Goal: Task Accomplishment & Management: Complete application form

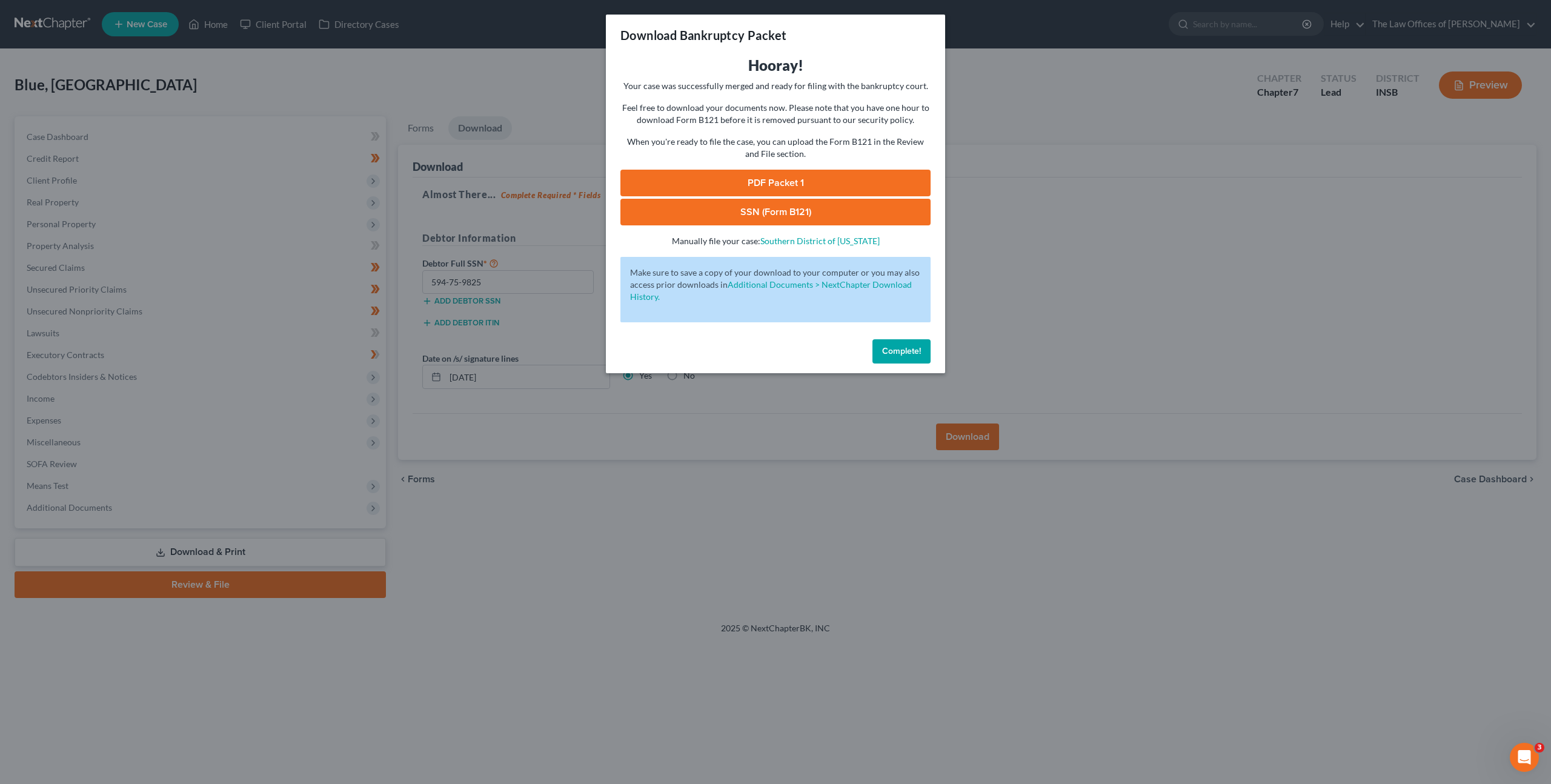
click at [885, 343] on button "Complete!" at bounding box center [901, 351] width 58 height 24
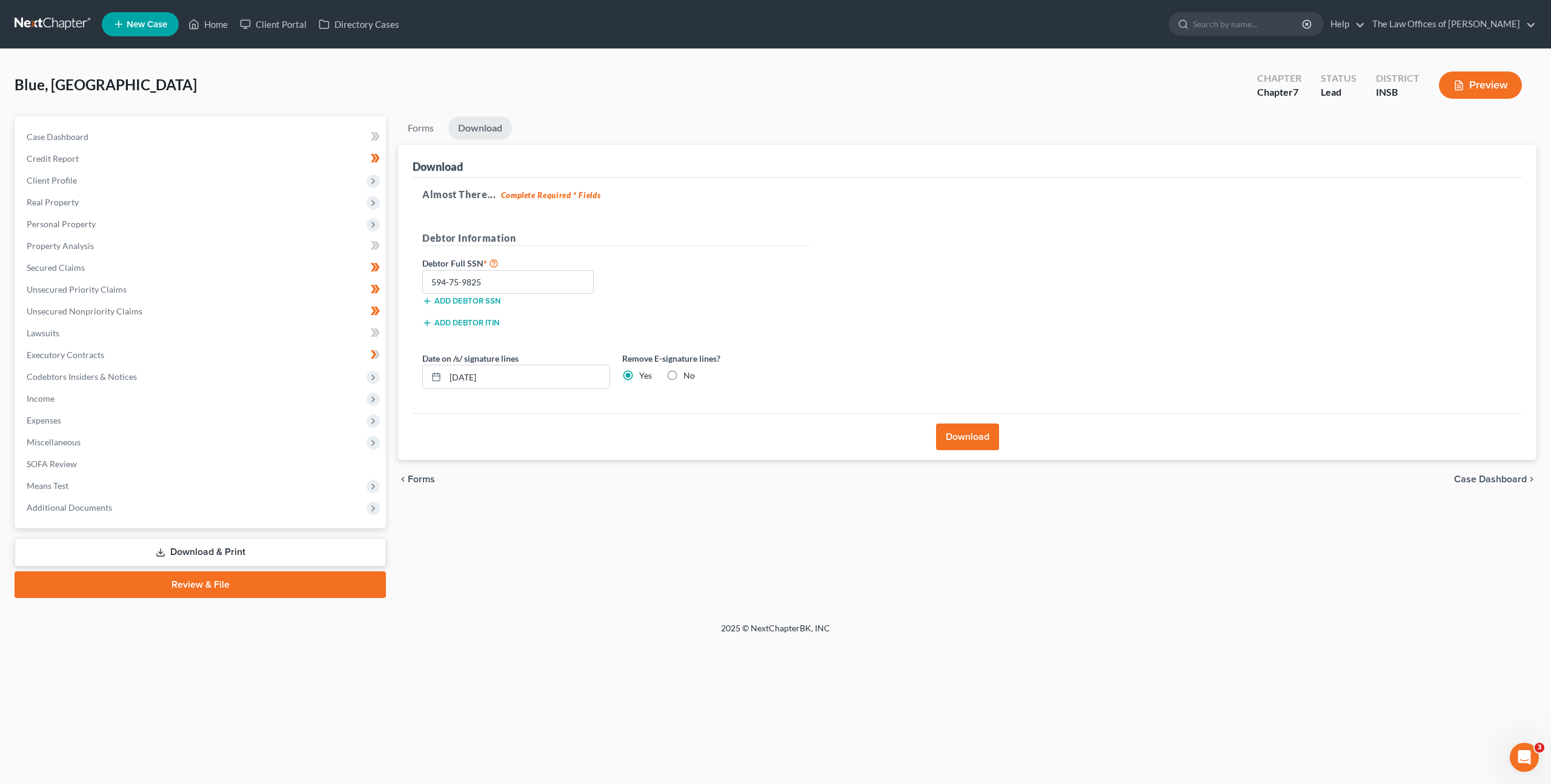
click at [826, 243] on div "Almost There... Complete Required * Fields Debtor Information Debtor Full SSN *…" at bounding box center [967, 295] width 1109 height 236
click at [970, 235] on div "Almost There... Complete Required * Fields Debtor Information Debtor Full SSN *…" at bounding box center [967, 295] width 1109 height 236
click at [225, 305] on link "Unsecured Nonpriority Claims" at bounding box center [202, 311] width 369 height 22
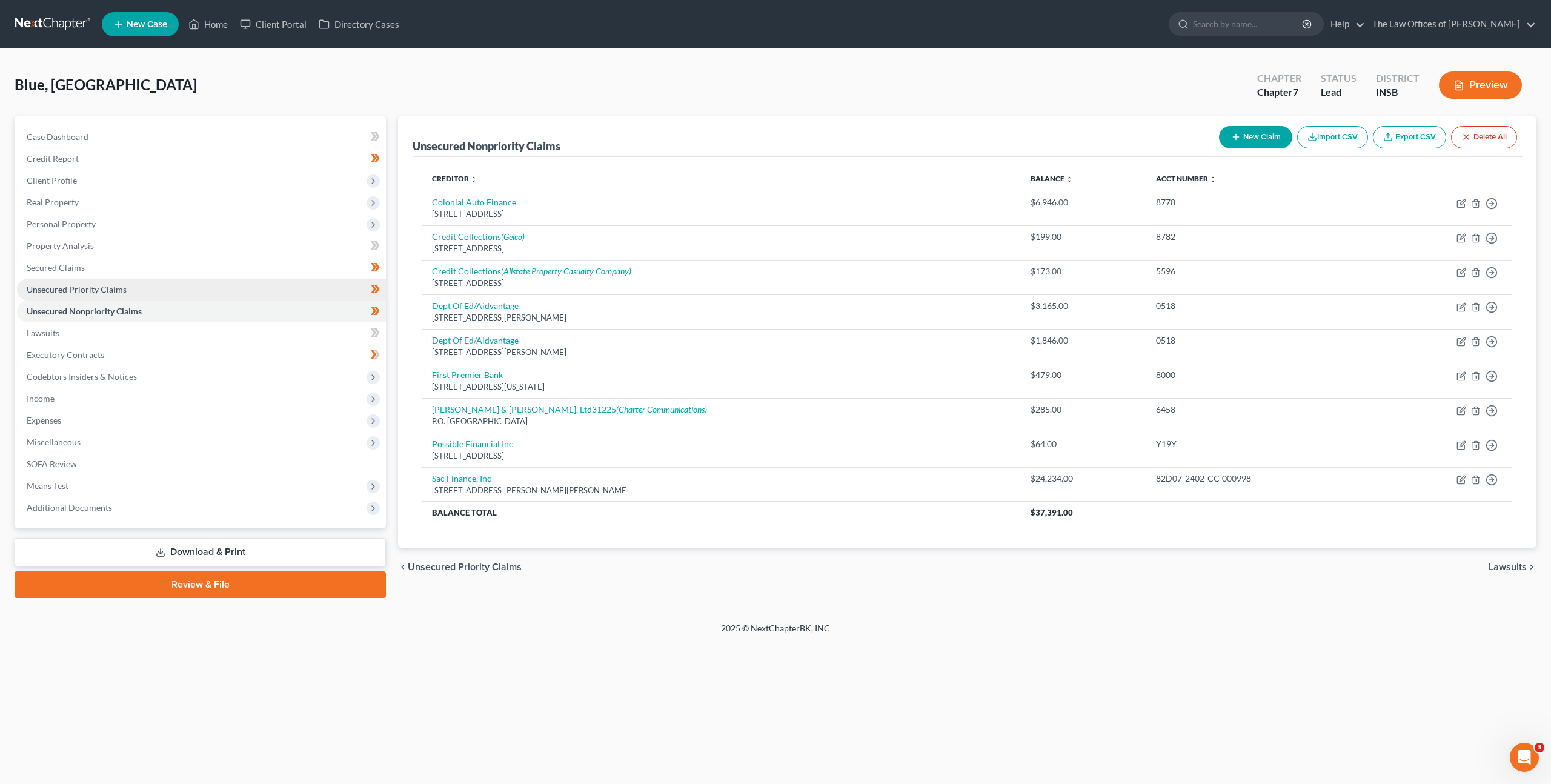
click at [244, 289] on link "Unsecured Priority Claims" at bounding box center [202, 289] width 369 height 22
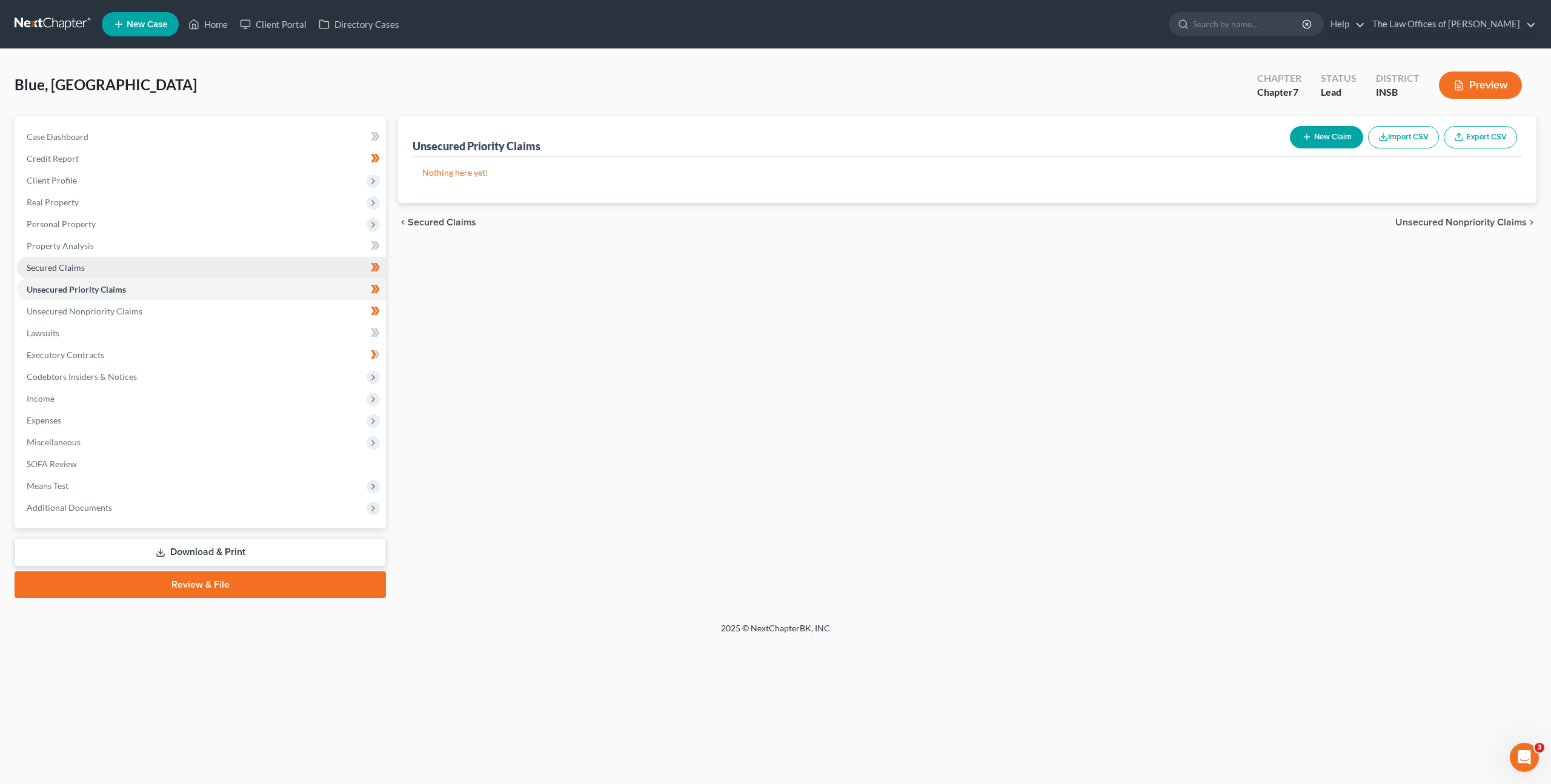
click at [248, 277] on link "Secured Claims" at bounding box center [202, 267] width 369 height 22
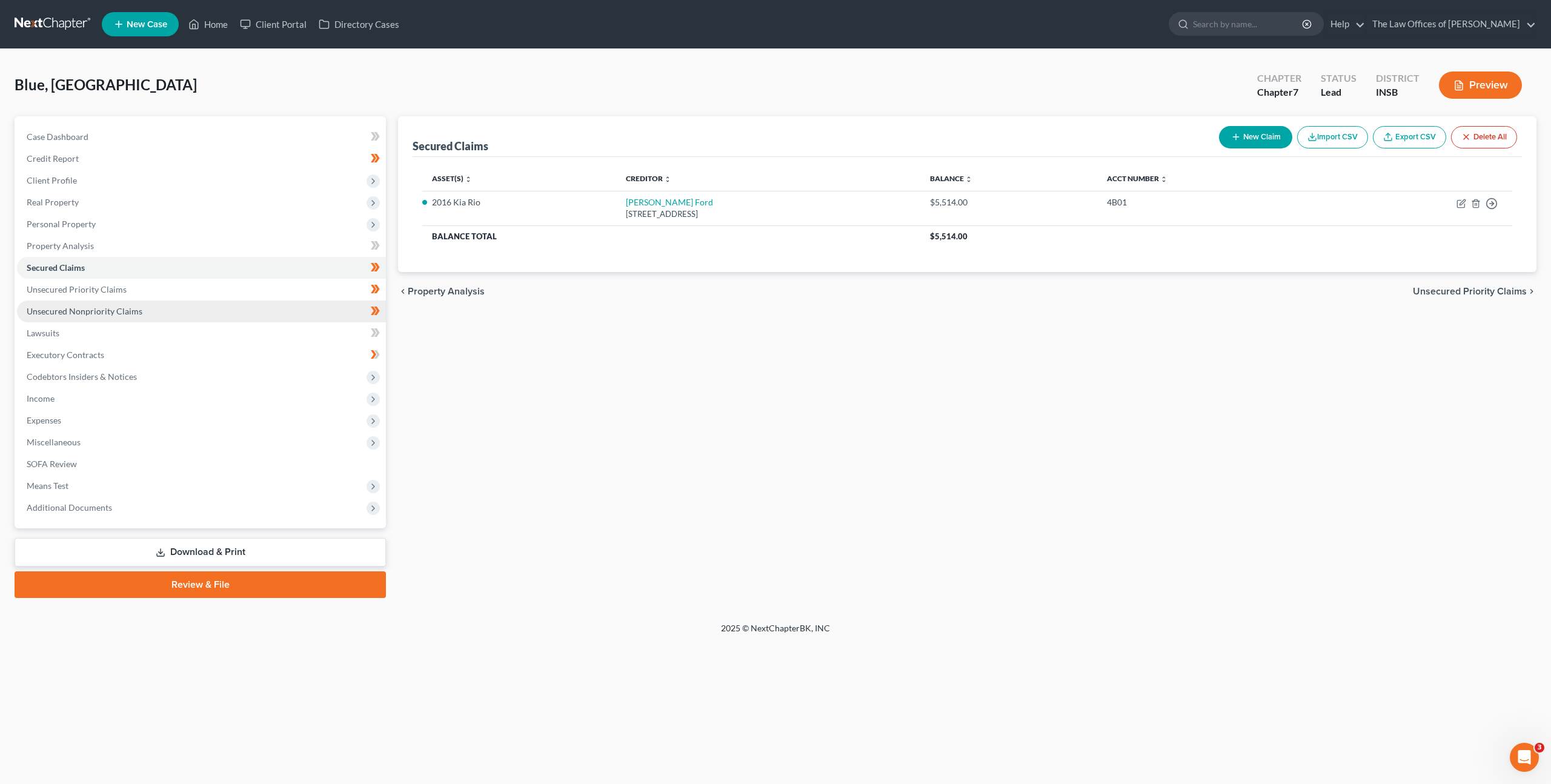
click at [237, 301] on link "Unsecured Nonpriority Claims" at bounding box center [202, 311] width 369 height 22
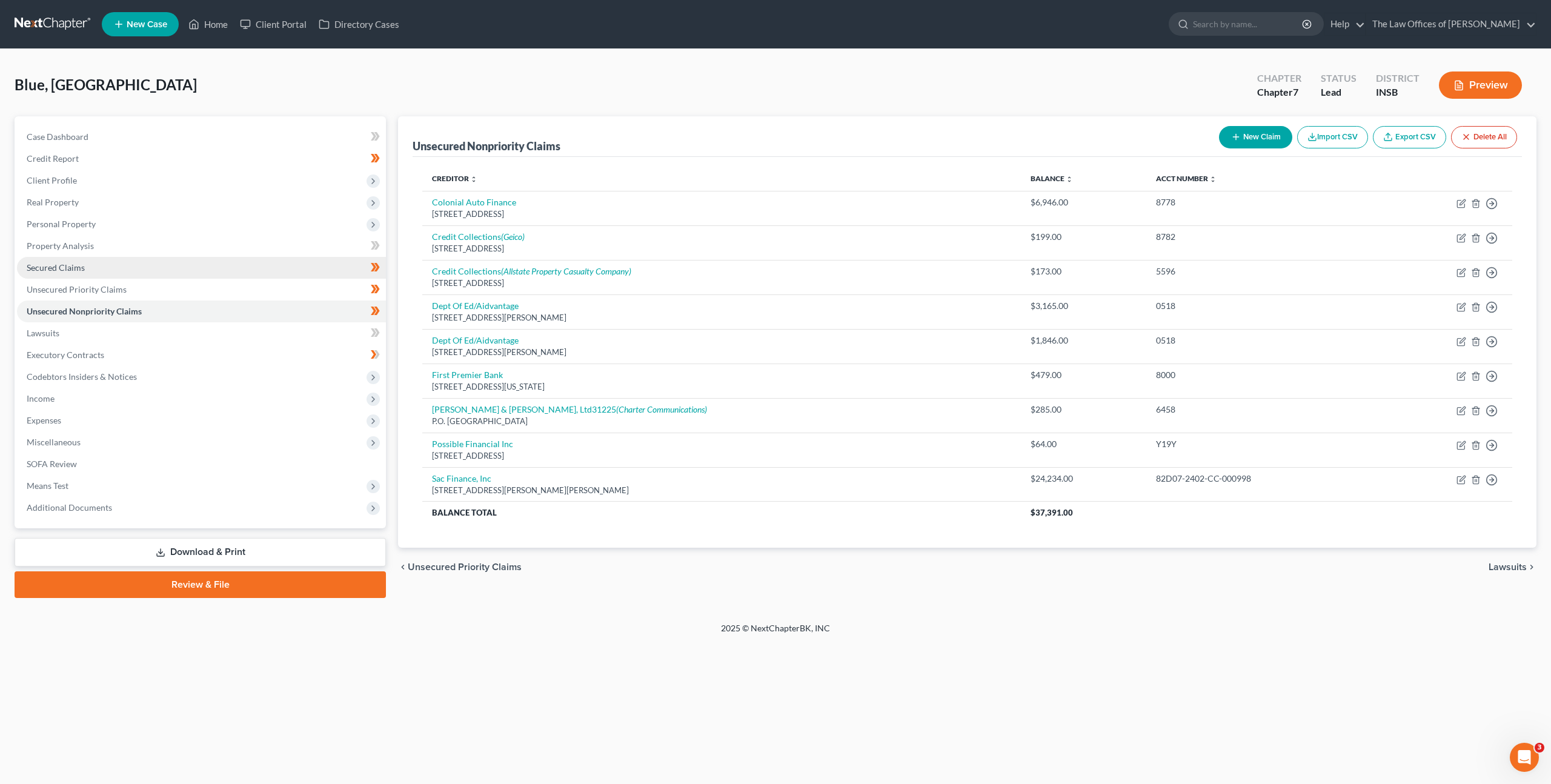
click at [174, 260] on link "Secured Claims" at bounding box center [202, 267] width 369 height 22
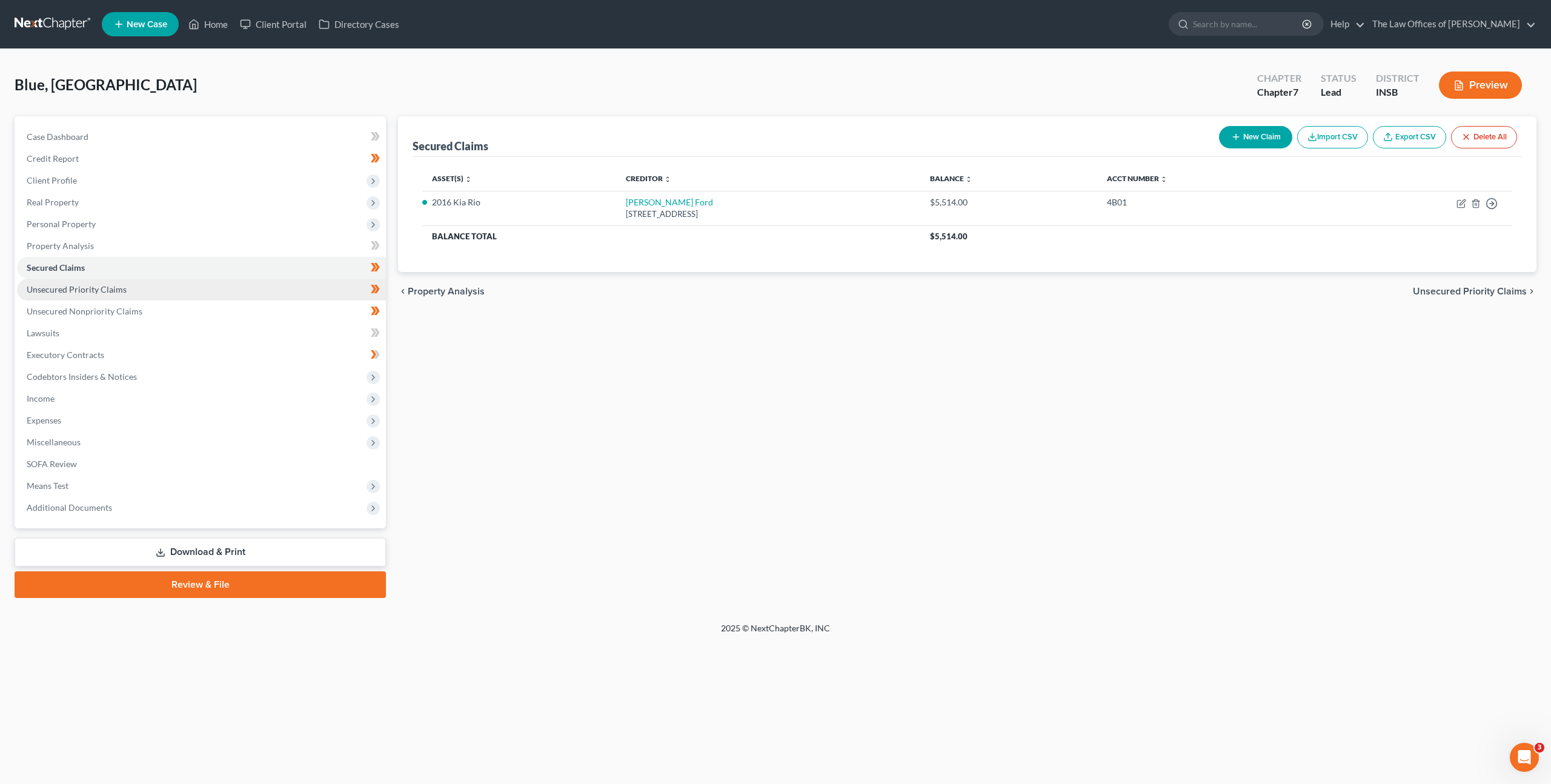
click at [156, 286] on link "Unsecured Priority Claims" at bounding box center [202, 289] width 369 height 22
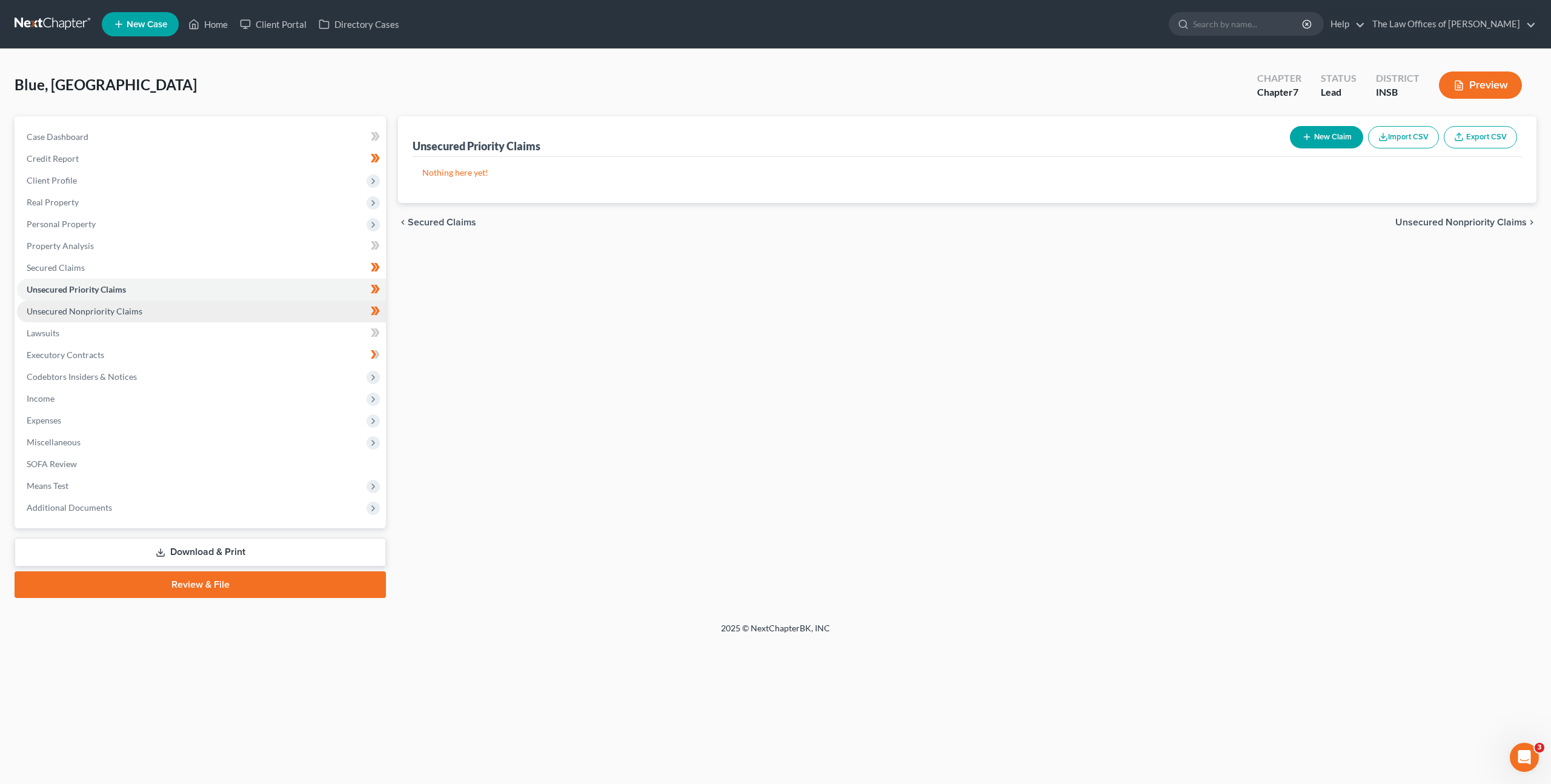
click at [168, 307] on link "Unsecured Nonpriority Claims" at bounding box center [202, 311] width 369 height 22
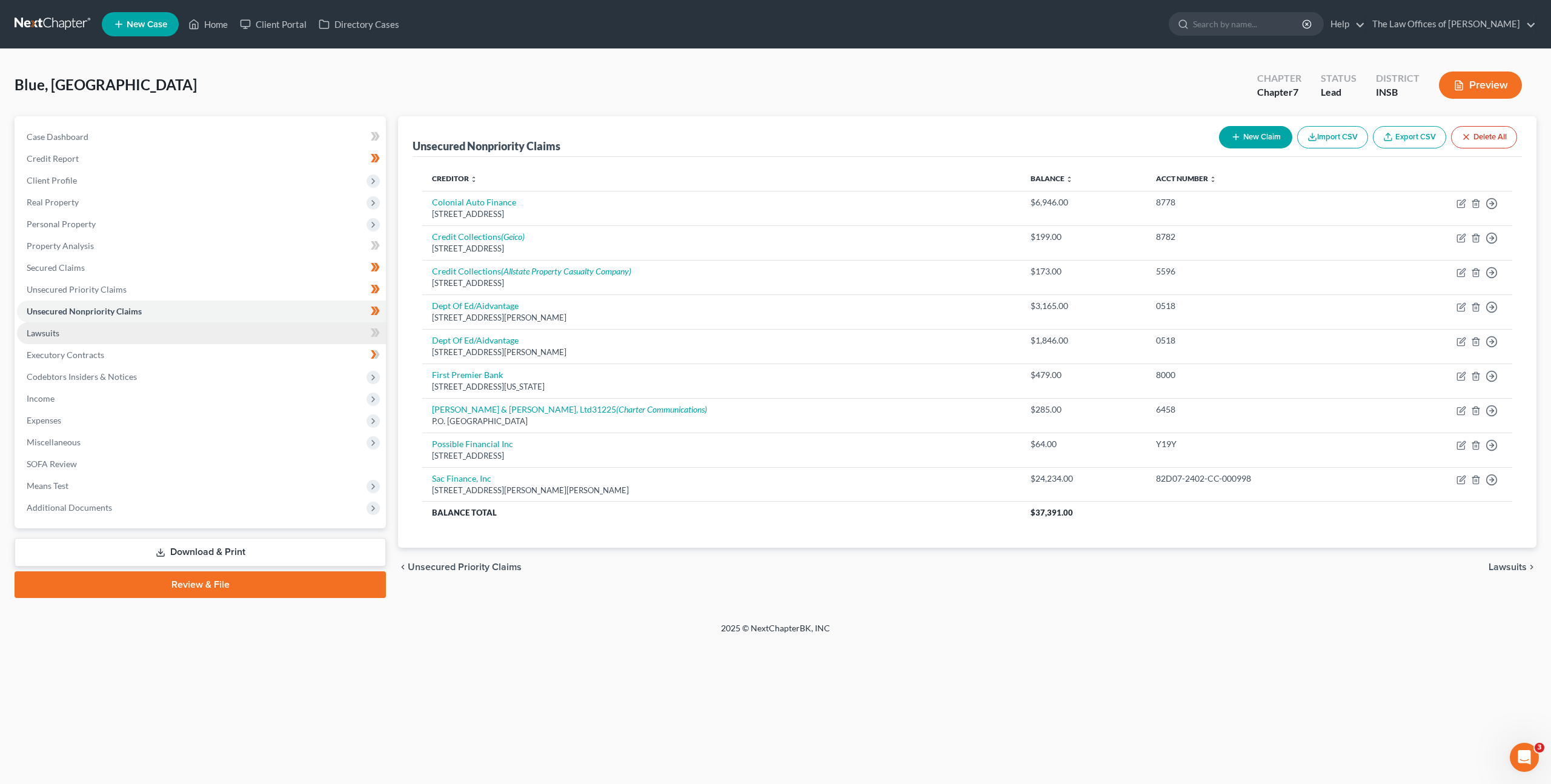
click at [153, 330] on link "Lawsuits" at bounding box center [202, 333] width 369 height 22
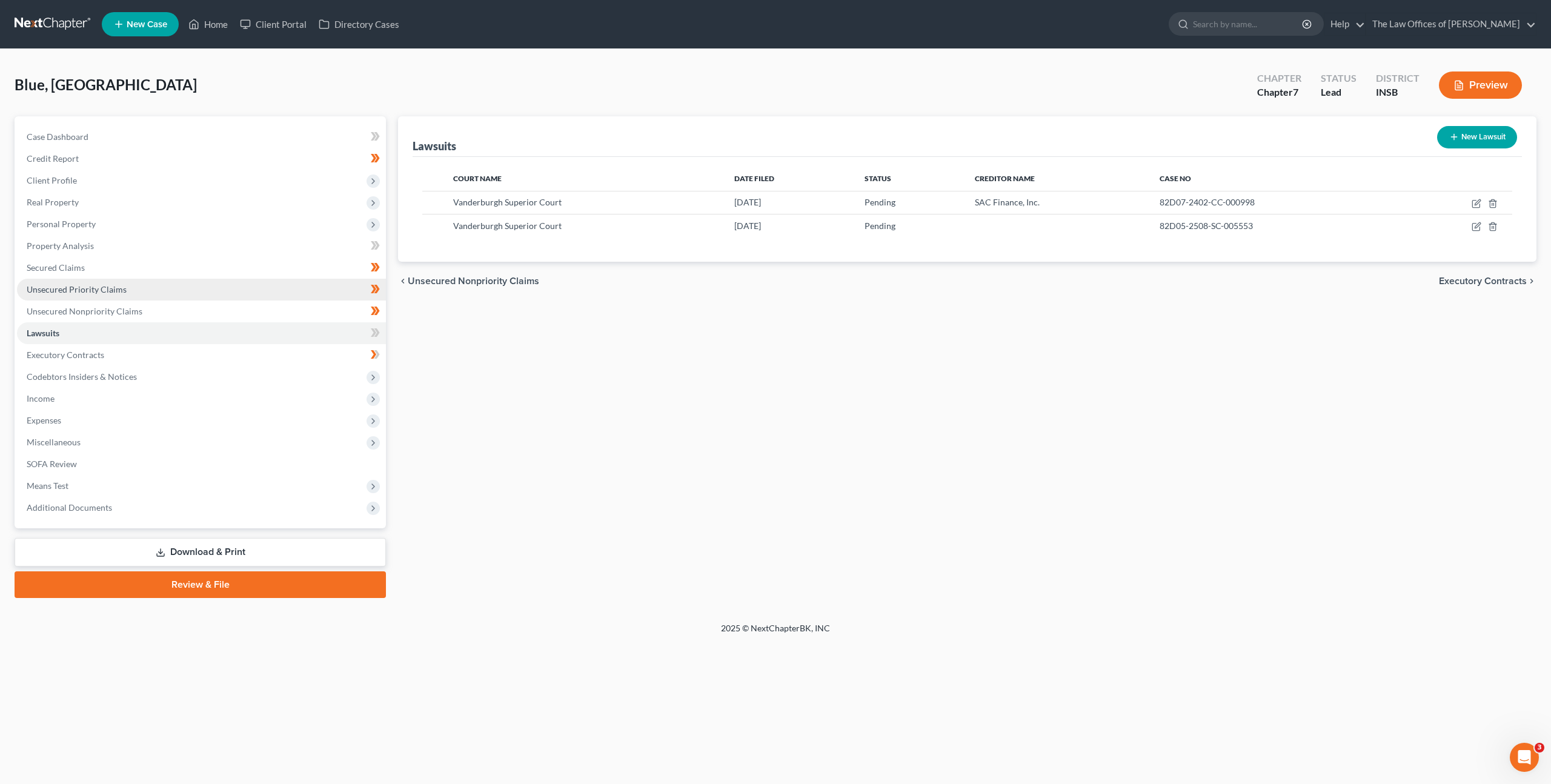
click at [166, 291] on link "Unsecured Priority Claims" at bounding box center [202, 289] width 369 height 22
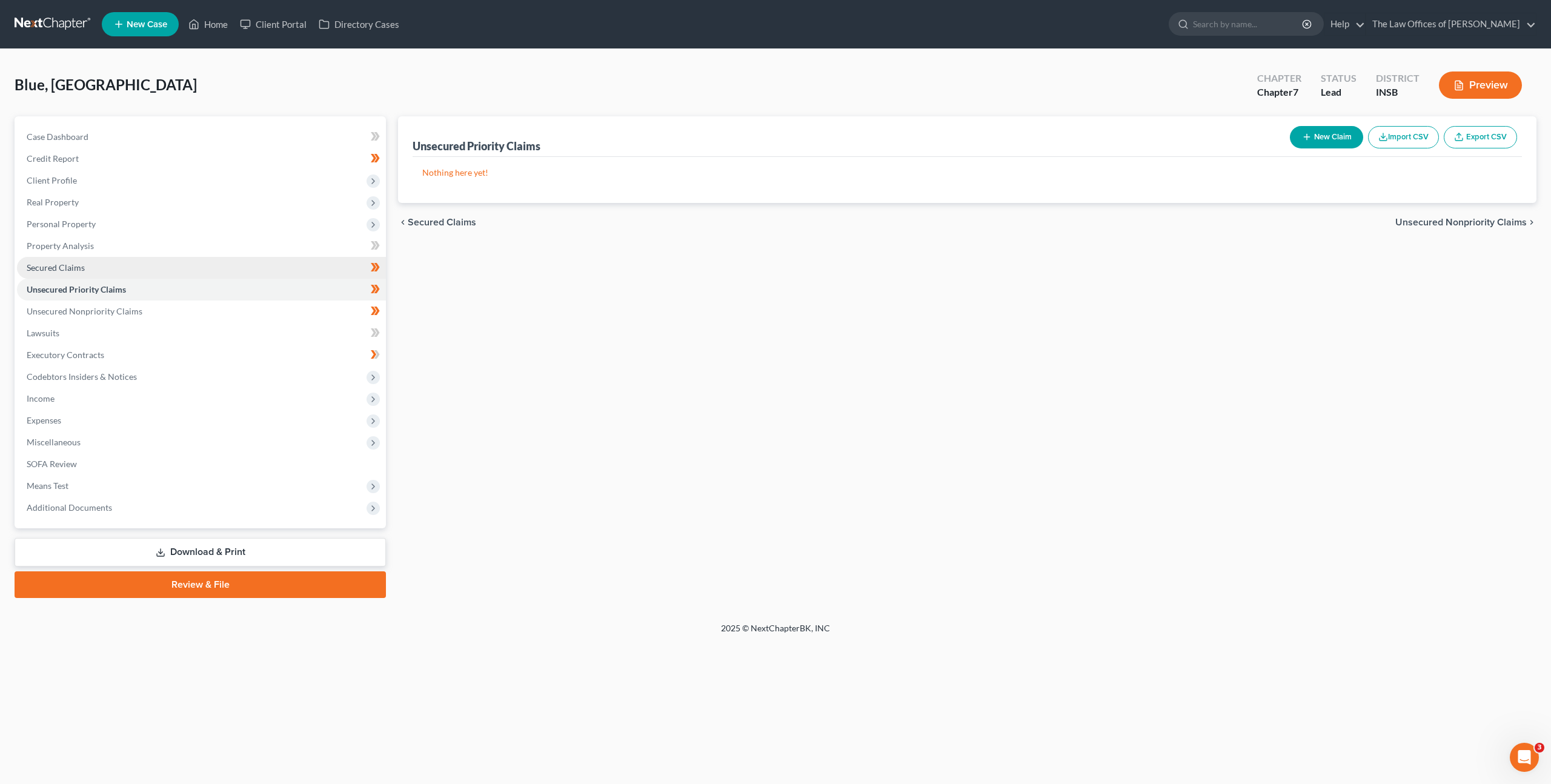
click at [170, 261] on link "Secured Claims" at bounding box center [202, 267] width 369 height 22
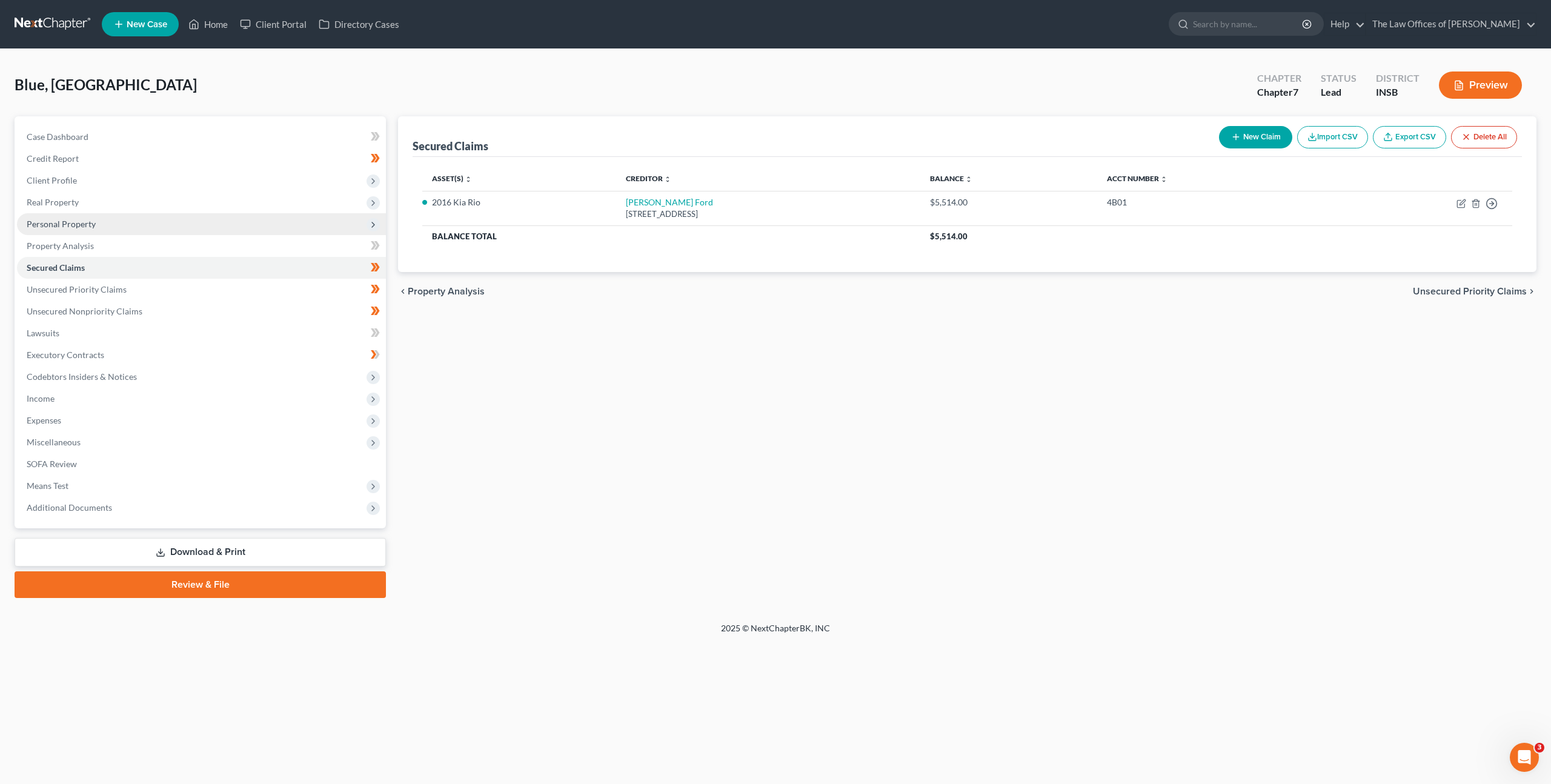
click at [177, 231] on span "Personal Property" at bounding box center [202, 224] width 369 height 22
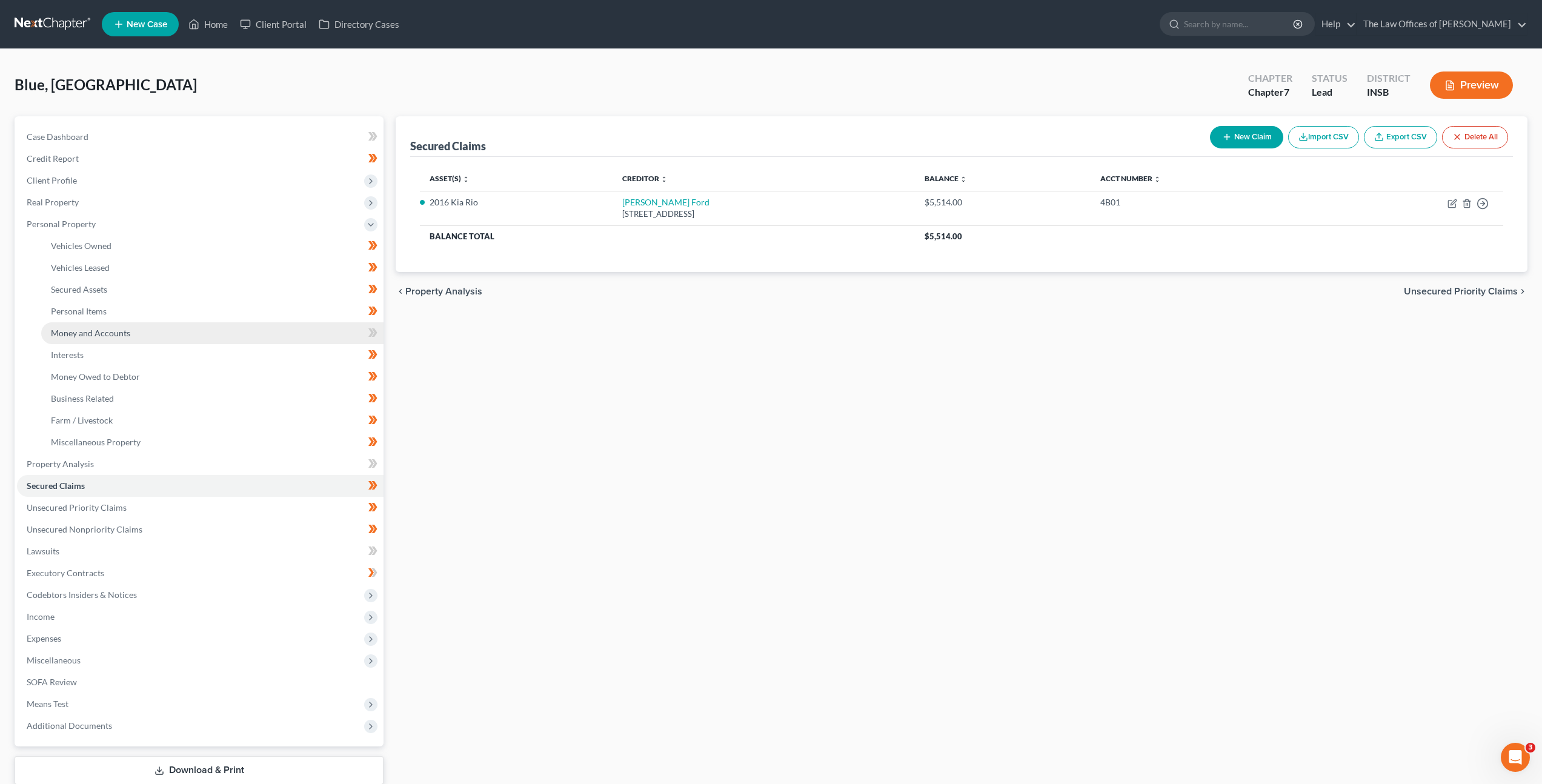
click at [138, 330] on link "Money and Accounts" at bounding box center [212, 333] width 343 height 22
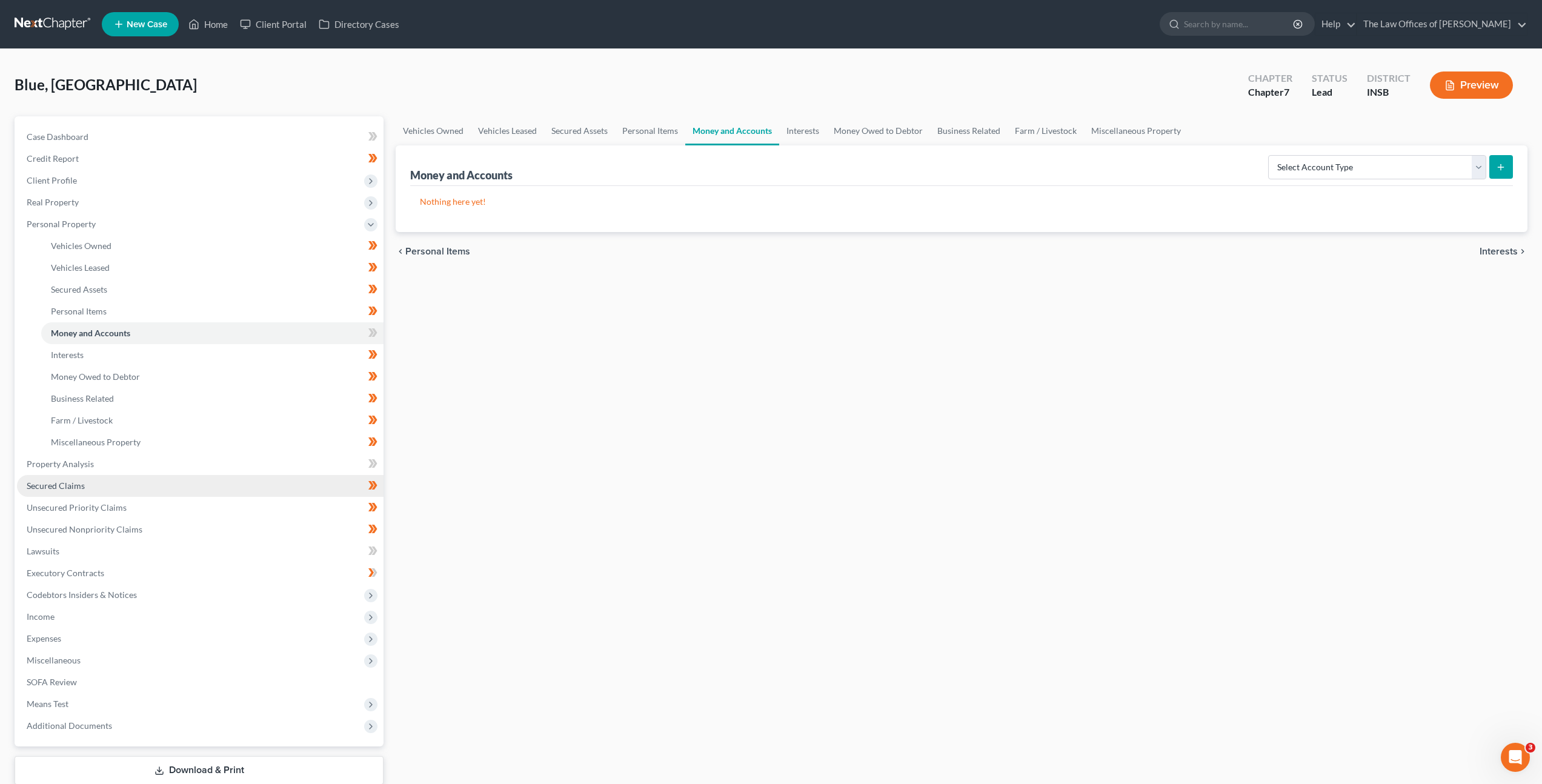
click at [148, 488] on link "Secured Claims" at bounding box center [200, 485] width 367 height 22
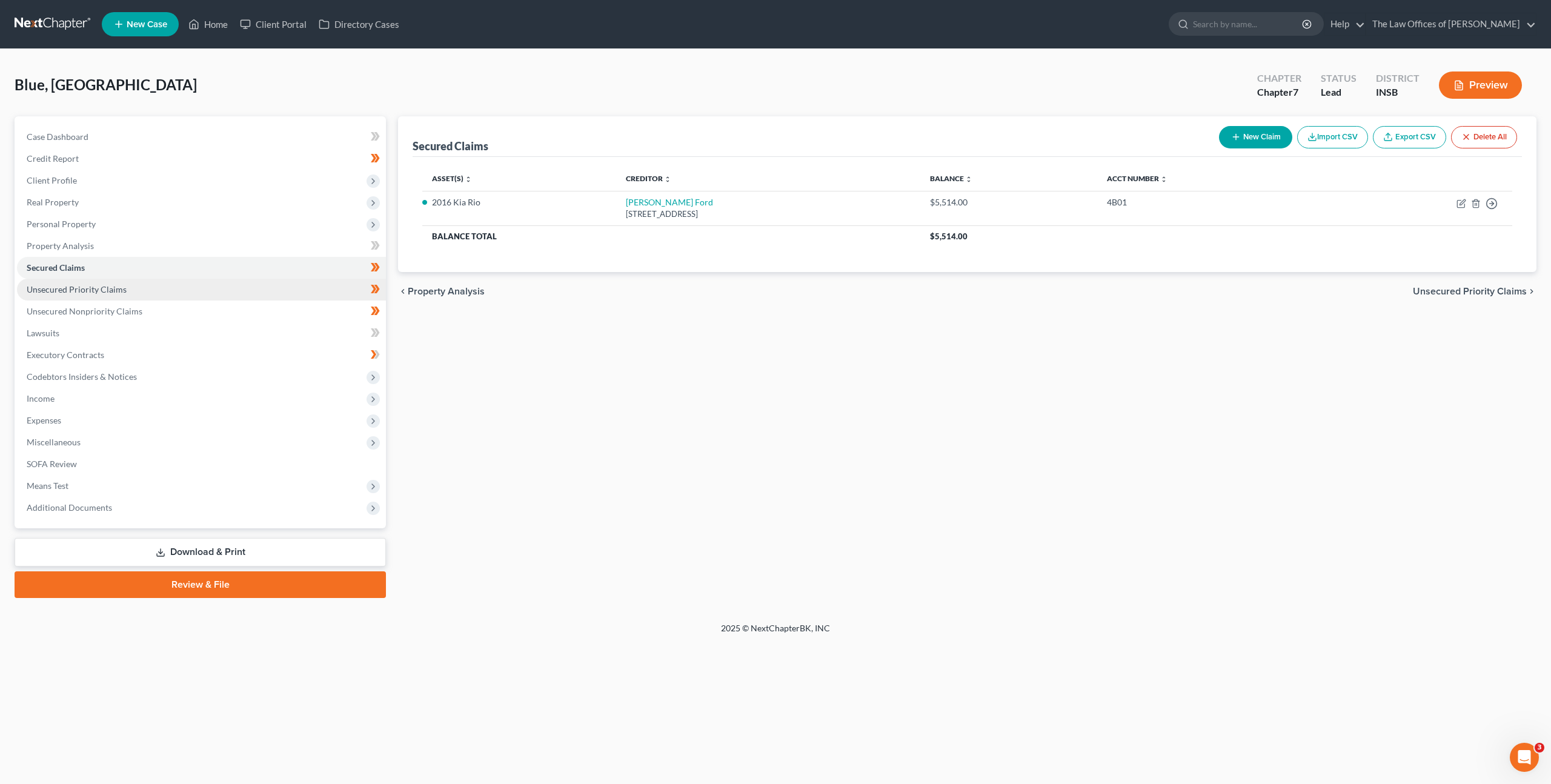
click at [117, 289] on span "Unsecured Priority Claims" at bounding box center [76, 289] width 100 height 10
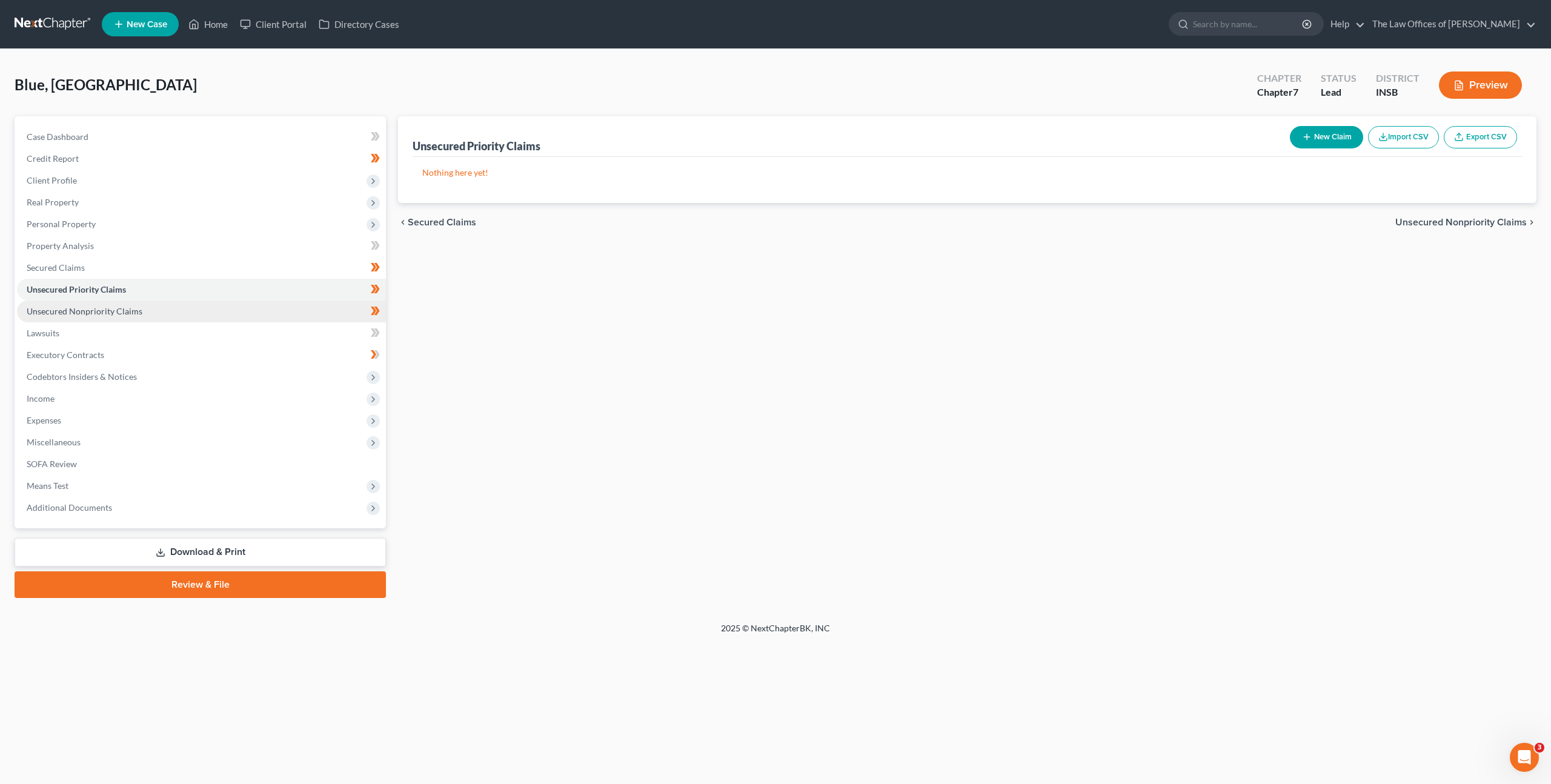
click at [115, 306] on span "Unsecured Nonpriority Claims" at bounding box center [84, 311] width 116 height 10
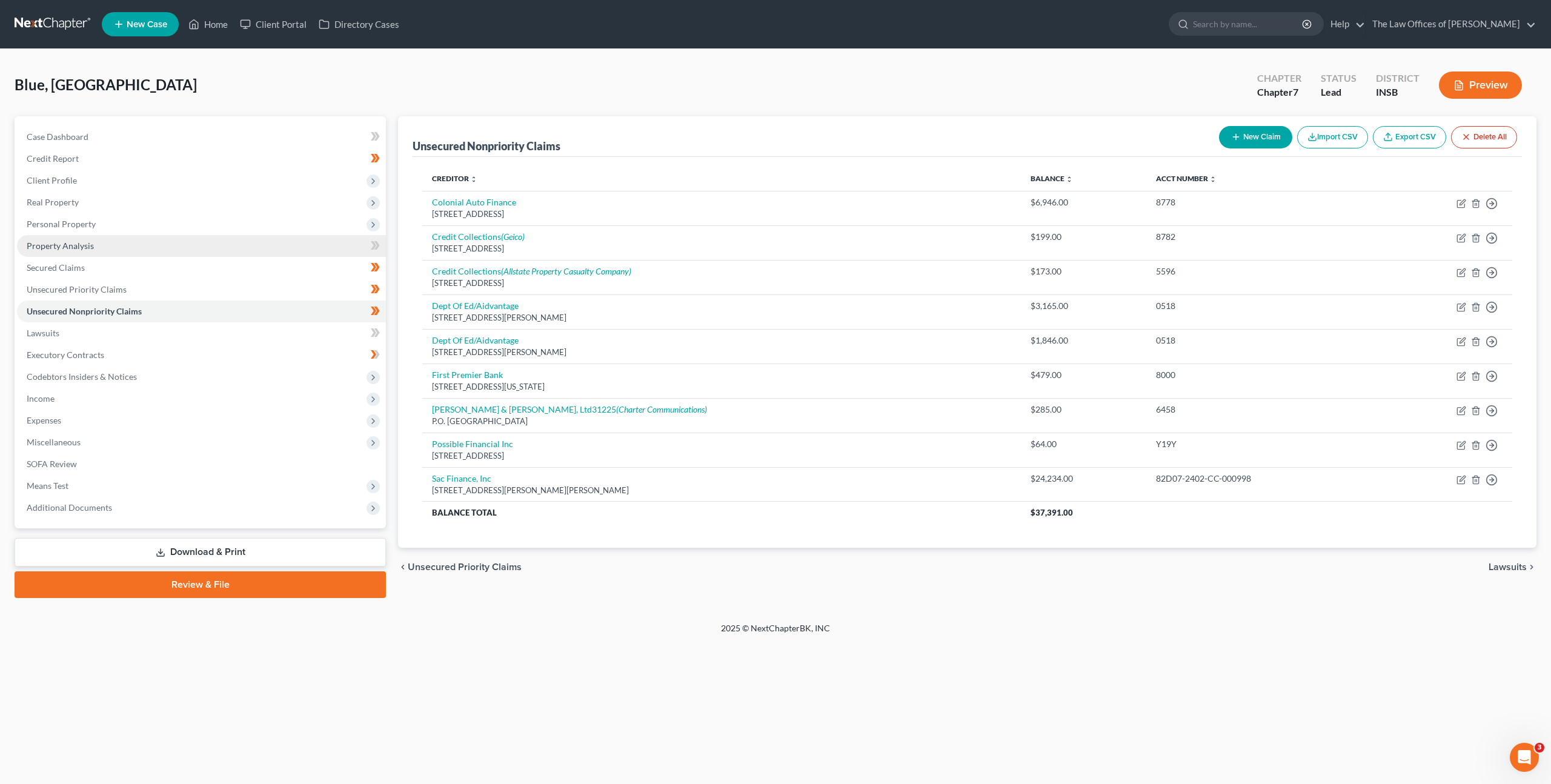
click at [126, 252] on link "Property Analysis" at bounding box center [202, 245] width 369 height 22
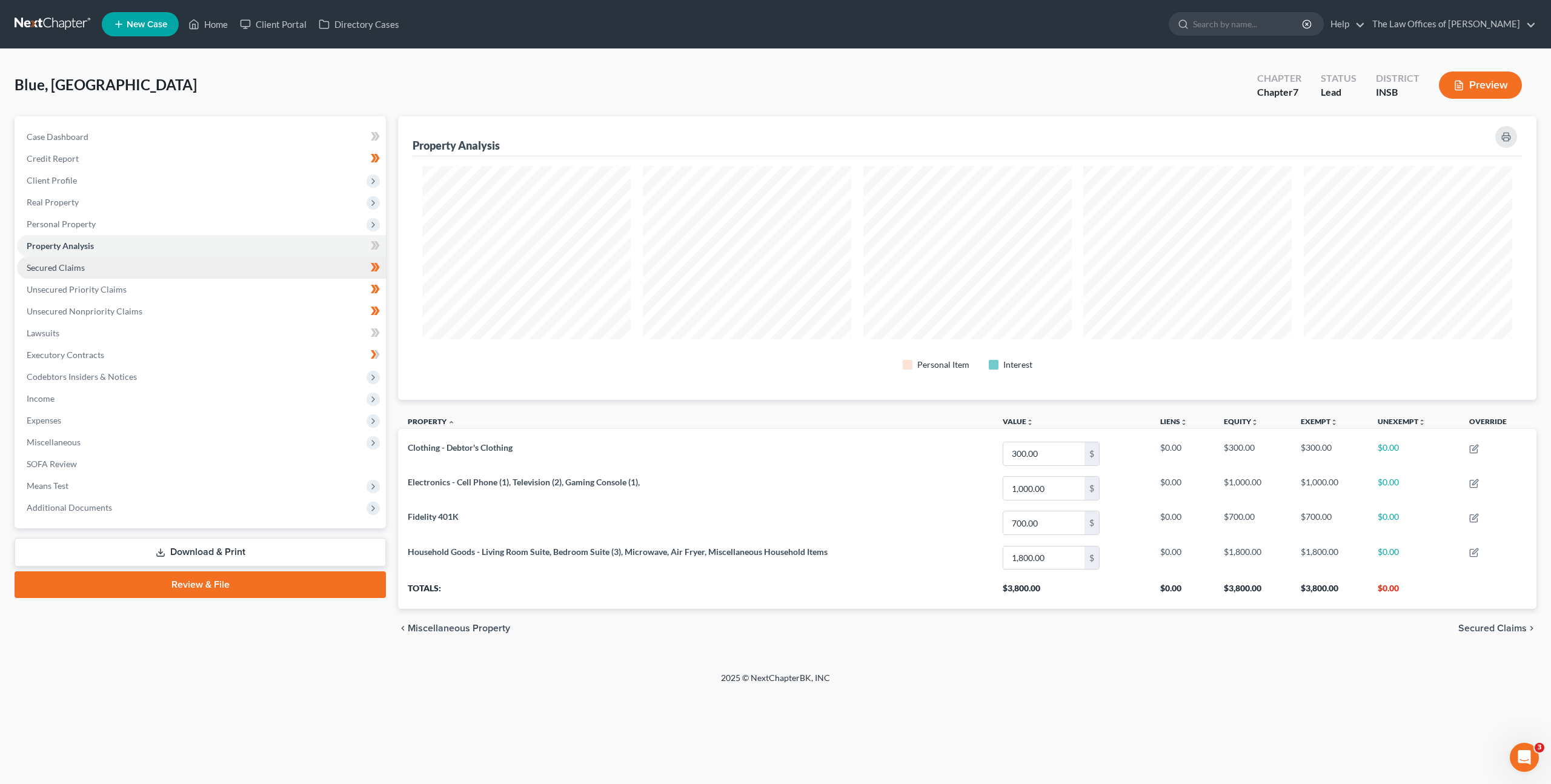
scroll to position [283, 1138]
click at [123, 274] on link "Secured Claims" at bounding box center [202, 267] width 369 height 22
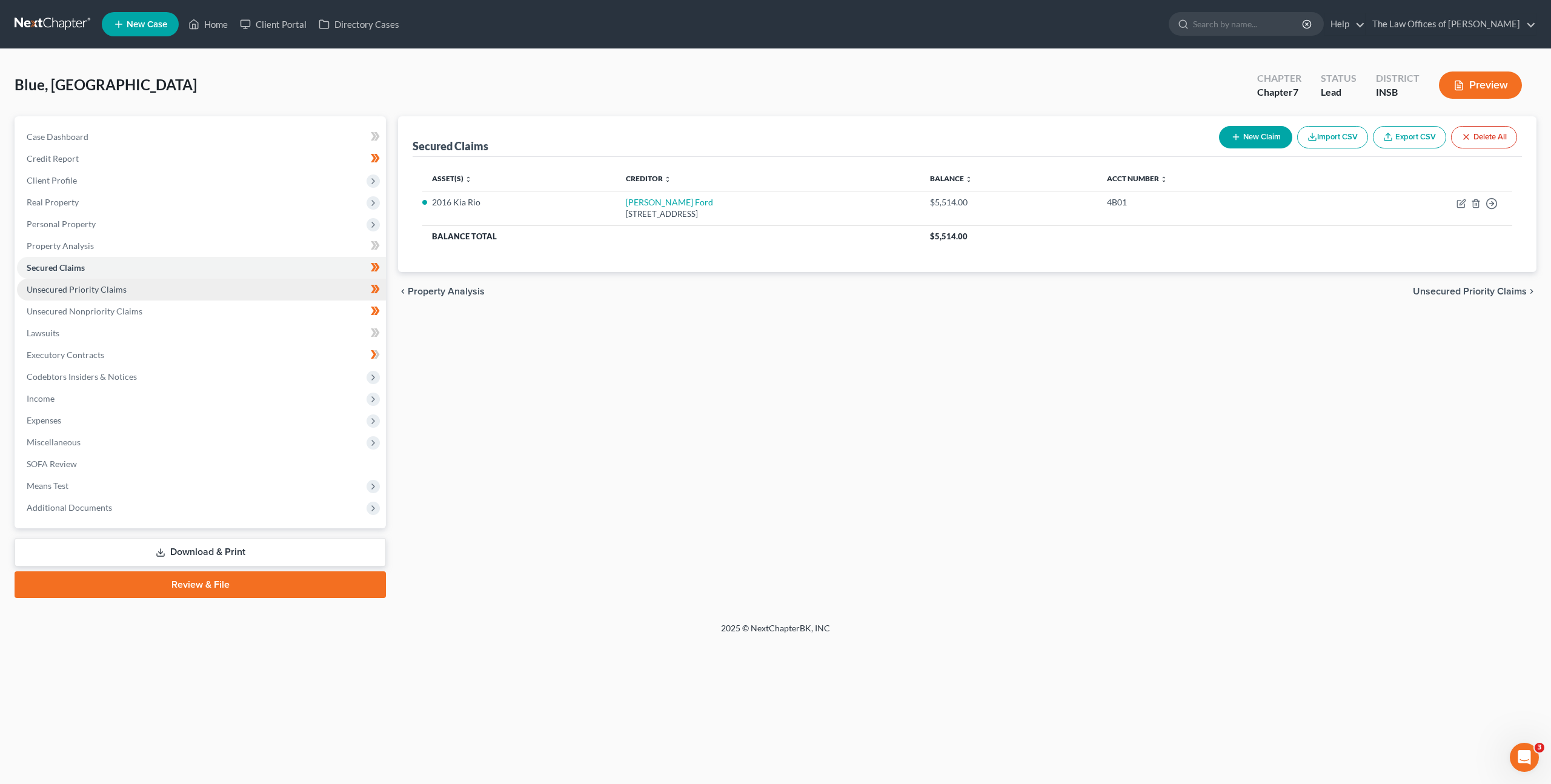
click at [127, 293] on link "Unsecured Priority Claims" at bounding box center [202, 289] width 369 height 22
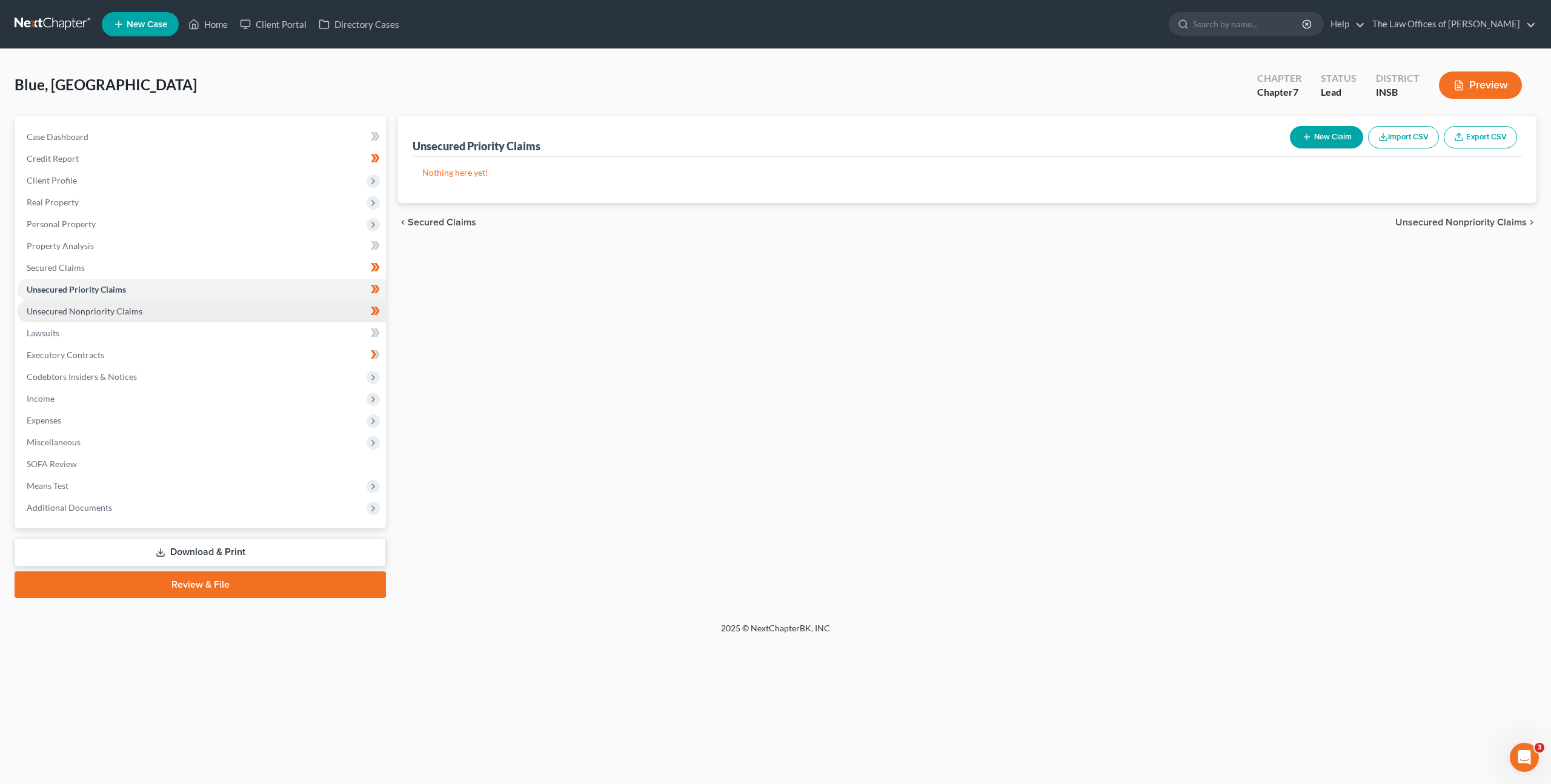
click at [125, 303] on link "Unsecured Nonpriority Claims" at bounding box center [202, 311] width 369 height 22
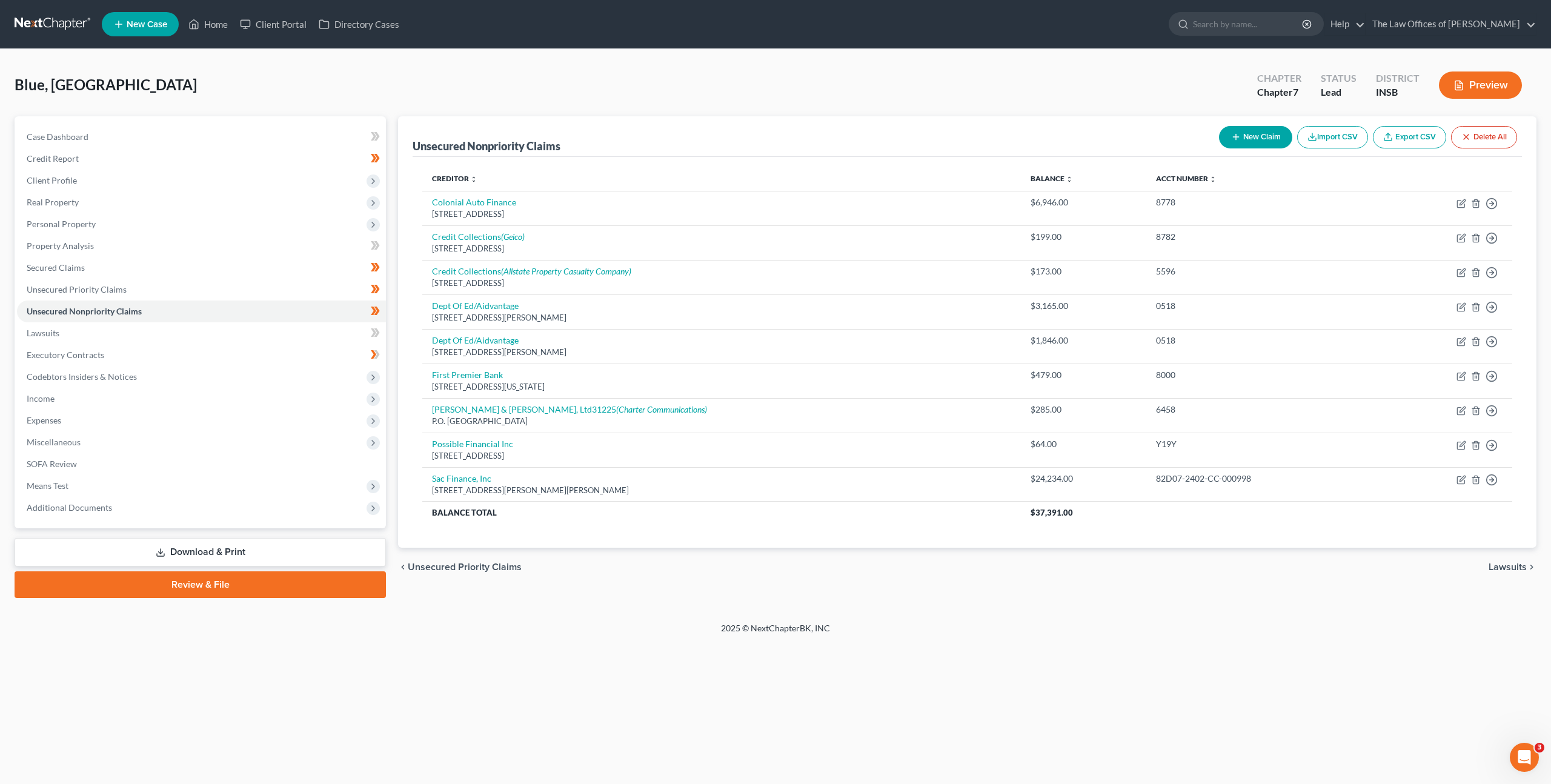
click at [518, 610] on div "Blue, Kenya Upgraded Chapter Chapter 7 Status Lead District INSB Preview Petiti…" at bounding box center [776, 336] width 1551 height 573
click at [213, 354] on link "Executory Contracts" at bounding box center [202, 354] width 369 height 22
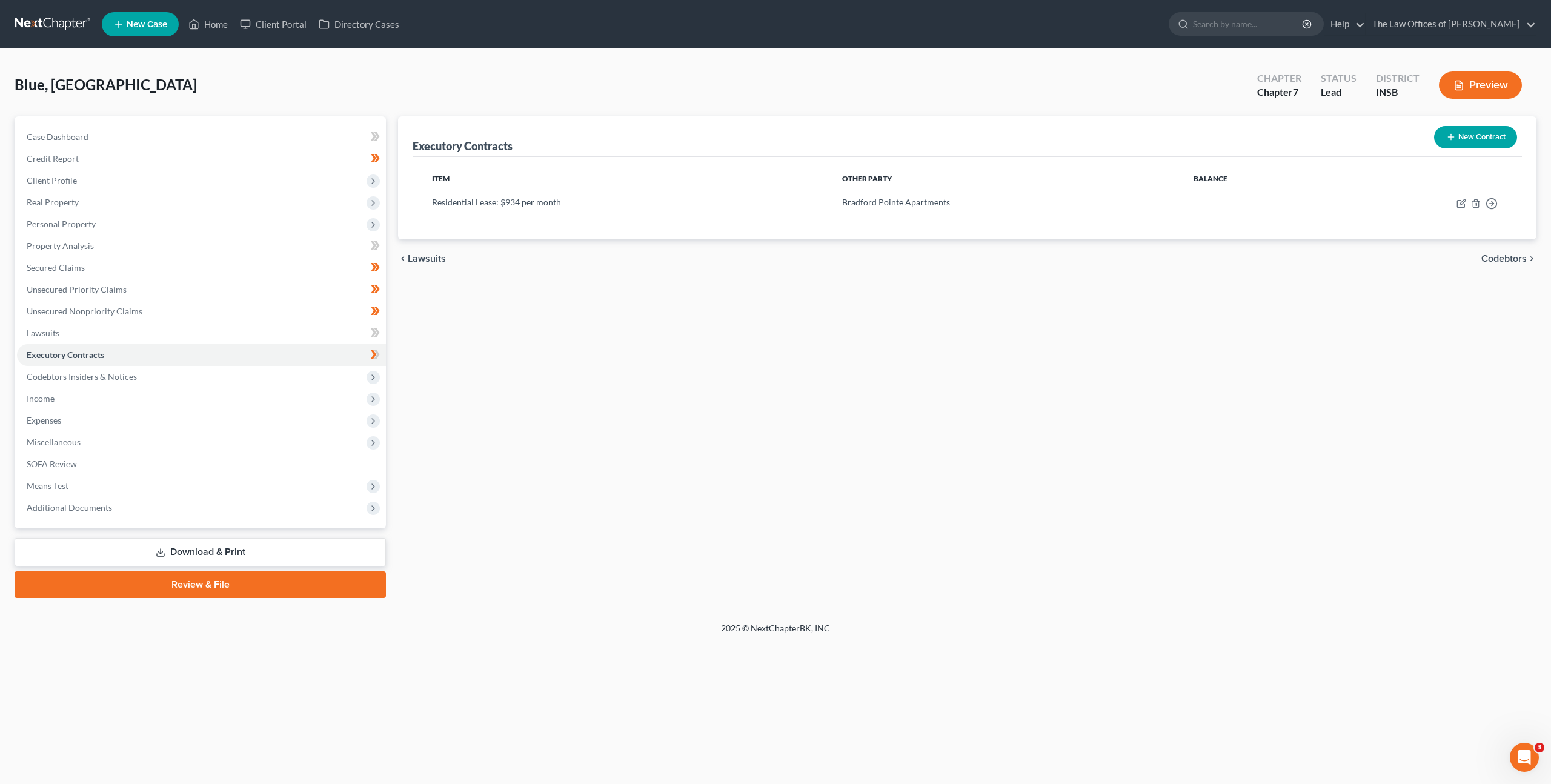
click at [629, 398] on div "Executory Contracts New Contract Item Other Party Balance Residential Lease: $9…" at bounding box center [967, 357] width 1151 height 481
drag, startPoint x: 580, startPoint y: 369, endPoint x: 529, endPoint y: 305, distance: 81.8
click at [578, 368] on div "Executory Contracts New Contract Item Other Party Balance Residential Lease: $9…" at bounding box center [967, 357] width 1151 height 481
click at [45, 18] on link at bounding box center [53, 24] width 78 height 22
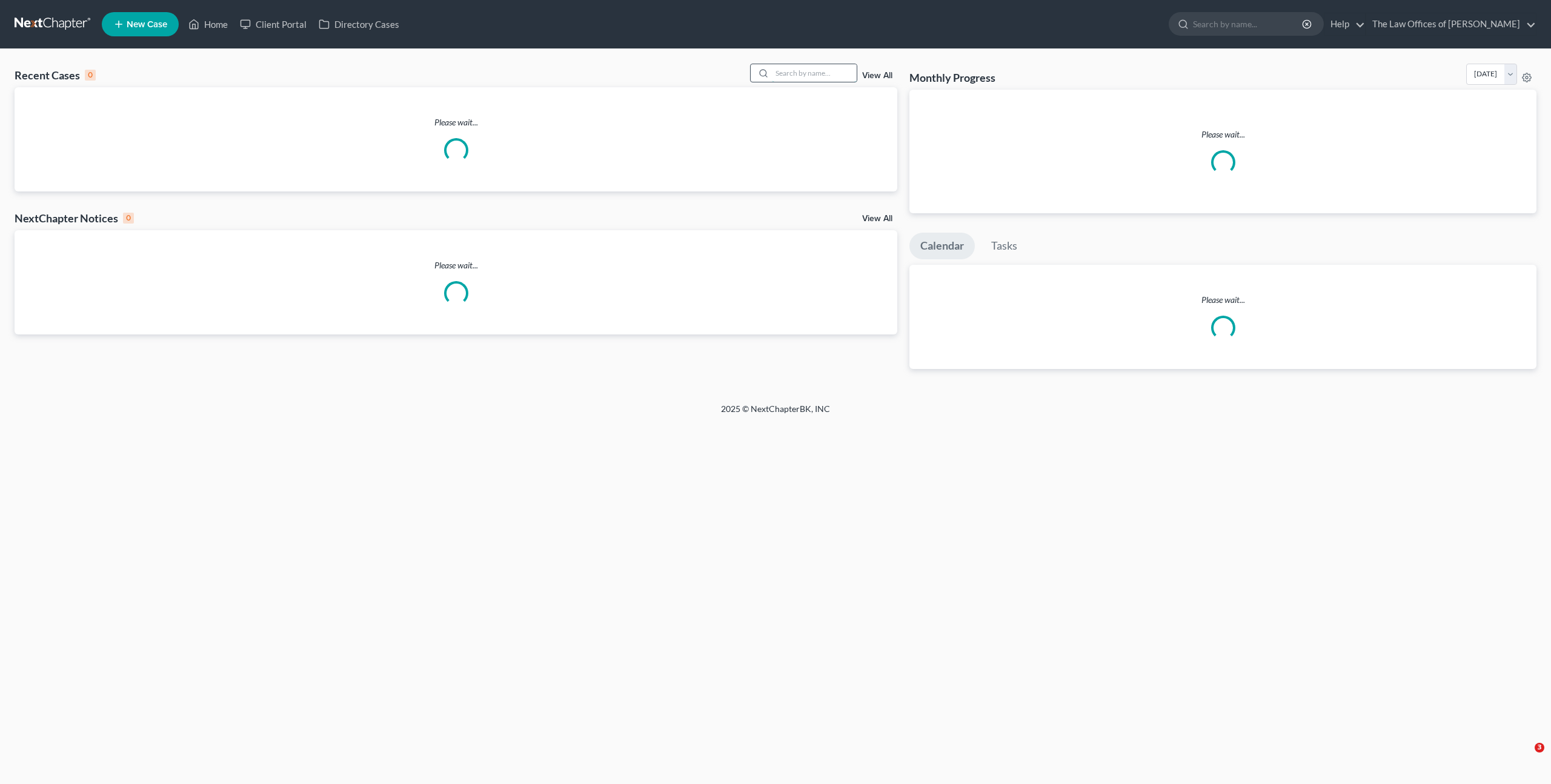
click at [800, 65] on input "search" at bounding box center [814, 73] width 85 height 17
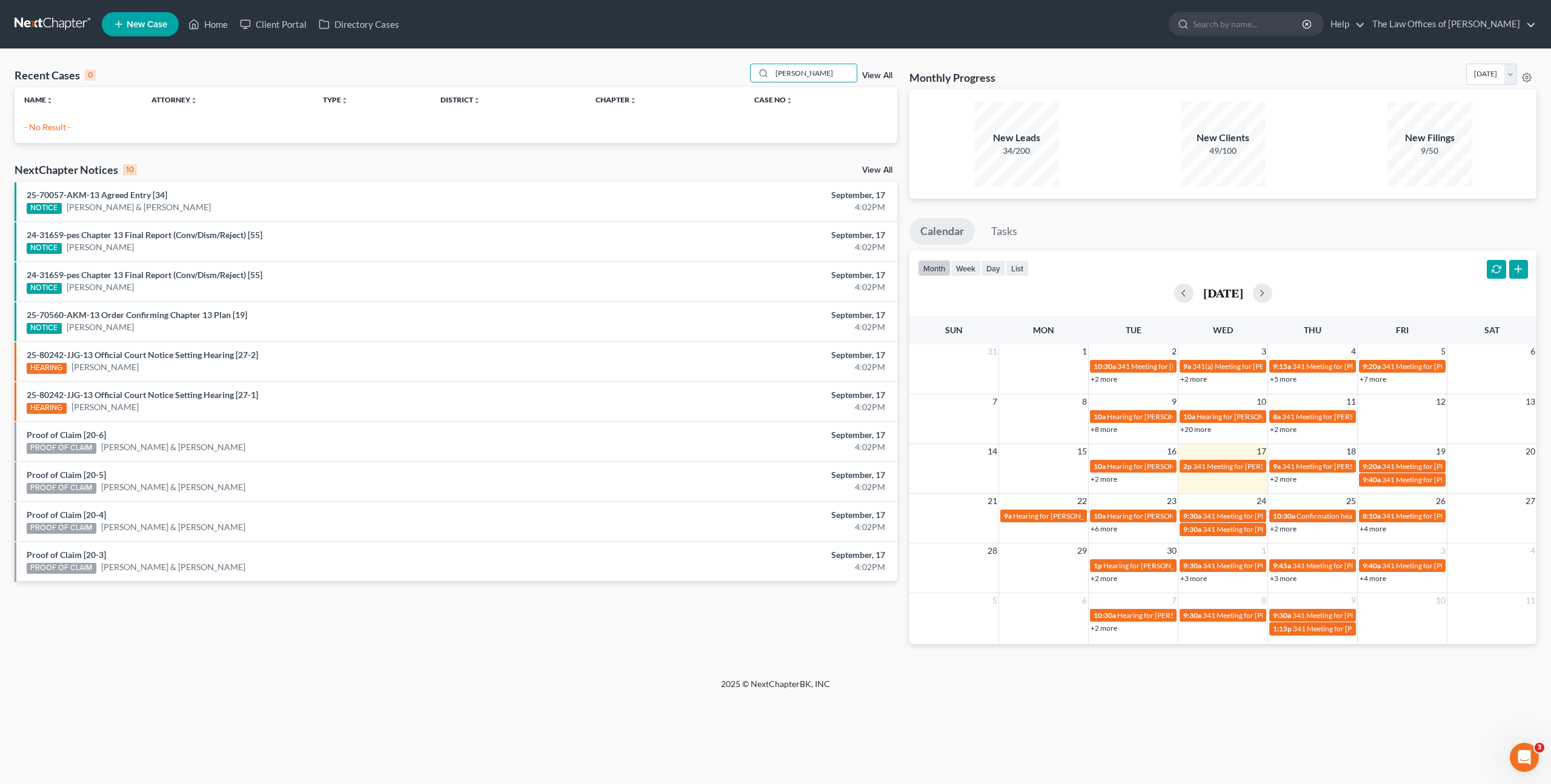
type input "[PERSON_NAME]"
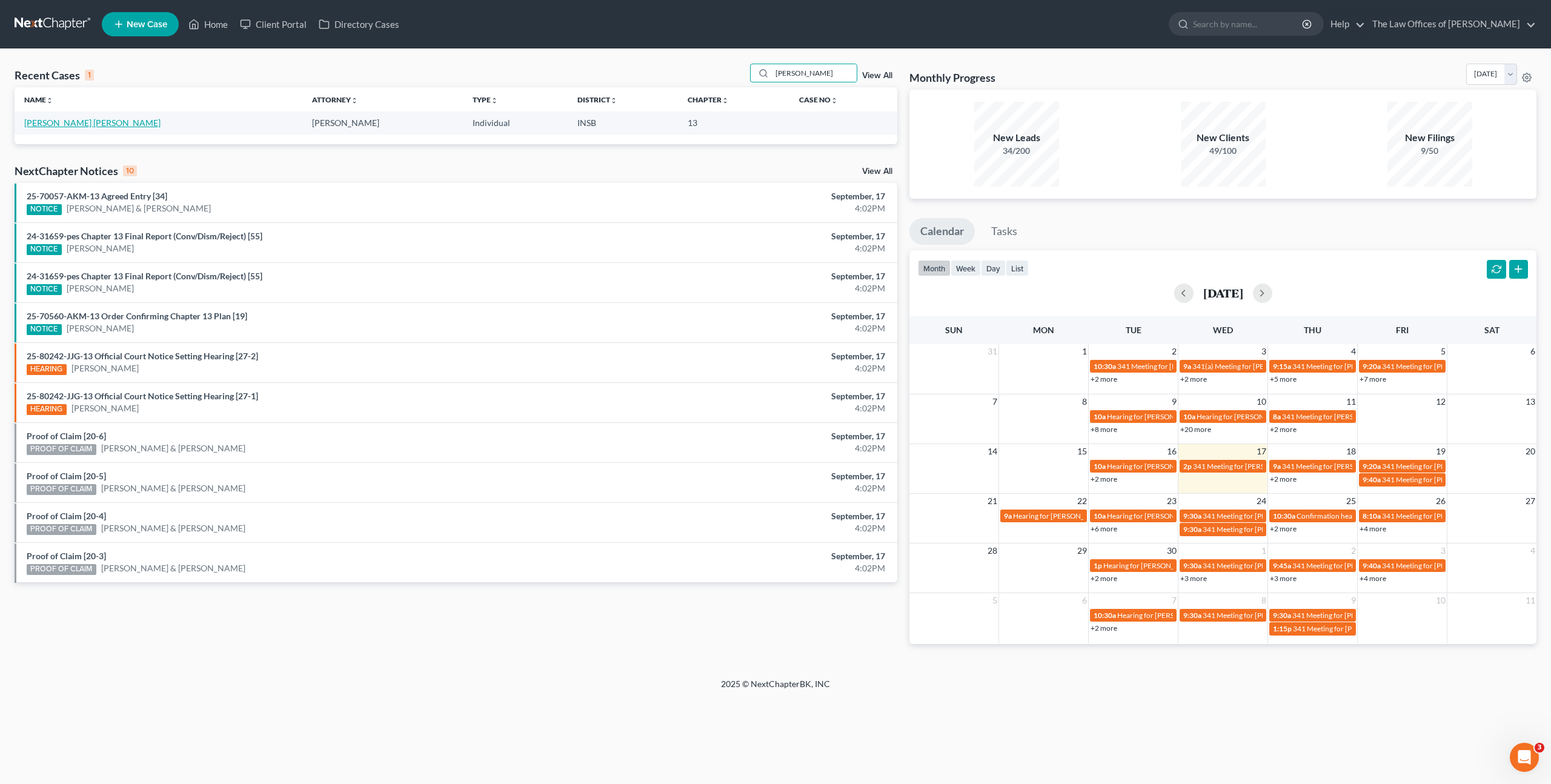
click at [57, 121] on link "[PERSON_NAME] [PERSON_NAME]" at bounding box center [92, 122] width 136 height 10
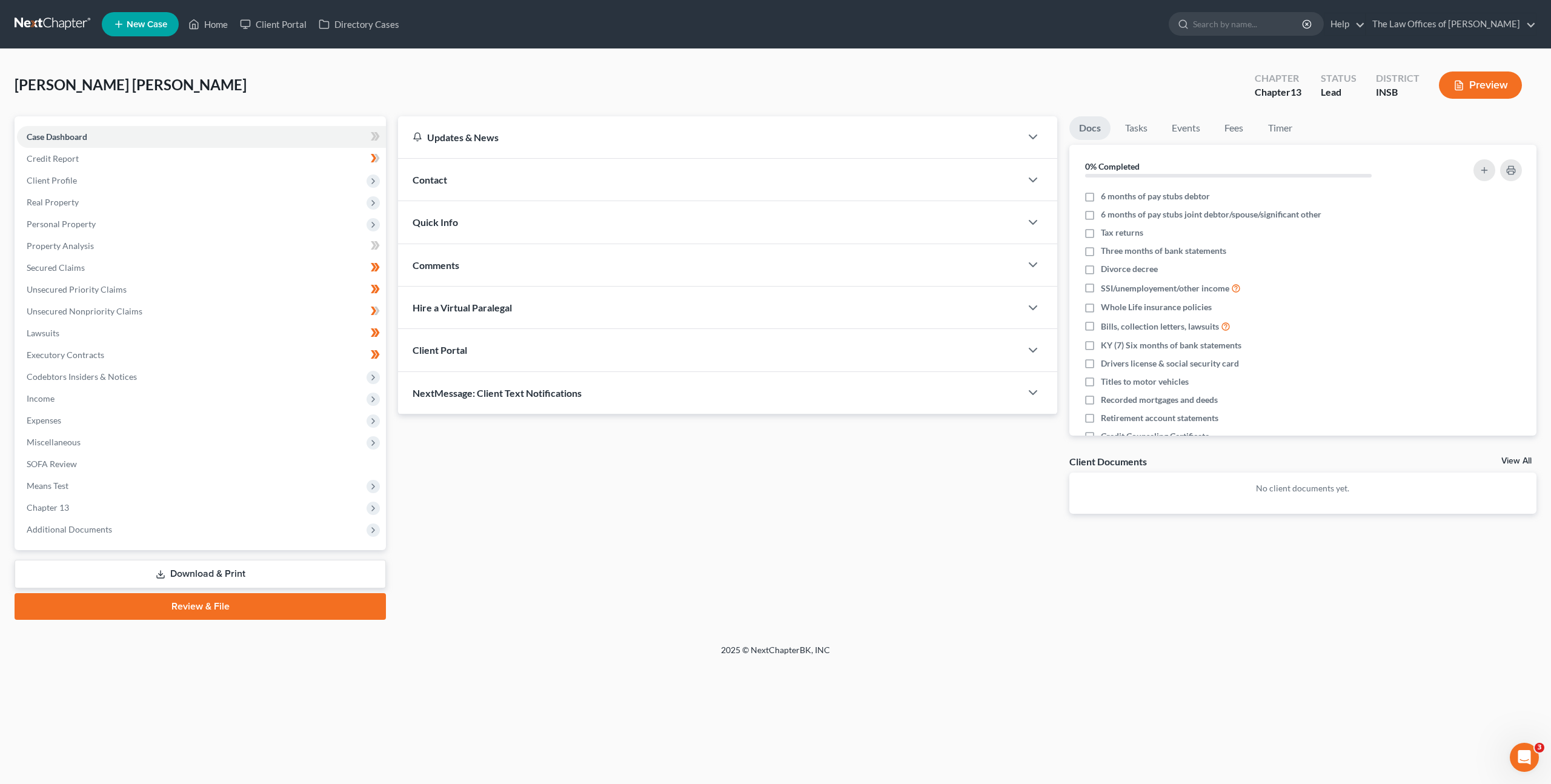
click at [460, 88] on div "Hernandez De Hernandez, Wendy Upgraded Chapter Chapter 13 Status Lead District …" at bounding box center [776, 90] width 1522 height 53
click at [324, 181] on span "Client Profile" at bounding box center [202, 180] width 369 height 22
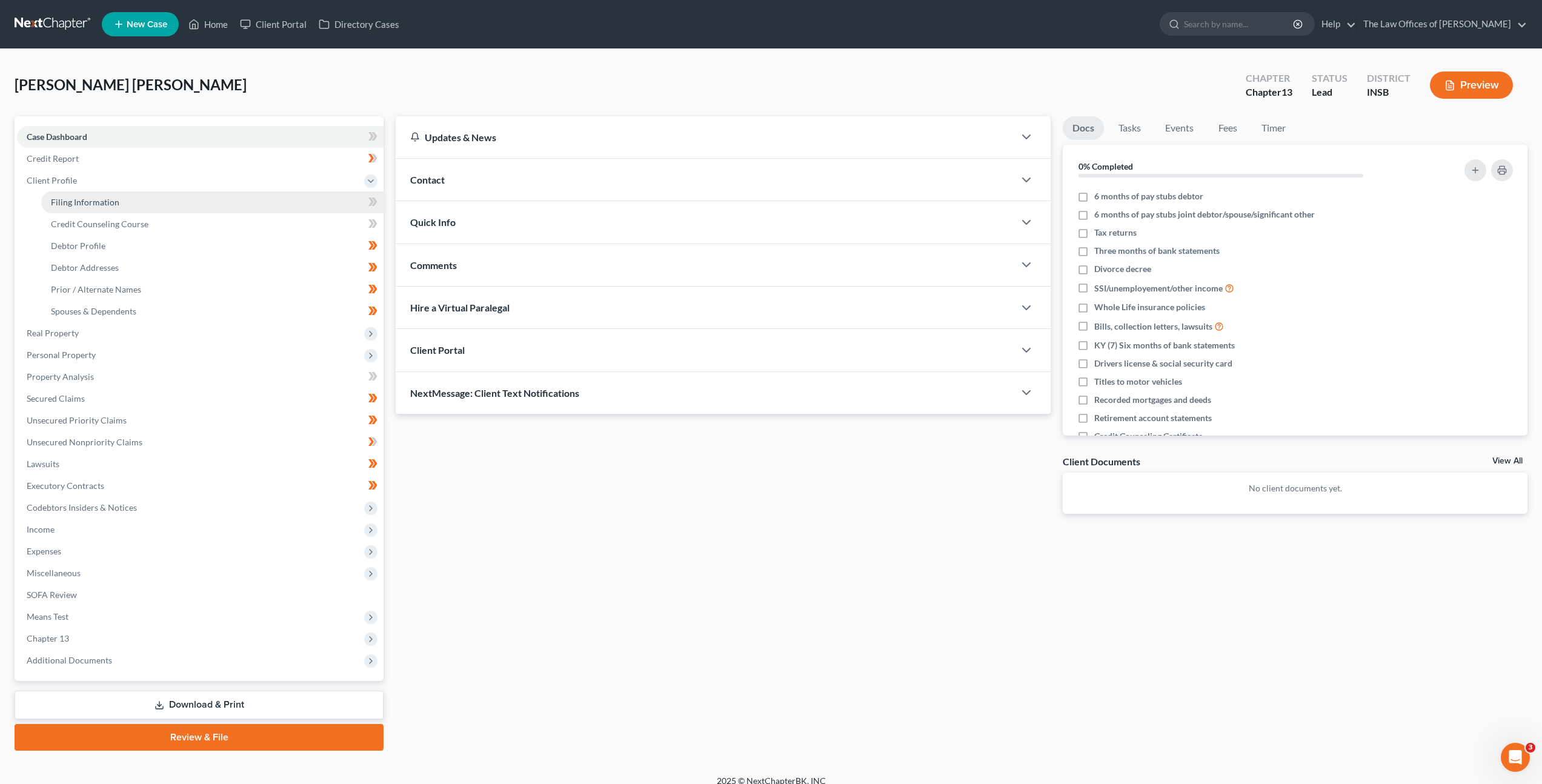
click at [302, 206] on link "Filing Information" at bounding box center [212, 202] width 343 height 22
select select "1"
select select "0"
select select "3"
select select "15"
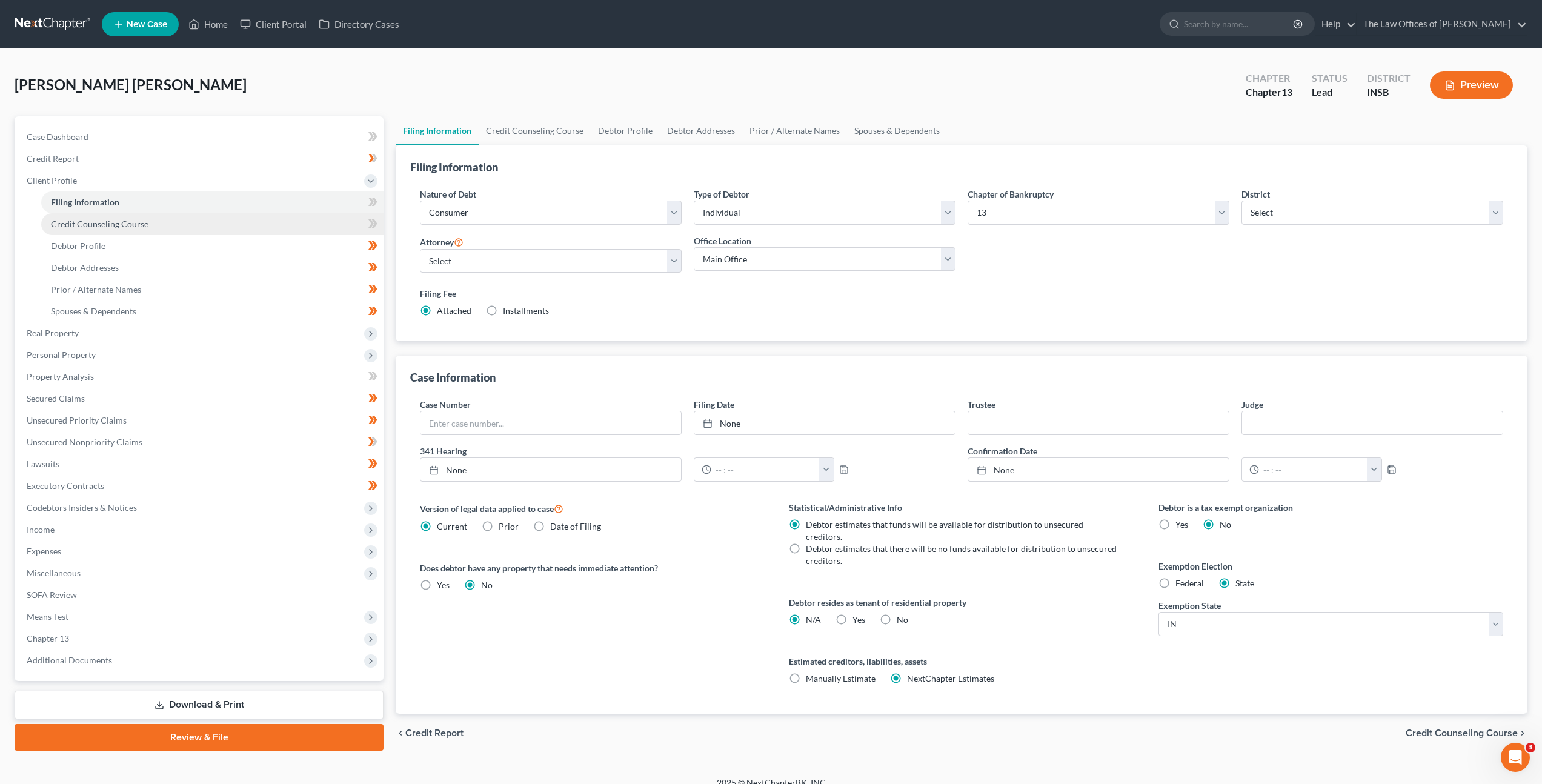
click at [323, 221] on link "Credit Counseling Course" at bounding box center [212, 224] width 343 height 22
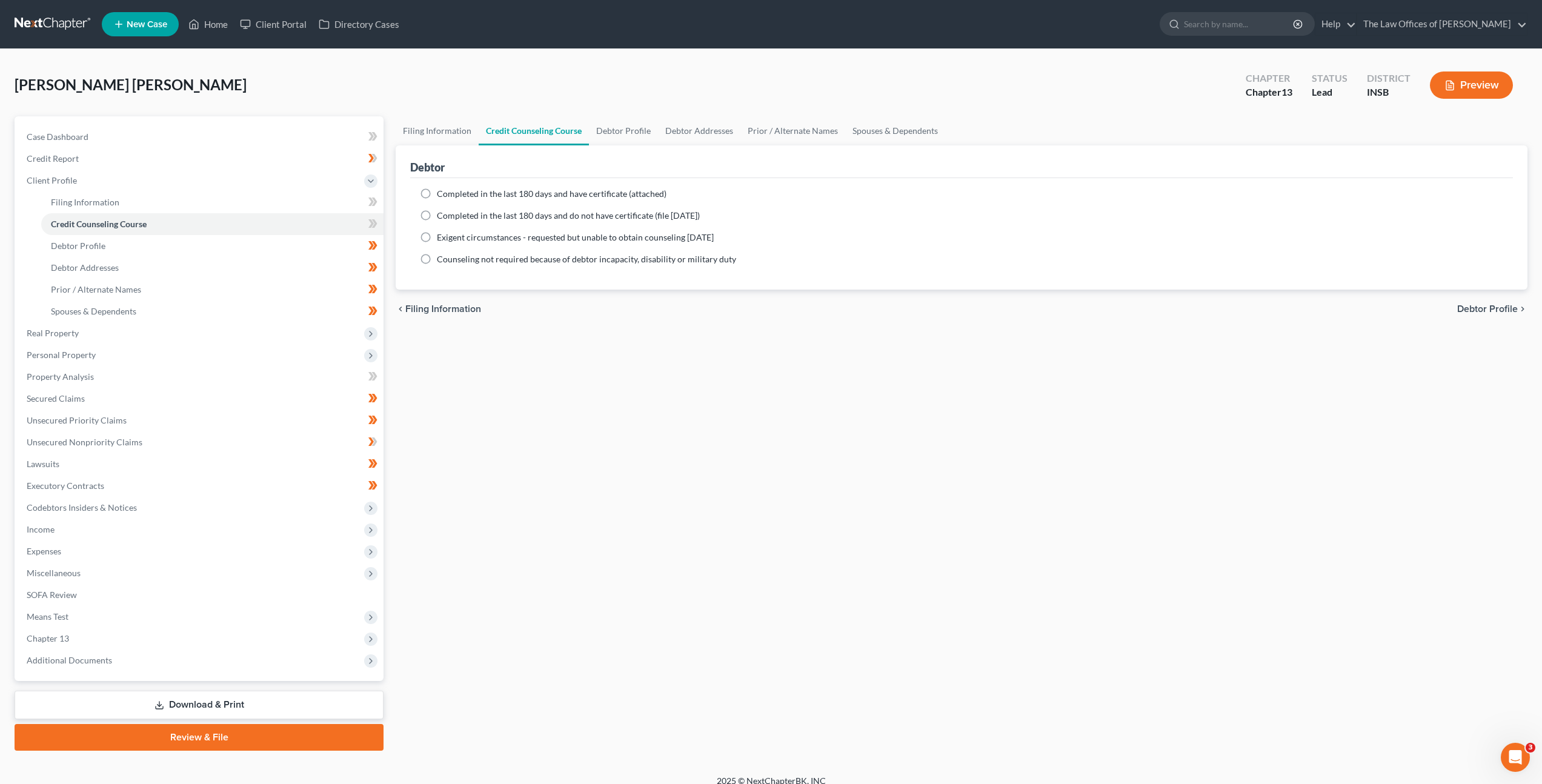
click at [489, 365] on div "Filing Information Credit Counseling Course Debtor Profile Debtor Addresses Pri…" at bounding box center [962, 434] width 1144 height 634
click at [44, 17] on link at bounding box center [53, 24] width 78 height 22
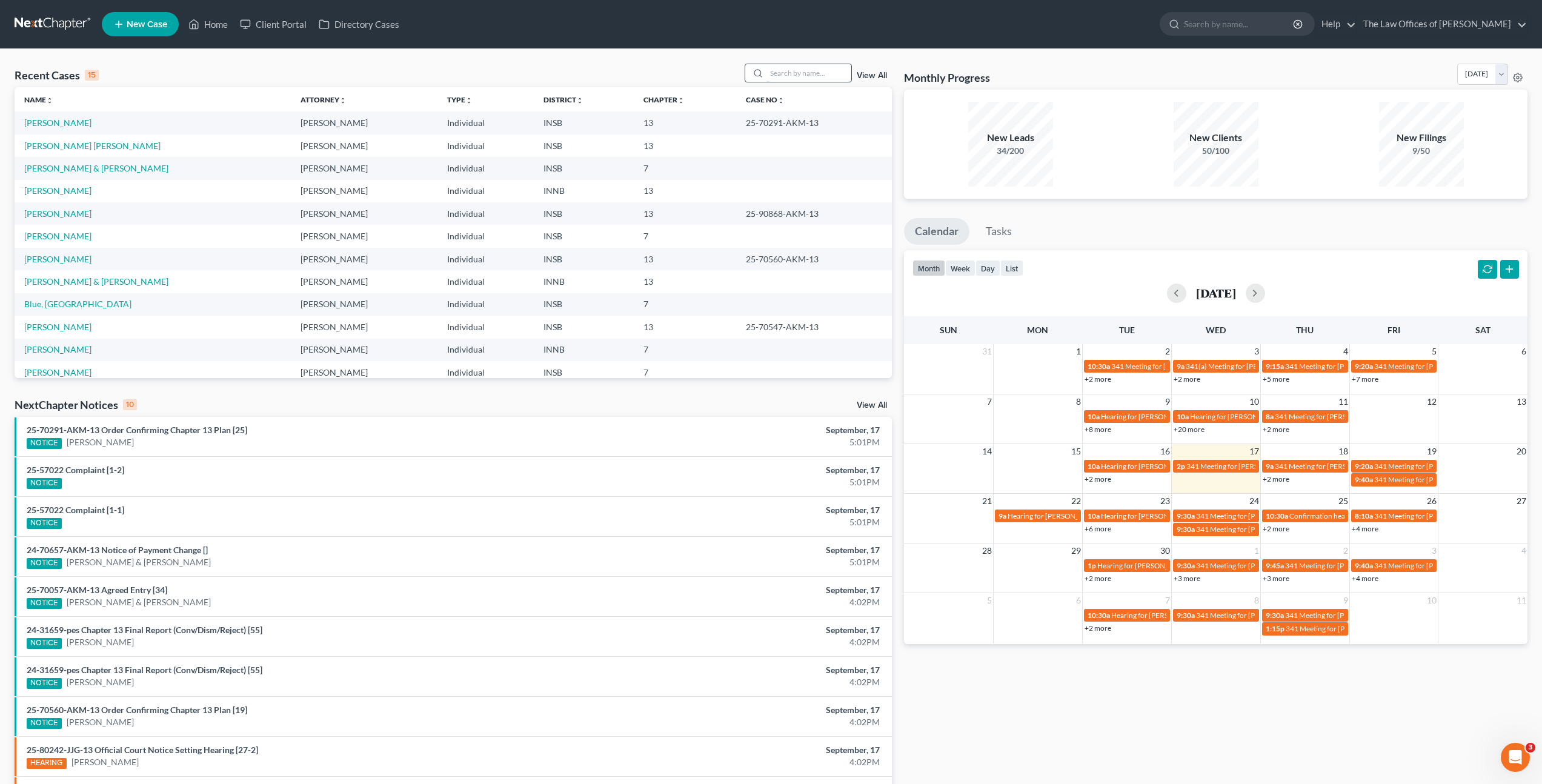
click at [782, 79] on input "search" at bounding box center [809, 73] width 85 height 17
click at [775, 78] on input "search" at bounding box center [809, 73] width 85 height 17
type input "a"
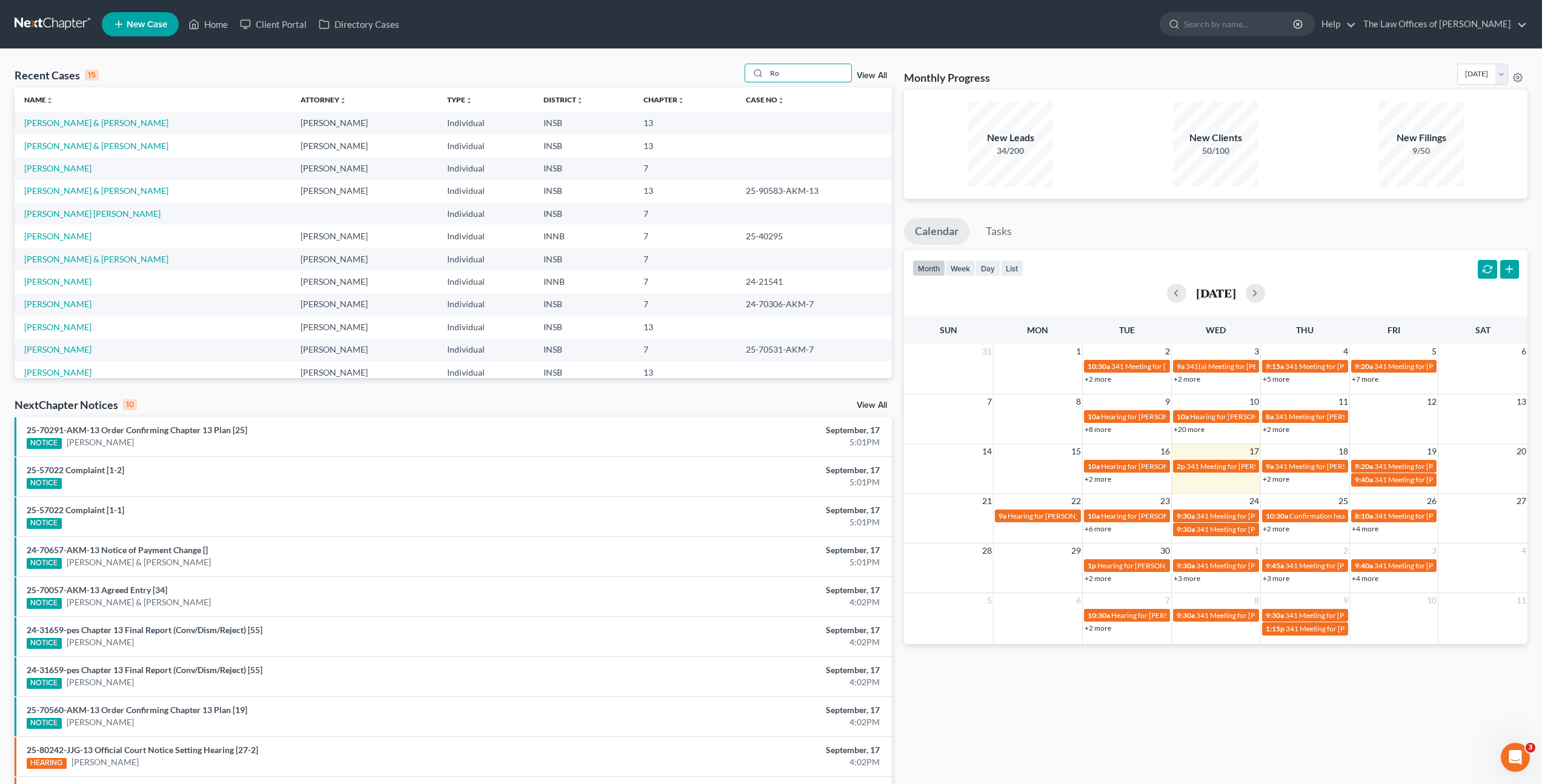
type input "Ro"
click at [202, 87] on th "Name unfold_more expand_more expand_less" at bounding box center [152, 99] width 276 height 24
drag, startPoint x: 808, startPoint y: 78, endPoint x: 742, endPoint y: 70, distance: 66.5
click at [742, 69] on div "Recent Cases 15 Ro View All" at bounding box center [453, 76] width 877 height 24
click at [584, 70] on div "Recent Cases 15 View All" at bounding box center [453, 76] width 877 height 24
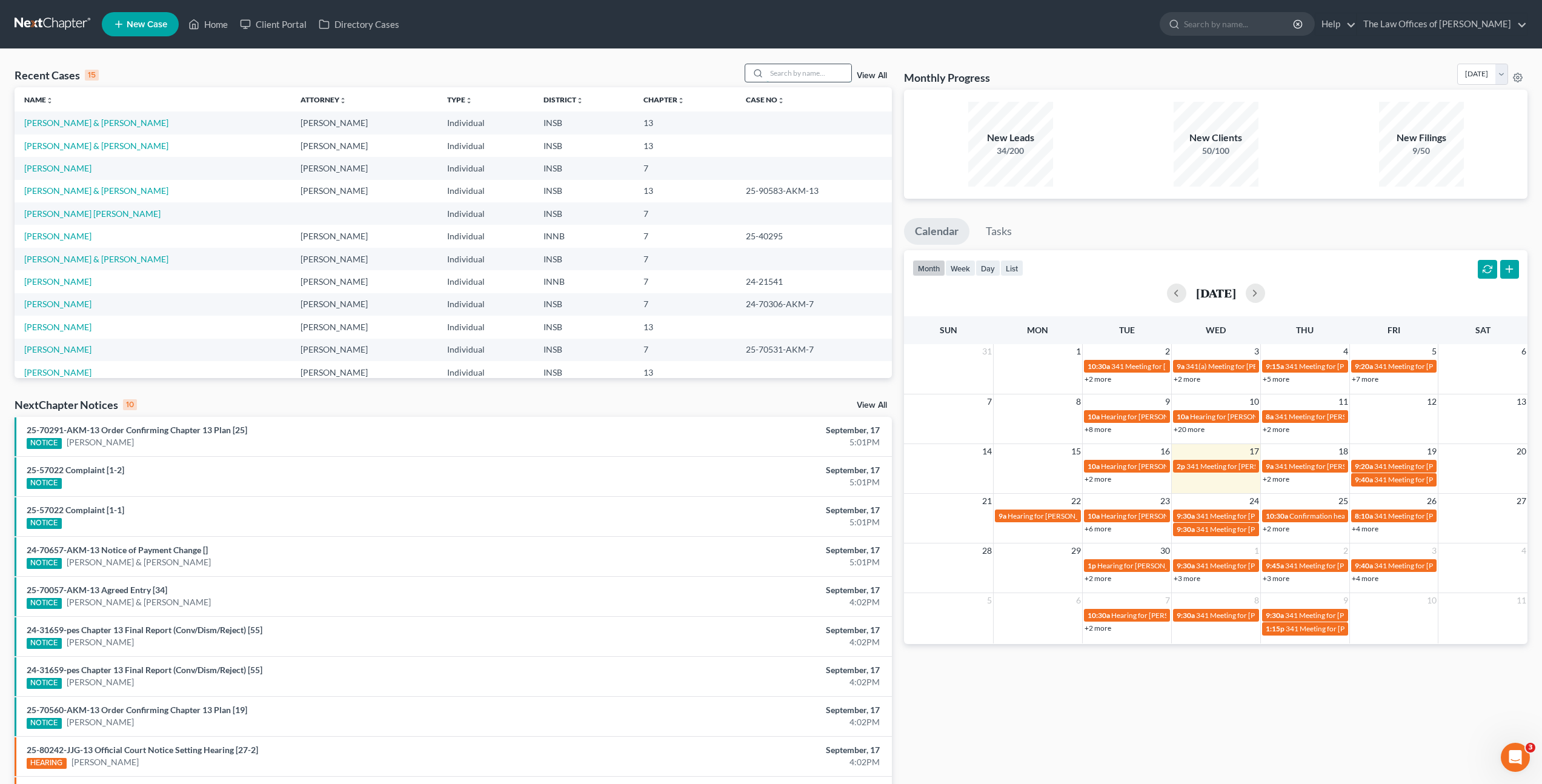
click at [796, 71] on input "search" at bounding box center [809, 73] width 85 height 17
click at [597, 70] on div "Recent Cases 15 View All" at bounding box center [453, 76] width 877 height 24
click at [287, 64] on div "Recent Cases 15 View All" at bounding box center [453, 76] width 877 height 24
click at [798, 65] on input "search" at bounding box center [809, 73] width 85 height 17
type input "Mark Conn"
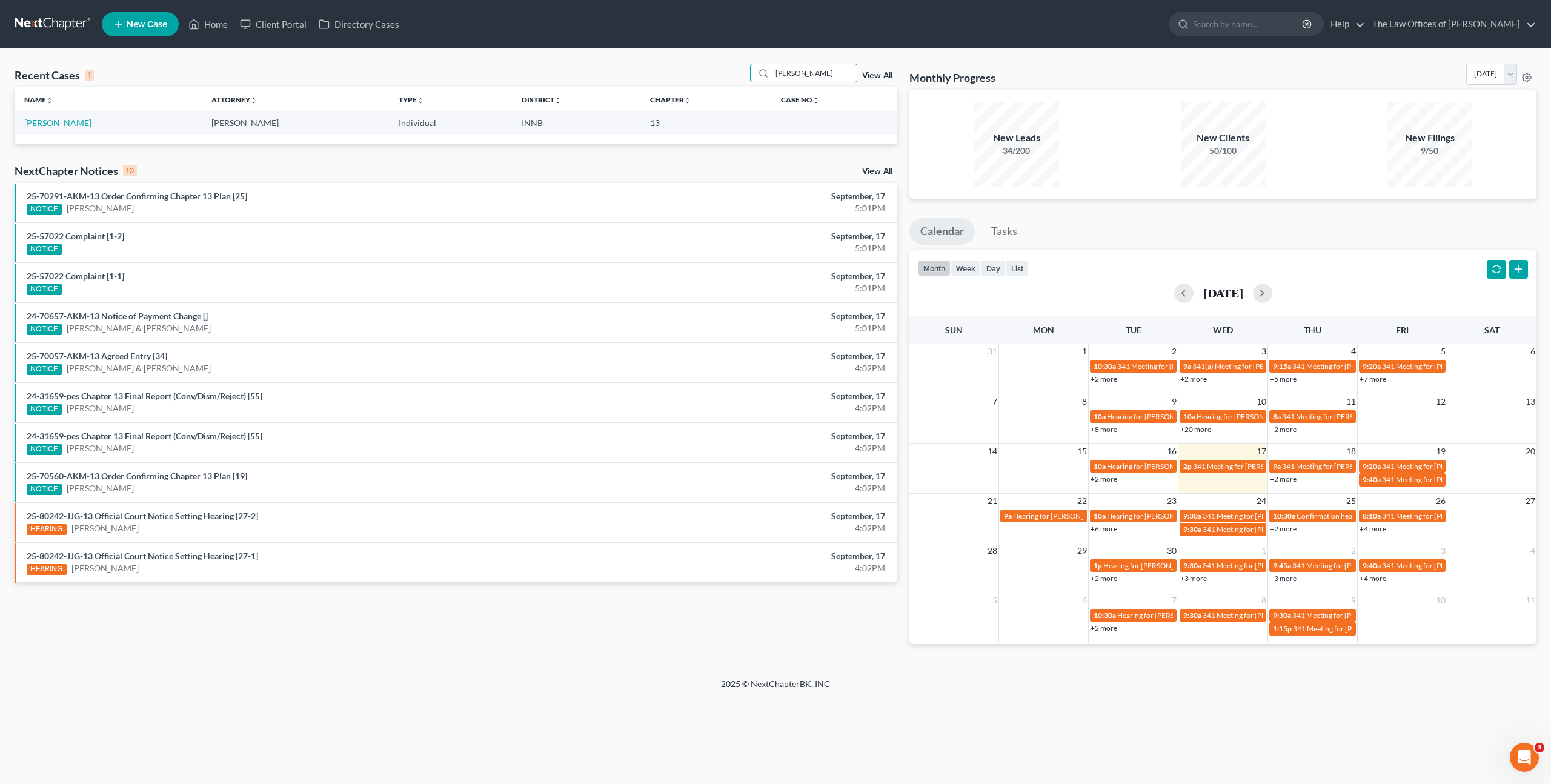
drag, startPoint x: 49, startPoint y: 122, endPoint x: 229, endPoint y: 154, distance: 182.8
click at [49, 122] on link "Conn, Mark" at bounding box center [57, 122] width 67 height 10
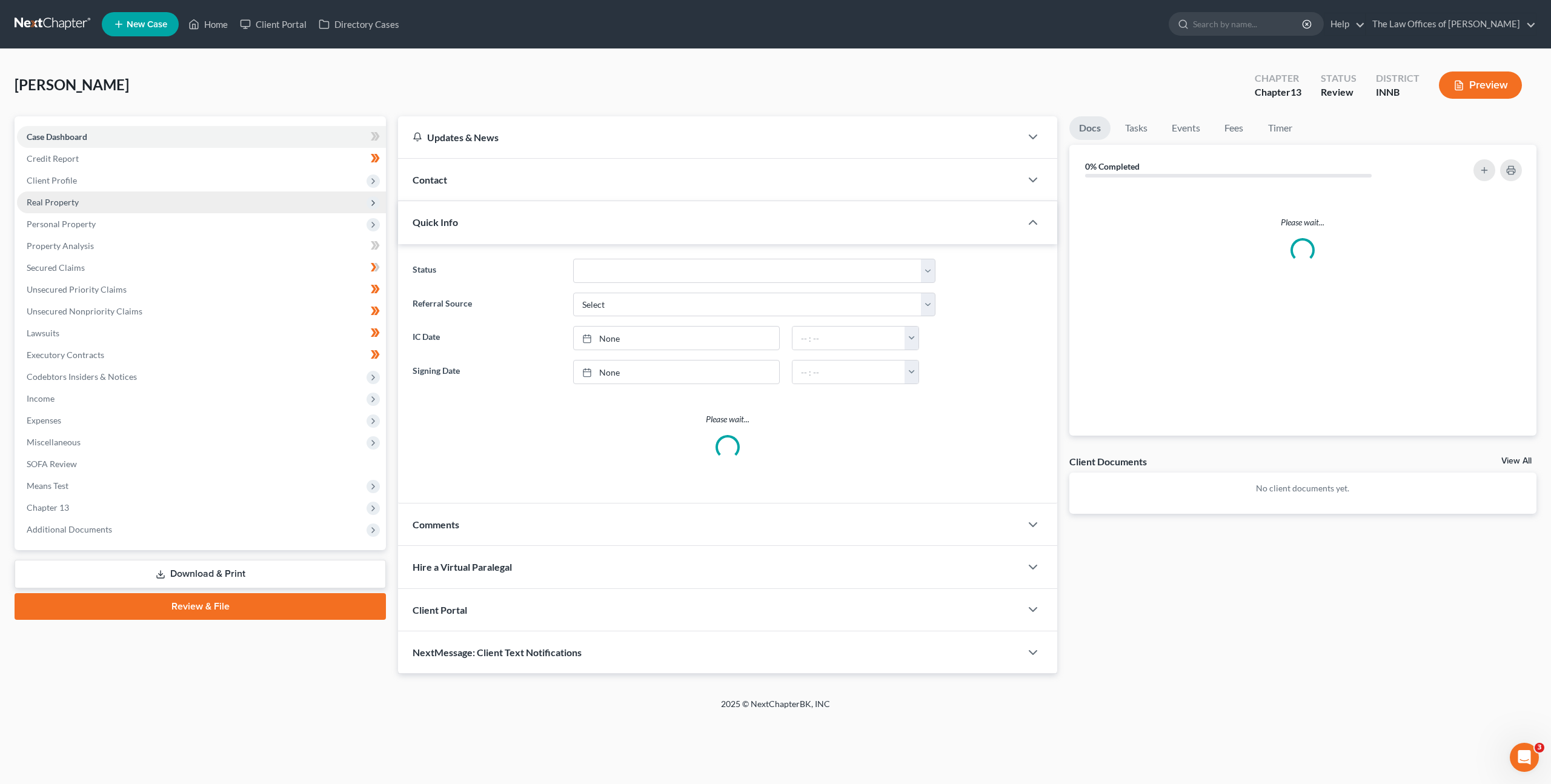
click at [138, 203] on span "Real Property" at bounding box center [202, 202] width 369 height 22
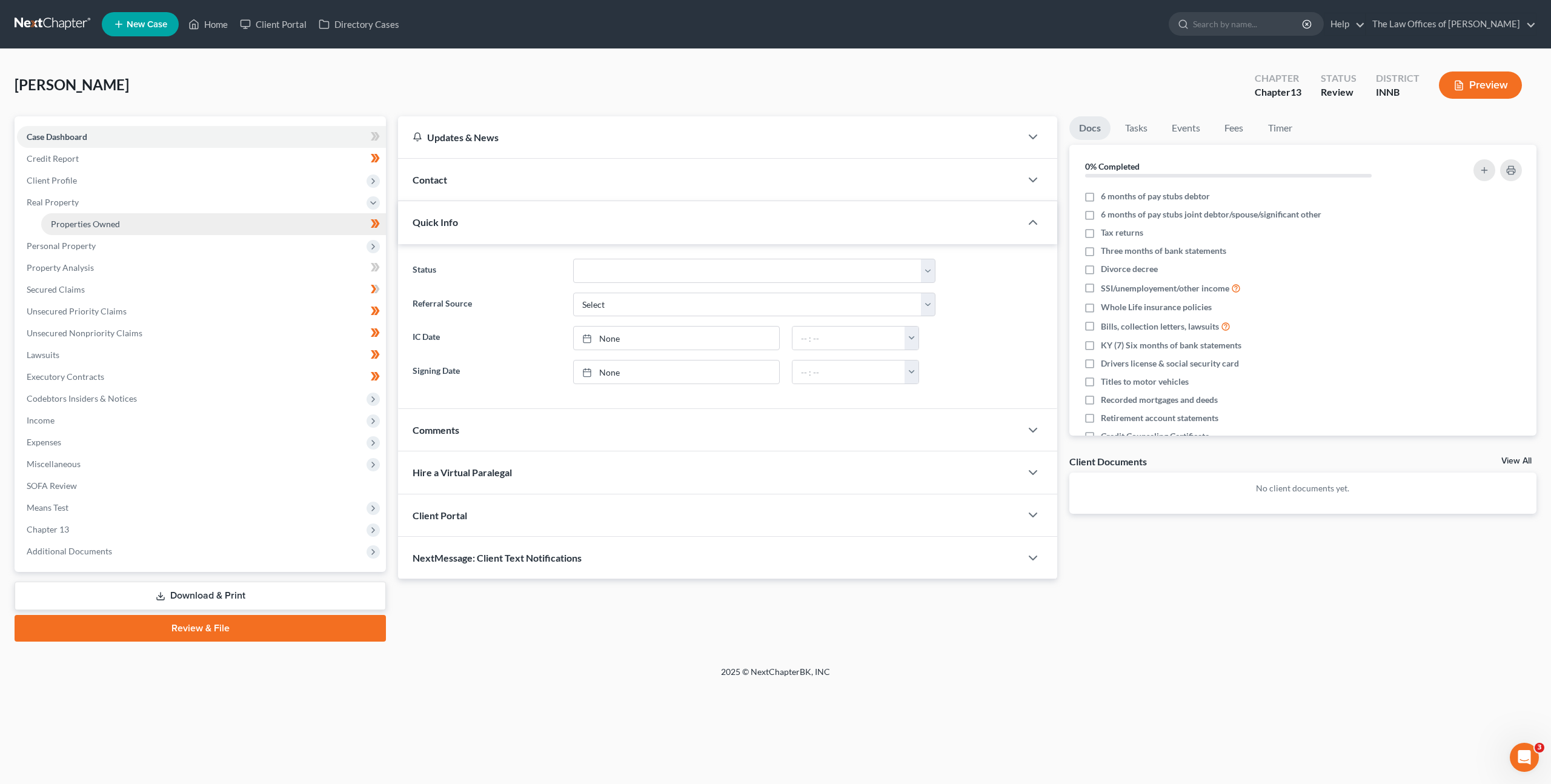
click at [140, 222] on link "Properties Owned" at bounding box center [213, 224] width 345 height 22
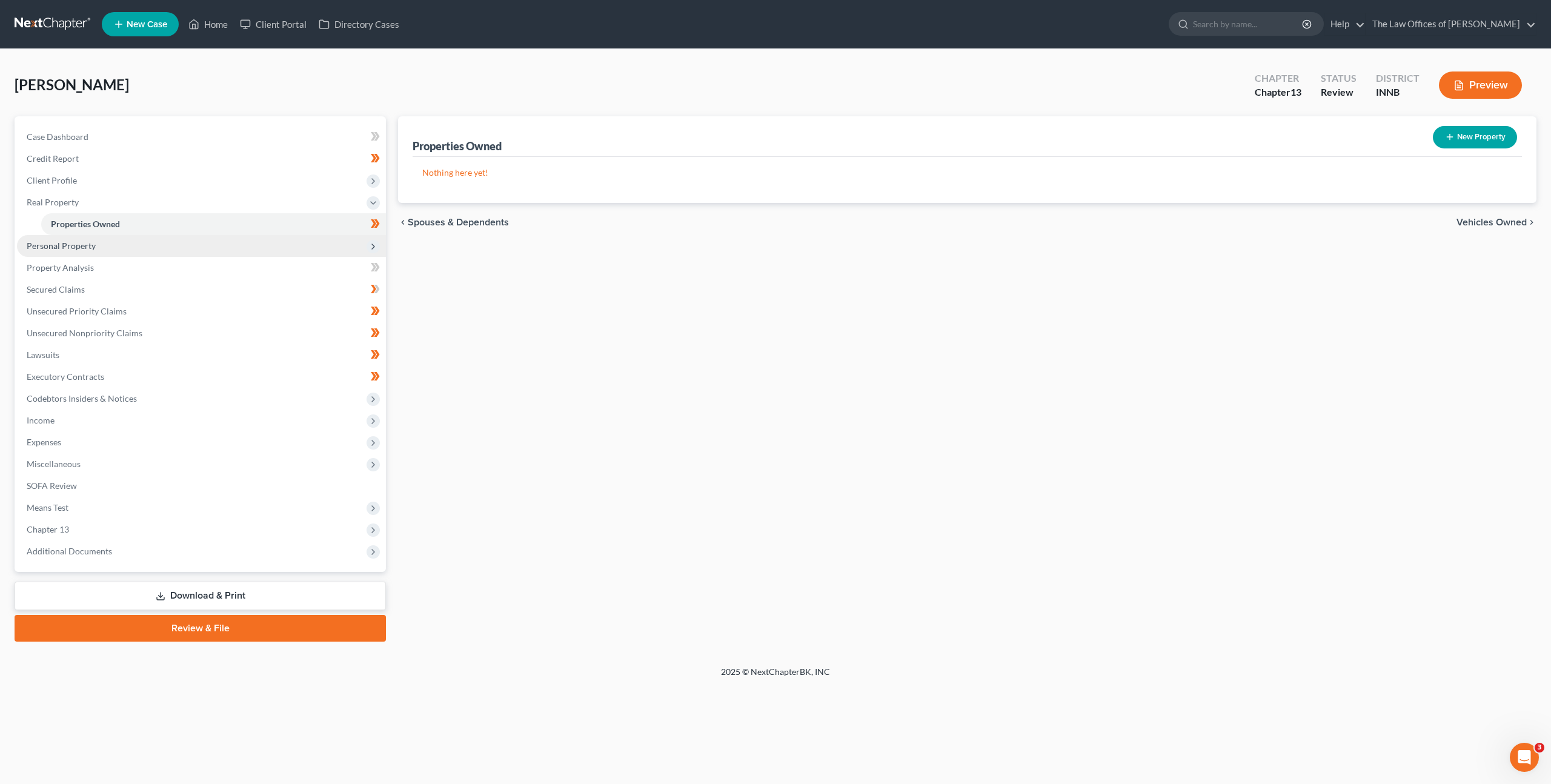
click at [187, 245] on span "Personal Property" at bounding box center [202, 245] width 369 height 22
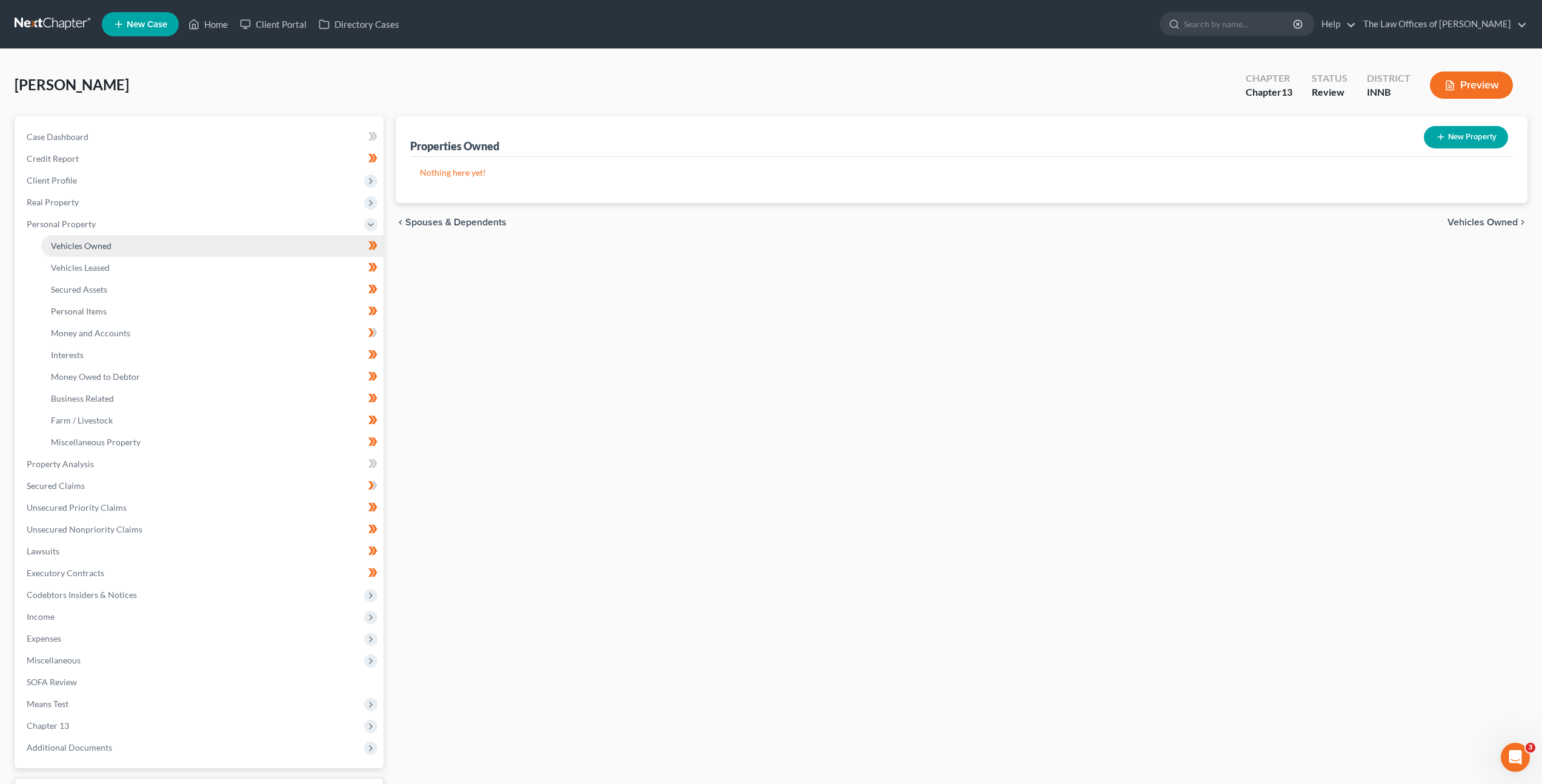
click at [184, 253] on link "Vehicles Owned" at bounding box center [212, 245] width 343 height 22
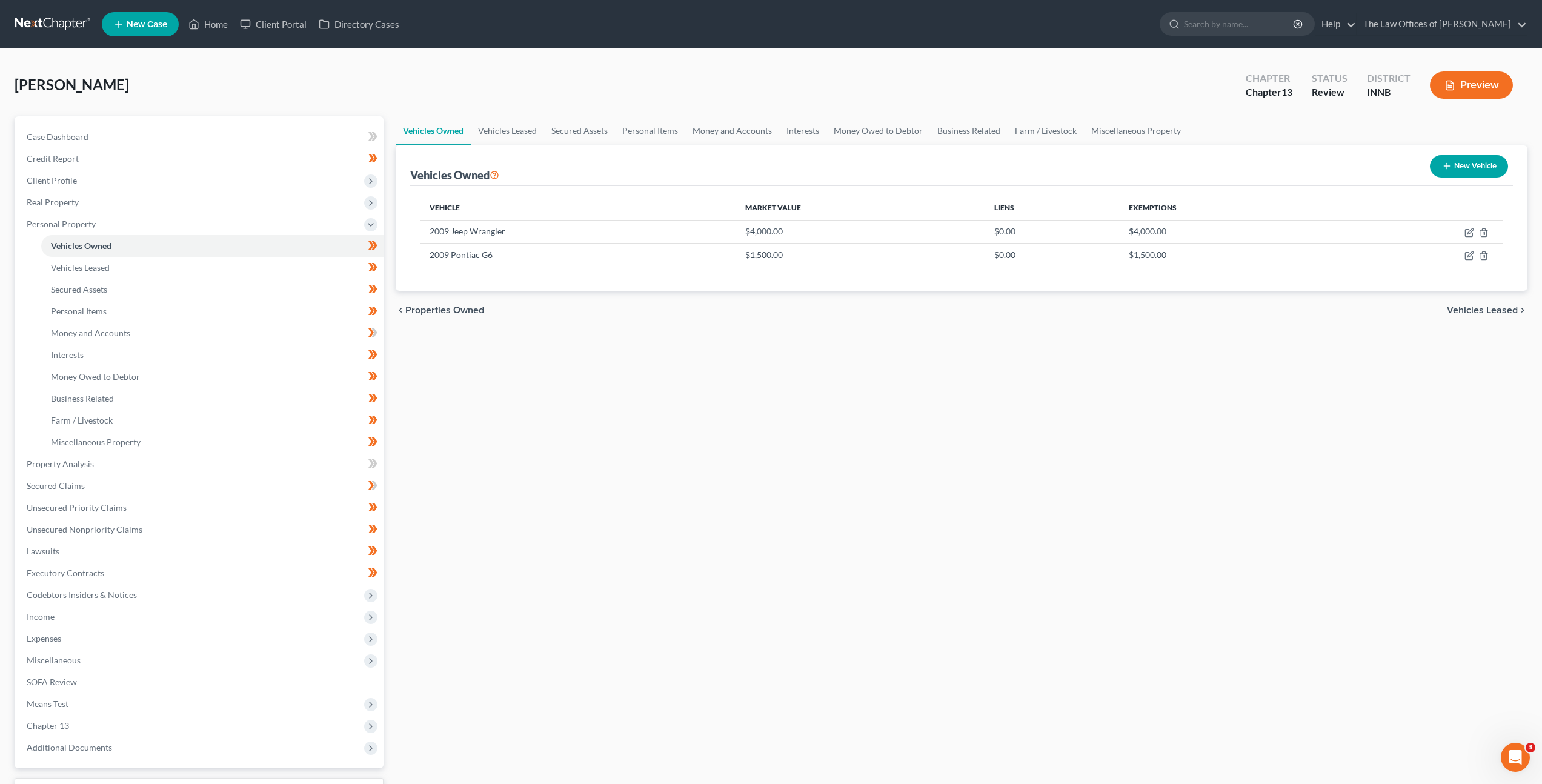
click at [37, 19] on link at bounding box center [53, 24] width 78 height 22
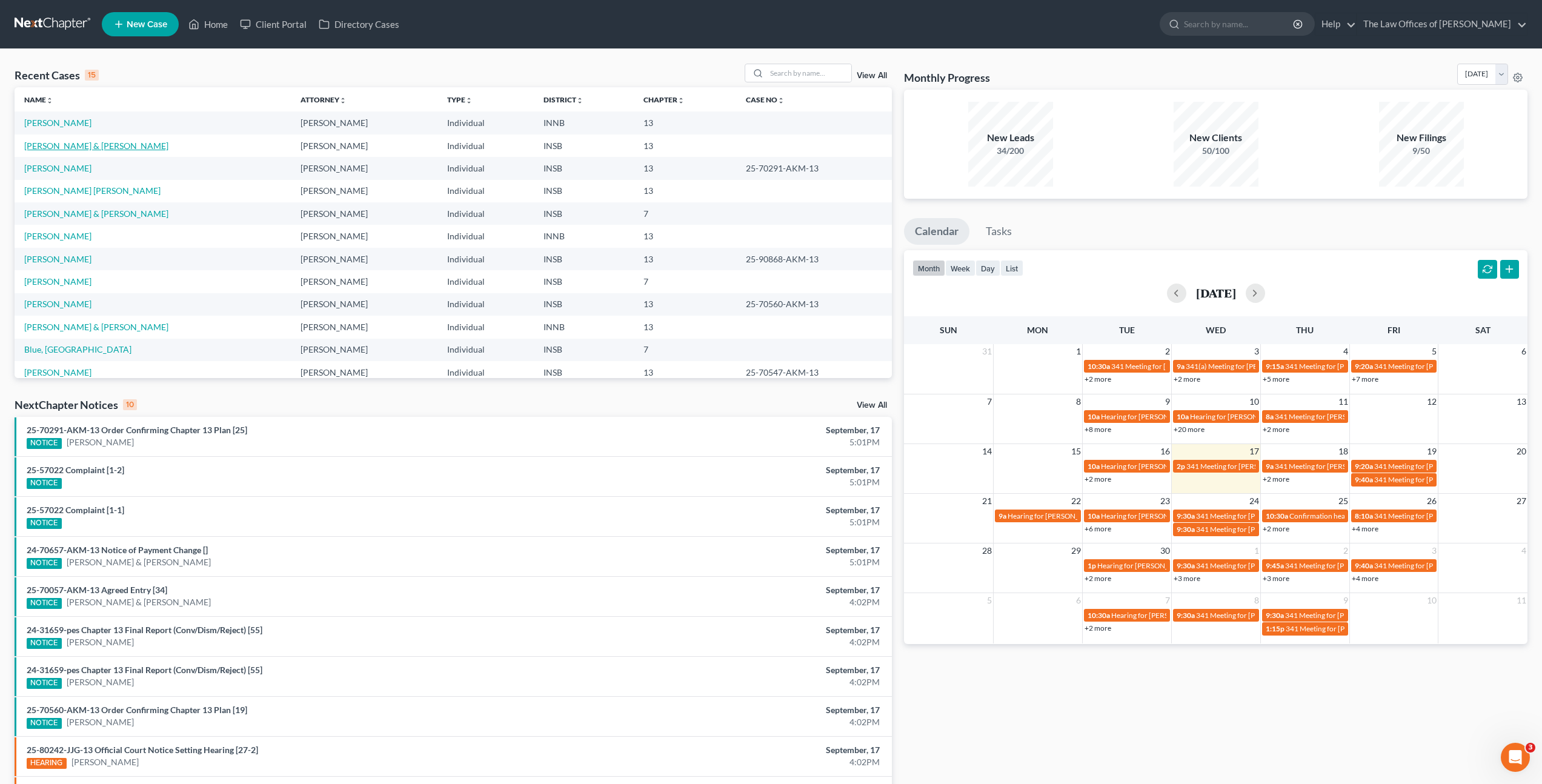
click at [104, 145] on link "Rodenberg, John & Kimberley" at bounding box center [96, 145] width 144 height 10
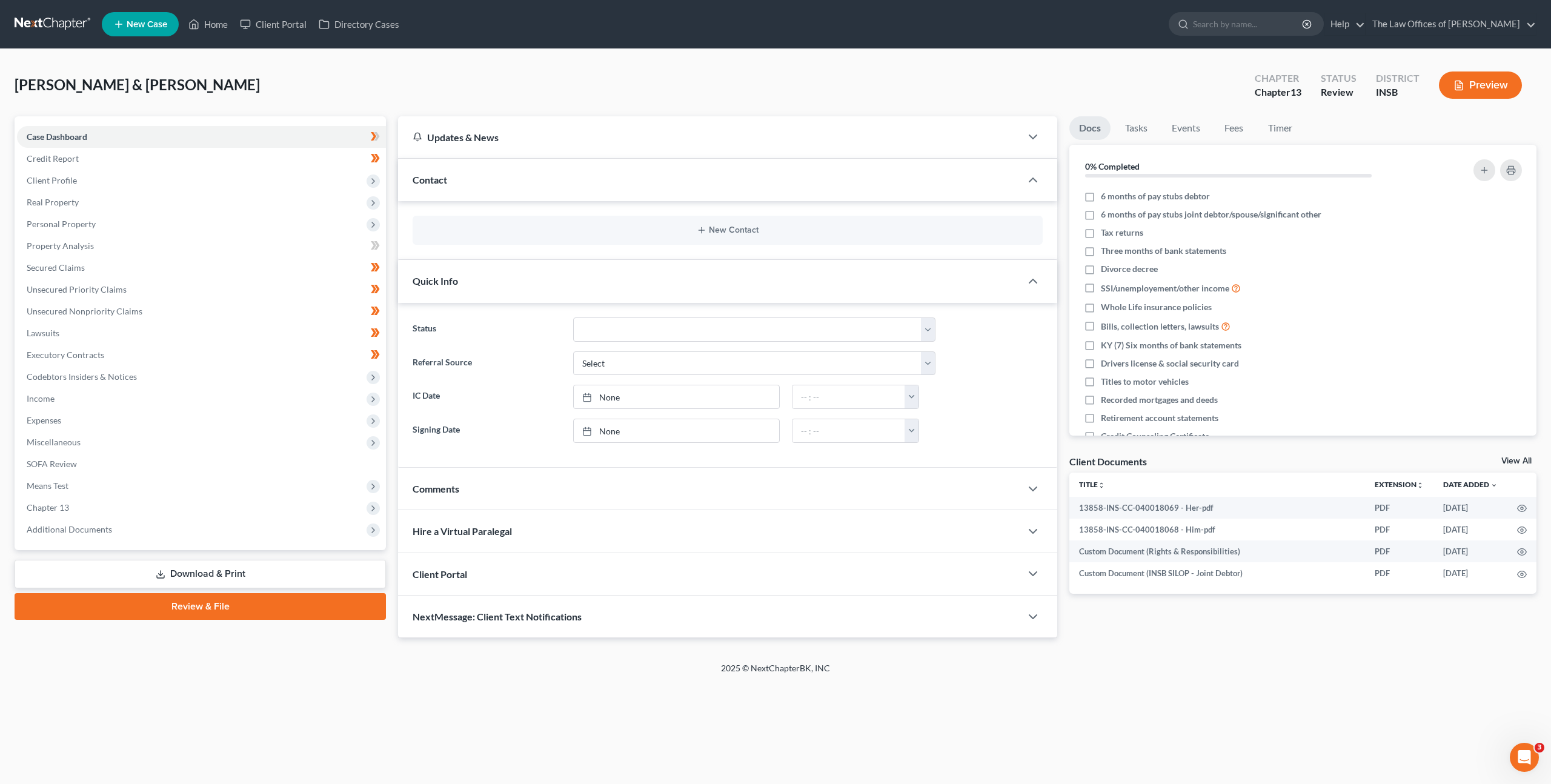
click at [504, 275] on div "Quick Info" at bounding box center [709, 281] width 623 height 42
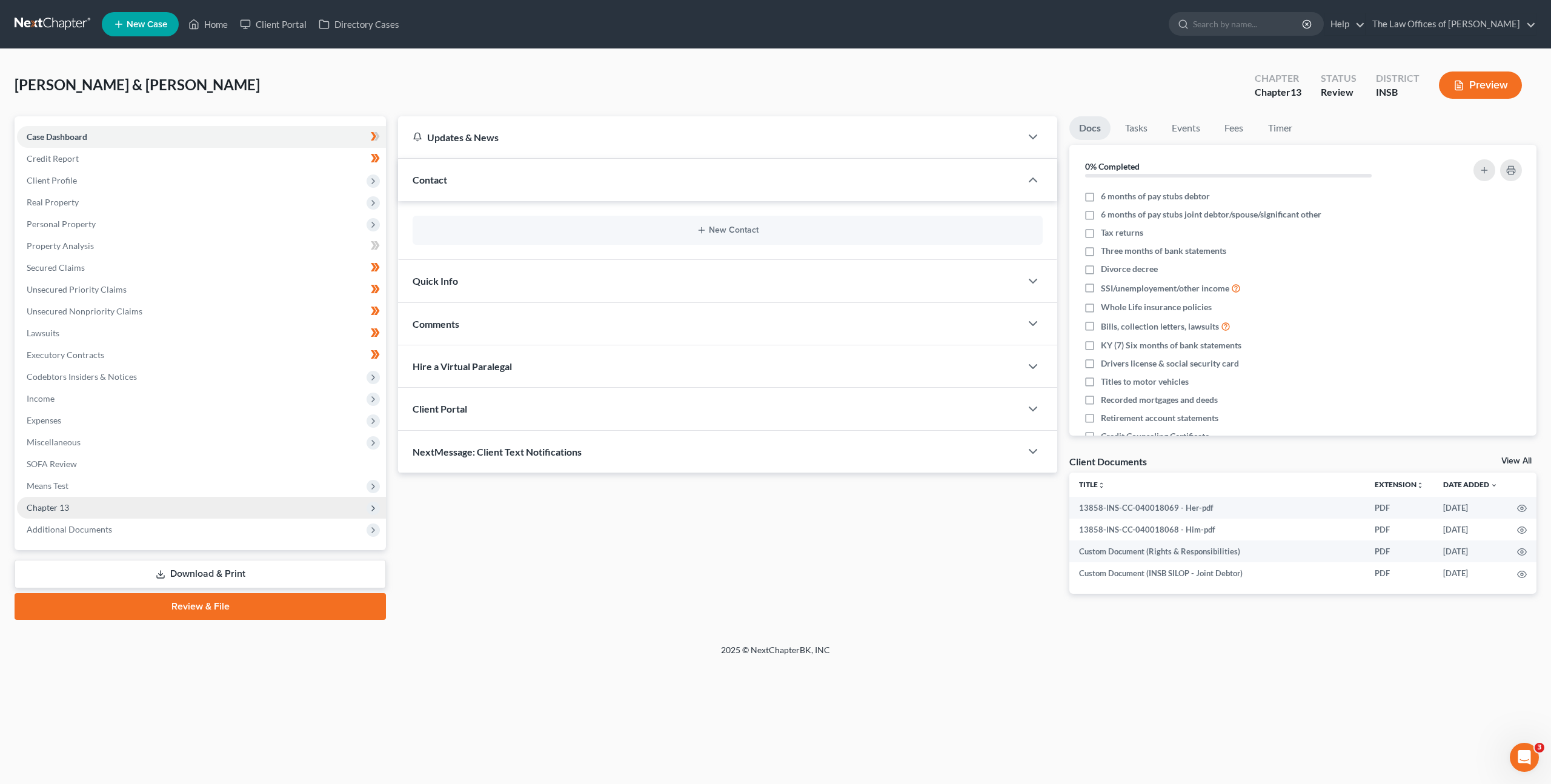
click at [145, 512] on span "Chapter 13" at bounding box center [202, 507] width 369 height 22
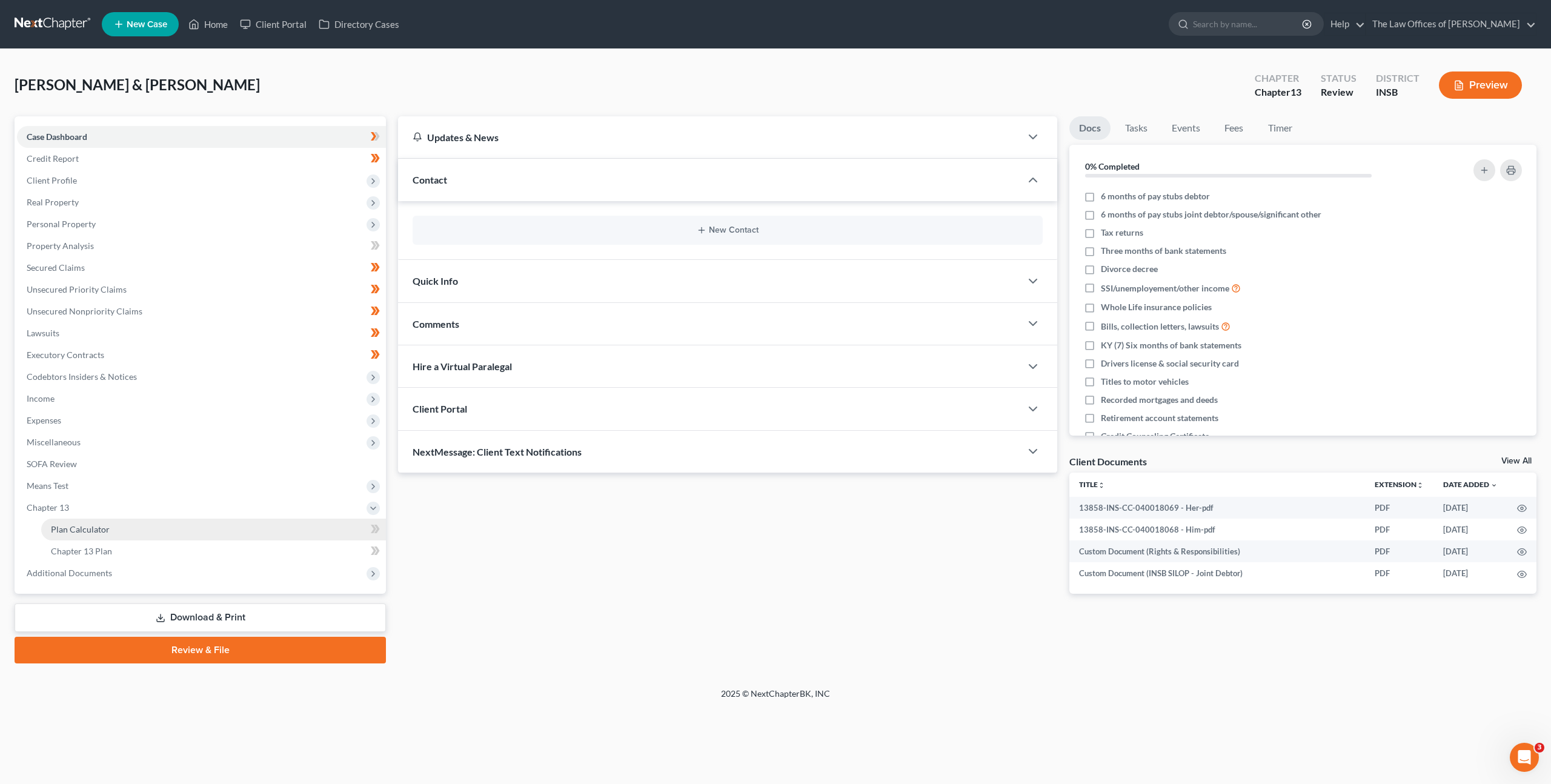
click at [144, 519] on link "Plan Calculator" at bounding box center [213, 529] width 345 height 22
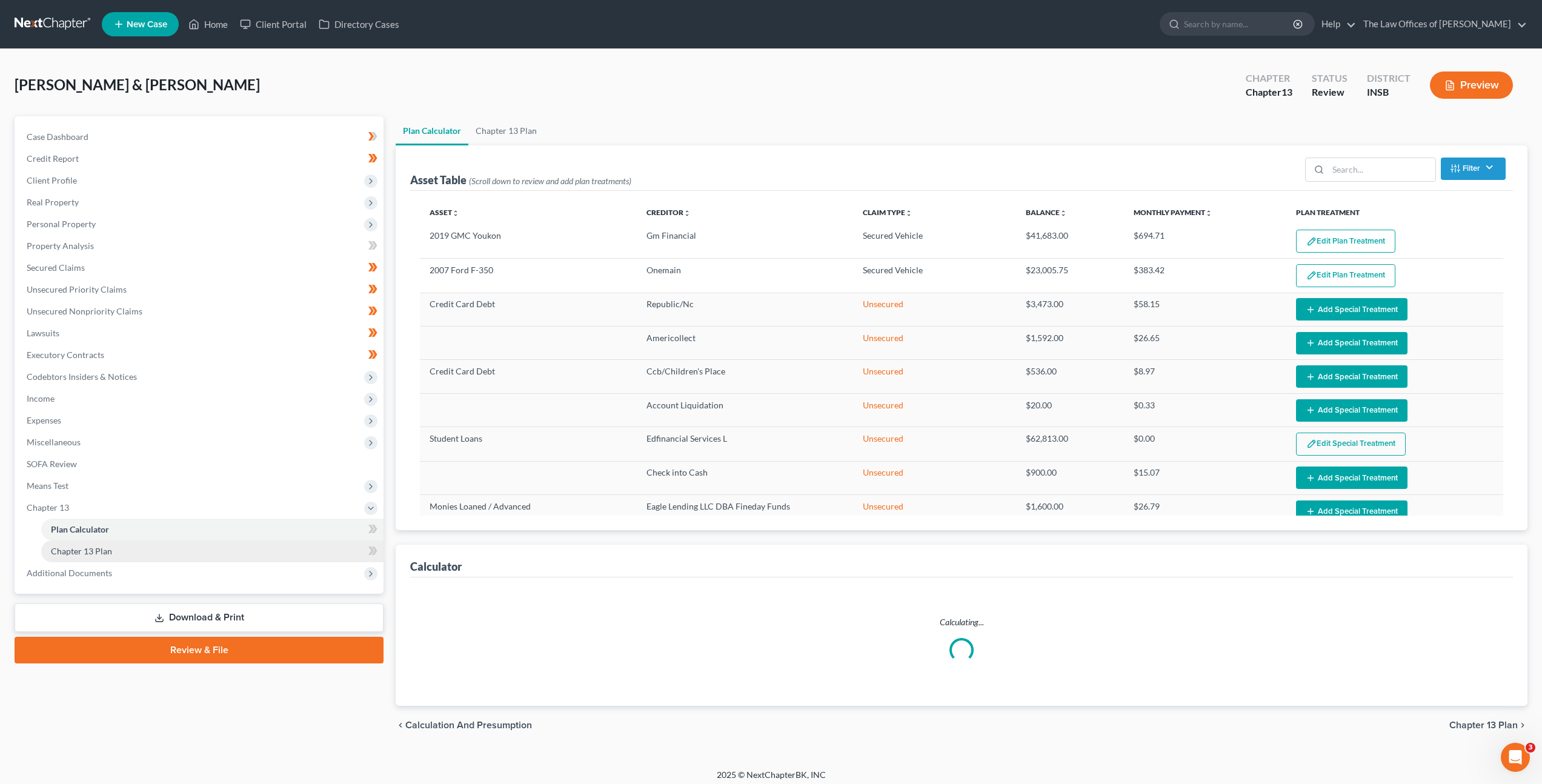
click at [138, 560] on link "Chapter 13 Plan" at bounding box center [212, 551] width 343 height 22
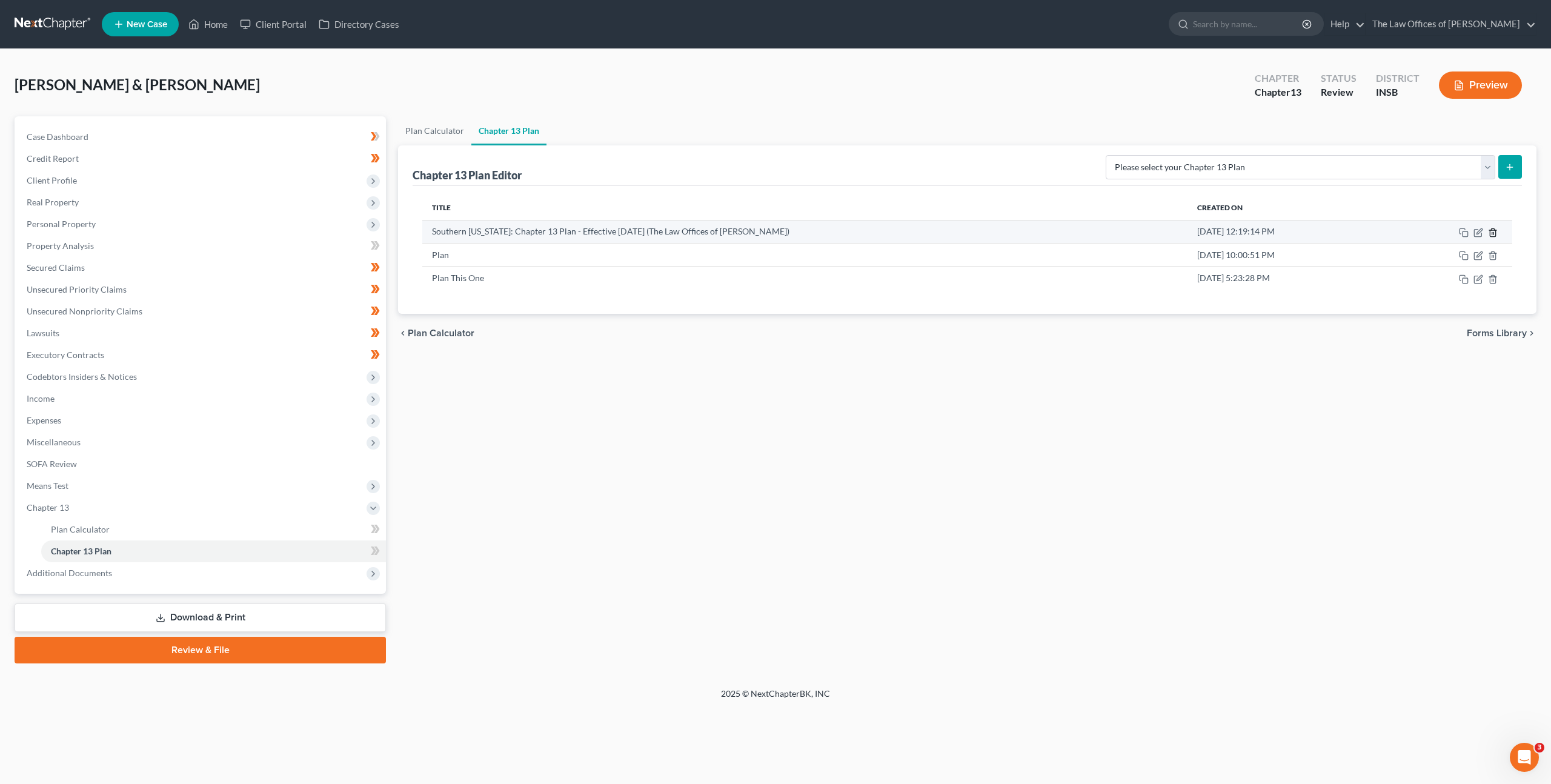
click at [1493, 233] on line "button" at bounding box center [1493, 233] width 0 height 3
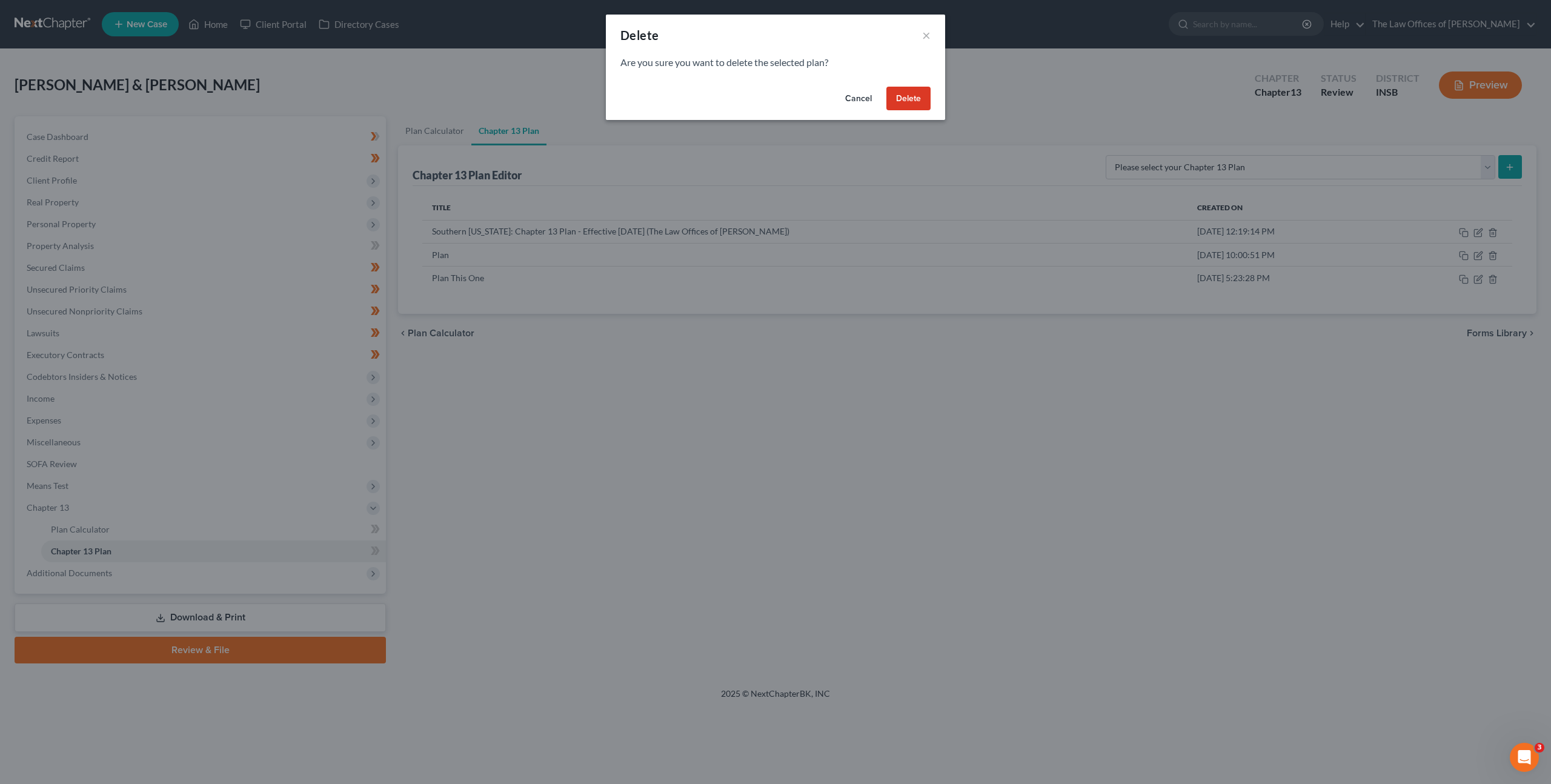
drag, startPoint x: 920, startPoint y: 96, endPoint x: 1067, endPoint y: 137, distance: 152.6
click at [920, 96] on button "Delete" at bounding box center [909, 98] width 44 height 24
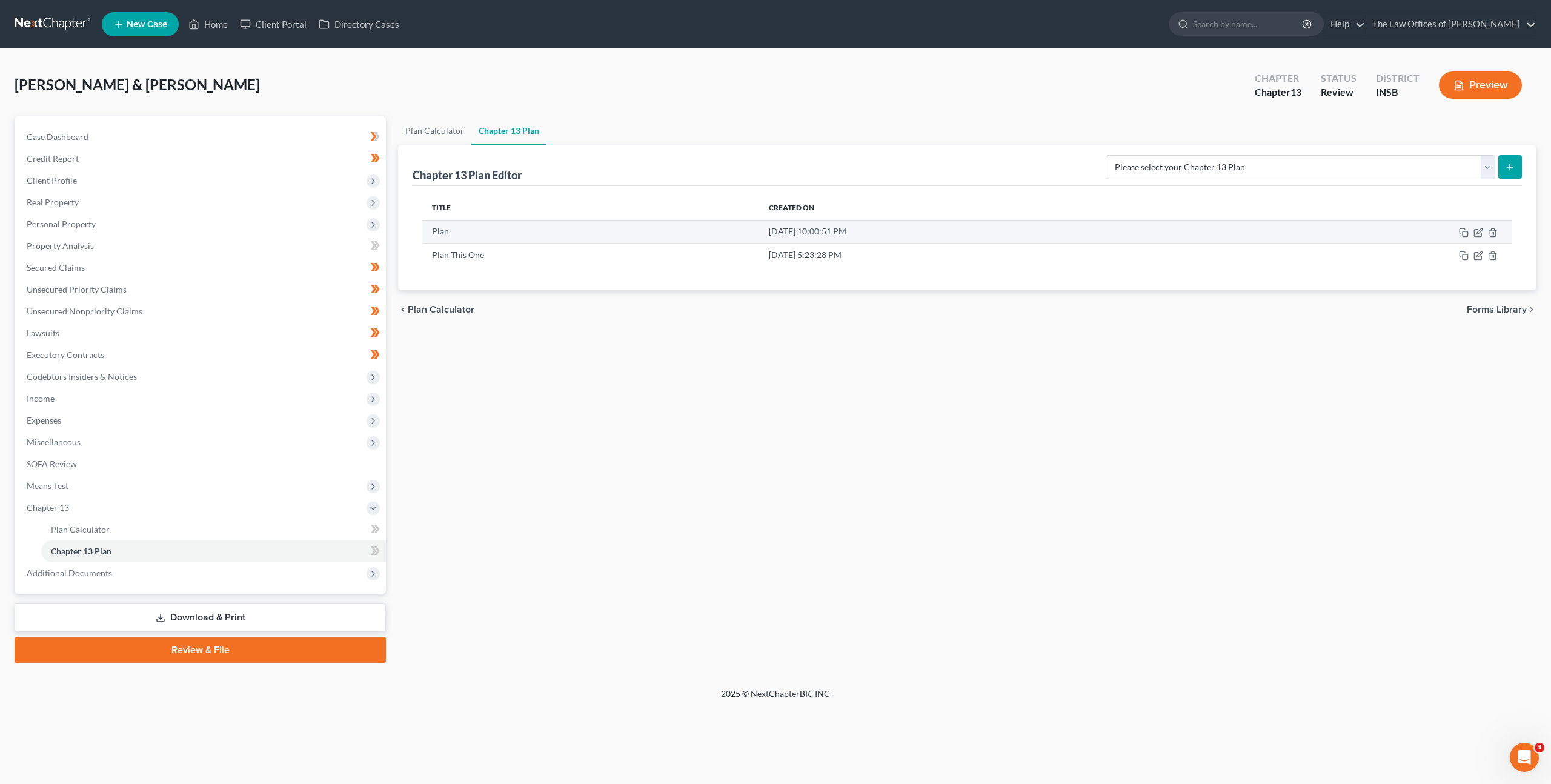
click at [1498, 233] on td at bounding box center [1363, 231] width 297 height 23
click at [936, 428] on div "Plan Calculator Chapter 13 Plan Chapter 13 Plan Editor Please select your Chapt…" at bounding box center [967, 390] width 1151 height 547
click at [795, 471] on div "Plan Calculator Chapter 13 Plan Chapter 13 Plan Editor Please select your Chapt…" at bounding box center [967, 390] width 1151 height 547
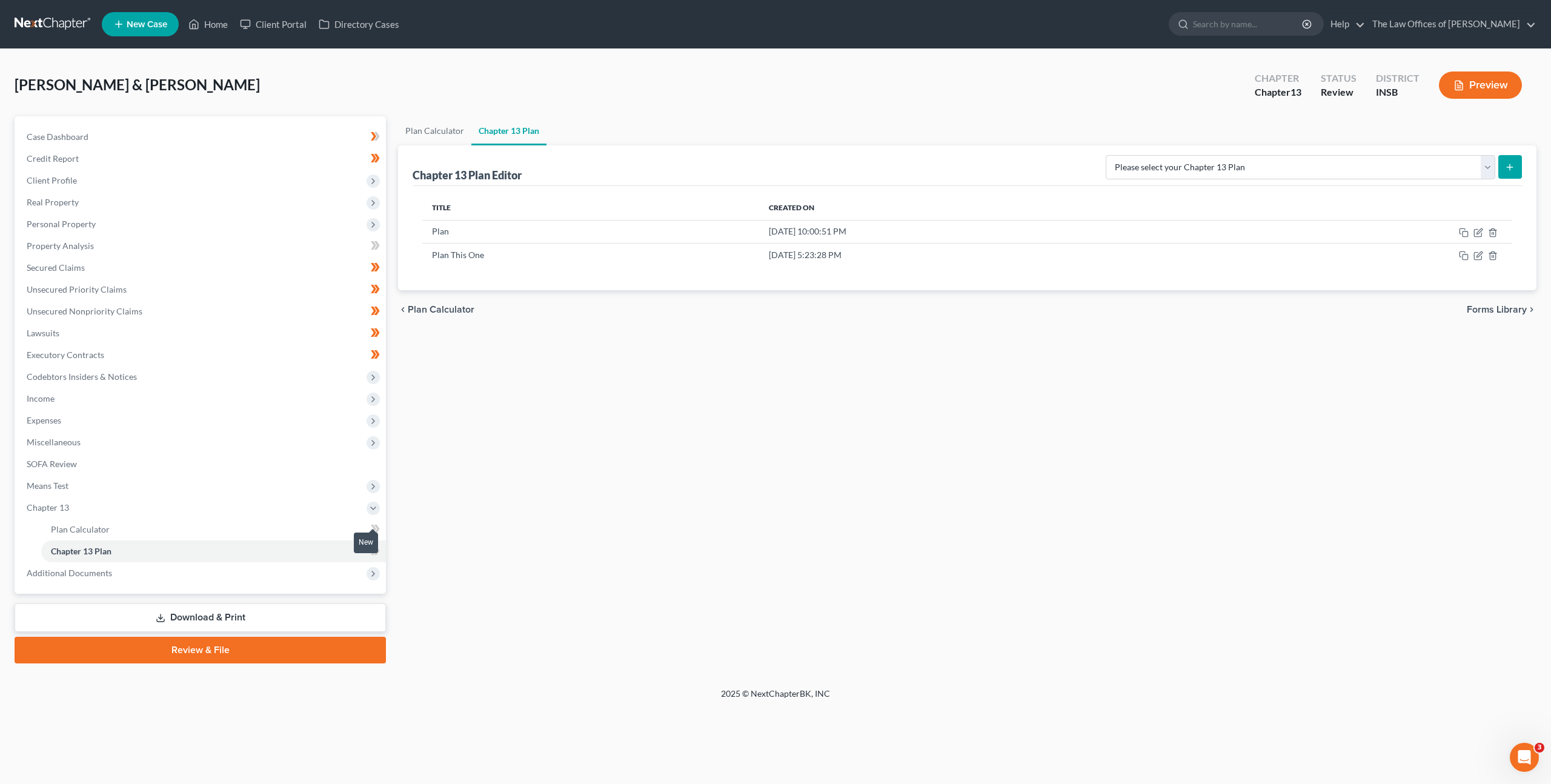
click at [378, 553] on icon at bounding box center [375, 551] width 9 height 15
click at [376, 527] on icon at bounding box center [375, 529] width 9 height 15
click at [539, 494] on div "Plan Calculator Chapter 13 Plan Chapter 13 Plan Editor Please select your Chapt…" at bounding box center [967, 390] width 1151 height 547
click at [219, 247] on link "Property Analysis" at bounding box center [202, 245] width 369 height 22
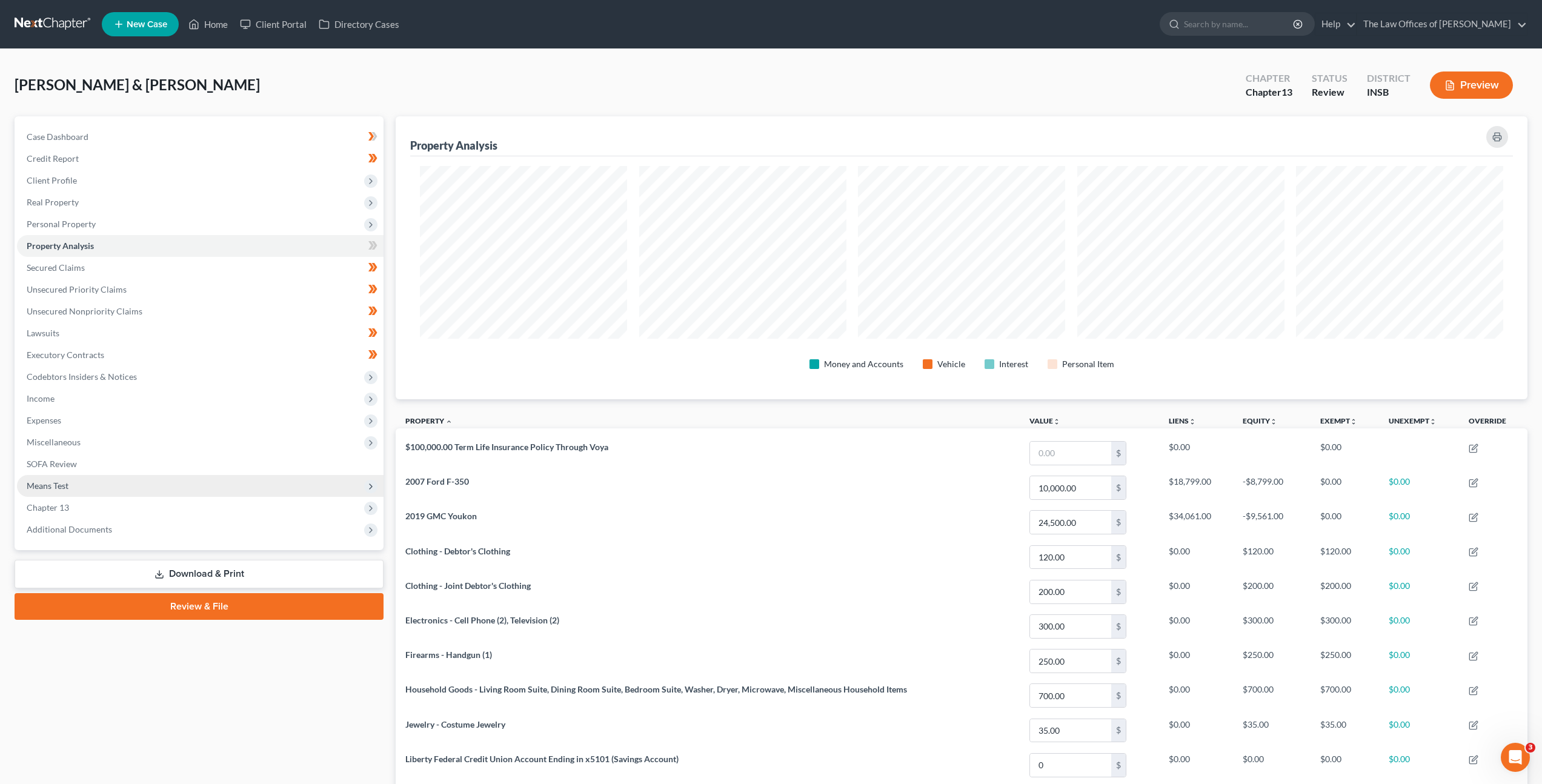
drag, startPoint x: 180, startPoint y: 497, endPoint x: 188, endPoint y: 494, distance: 8.5
click at [180, 497] on span "Chapter 13" at bounding box center [200, 507] width 367 height 22
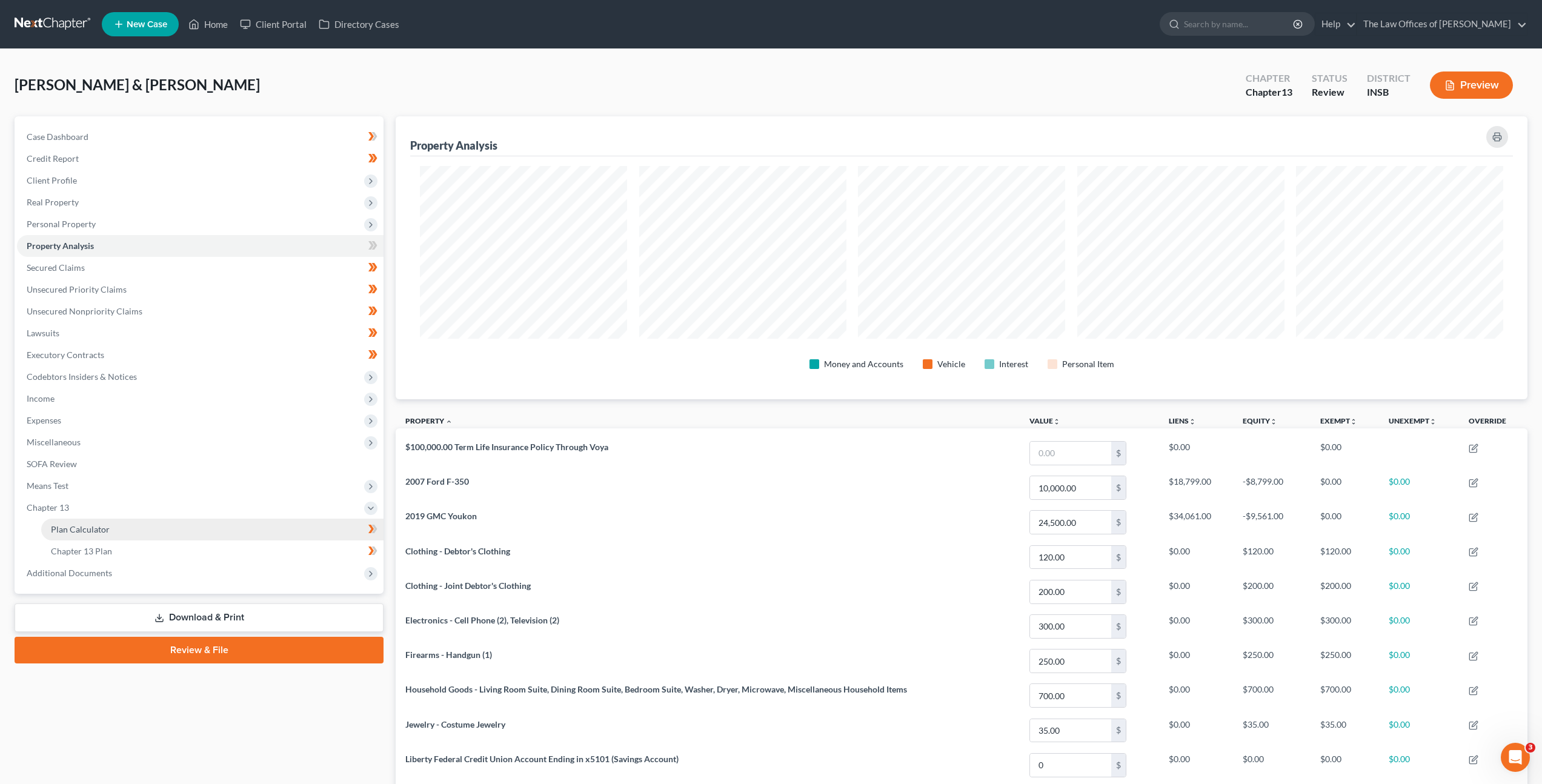
click at [220, 521] on link "Plan Calculator" at bounding box center [212, 529] width 343 height 22
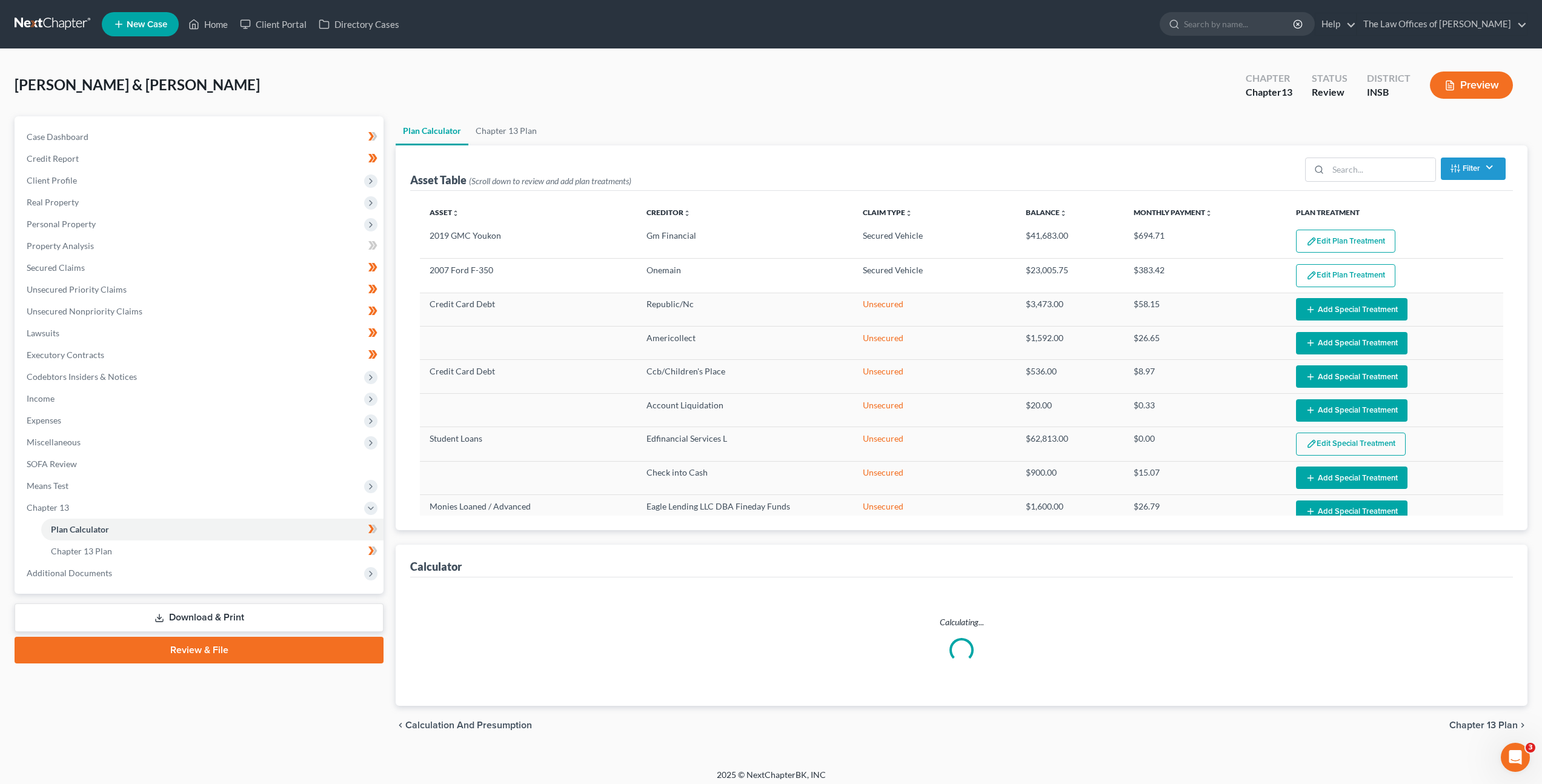
select select "59"
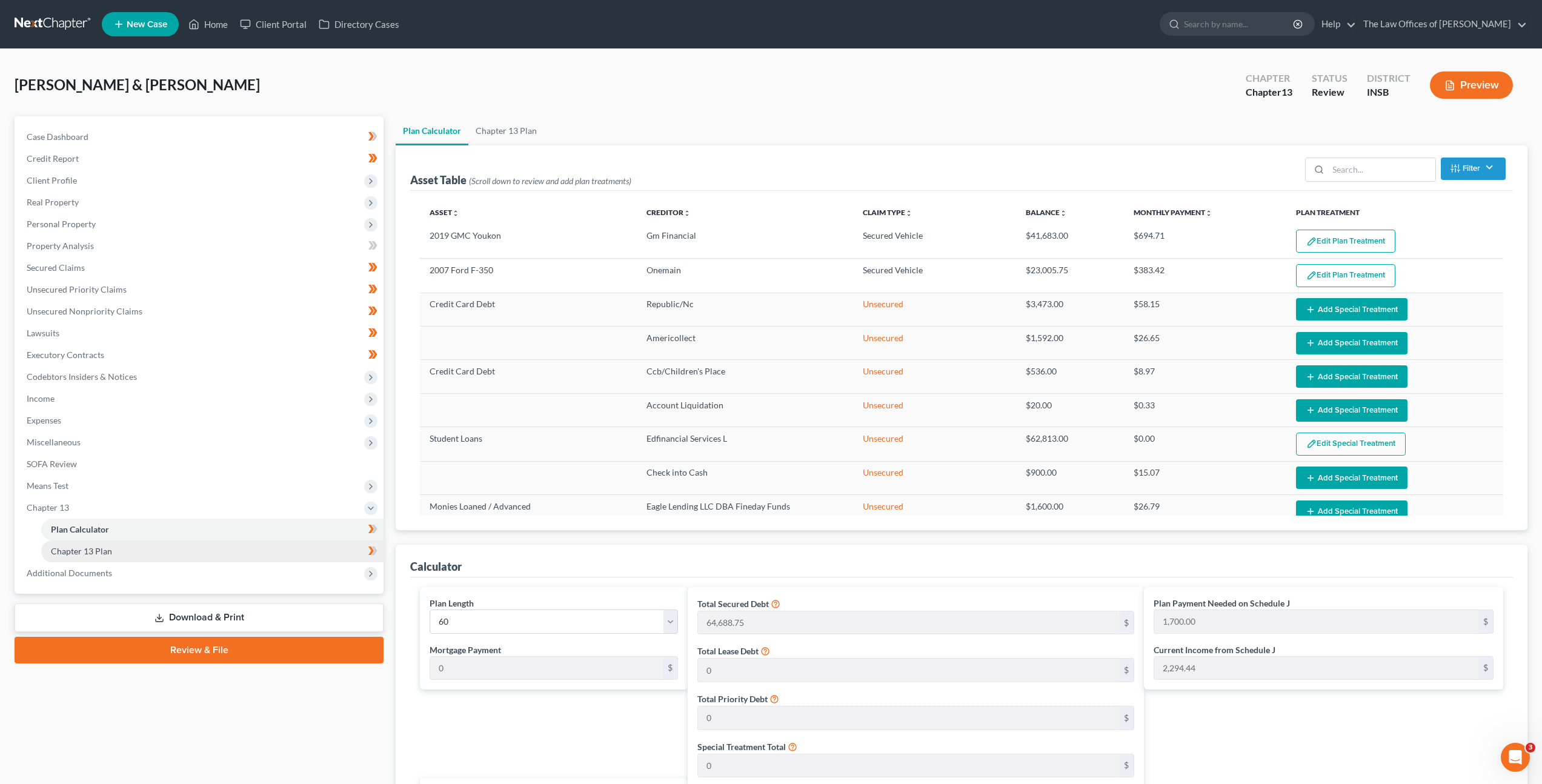
click at [239, 551] on link "Chapter 13 Plan" at bounding box center [212, 551] width 343 height 22
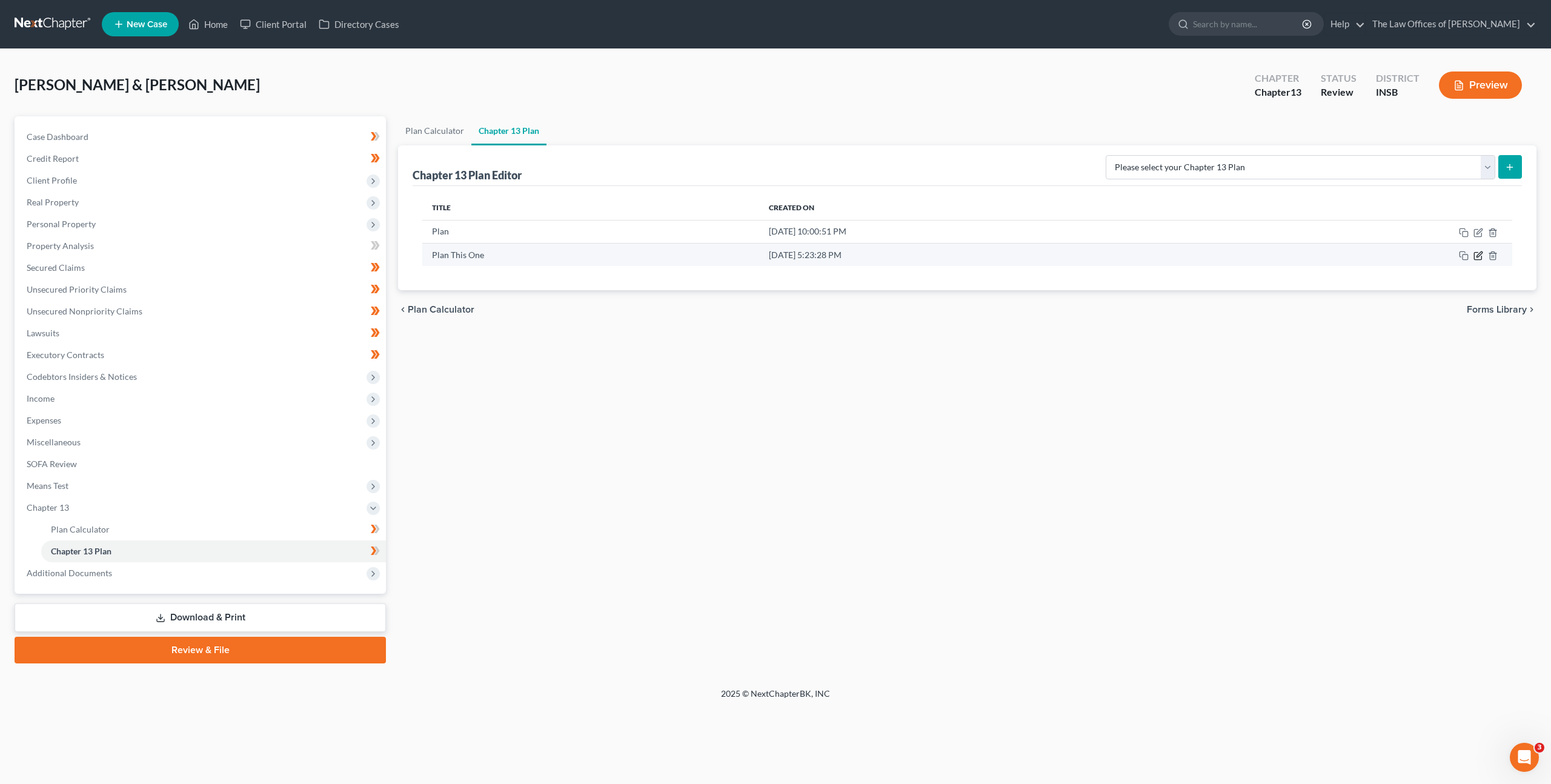
click at [1478, 257] on icon "button" at bounding box center [1479, 254] width 5 height 5
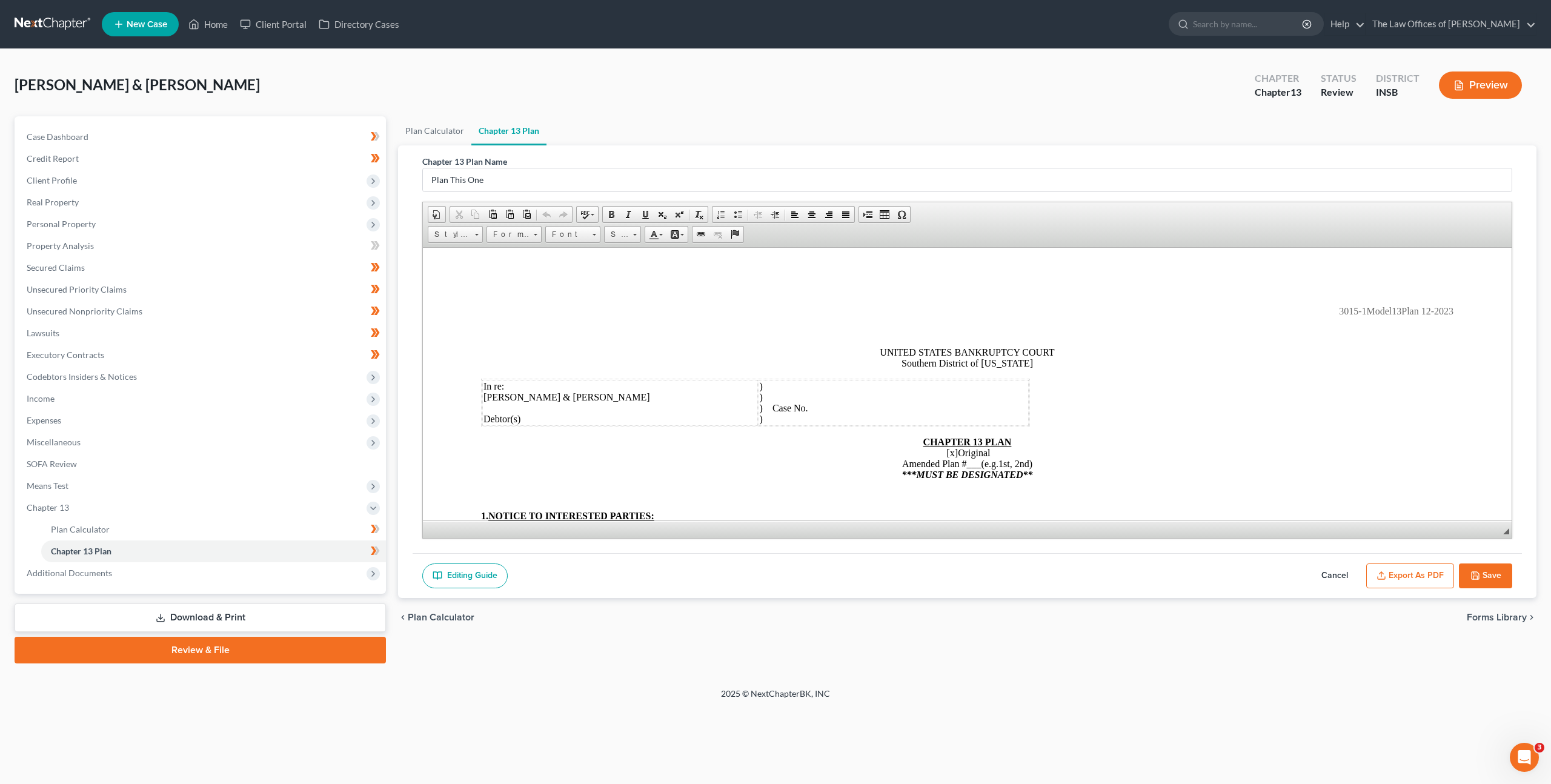
drag, startPoint x: 1401, startPoint y: 570, endPoint x: 1397, endPoint y: 528, distance: 42.2
click at [1401, 570] on button "Export as PDF" at bounding box center [1410, 576] width 88 height 25
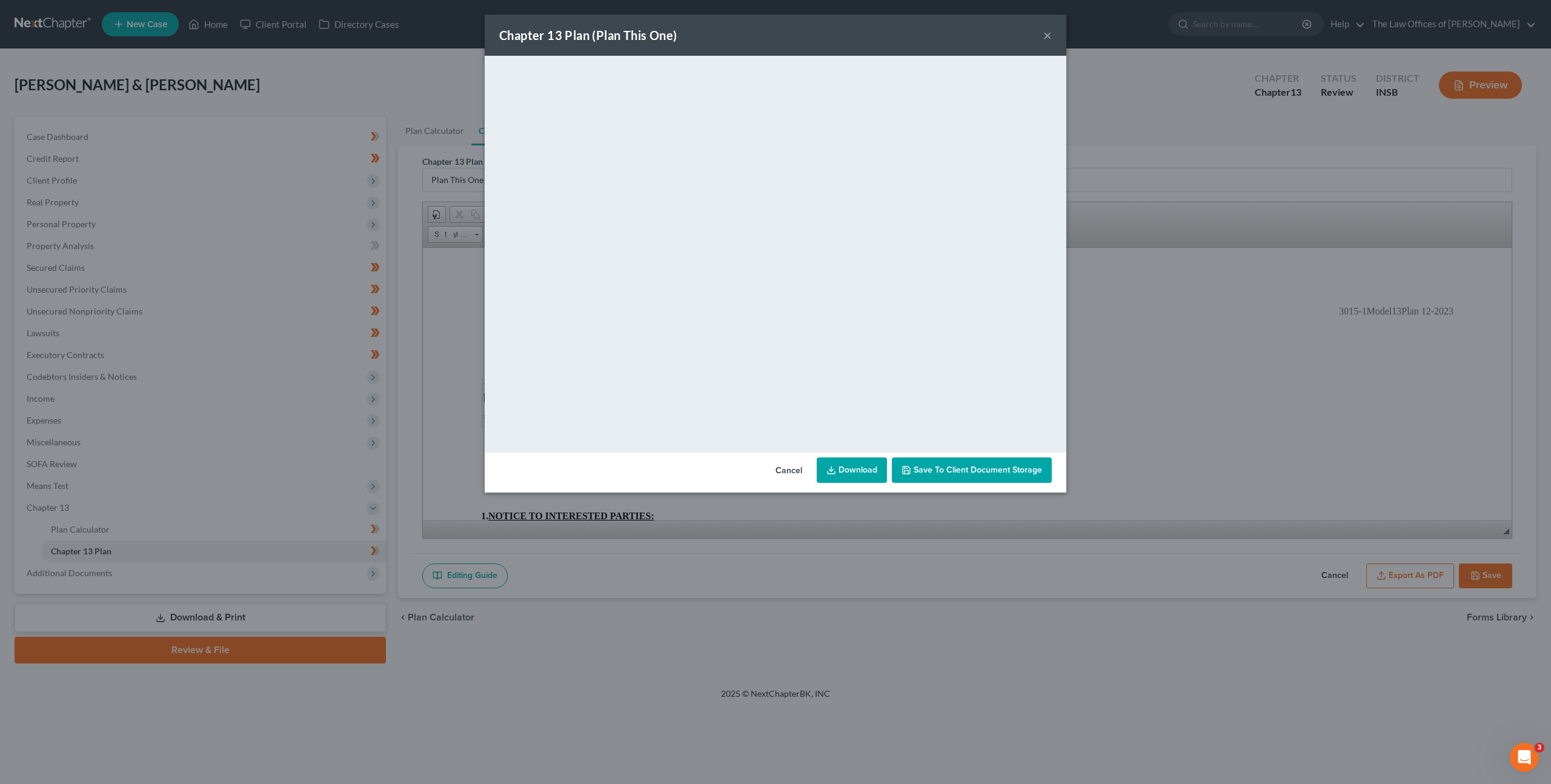
click at [850, 470] on link "Download" at bounding box center [852, 470] width 70 height 25
click at [787, 471] on button "Cancel" at bounding box center [788, 470] width 46 height 24
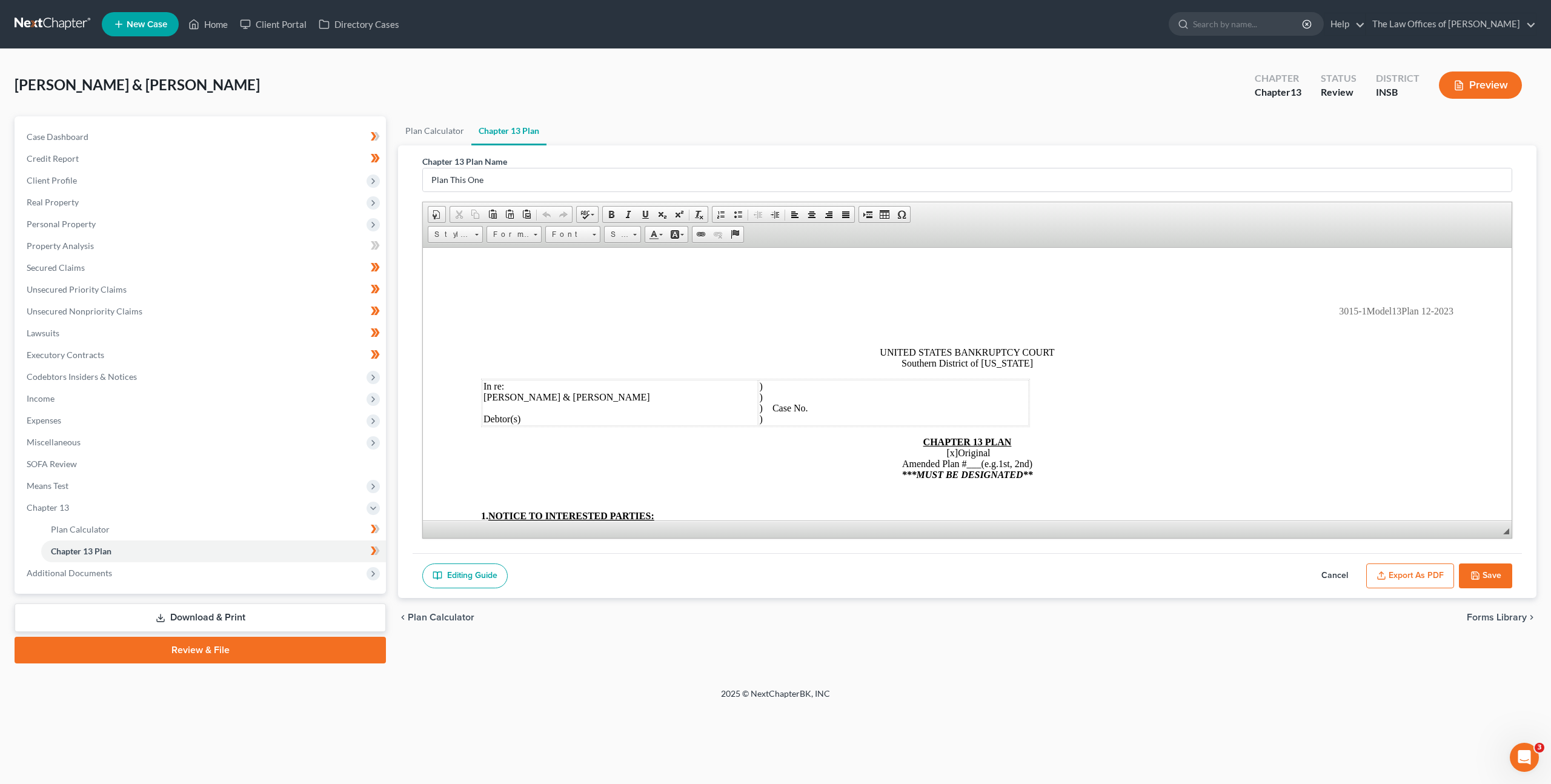
click at [1415, 569] on button "Export as PDF" at bounding box center [1410, 576] width 88 height 25
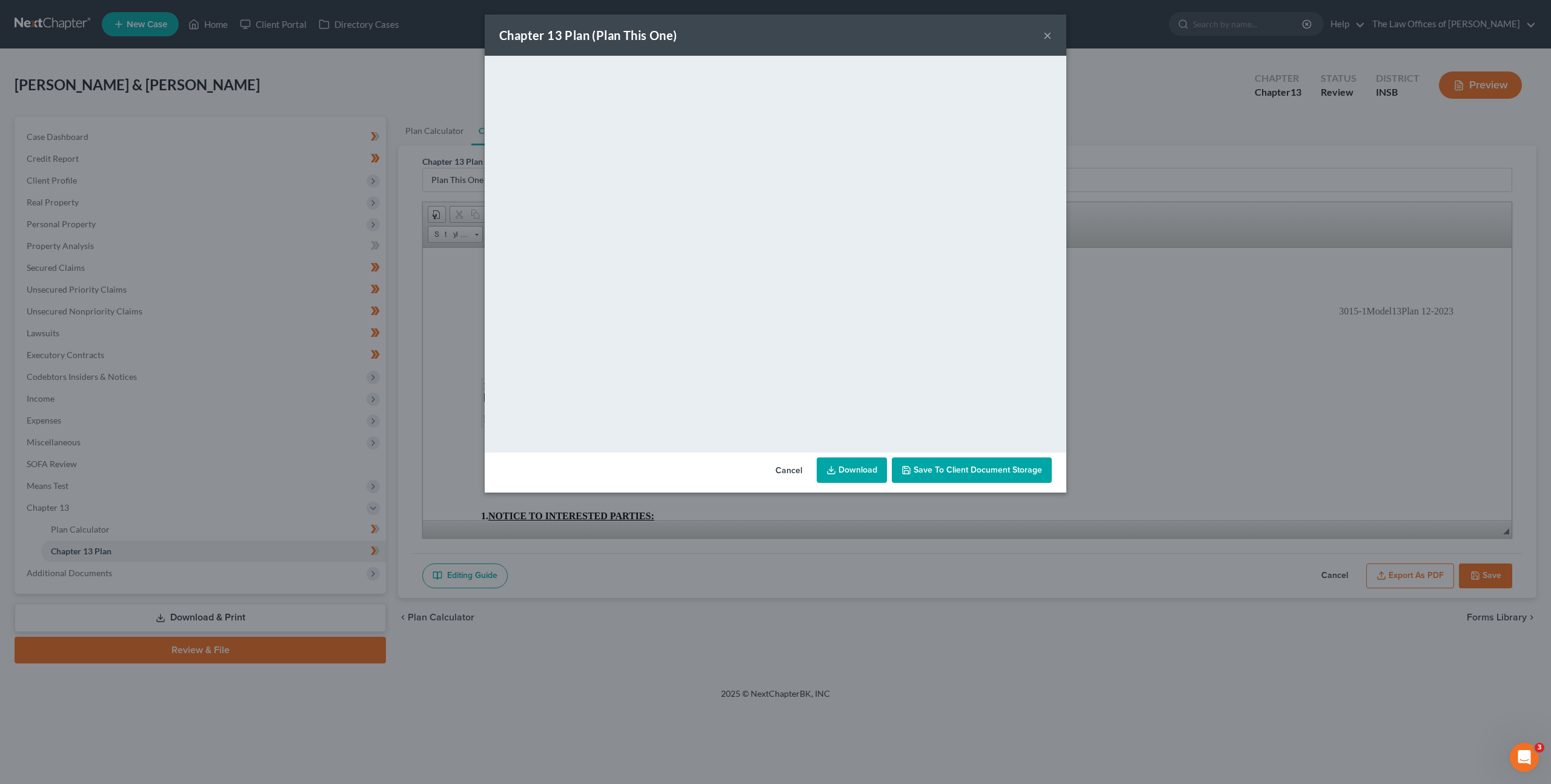
click at [923, 473] on span "Save to Client Document Storage" at bounding box center [977, 469] width 128 height 10
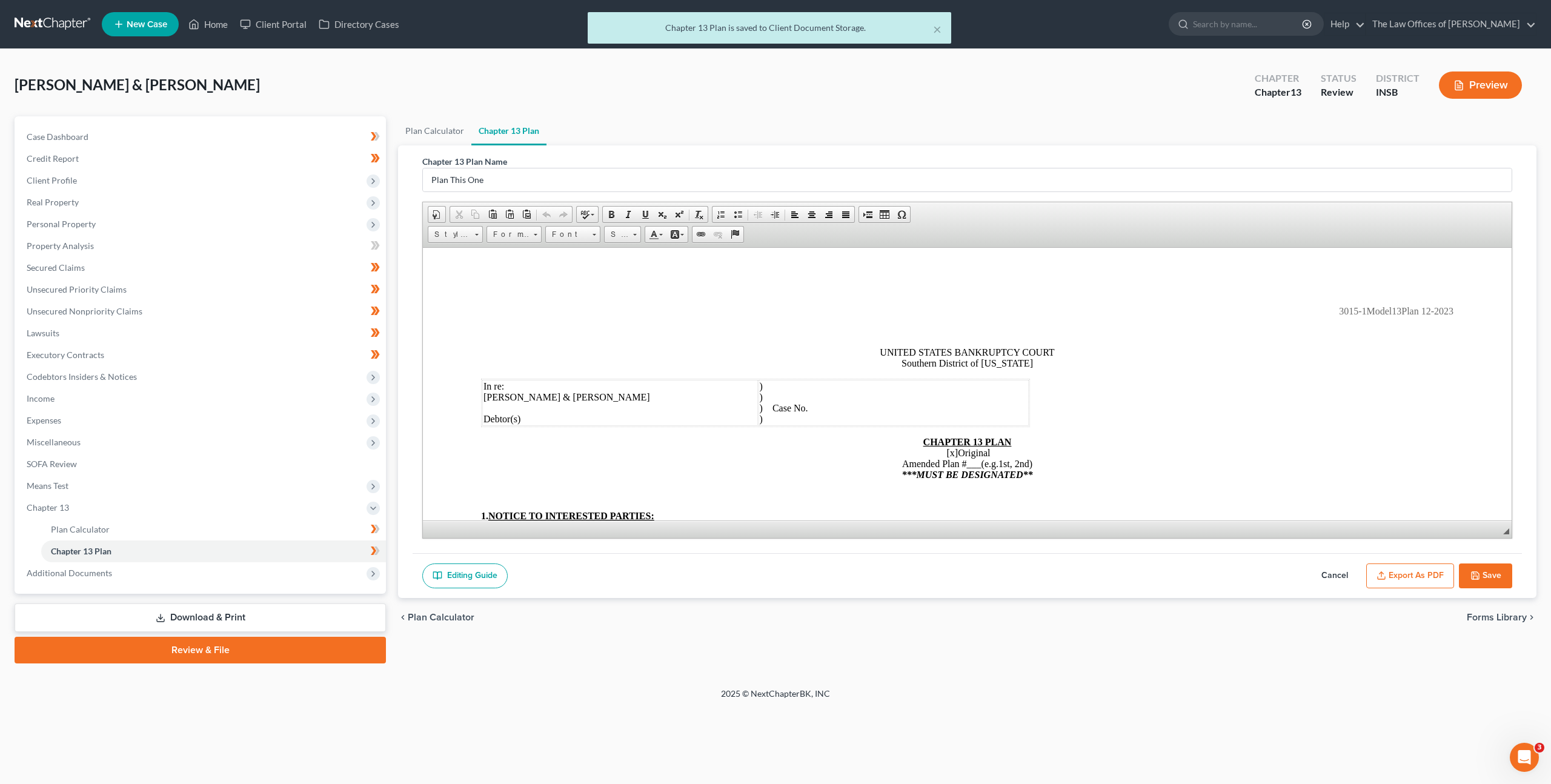
click at [712, 560] on div "Editing Guide Cancel Export as PDF Save" at bounding box center [967, 576] width 1109 height 45
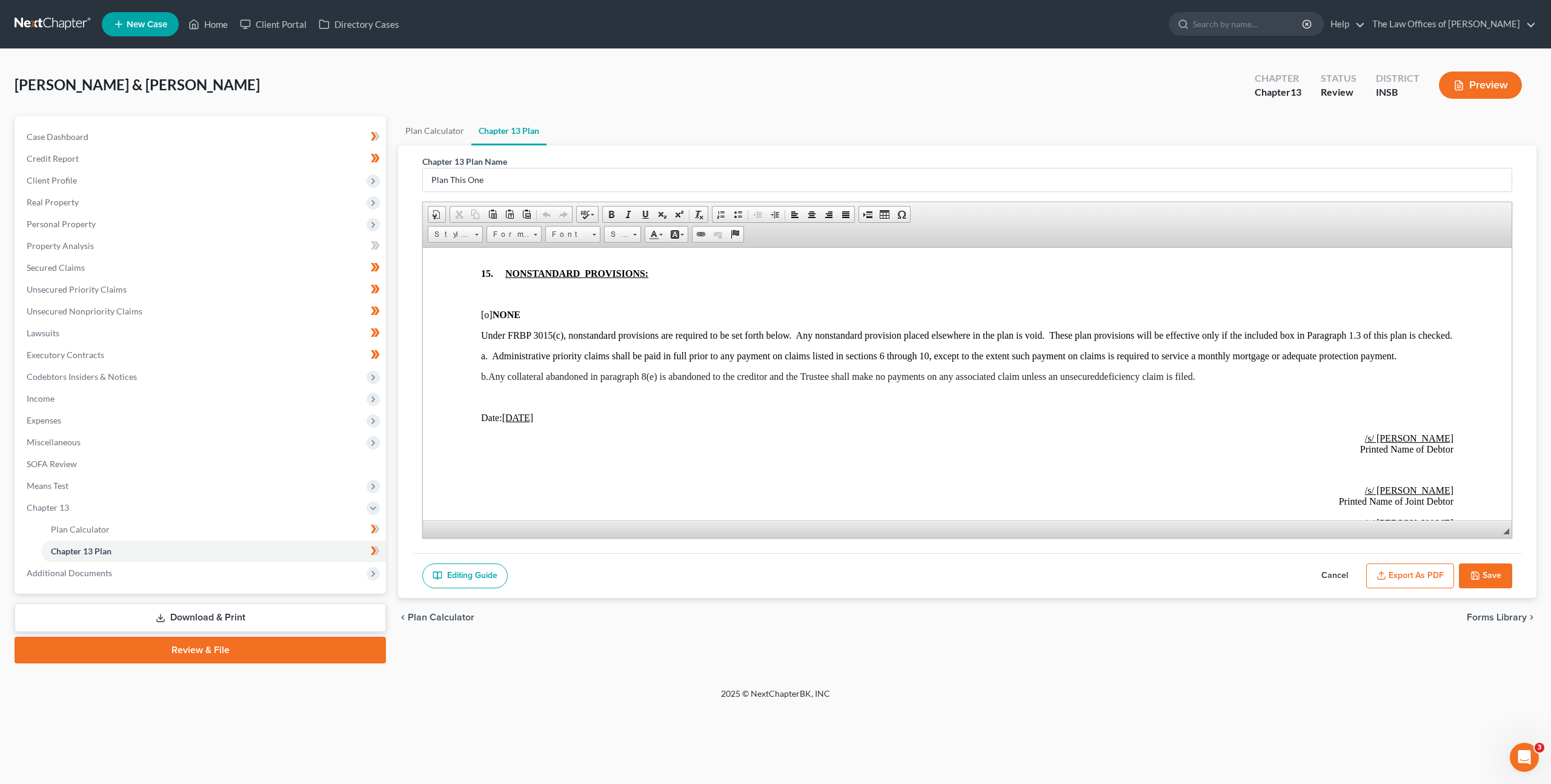
scroll to position [2952, 0]
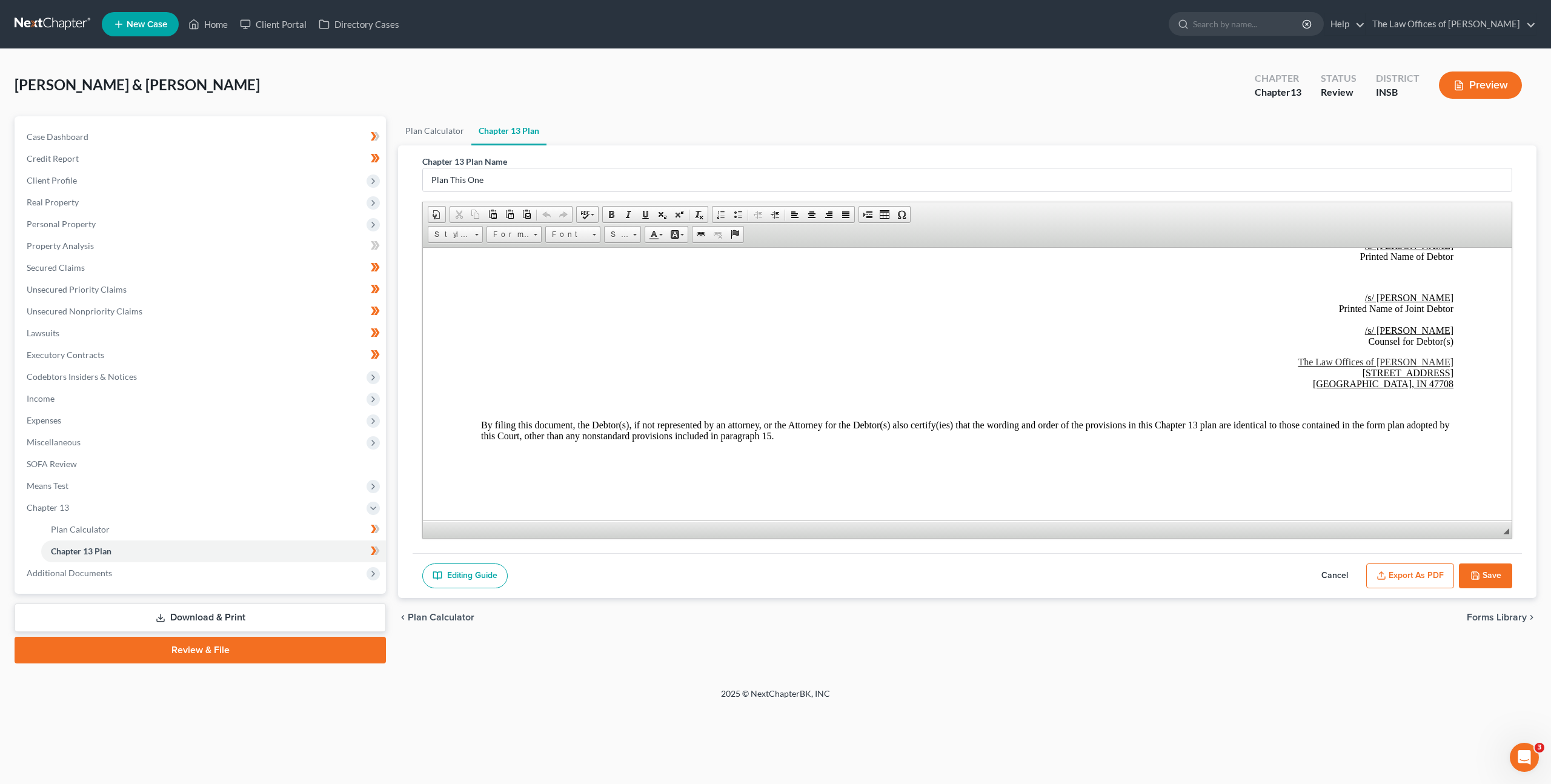
click at [57, 28] on link at bounding box center [53, 24] width 78 height 22
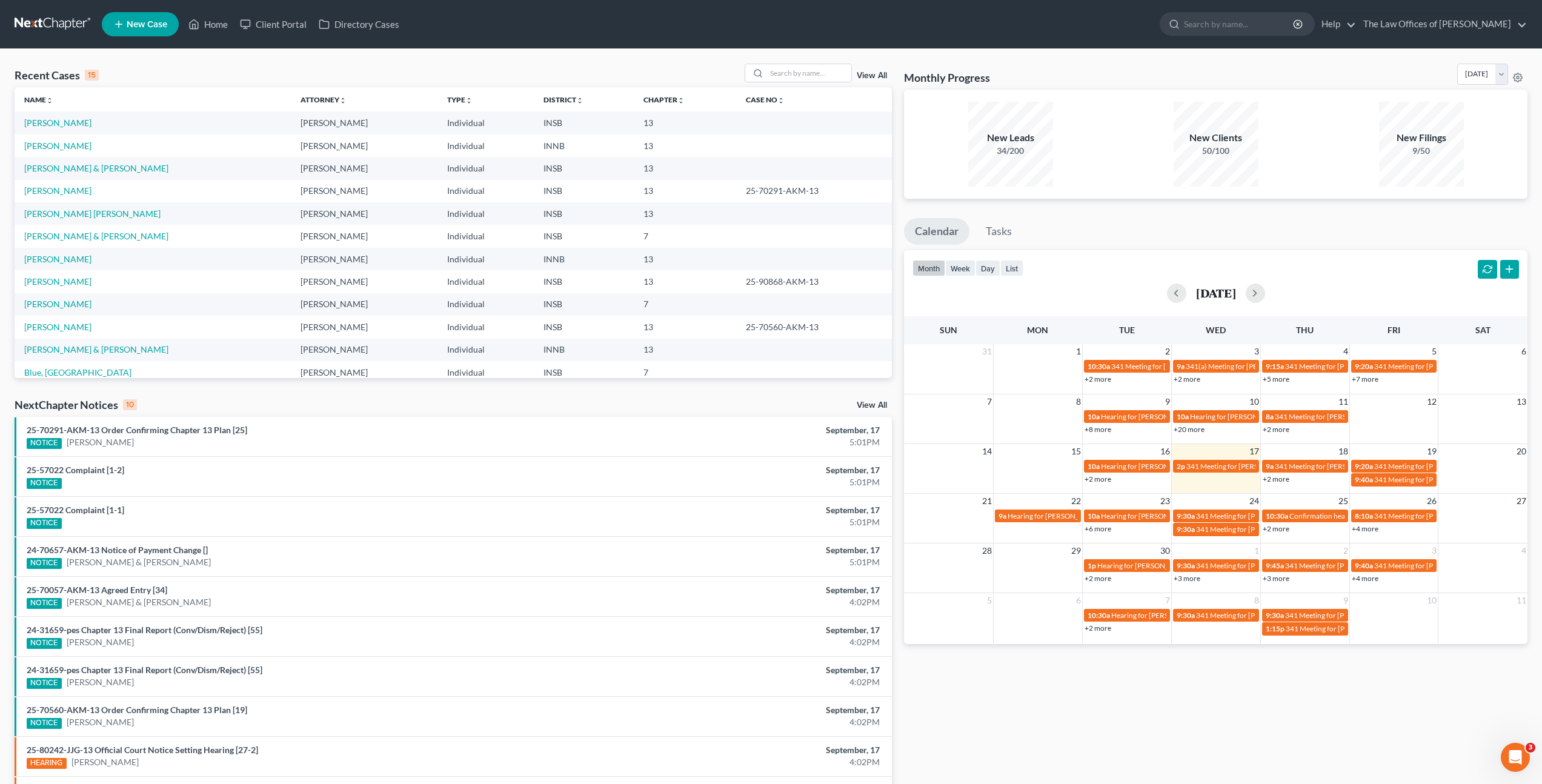
click at [961, 698] on div "Monthly Progress Bankruptcy Bankruptcy [DATE] [DATE] [DATE] [DATE] [DATE] [DATE…" at bounding box center [1215, 450] width 635 height 771
click at [795, 72] on input "search" at bounding box center [809, 73] width 85 height 17
type input "[PERSON_NAME]"
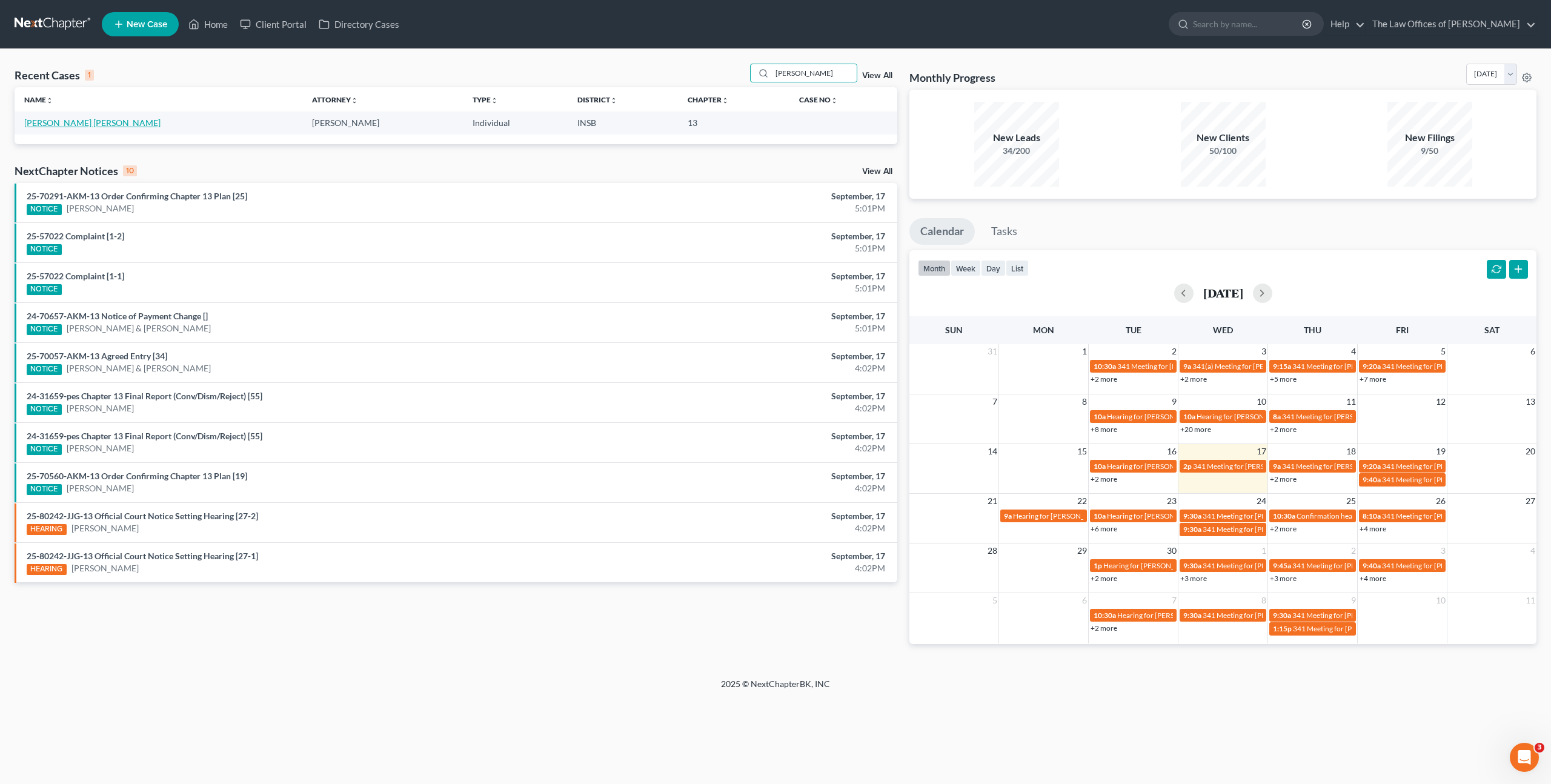
click at [67, 118] on link "[PERSON_NAME] [PERSON_NAME]" at bounding box center [92, 122] width 136 height 10
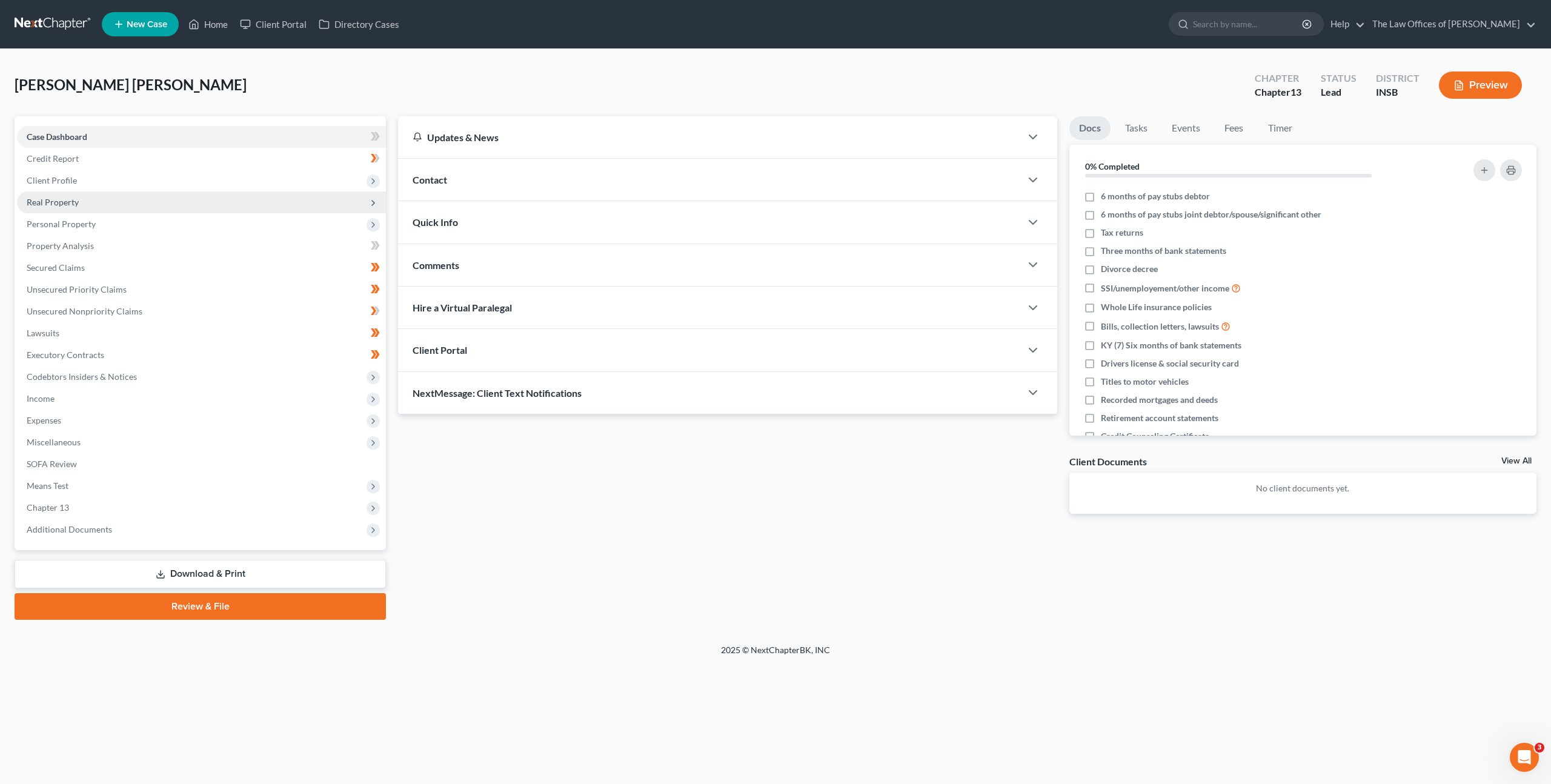
click at [192, 203] on span "Real Property" at bounding box center [202, 202] width 369 height 22
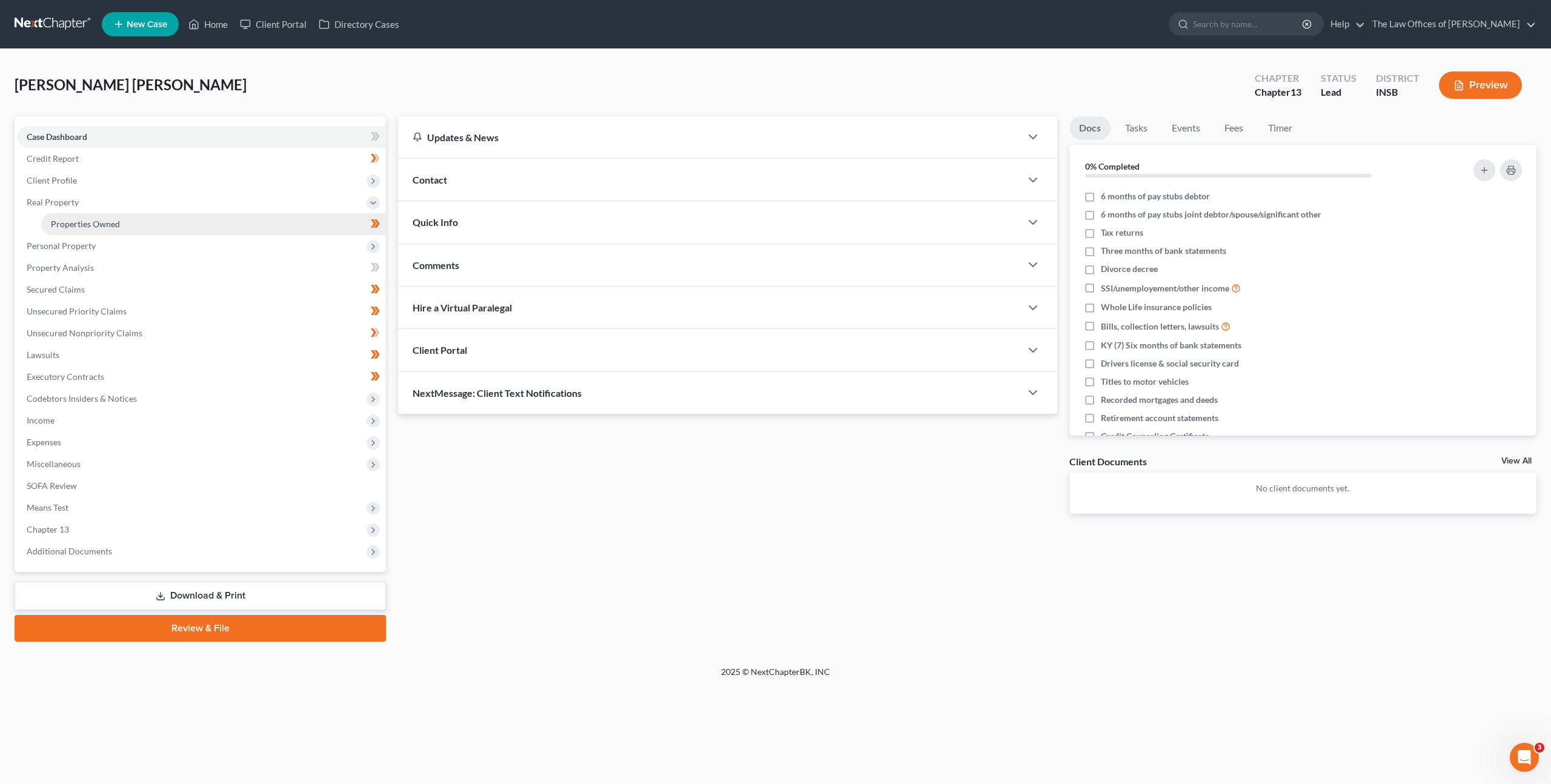
click at [173, 219] on link "Properties Owned" at bounding box center [213, 224] width 345 height 22
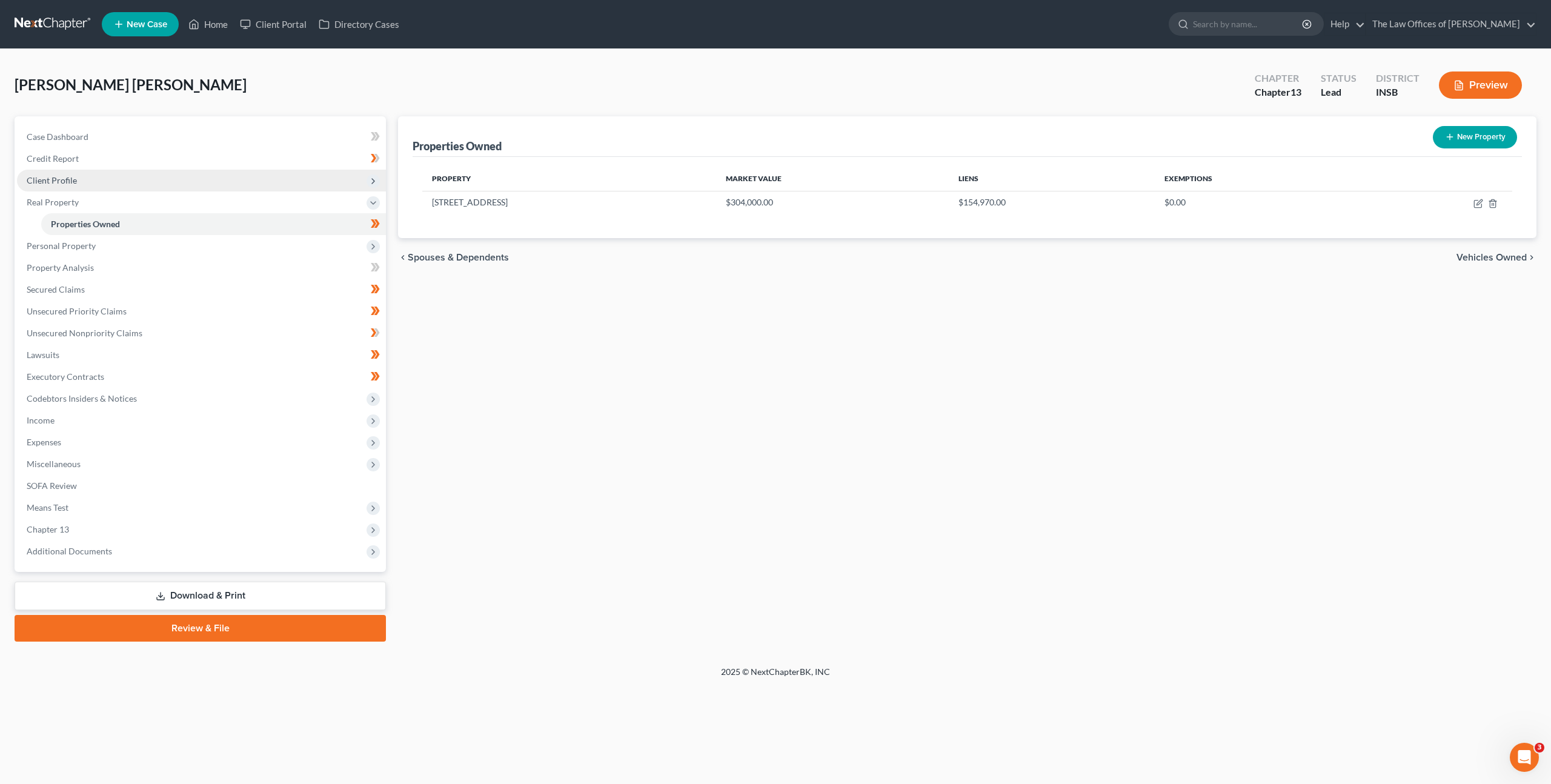
click at [201, 179] on span "Client Profile" at bounding box center [202, 180] width 369 height 22
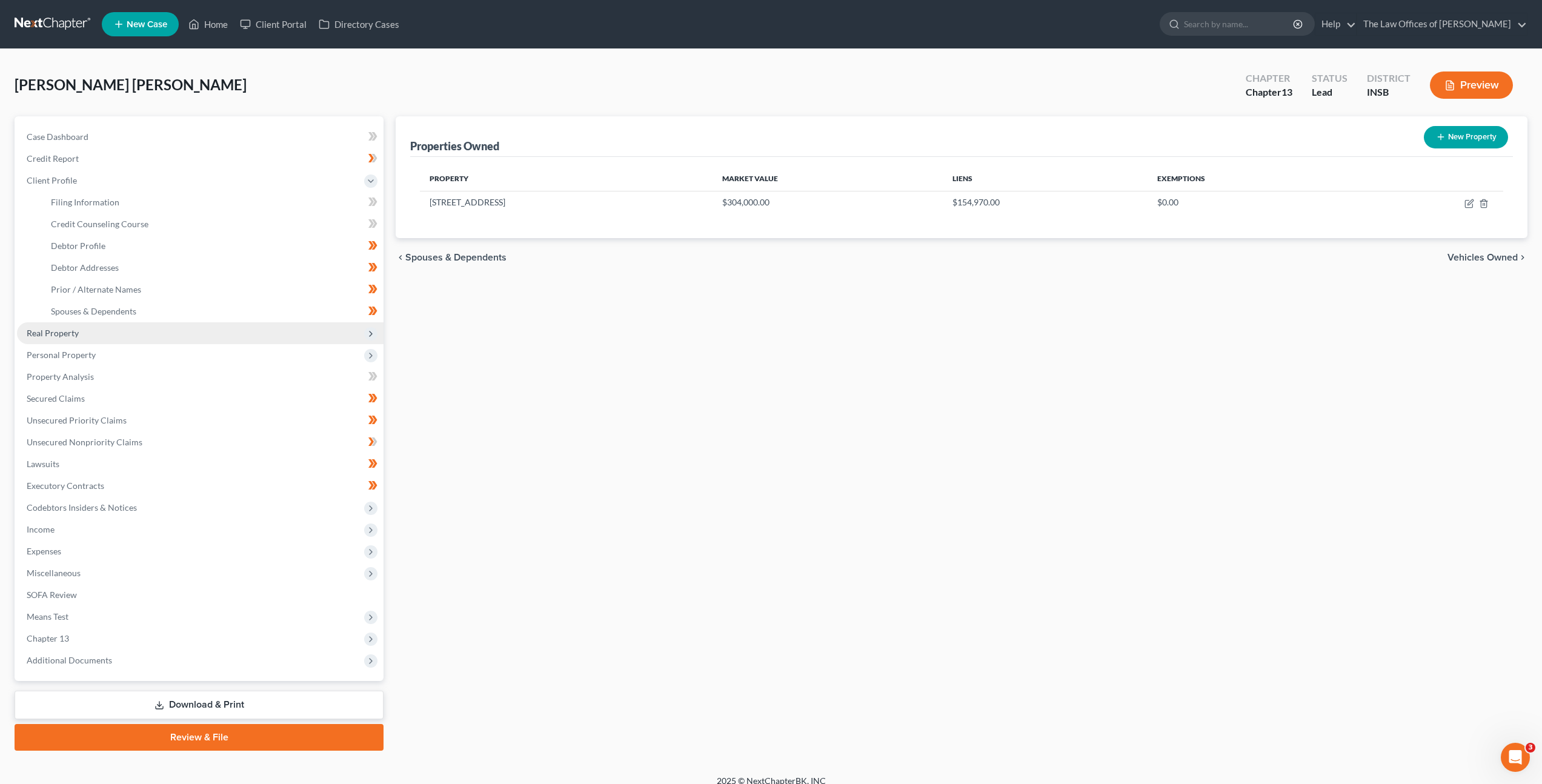
click at [155, 336] on span "Real Property" at bounding box center [200, 333] width 367 height 22
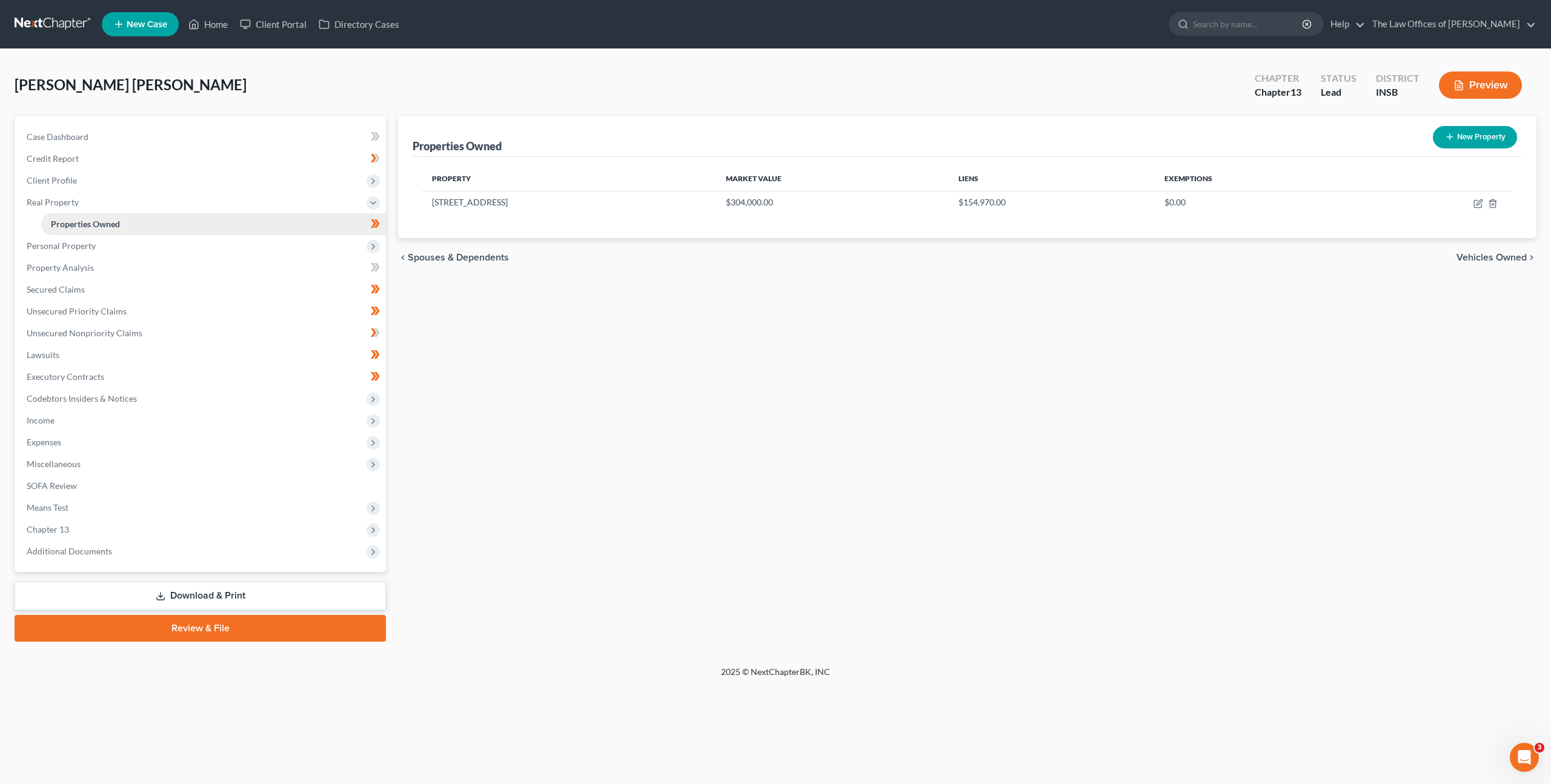
click at [166, 226] on link "Properties Owned" at bounding box center [213, 224] width 345 height 22
click at [1474, 205] on icon "button" at bounding box center [1477, 203] width 7 height 7
select select "15"
select select "0"
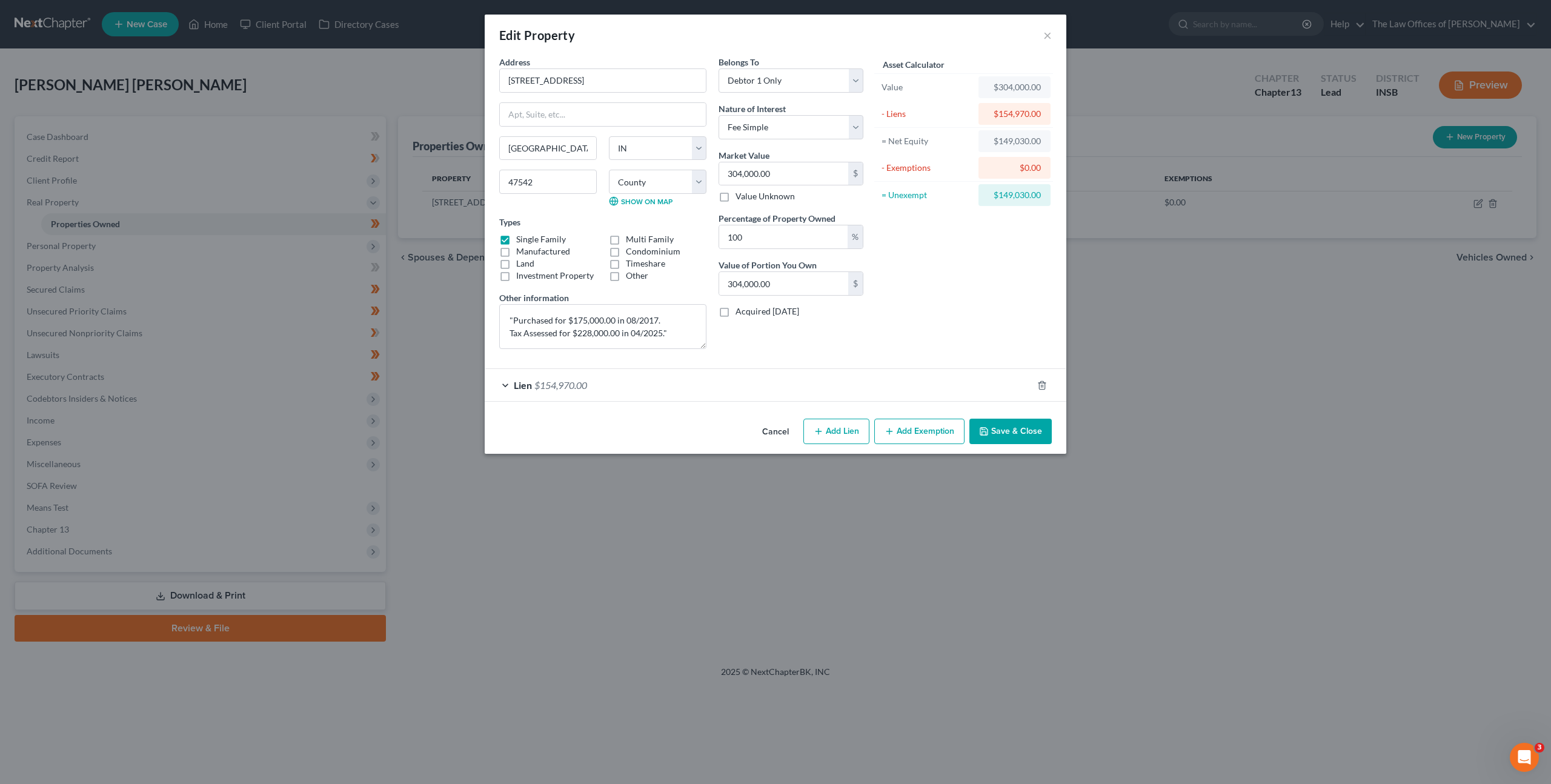
click at [855, 386] on div "Lien $154,970.00" at bounding box center [758, 385] width 547 height 32
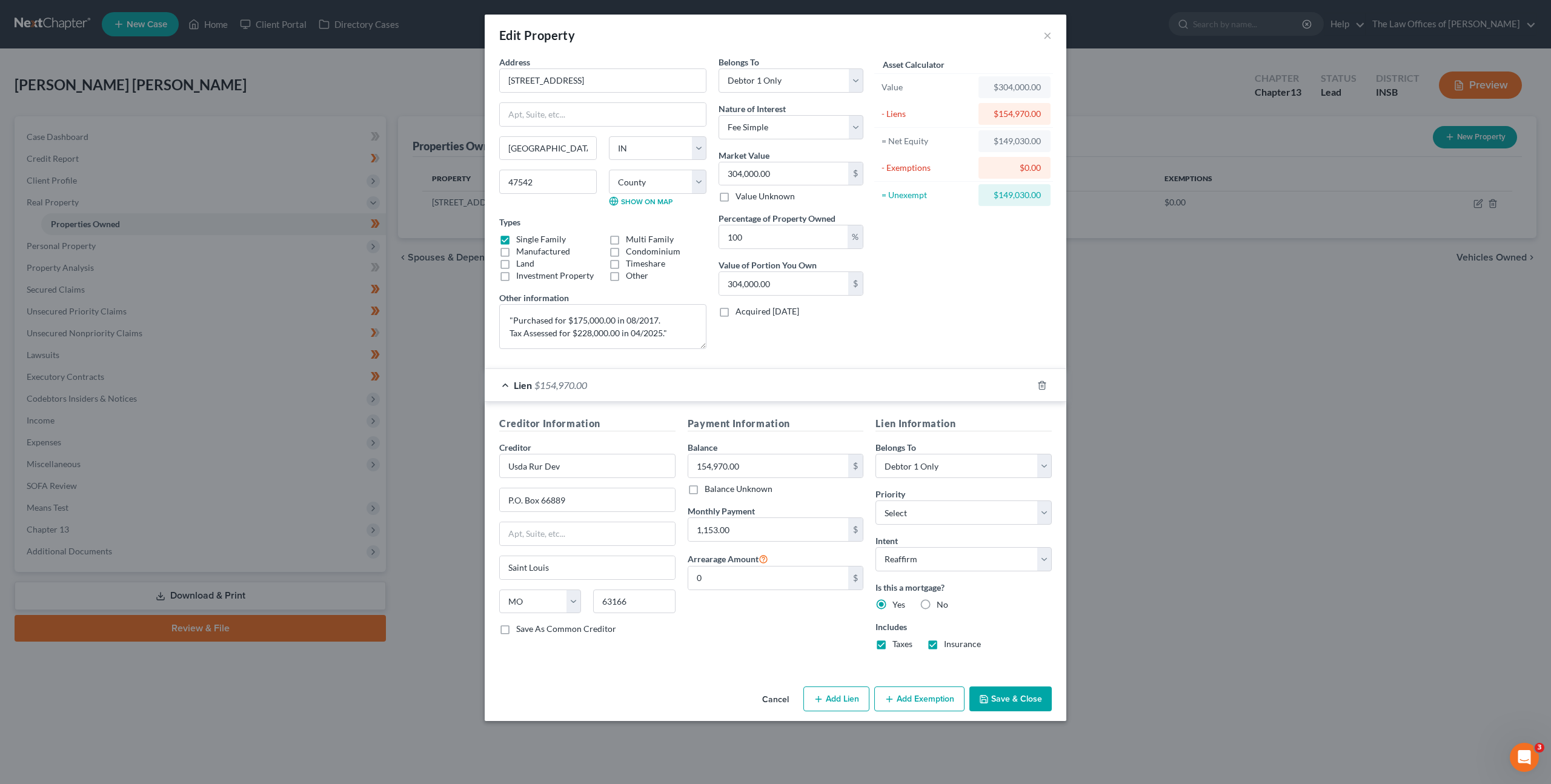
click at [893, 708] on button "Add Exemption" at bounding box center [919, 699] width 90 height 25
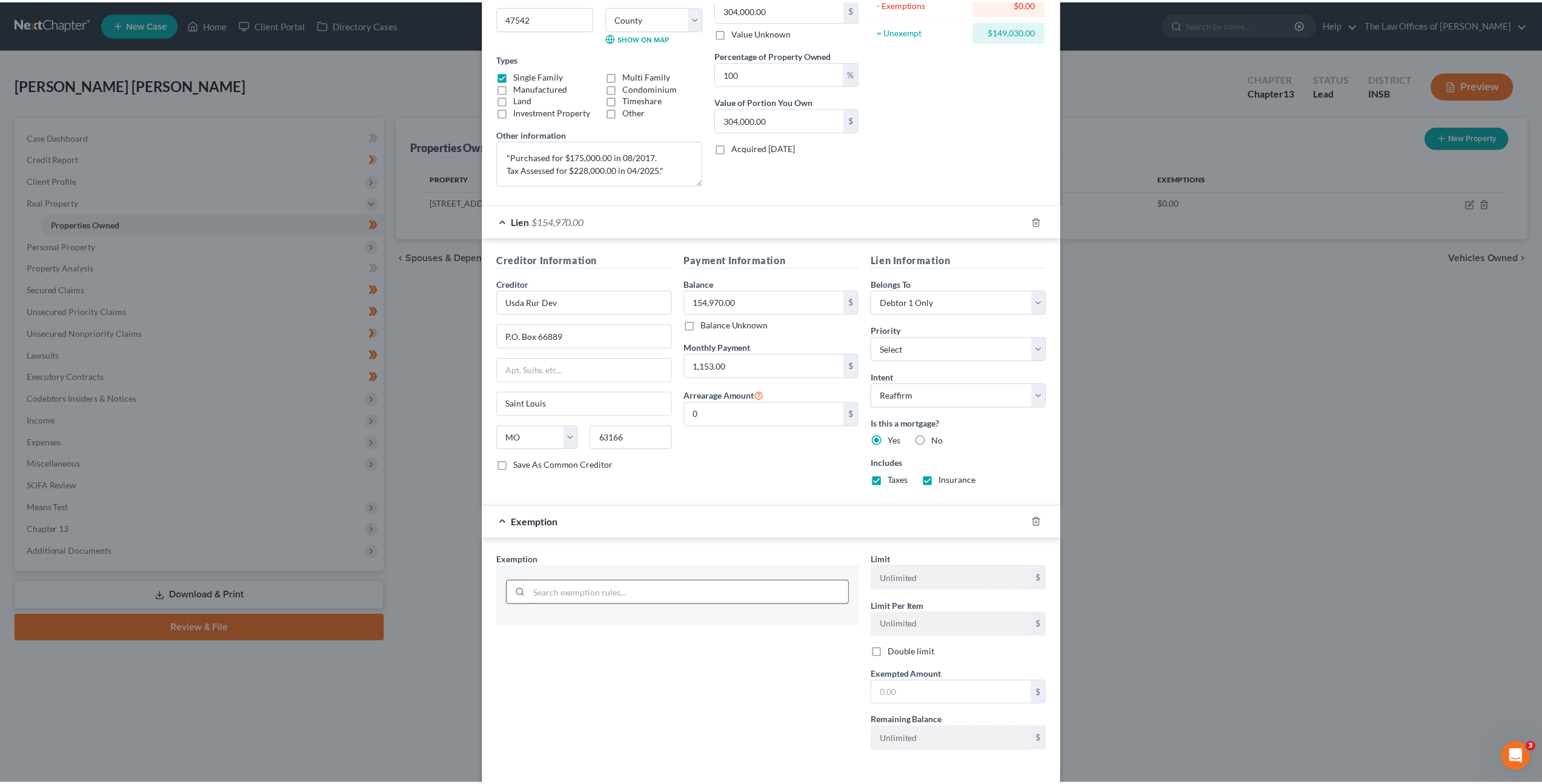
scroll to position [218, 0]
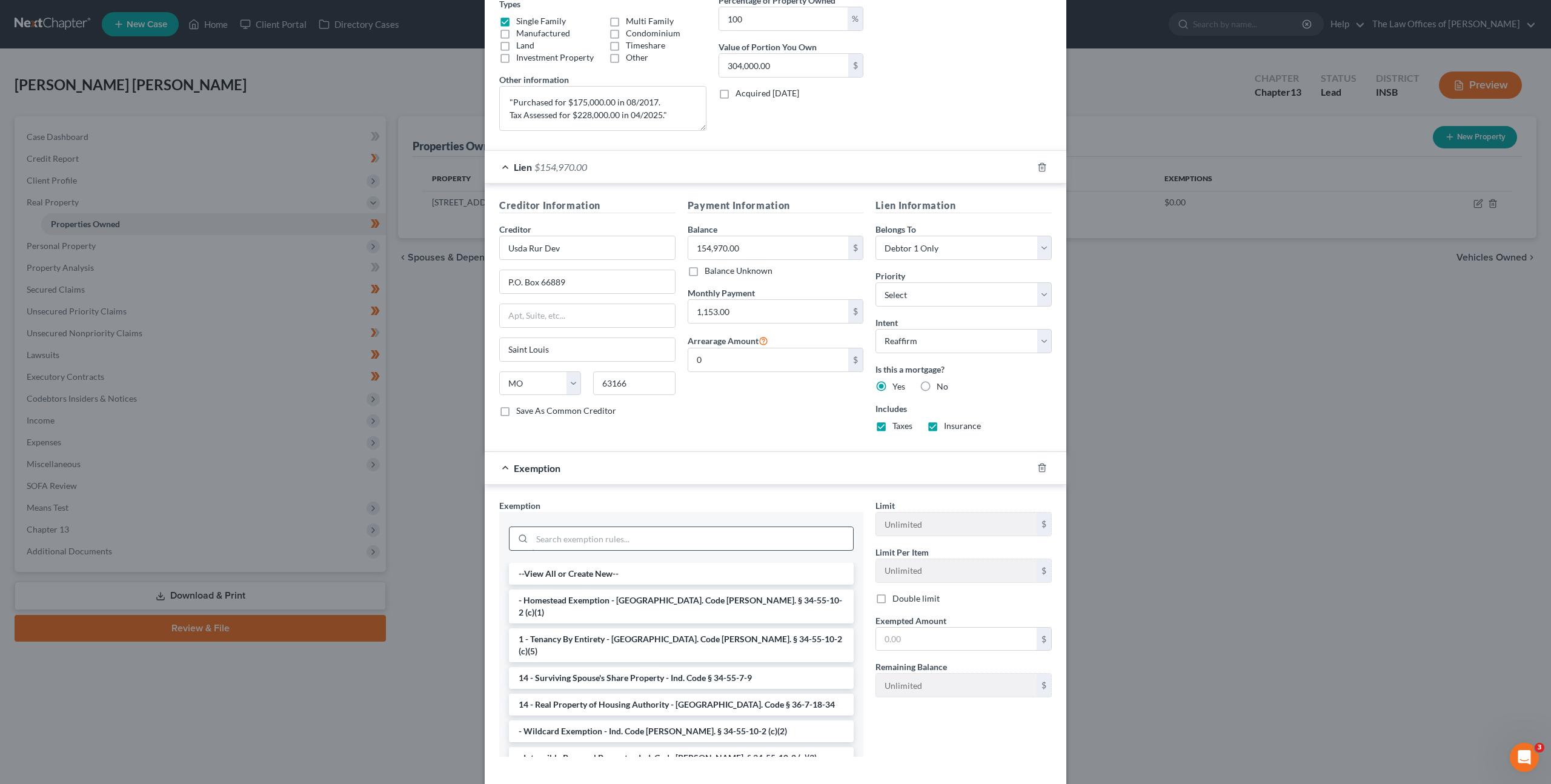
click at [658, 533] on input "search" at bounding box center [692, 538] width 321 height 23
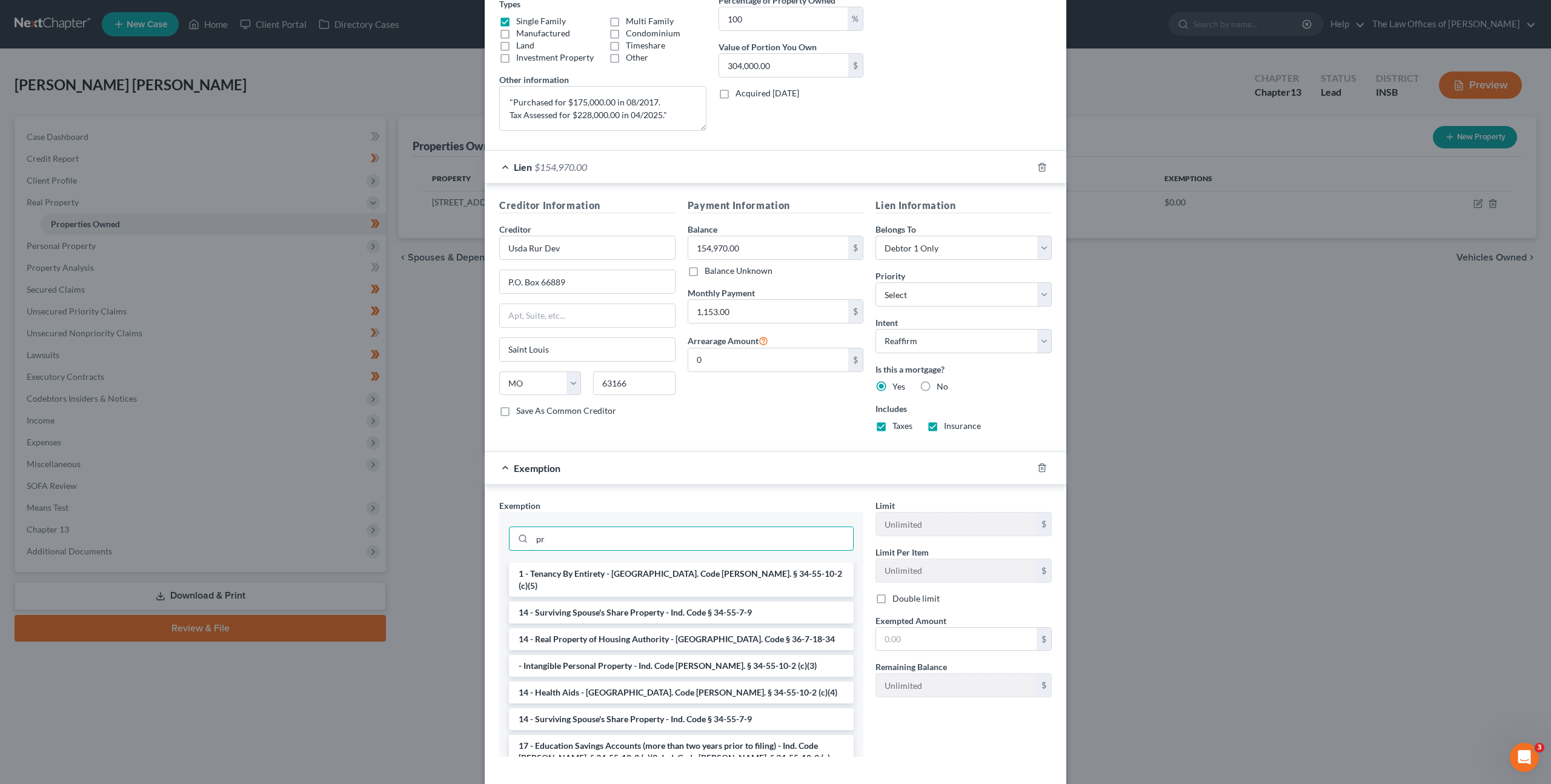
type input "p"
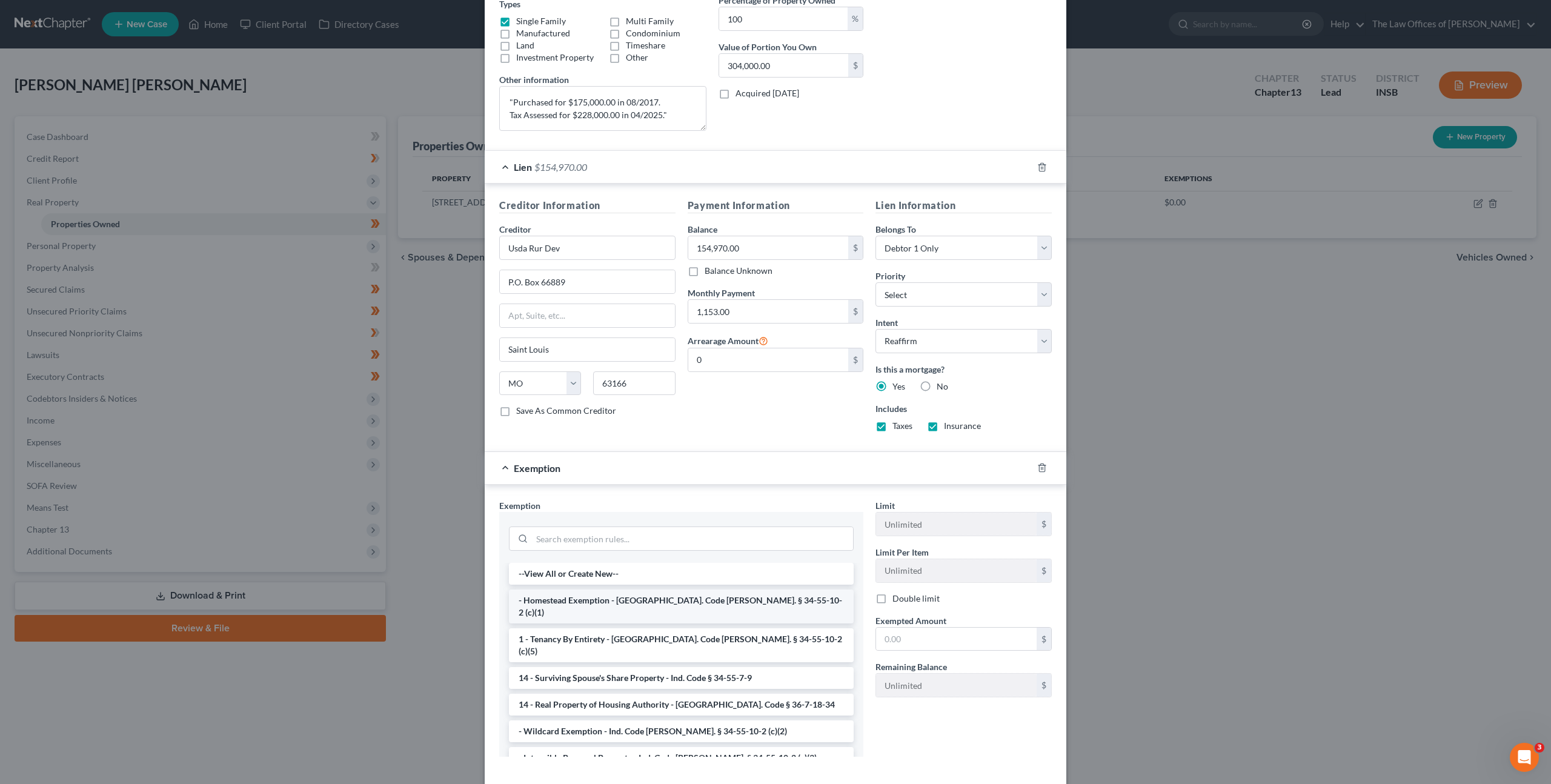
click at [719, 601] on li "- Homestead Exemption - [GEOGRAPHIC_DATA]. Code [PERSON_NAME]. § 34-55-10-2 (c)…" at bounding box center [681, 606] width 345 height 34
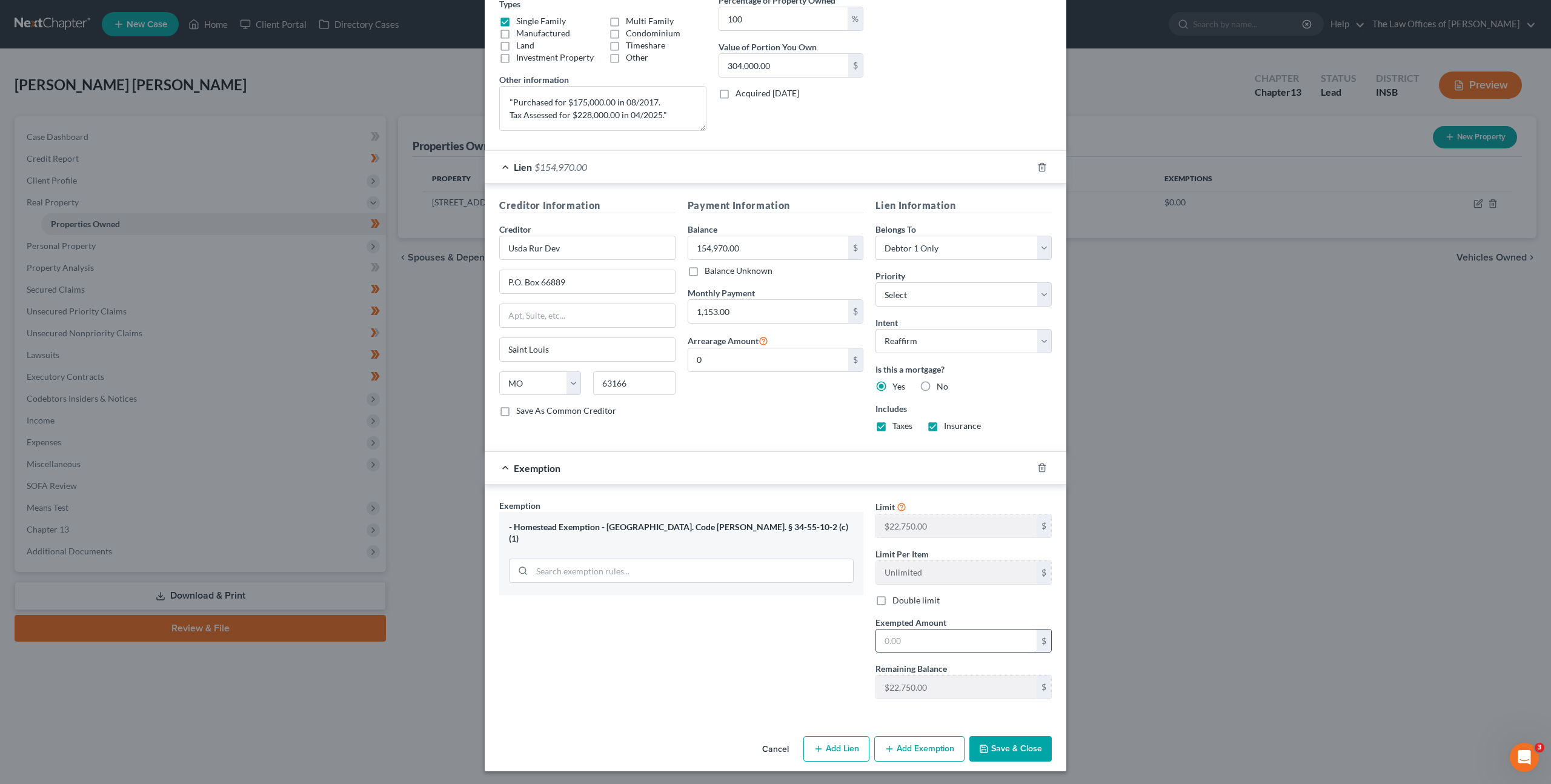
click at [916, 633] on input "text" at bounding box center [956, 640] width 160 height 23
type input "22,750"
click at [821, 635] on div "Exemption Set must be selected for CA. Exemption * - Homestead Exemption - [GEO…" at bounding box center [681, 604] width 376 height 209
click at [993, 742] on button "Save & Close" at bounding box center [1010, 749] width 82 height 25
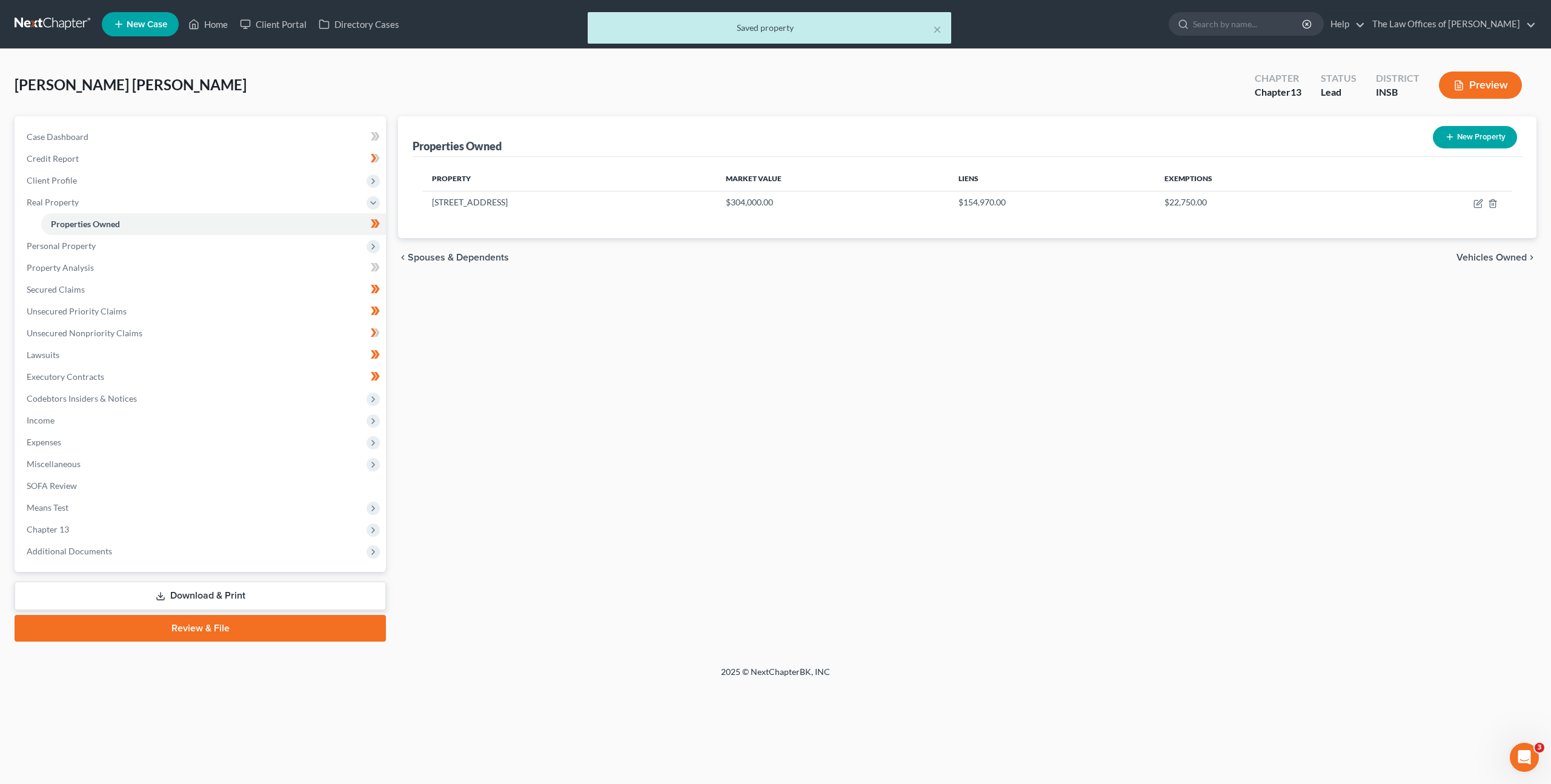
click at [650, 368] on div "Properties Owned New Property Property Market Value Liens Exemptions [STREET_AD…" at bounding box center [967, 379] width 1151 height 525
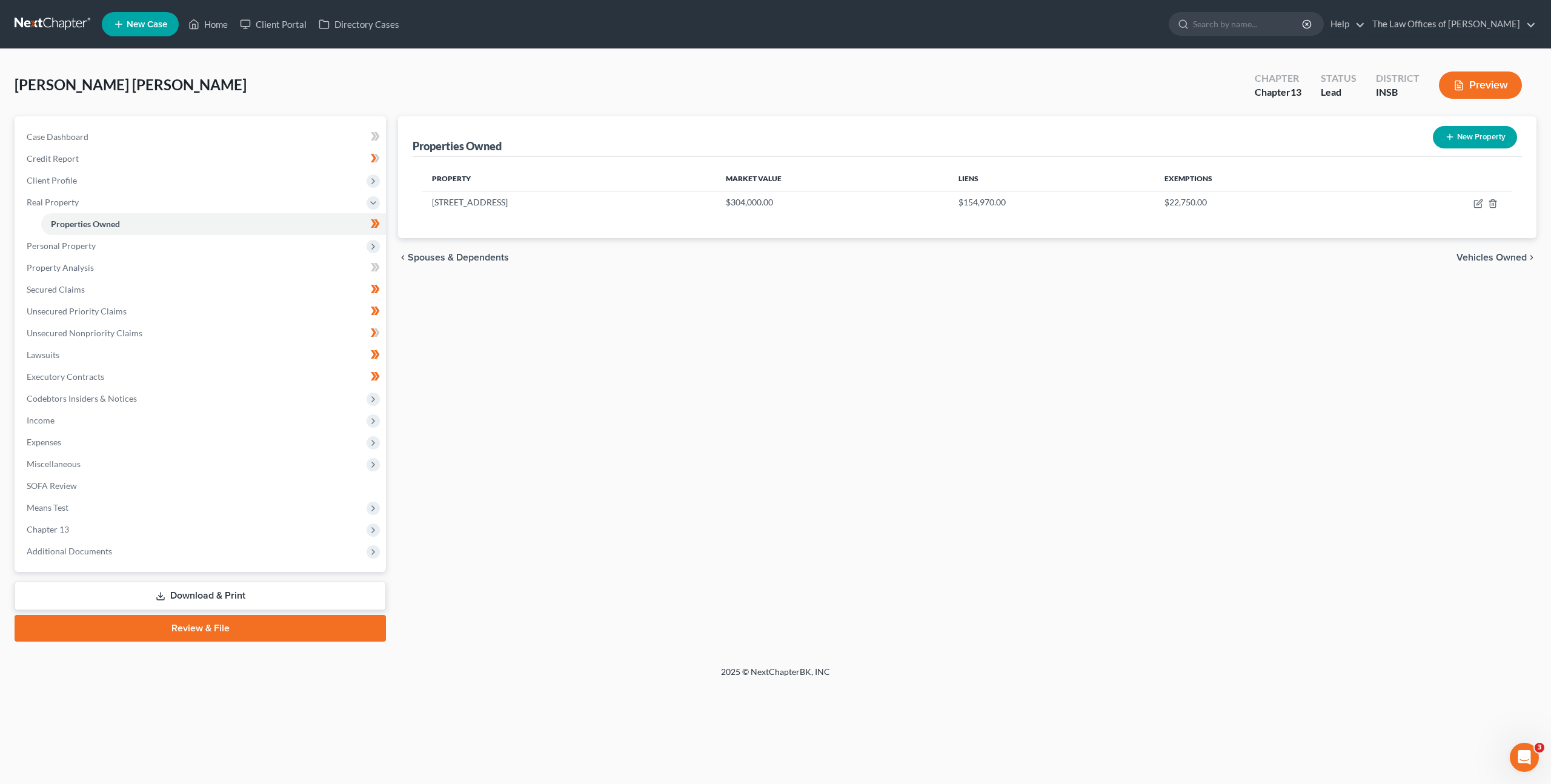
click at [894, 305] on div "Properties Owned New Property Property Market Value Liens Exemptions [STREET_AD…" at bounding box center [967, 379] width 1151 height 525
click at [289, 253] on span "Personal Property" at bounding box center [202, 245] width 369 height 22
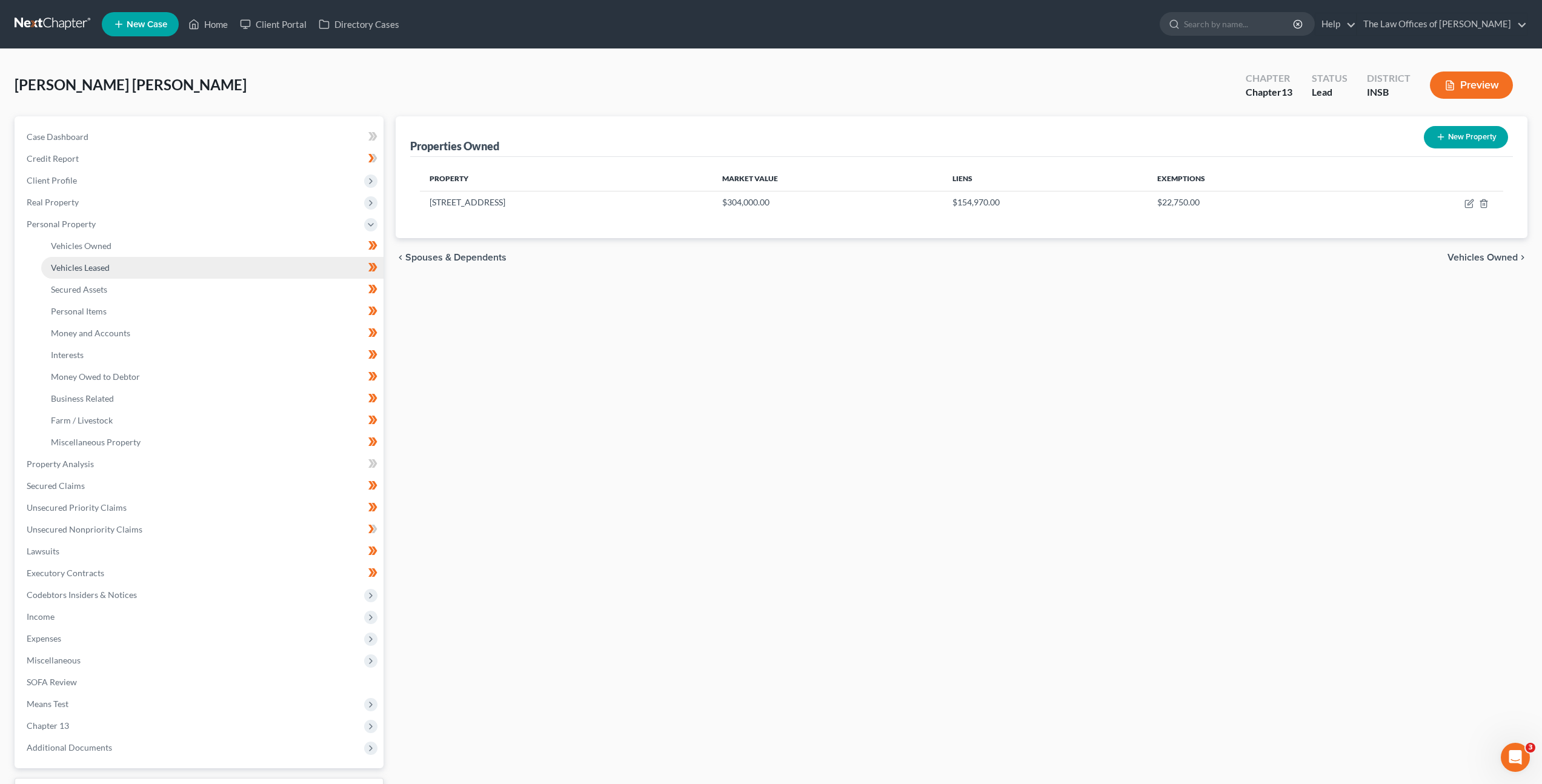
click at [286, 258] on link "Vehicles Leased" at bounding box center [212, 267] width 343 height 22
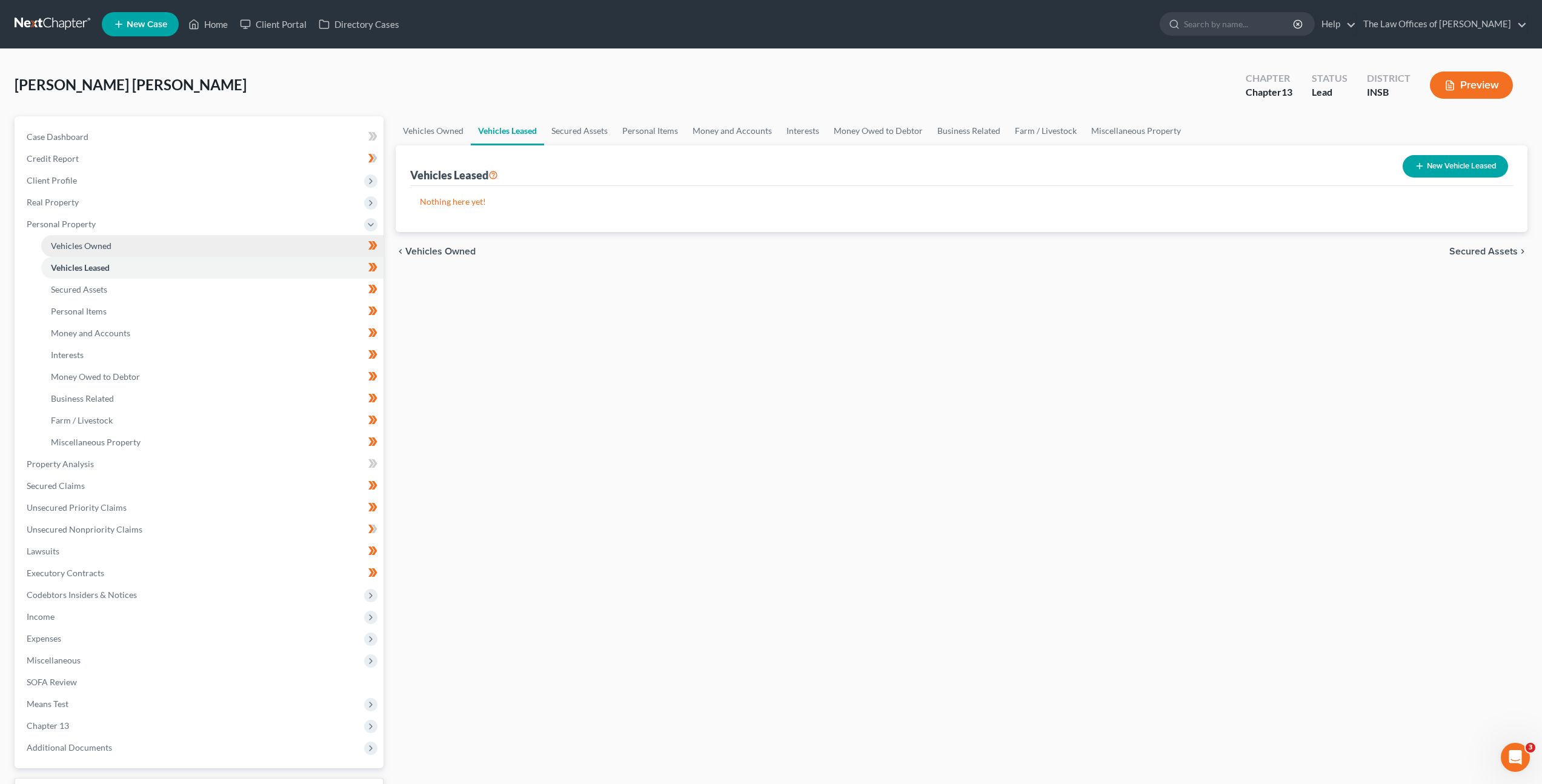
click at [290, 248] on link "Vehicles Owned" at bounding box center [212, 245] width 343 height 22
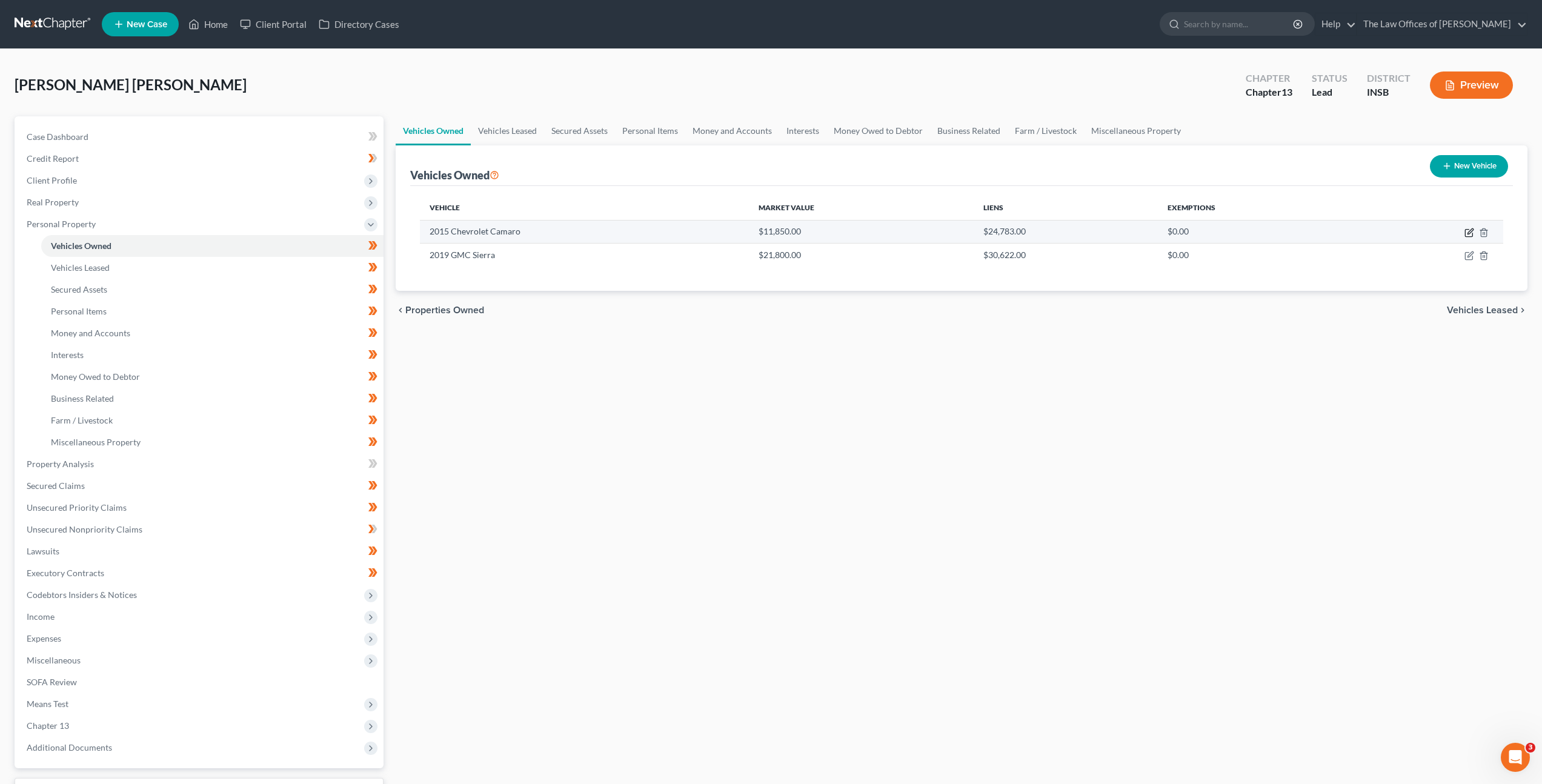
click at [1465, 233] on icon "button" at bounding box center [1468, 233] width 7 height 7
select select "0"
select select "11"
select select "2"
select select "0"
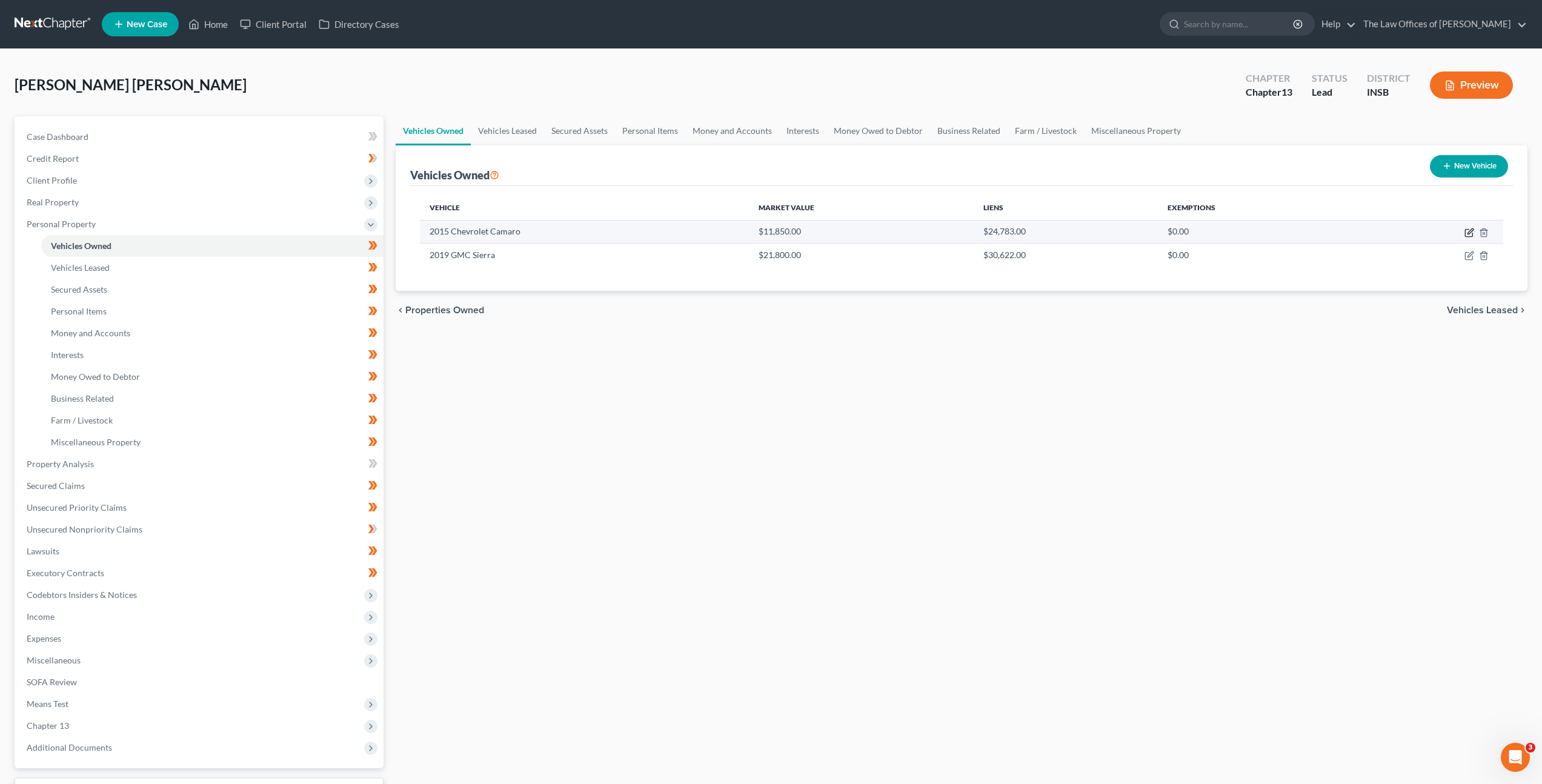
select select "23"
select select "0"
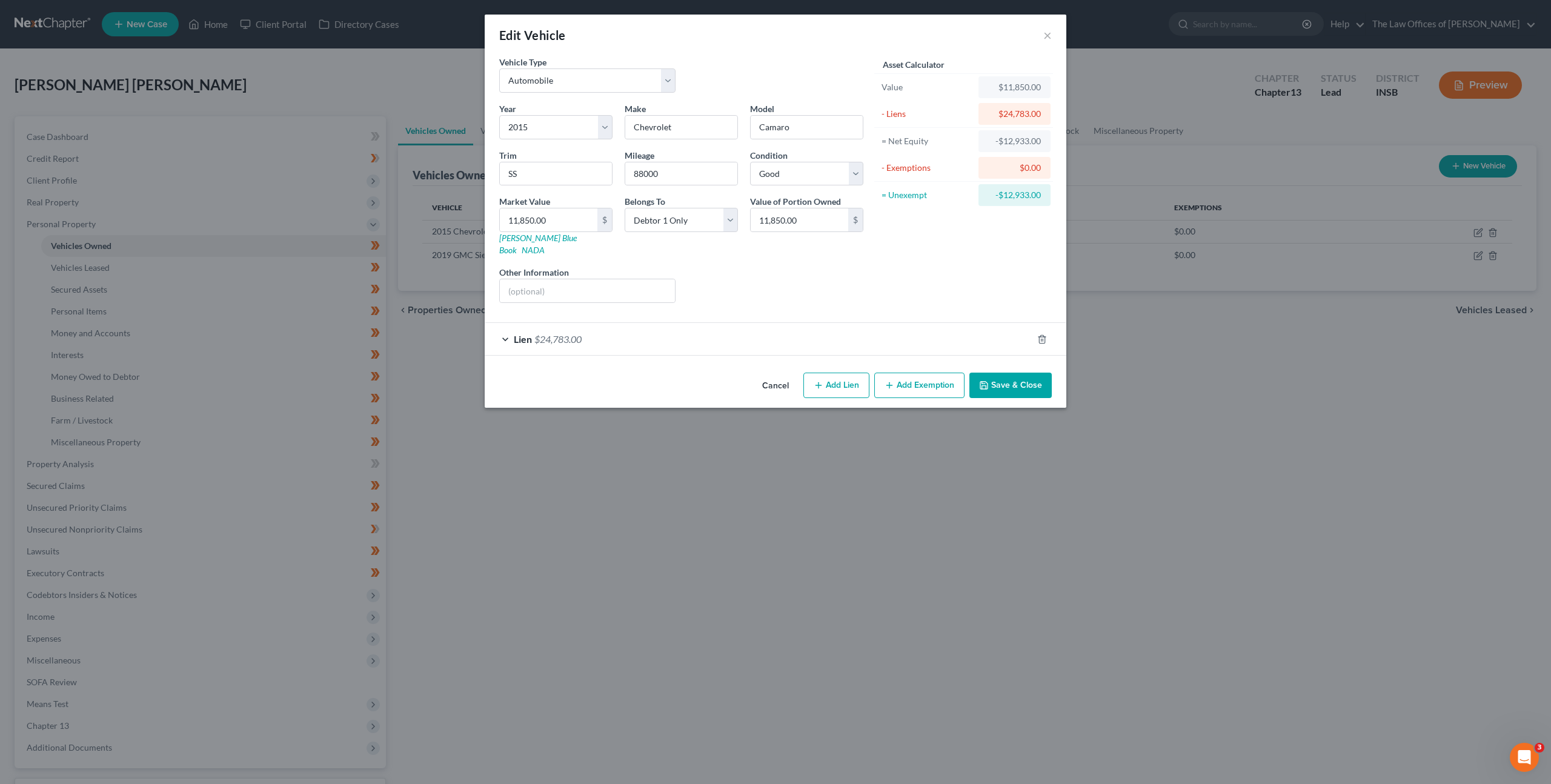
click at [777, 323] on div "Lien $24,783.00" at bounding box center [758, 338] width 547 height 32
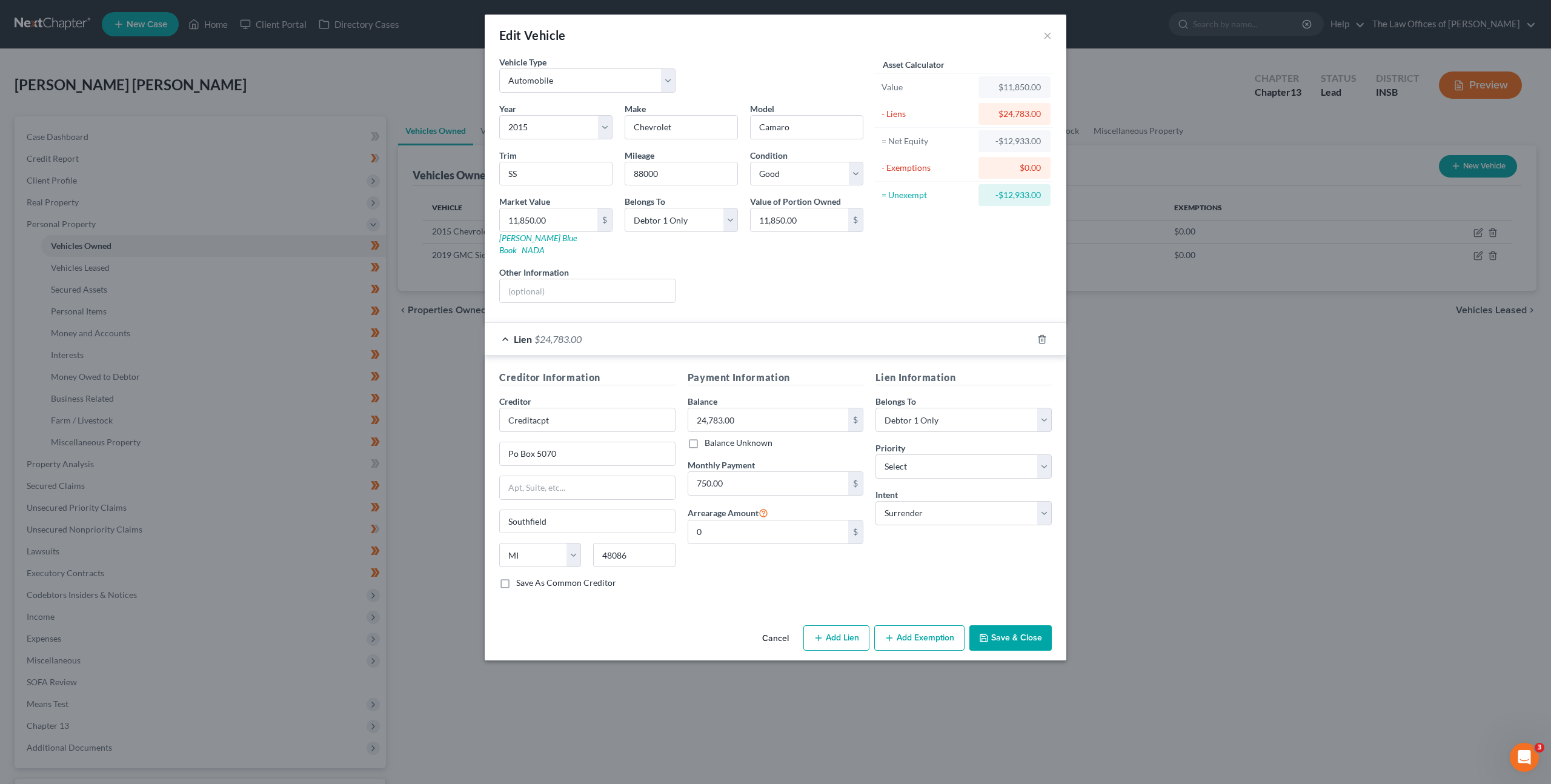
click at [774, 323] on div "Lien $24,783.00" at bounding box center [758, 338] width 547 height 32
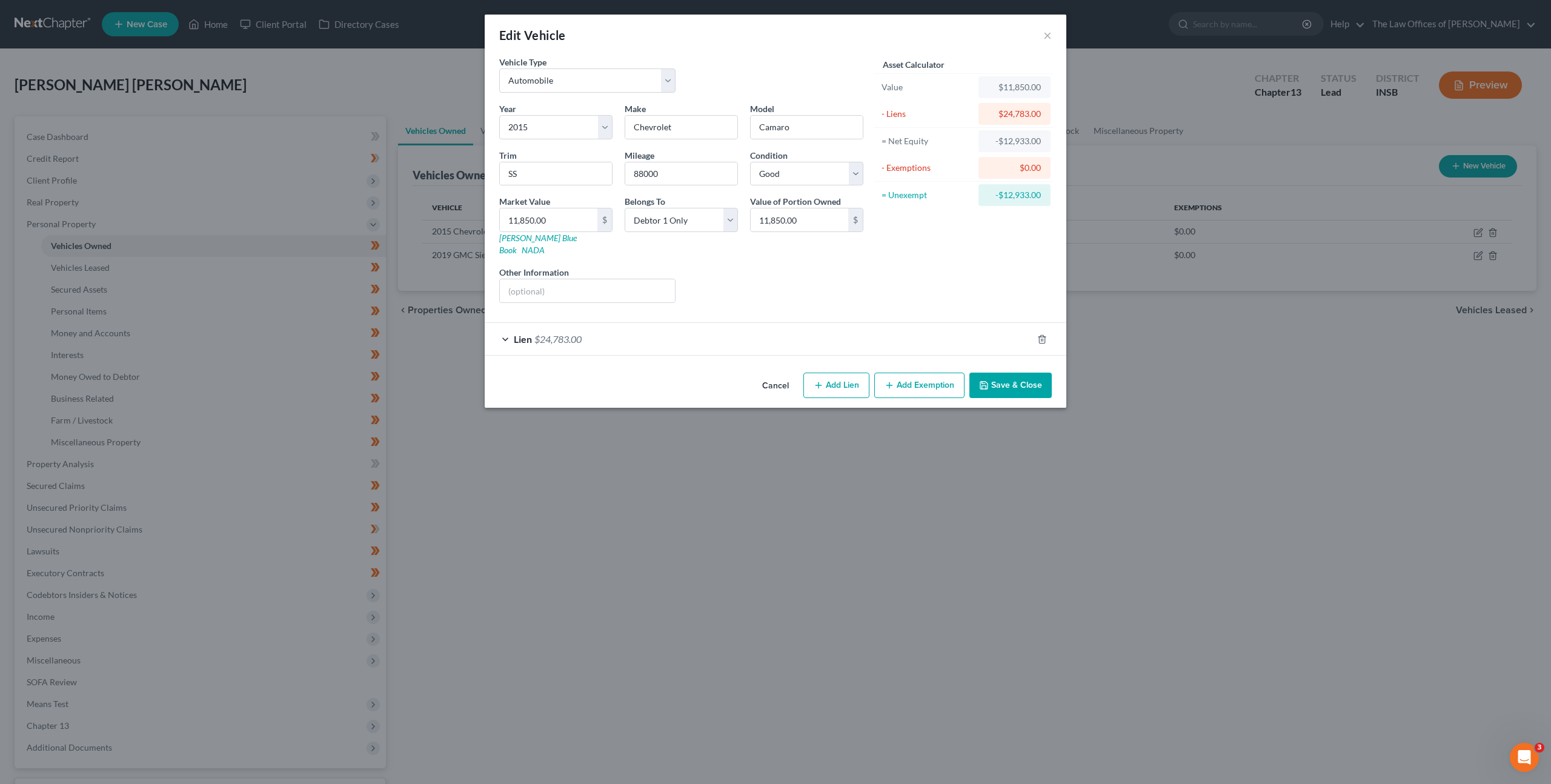
click at [1139, 361] on div "Edit Vehicle × Vehicle Type Select Automobile Truck Trailer Watercraft Aircraft…" at bounding box center [776, 392] width 1551 height 784
click at [1046, 37] on button "×" at bounding box center [1047, 35] width 9 height 15
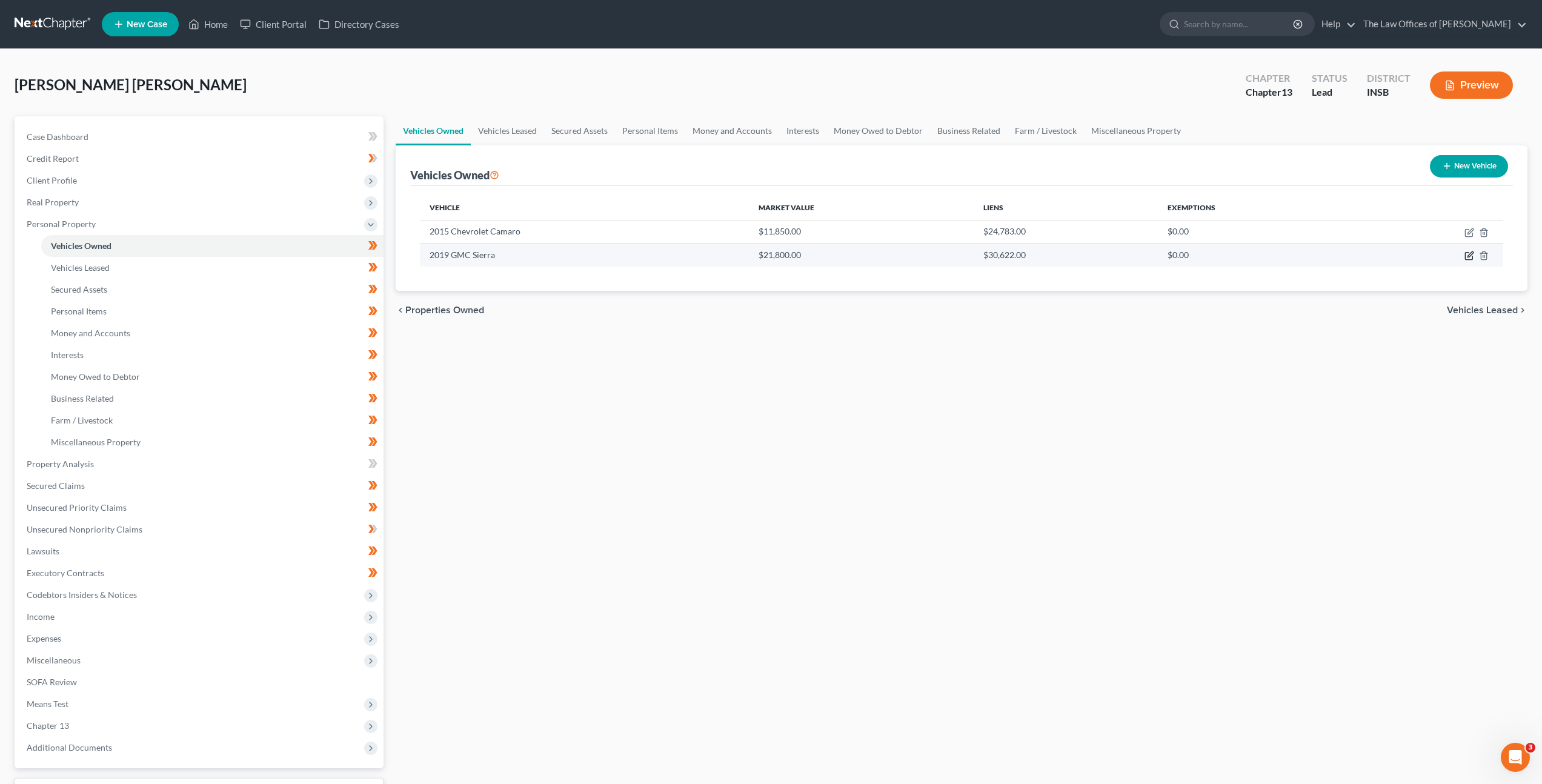
click at [1471, 259] on icon "button" at bounding box center [1469, 255] width 10 height 10
select select "0"
select select "7"
select select "2"
select select "0"
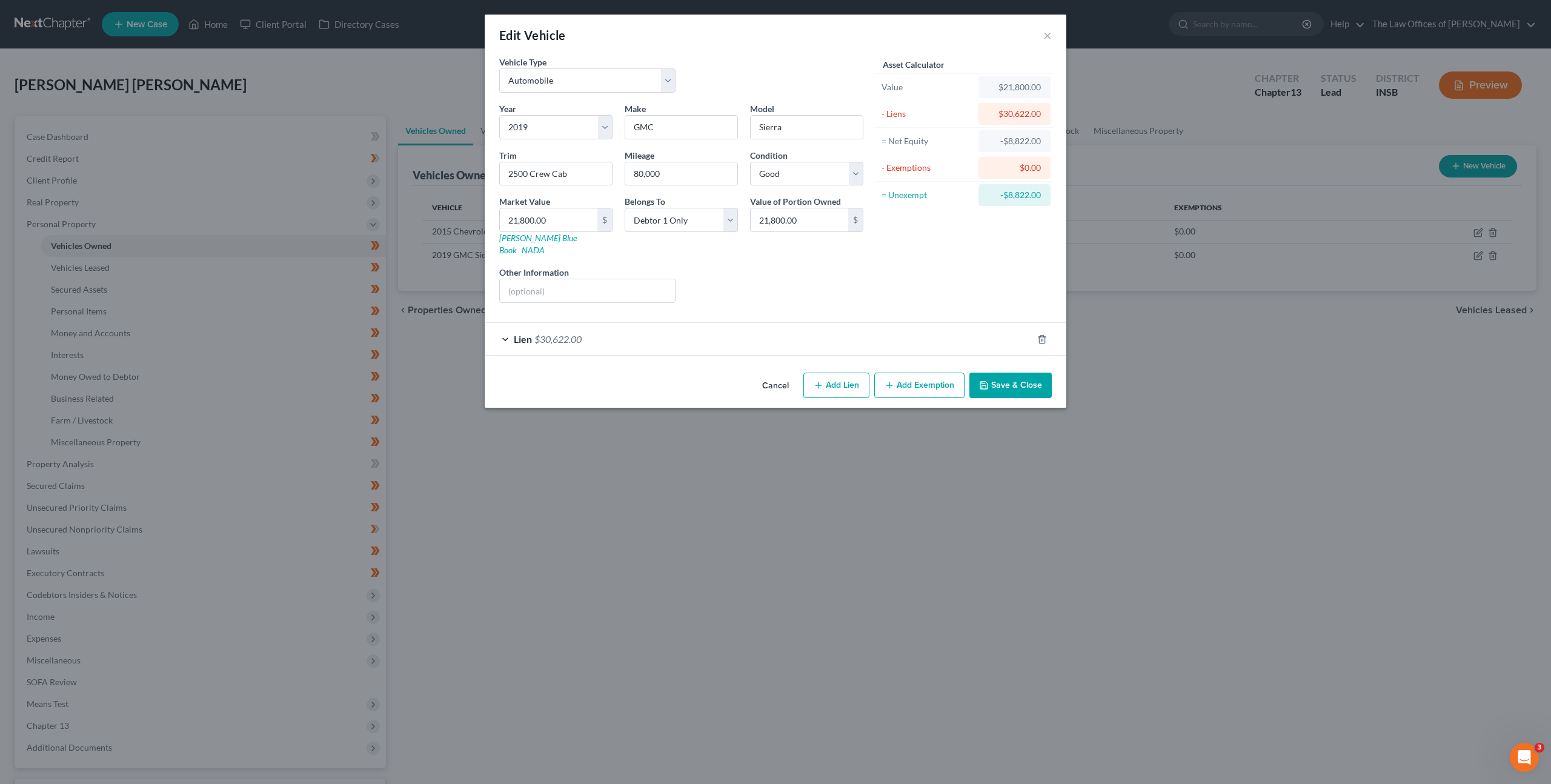
click at [797, 339] on div "Lien $30,622.00" at bounding box center [758, 338] width 547 height 32
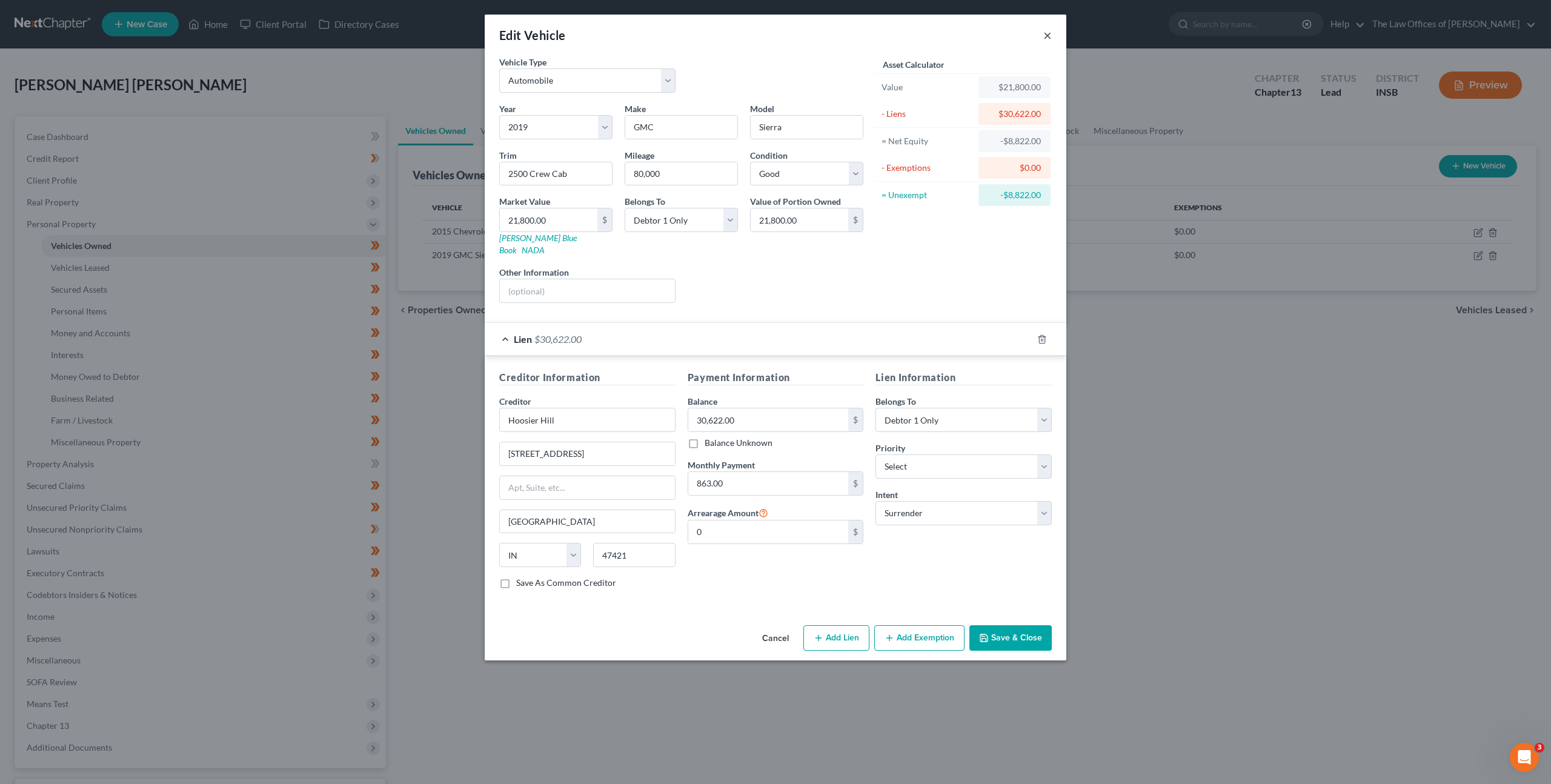
click at [1046, 38] on button "×" at bounding box center [1047, 35] width 9 height 15
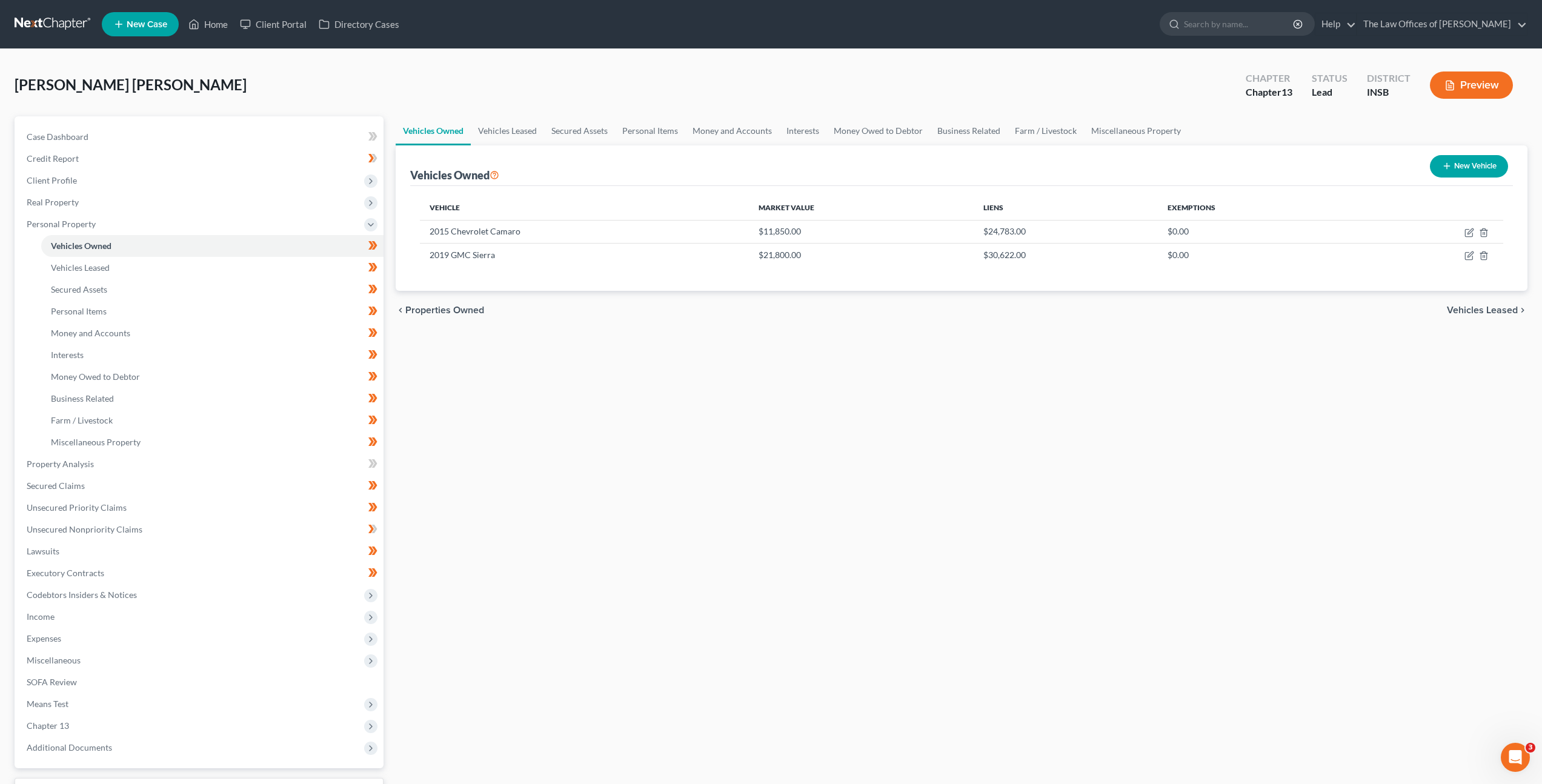
click at [608, 336] on div "Vehicles Owned Vehicles Leased Secured Assets Personal Items Money and Accounts…" at bounding box center [962, 477] width 1144 height 721
click at [245, 267] on link "Vehicles Leased" at bounding box center [212, 267] width 343 height 22
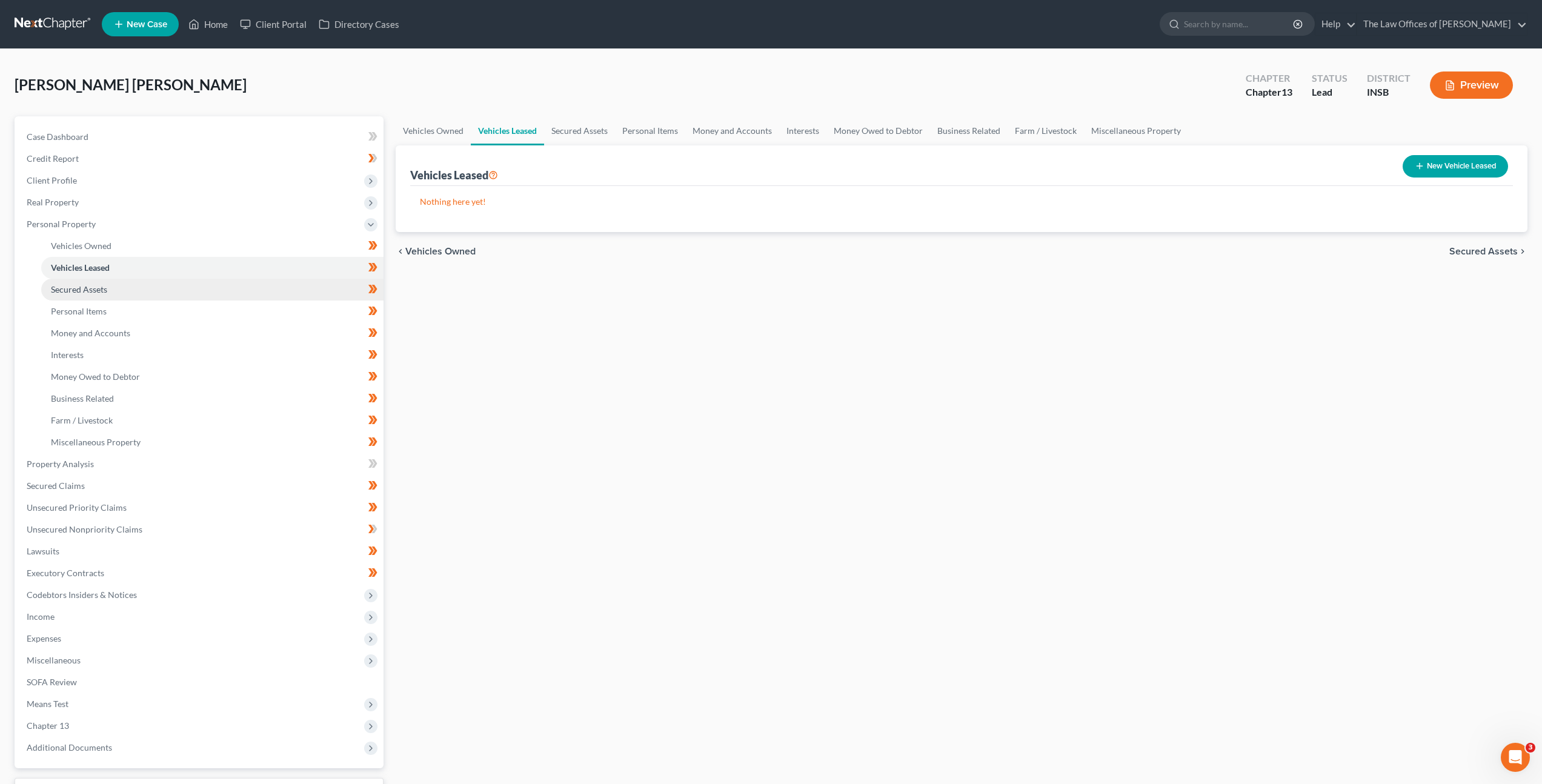
click at [239, 285] on link "Secured Assets" at bounding box center [212, 289] width 343 height 22
click at [242, 309] on link "Personal Items" at bounding box center [212, 311] width 343 height 22
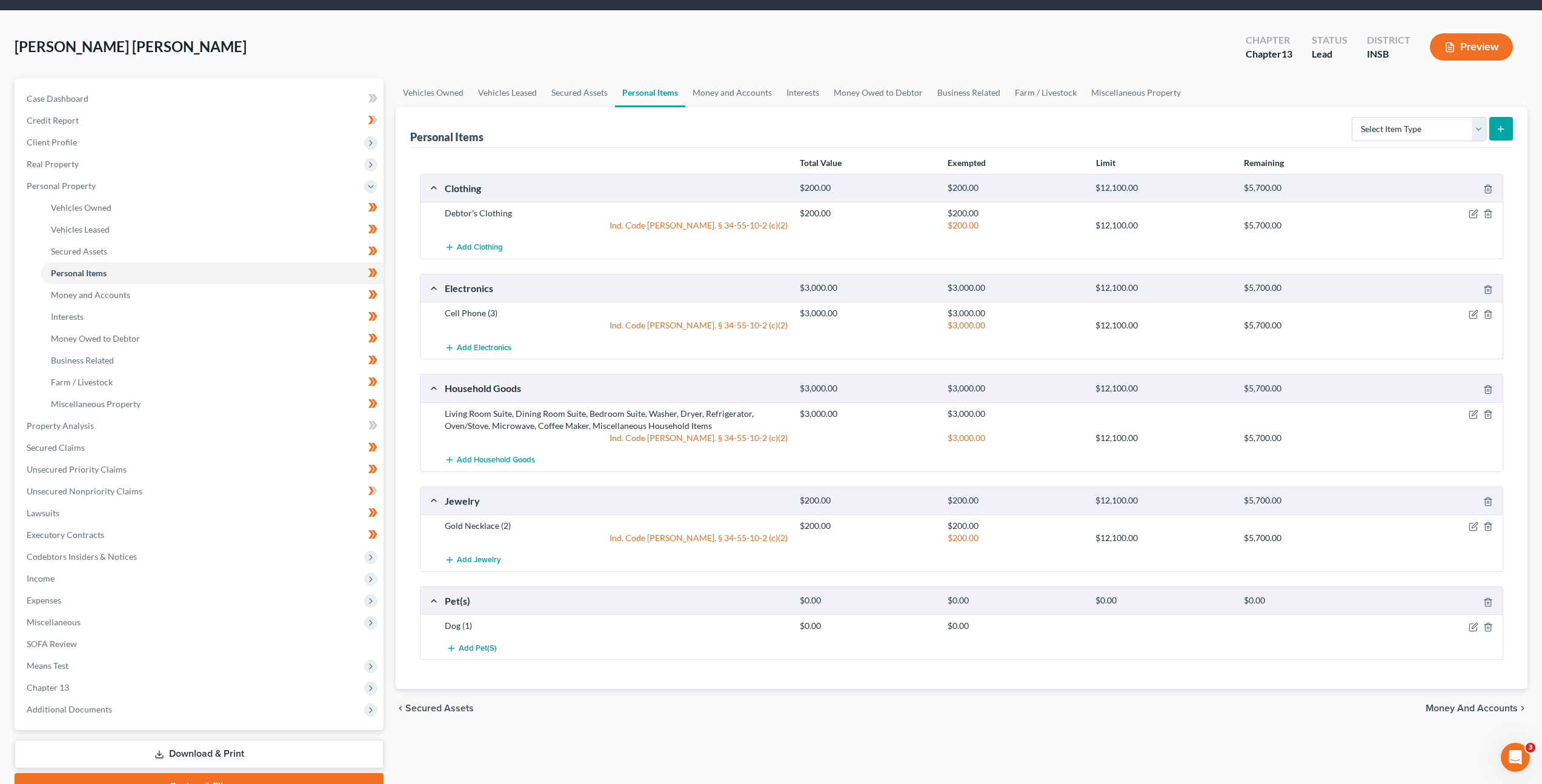
scroll to position [100, 0]
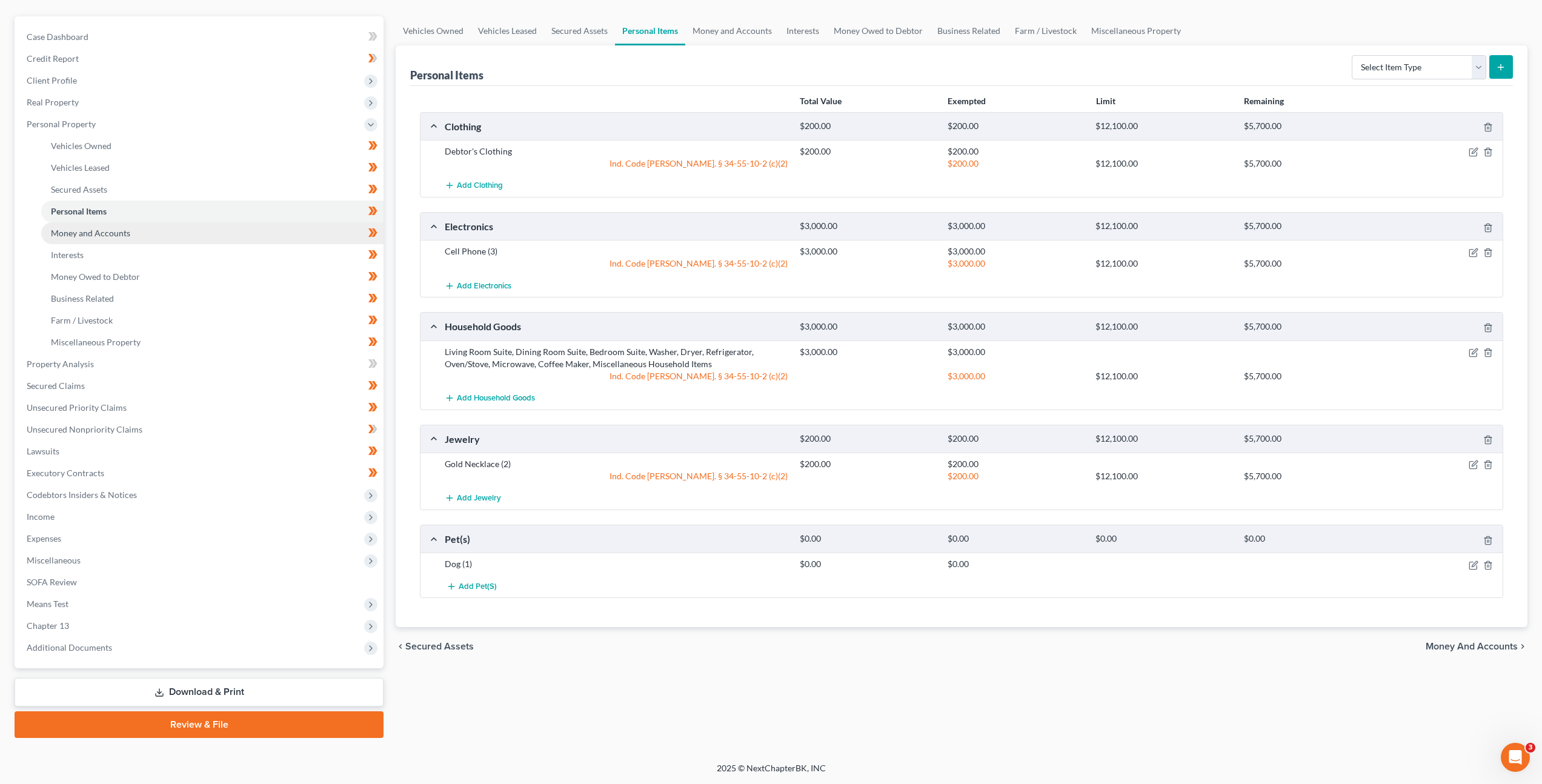
click at [180, 235] on link "Money and Accounts" at bounding box center [212, 233] width 343 height 22
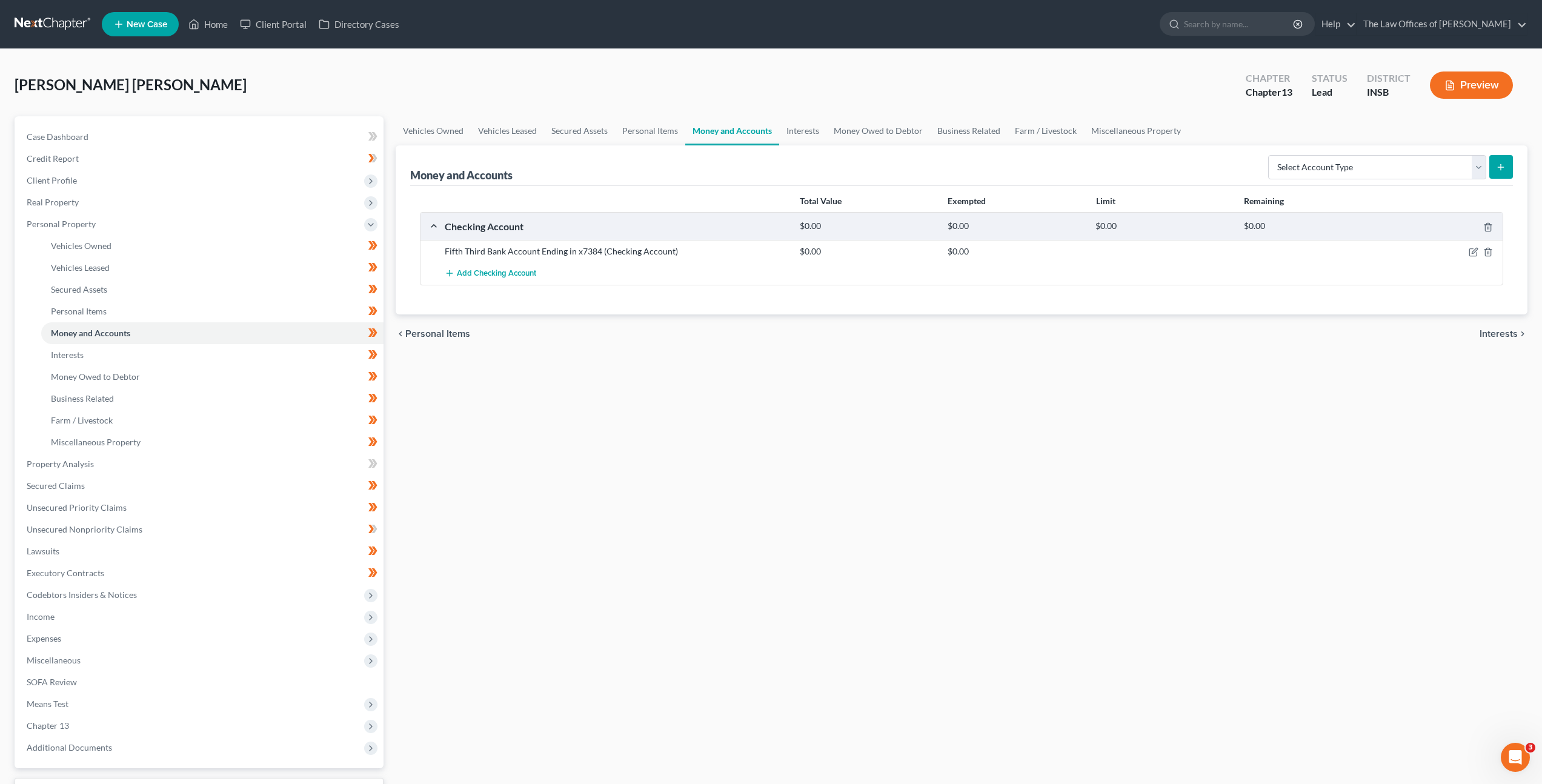
drag, startPoint x: 673, startPoint y: 401, endPoint x: 670, endPoint y: 410, distance: 9.5
click at [674, 402] on div "Vehicles Owned Vehicles Leased Secured Assets Personal Items Money and Accounts…" at bounding box center [962, 477] width 1144 height 721
click at [679, 479] on div "Vehicles Owned Vehicles Leased Secured Assets Personal Items Money and Accounts…" at bounding box center [962, 477] width 1144 height 721
click at [680, 421] on div "Vehicles Owned Vehicles Leased Secured Assets Personal Items Money and Accounts…" at bounding box center [962, 477] width 1144 height 721
drag, startPoint x: 684, startPoint y: 380, endPoint x: 661, endPoint y: 406, distance: 34.7
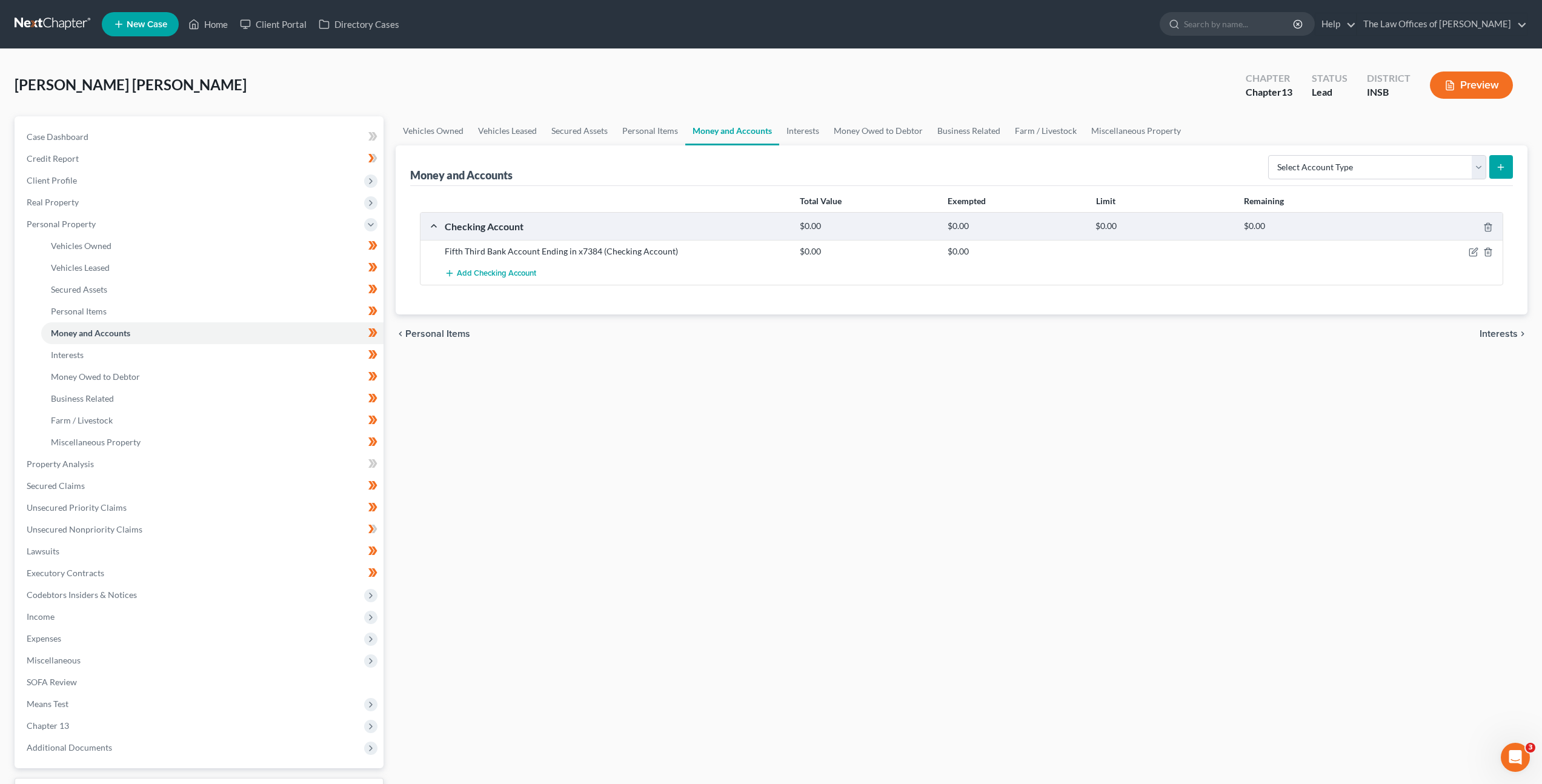
click at [684, 379] on div "Vehicles Owned Vehicles Leased Secured Assets Personal Items Money and Accounts…" at bounding box center [962, 477] width 1144 height 721
click at [294, 346] on link "Interests" at bounding box center [212, 354] width 343 height 22
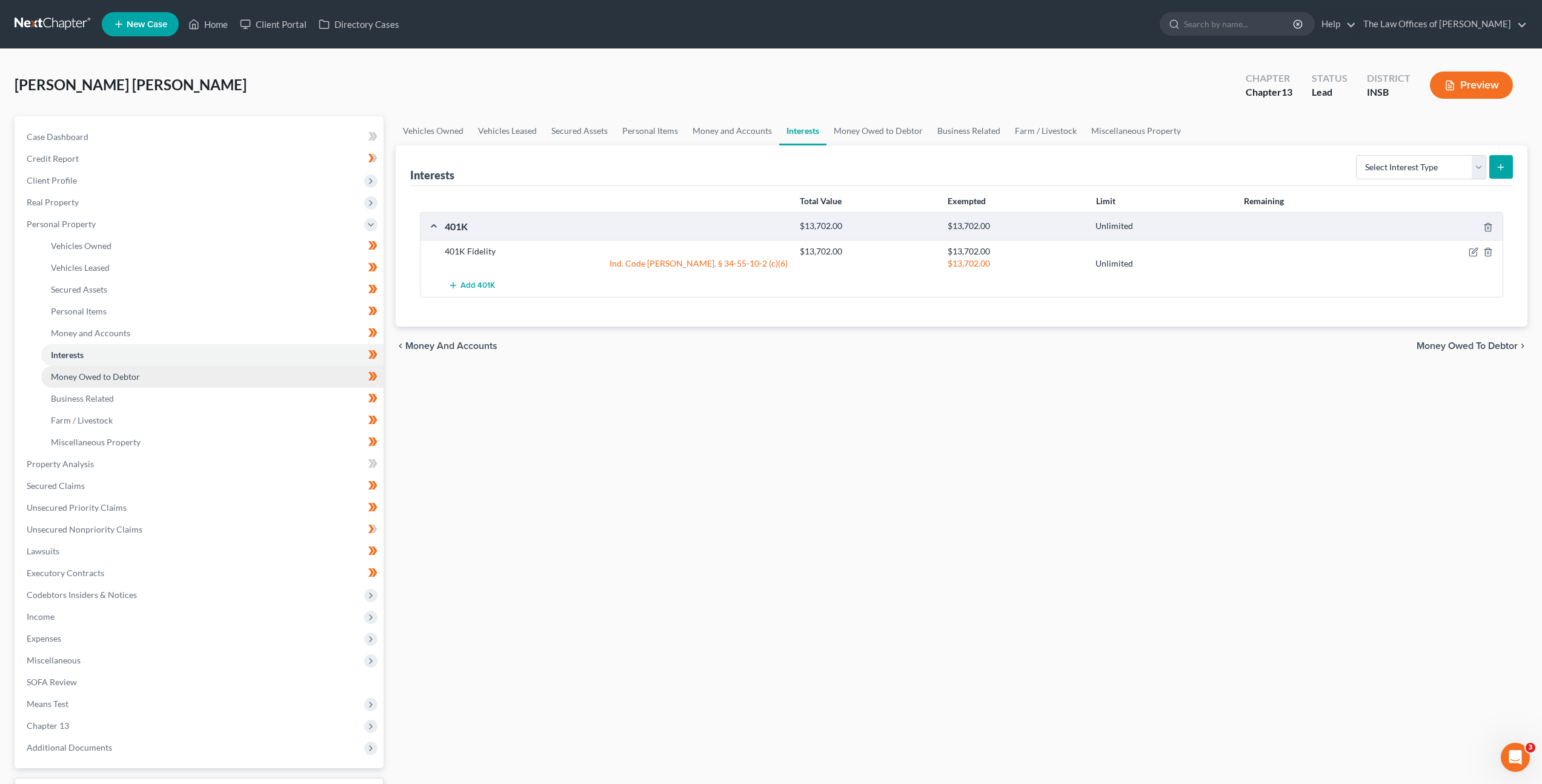
click at [291, 377] on link "Money Owed to Debtor" at bounding box center [212, 376] width 343 height 22
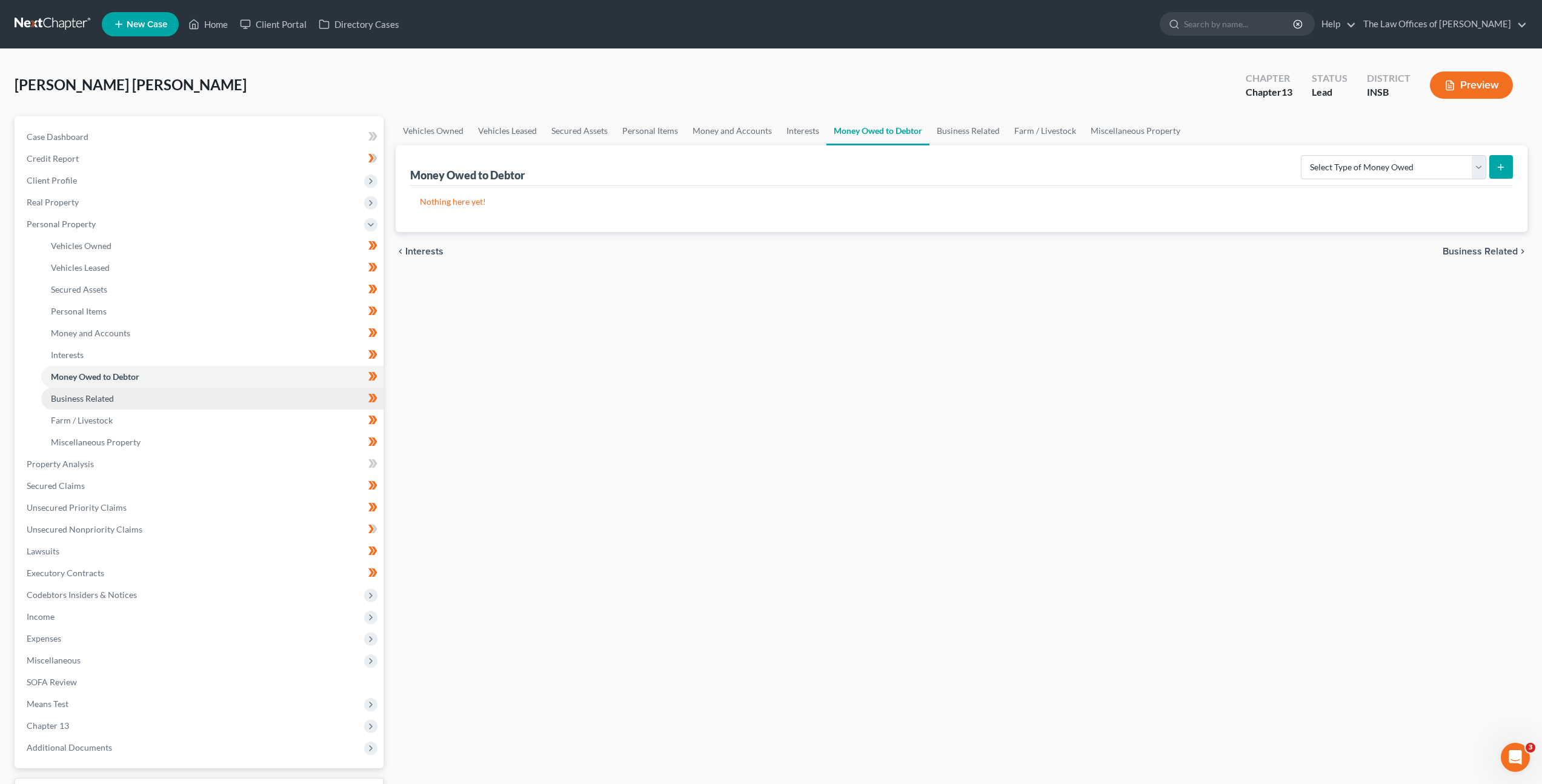
click at [257, 397] on link "Business Related" at bounding box center [212, 398] width 343 height 22
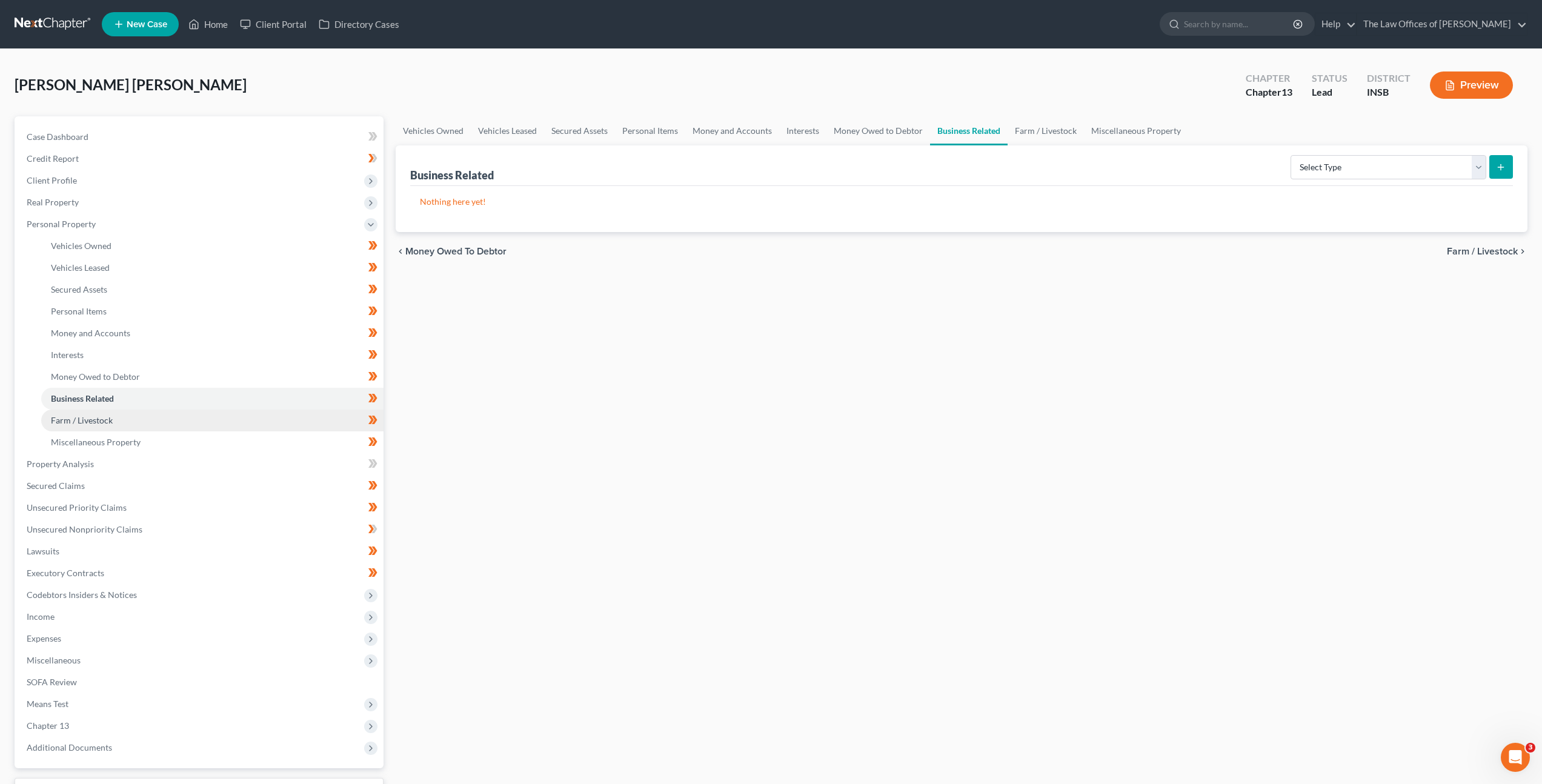
click at [250, 410] on link "Farm / Livestock" at bounding box center [212, 420] width 343 height 22
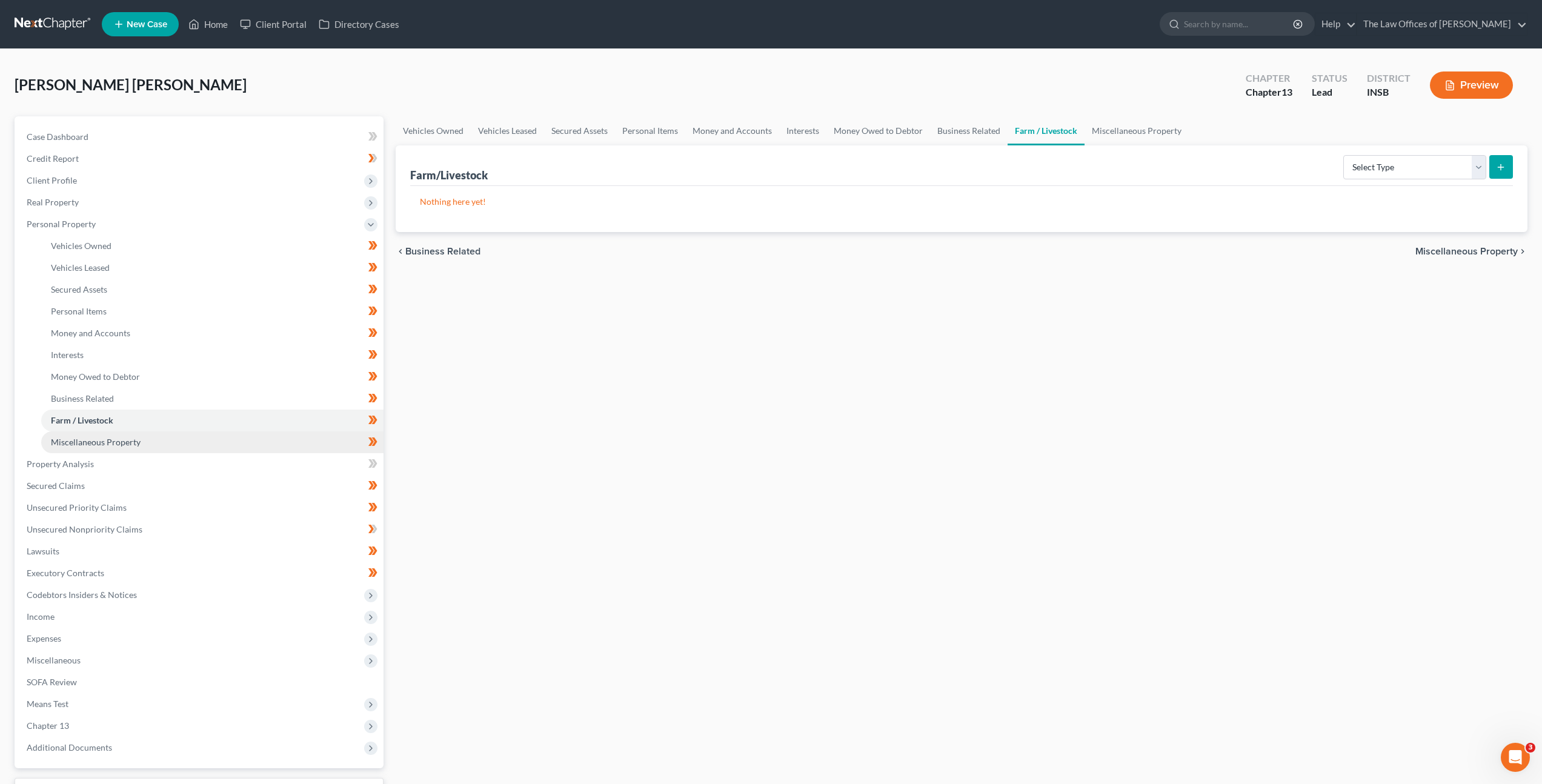
click at [248, 442] on link "Miscellaneous Property" at bounding box center [212, 442] width 343 height 22
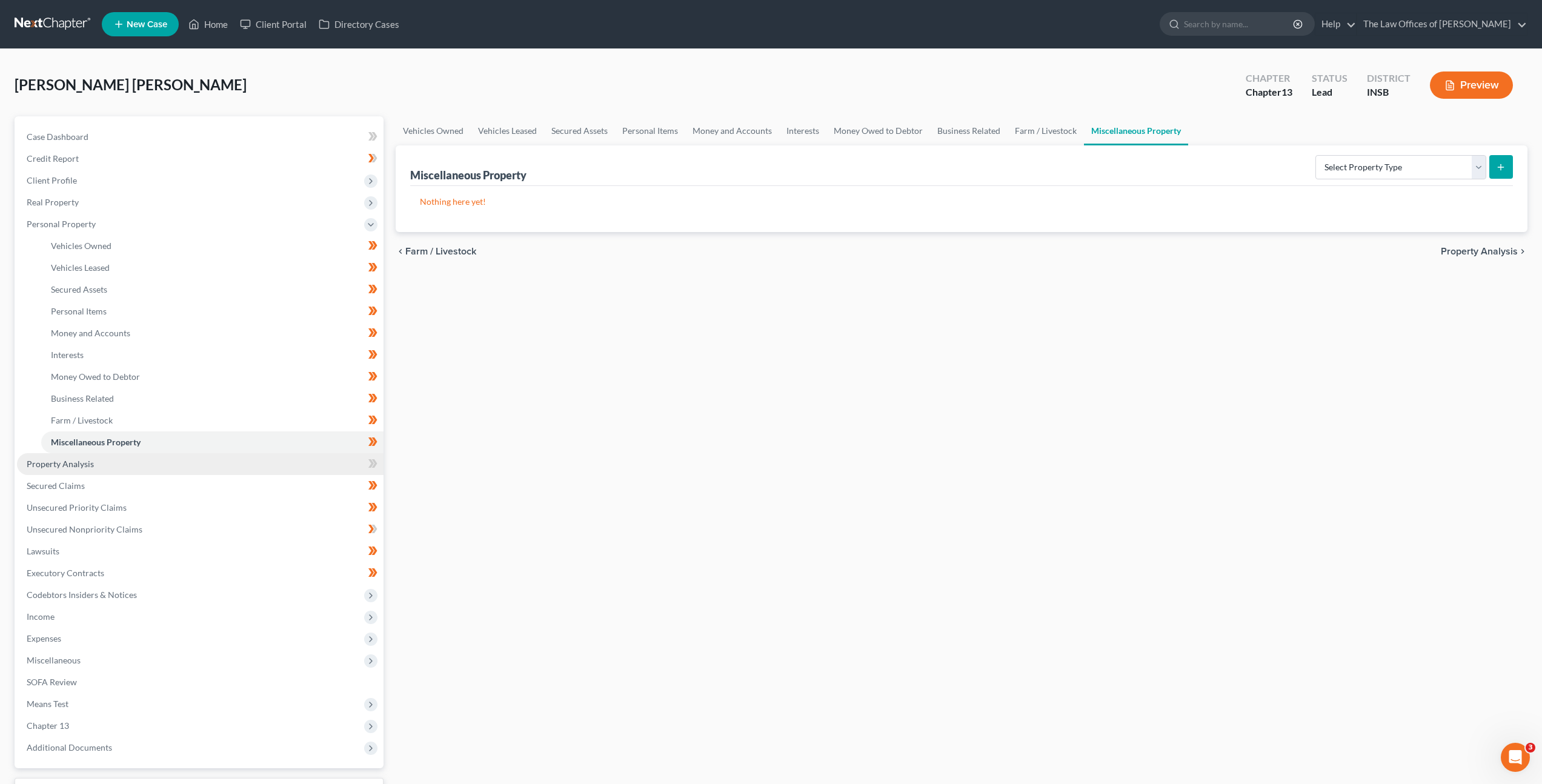
click at [239, 467] on link "Property Analysis" at bounding box center [200, 463] width 367 height 22
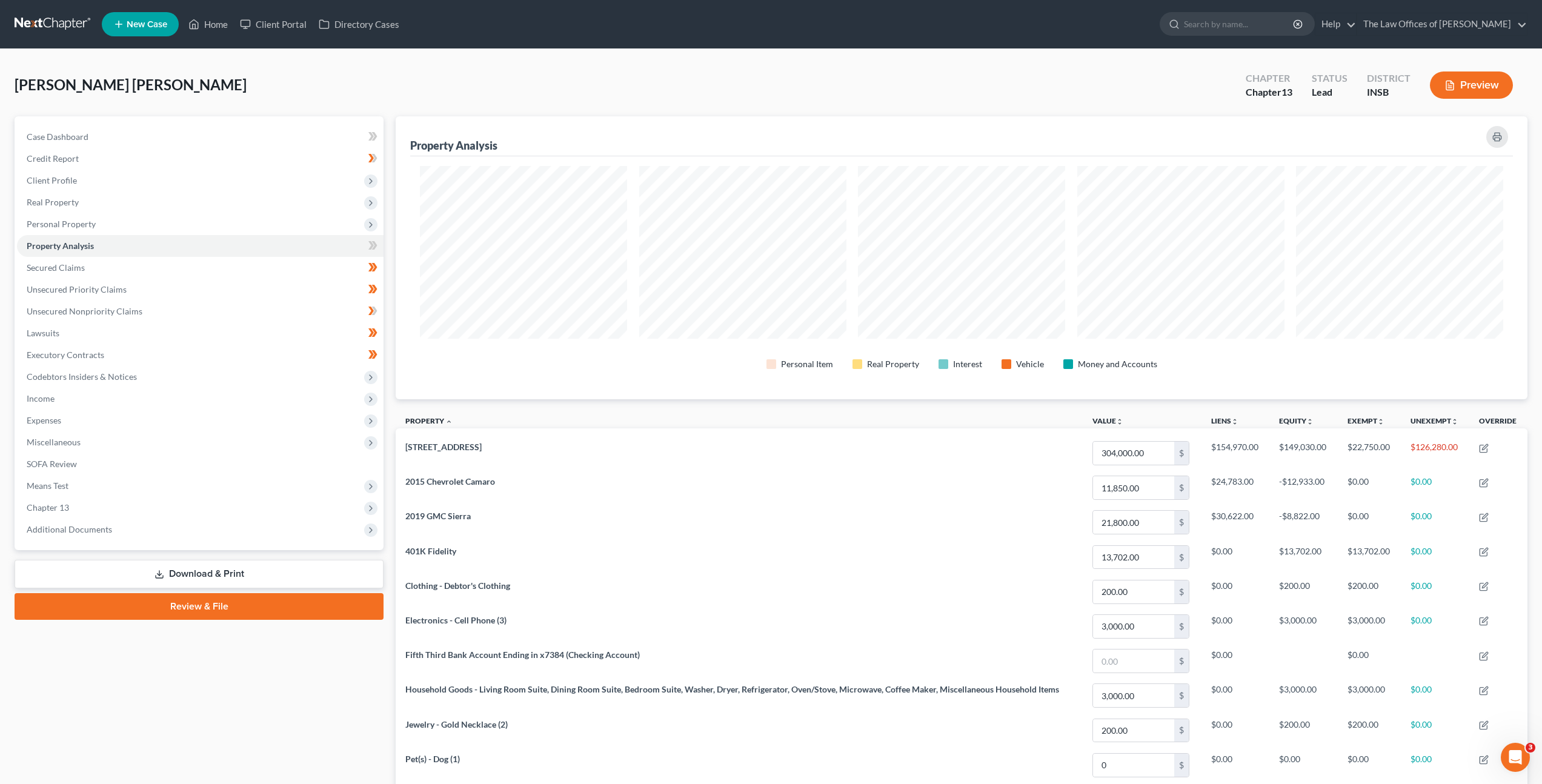
scroll to position [283, 1132]
click at [184, 271] on link "Secured Claims" at bounding box center [200, 267] width 367 height 22
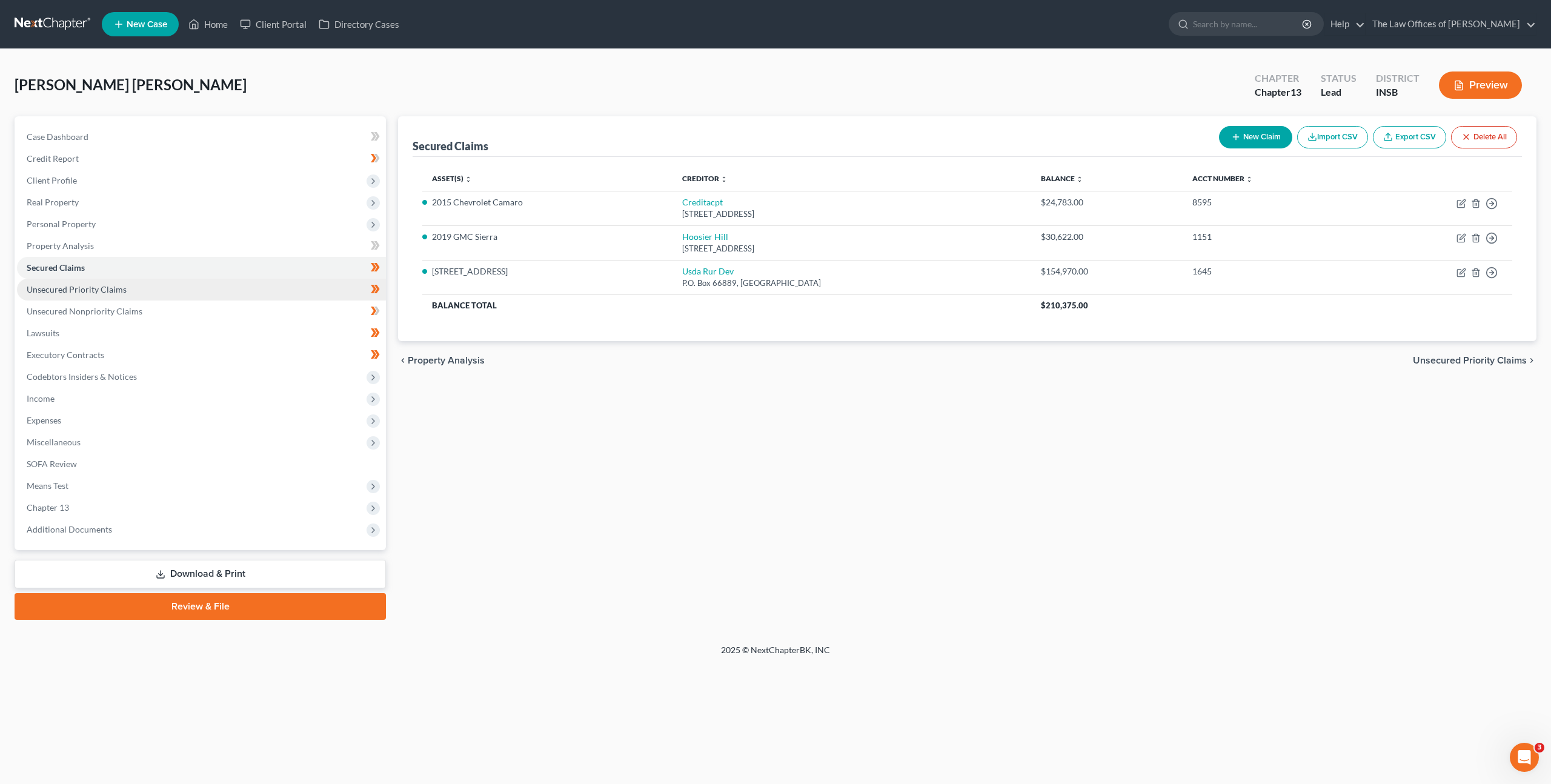
click at [239, 296] on link "Unsecured Priority Claims" at bounding box center [202, 289] width 369 height 22
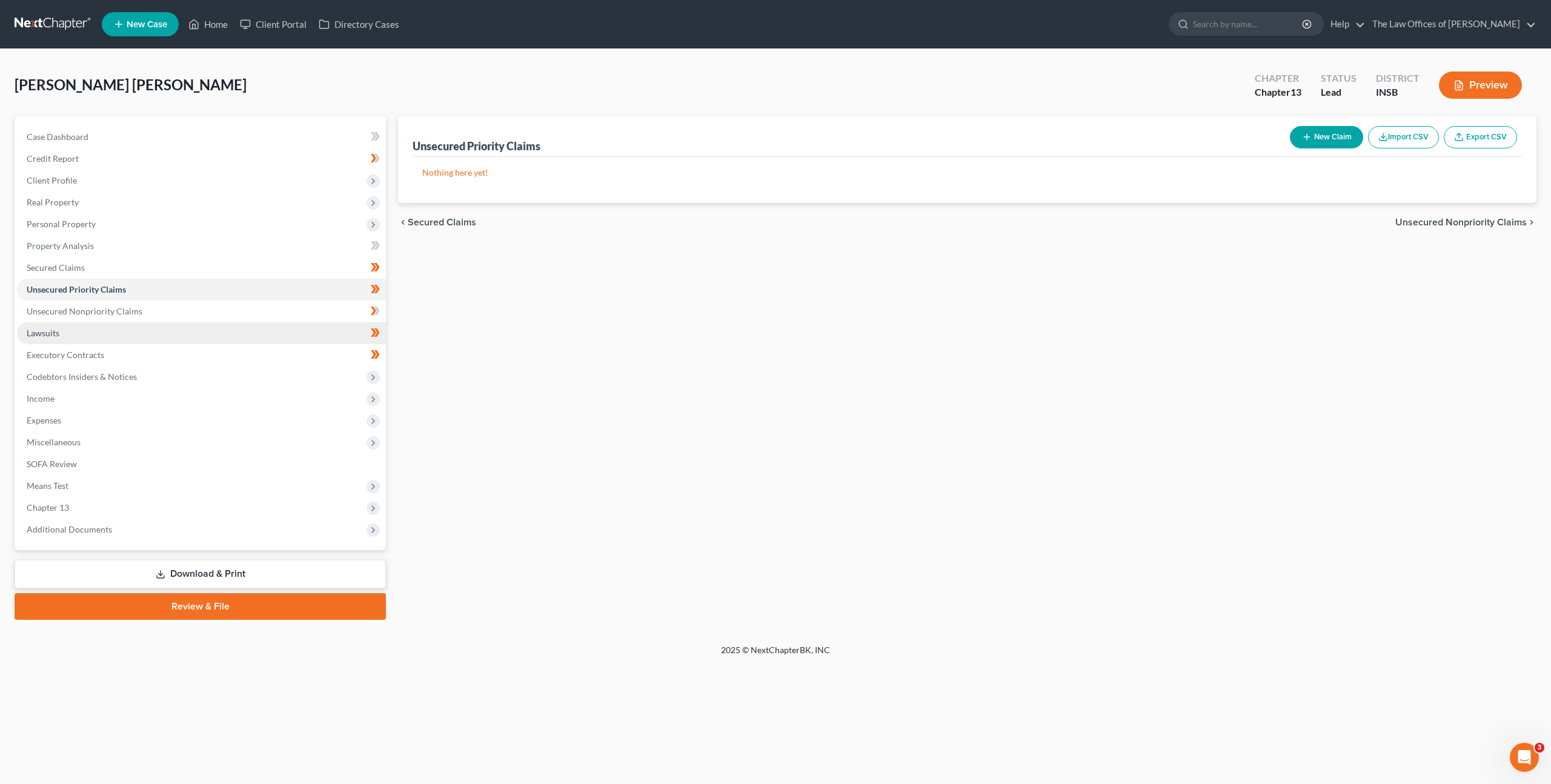
click at [223, 323] on link "Lawsuits" at bounding box center [202, 333] width 369 height 22
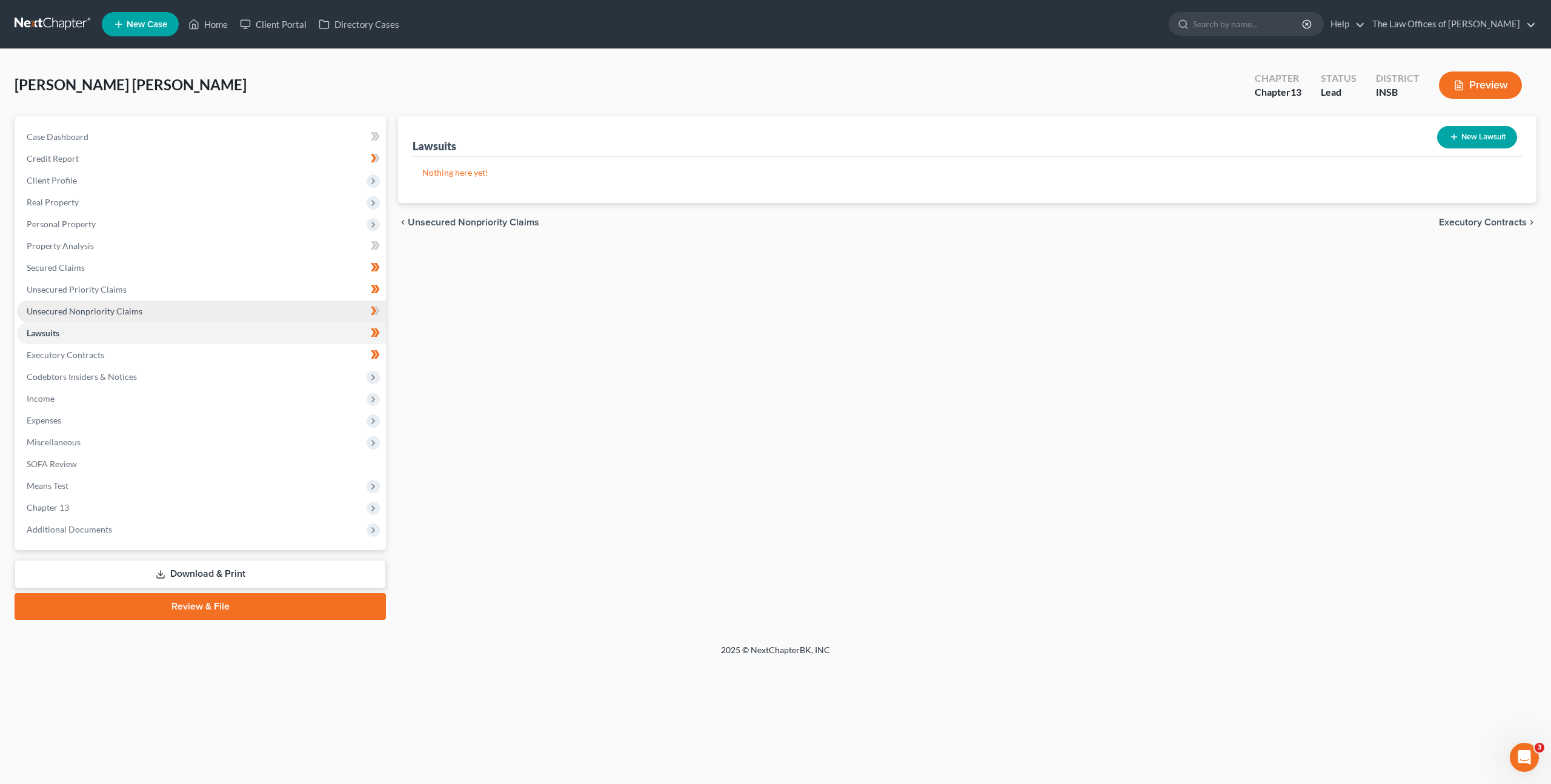
click at [225, 314] on link "Unsecured Nonpriority Claims" at bounding box center [202, 311] width 369 height 22
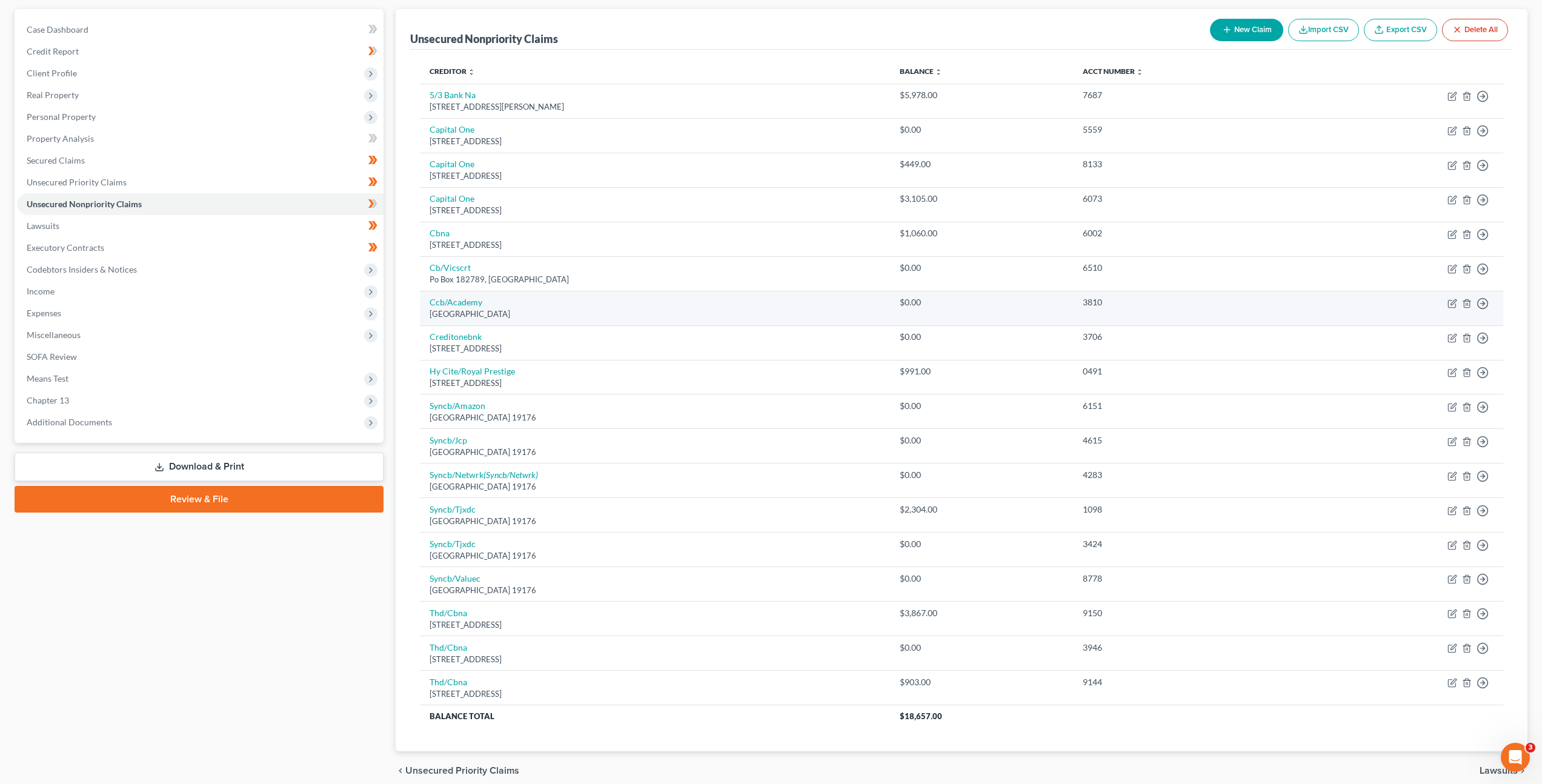
scroll to position [160, 0]
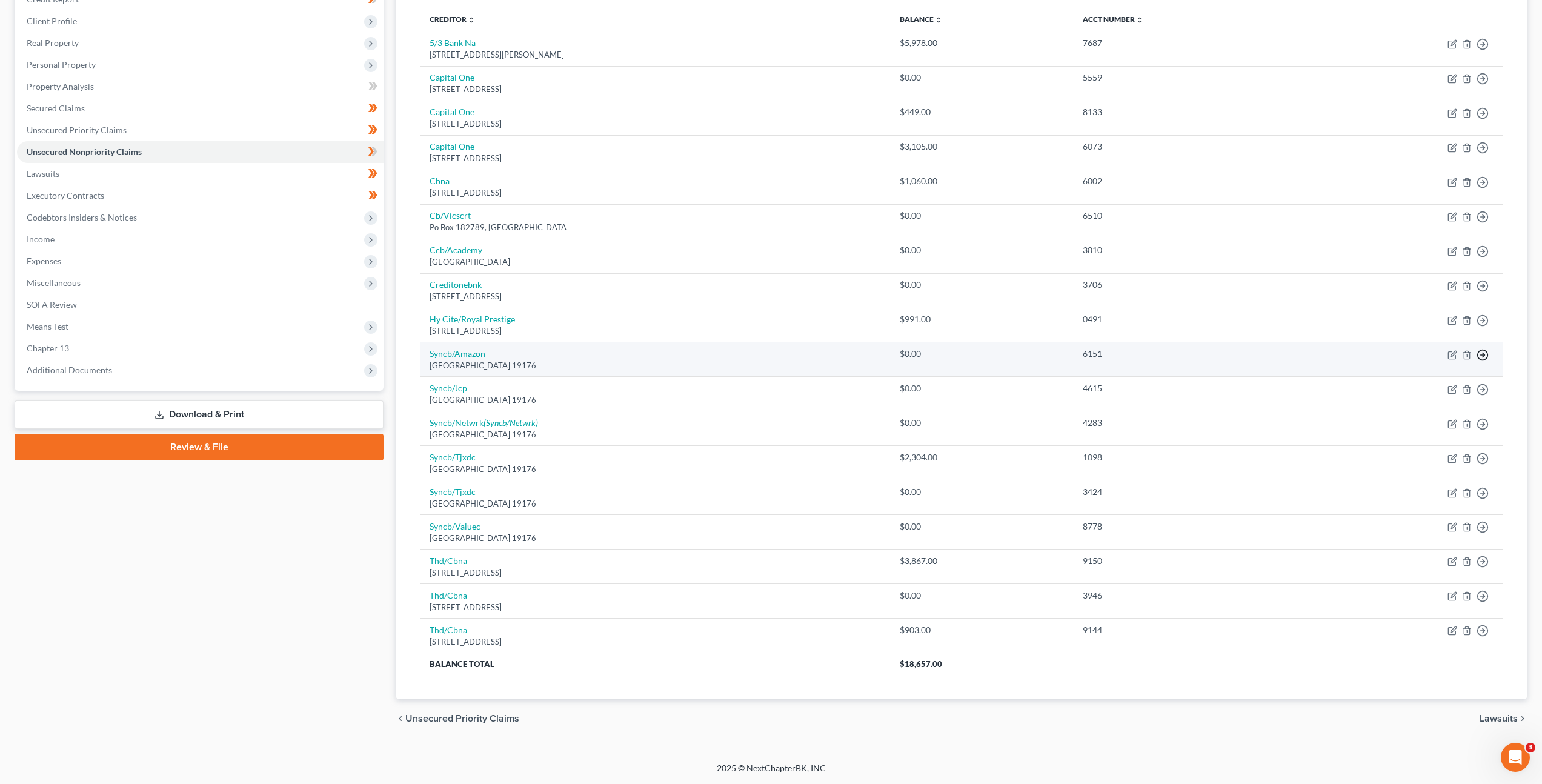
click at [1484, 356] on icon "button" at bounding box center [1483, 355] width 12 height 12
click at [1414, 419] on link "Move to Notice Only" at bounding box center [1427, 424] width 101 height 21
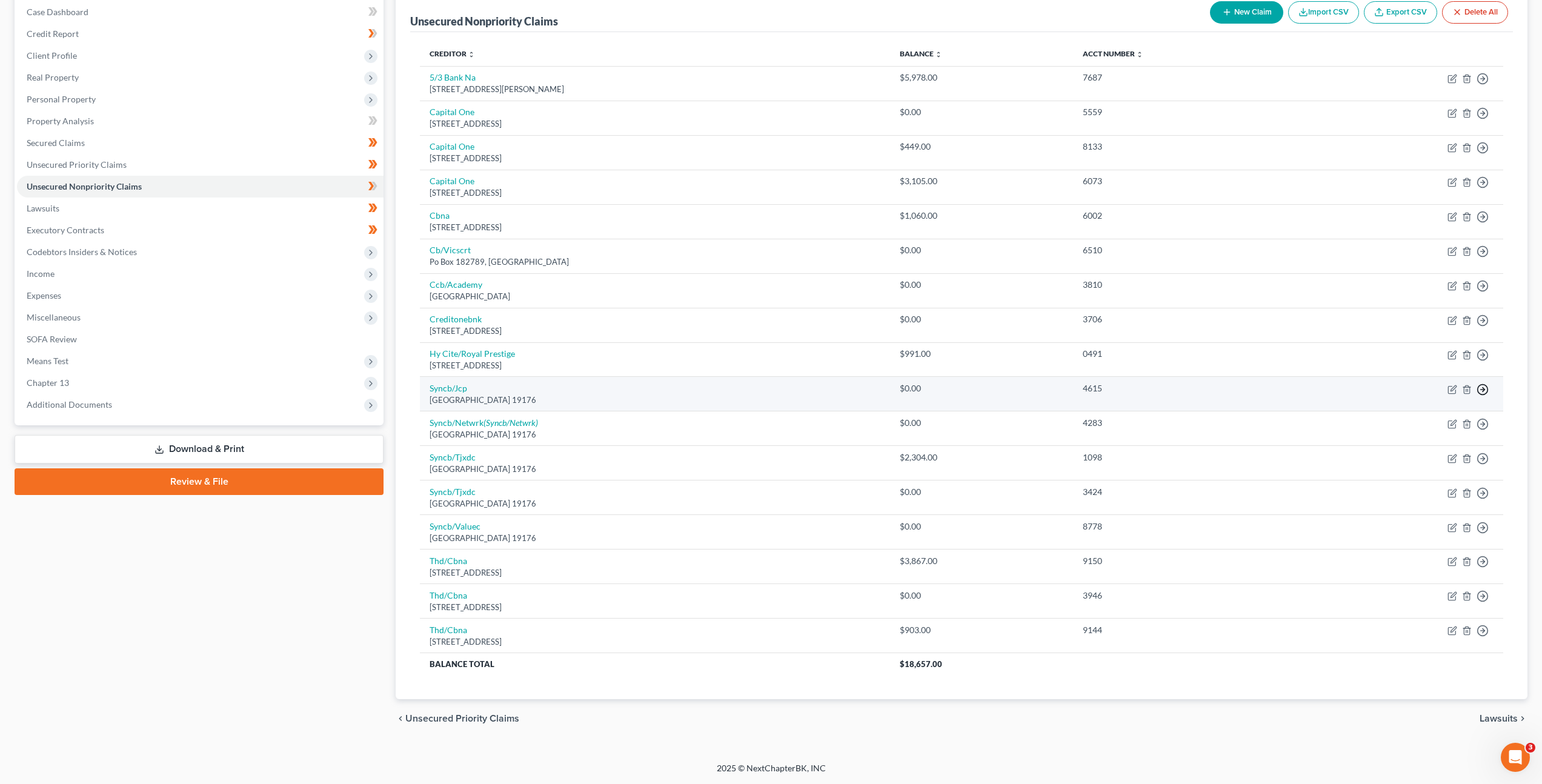
click at [1482, 390] on line "button" at bounding box center [1483, 390] width 4 height 0
click at [1434, 458] on link "Move to Notice Only" at bounding box center [1427, 459] width 101 height 21
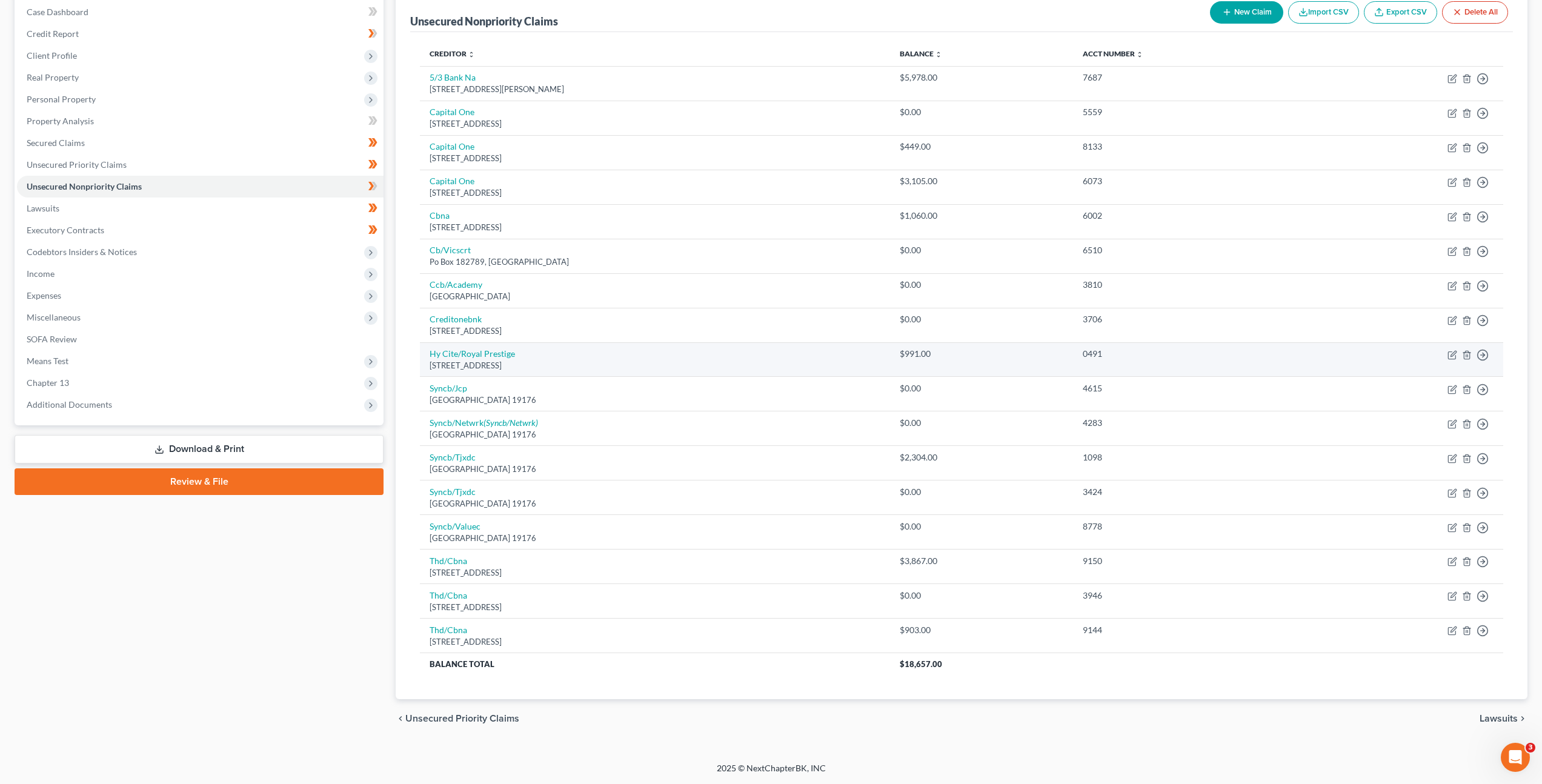
scroll to position [90, 0]
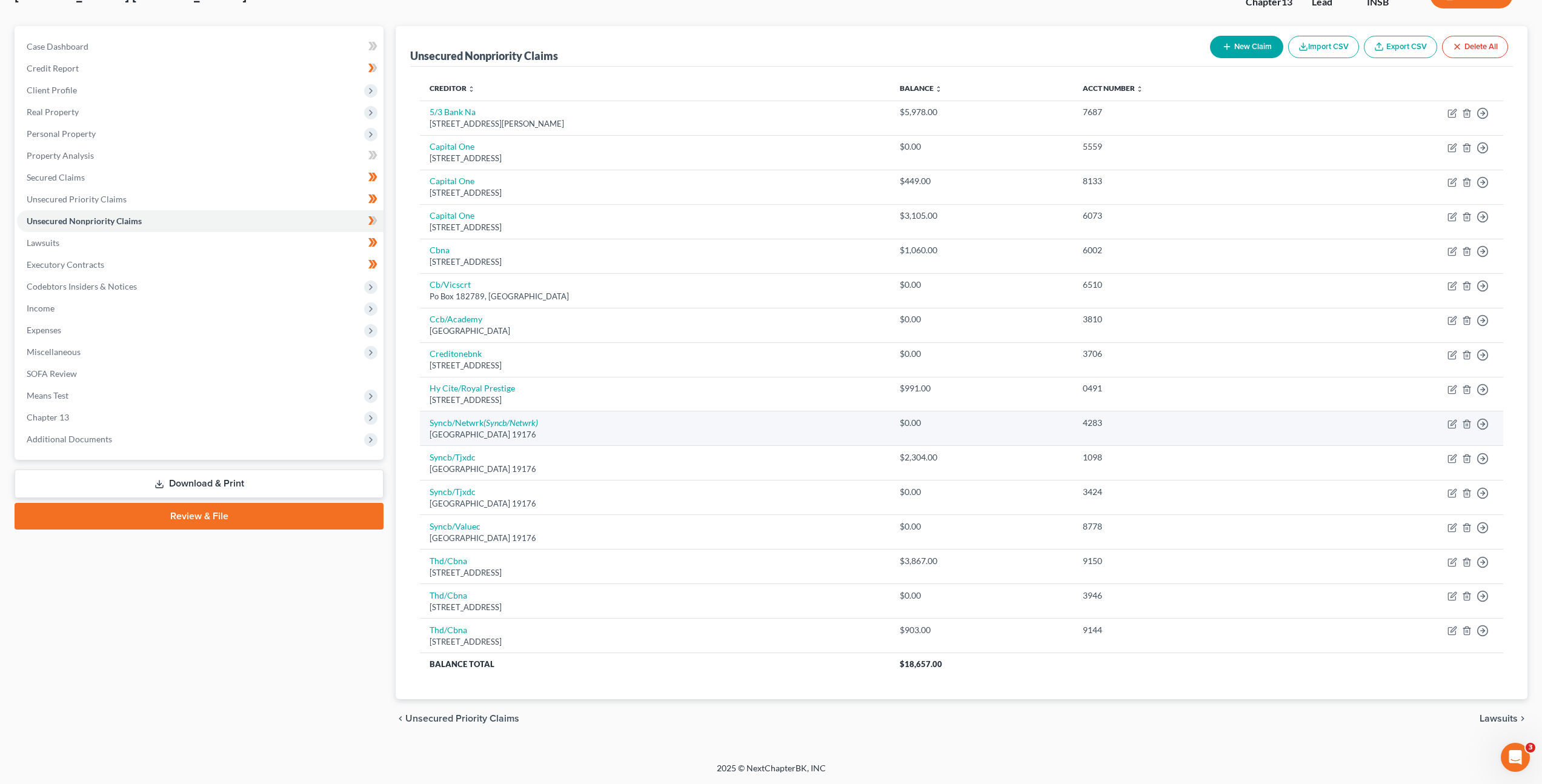
click at [1489, 425] on td "Move to D Move to E Move to G Move to Notice Only" at bounding box center [1406, 428] width 194 height 35
click at [1483, 422] on polyline "button" at bounding box center [1483, 424] width 2 height 4
click at [1431, 495] on link "Move to Notice Only" at bounding box center [1427, 493] width 101 height 21
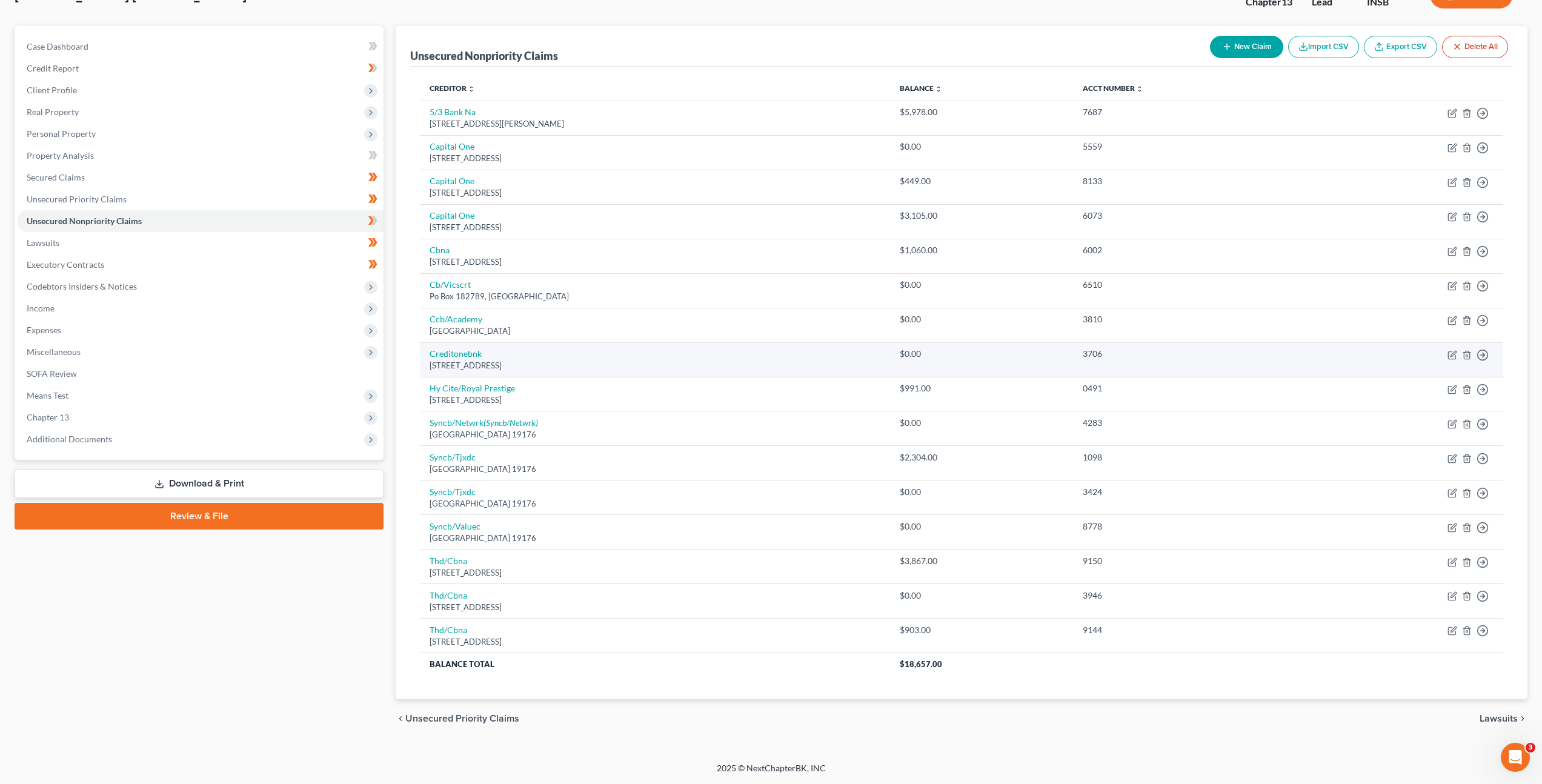
scroll to position [56, 0]
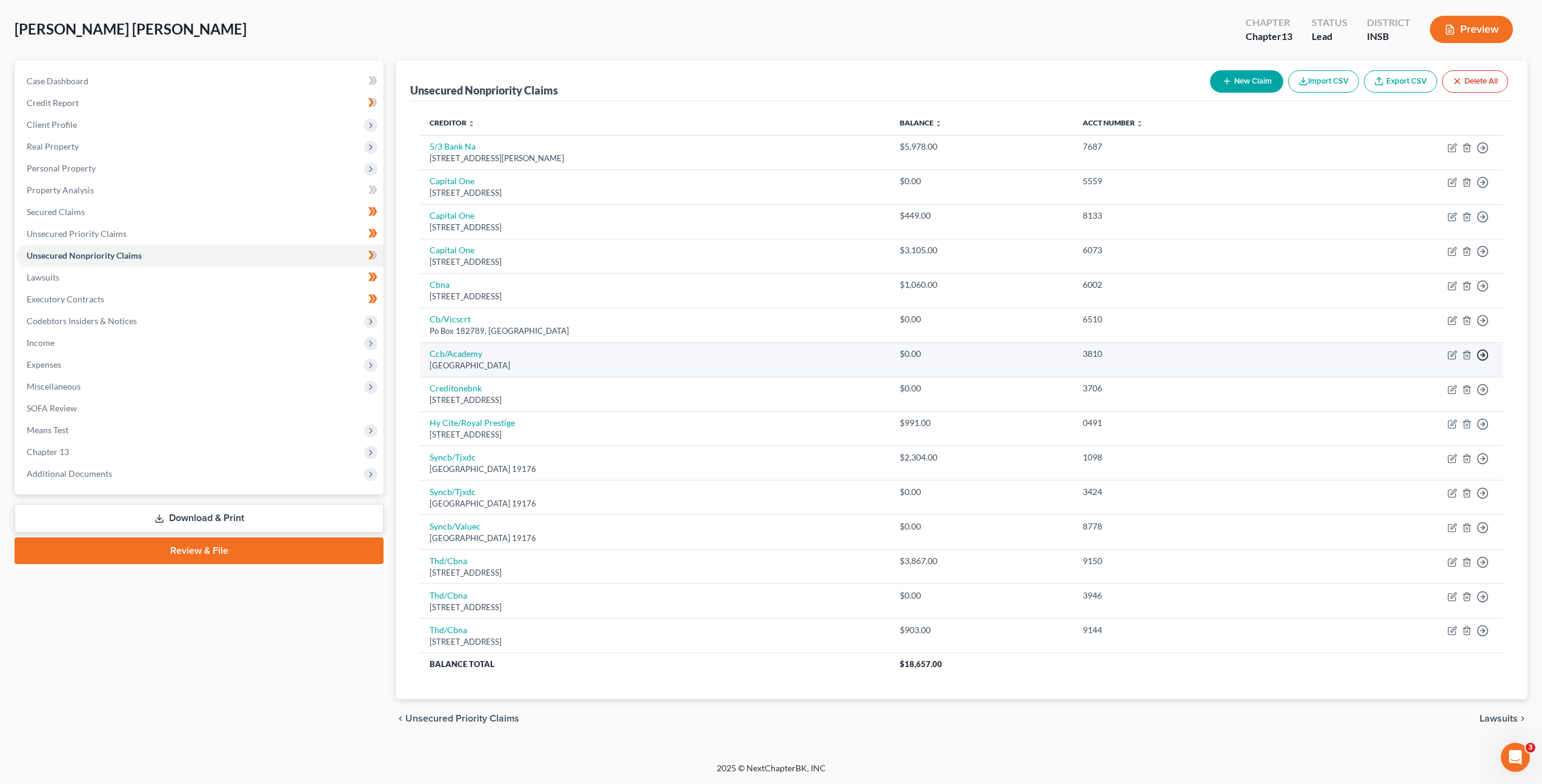
click at [1485, 357] on icon "button" at bounding box center [1483, 355] width 12 height 12
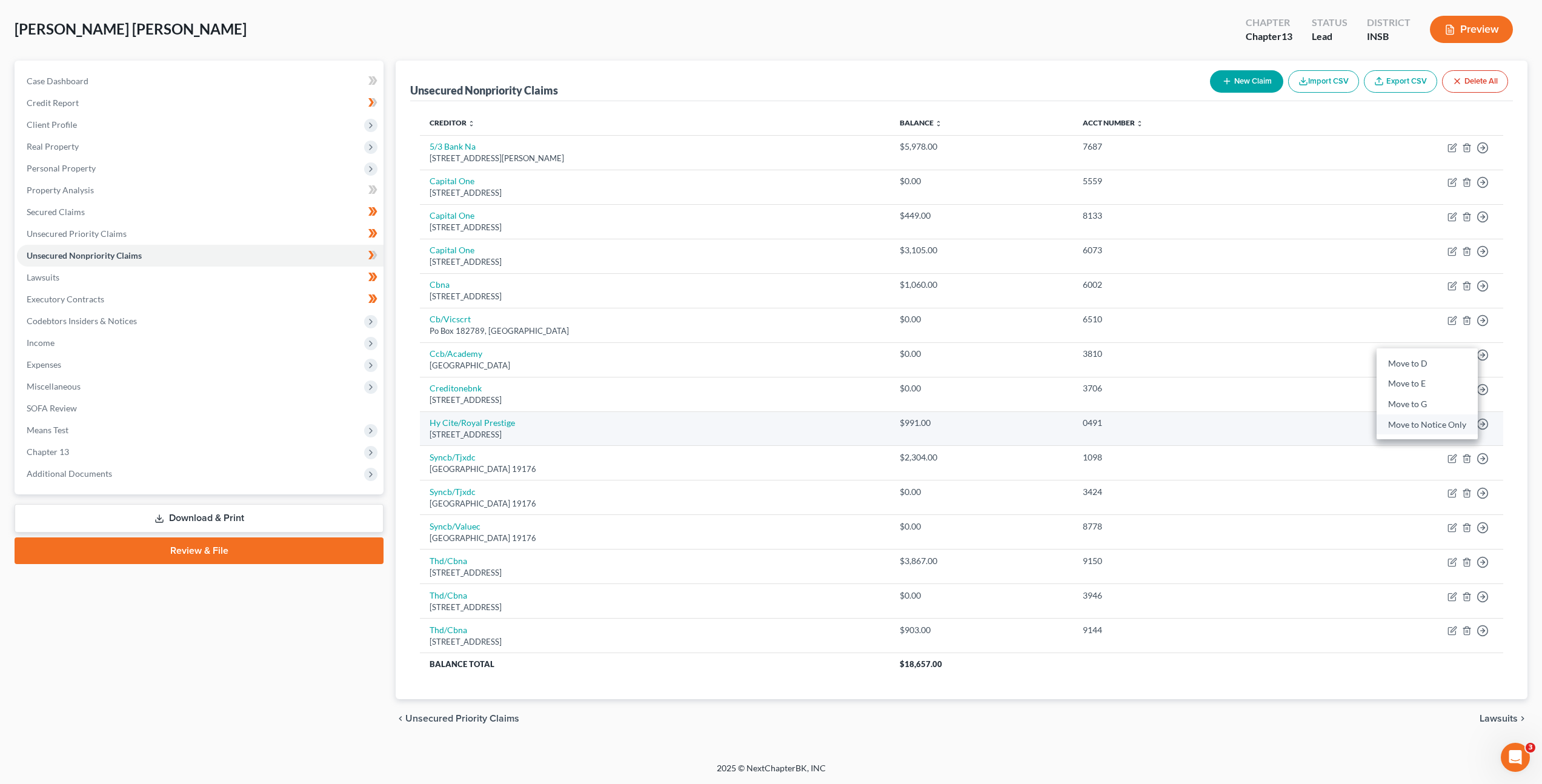
click at [1433, 418] on link "Move to Notice Only" at bounding box center [1427, 424] width 101 height 21
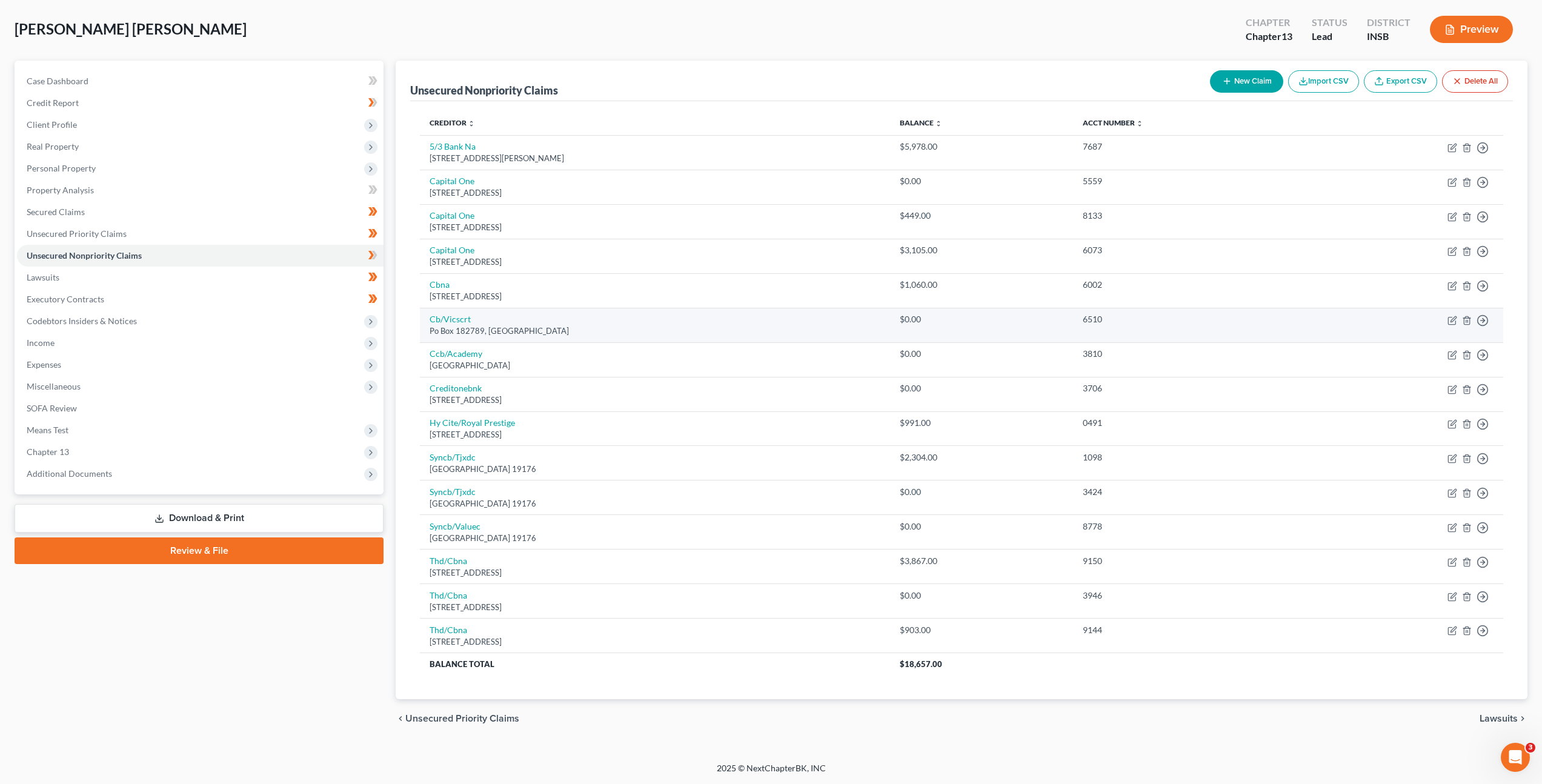
scroll to position [21, 0]
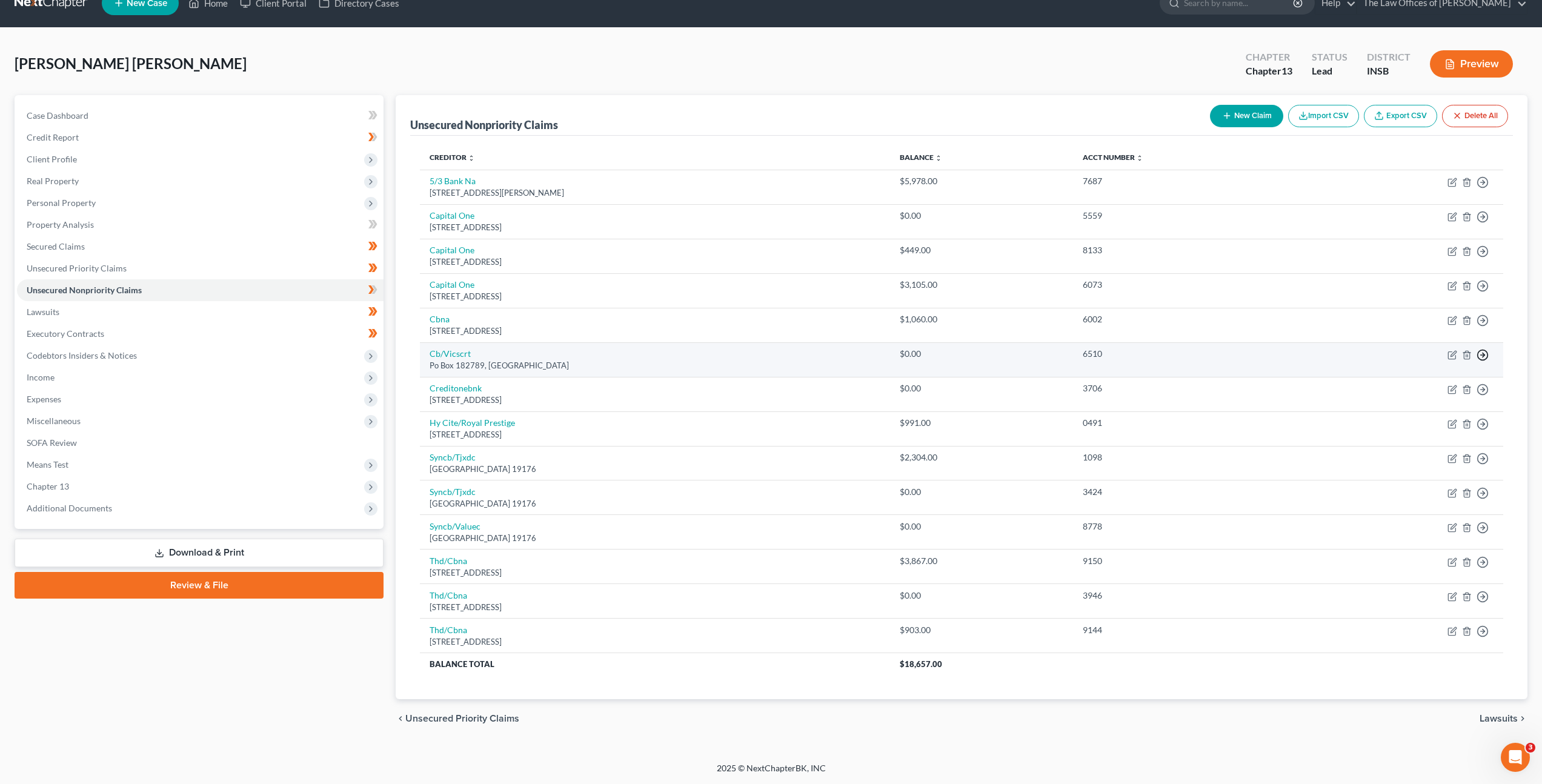
click at [1486, 355] on icon "button" at bounding box center [1483, 355] width 12 height 12
click at [1408, 422] on link "Move to Notice Only" at bounding box center [1427, 424] width 101 height 21
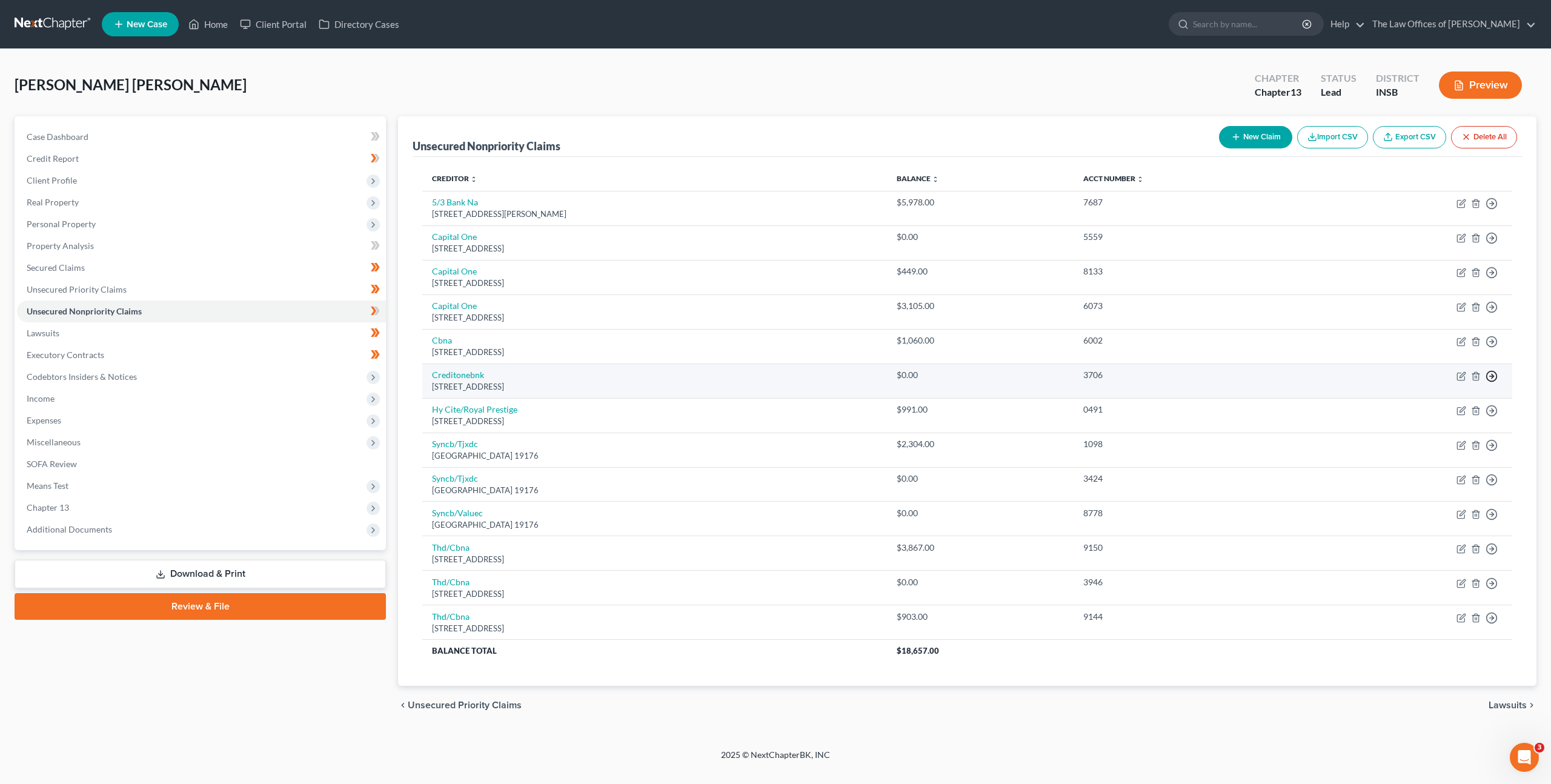
click at [1491, 377] on polyline "button" at bounding box center [1492, 376] width 2 height 4
click at [1455, 442] on link "Move to Notice Only" at bounding box center [1436, 446] width 101 height 21
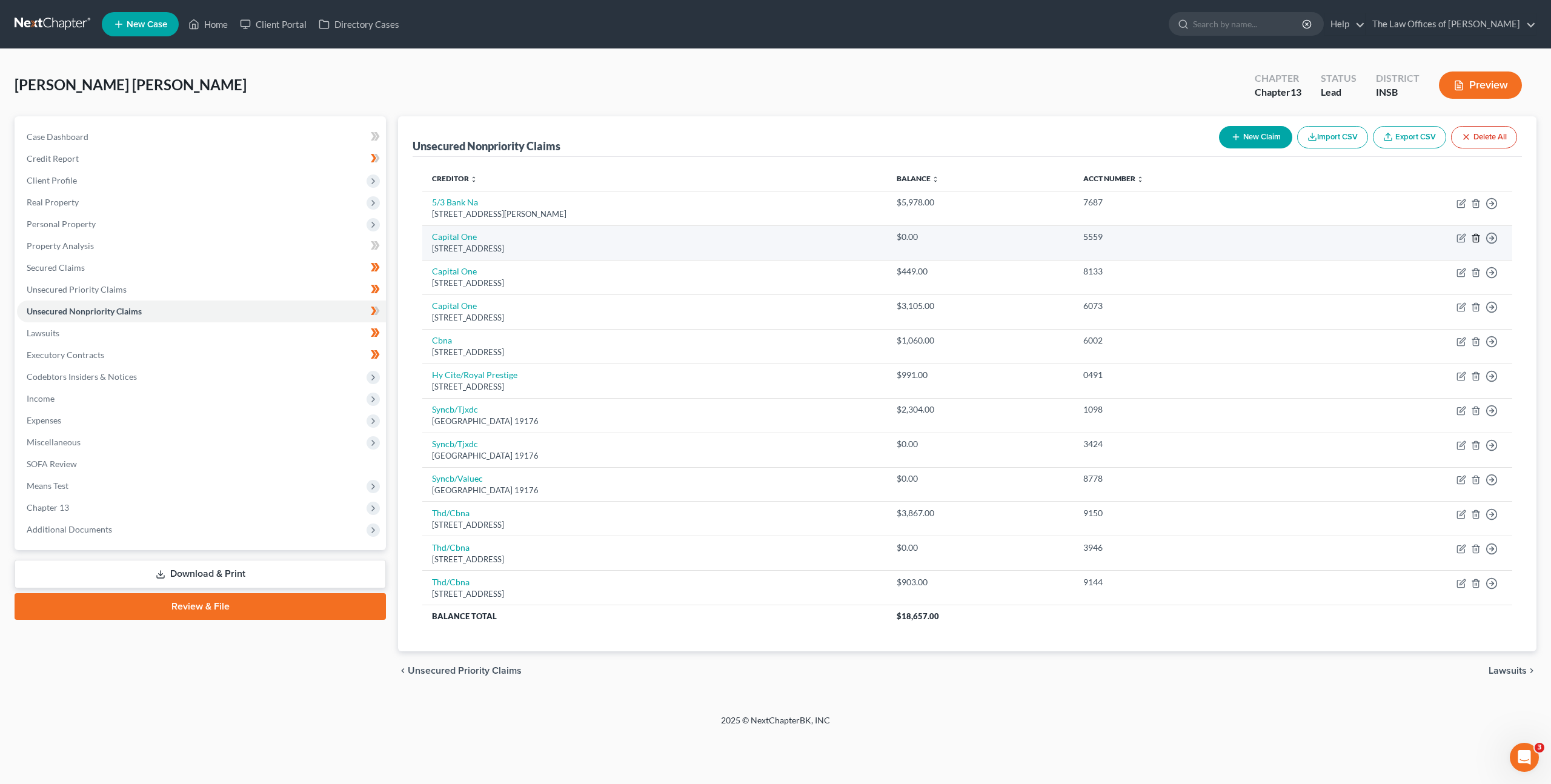
click at [1471, 239] on icon "button" at bounding box center [1475, 238] width 10 height 10
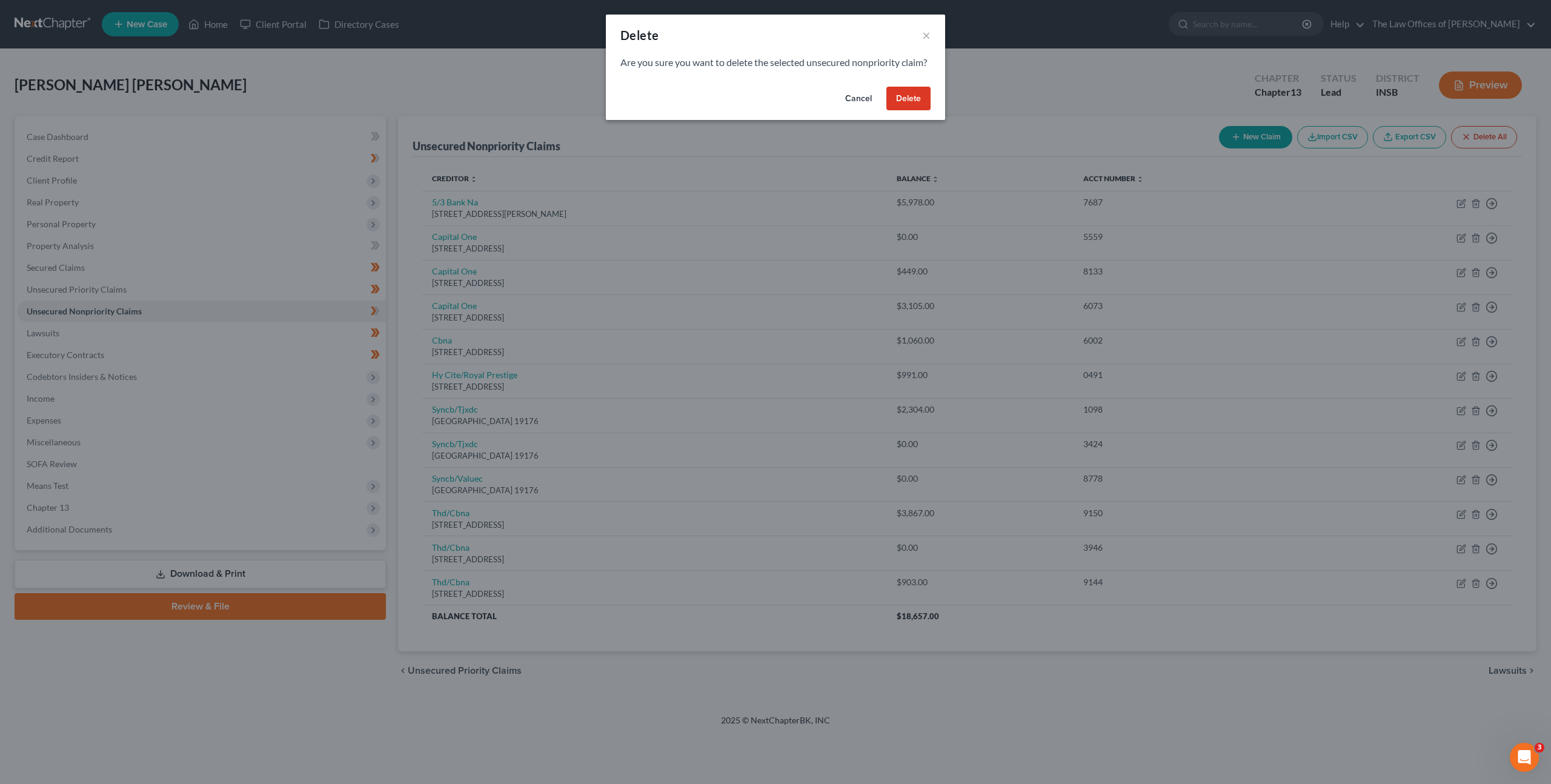
click at [916, 111] on button "Delete" at bounding box center [909, 98] width 44 height 24
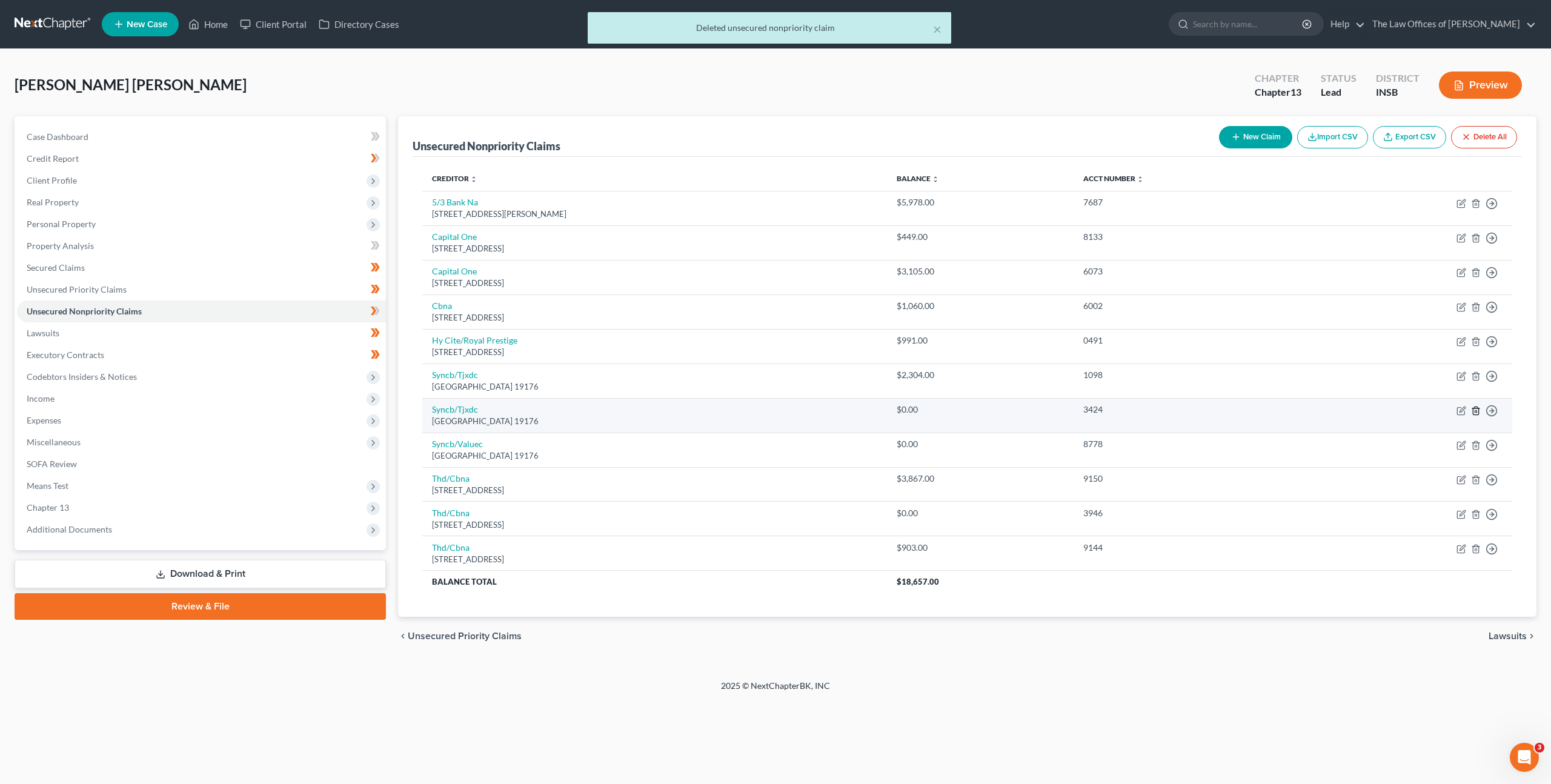
click at [1473, 409] on icon "button" at bounding box center [1475, 410] width 5 height 8
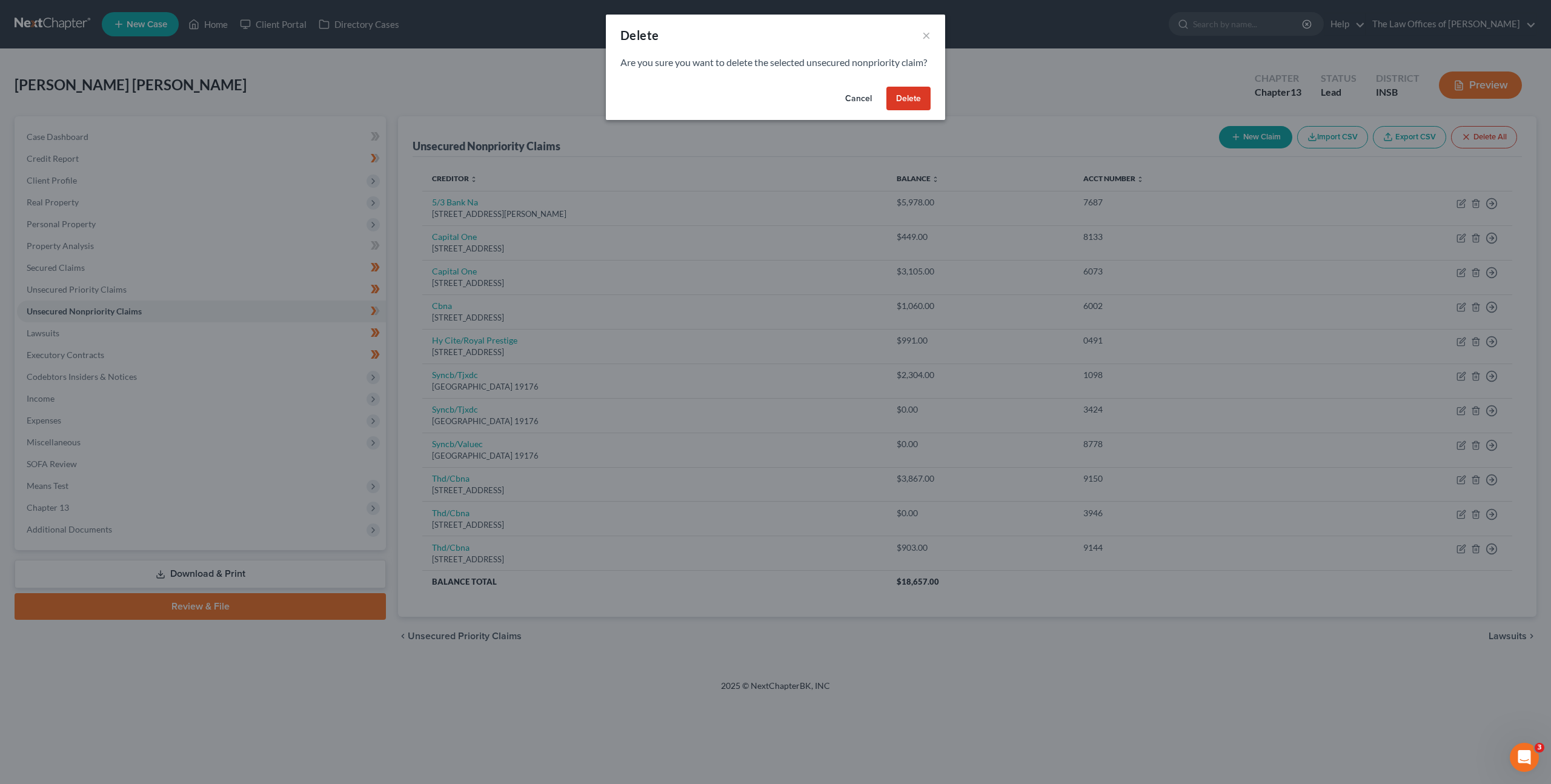
click at [895, 107] on button "Delete" at bounding box center [909, 98] width 44 height 24
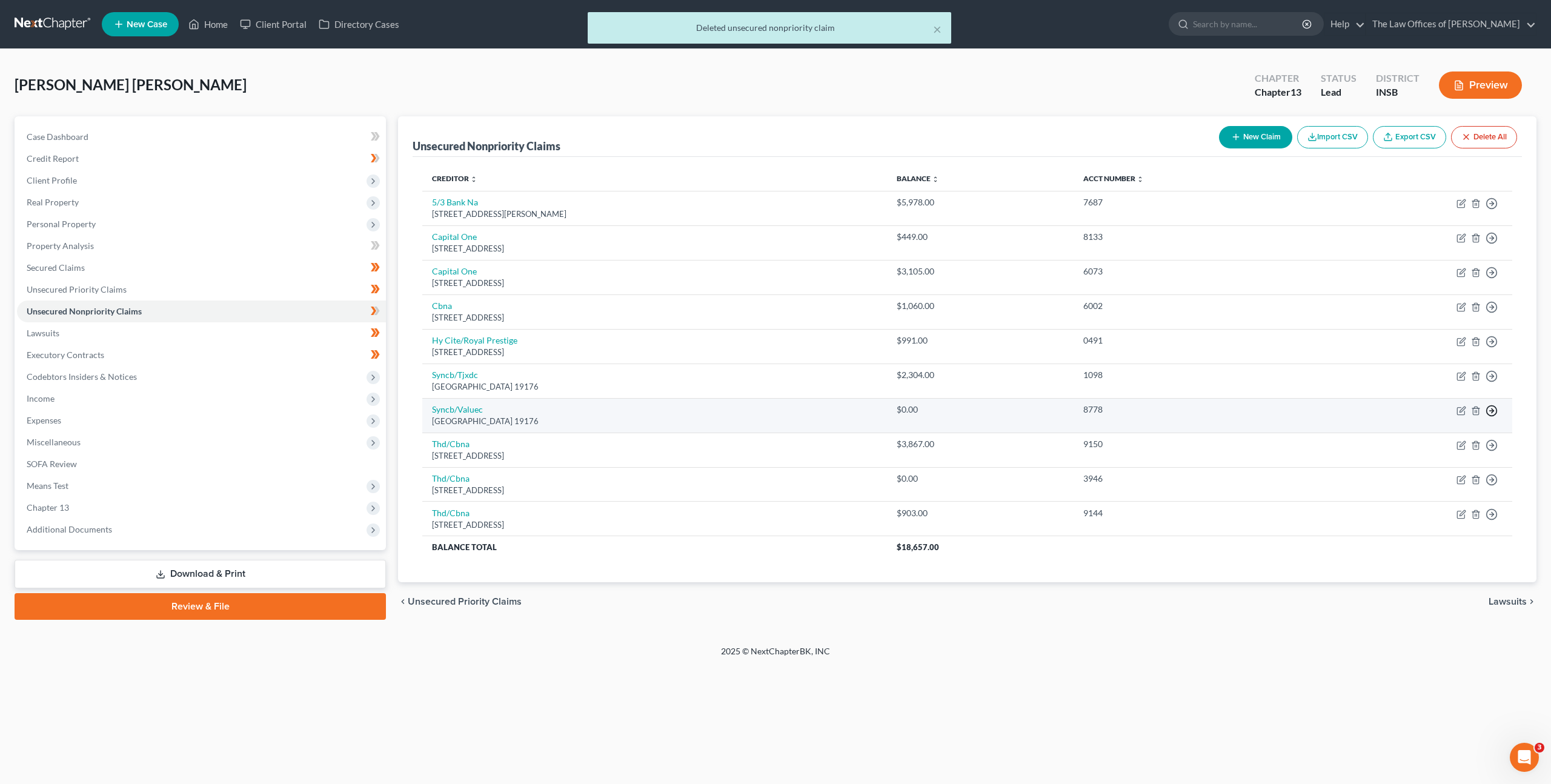
click at [1493, 411] on icon "button" at bounding box center [1491, 410] width 12 height 12
click at [1440, 475] on link "Move to Notice Only" at bounding box center [1436, 480] width 101 height 21
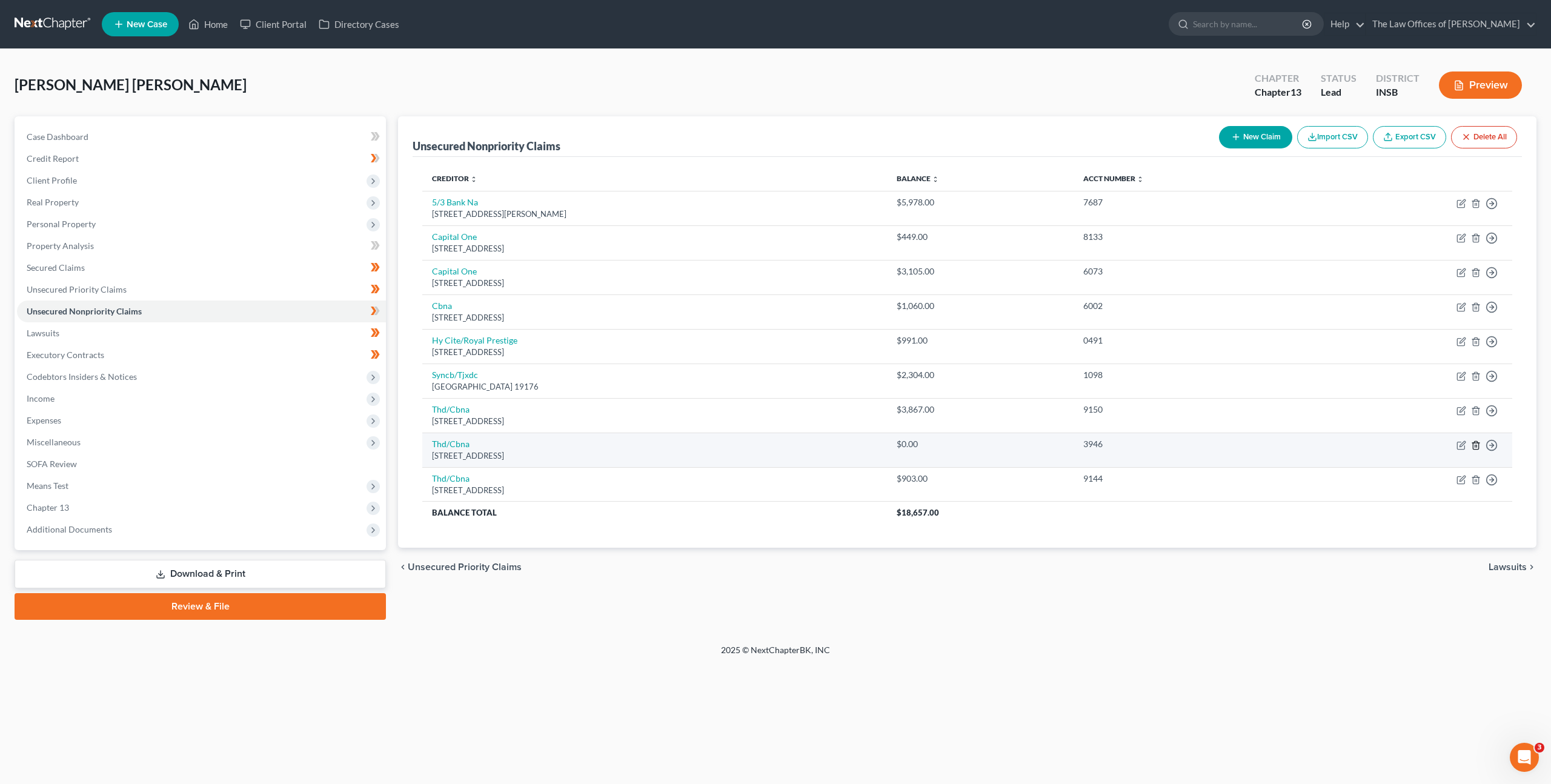
click at [1473, 446] on icon "button" at bounding box center [1475, 445] width 10 height 10
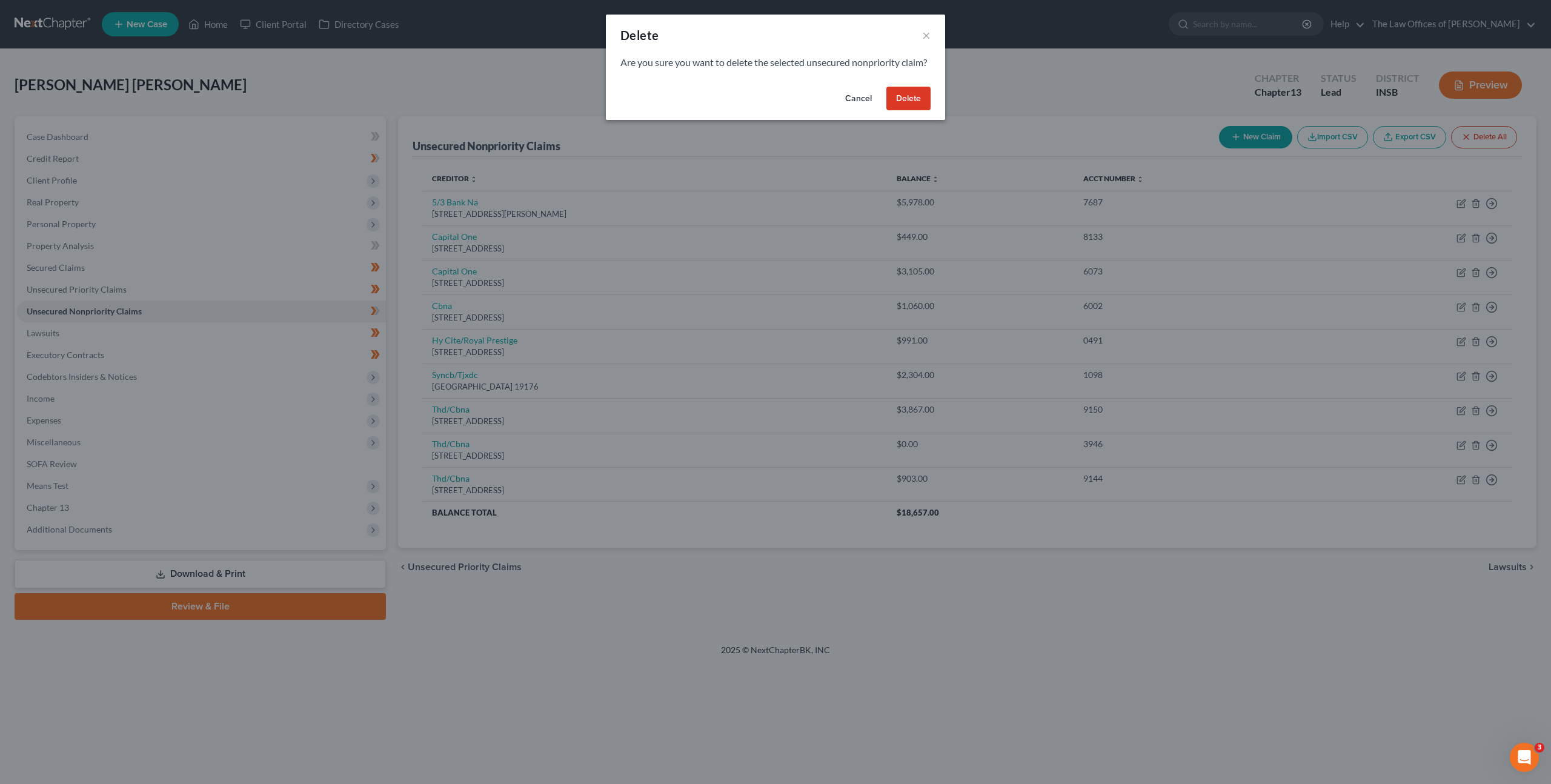
click at [907, 111] on button "Delete" at bounding box center [909, 98] width 44 height 24
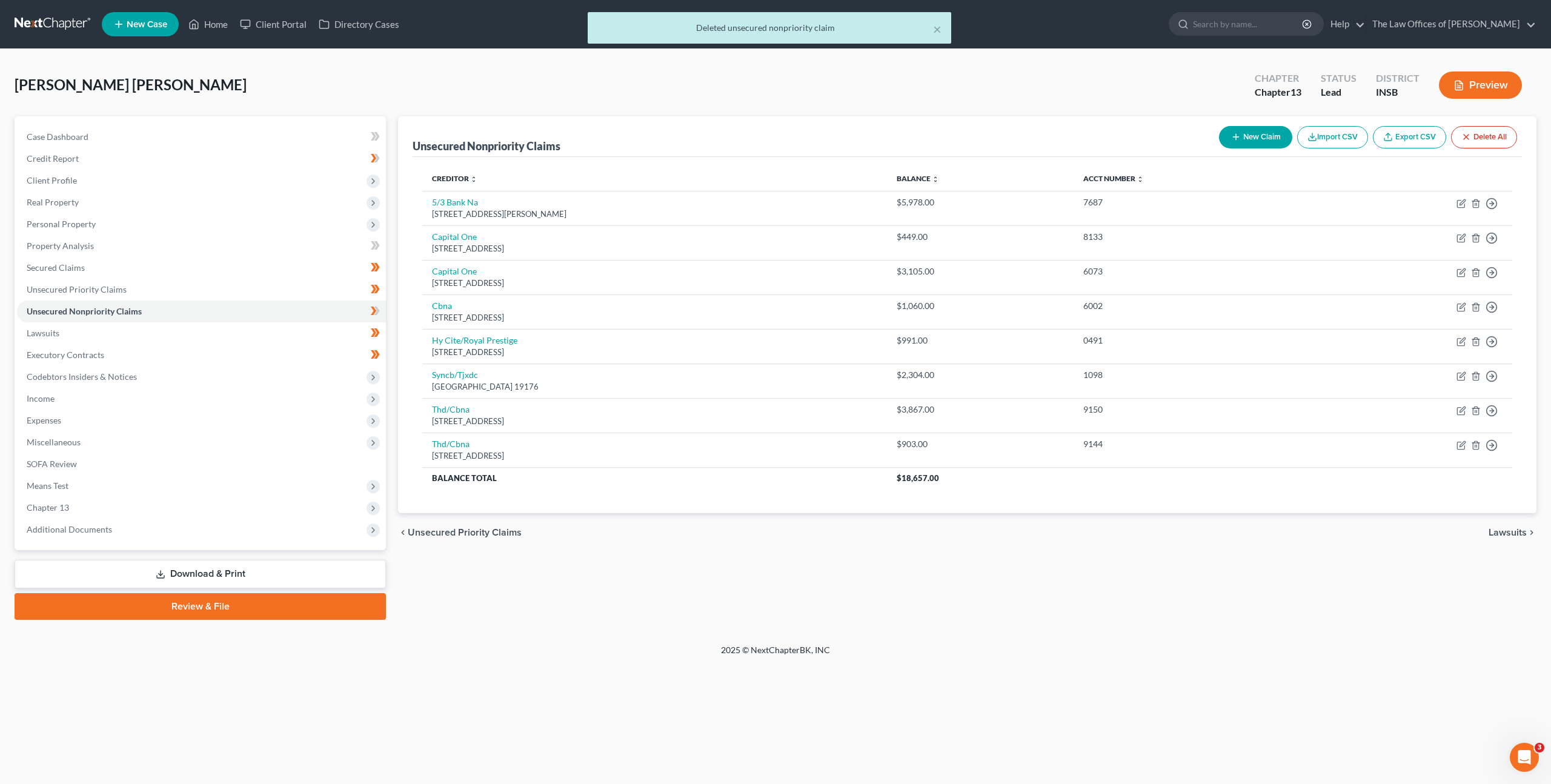
click at [898, 541] on div "chevron_left Unsecured Priority Claims Lawsuits chevron_right" at bounding box center [966, 532] width 1138 height 39
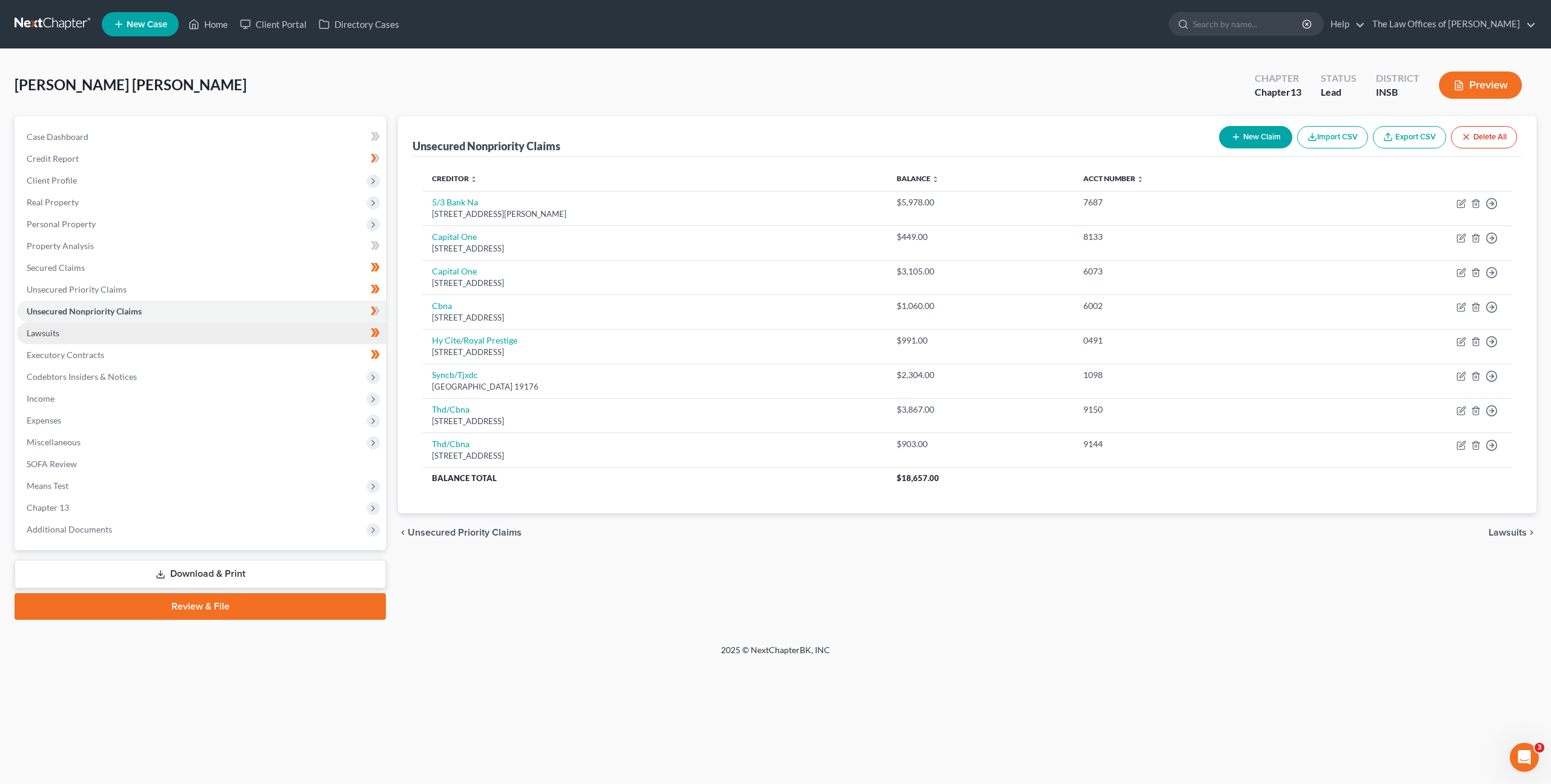
click at [251, 330] on link "Lawsuits" at bounding box center [202, 333] width 369 height 22
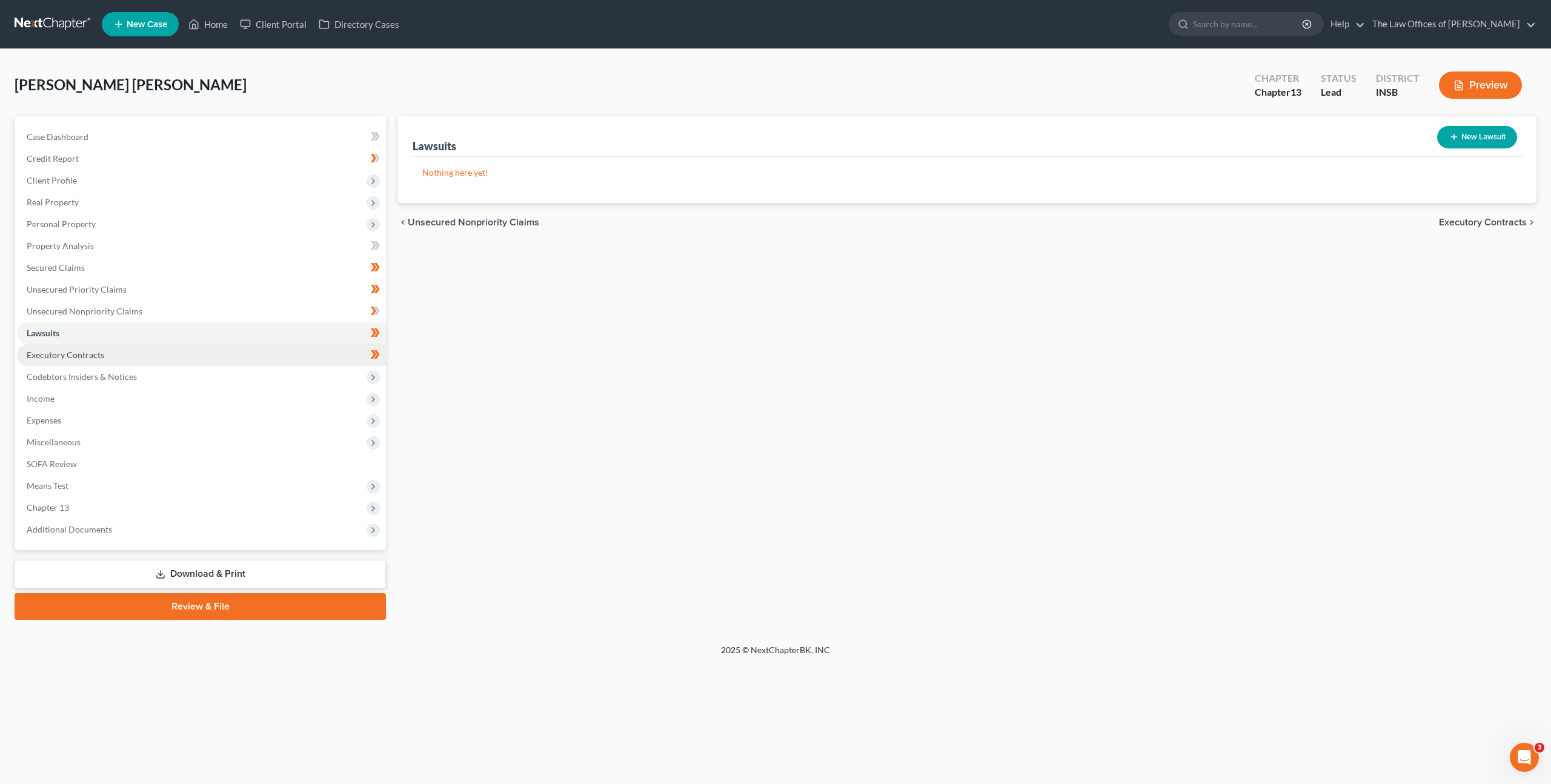
click at [228, 353] on link "Executory Contracts" at bounding box center [202, 354] width 369 height 22
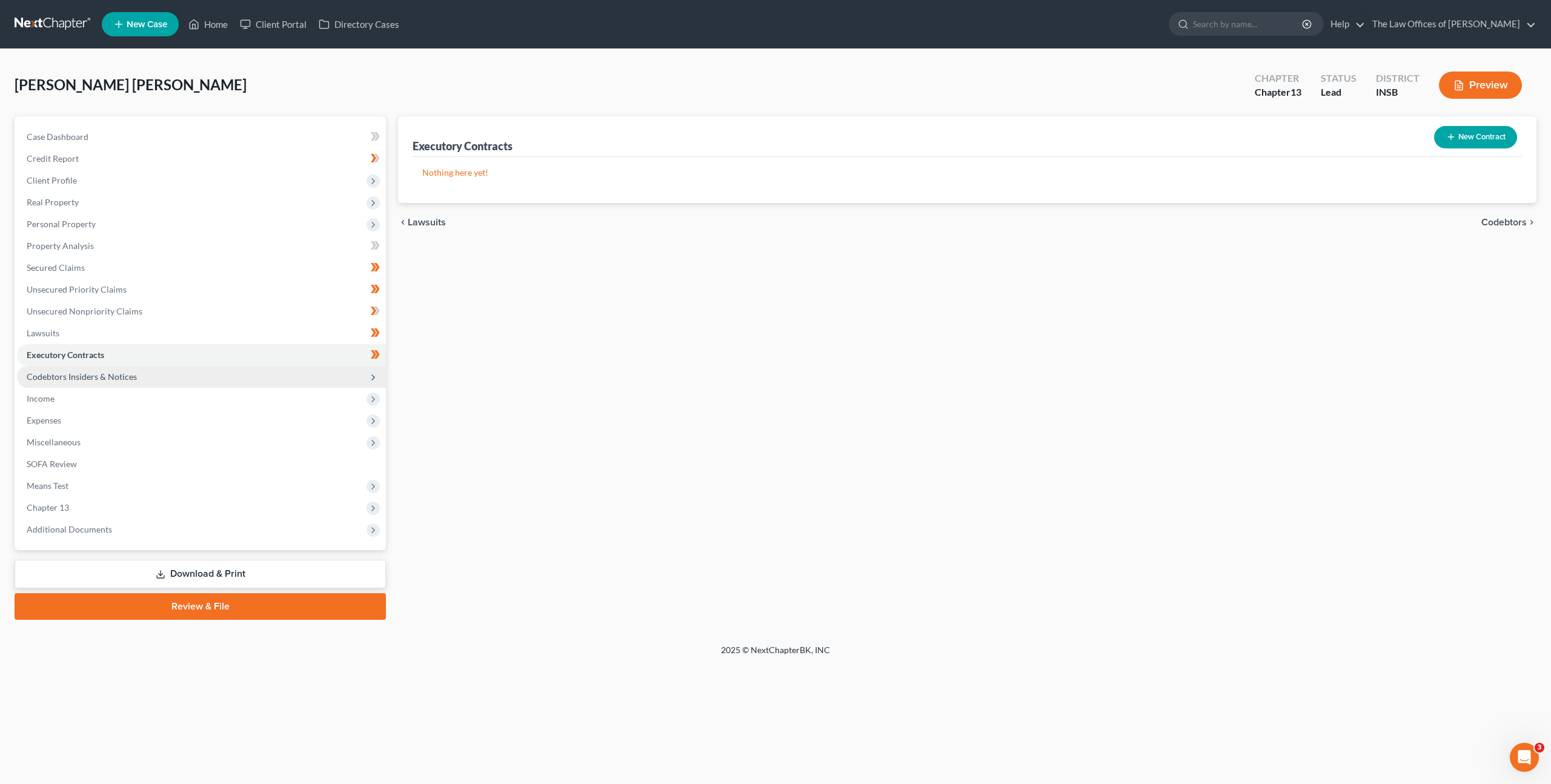
click at [234, 368] on span "Codebtors Insiders & Notices" at bounding box center [202, 376] width 369 height 22
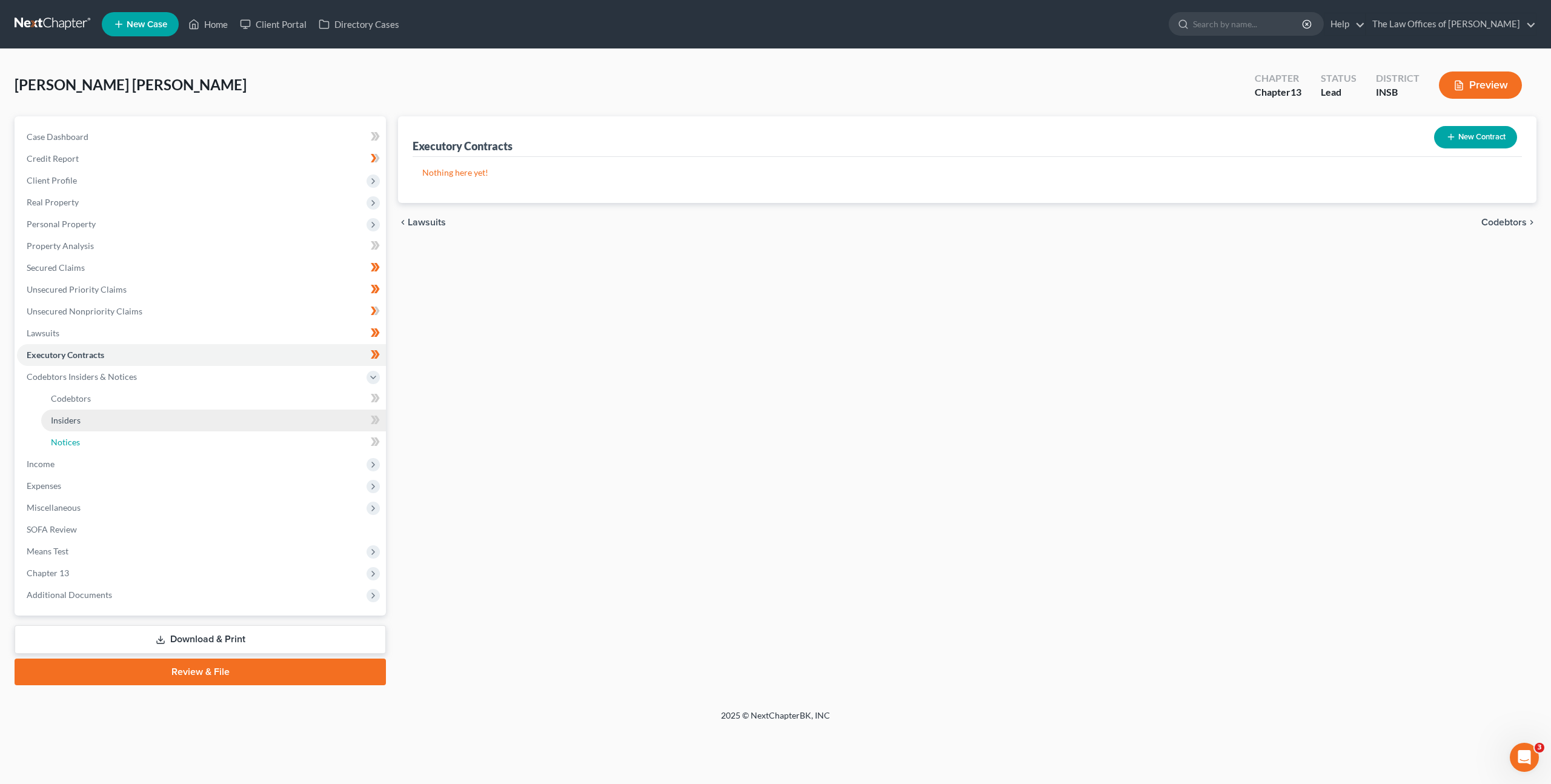
drag, startPoint x: 207, startPoint y: 436, endPoint x: 236, endPoint y: 413, distance: 37.0
click at [207, 436] on link "Notices" at bounding box center [213, 442] width 345 height 22
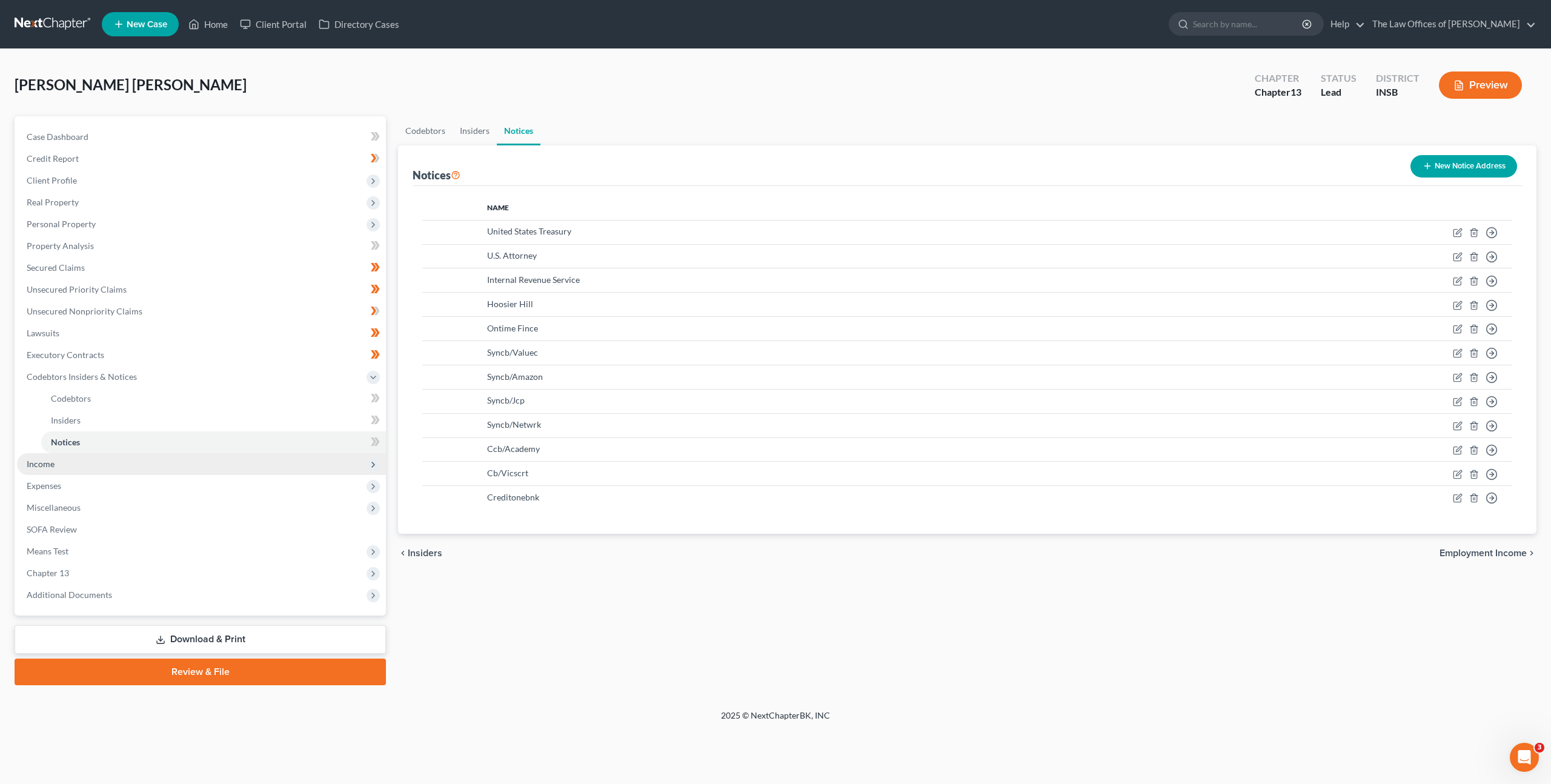
click at [175, 466] on span "Income" at bounding box center [202, 463] width 369 height 22
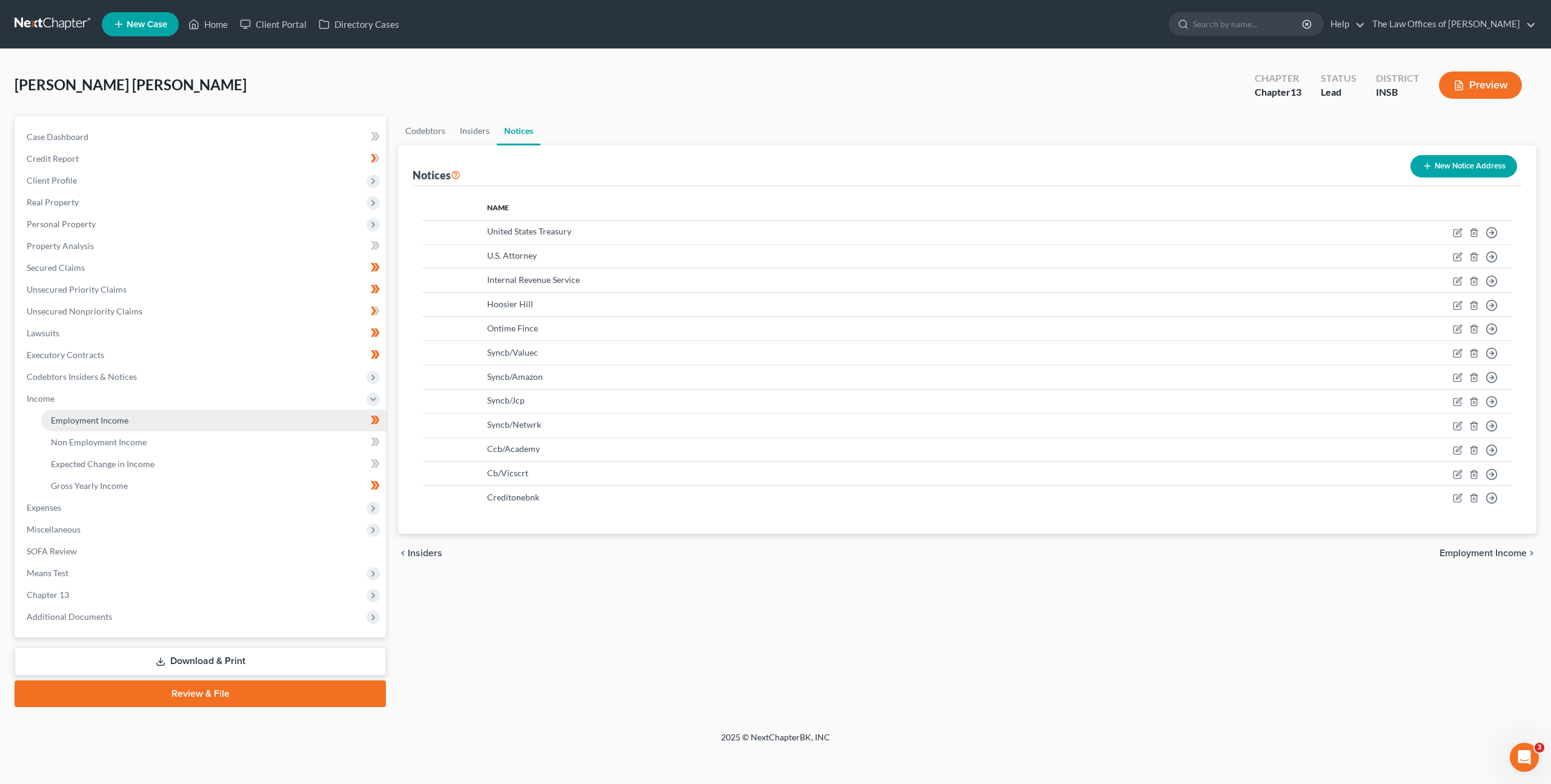
click at [182, 424] on link "Employment Income" at bounding box center [213, 420] width 345 height 22
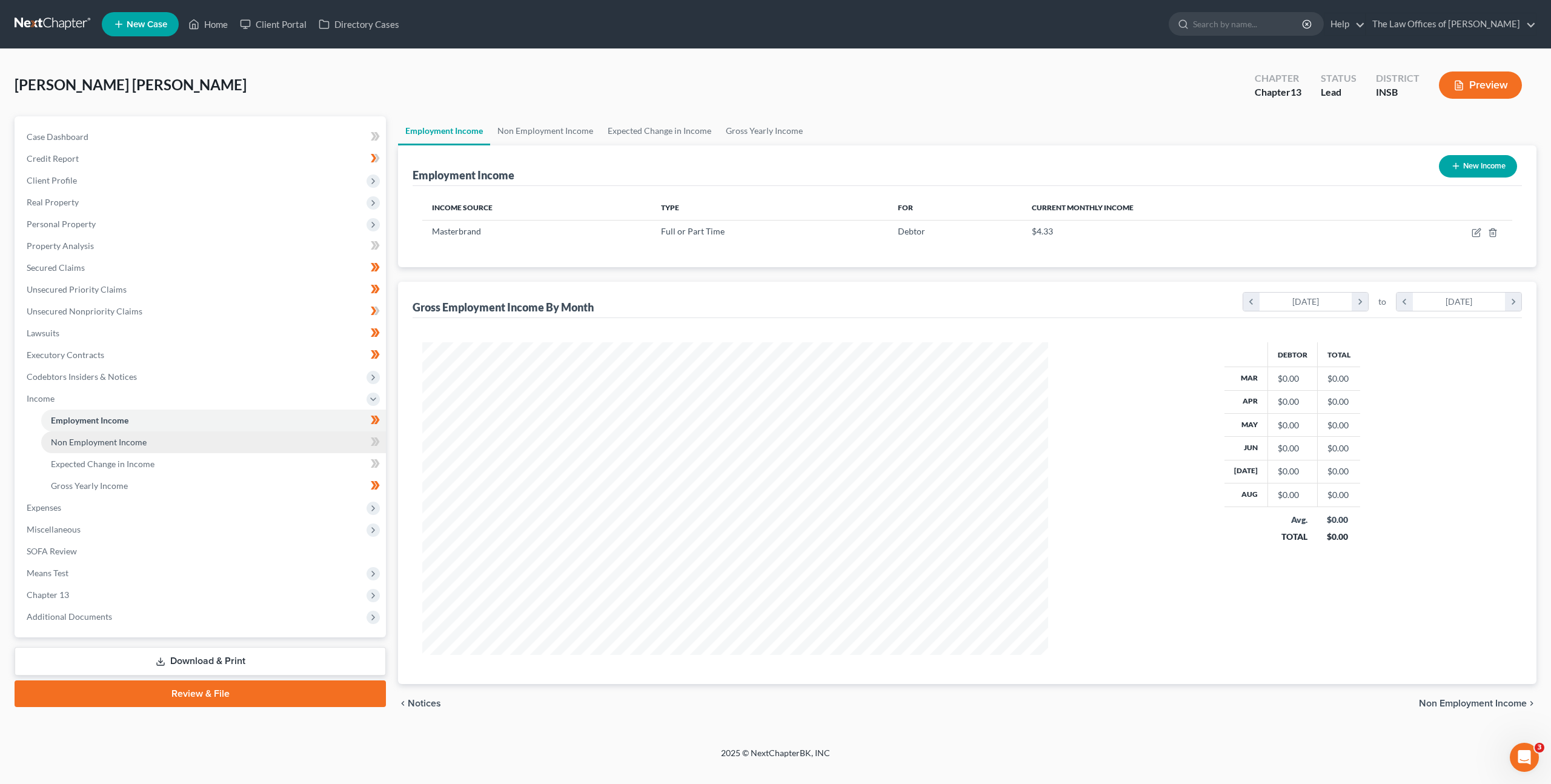
scroll to position [313, 650]
click at [271, 438] on link "Non Employment Income" at bounding box center [213, 442] width 345 height 22
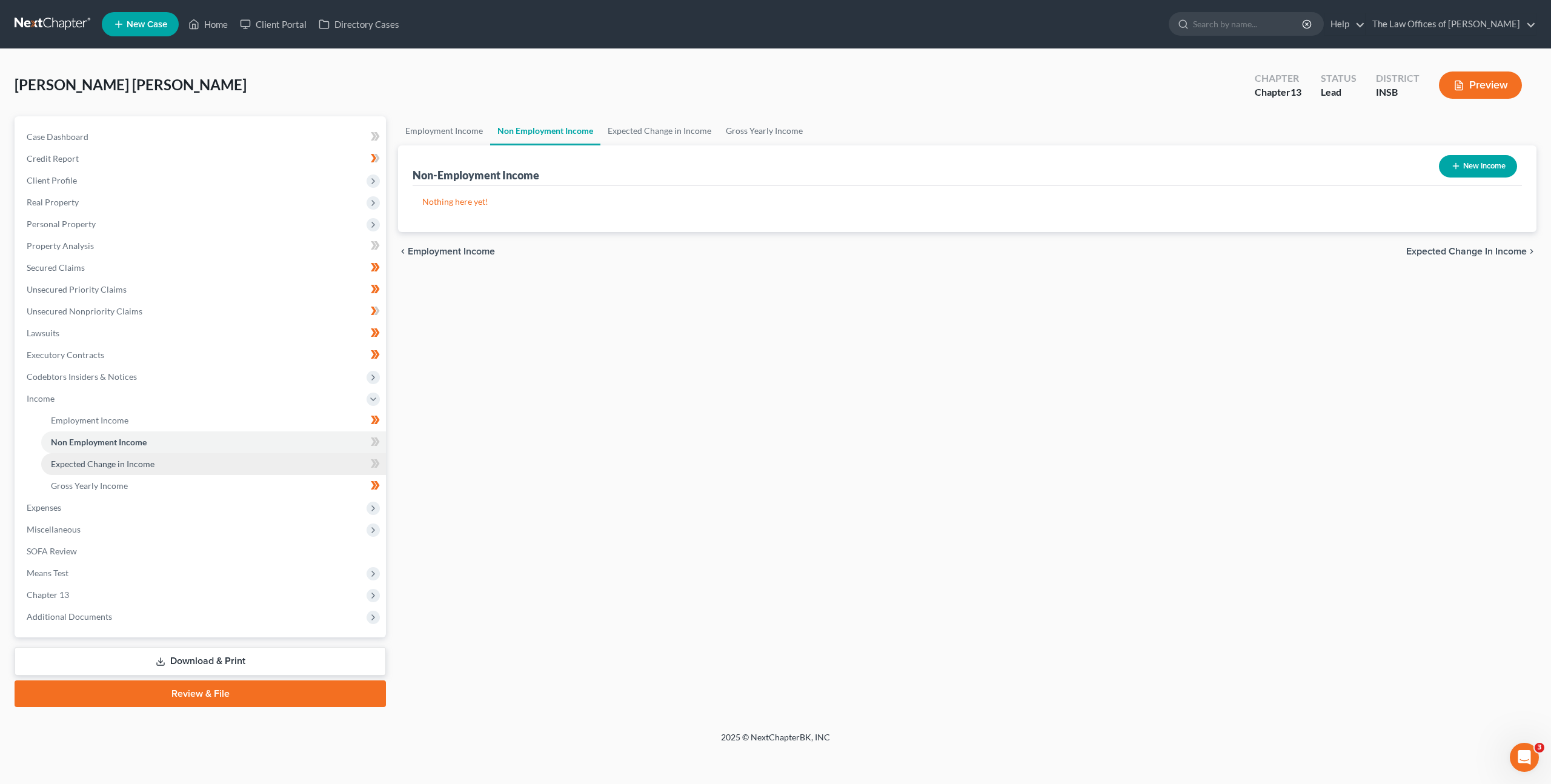
click at [268, 462] on link "Expected Change in Income" at bounding box center [213, 463] width 345 height 22
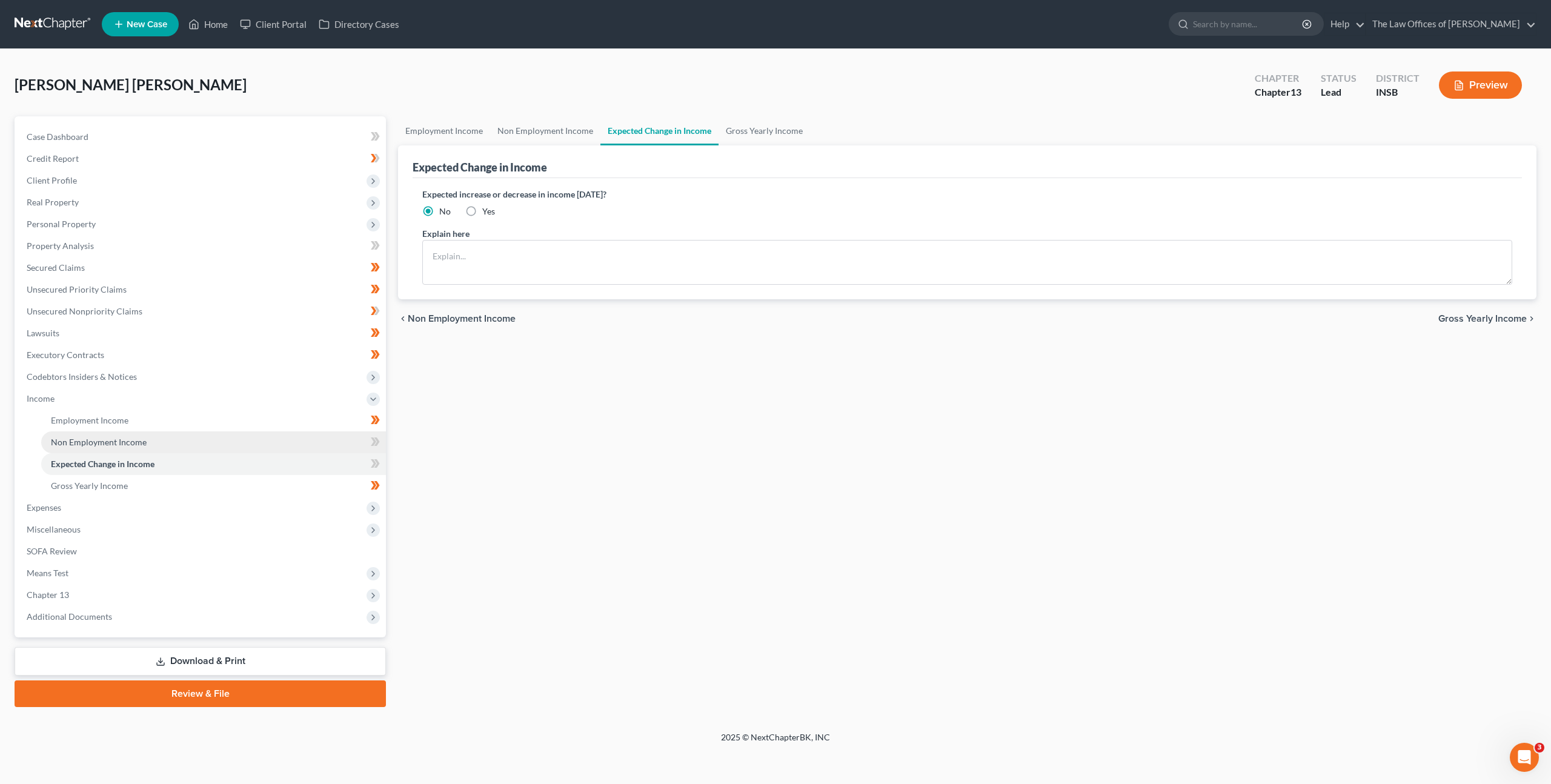
click at [253, 440] on link "Non Employment Income" at bounding box center [213, 442] width 345 height 22
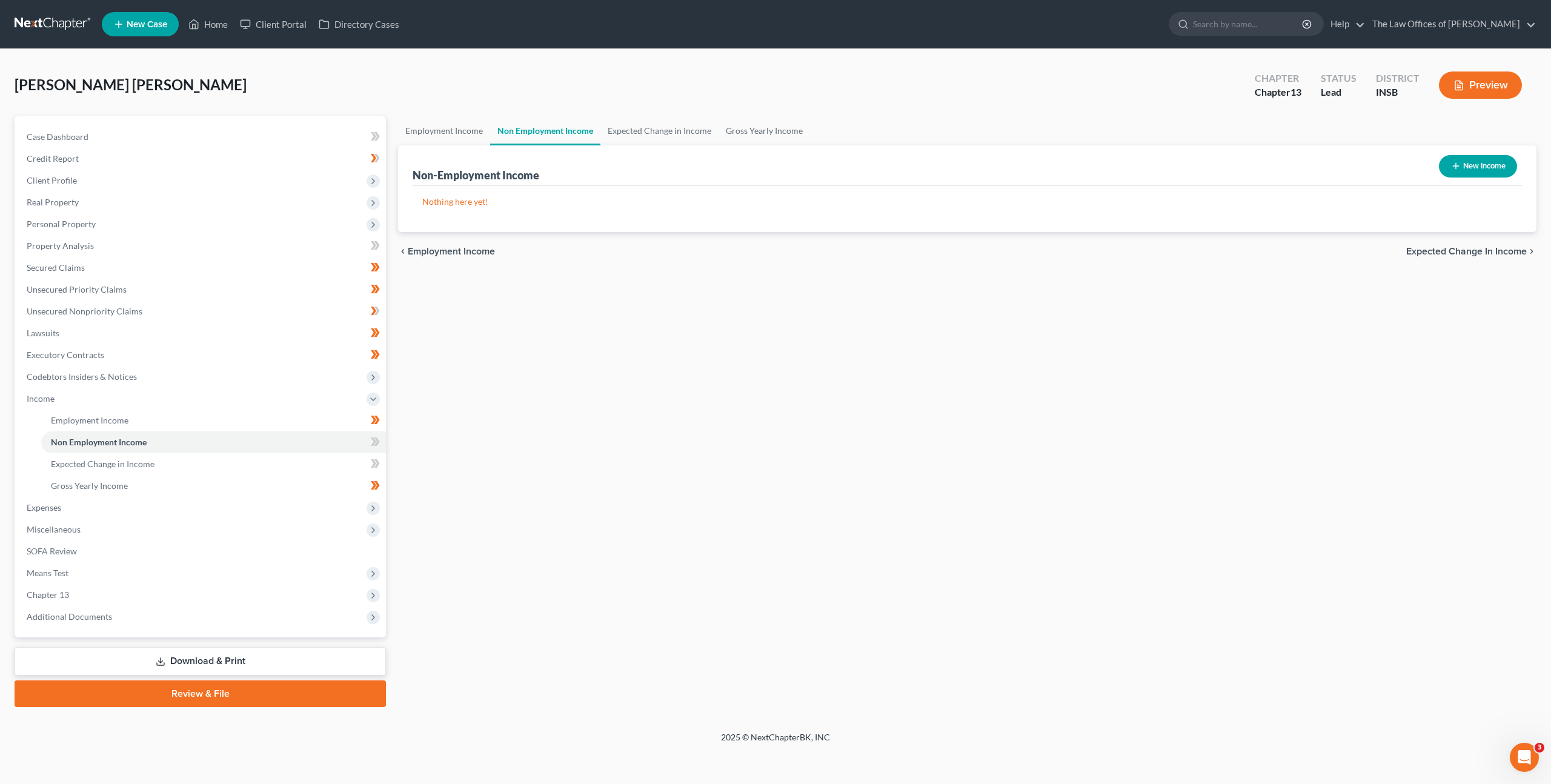
click at [372, 441] on icon at bounding box center [375, 442] width 9 height 15
click at [335, 461] on link "Expected Change in Income" at bounding box center [213, 463] width 345 height 22
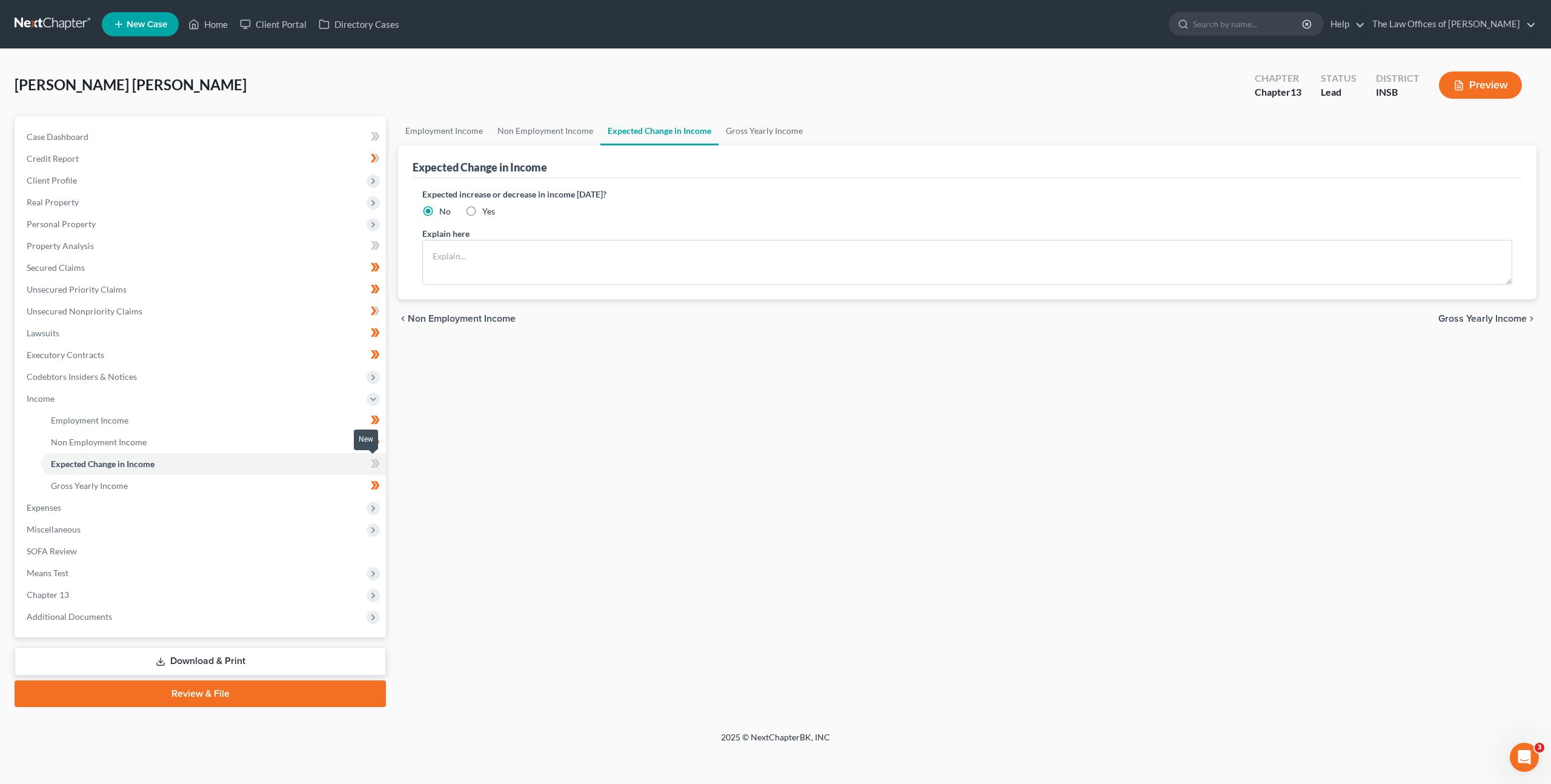
click at [371, 466] on icon at bounding box center [373, 463] width 5 height 9
click at [302, 438] on link "Non Employment Income" at bounding box center [213, 442] width 345 height 22
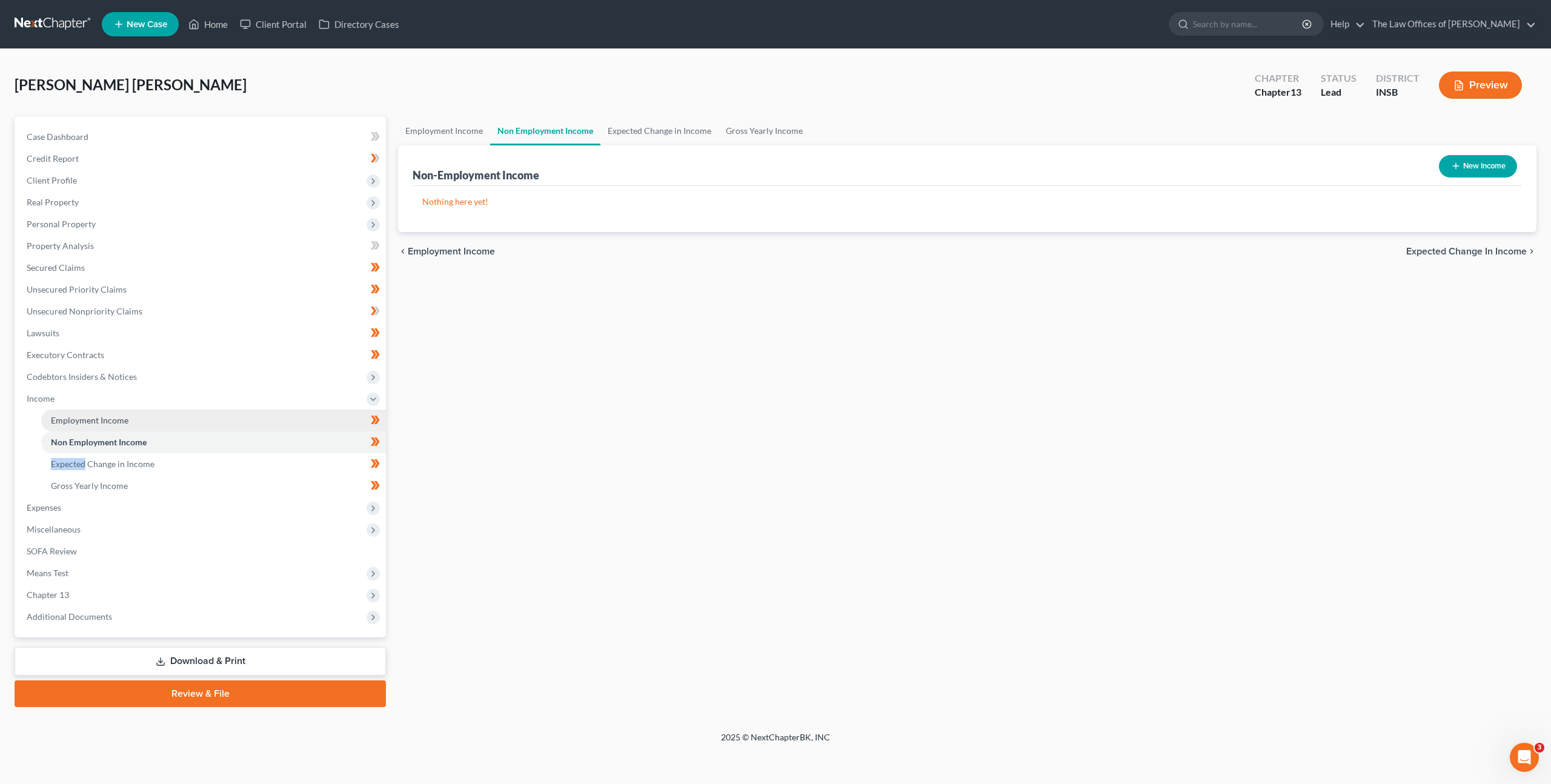
click at [285, 412] on link "Employment Income" at bounding box center [213, 420] width 345 height 22
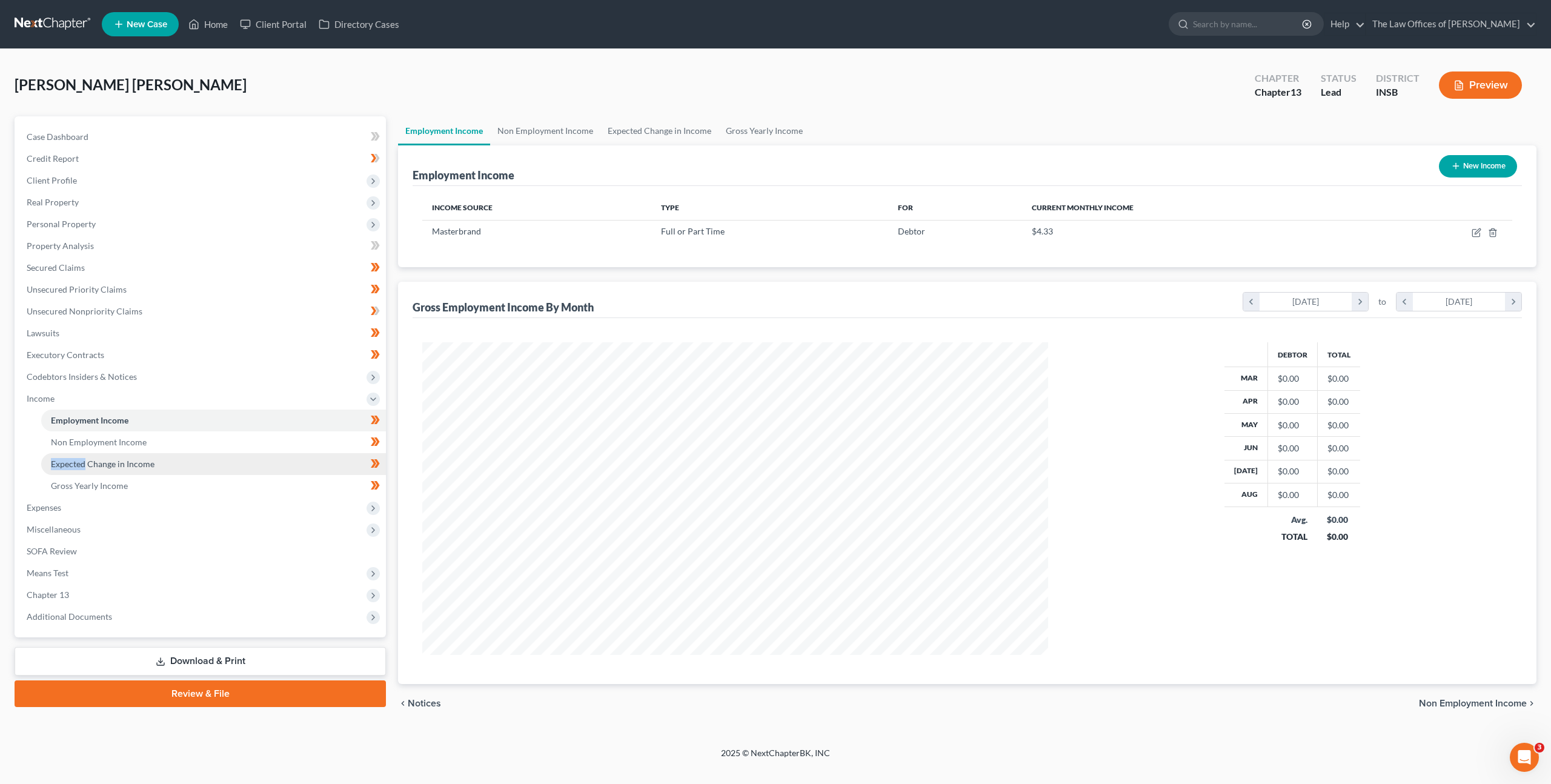
scroll to position [313, 650]
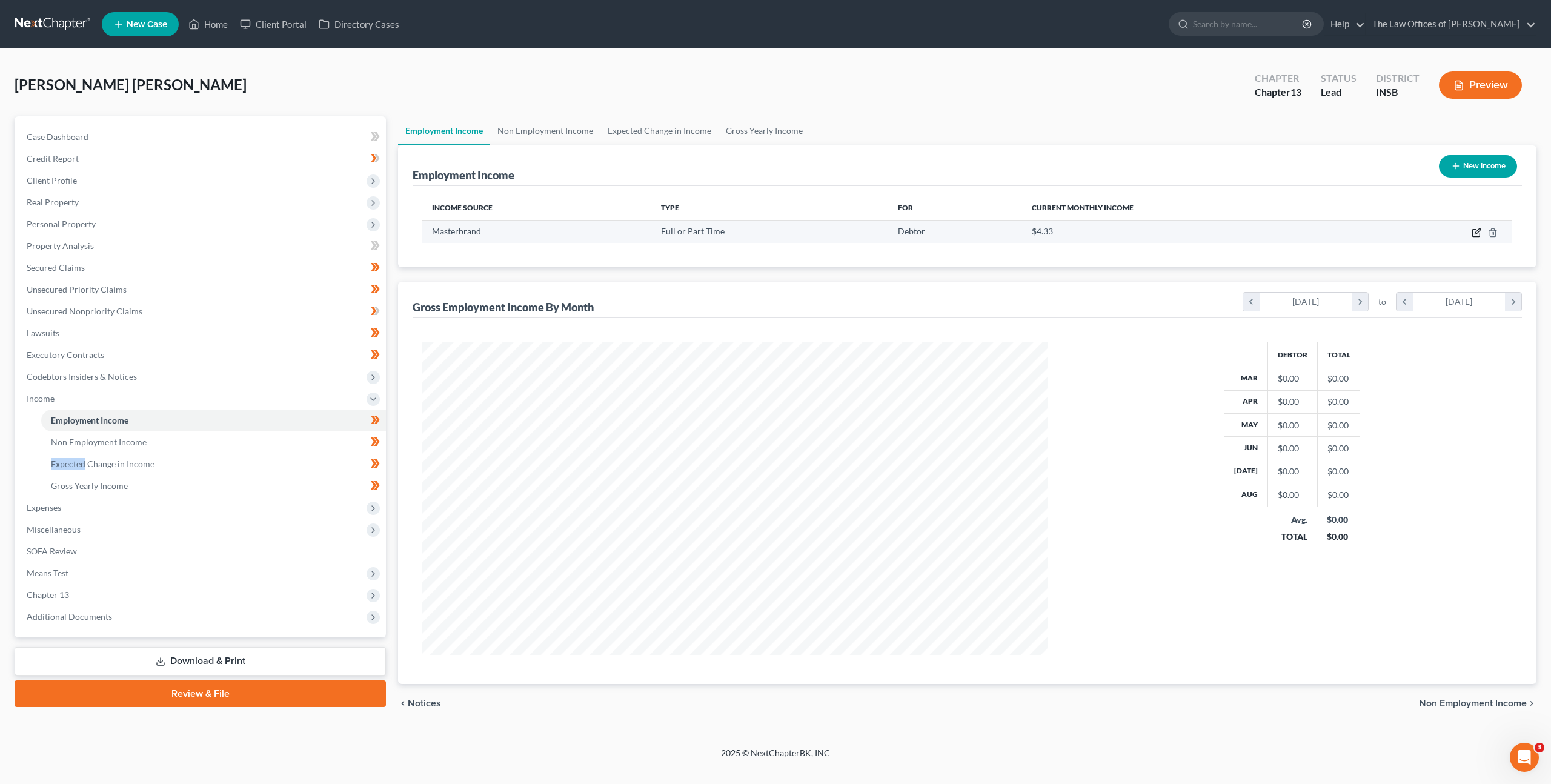
click at [1475, 231] on icon "button" at bounding box center [1476, 232] width 10 height 10
select select "0"
select select "15"
select select "3"
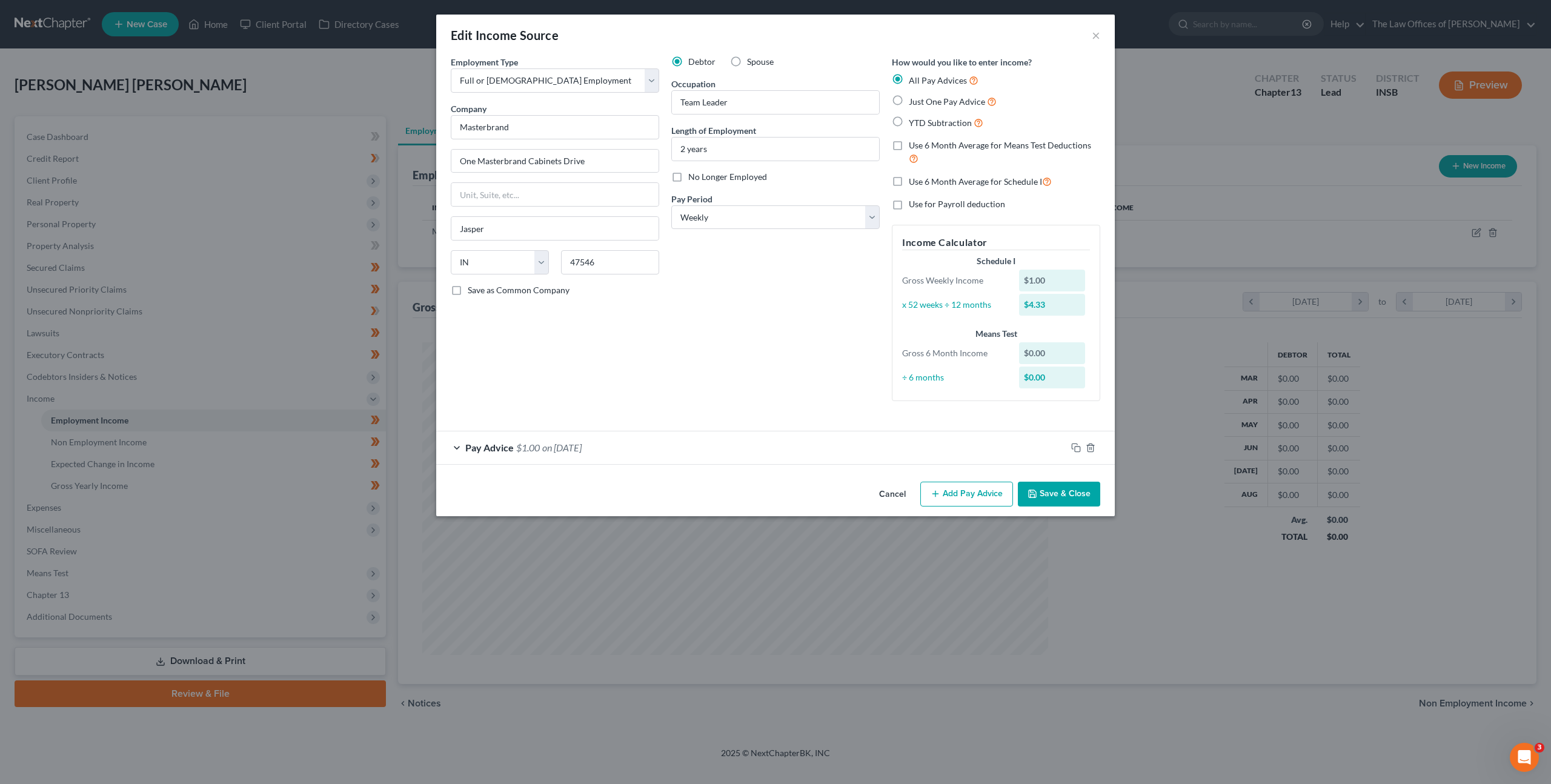
click at [644, 450] on div "Pay Advice $1.00 on [DATE]" at bounding box center [751, 447] width 630 height 32
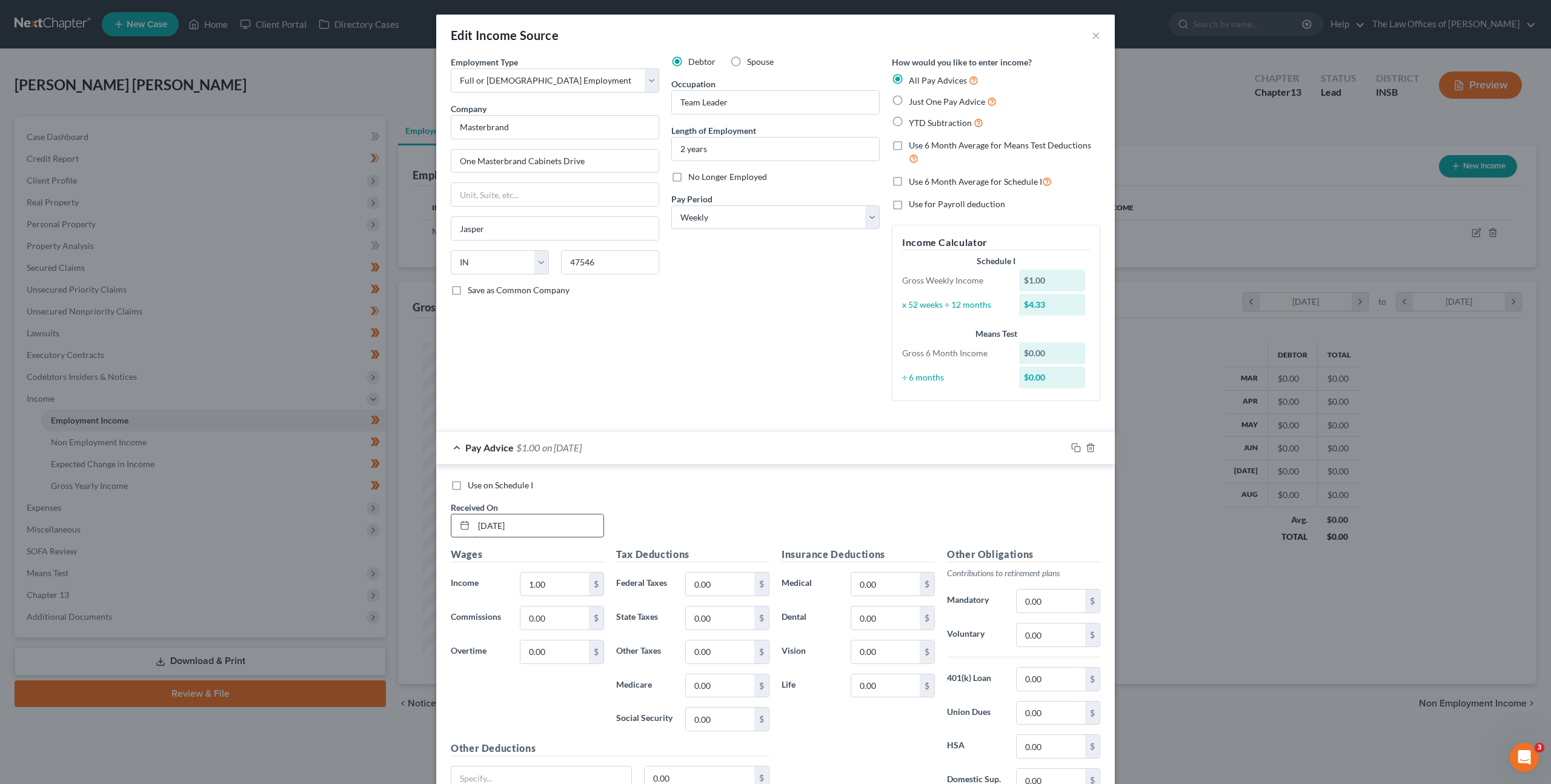
click at [562, 519] on input "[DATE]" at bounding box center [538, 525] width 130 height 23
drag, startPoint x: 557, startPoint y: 526, endPoint x: 498, endPoint y: 505, distance: 62.6
click at [393, 510] on div "Edit Income Source × Employment Type * Select Full or [DEMOGRAPHIC_DATA] Employ…" at bounding box center [776, 392] width 1551 height 784
type input "[DATE]"
type input "933.12"
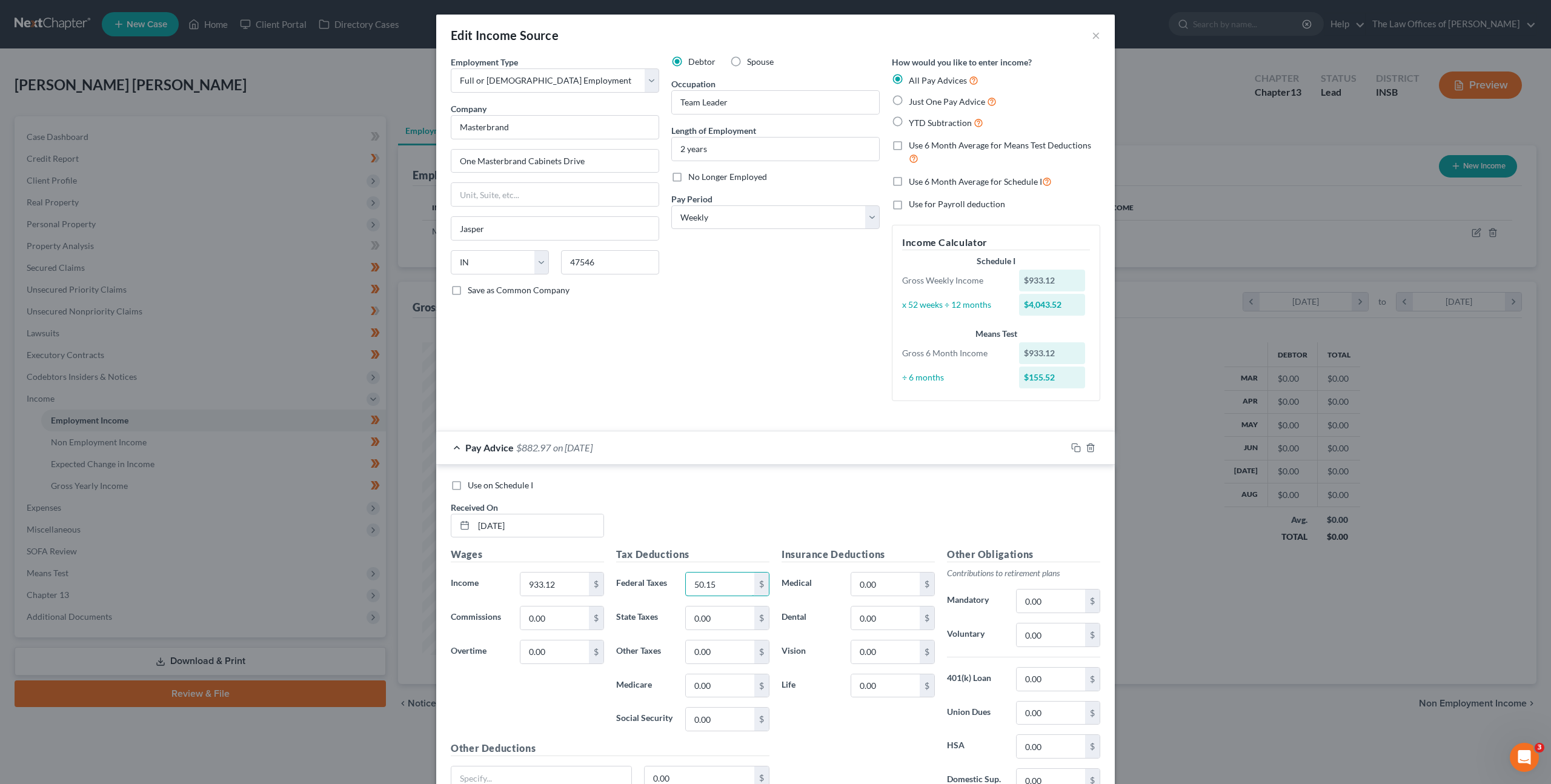
type input "50.15"
type input "27.15"
type input "10.86"
type input "13.53"
type input "57.85"
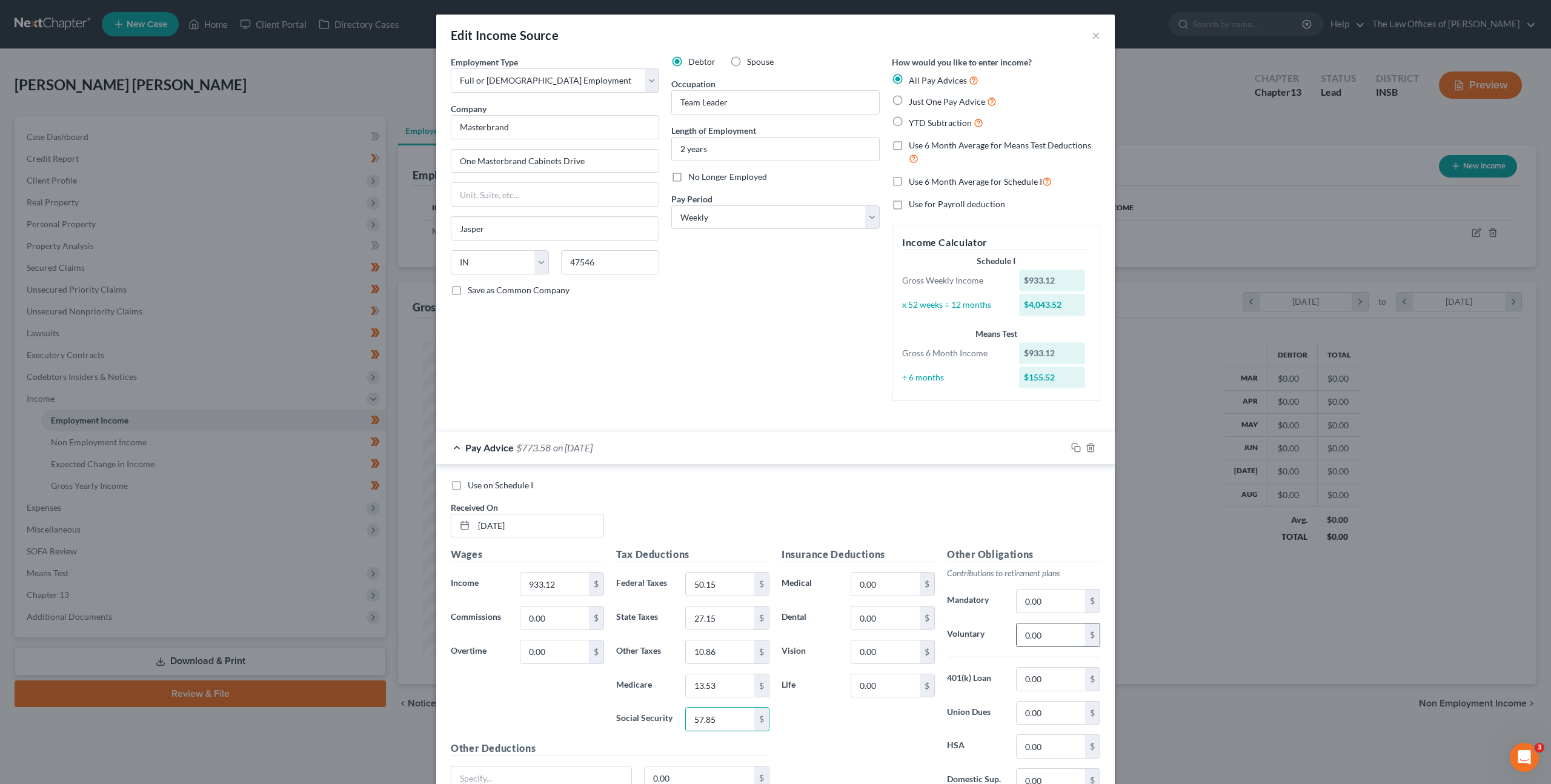
click at [1033, 631] on input "0.00" at bounding box center [1050, 634] width 69 height 23
type input "28"
click at [913, 499] on div "Use on Schedule I Received On * [DATE]" at bounding box center [776, 513] width 662 height 68
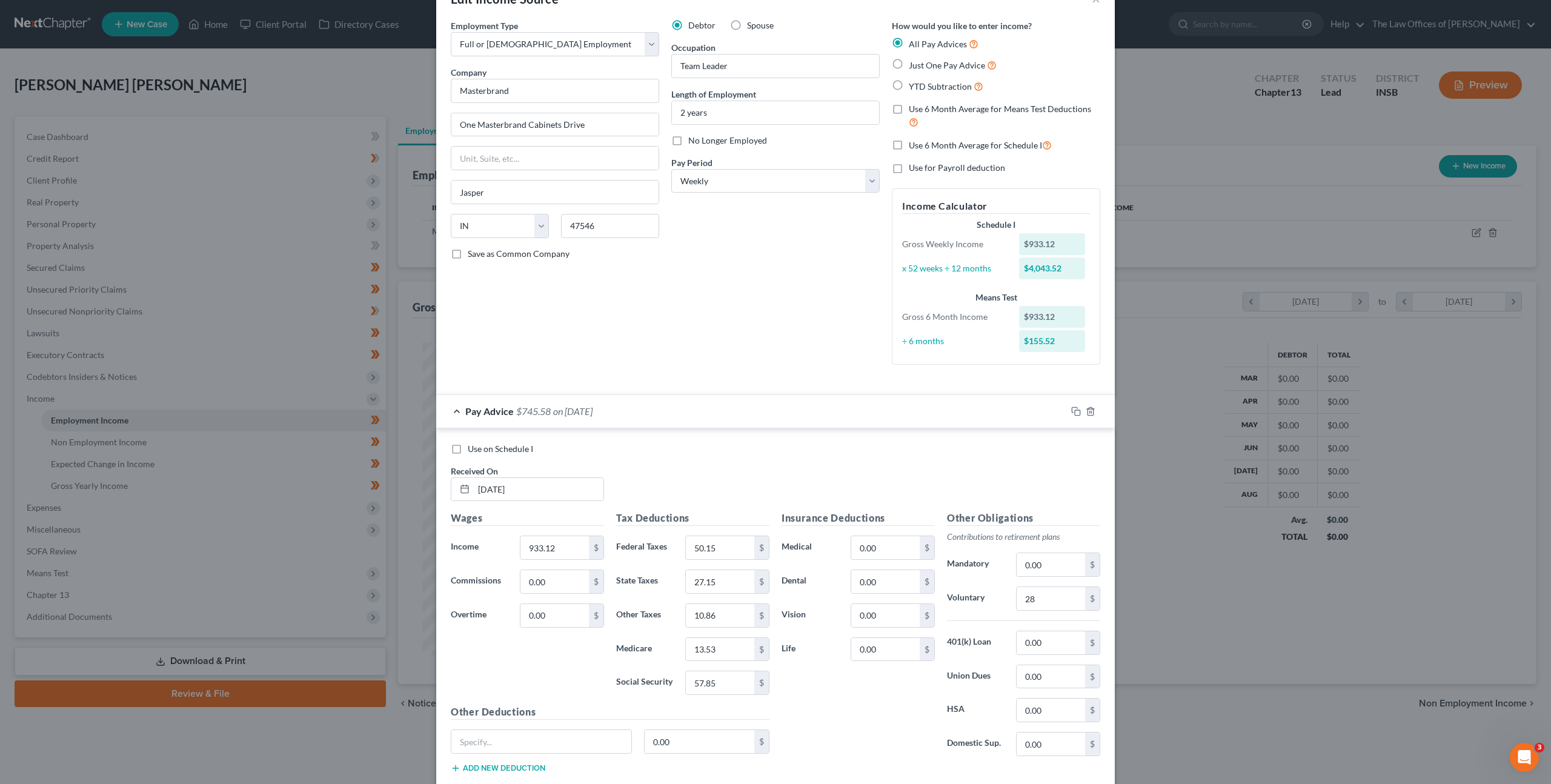
scroll to position [112, 0]
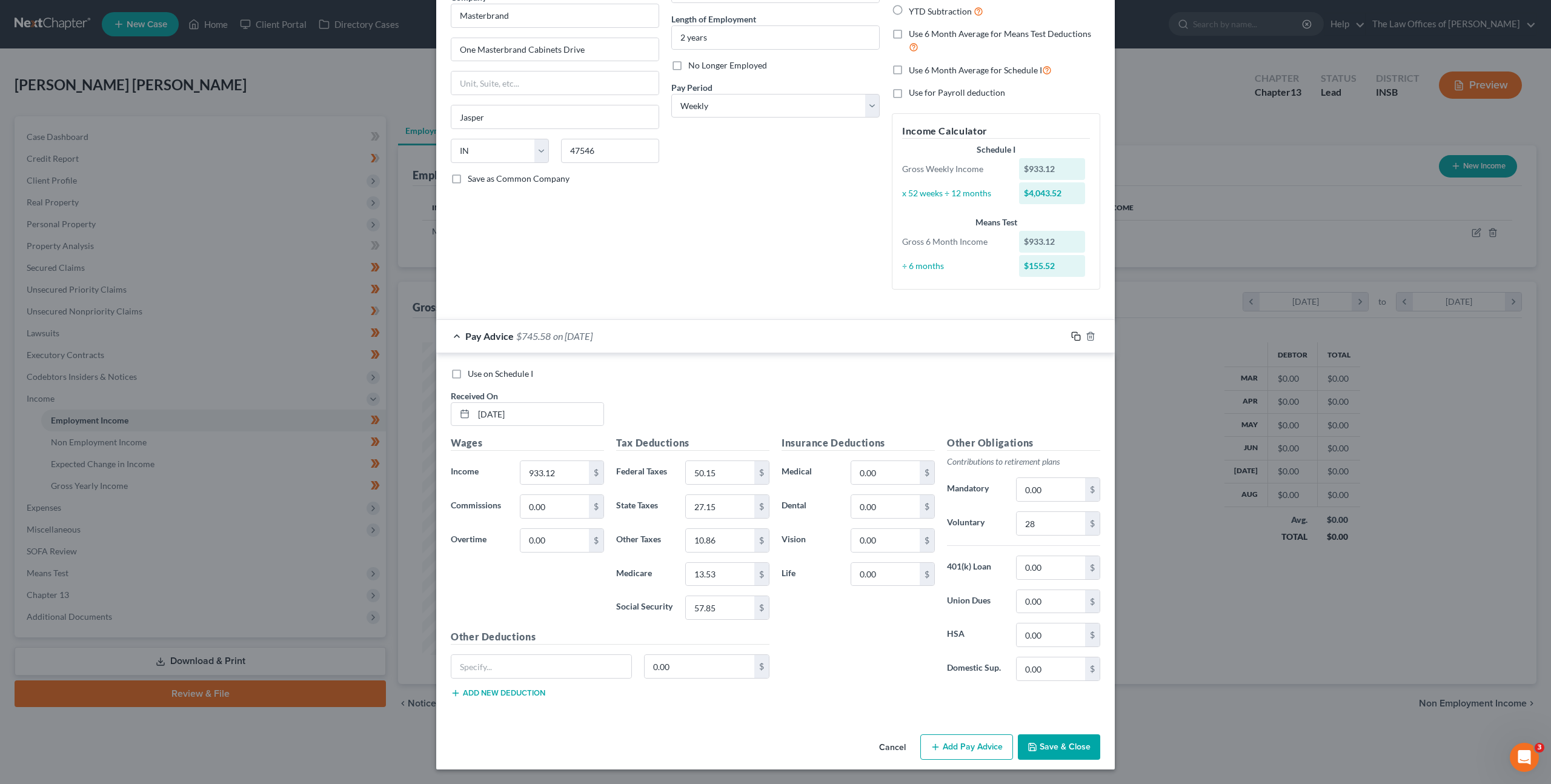
click at [1071, 335] on icon "button" at bounding box center [1075, 336] width 10 height 10
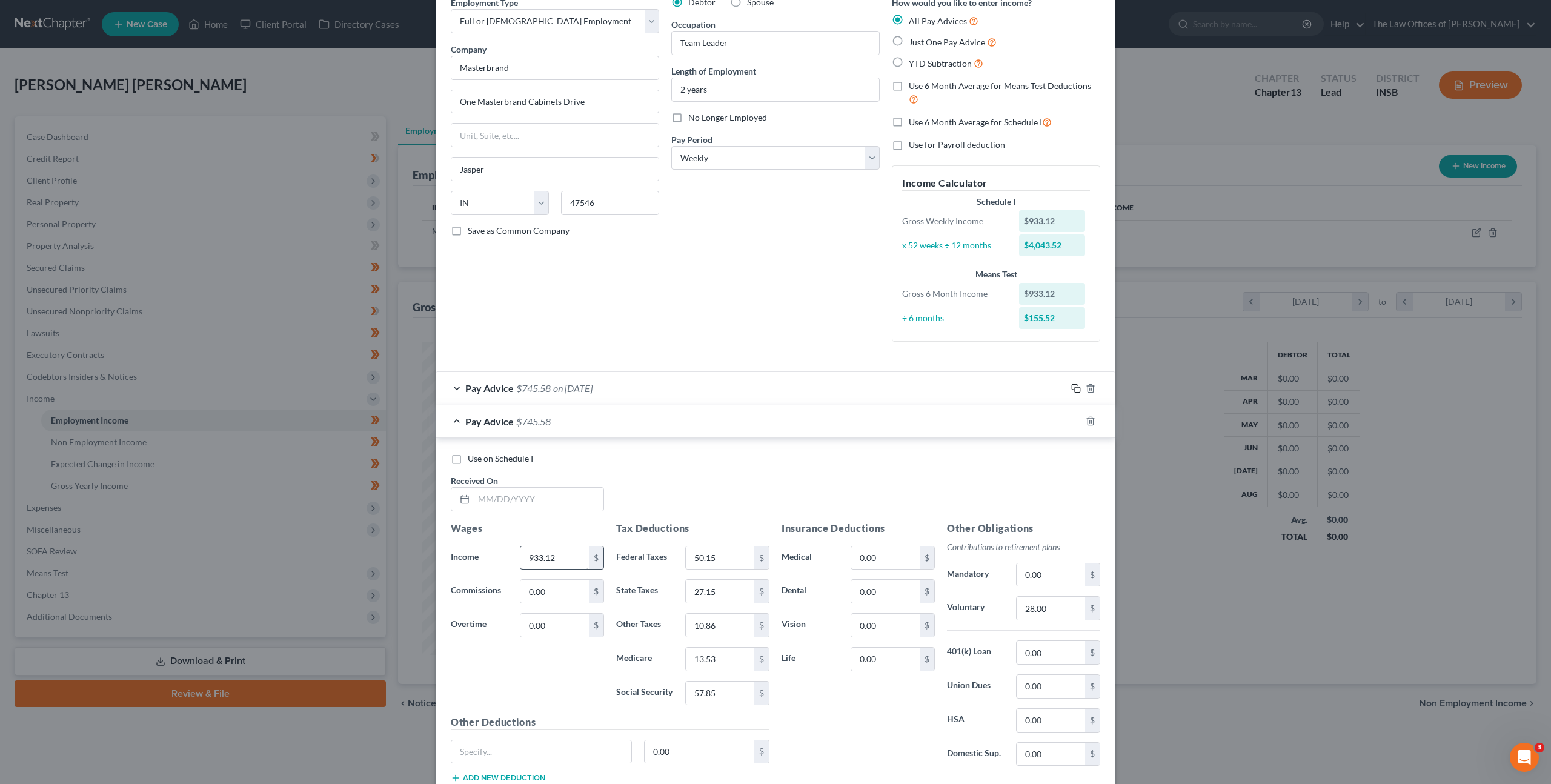
scroll to position [144, 0]
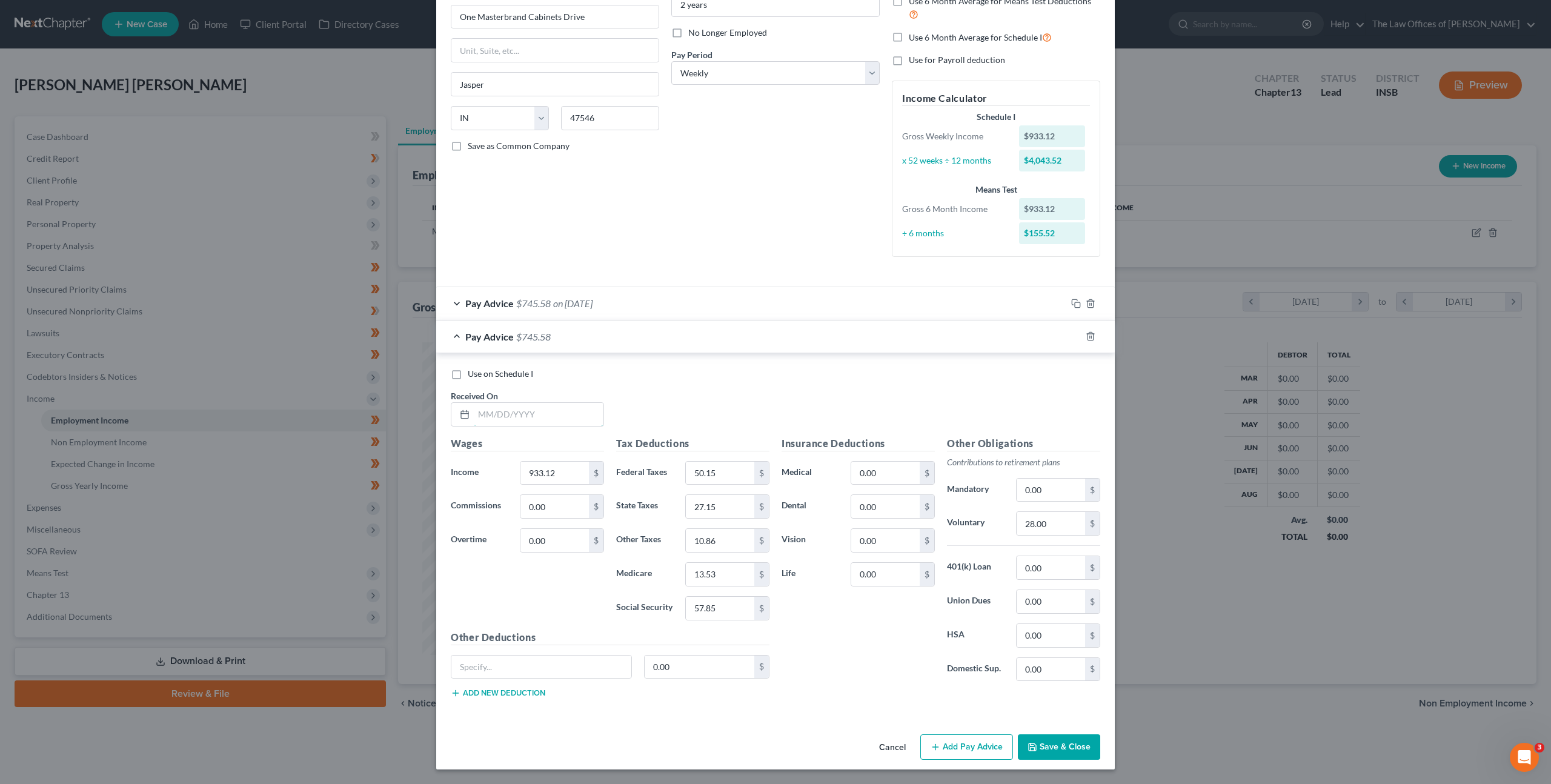
click at [523, 411] on input "text" at bounding box center [538, 414] width 130 height 23
type input "[DATE]"
type input "1,075.33"
type input "66.71"
type input "31.29"
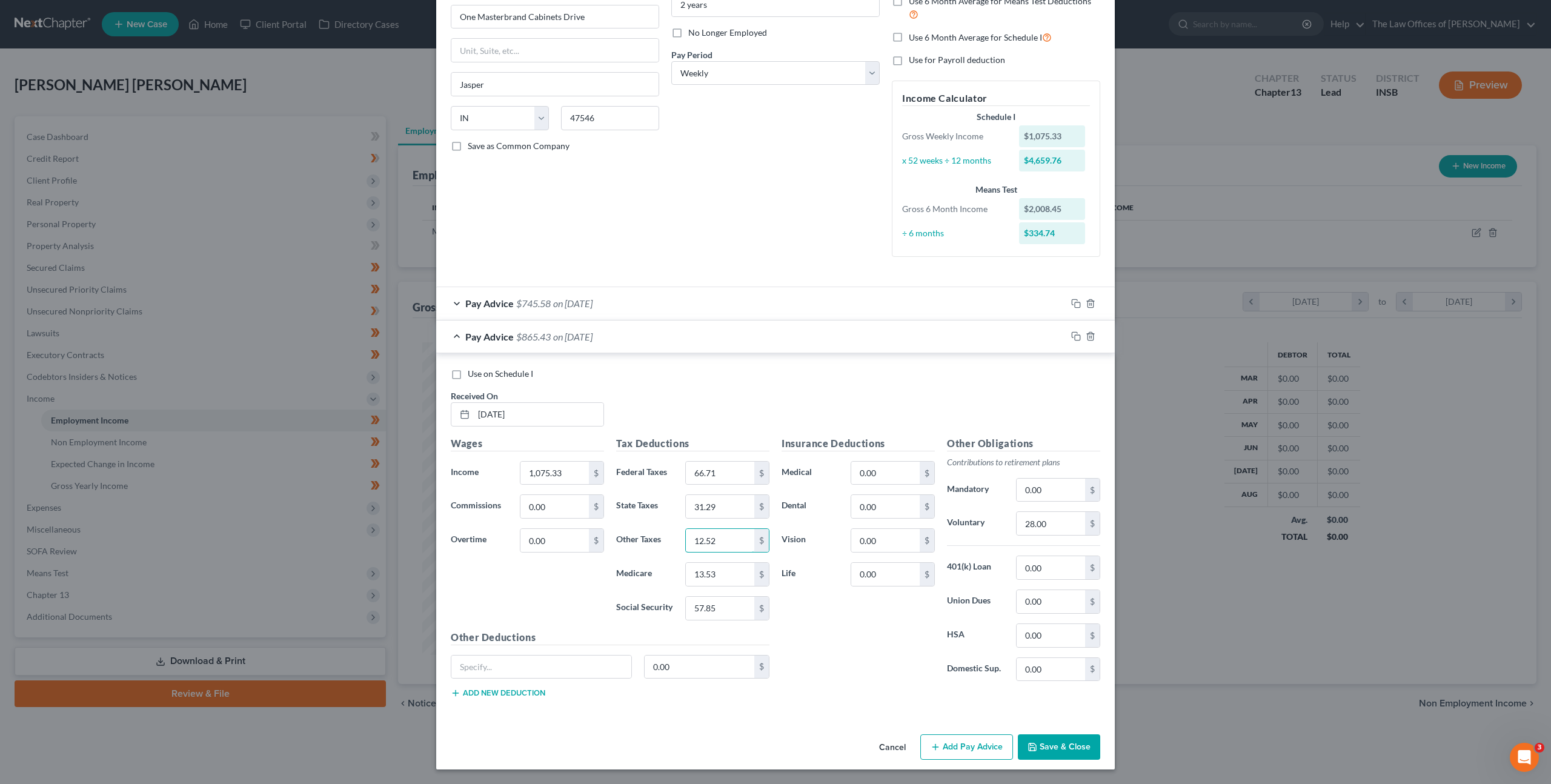
type input "12.52"
type input "15.60"
type input "66.67"
click at [1029, 527] on input "28.00" at bounding box center [1050, 523] width 69 height 23
click at [1050, 523] on input "28.00" at bounding box center [1050, 523] width 69 height 23
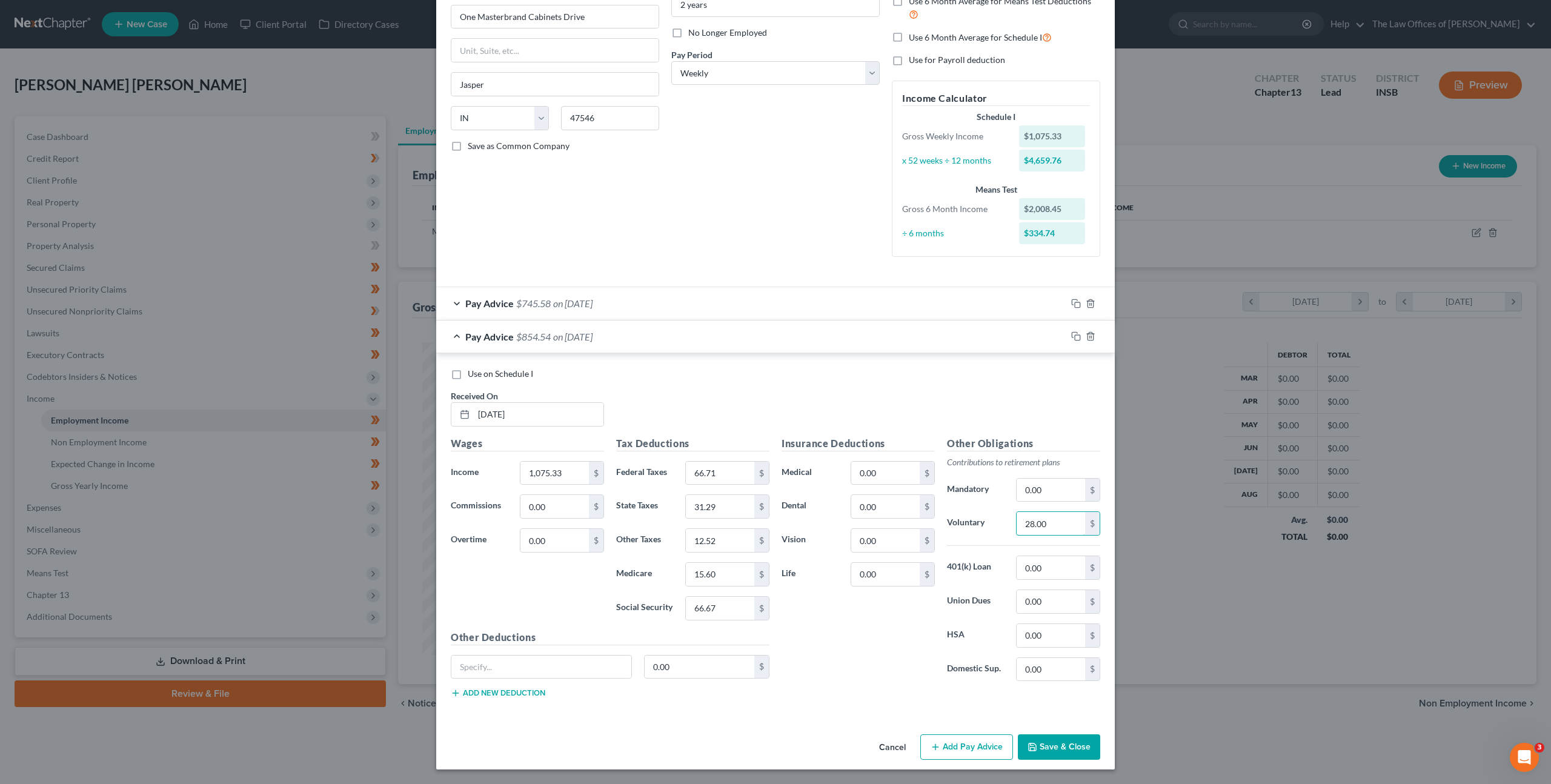
click at [979, 509] on div "Other Obligations Contributions to retirement plans Mandatory 0.00 $ Voluntary …" at bounding box center [1023, 563] width 166 height 255
type input "32.26"
click at [873, 384] on div "Use on Schedule I Received On * [DATE]" at bounding box center [776, 402] width 662 height 68
click at [1076, 337] on icon "button" at bounding box center [1075, 336] width 10 height 10
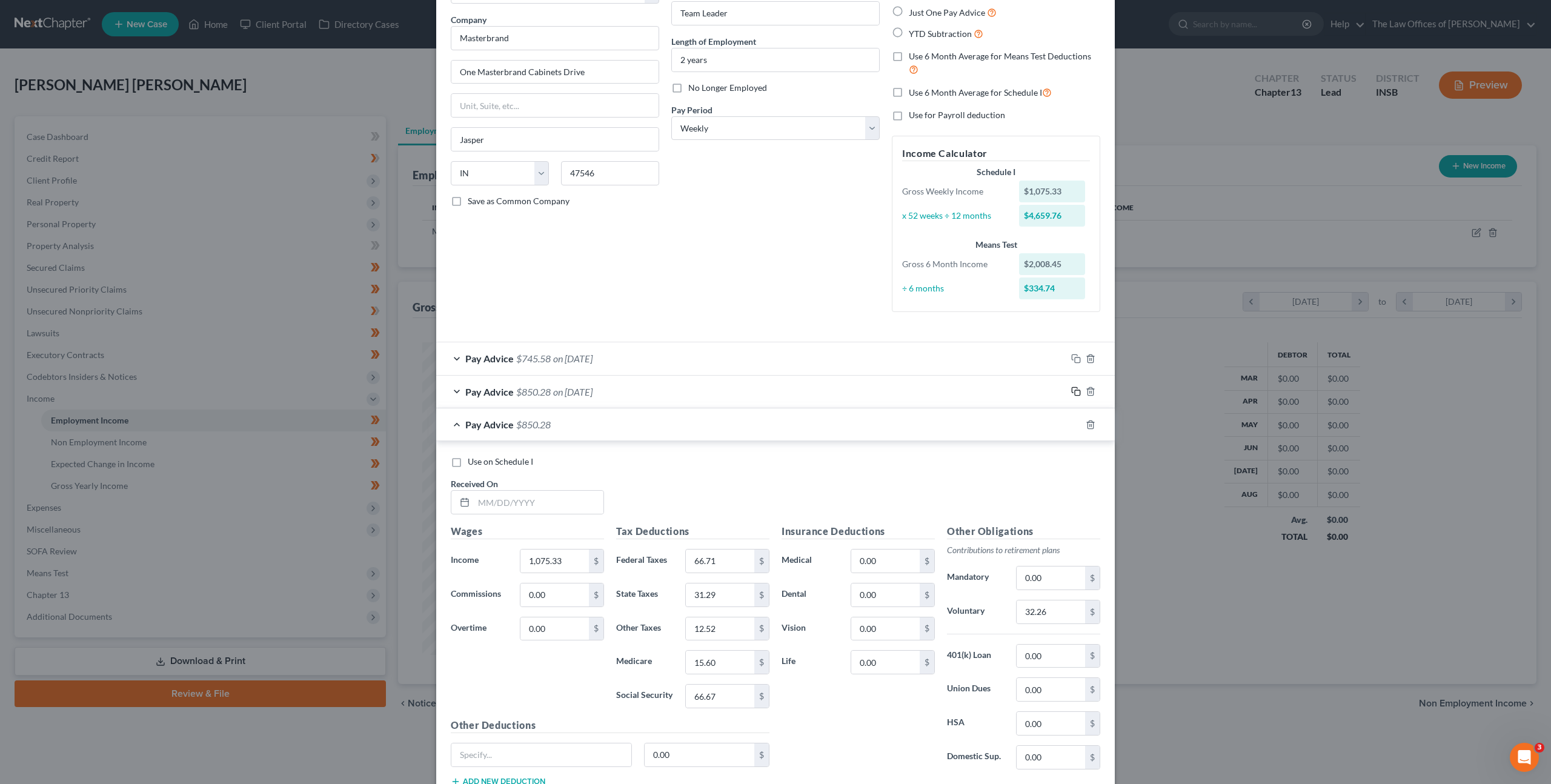
scroll to position [177, 0]
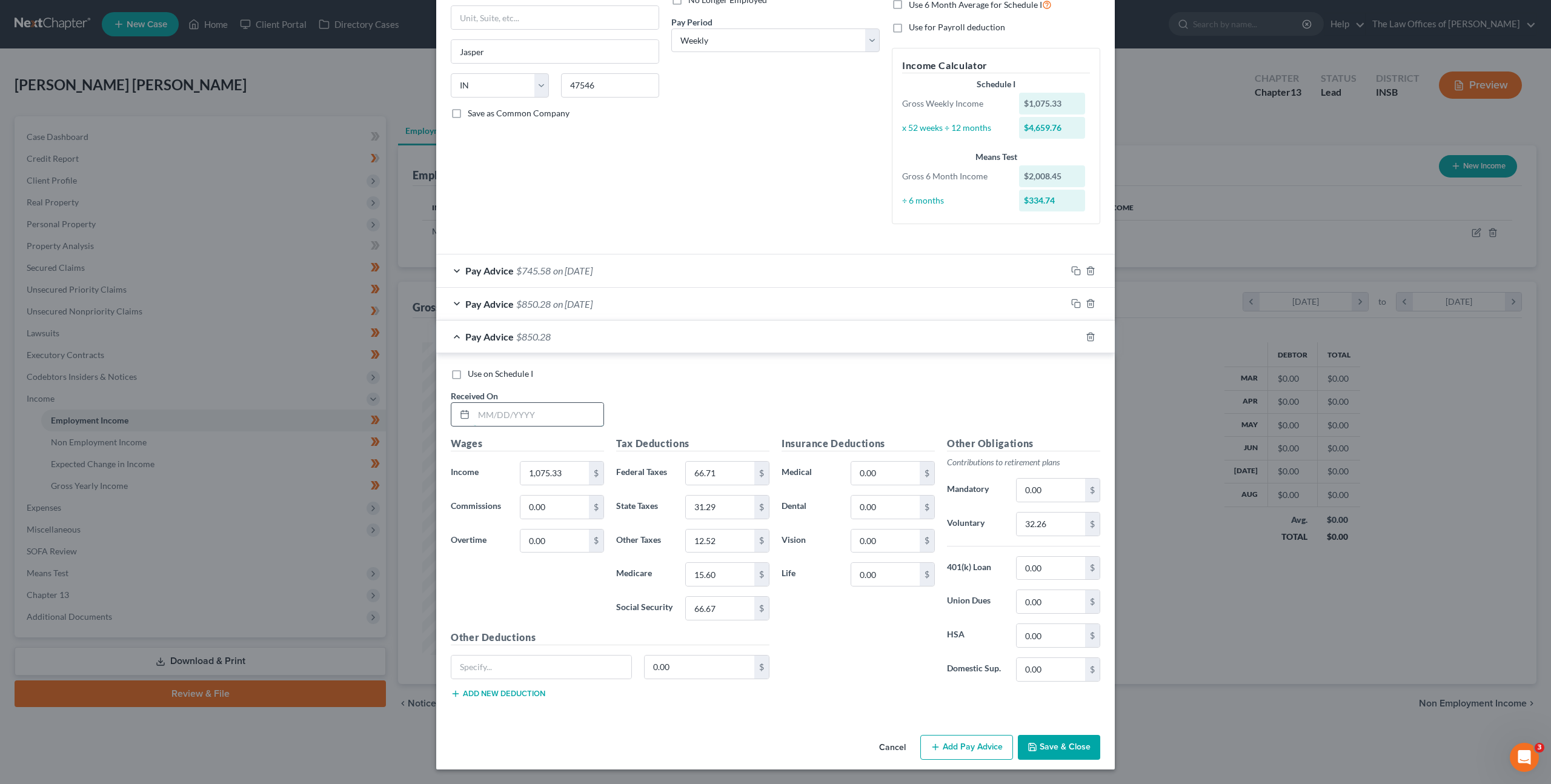
click at [529, 421] on input "text" at bounding box center [538, 414] width 130 height 23
type input "[DATE]"
type input "1,058.16"
type input "64.71"
type input "30.79"
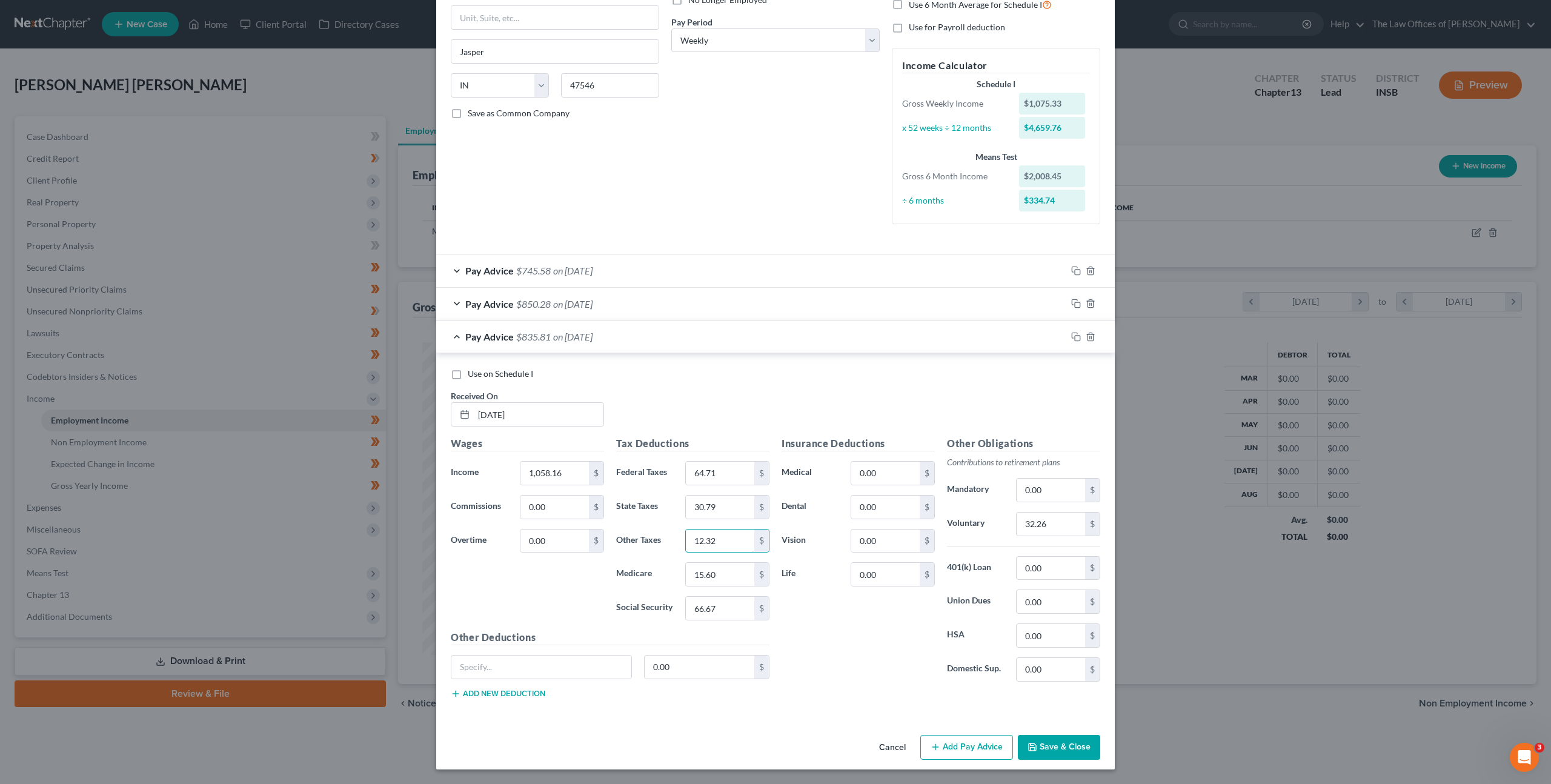
type input "12.32"
type input "15.34"
type input "65.61"
click at [1070, 531] on input "32.26" at bounding box center [1050, 524] width 69 height 23
type input "31.75"
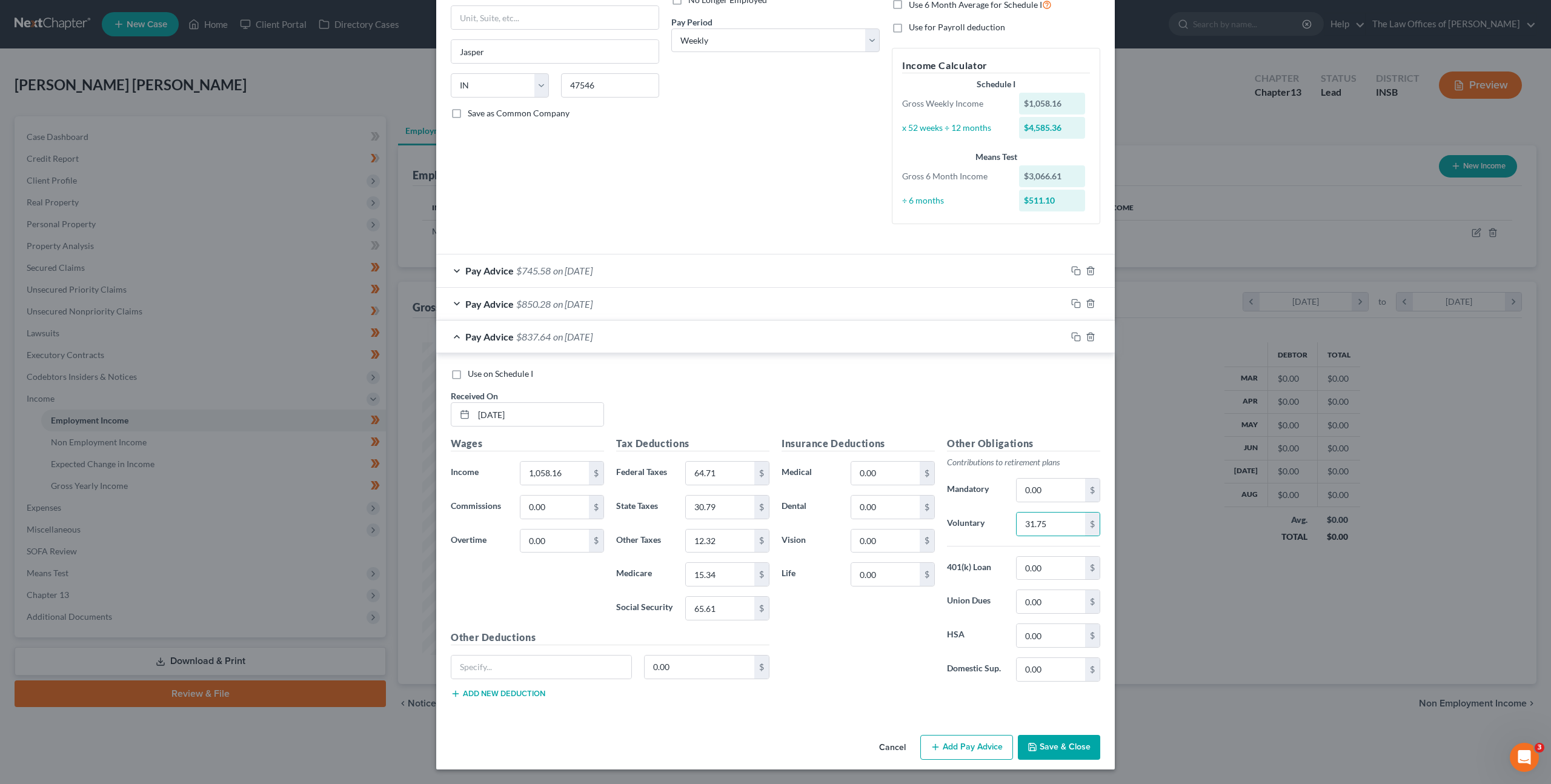
click at [967, 378] on div "Use on Schedule I" at bounding box center [776, 374] width 649 height 12
click at [1075, 336] on rect "button" at bounding box center [1077, 338] width 5 height 5
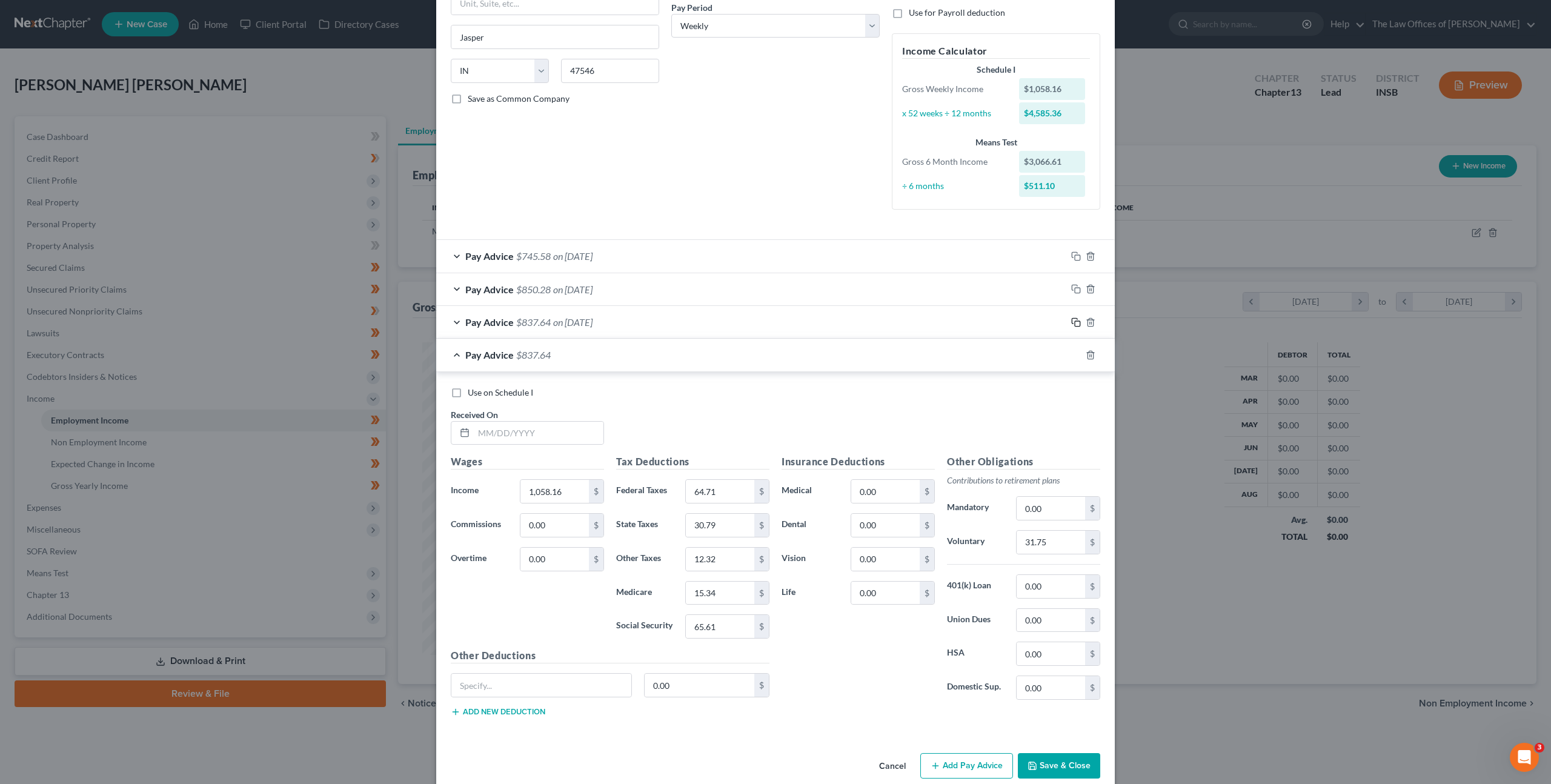
scroll to position [210, 0]
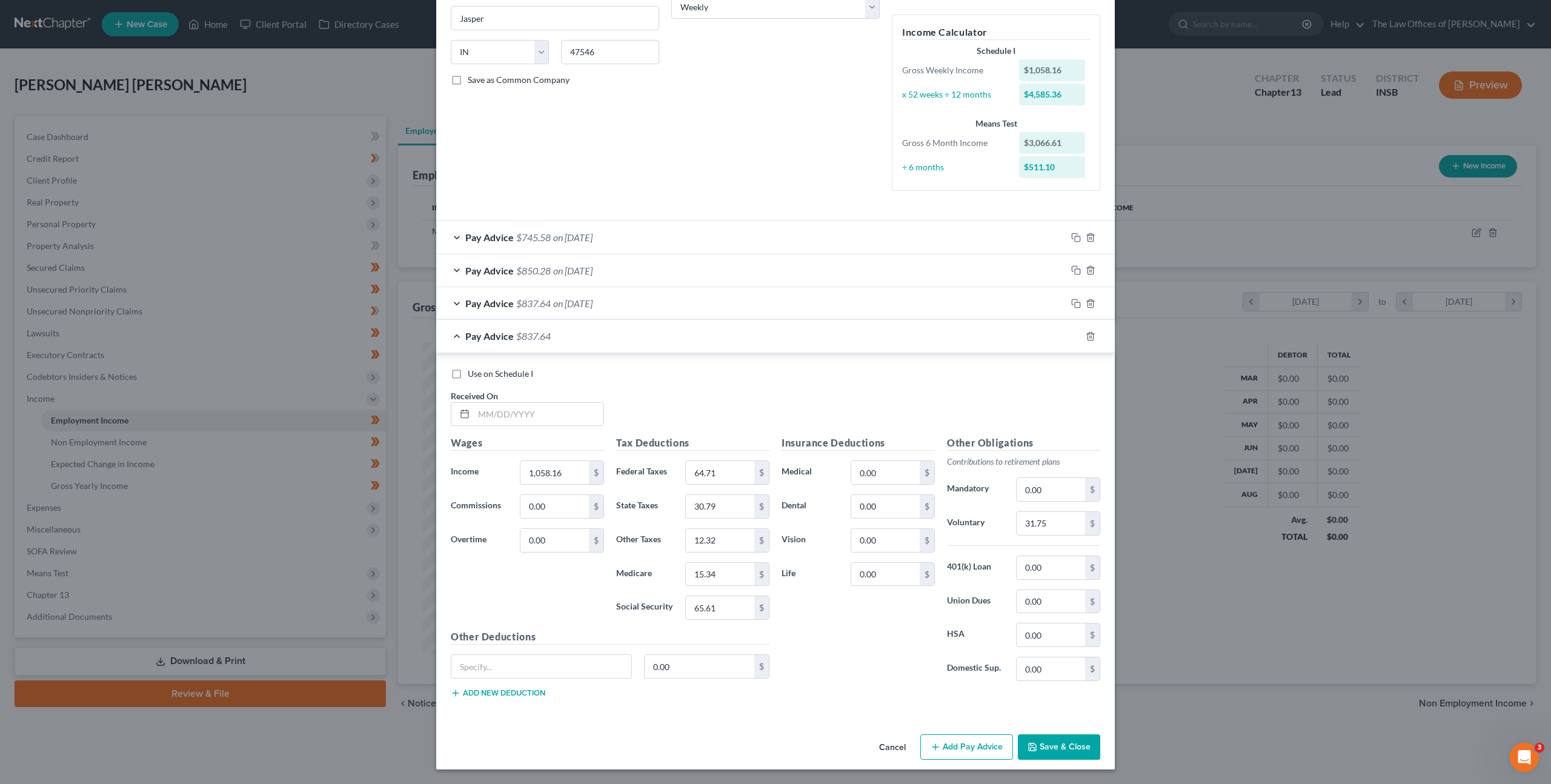
click at [587, 311] on div "Pay Advice $837.64 on [DATE]" at bounding box center [751, 303] width 630 height 32
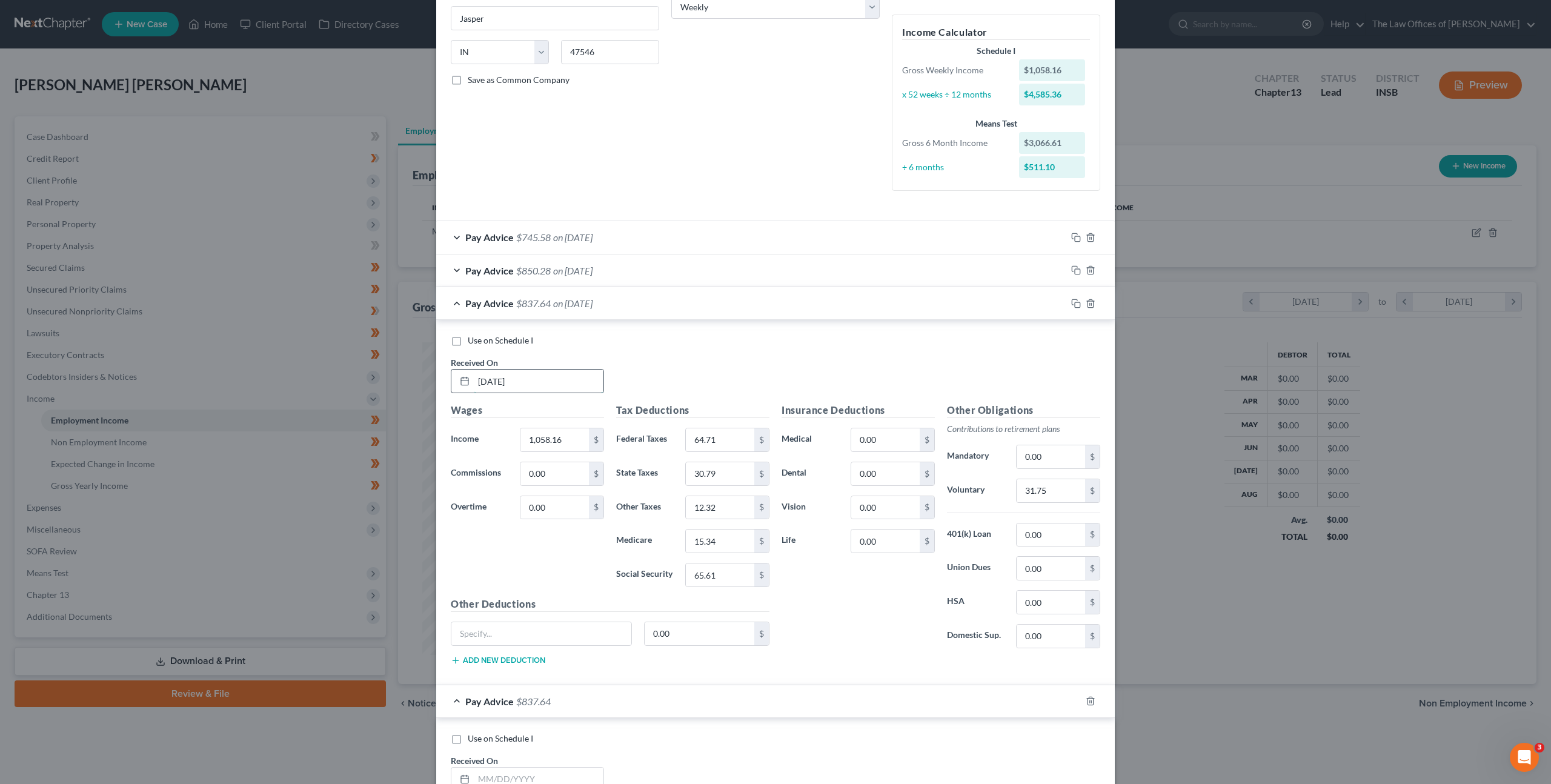
click at [527, 384] on input "[DATE]" at bounding box center [538, 381] width 130 height 23
drag, startPoint x: 490, startPoint y: 373, endPoint x: 443, endPoint y: 368, distance: 47.3
click at [445, 369] on div "Received On * [DATE]" at bounding box center [527, 375] width 166 height 37
type input "[DATE]"
click at [752, 300] on div "Pay Advice $837.64 on [DATE]" at bounding box center [751, 303] width 630 height 32
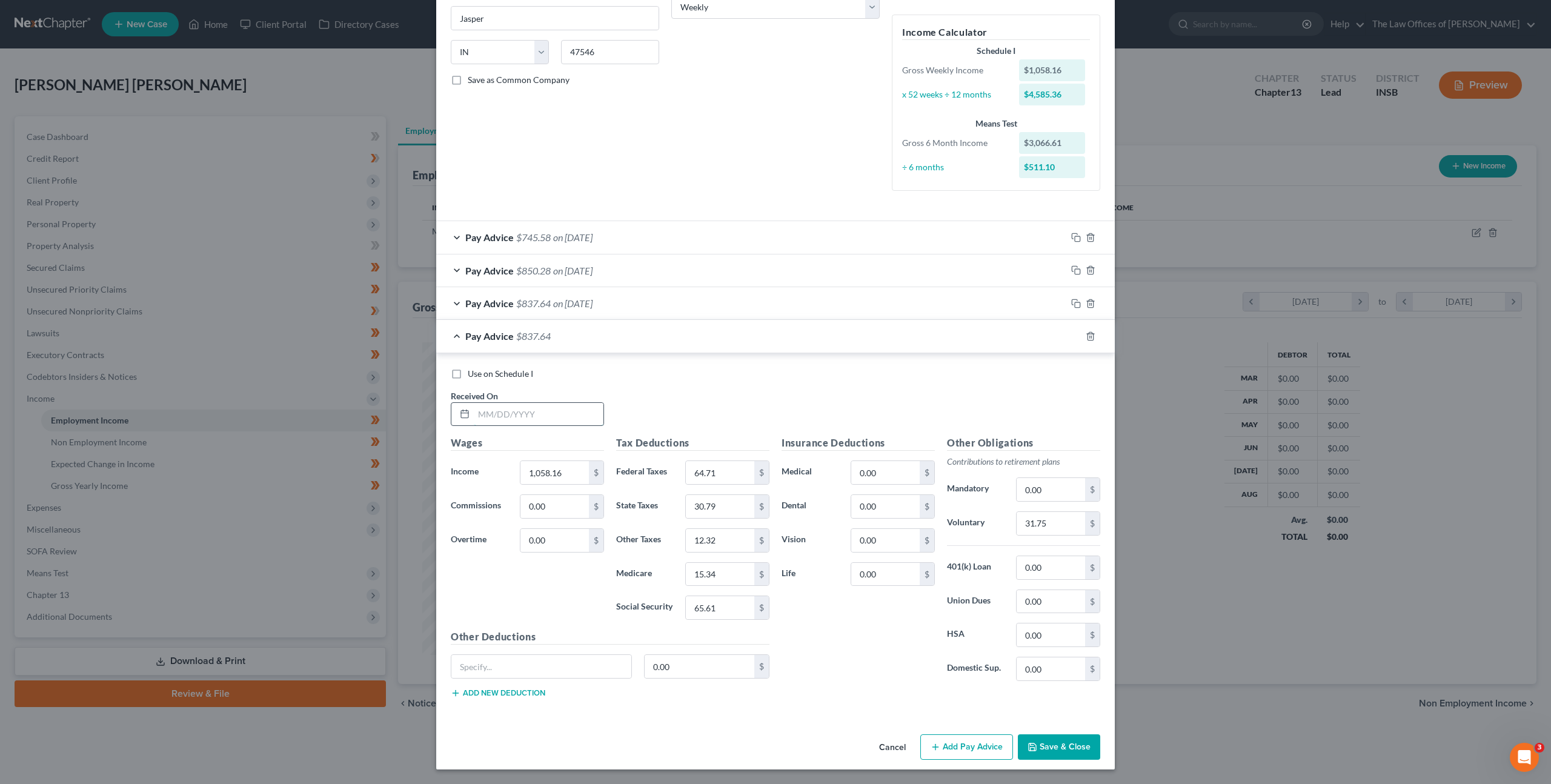
click at [554, 412] on input "text" at bounding box center [538, 414] width 130 height 23
type input "[DATE]"
type input "695.65"
type input "24.21"
type input "20.24"
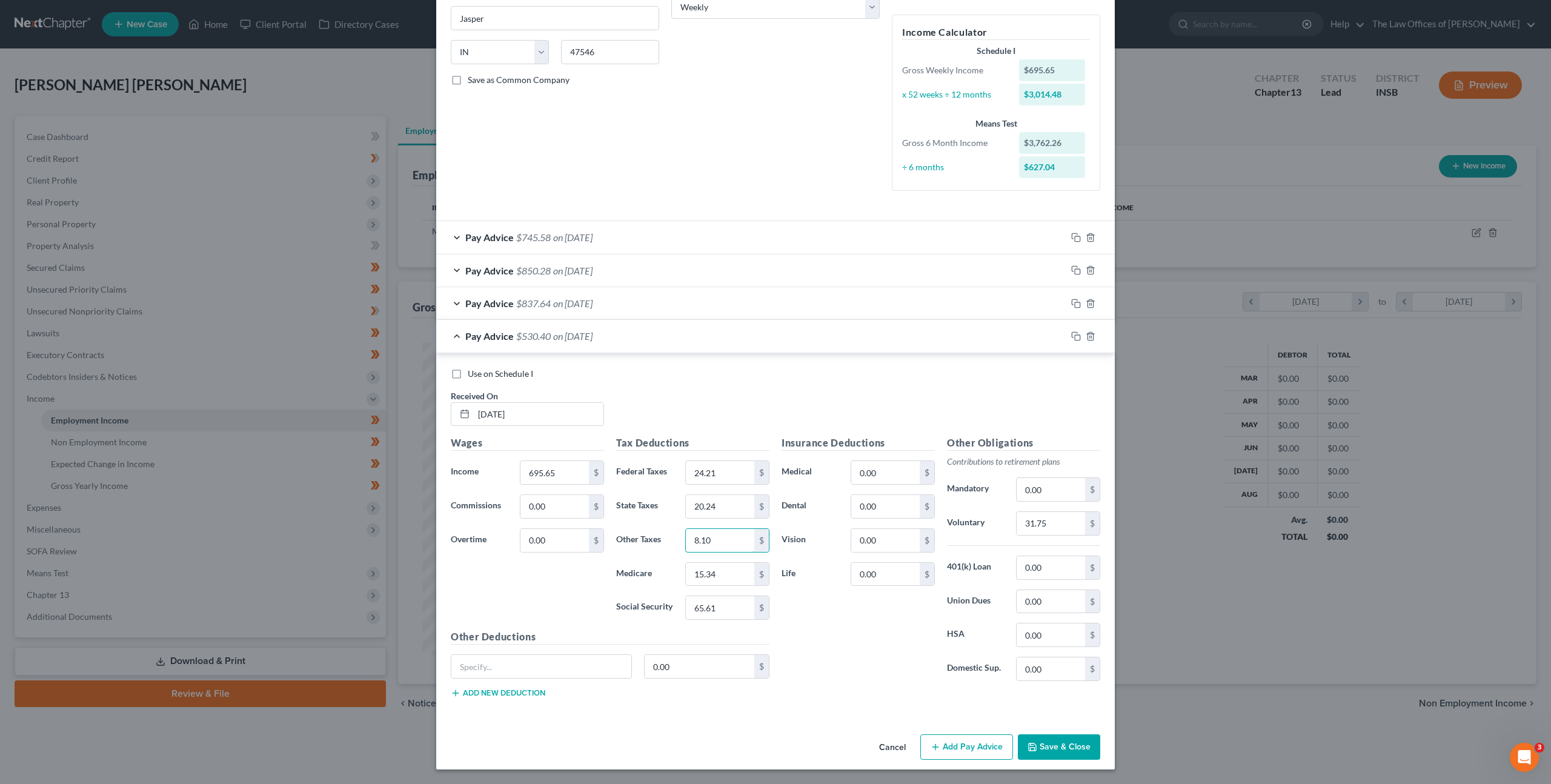
type input "8.10"
type input "10.09"
type input "43.13"
click at [1031, 521] on input "31.75" at bounding box center [1050, 523] width 69 height 23
type input "20.87"
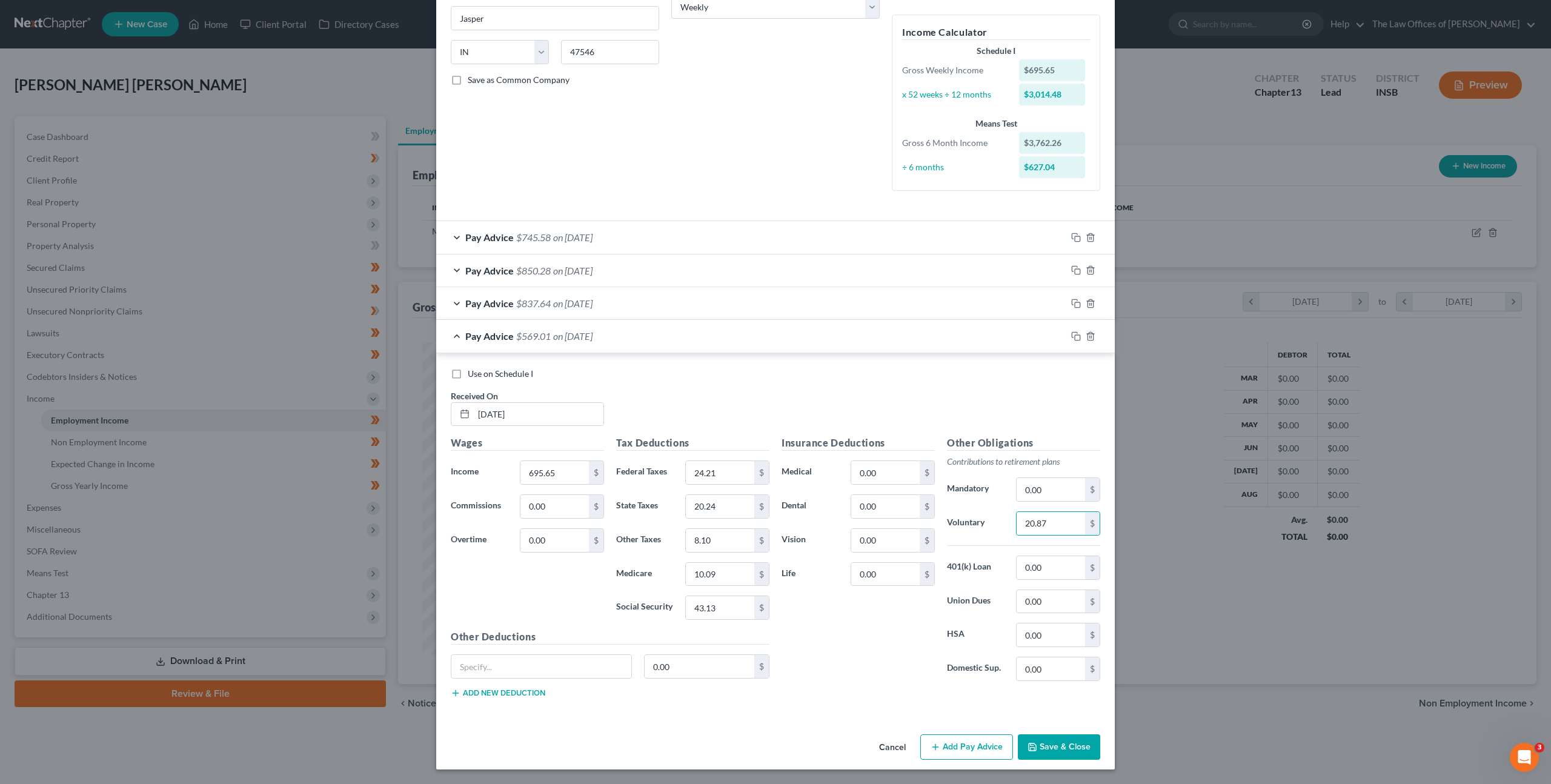
click at [901, 379] on div "Use on Schedule I Received On * [DATE]" at bounding box center [776, 402] width 662 height 68
click at [1071, 336] on icon "button" at bounding box center [1075, 336] width 10 height 10
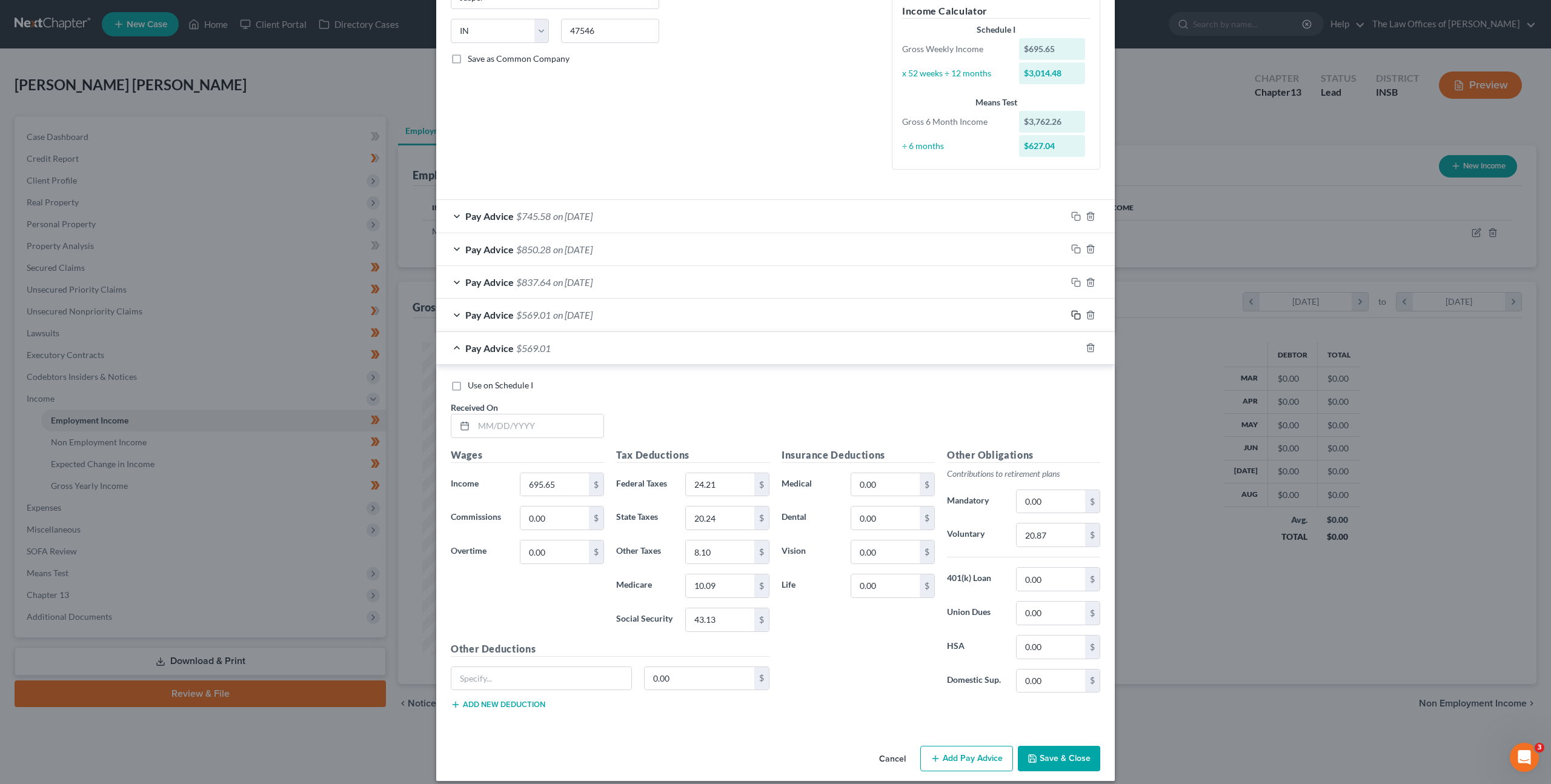
scroll to position [243, 0]
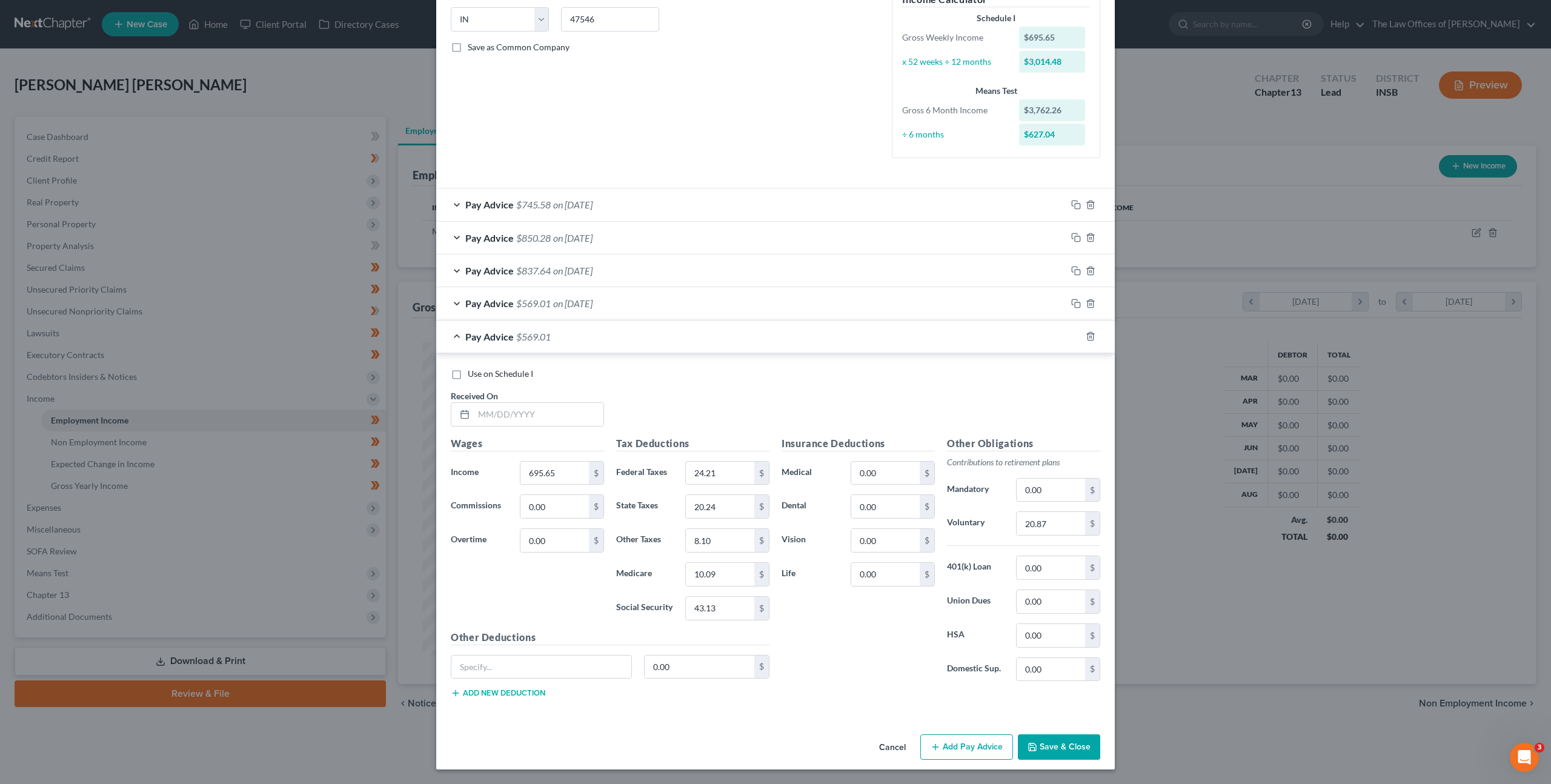
click at [515, 392] on div "Received On *" at bounding box center [527, 408] width 166 height 37
click at [506, 411] on input "text" at bounding box center [538, 414] width 130 height 23
type input "[DATE]"
type input "751.18"
type input "29.59"
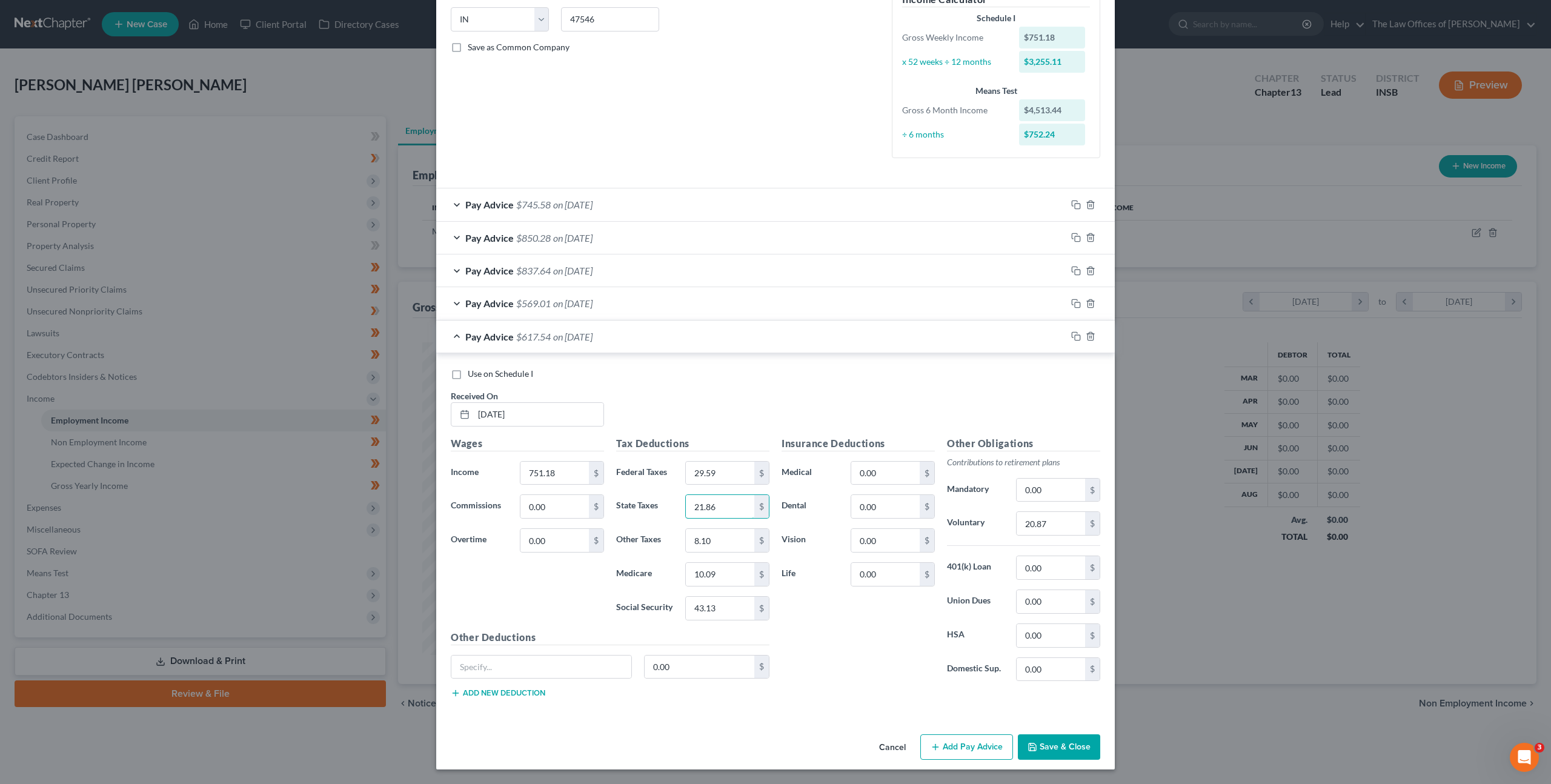
type input "21.86"
type input "8.74"
type input "10.89"
type input "46.57"
click at [1057, 527] on input "20.87" at bounding box center [1050, 523] width 69 height 23
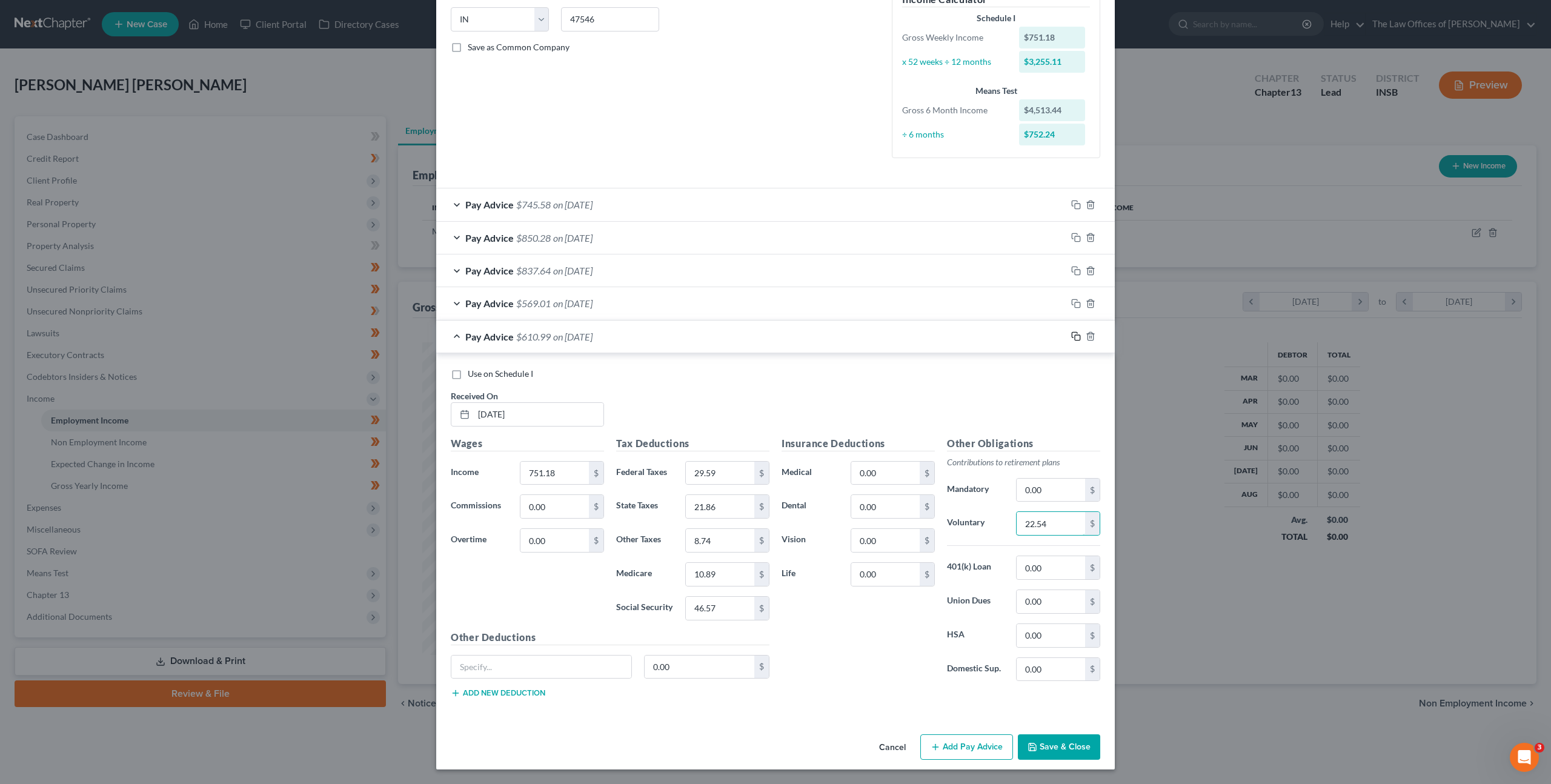
type input "22.54"
click at [1071, 334] on icon "button" at bounding box center [1075, 336] width 10 height 10
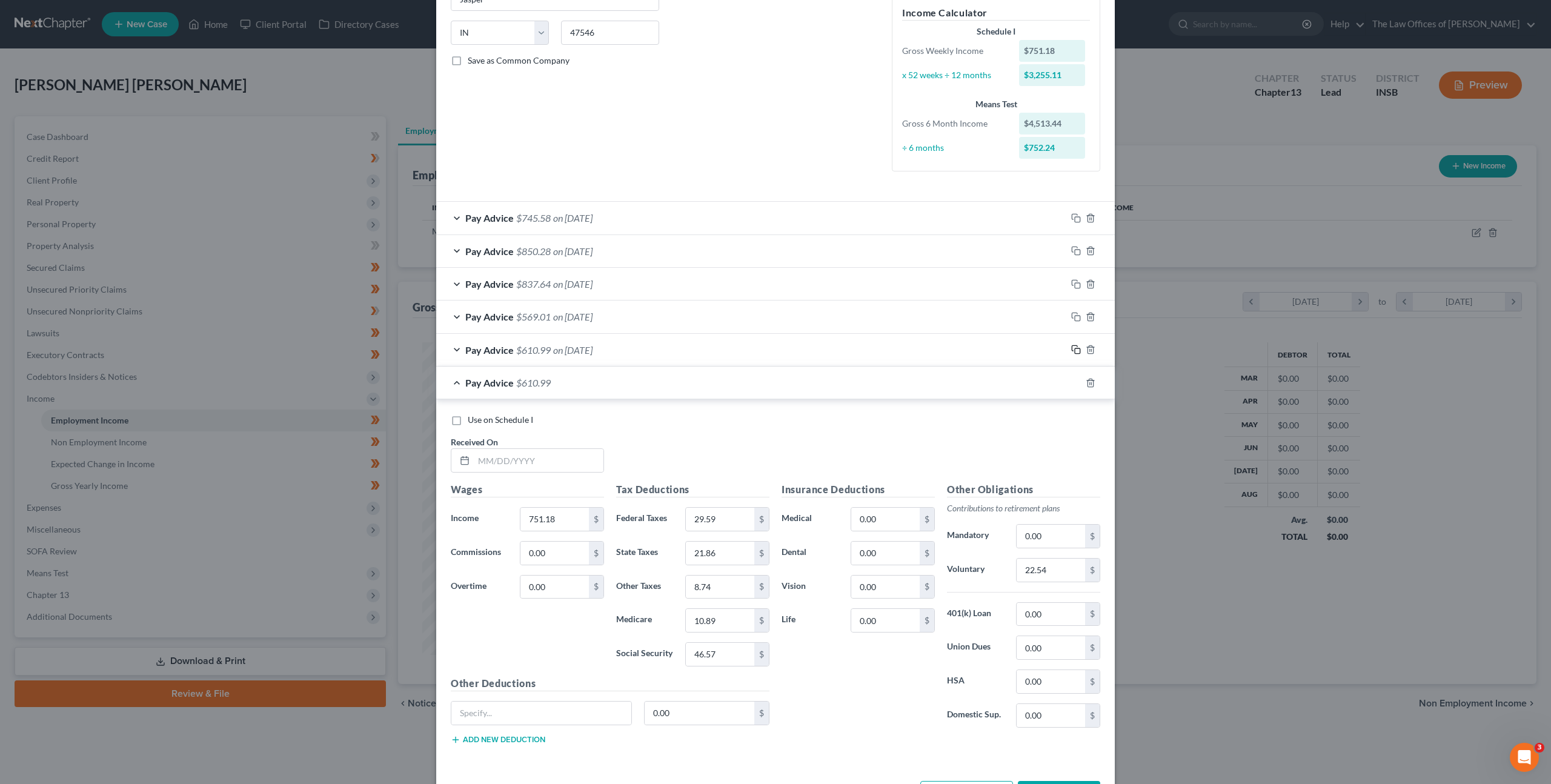
scroll to position [275, 0]
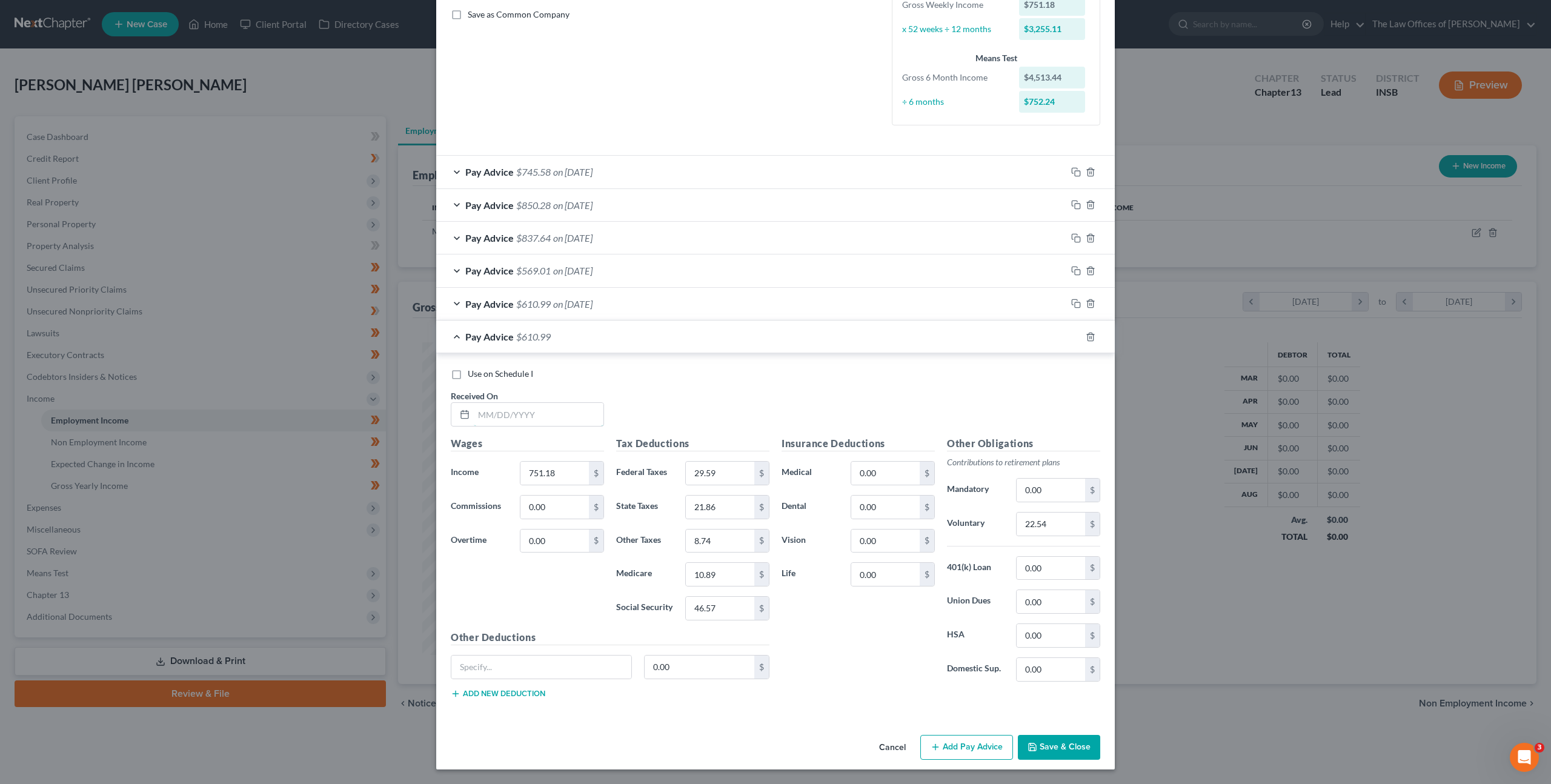
click at [581, 406] on input "text" at bounding box center [538, 414] width 130 height 23
type input "[DATE]"
type input "802.53"
type input "34.95"
type input "23.35"
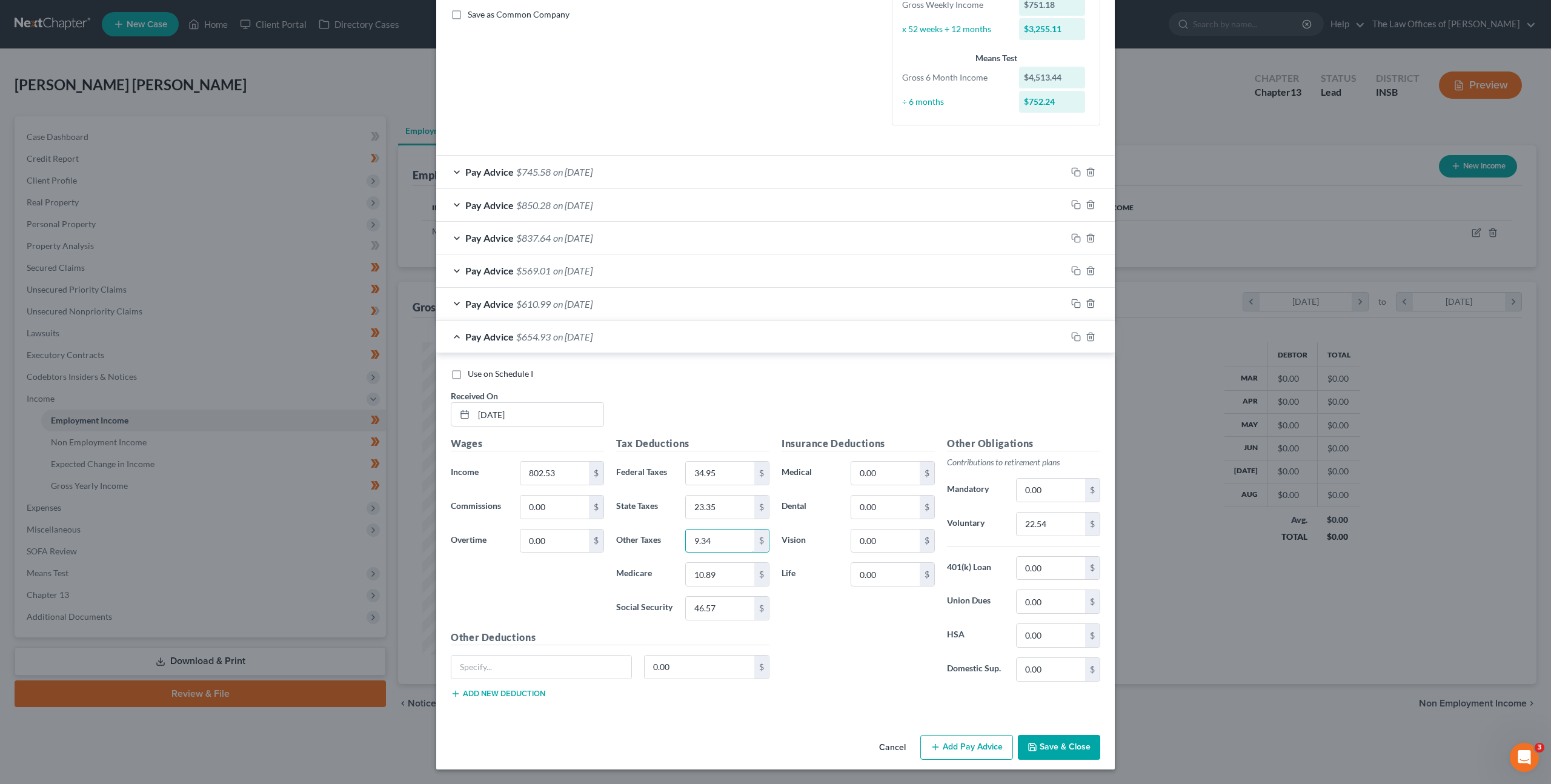
type input "9.34"
type input "11.64"
type input "49.76"
click at [1052, 519] on input "22.54" at bounding box center [1050, 524] width 69 height 23
type input "24.08"
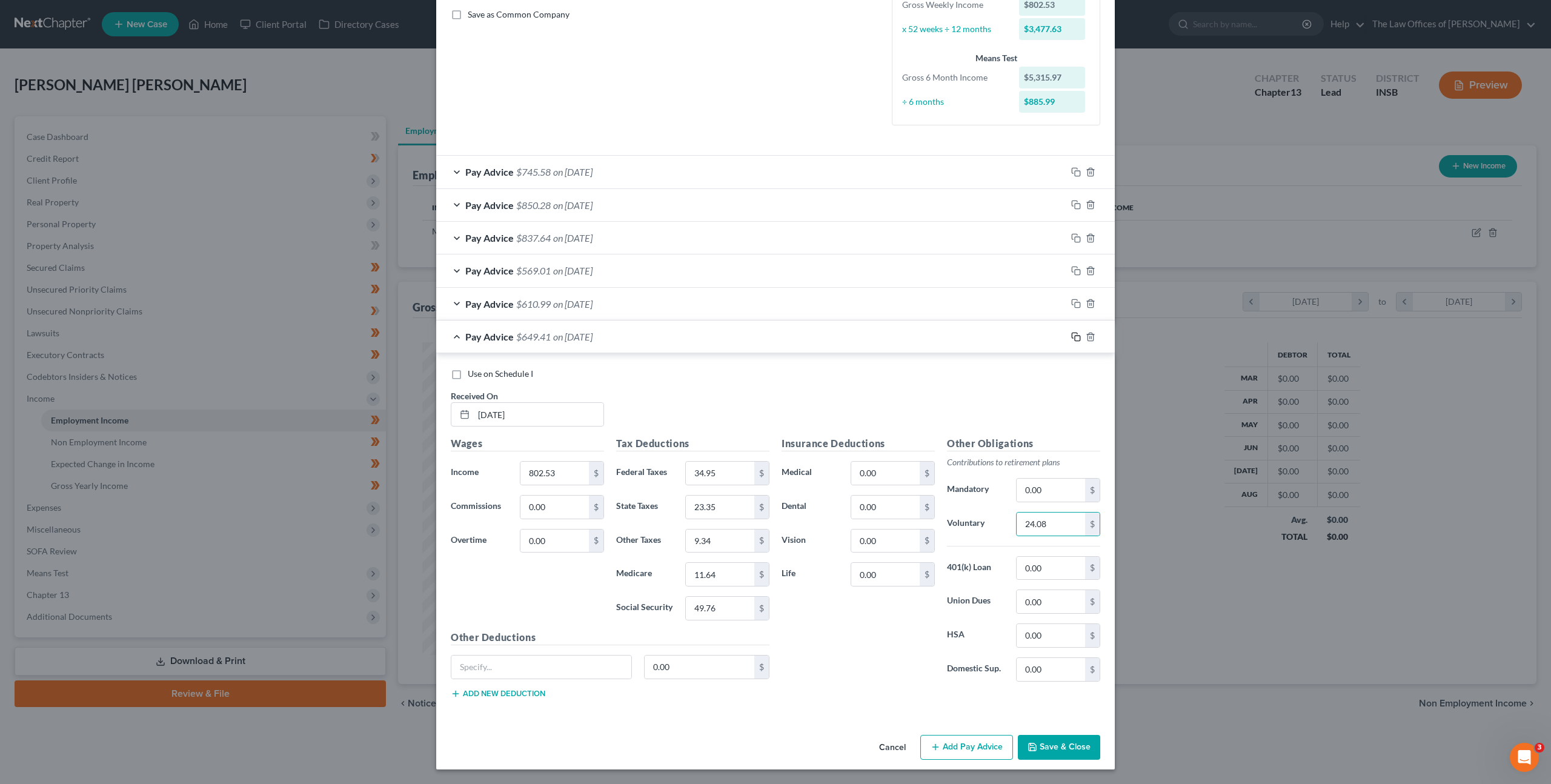
click at [1072, 336] on icon "button" at bounding box center [1075, 336] width 10 height 10
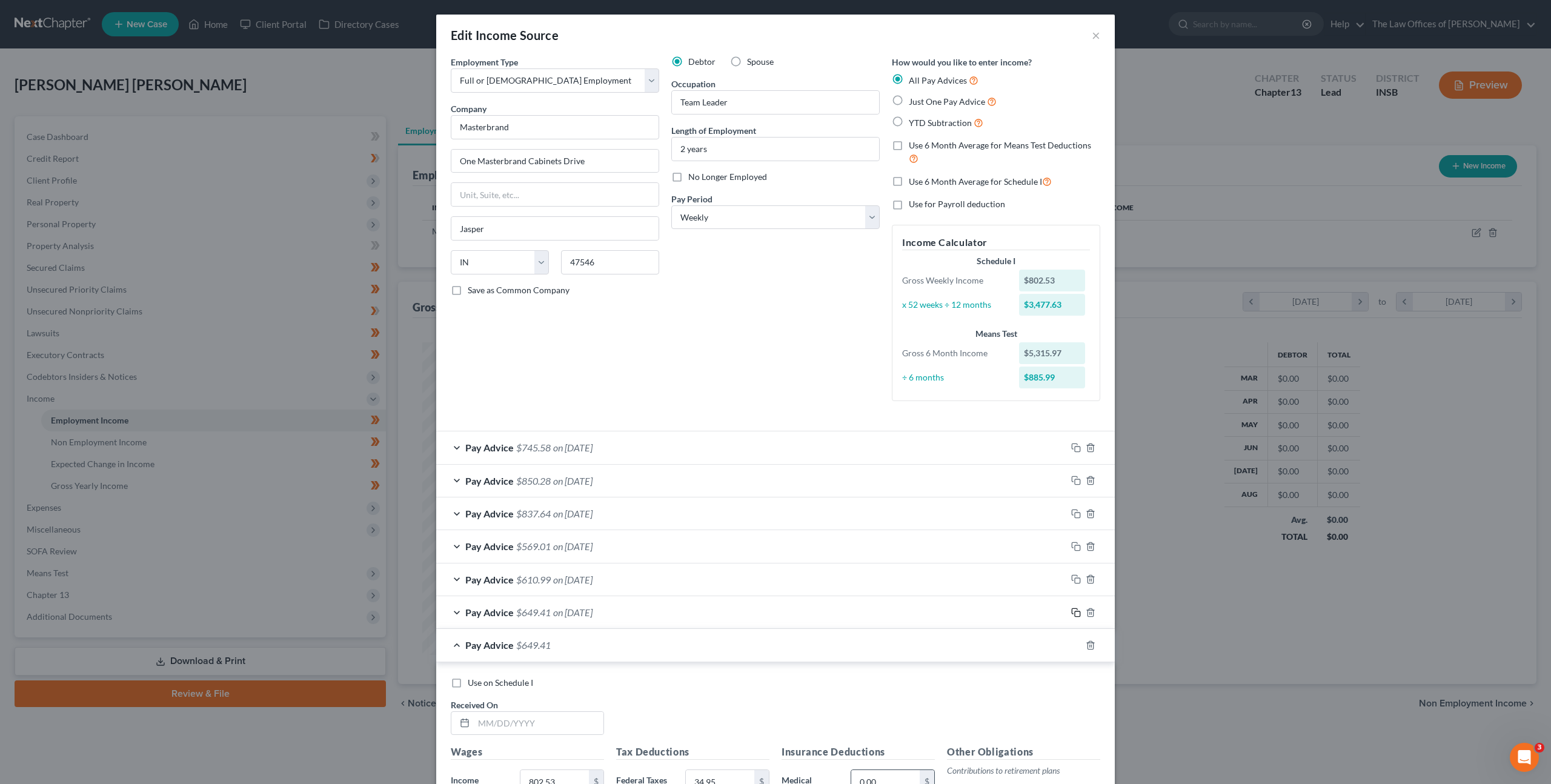
scroll to position [309, 0]
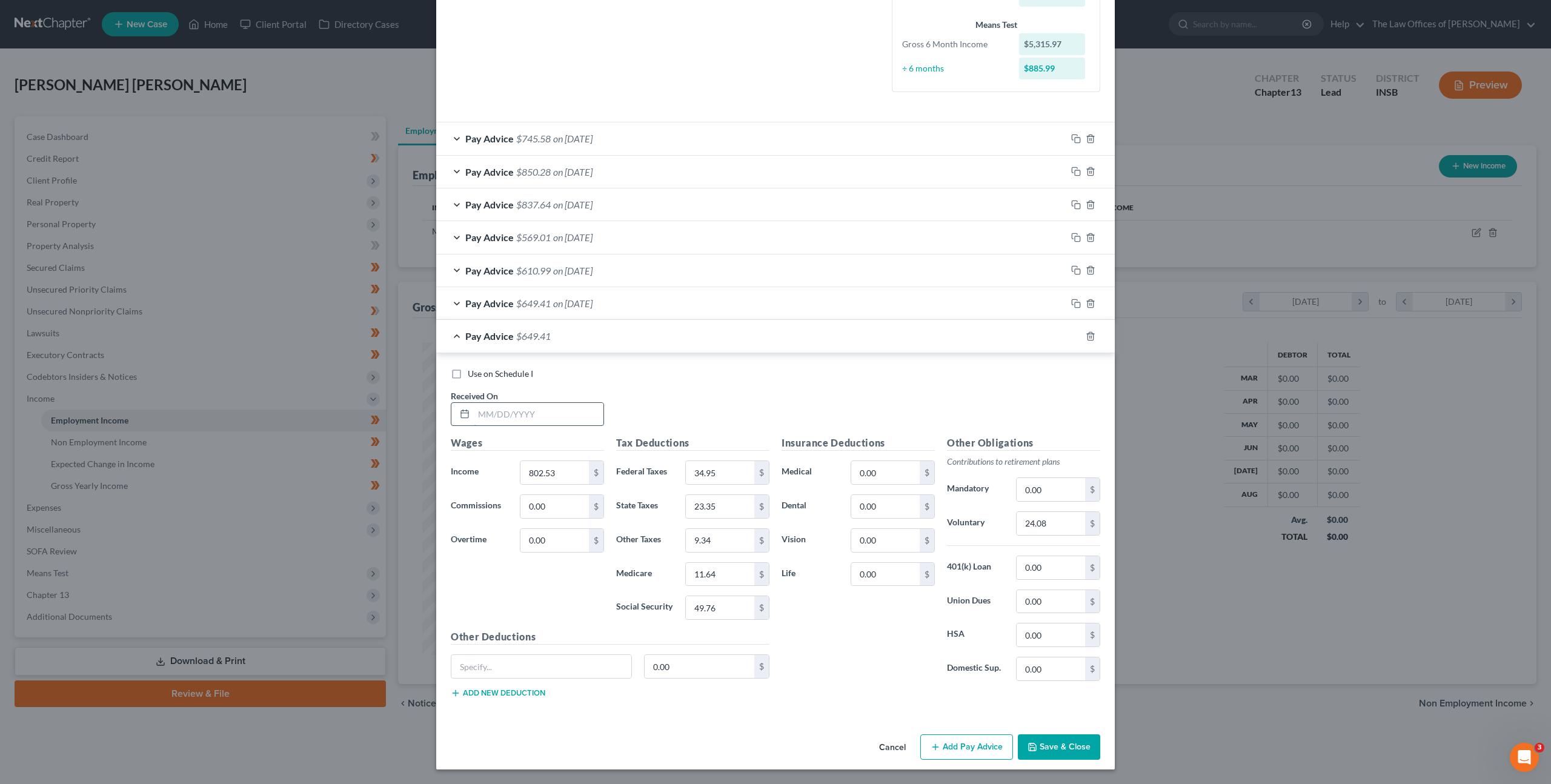
click at [560, 421] on input "text" at bounding box center [538, 414] width 130 height 23
type input "[DATE]"
type input "929.17"
type input "49.69"
type input "1"
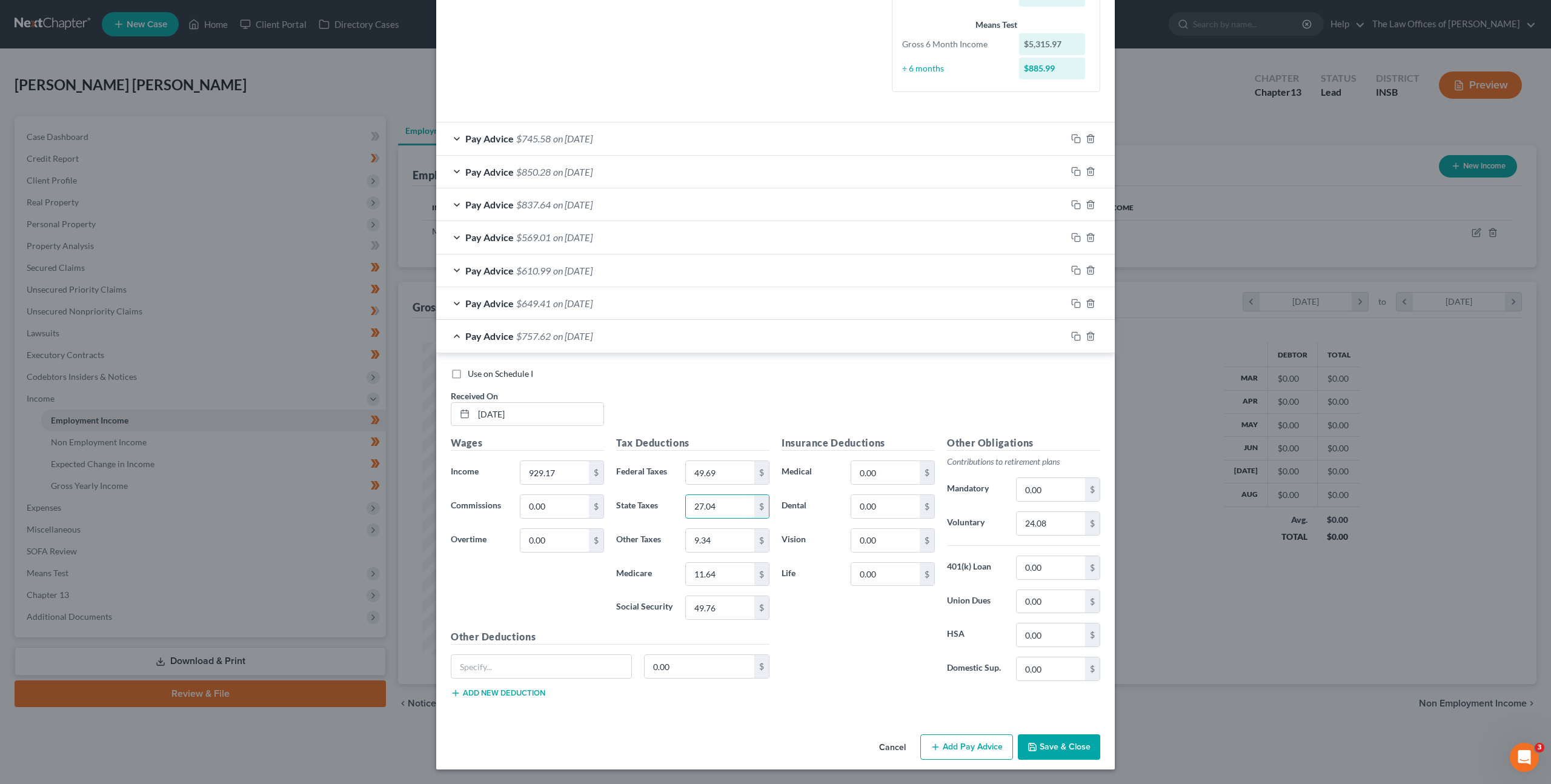
type input "27.04"
type input "10.82"
type input "13.47"
type input "57.60"
click at [1030, 515] on input "24.08" at bounding box center [1050, 523] width 69 height 23
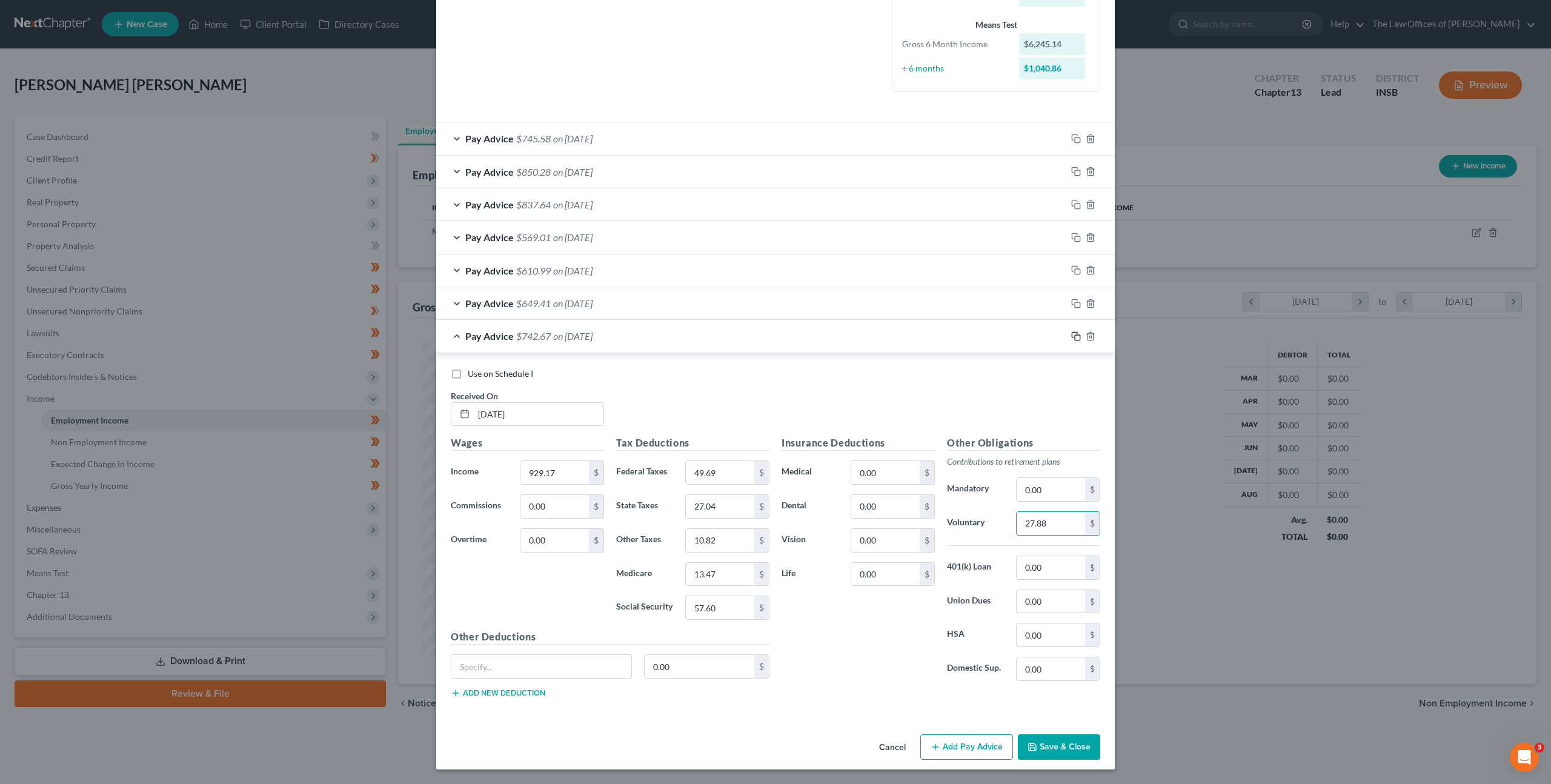
type input "27.88"
click at [1075, 334] on icon "button" at bounding box center [1075, 336] width 10 height 10
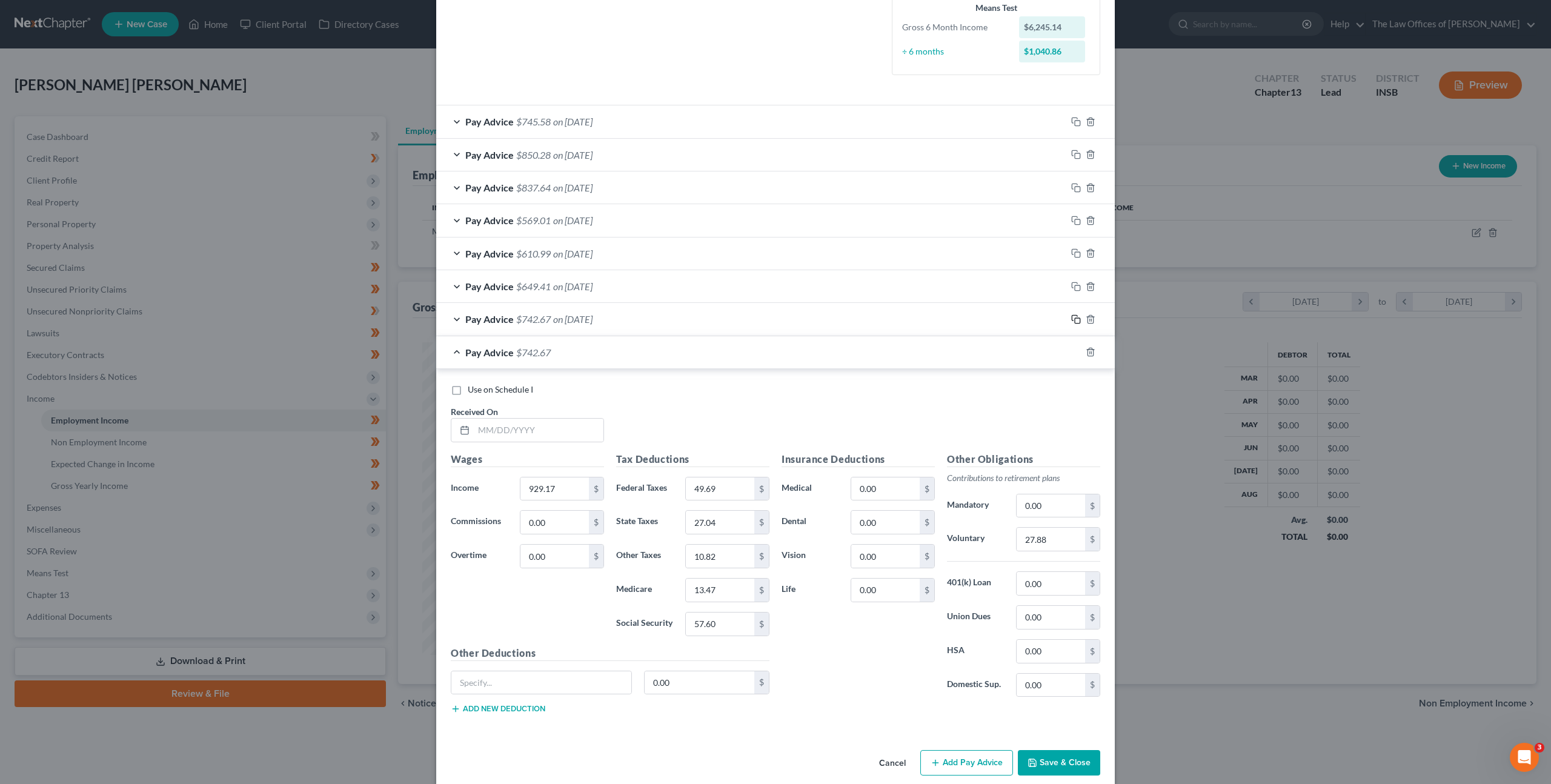
scroll to position [342, 0]
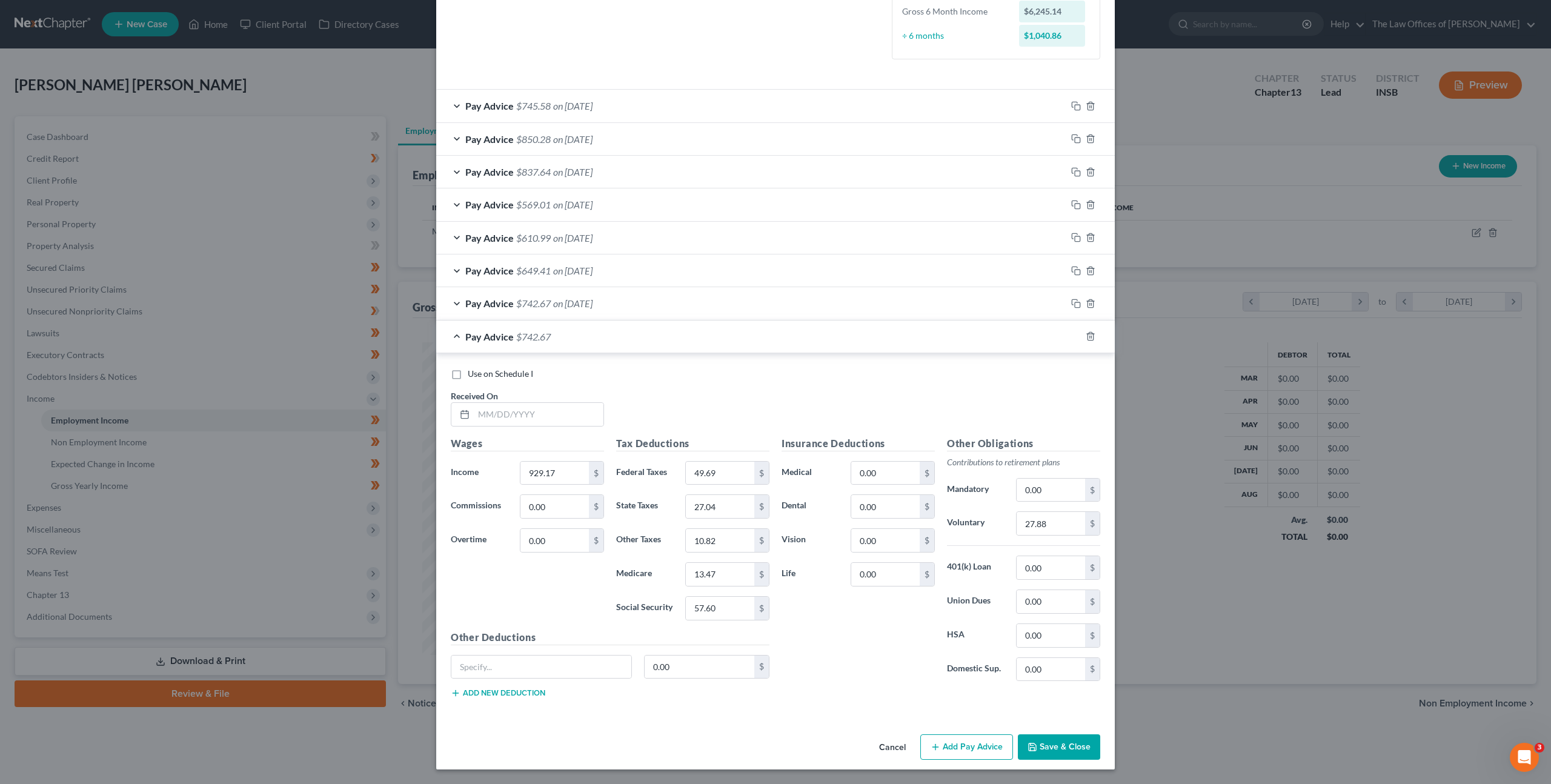
click at [669, 310] on div "Pay Advice $742.67 on [DATE]" at bounding box center [751, 303] width 630 height 32
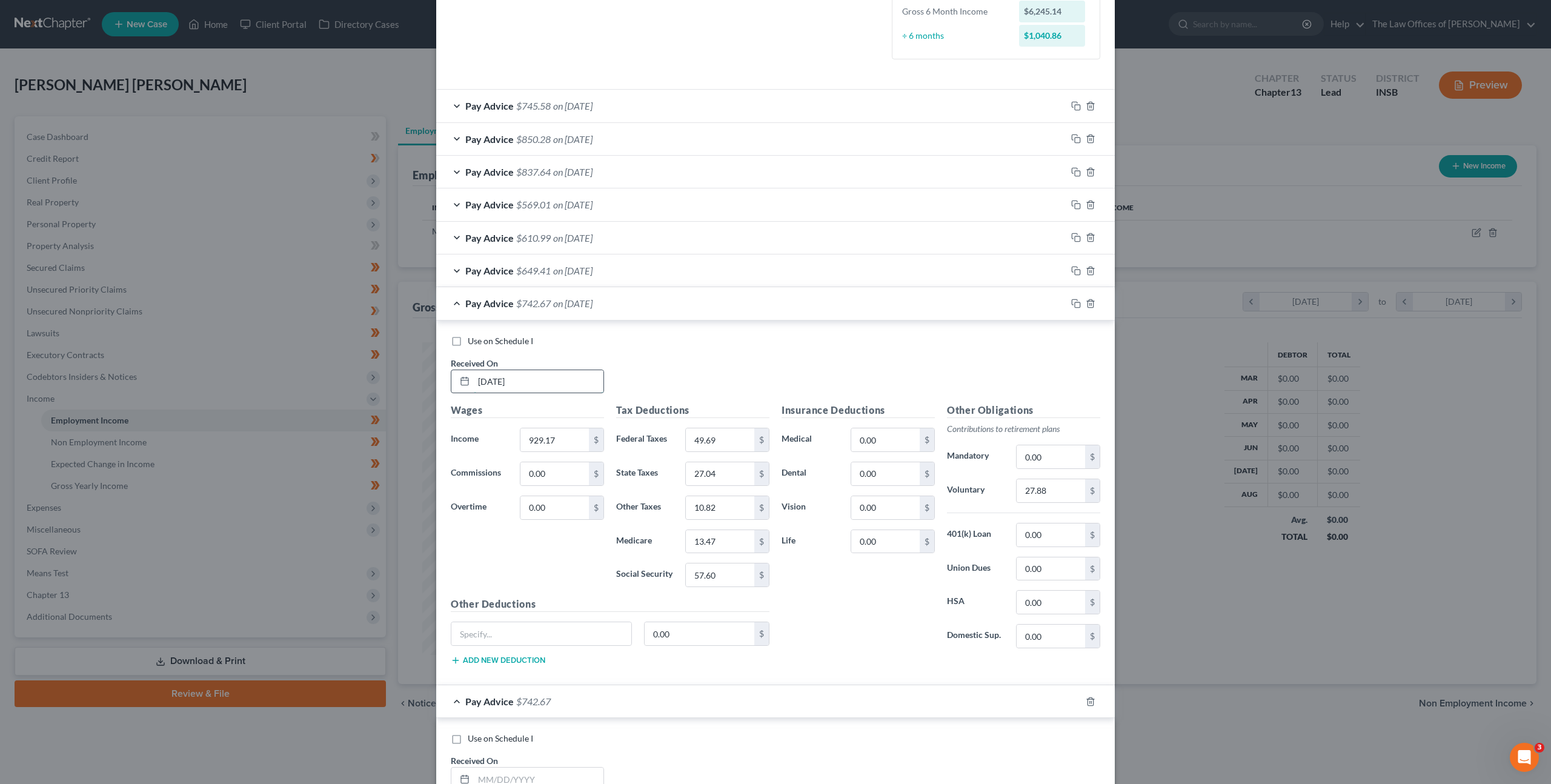
click at [540, 382] on input "[DATE]" at bounding box center [538, 381] width 130 height 23
drag, startPoint x: 495, startPoint y: 377, endPoint x: 575, endPoint y: 373, distance: 80.1
click at [495, 377] on input "[DATE]" at bounding box center [538, 381] width 130 height 23
type input "[DATE]"
click at [690, 303] on div "Pay Advice $742.67 on [DATE]" at bounding box center [751, 303] width 630 height 32
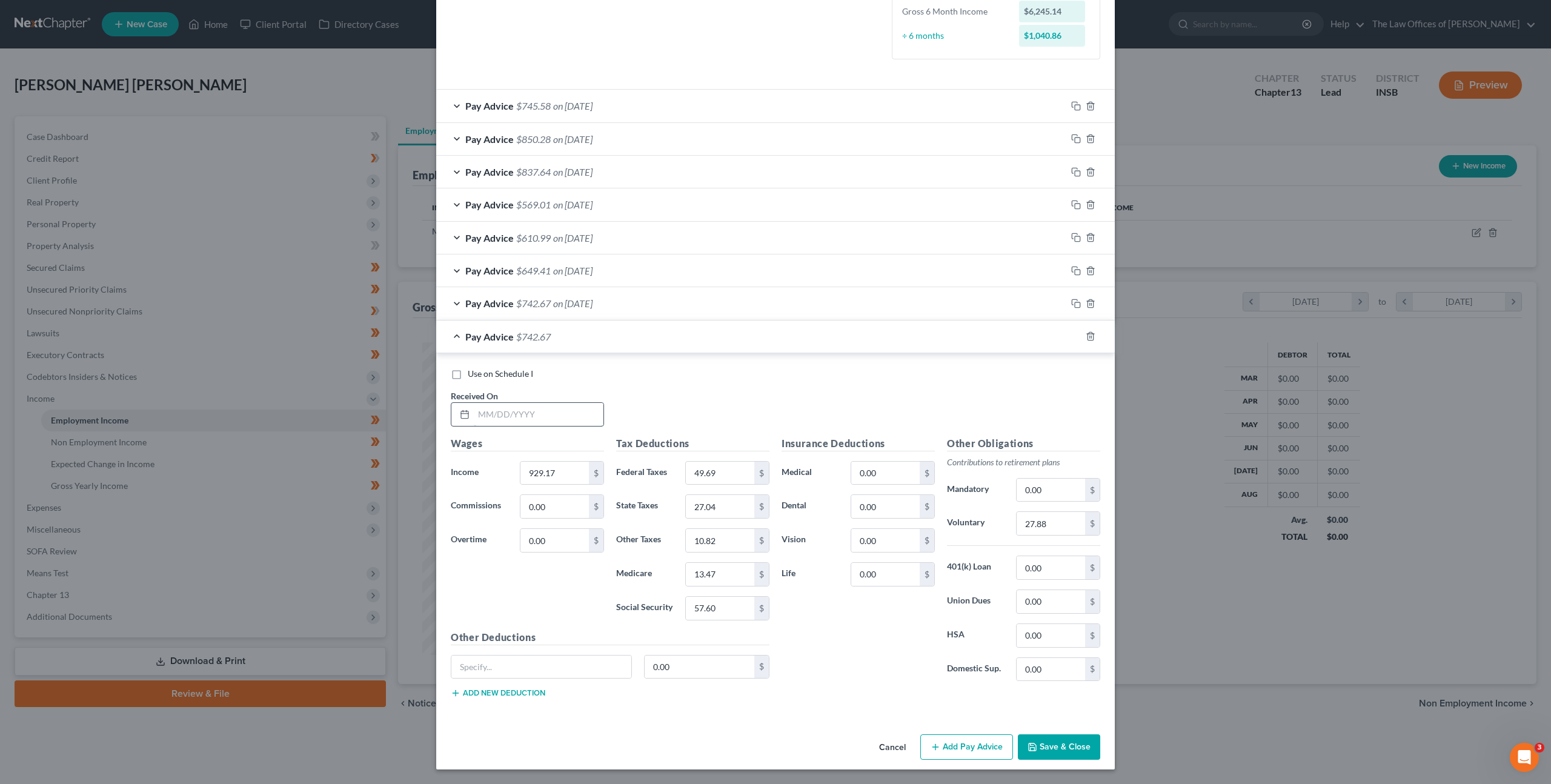
drag, startPoint x: 497, startPoint y: 408, endPoint x: 504, endPoint y: 409, distance: 7.1
click at [497, 408] on input "text" at bounding box center [538, 414] width 130 height 23
type input "[DATE]"
type input "743.23"
type input "28.82"
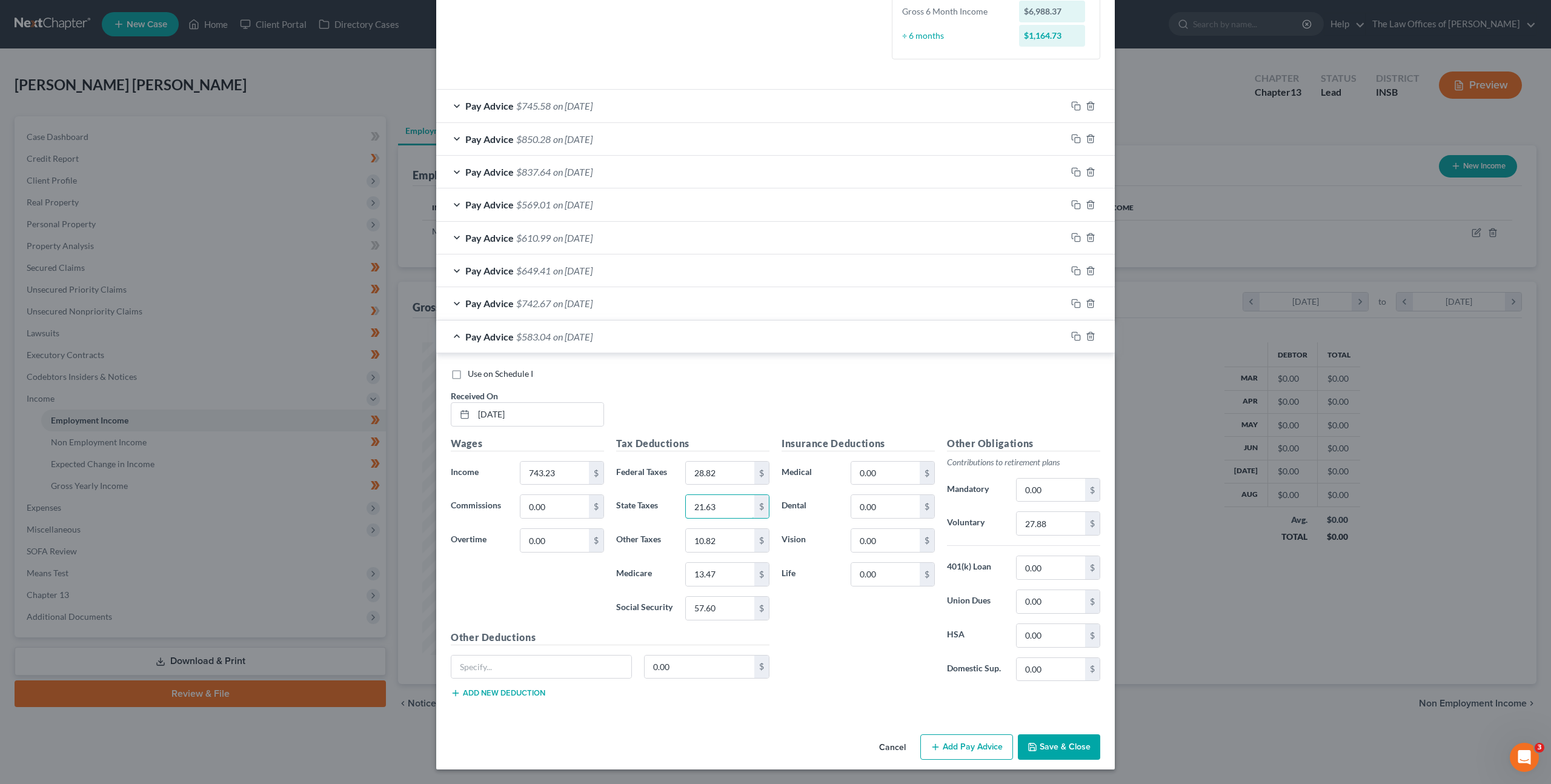
type input "21.63"
type input "8.65"
type input "10.78"
type input "46.08"
click at [1047, 523] on input "27.88" at bounding box center [1050, 523] width 69 height 23
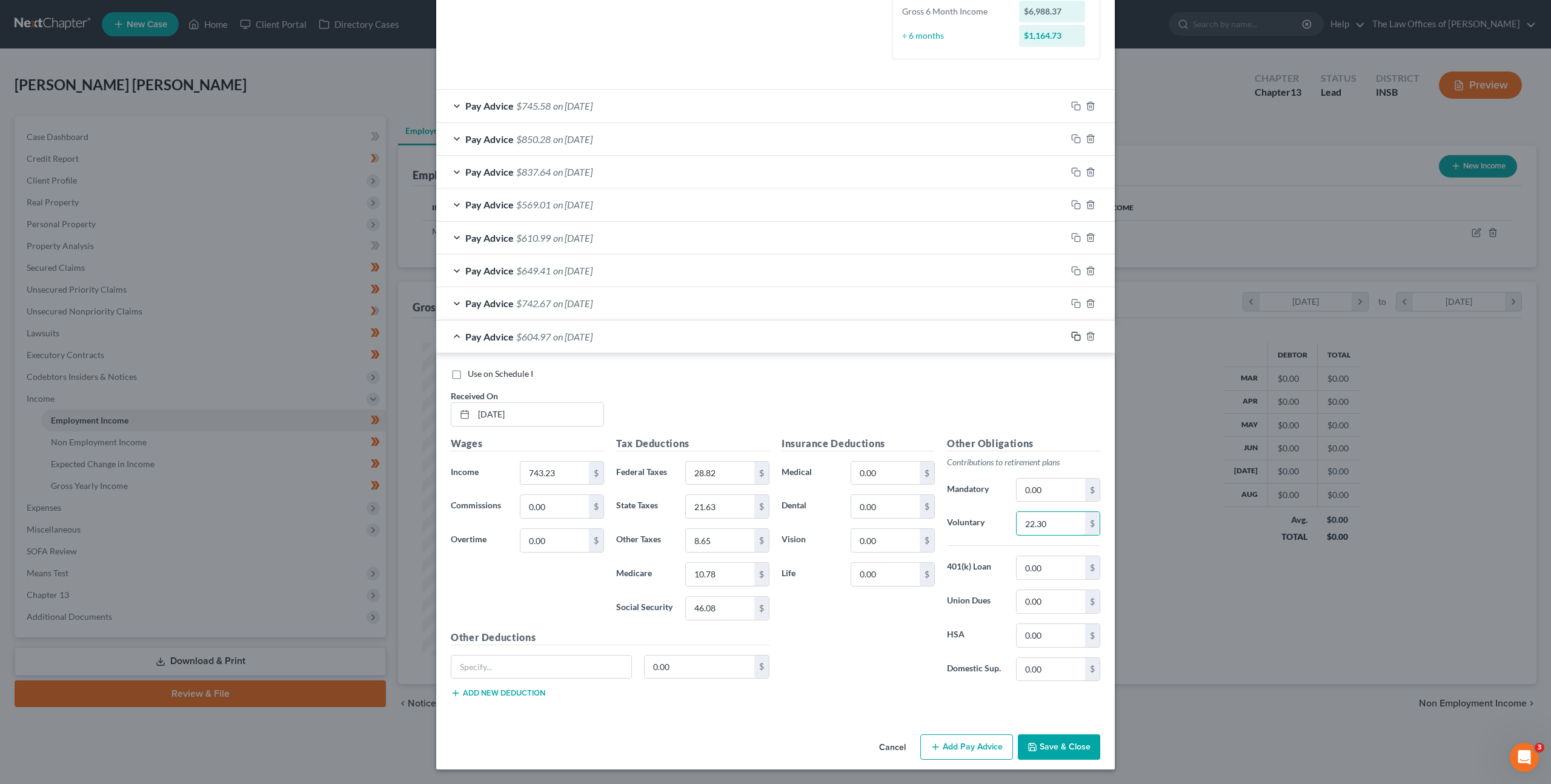
type input "22.30"
click at [1071, 338] on icon "button" at bounding box center [1075, 336] width 10 height 10
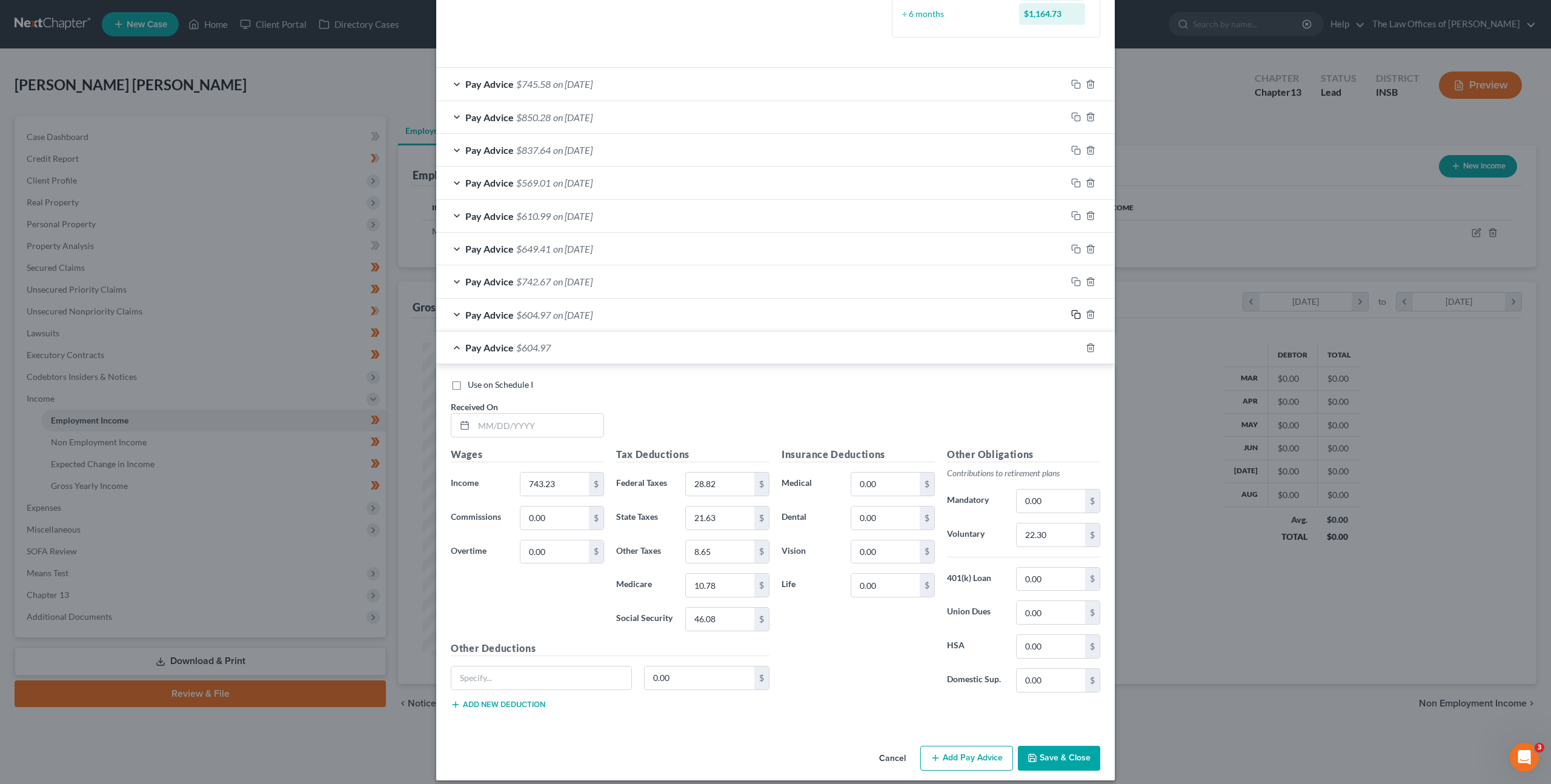
scroll to position [374, 0]
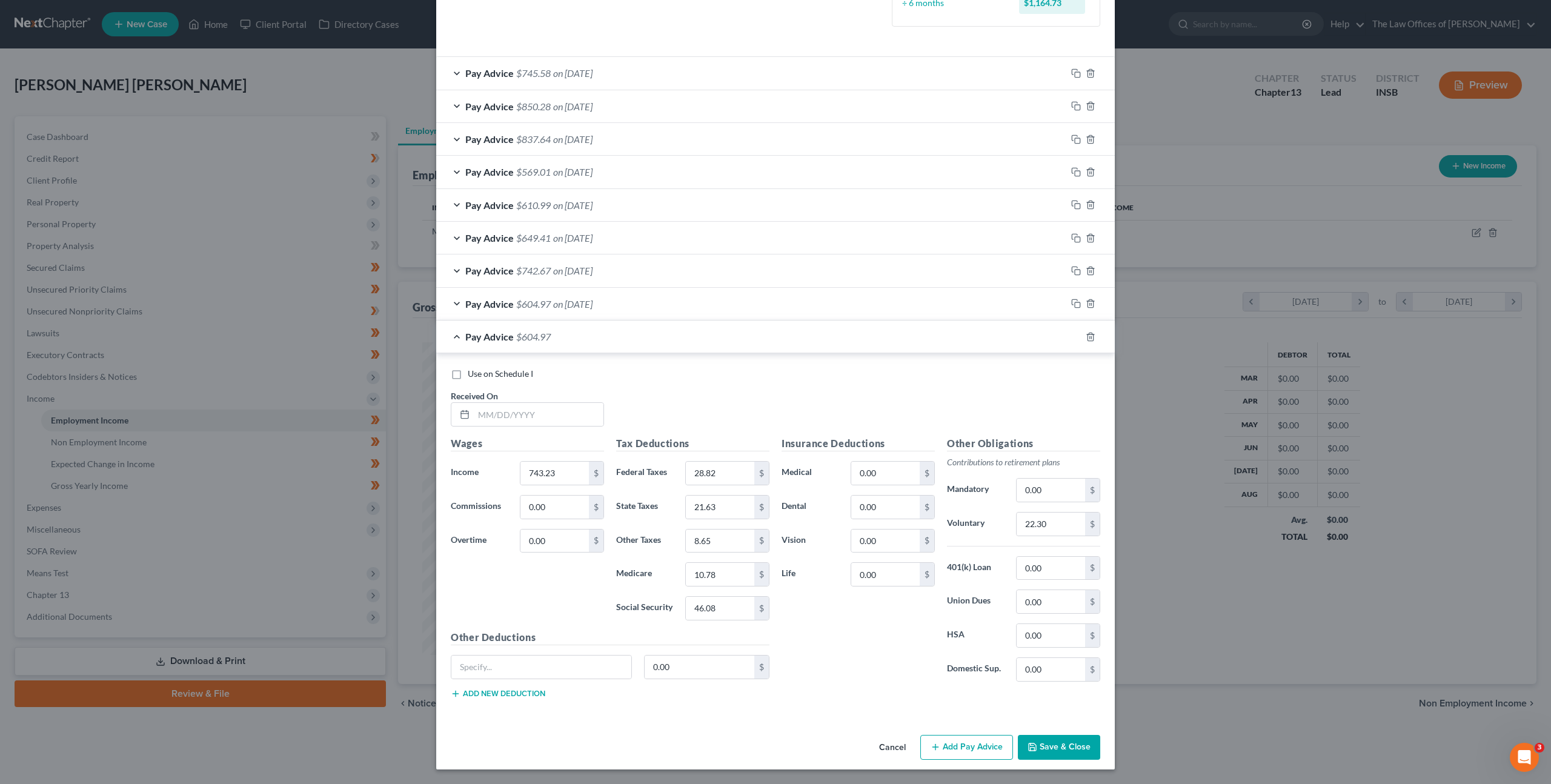
click at [762, 308] on div "Pay Advice $604.97 on [DATE]" at bounding box center [751, 304] width 630 height 32
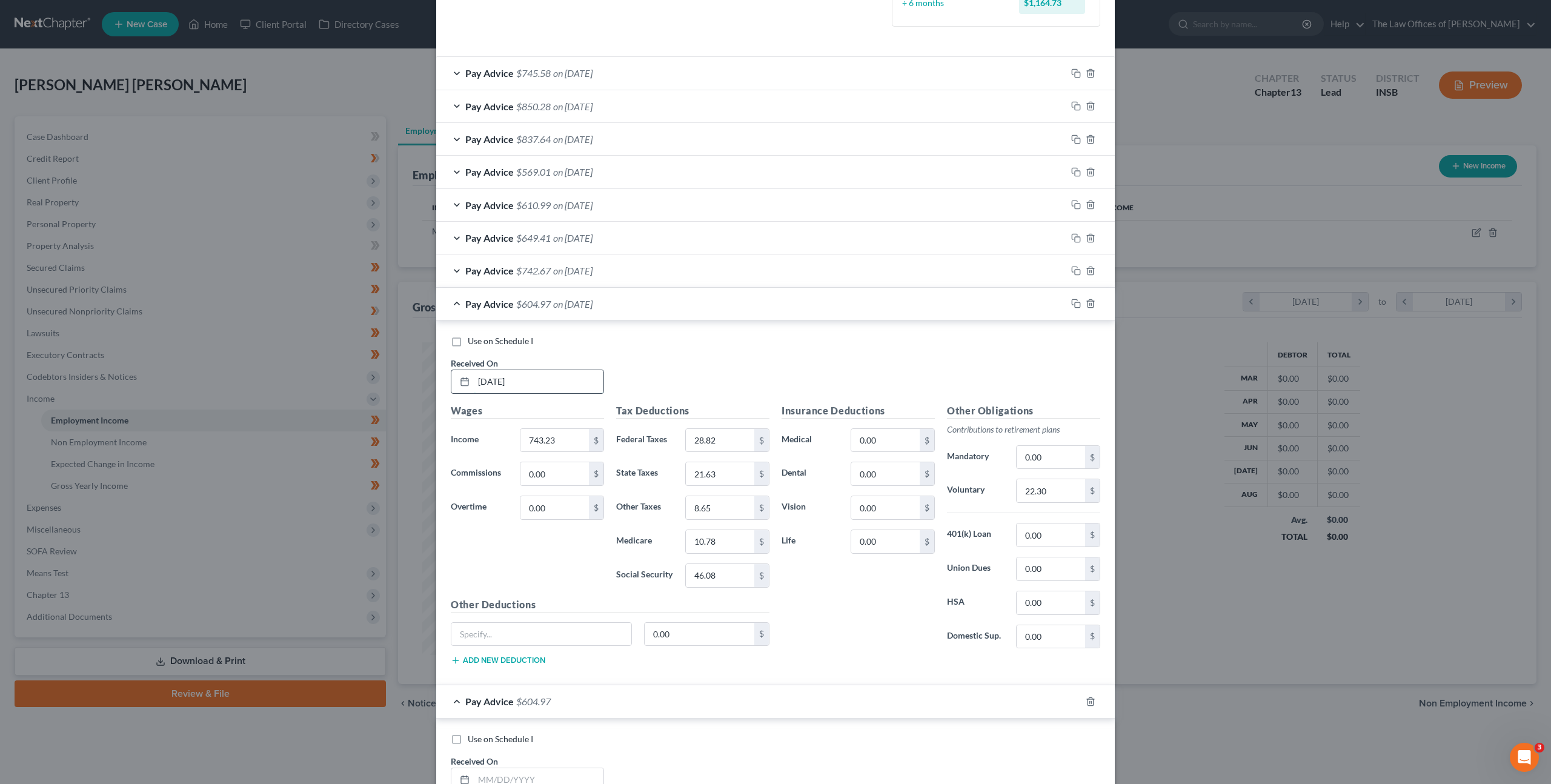
drag, startPoint x: 515, startPoint y: 376, endPoint x: 553, endPoint y: 374, distance: 38.1
click at [515, 376] on input "[DATE]" at bounding box center [538, 381] width 130 height 23
drag, startPoint x: 543, startPoint y: 377, endPoint x: 327, endPoint y: 351, distance: 217.6
click at [395, 367] on div "Edit Income Source × Employment Type * Select Full or [DEMOGRAPHIC_DATA] Employ…" at bounding box center [776, 392] width 1551 height 784
type input "[DATE]"
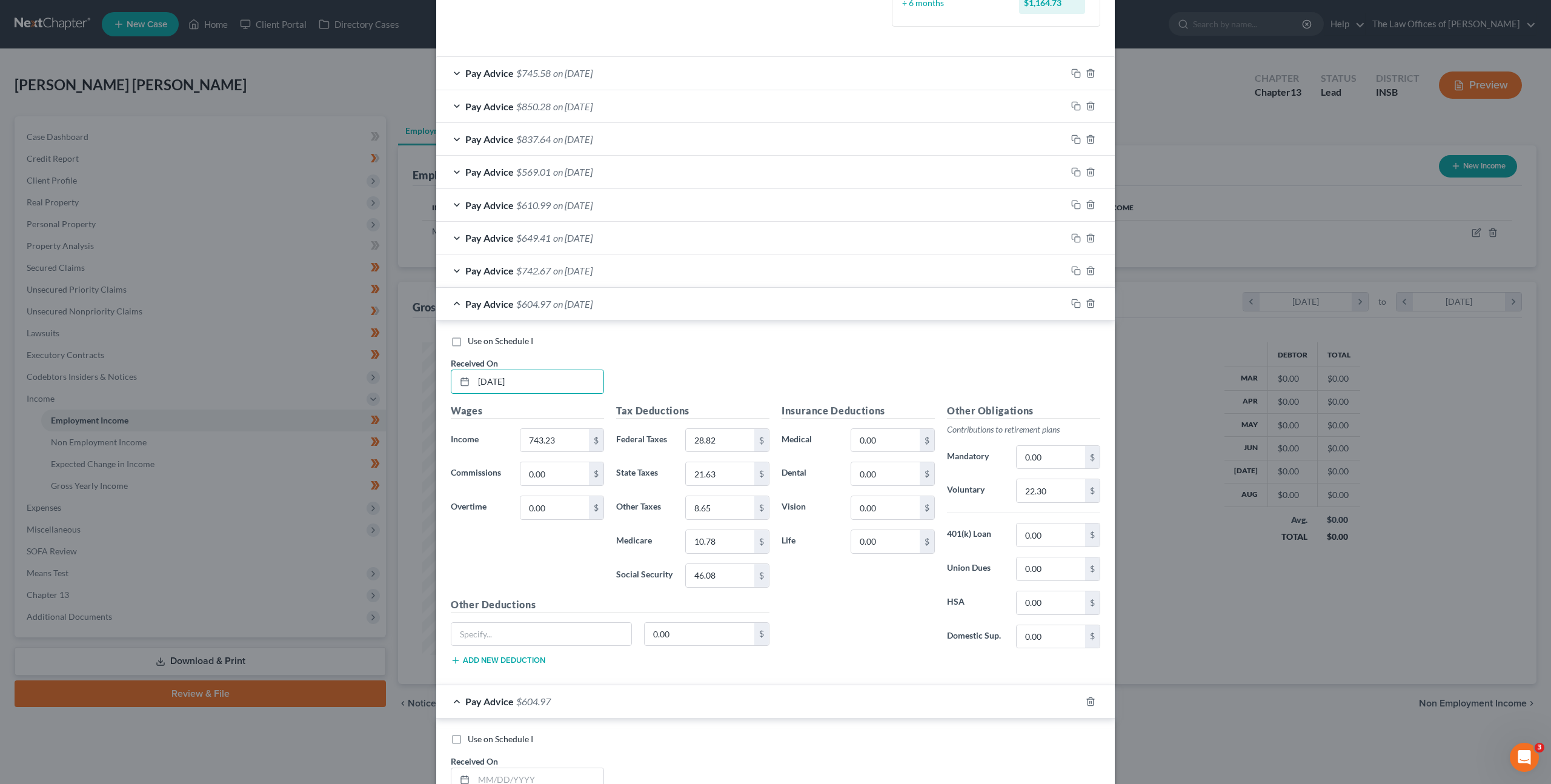
click at [689, 307] on div "Pay Advice $604.97 on [DATE]" at bounding box center [751, 304] width 630 height 32
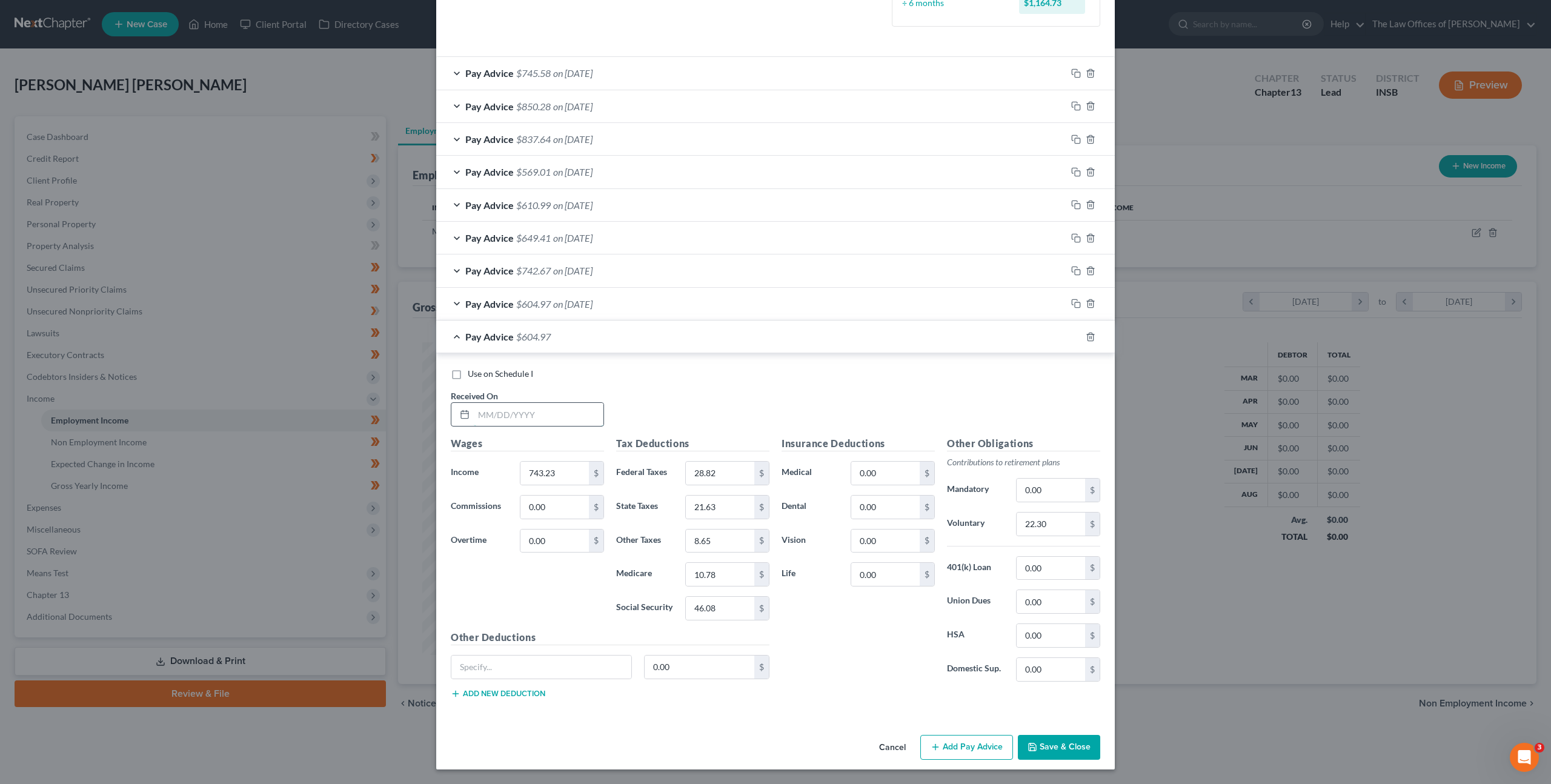
click at [586, 419] on input "text" at bounding box center [538, 414] width 130 height 23
type input "[DATE]"
type input "773.94"
type input "31.80"
type input "22.52"
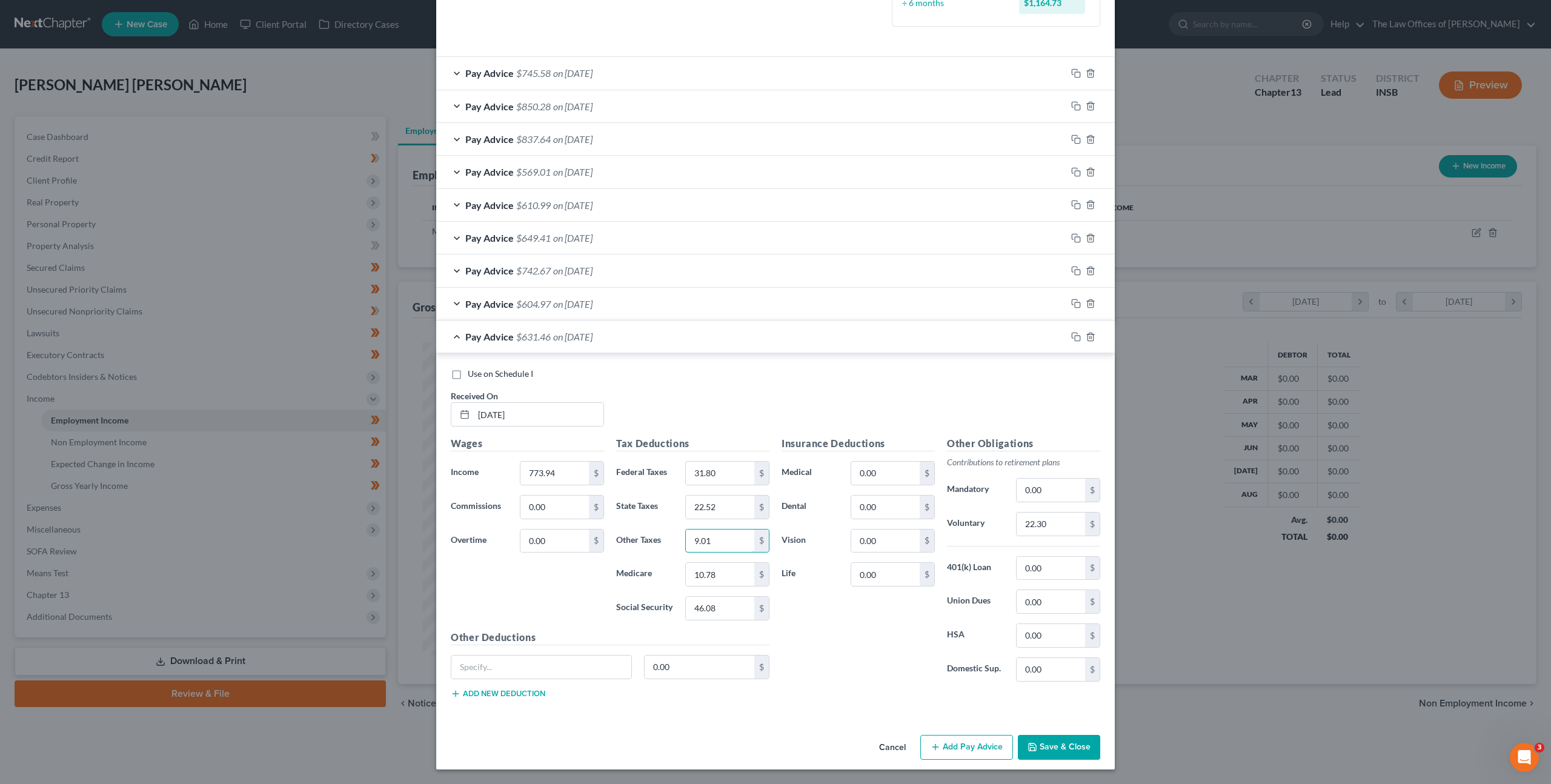
type input "9.01"
type input "11.22"
type input "47.99"
drag, startPoint x: 1006, startPoint y: 513, endPoint x: 1018, endPoint y: 517, distance: 12.6
click at [1010, 513] on div "22.30 $" at bounding box center [1058, 524] width 96 height 24
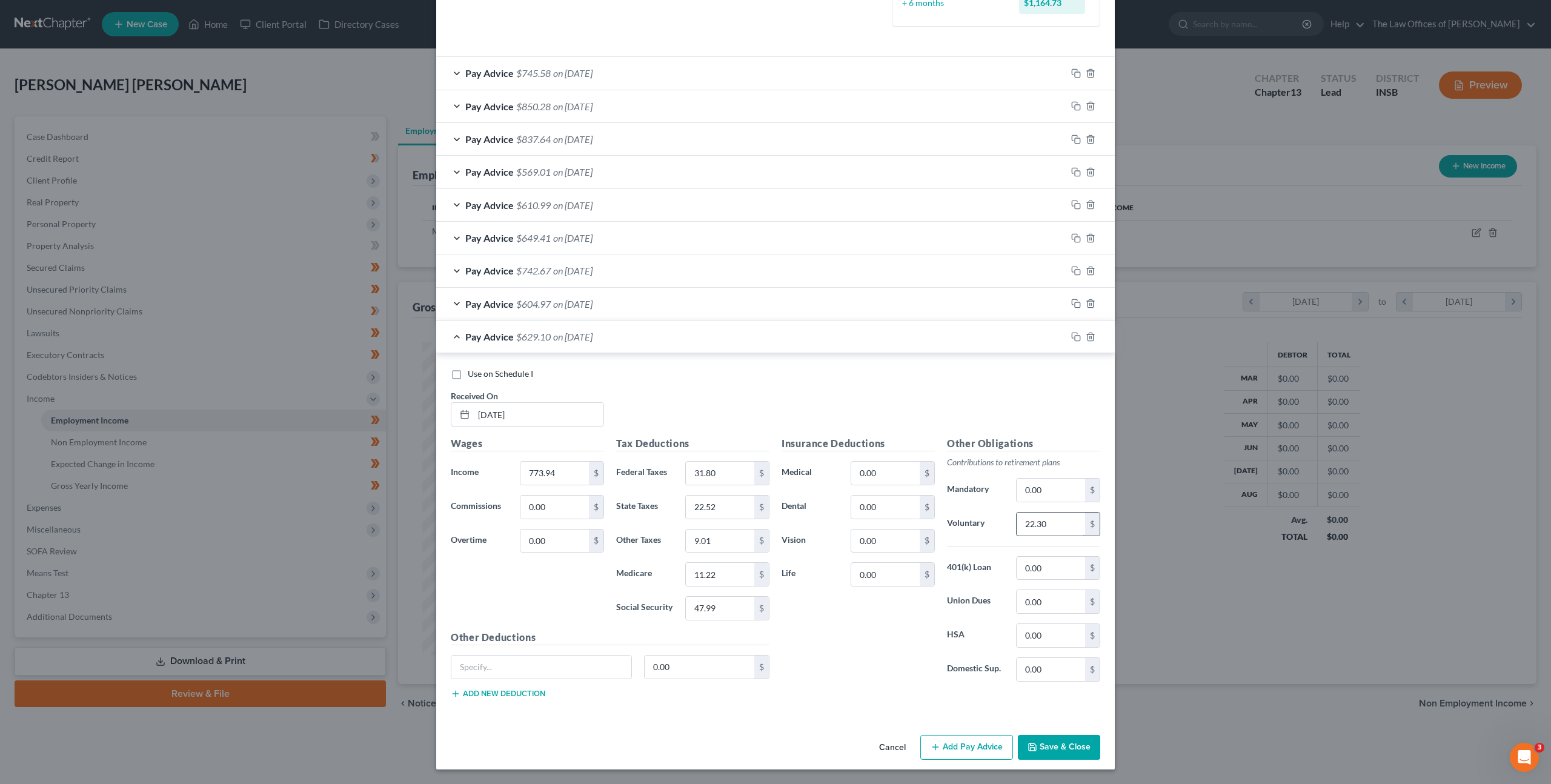
click at [1018, 517] on input "22.30" at bounding box center [1050, 524] width 69 height 23
type input "23.22"
click at [1071, 340] on icon "button" at bounding box center [1075, 336] width 10 height 10
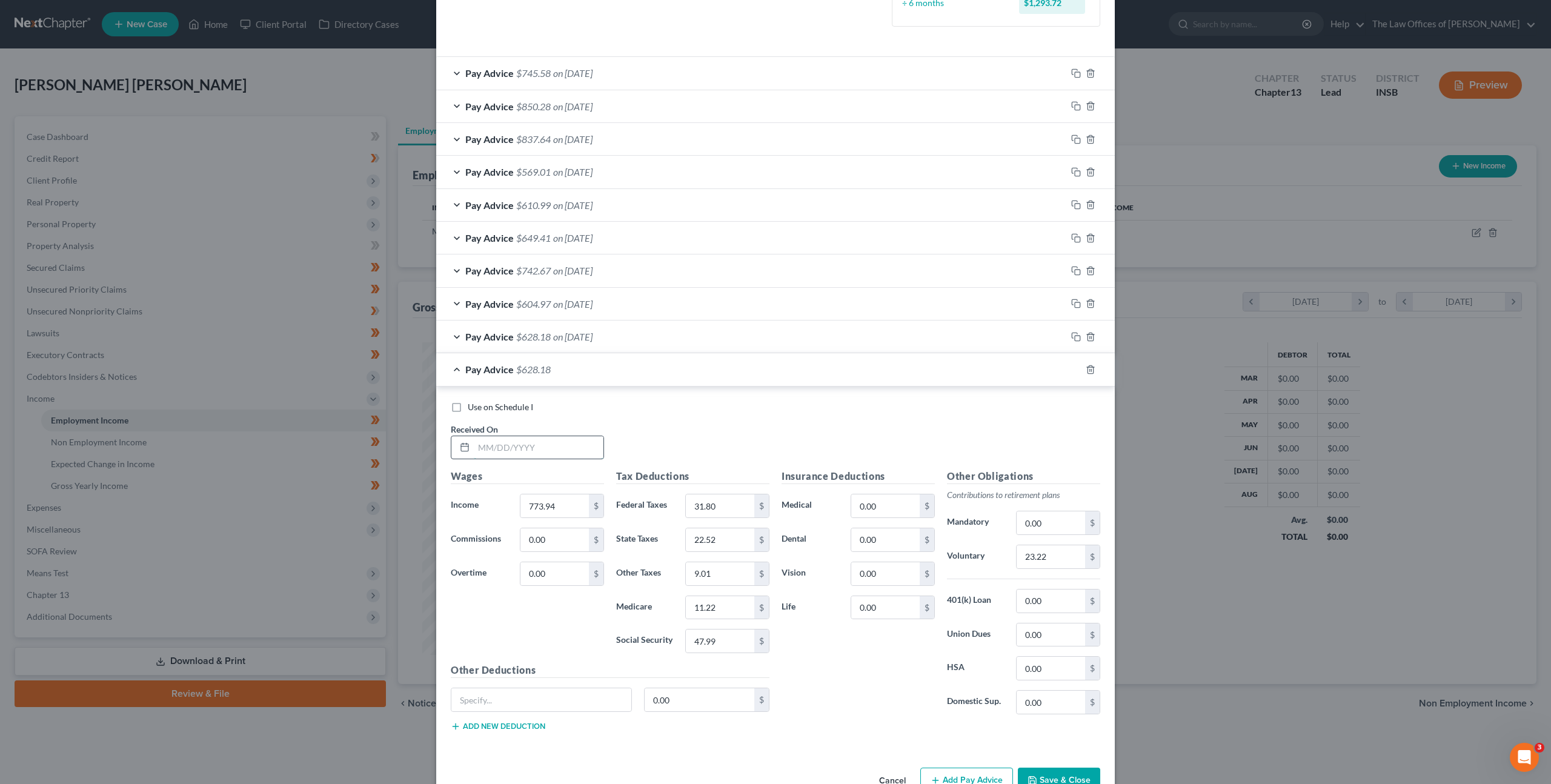
click at [547, 447] on input "text" at bounding box center [538, 448] width 130 height 23
click at [519, 442] on input "text" at bounding box center [538, 448] width 130 height 23
type input "[DATE]"
type input "911.54"
type input "46.55"
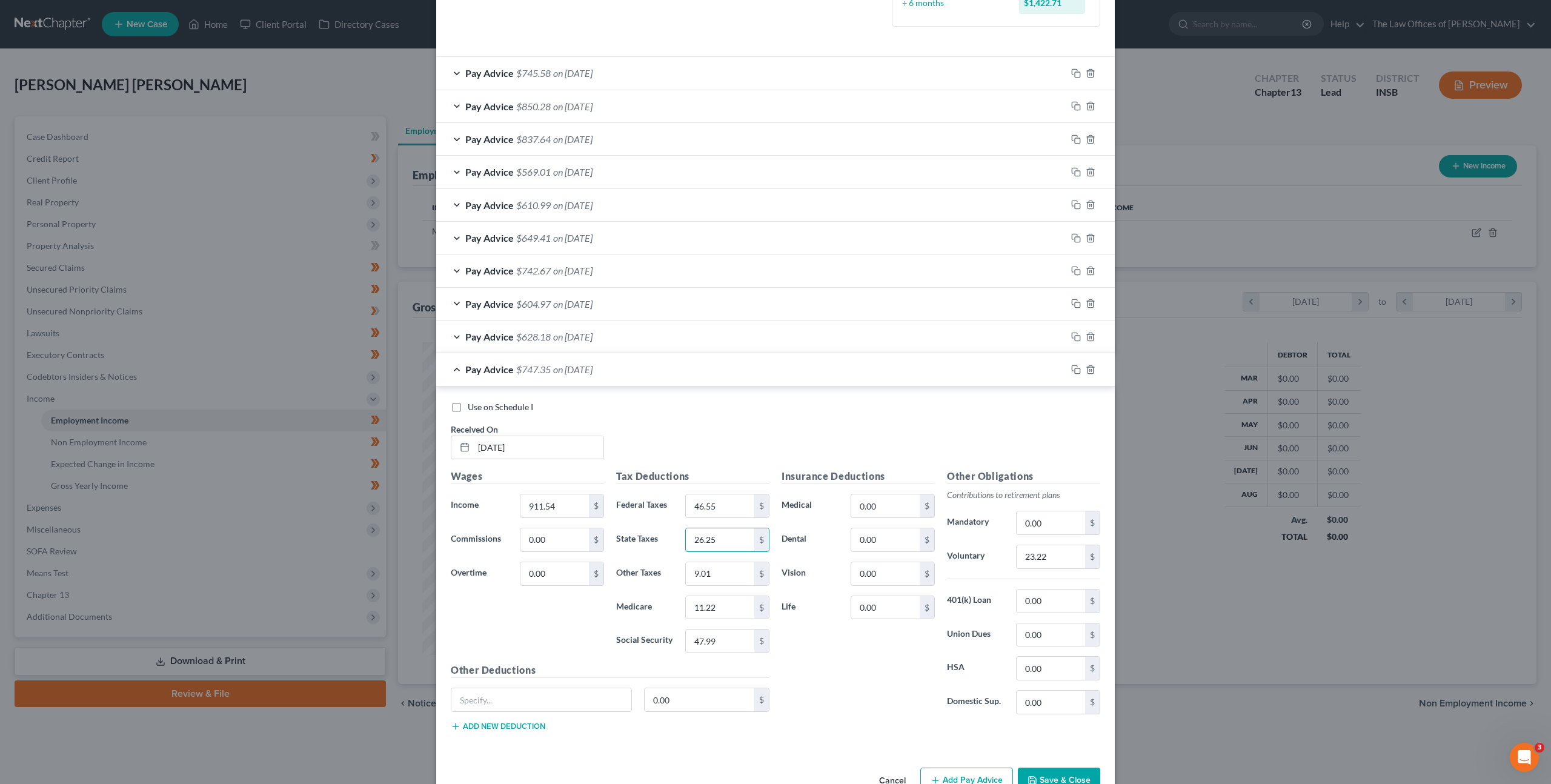
type input "26.25"
type input "10.50"
type input "13.22"
type input "56.51"
click at [1034, 551] on input "23.22" at bounding box center [1050, 557] width 69 height 23
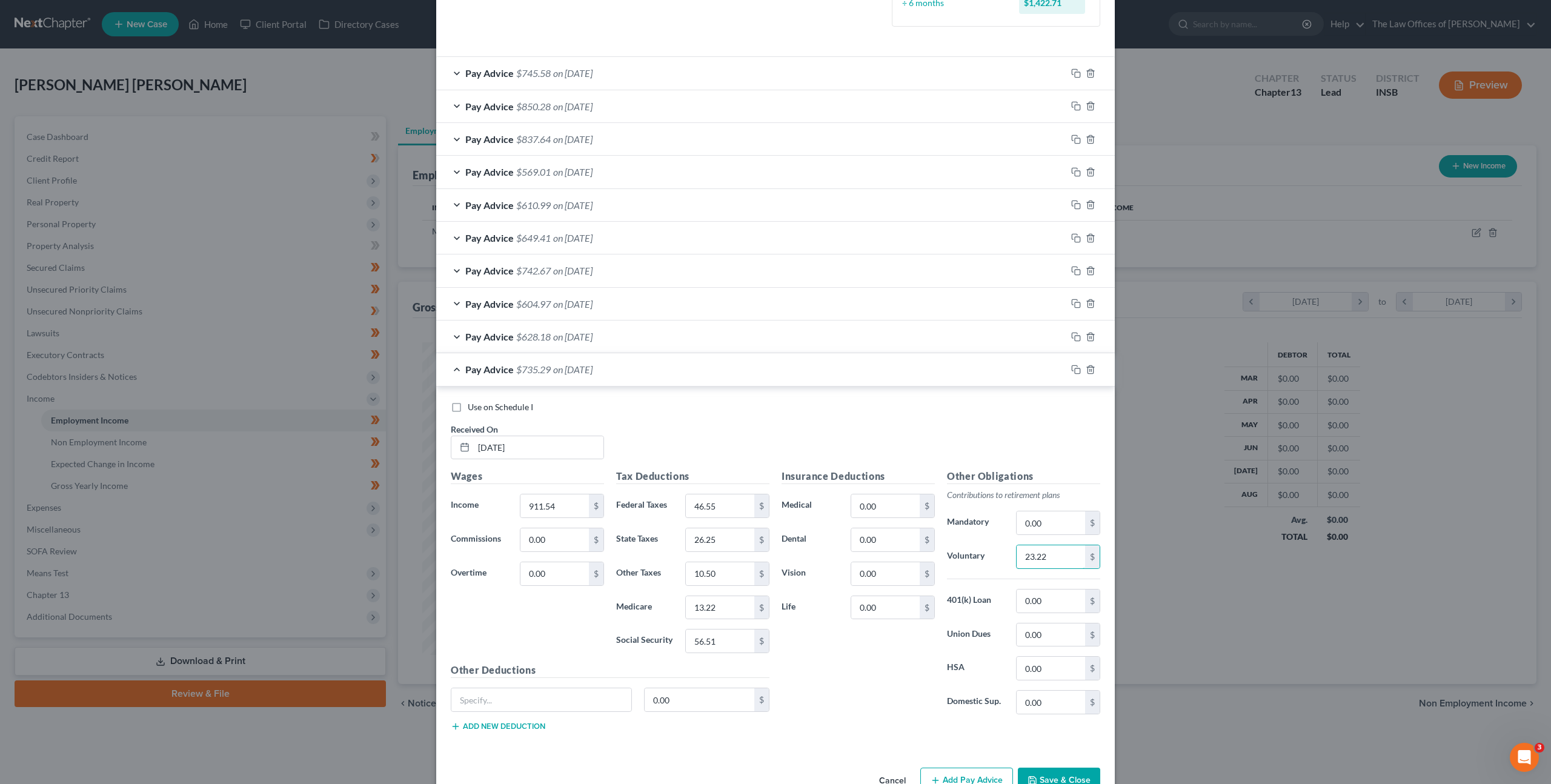
drag, startPoint x: 1052, startPoint y: 555, endPoint x: 938, endPoint y: 526, distance: 117.6
click at [1049, 555] on input "23.22" at bounding box center [1050, 557] width 69 height 23
drag, startPoint x: 1039, startPoint y: 555, endPoint x: 971, endPoint y: 533, distance: 71.5
click at [982, 537] on div "Other Obligations Contributions to retirement plans Mandatory 0.00 $ Voluntary …" at bounding box center [1023, 596] width 166 height 255
click at [1060, 564] on input "23.22" at bounding box center [1050, 557] width 69 height 23
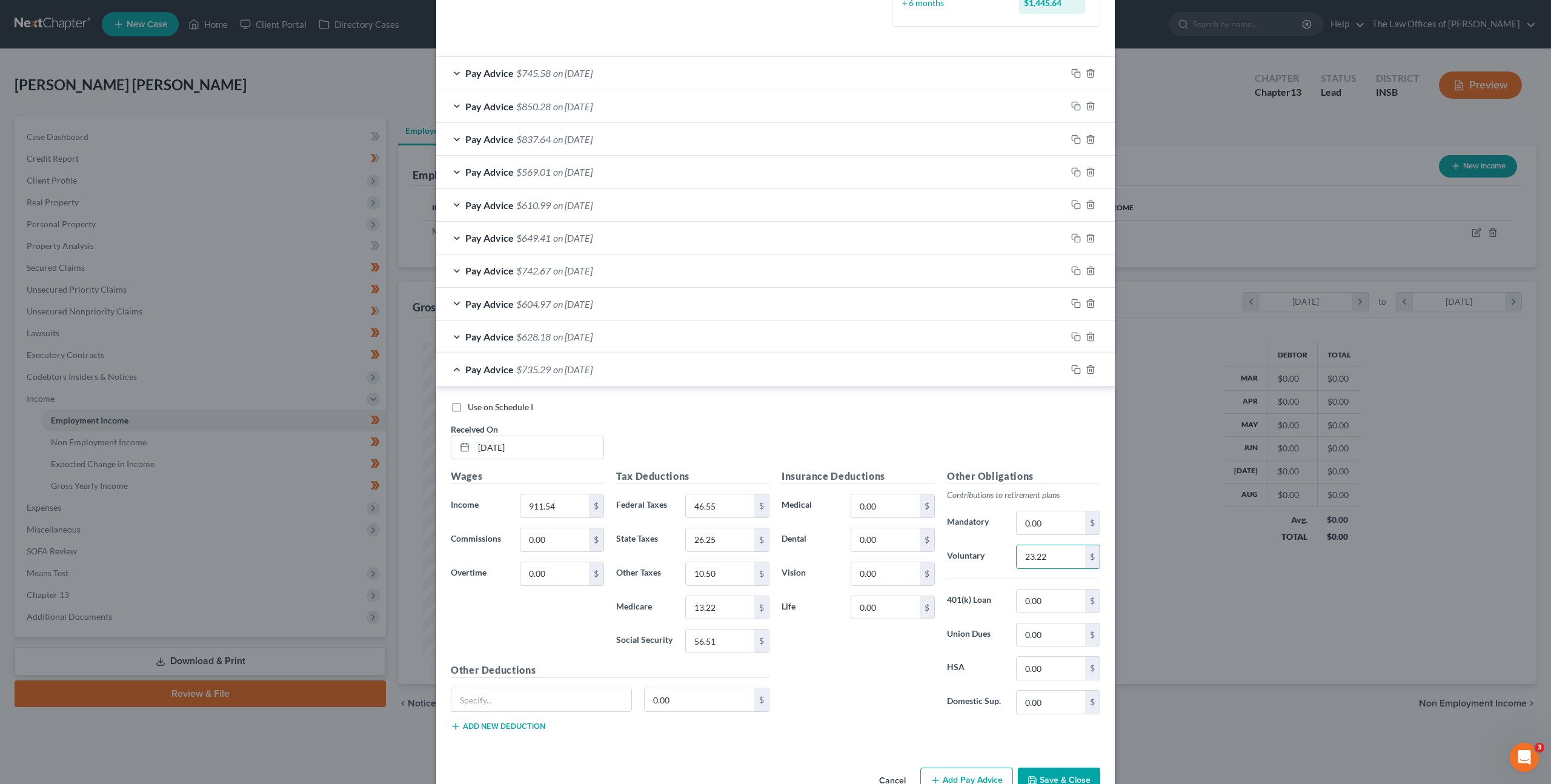
drag, startPoint x: 1045, startPoint y: 557, endPoint x: 953, endPoint y: 541, distance: 93.4
click at [998, 547] on div "Voluntary 23.22 $" at bounding box center [1023, 557] width 166 height 24
type input "36.47"
click at [1071, 370] on icon "button" at bounding box center [1075, 369] width 10 height 10
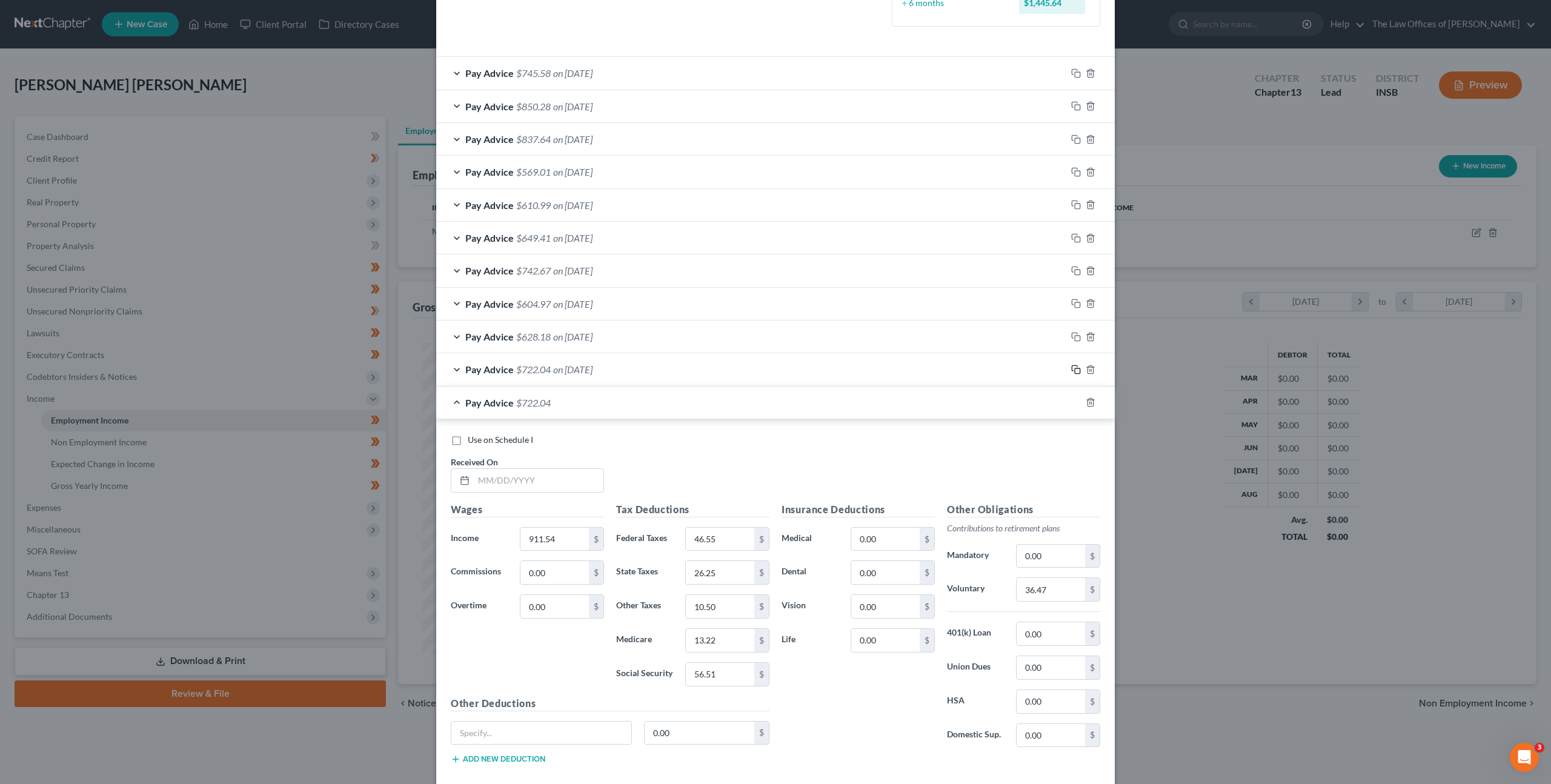
scroll to position [440, 0]
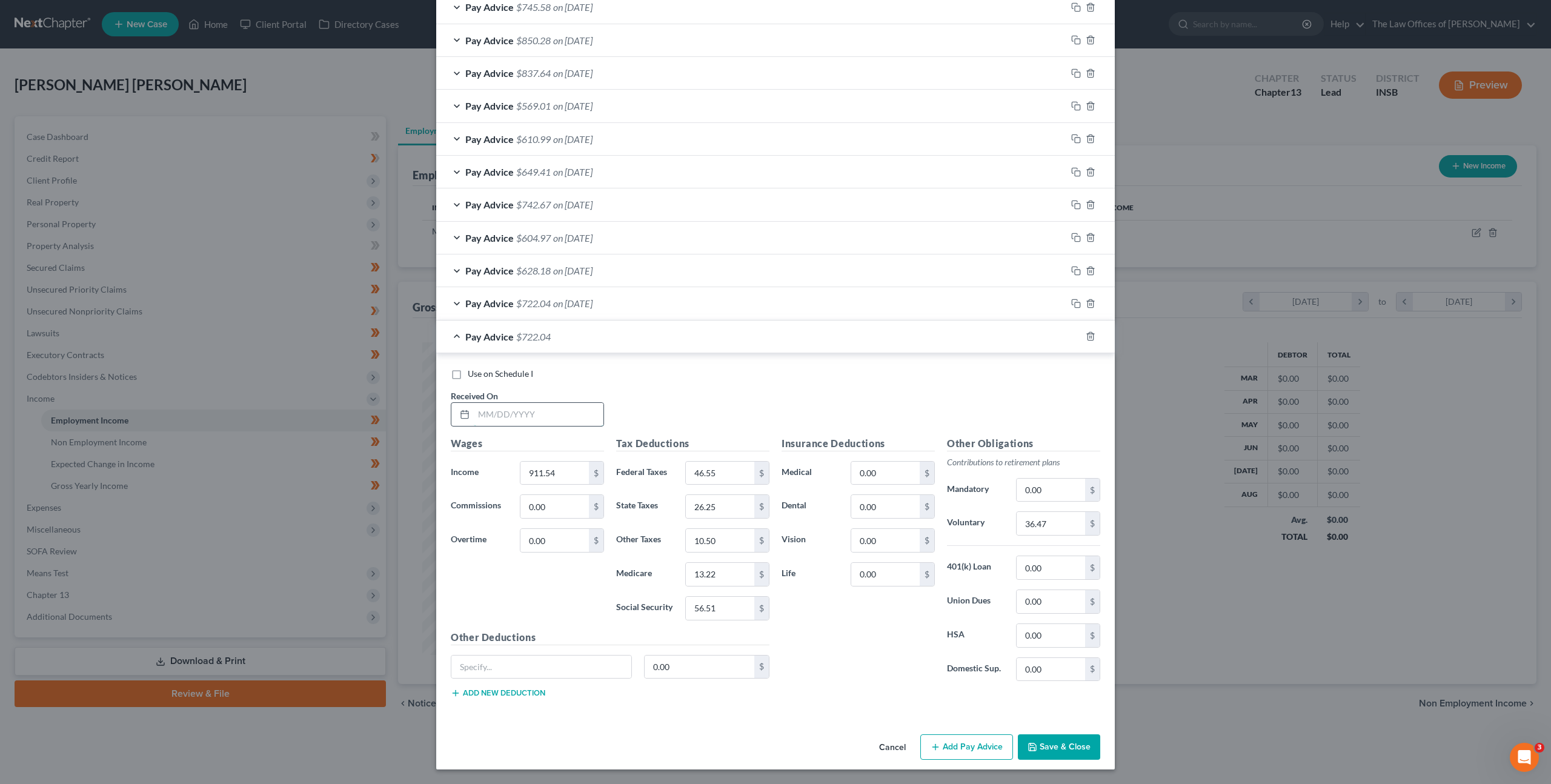
click at [536, 406] on input "text" at bounding box center [538, 414] width 130 height 23
type input "[DATE]"
type input "1,059.85"
type input "63.63"
type input "30.52"
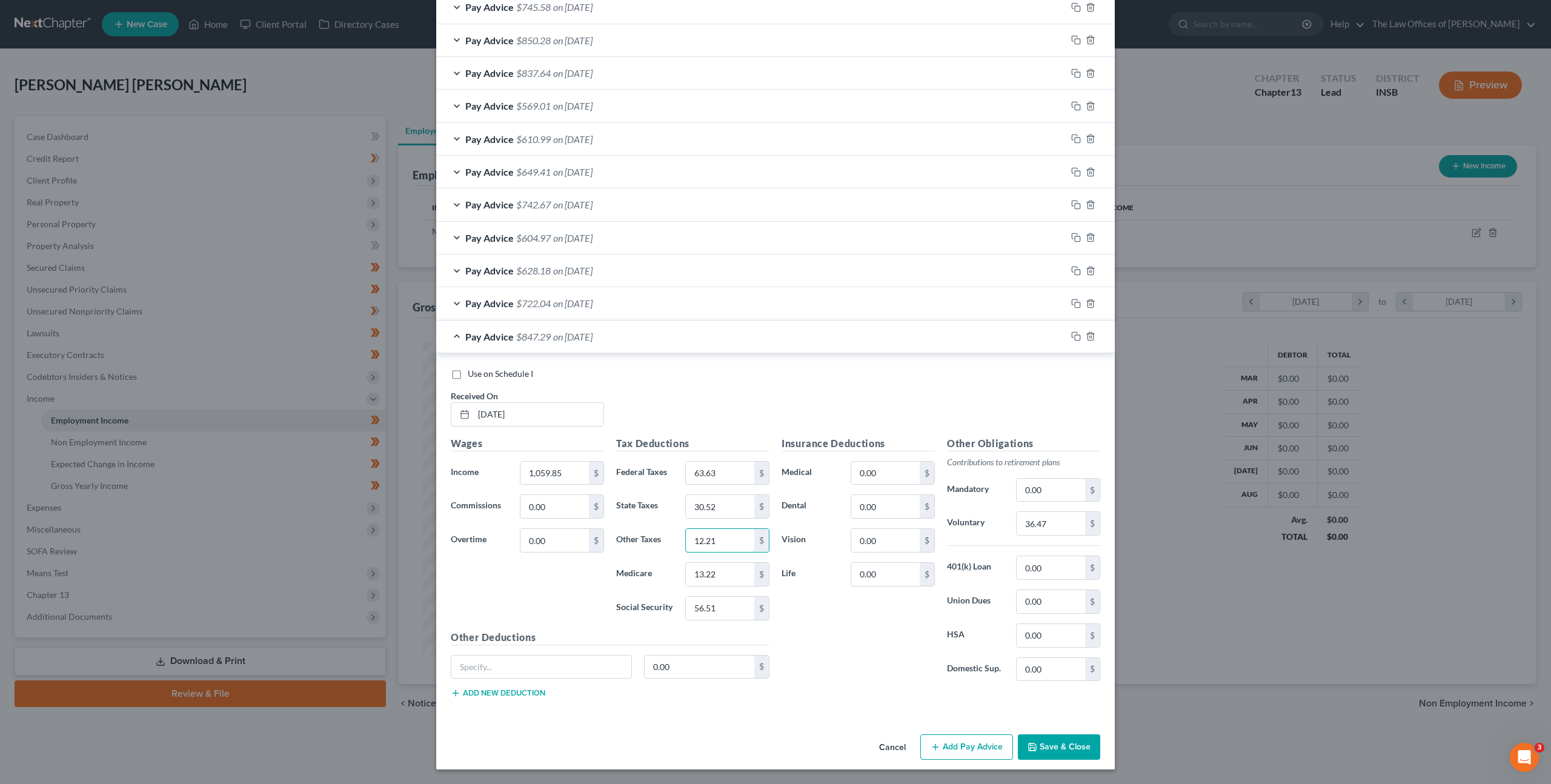
type input "12.21"
type input "15.36"
type input "65.71"
click at [1034, 525] on input "36.47" at bounding box center [1050, 523] width 69 height 23
type input "42.40"
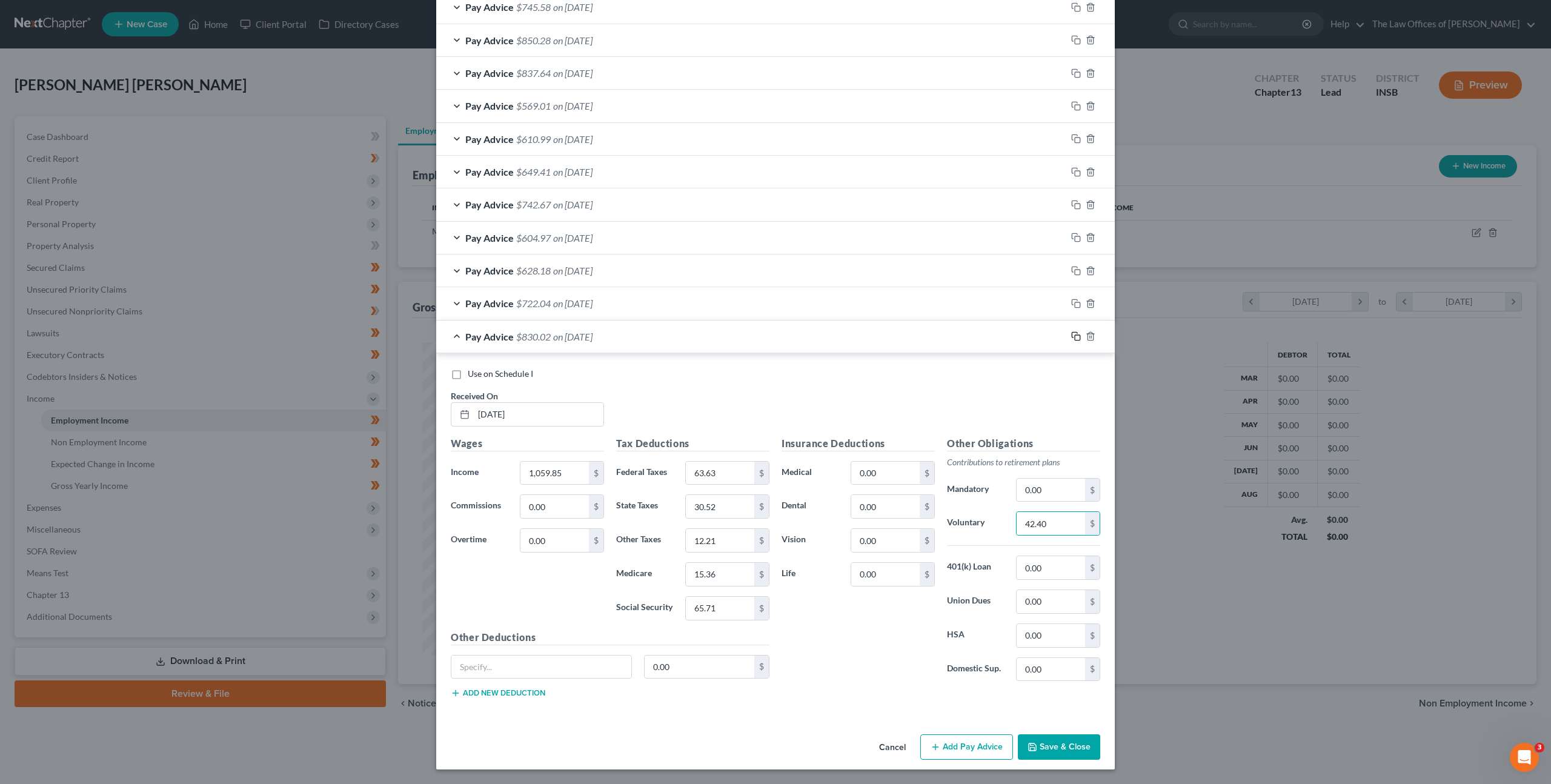
click at [1075, 335] on rect "button" at bounding box center [1077, 338] width 5 height 5
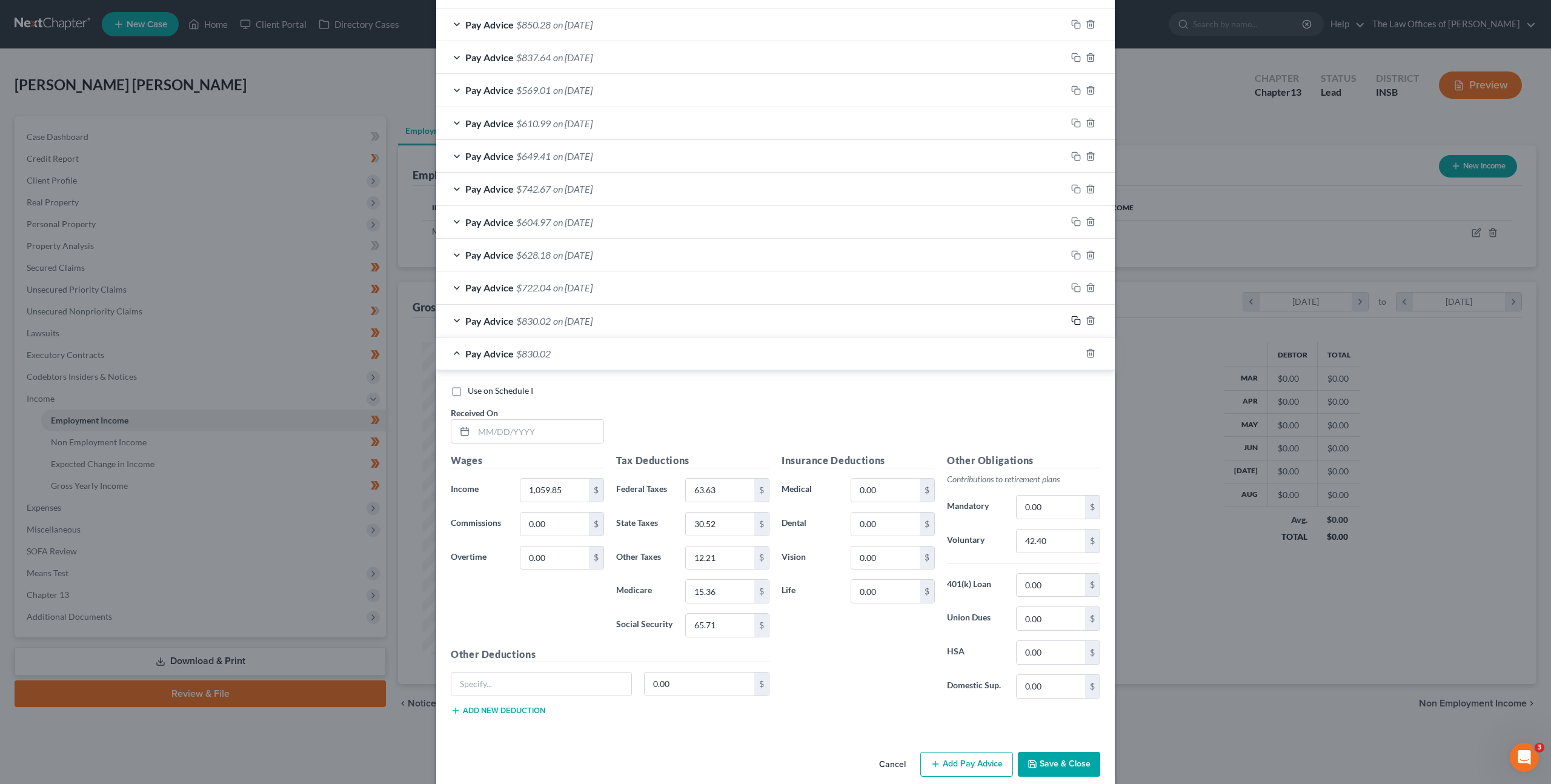
scroll to position [473, 0]
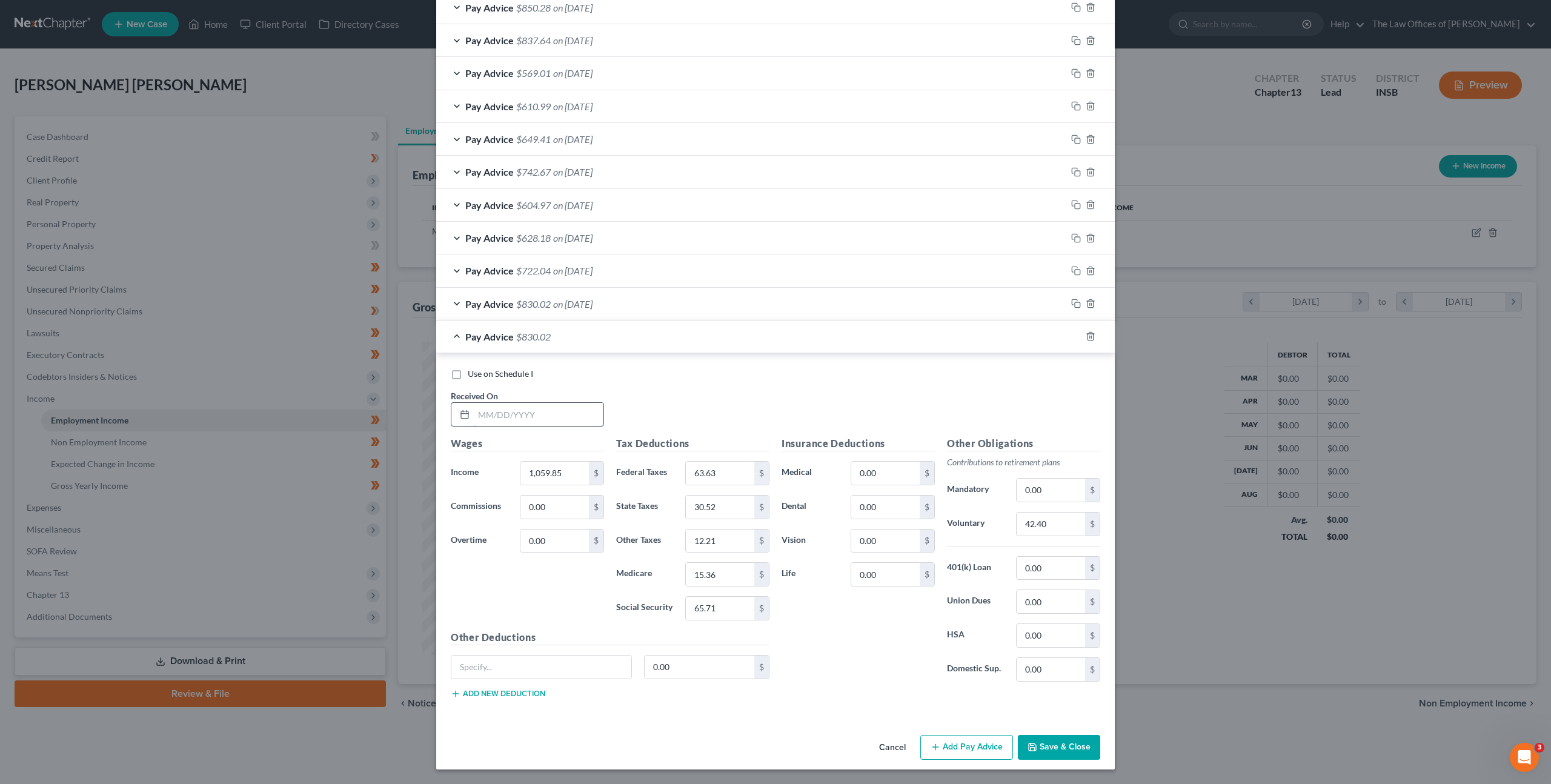
click at [546, 411] on input "text" at bounding box center [538, 414] width 130 height 23
type input "[DATE]"
type input "942.40"
type input "50.10"
type input "27.14"
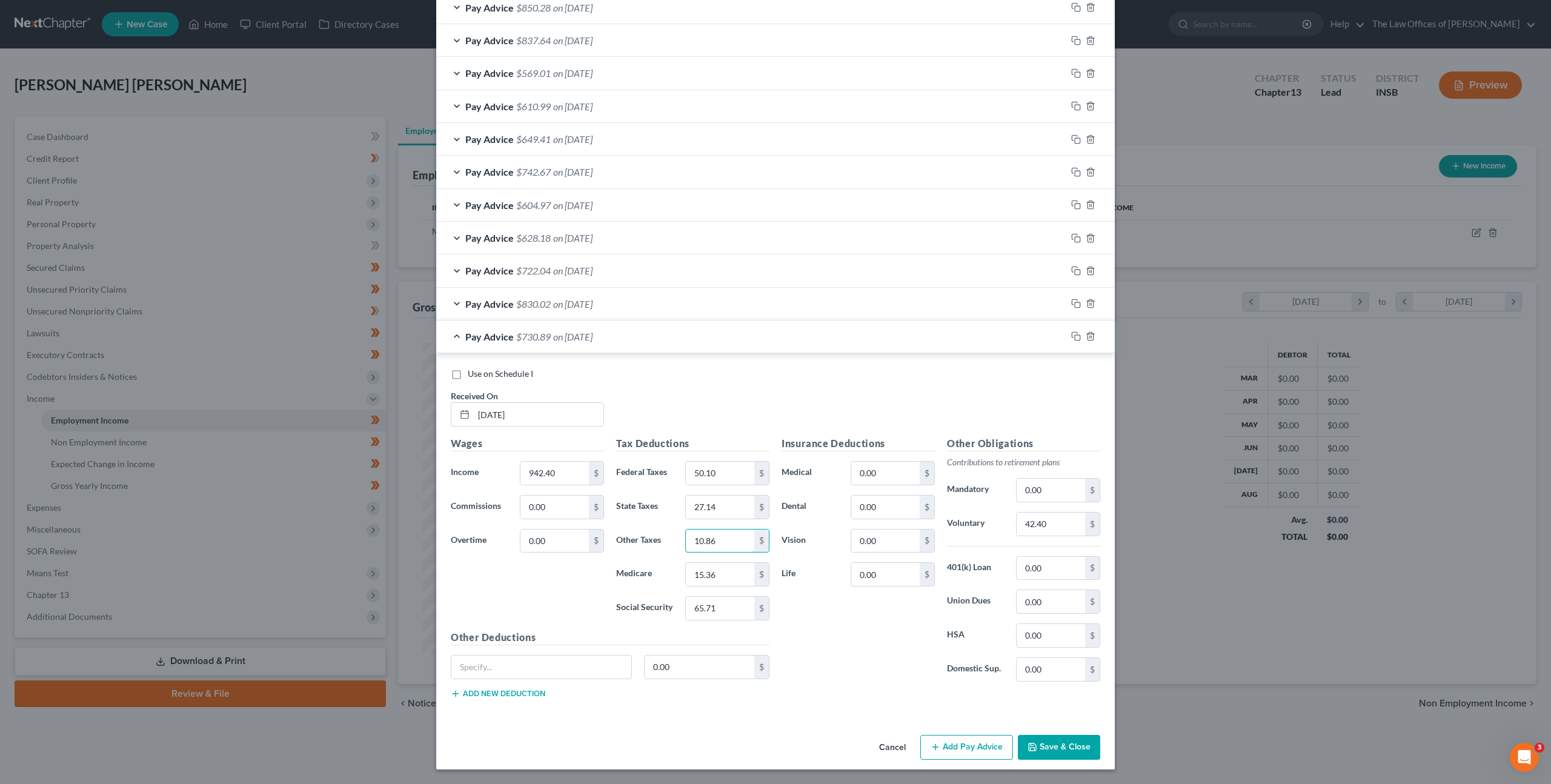
type input "10.86"
type input "13.67"
type input "58.43"
click at [1026, 532] on input "42.40" at bounding box center [1050, 524] width 69 height 23
type input "37.70"
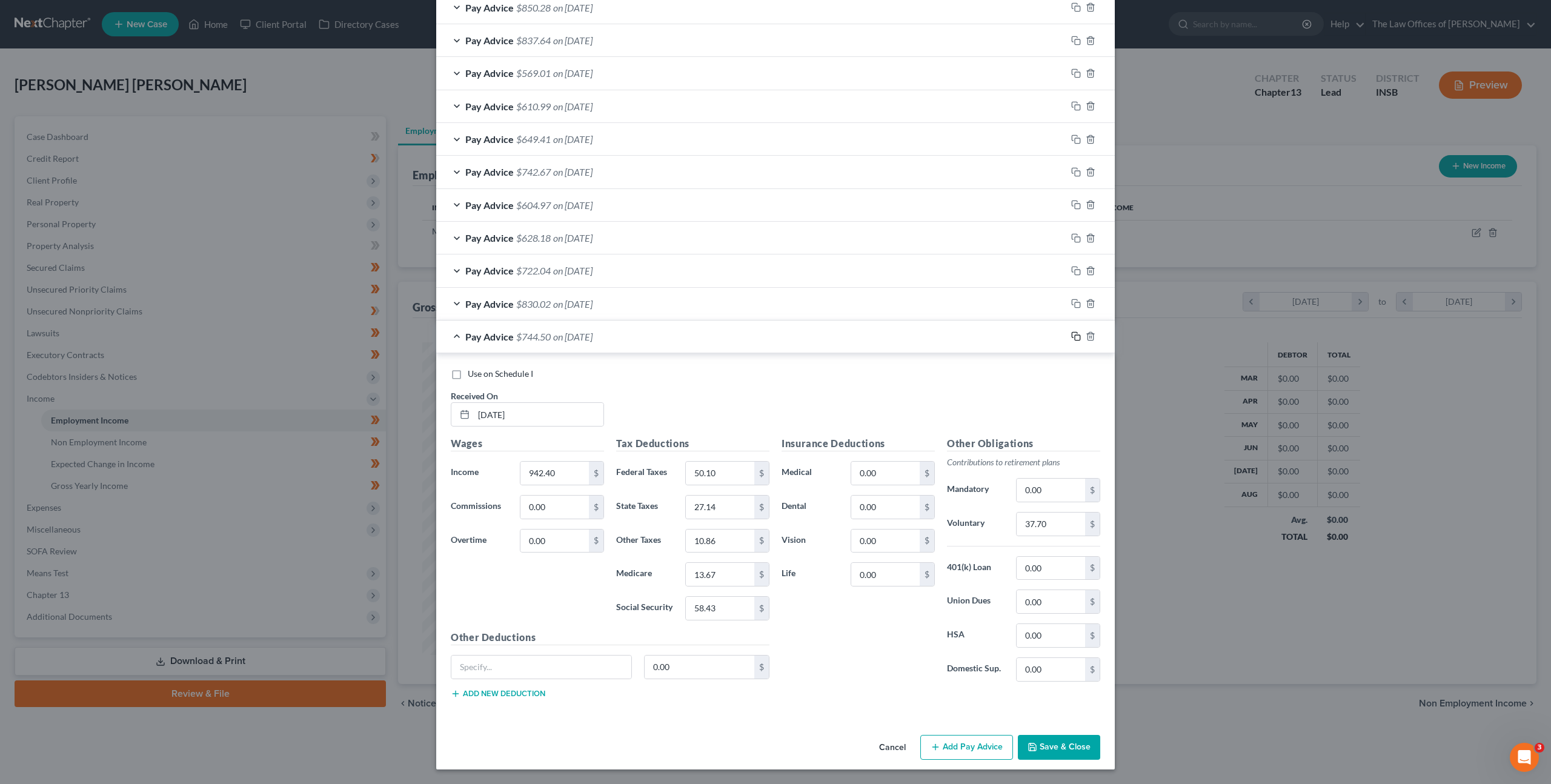
click at [1071, 338] on icon "button" at bounding box center [1075, 336] width 10 height 10
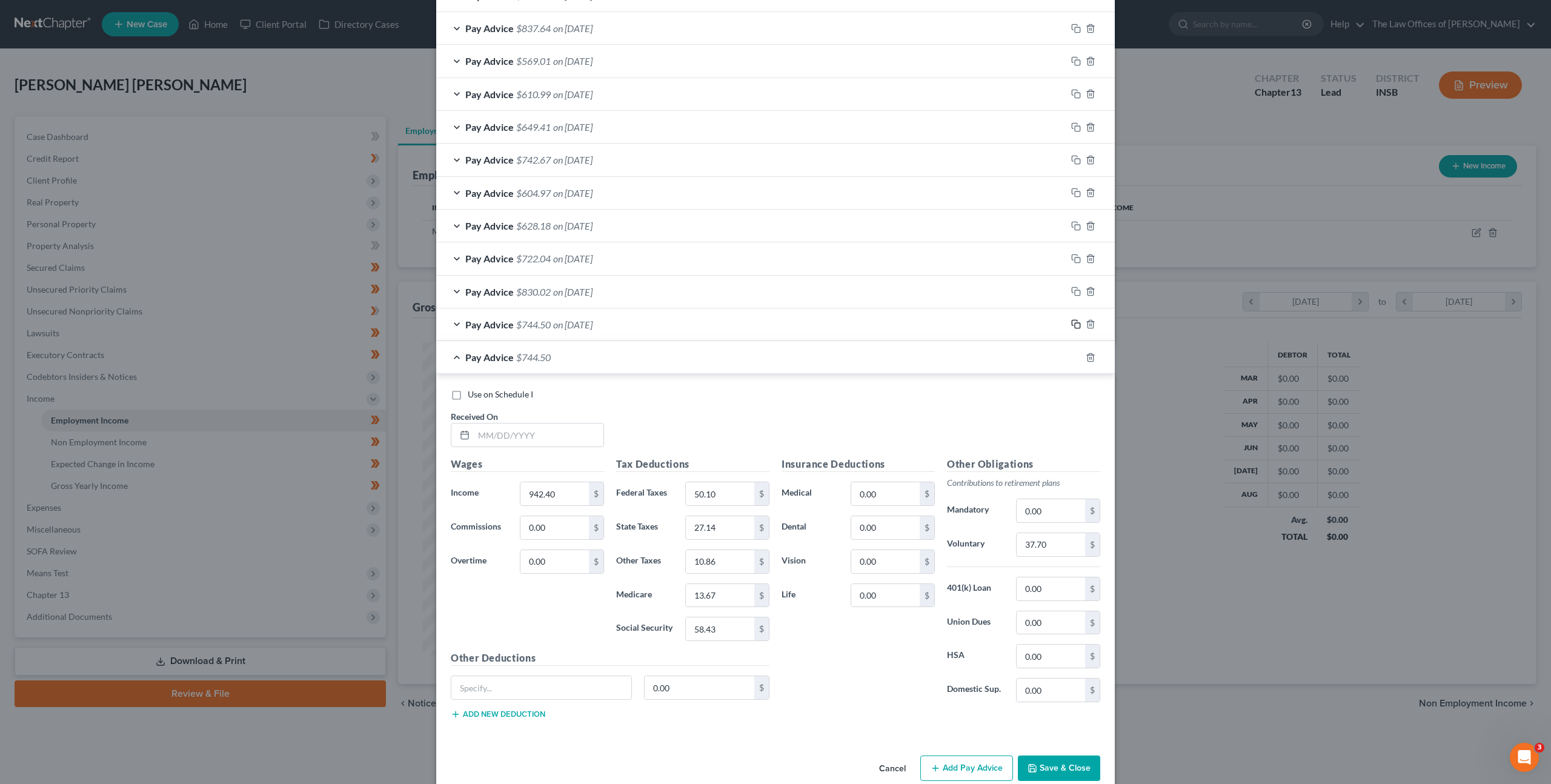
scroll to position [506, 0]
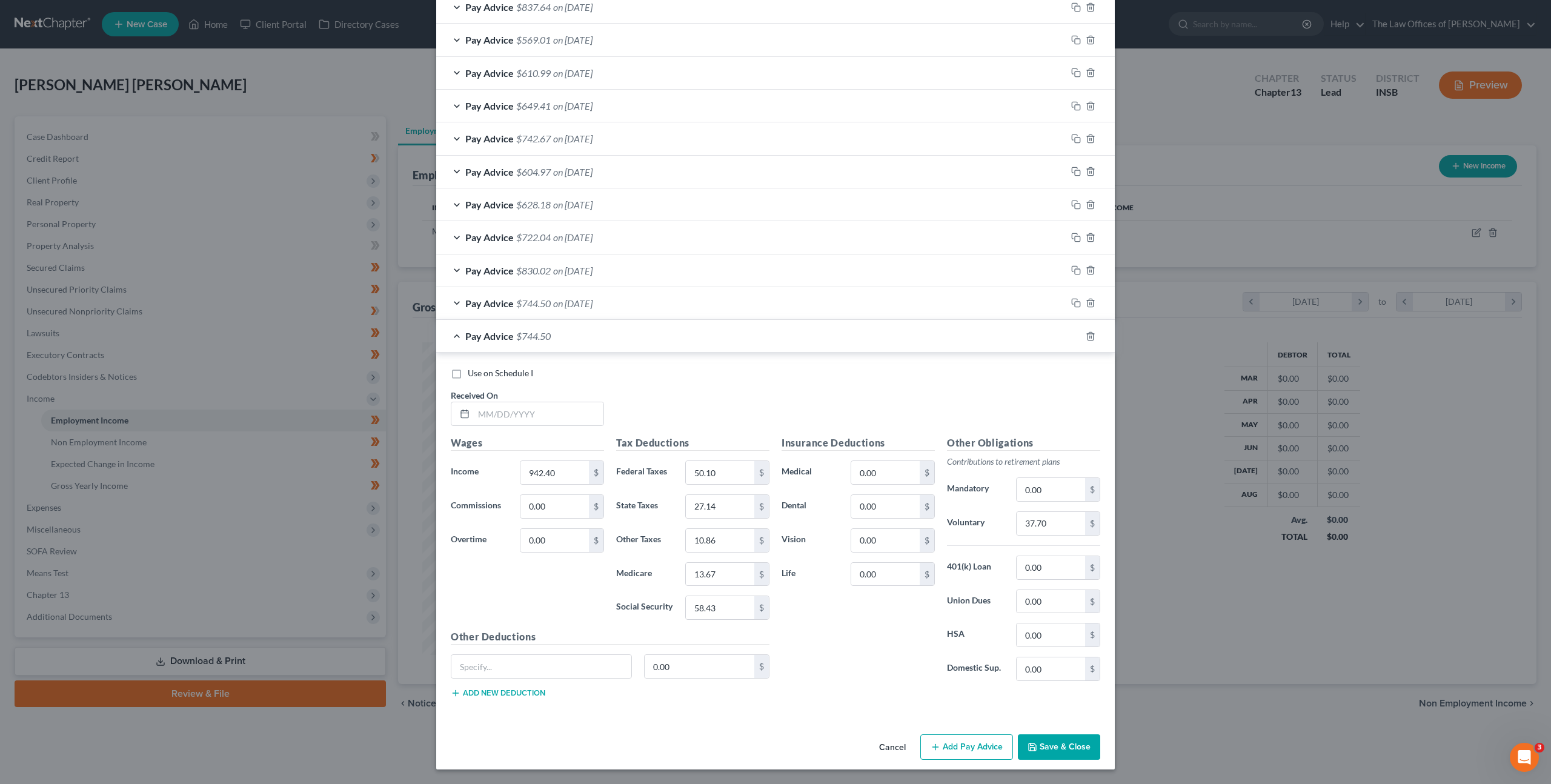
click at [511, 397] on div "Received On *" at bounding box center [527, 408] width 166 height 37
click at [519, 413] on input "text" at bounding box center [538, 414] width 130 height 23
type input "[DATE]"
type input "829.49"
type input "37.10"
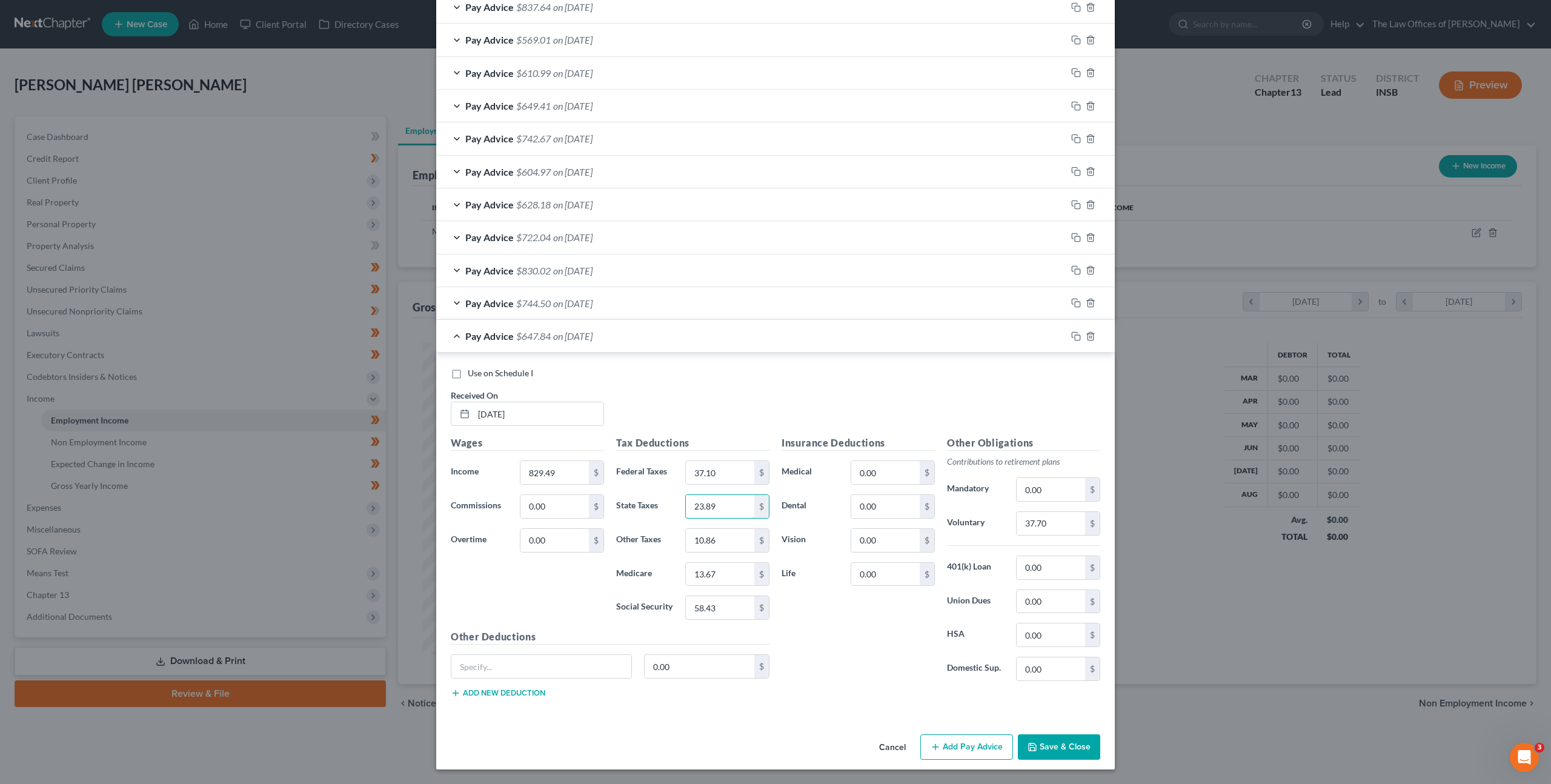
type input "23.89"
type input "9.56"
type input "12.03"
type input "51.43"
click at [1048, 523] on input "37.70" at bounding box center [1050, 523] width 69 height 23
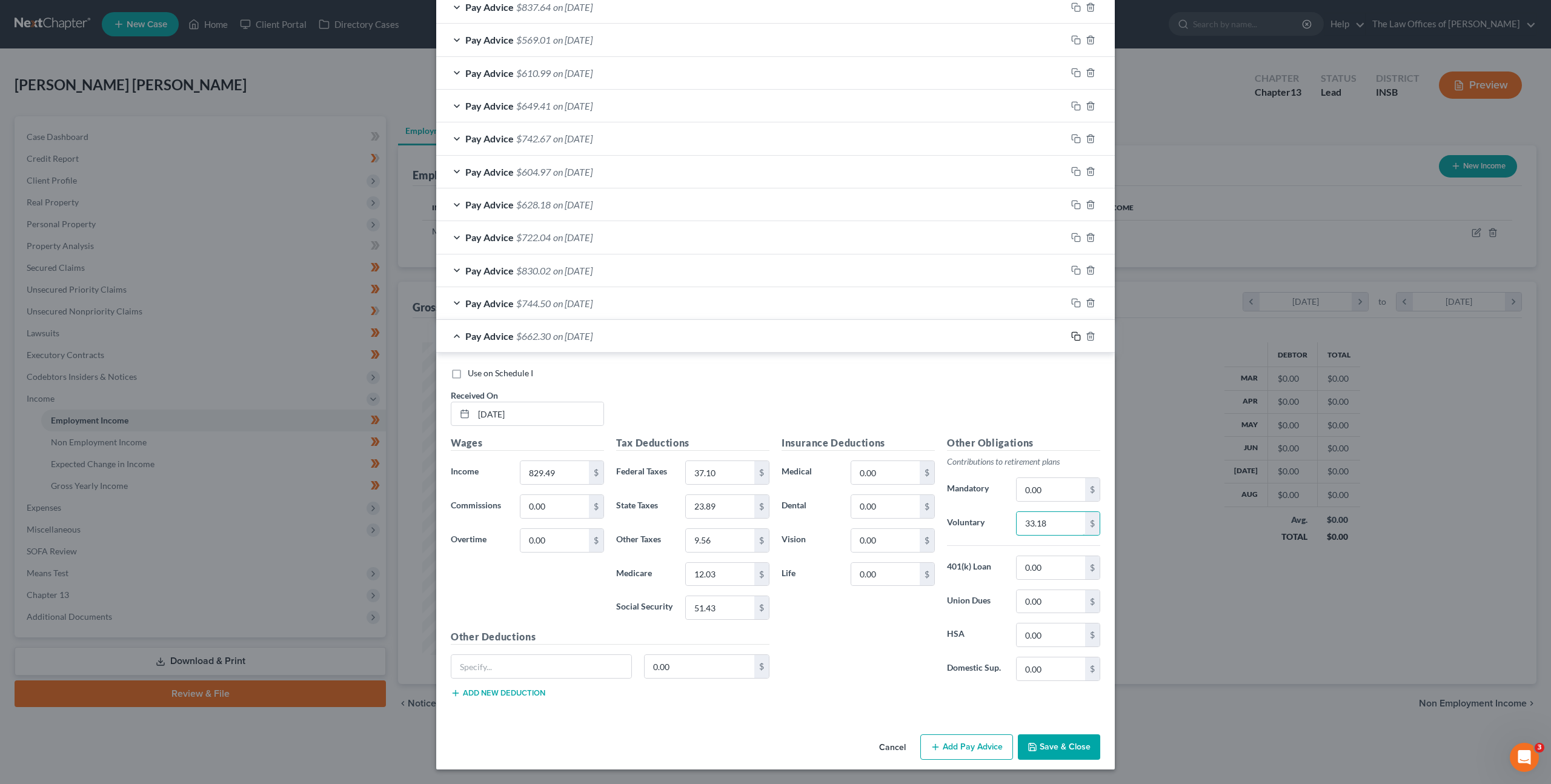
type input "33.18"
click at [1075, 338] on rect "button" at bounding box center [1077, 338] width 5 height 5
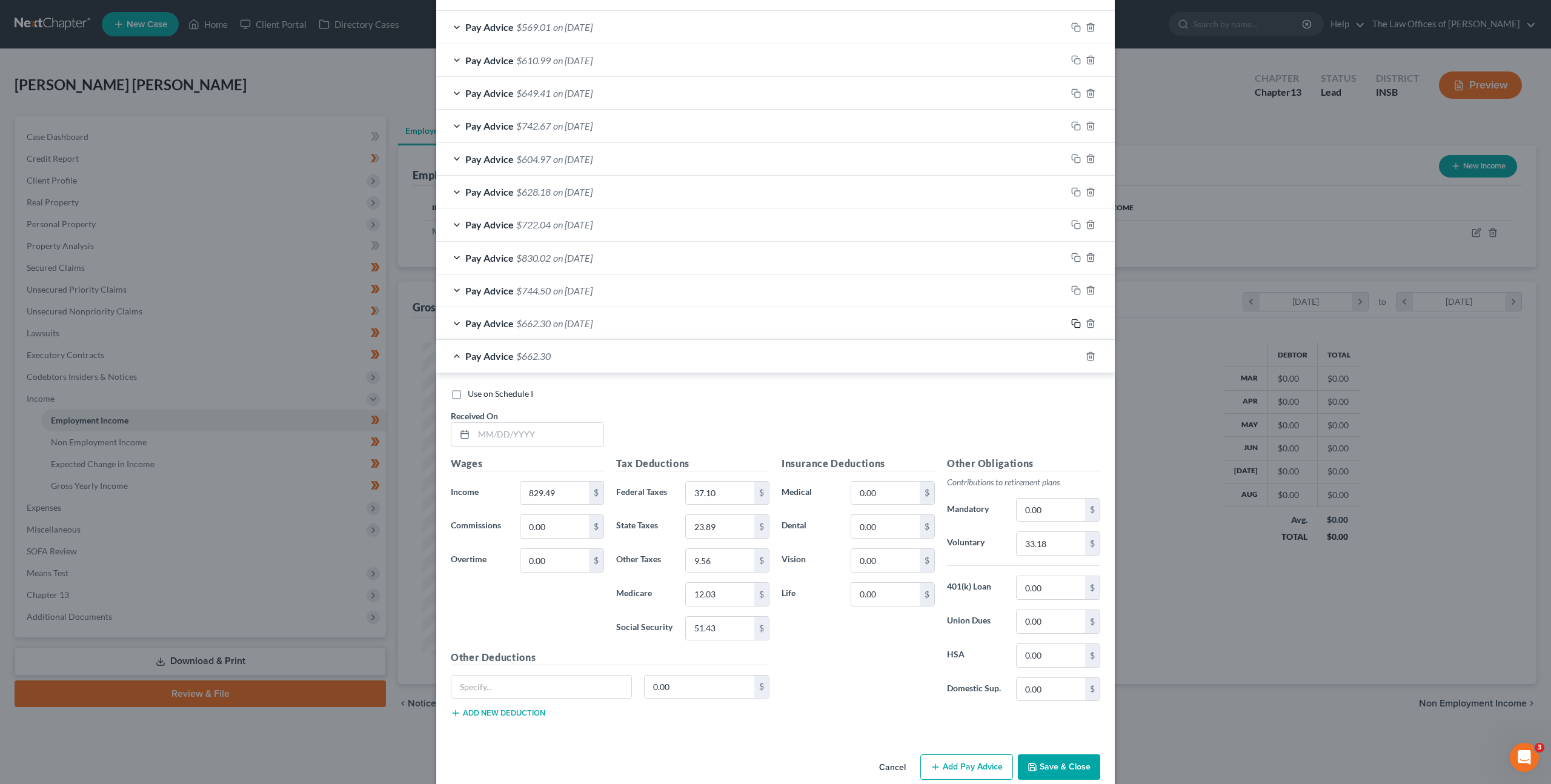
scroll to position [539, 0]
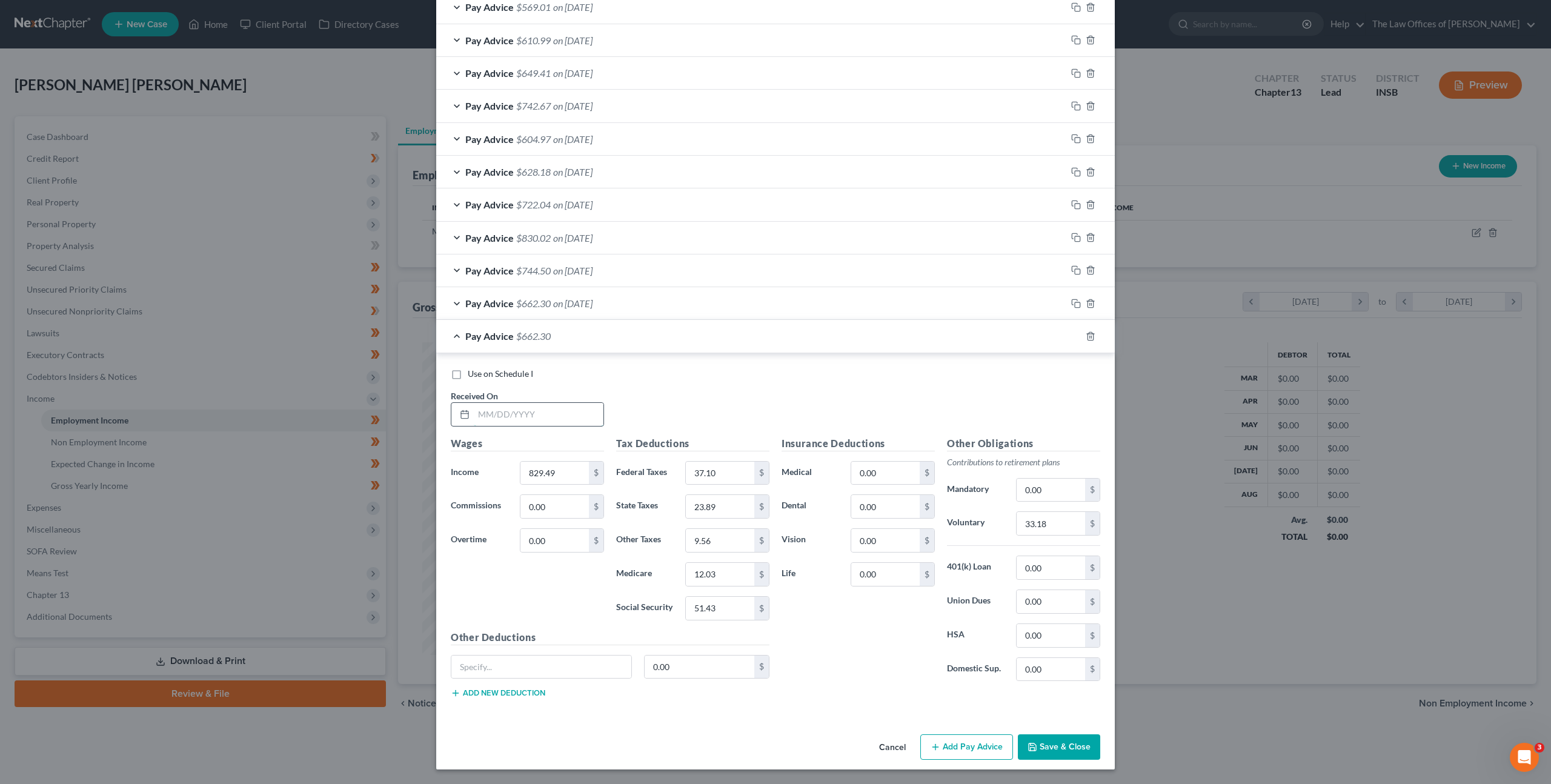
click at [588, 416] on input "text" at bounding box center [538, 414] width 130 height 23
type input "[DATE]"
type input "988.32"
type input "55.39"
type input "28.46"
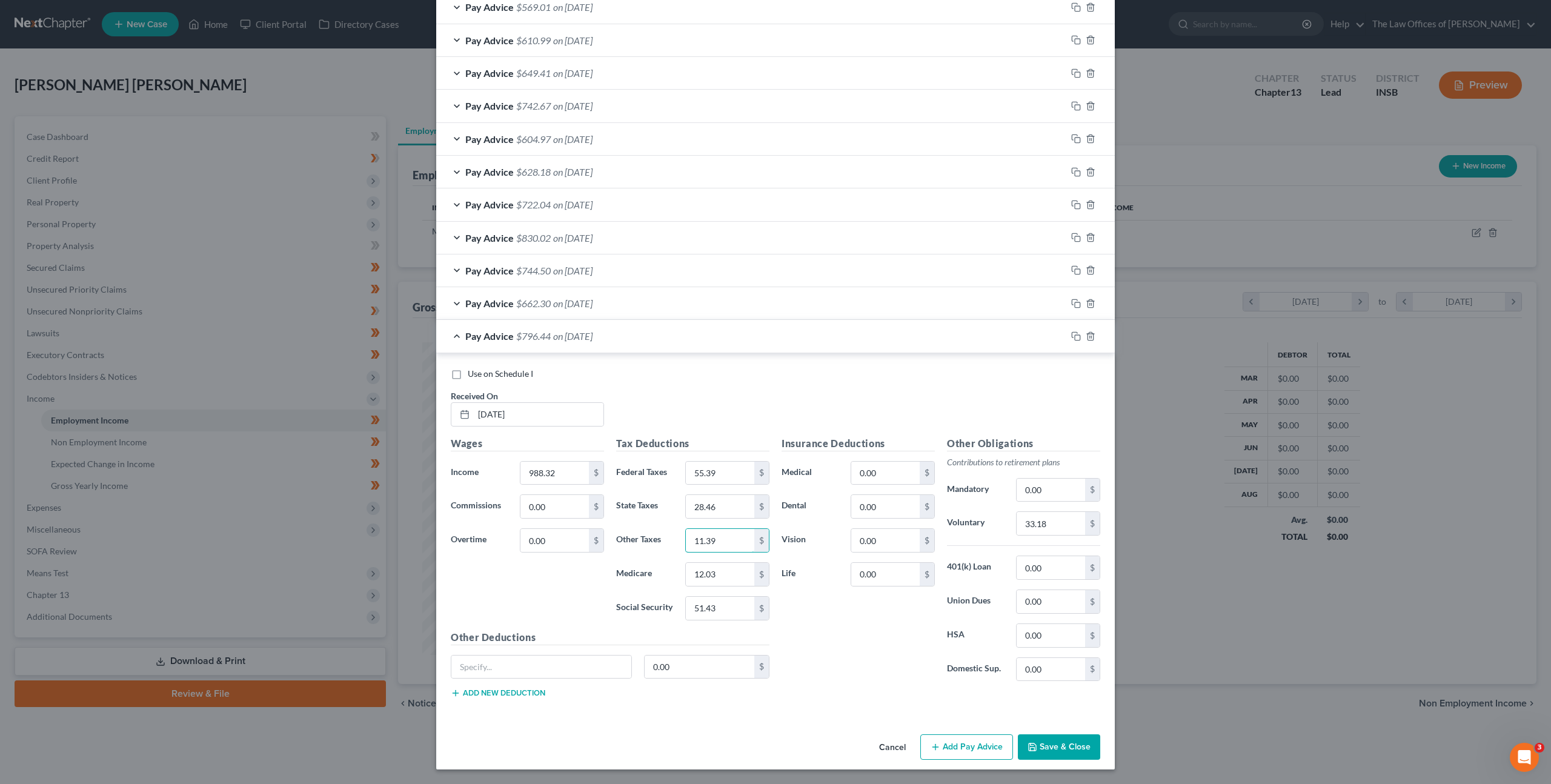
type input "11.39"
type input "14.33"
type input "61.28"
drag, startPoint x: 1022, startPoint y: 523, endPoint x: 1023, endPoint y: 516, distance: 7.1
click at [1022, 523] on input "33.18" at bounding box center [1050, 523] width 69 height 23
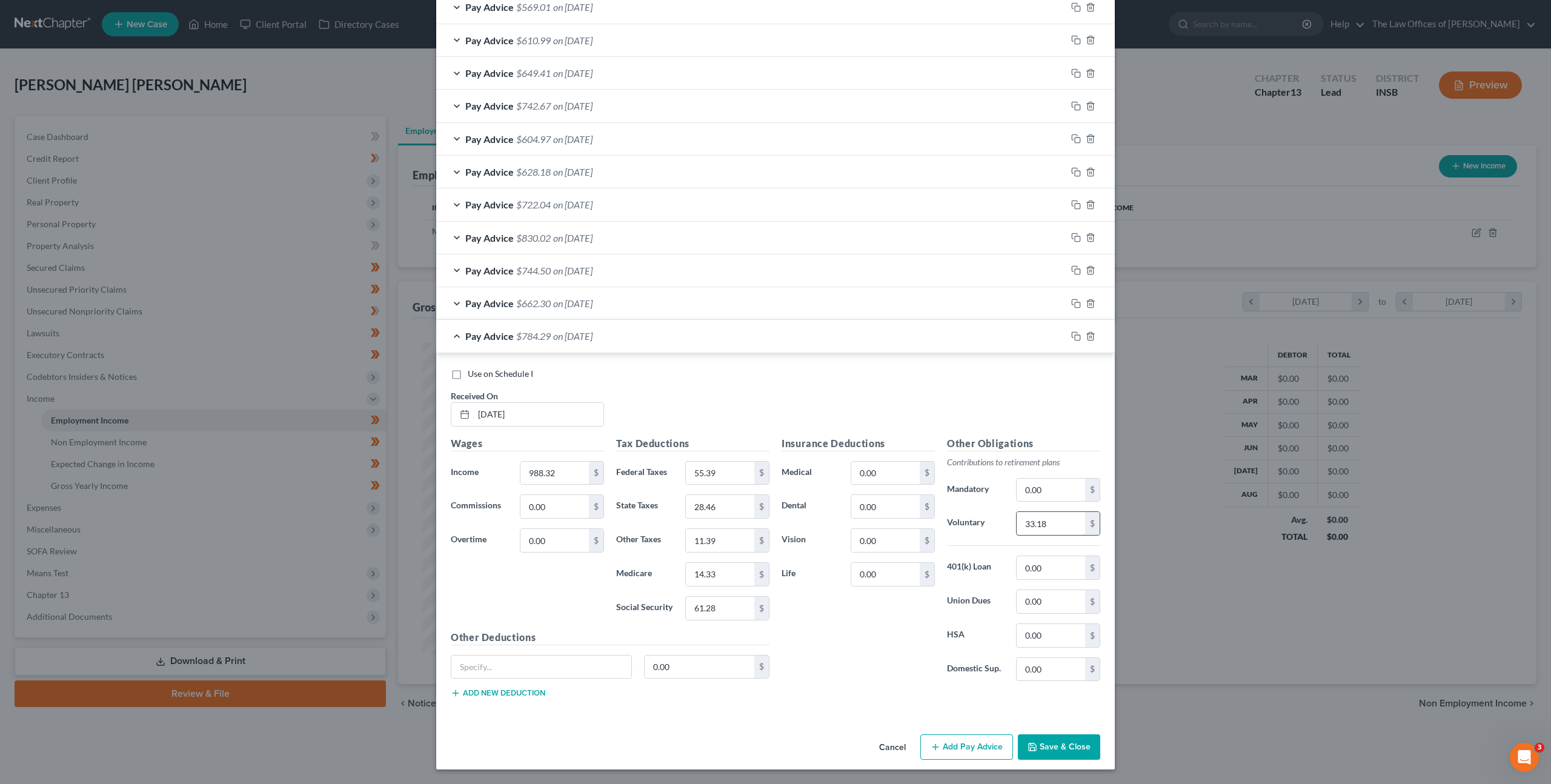
click at [1037, 530] on input "33.18" at bounding box center [1050, 523] width 69 height 23
drag, startPoint x: 1032, startPoint y: 525, endPoint x: 948, endPoint y: 515, distance: 84.6
click at [992, 521] on div "Voluntary 33.18 $" at bounding box center [1023, 523] width 166 height 24
type input "39.54"
click at [1071, 338] on icon "button" at bounding box center [1075, 336] width 10 height 10
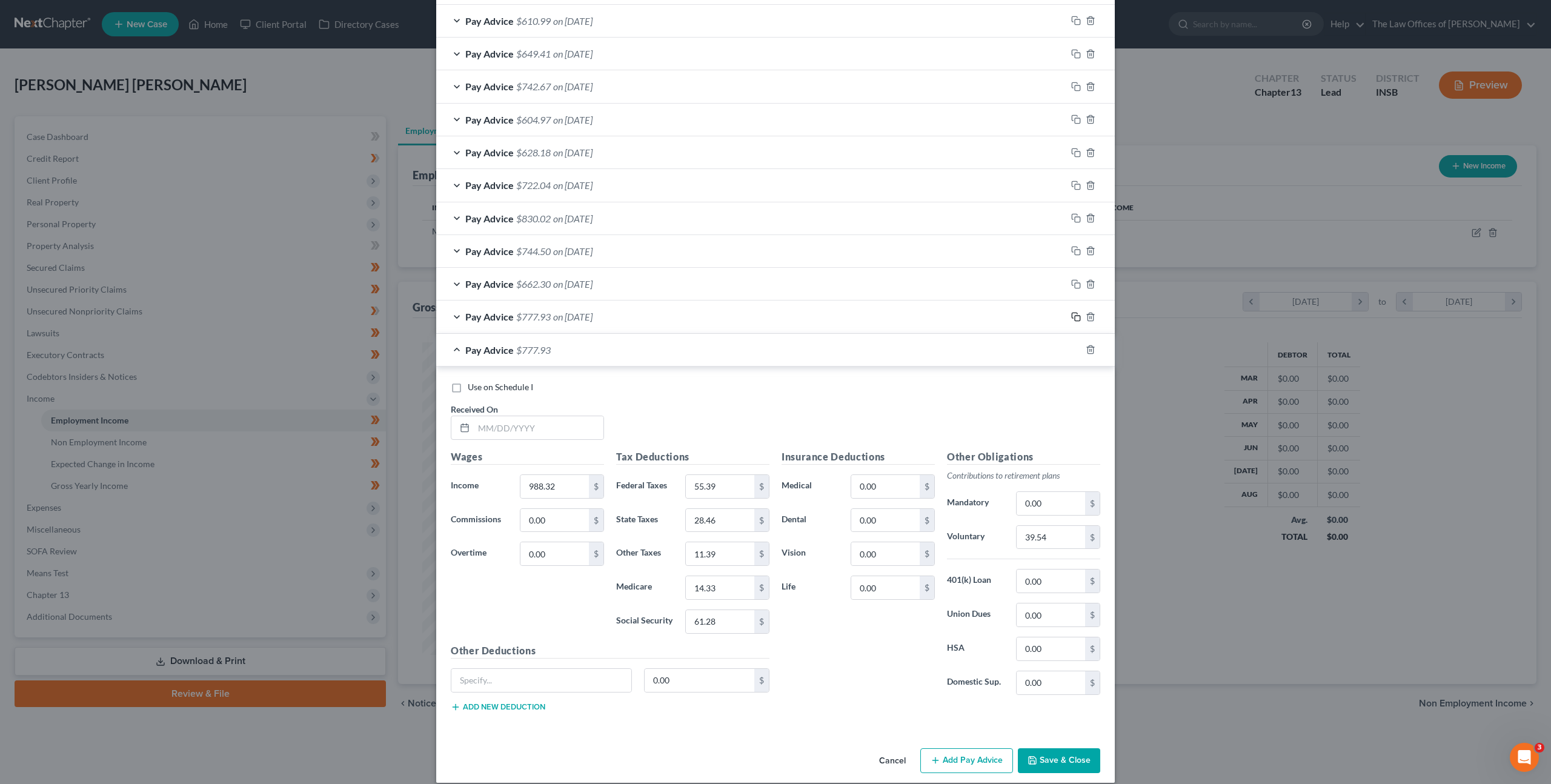
scroll to position [572, 0]
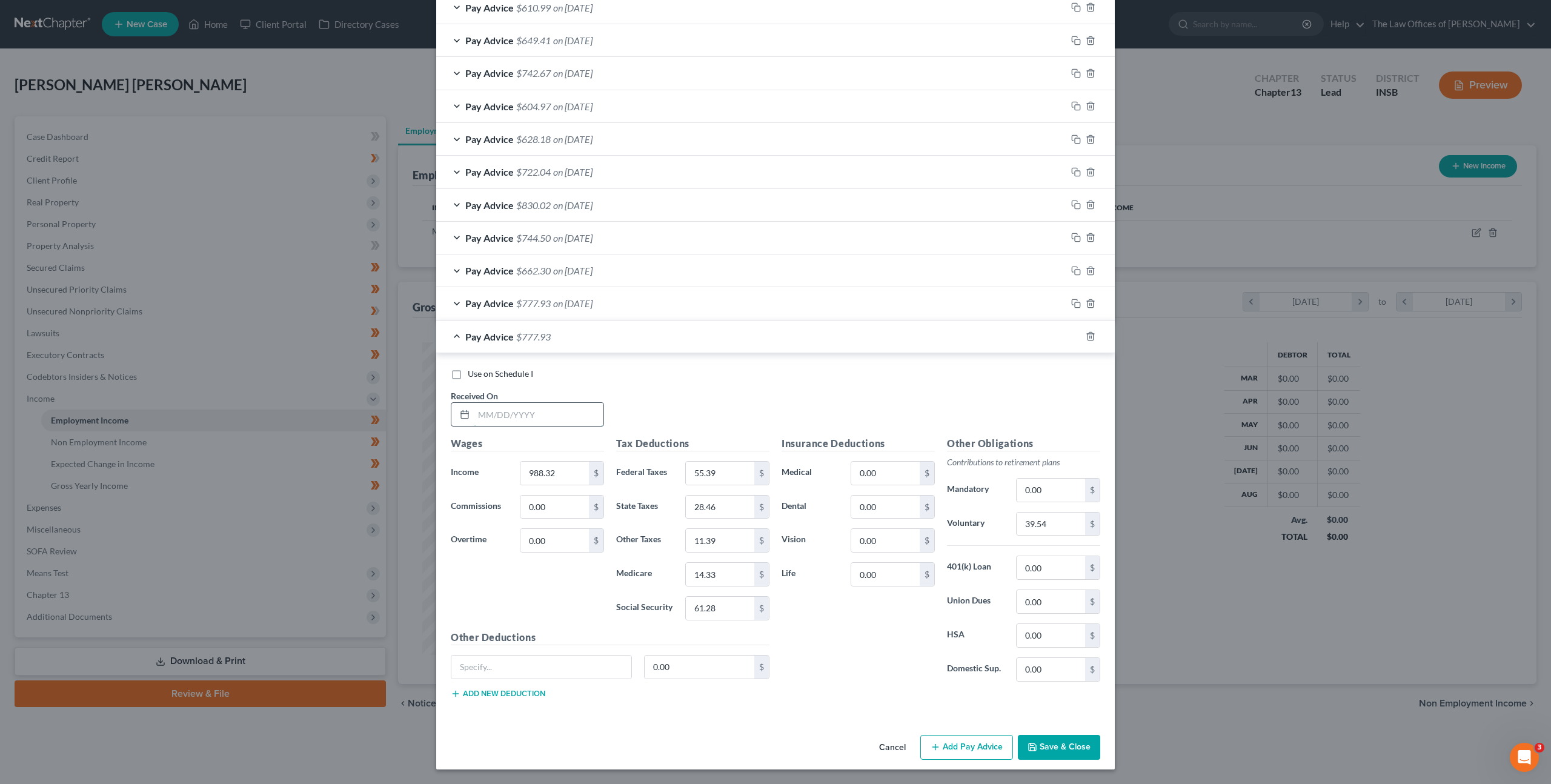
click at [533, 411] on input "text" at bounding box center [538, 414] width 130 height 23
type input "[DATE]"
type input "594.71"
type input "13.82"
type input "17.13"
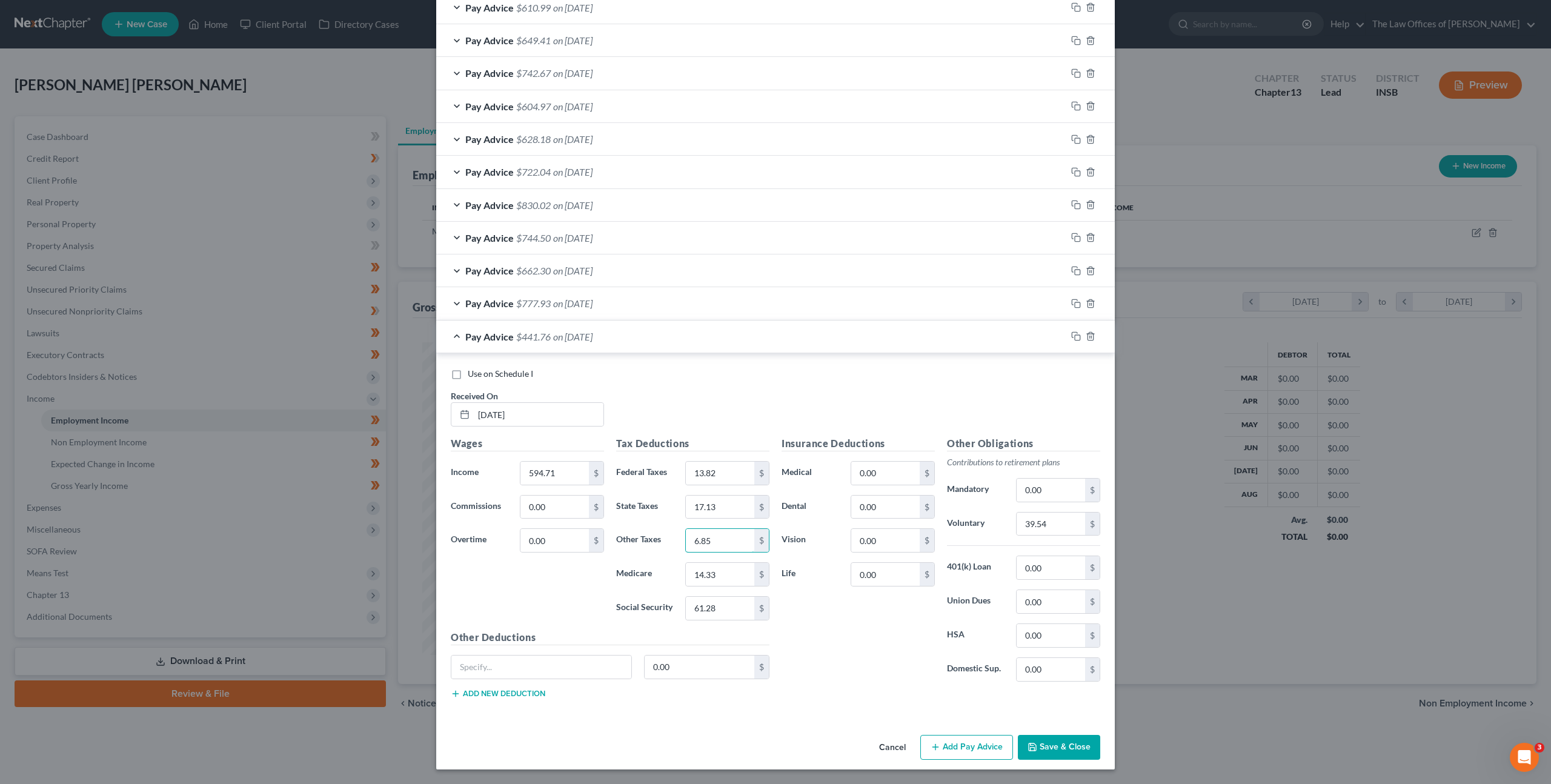
type input "6.85"
type input "8.62"
type input "36.87"
click at [1032, 517] on input "39.54" at bounding box center [1050, 524] width 69 height 23
type input "23.79"
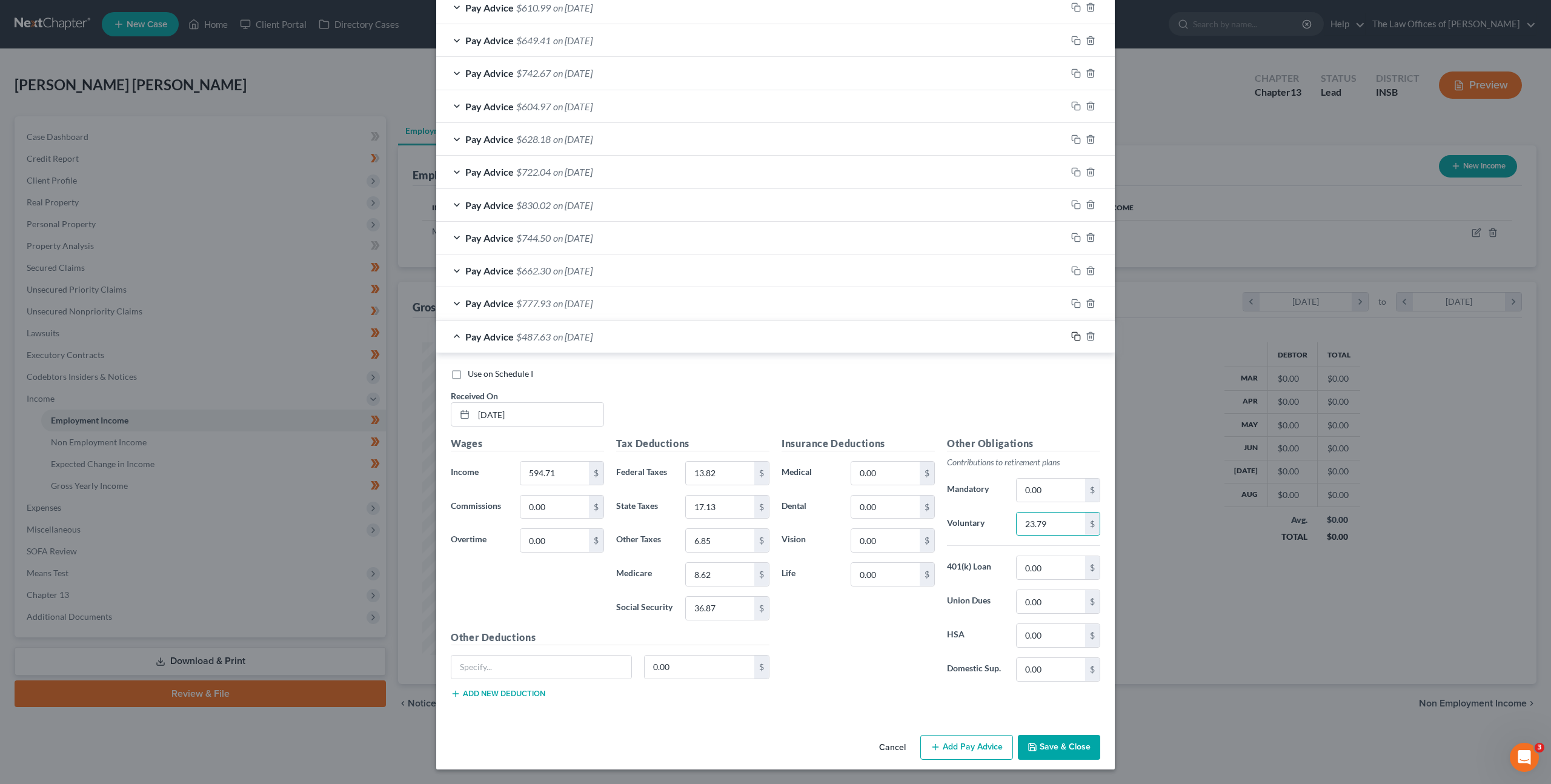
click at [1071, 336] on icon "button" at bounding box center [1075, 336] width 10 height 10
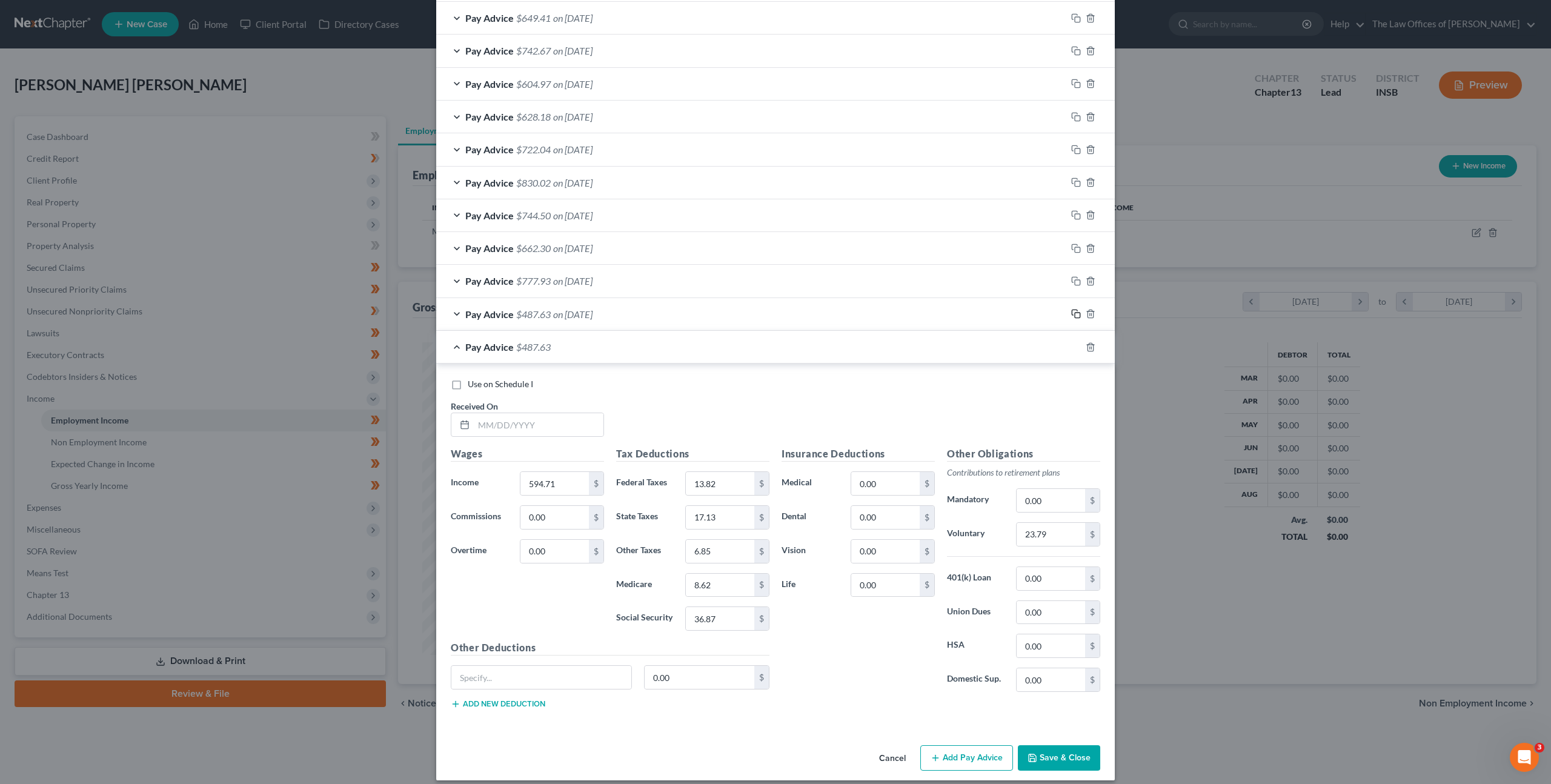
scroll to position [605, 0]
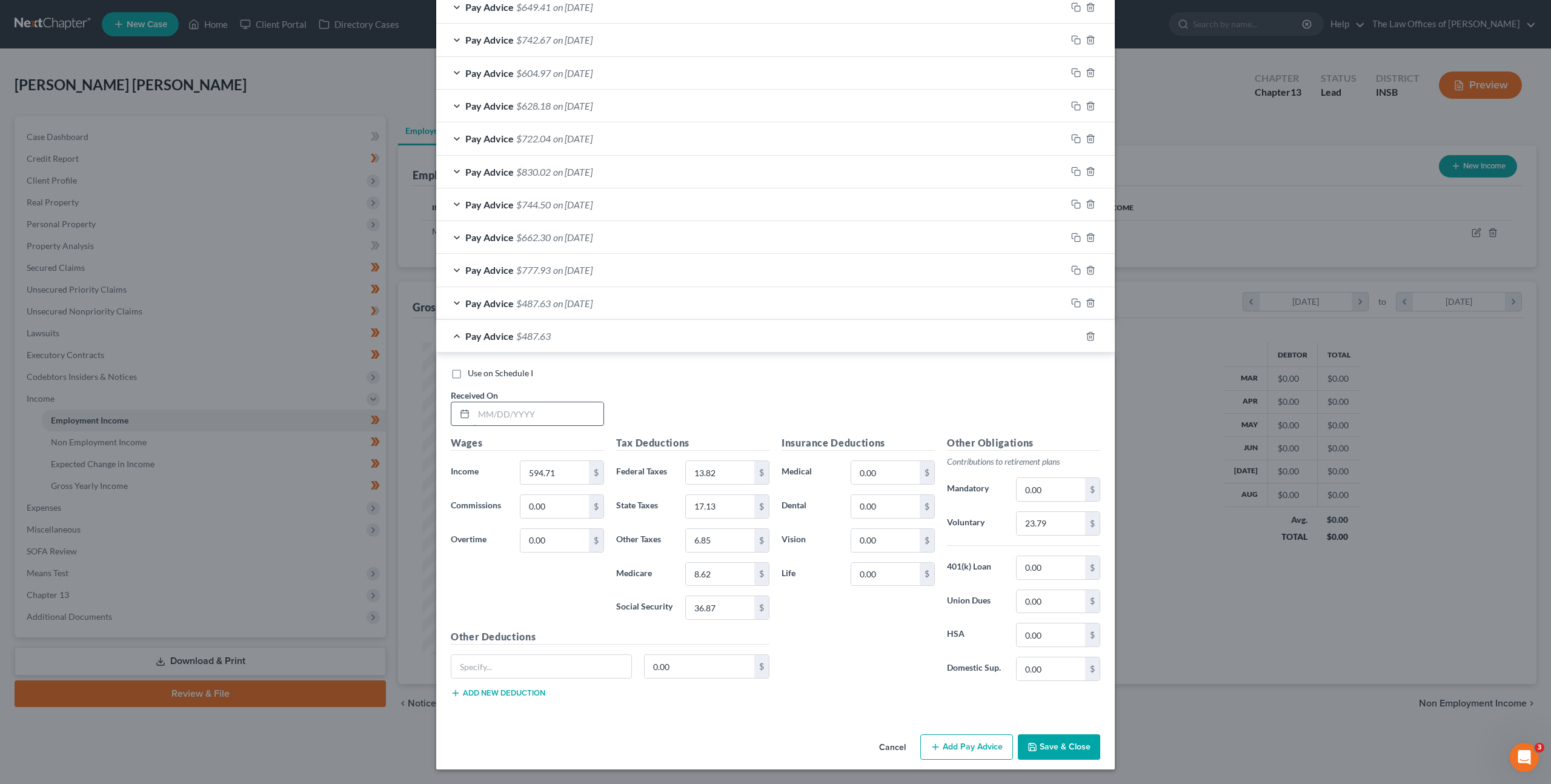
click at [567, 418] on input "text" at bounding box center [538, 414] width 130 height 23
type input "[DATE]"
type input "272.04"
type input "59.85"
type input "8.16"
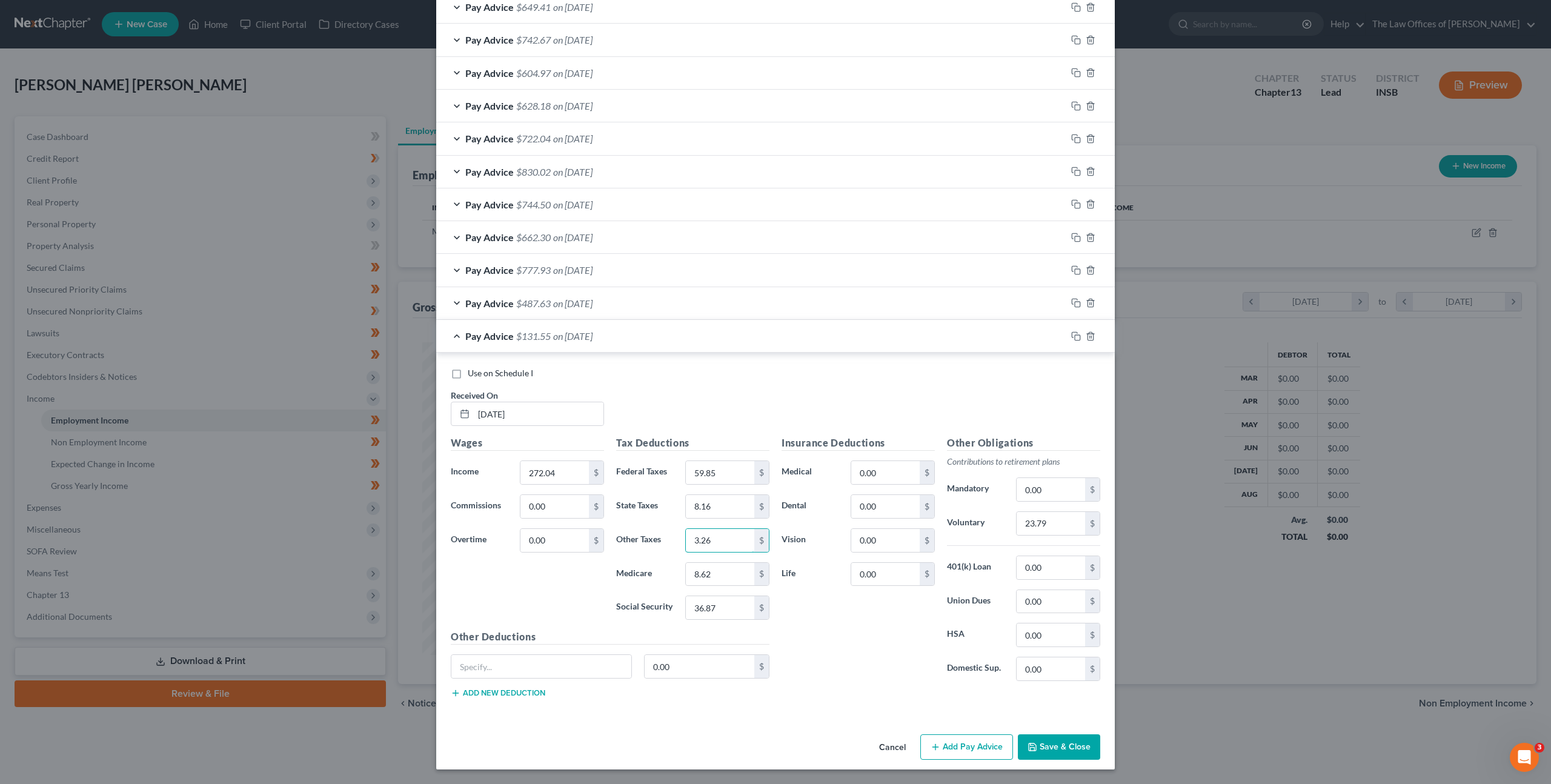
type input "3.26"
type input "3.94"
type input "16.87"
click at [1028, 515] on input "23.79" at bounding box center [1050, 523] width 69 height 23
type input "0"
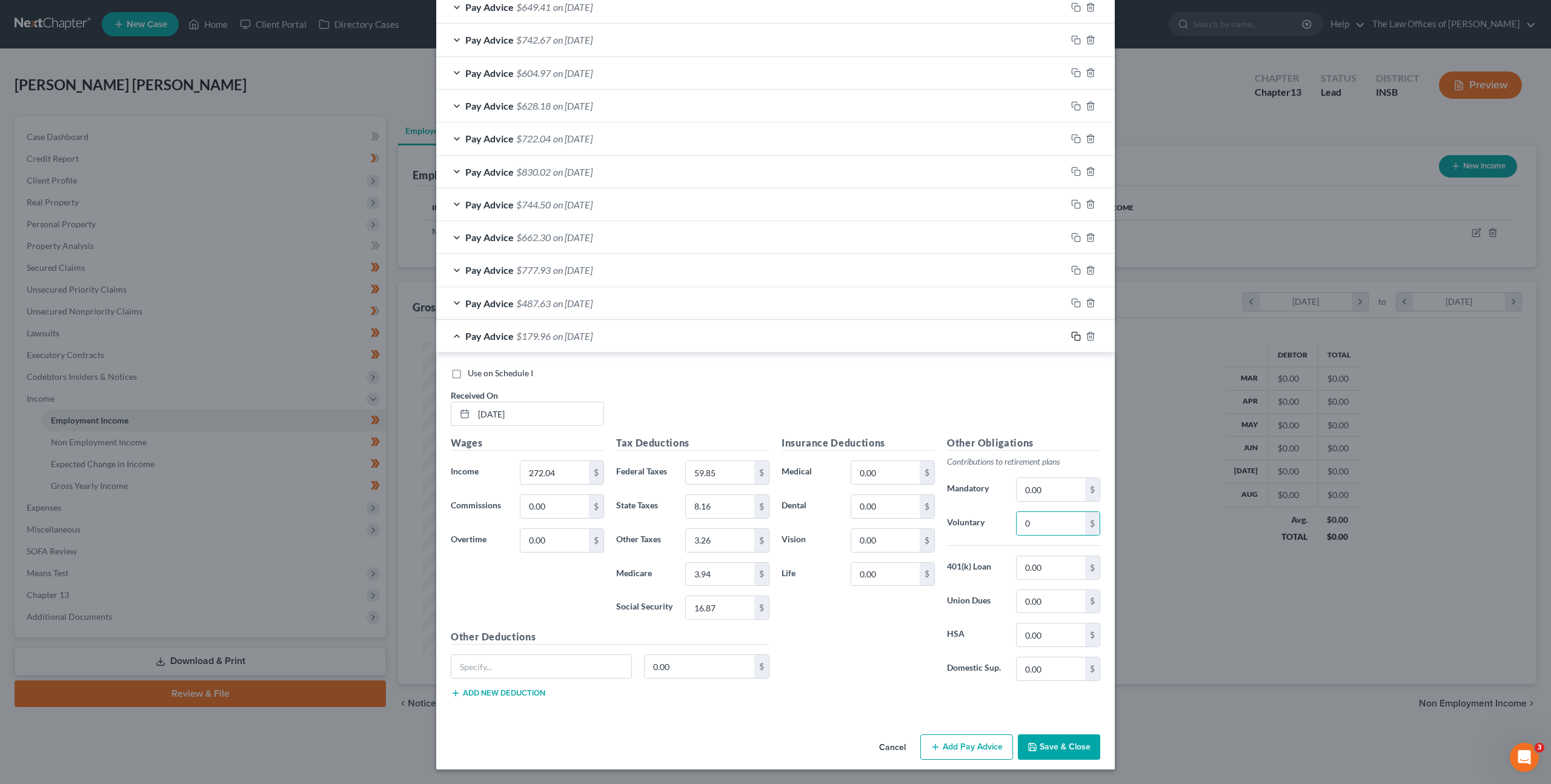
click at [1073, 336] on icon "button" at bounding box center [1075, 336] width 10 height 10
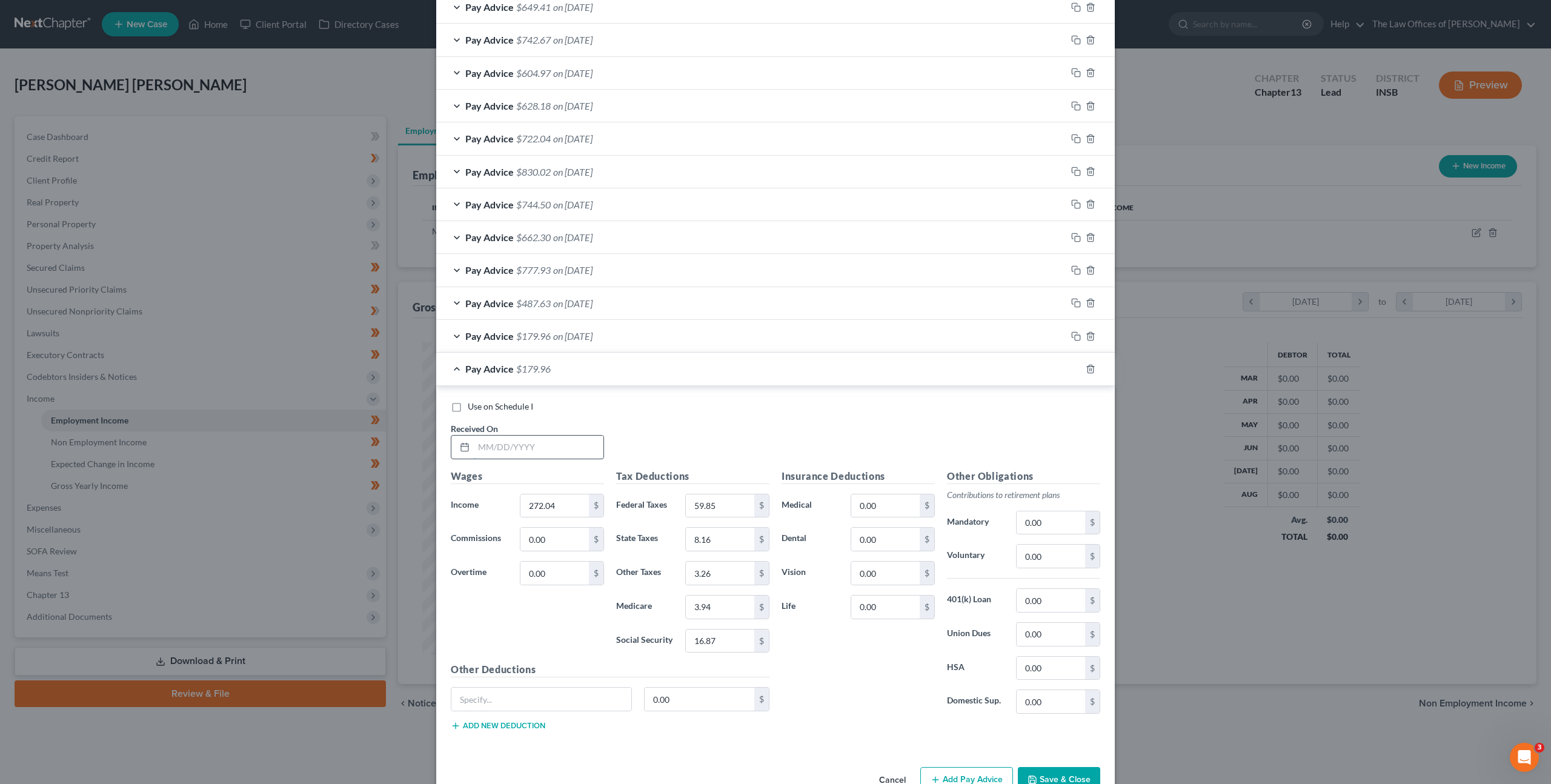
click at [506, 439] on input "text" at bounding box center [538, 447] width 130 height 23
type input "[DATE]"
type input "897.10"
type input "44.86"
type input "25.84"
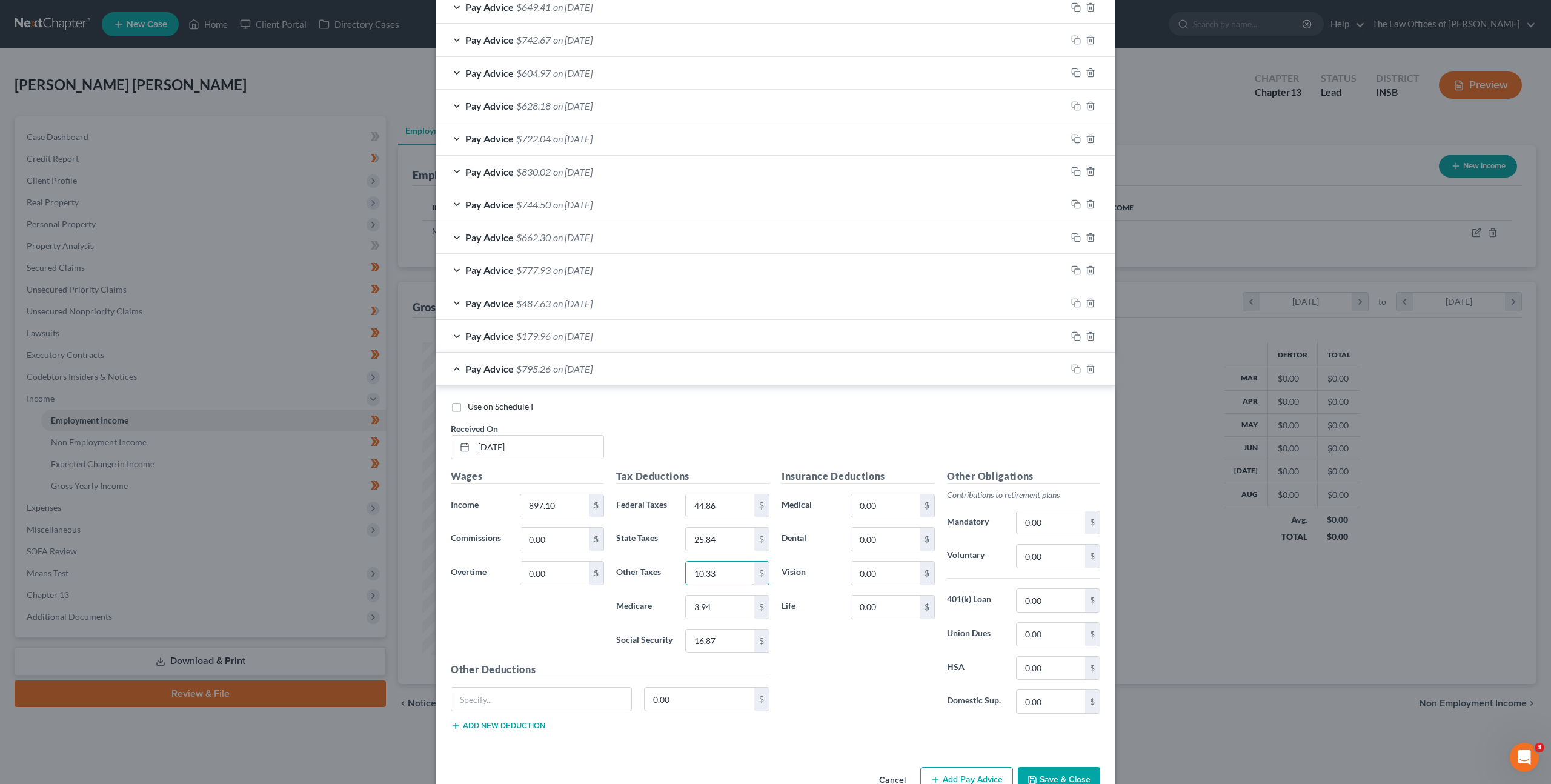
type input "10.33"
type input "13.01"
type input "55.62"
click at [1029, 564] on input "0.00" at bounding box center [1050, 556] width 69 height 23
type input "35.89"
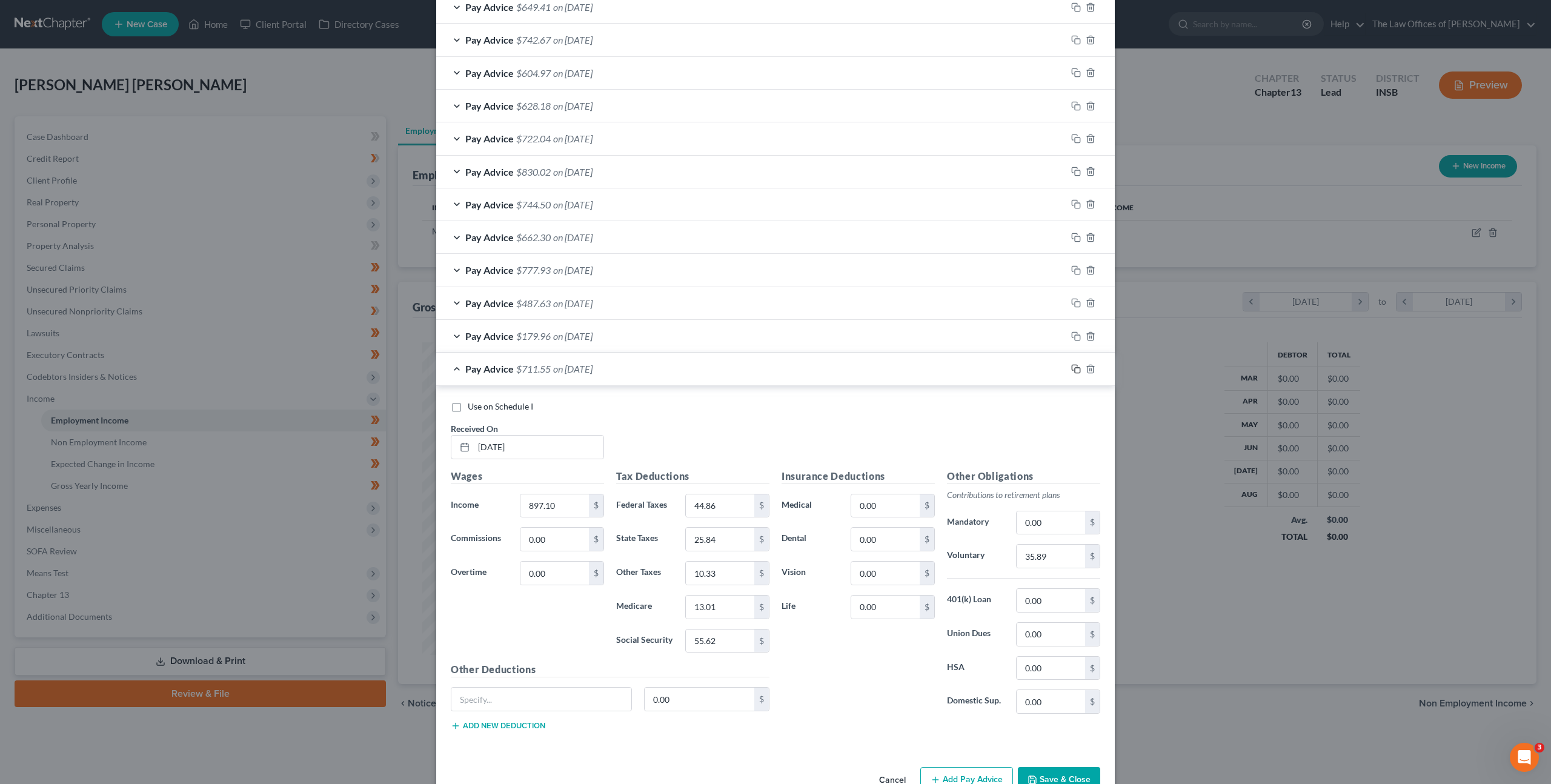
click at [1071, 370] on icon "button" at bounding box center [1075, 368] width 10 height 10
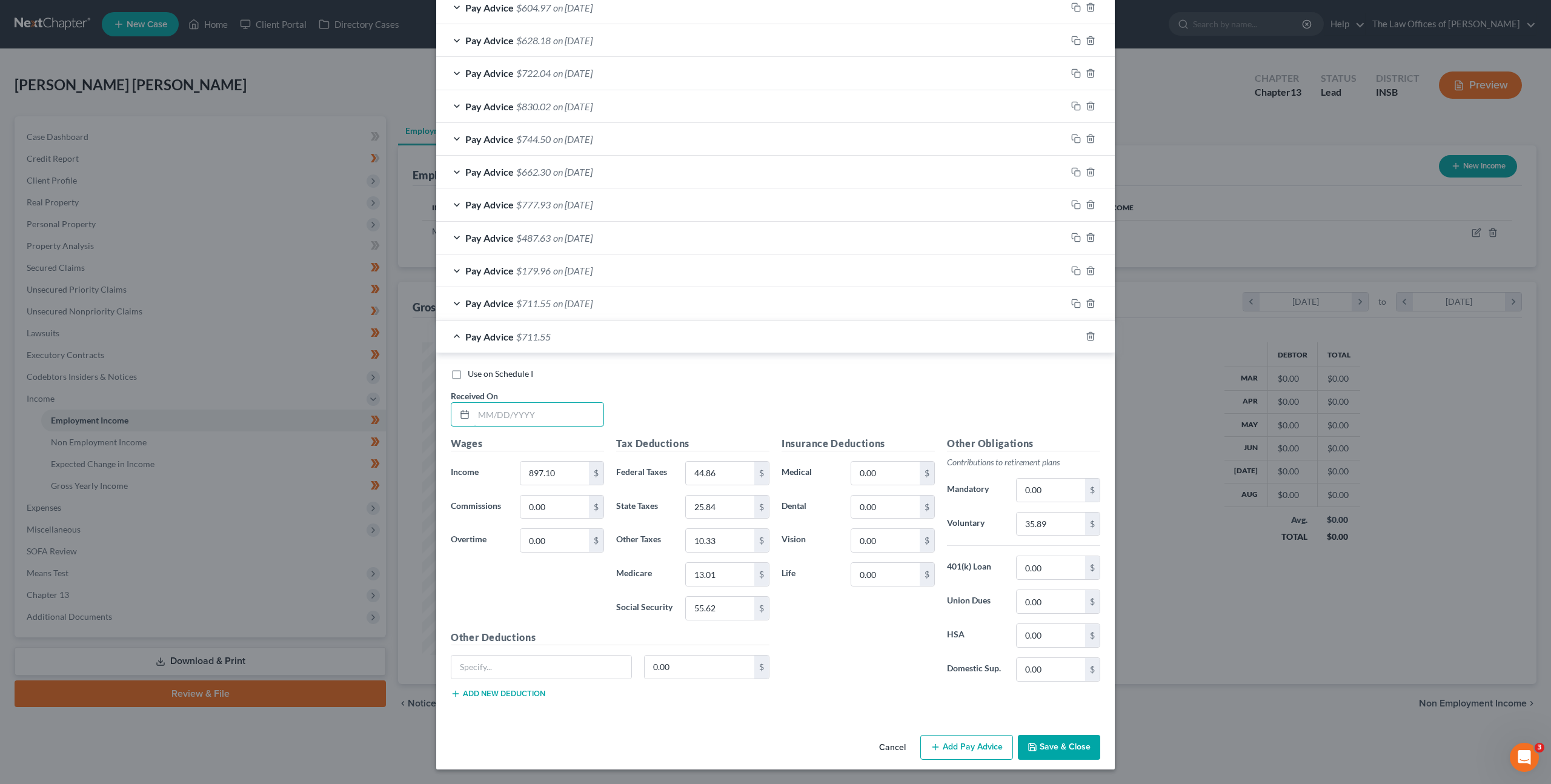
drag, startPoint x: 522, startPoint y: 418, endPoint x: 645, endPoint y: 412, distance: 123.1
click at [523, 417] on input "text" at bounding box center [538, 414] width 130 height 23
type input "[DATE]"
type input "901.10"
type input "45.34"
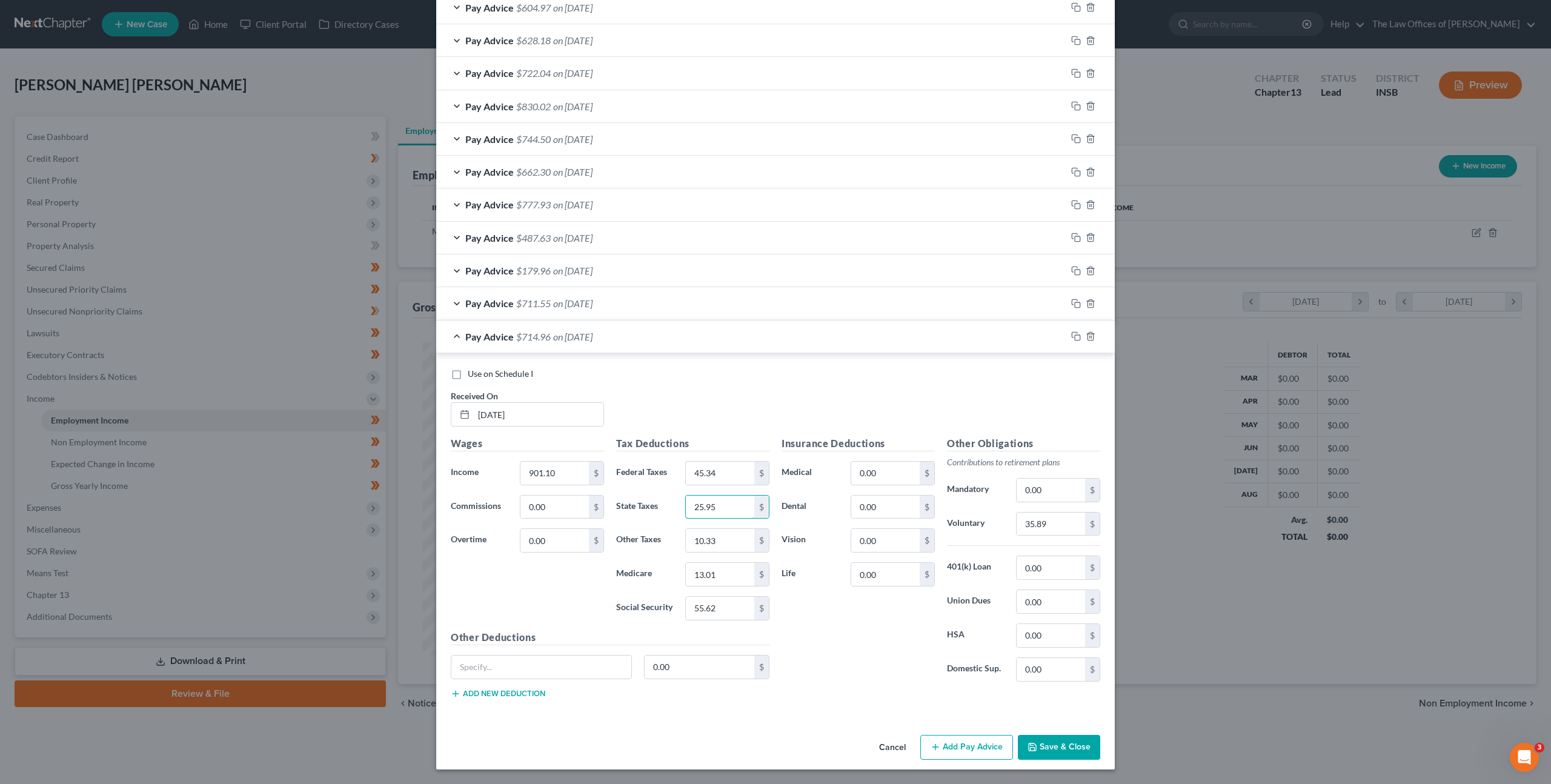
type input "25.95"
type input "10.38"
type input "13.07"
type input "55.86"
click at [1042, 515] on input "35.89" at bounding box center [1050, 524] width 69 height 23
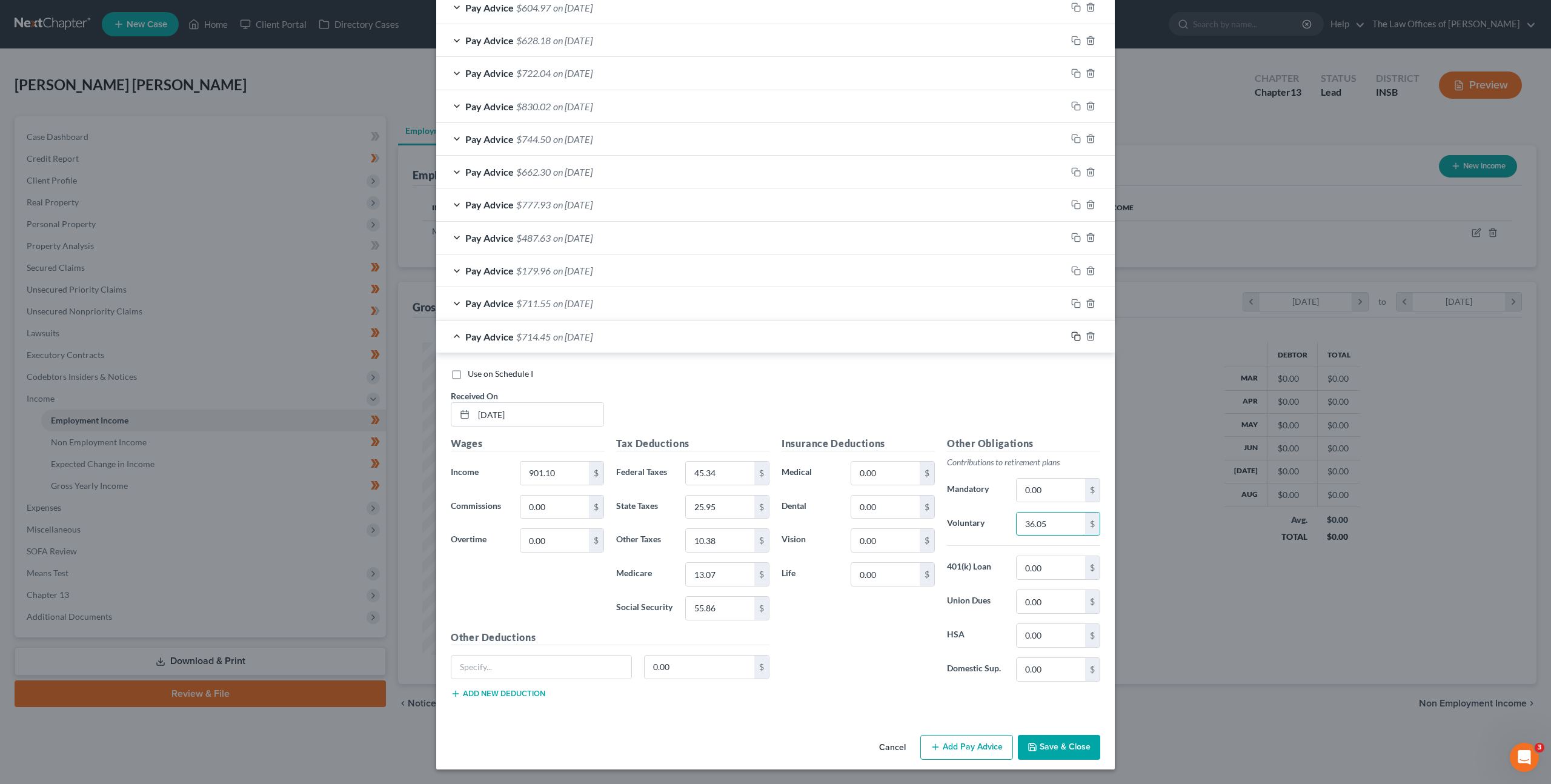
type input "36.05"
click at [1073, 338] on icon "button" at bounding box center [1075, 336] width 10 height 10
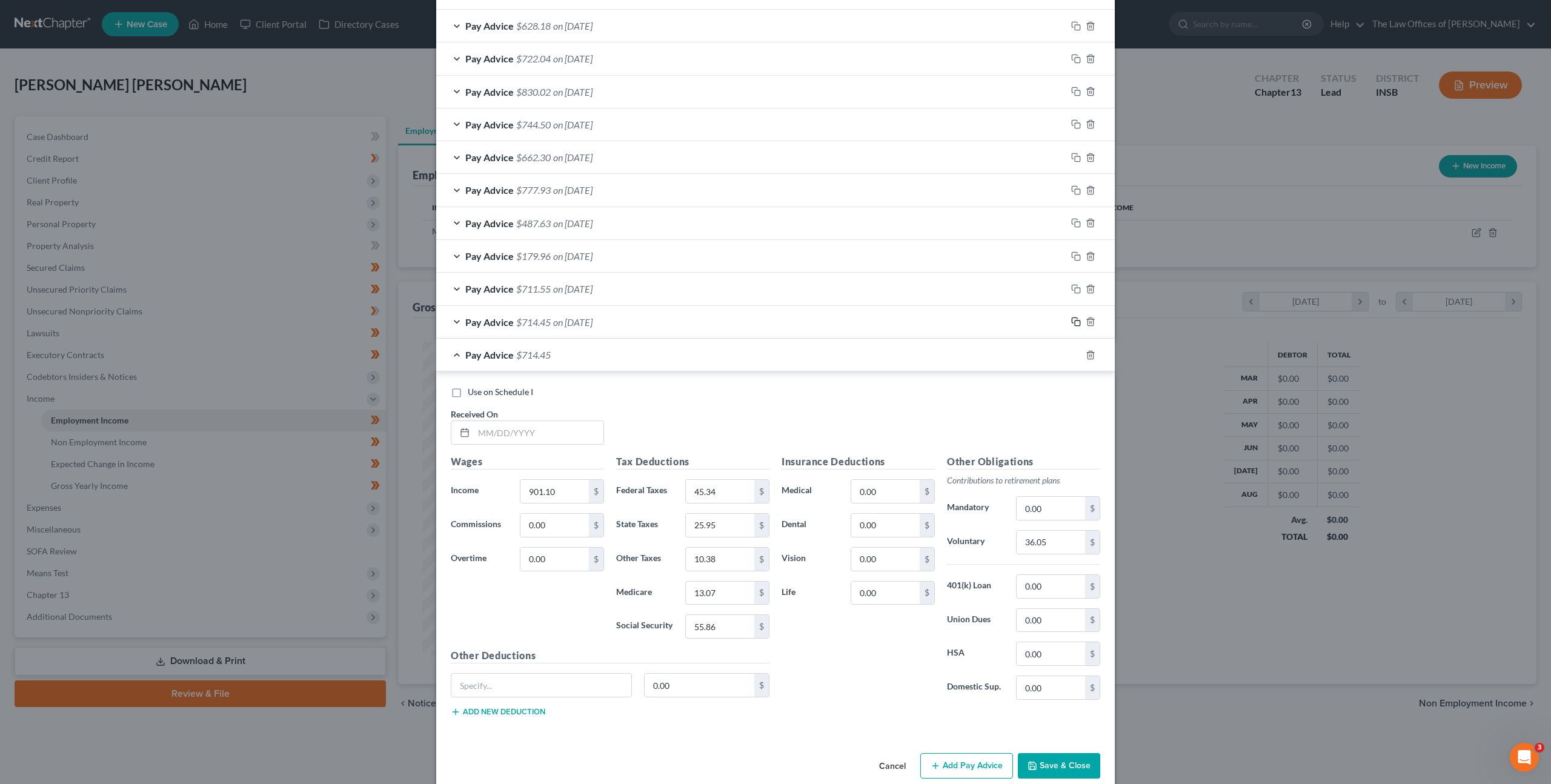
scroll to position [704, 0]
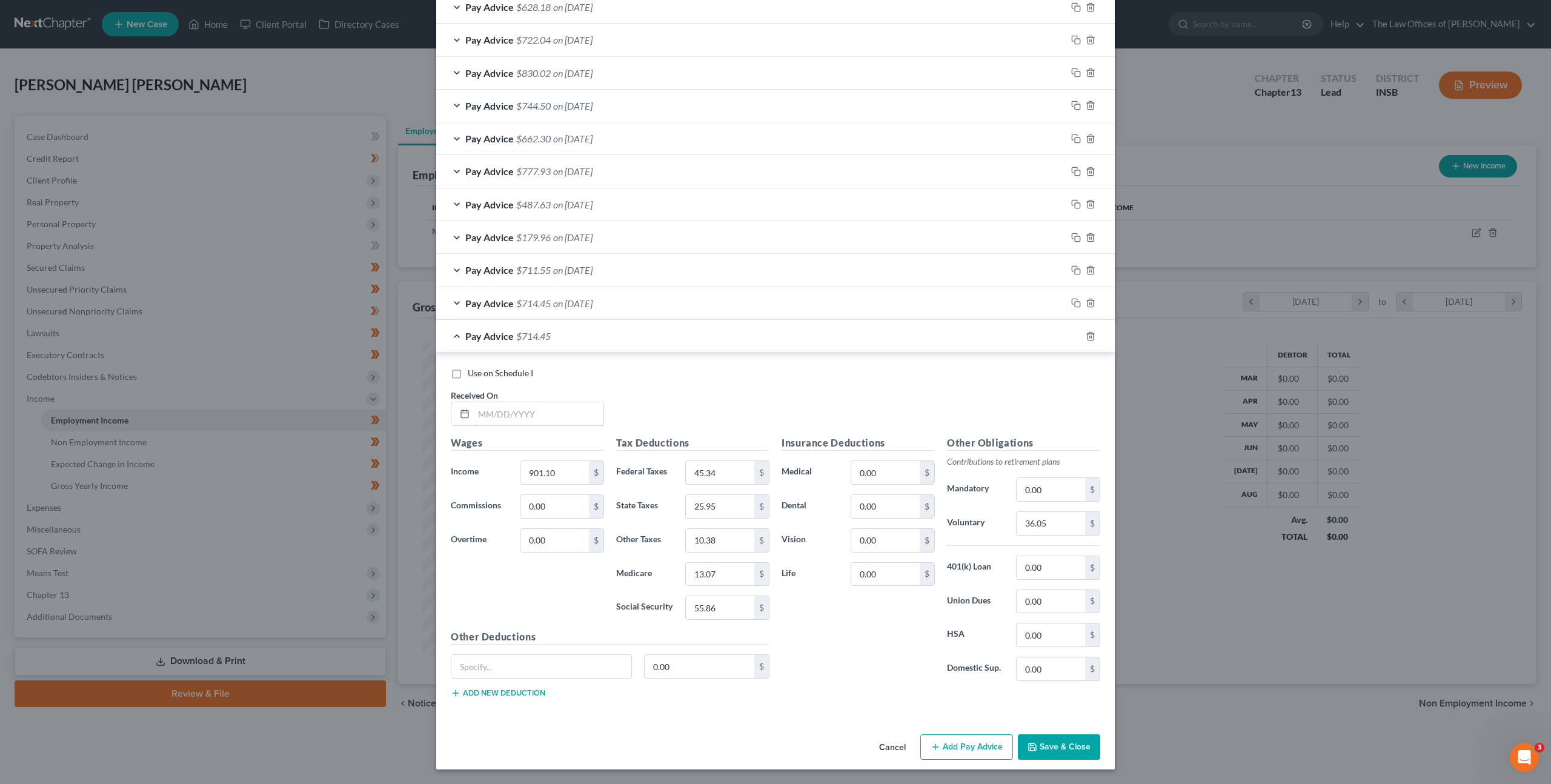
click at [508, 412] on input "text" at bounding box center [538, 414] width 130 height 23
type input "[DATE]"
type input "843.12"
type input "38.67"
type input "24.28"
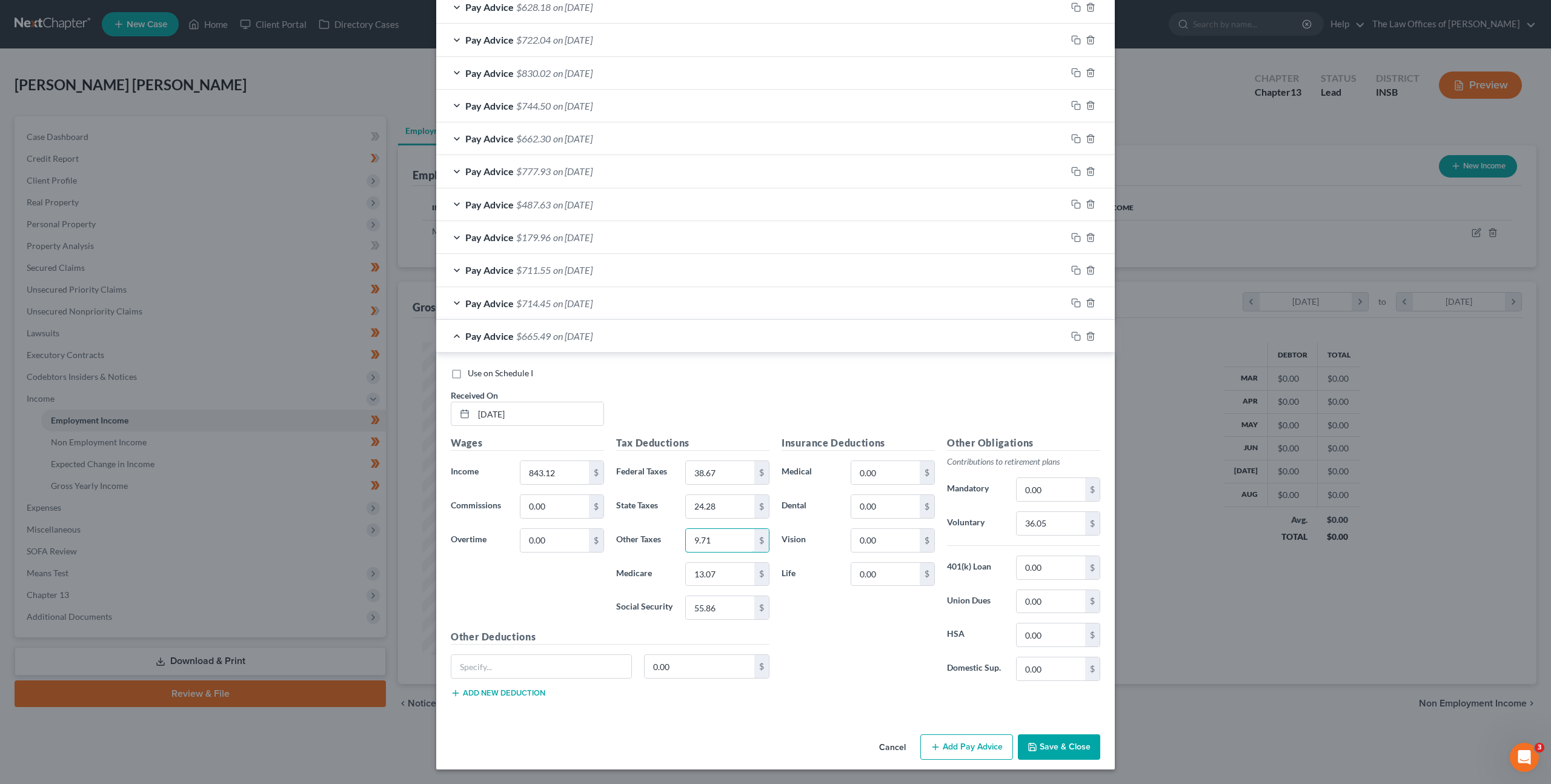
type input "9.71"
type input "12.22"
type input "52.28"
click at [1060, 531] on input "36.05" at bounding box center [1050, 523] width 69 height 23
type input "33.73"
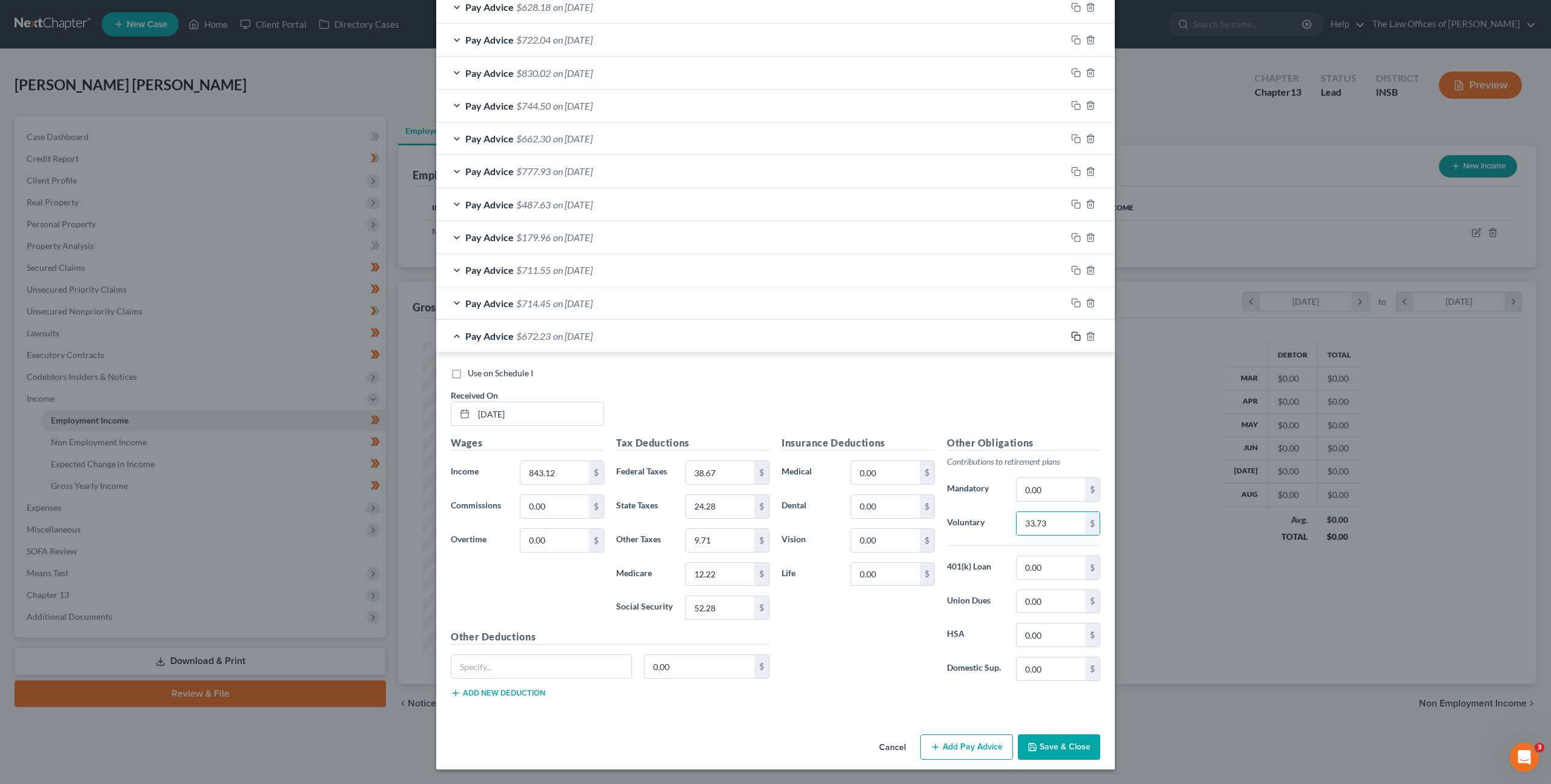
click at [1073, 337] on icon "button" at bounding box center [1075, 336] width 10 height 10
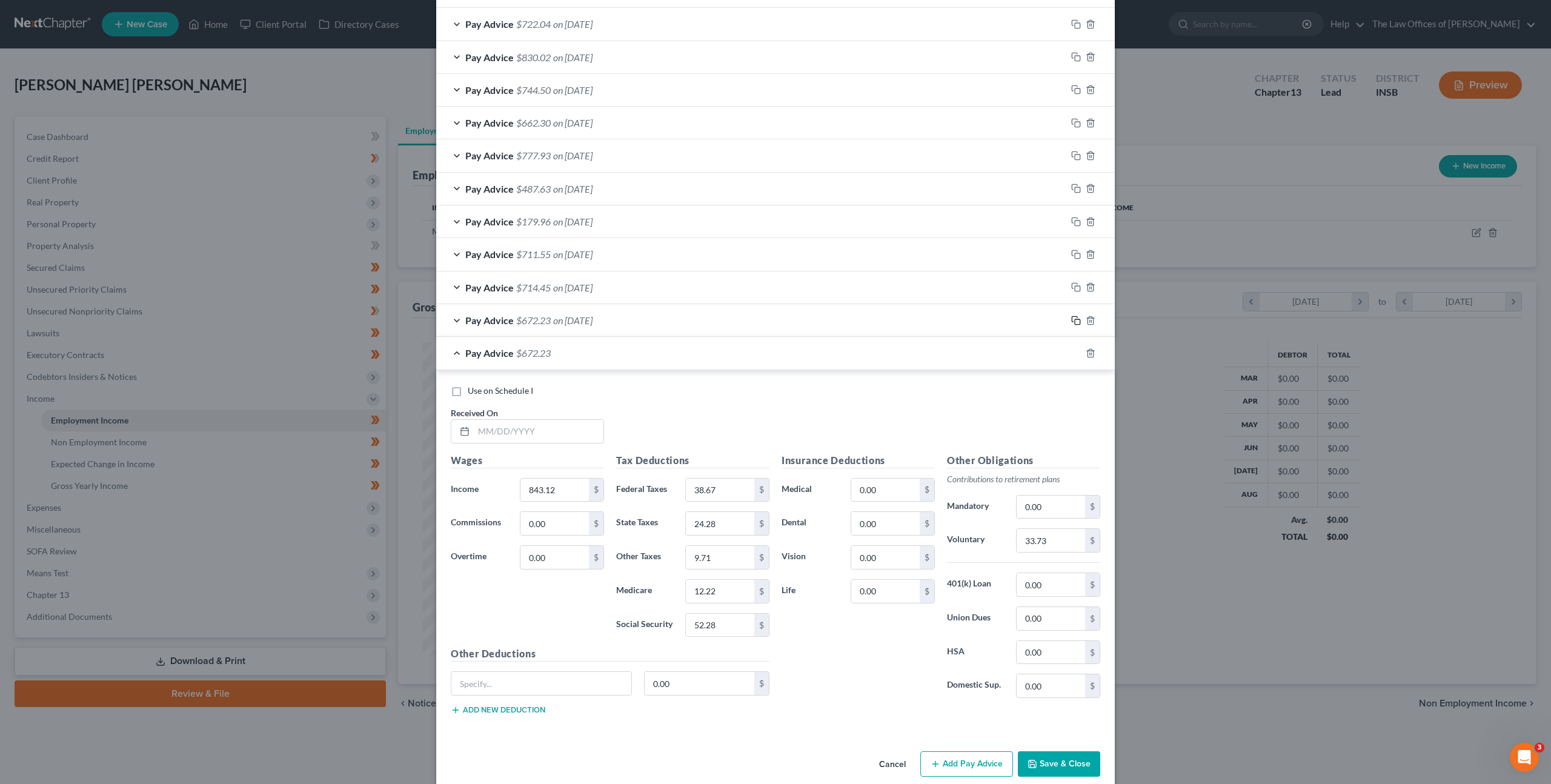
scroll to position [737, 0]
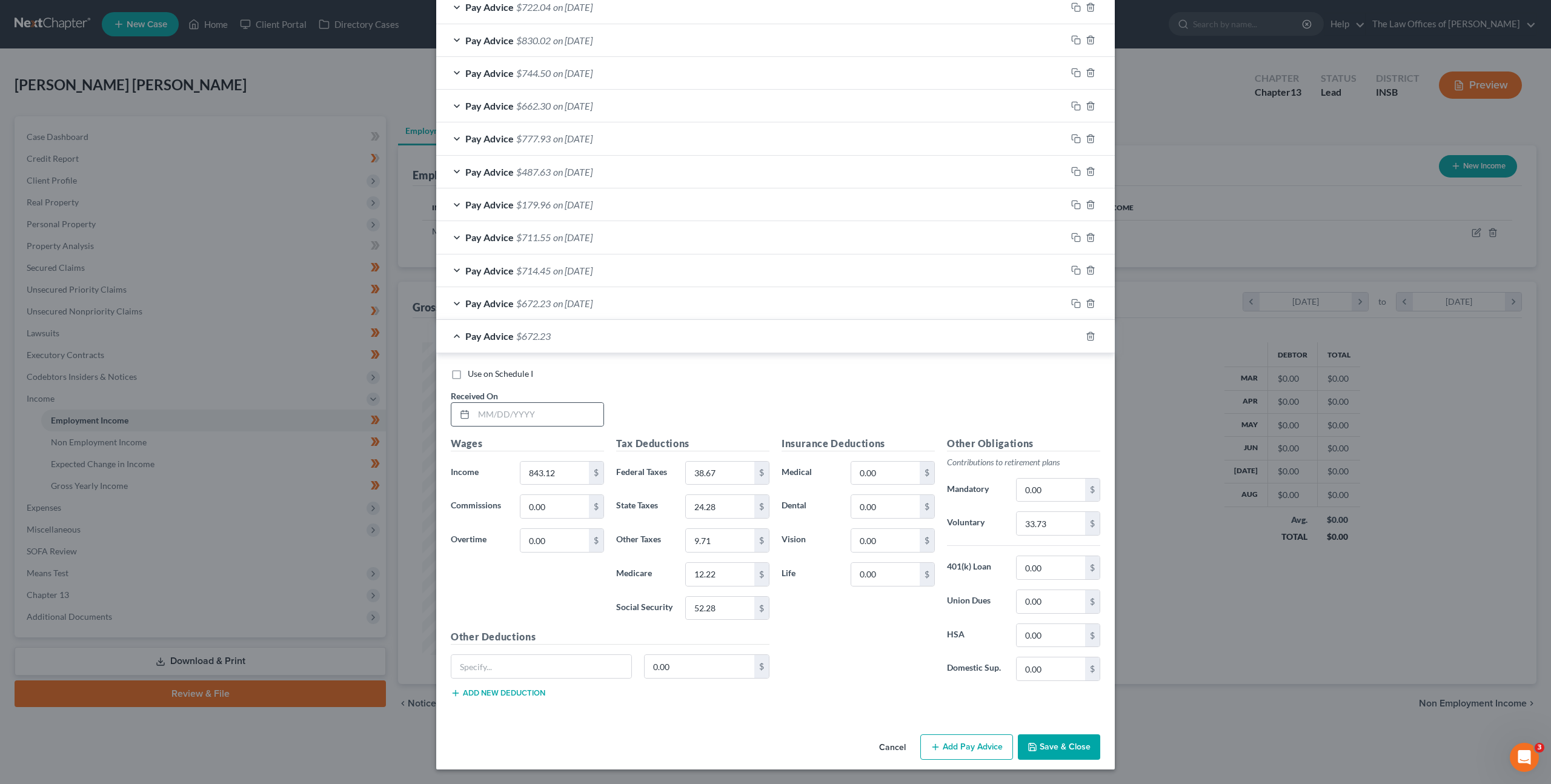
click at [574, 402] on div at bounding box center [527, 414] width 153 height 24
drag, startPoint x: 567, startPoint y: 407, endPoint x: 635, endPoint y: 396, distance: 68.9
click at [567, 407] on input "text" at bounding box center [538, 414] width 130 height 23
type input "[DATE]"
type input "792.06"
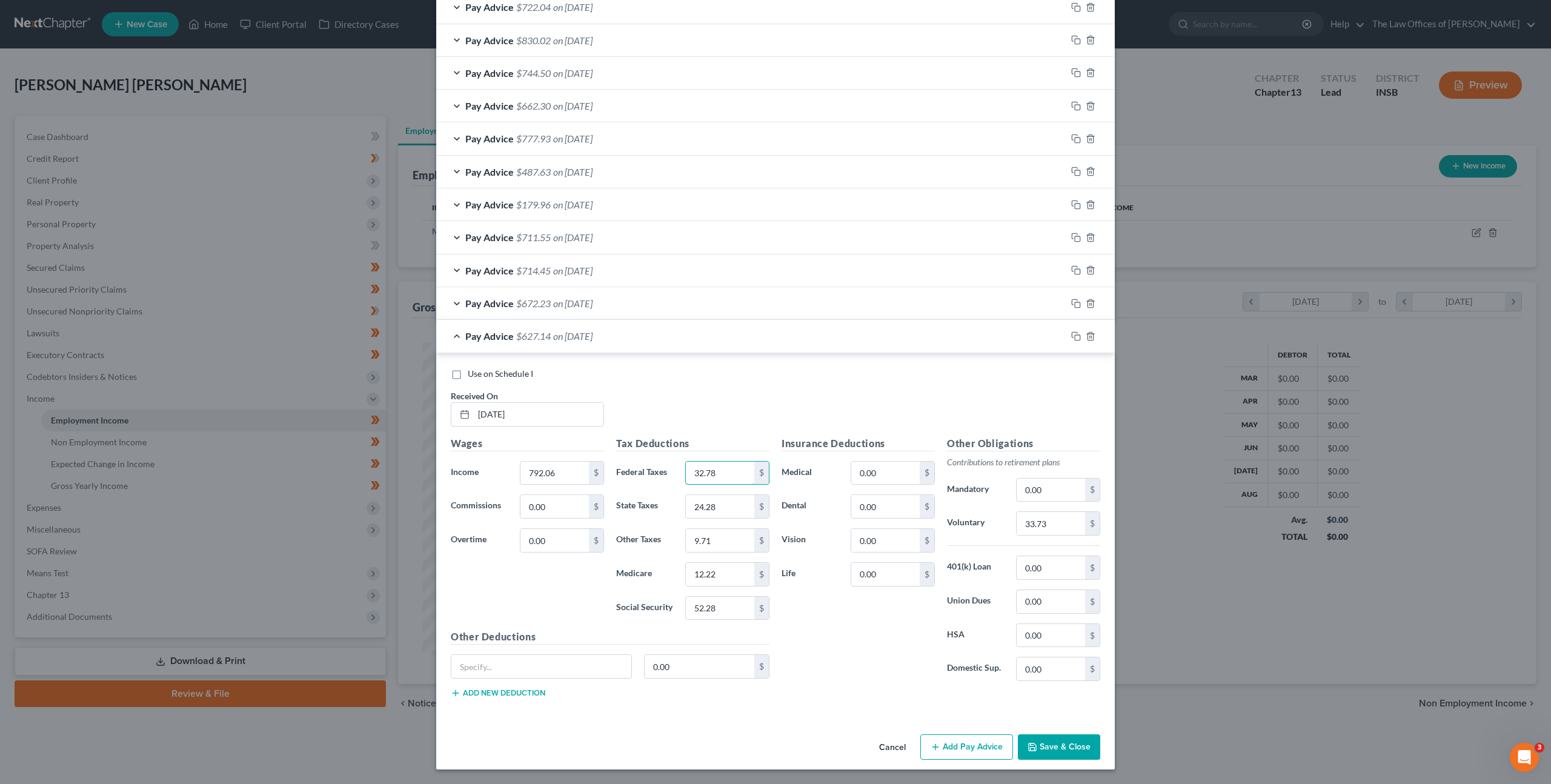
type input "32.78"
type input "22.81"
type input "9.12"
type input "11.49"
type input "49.11"
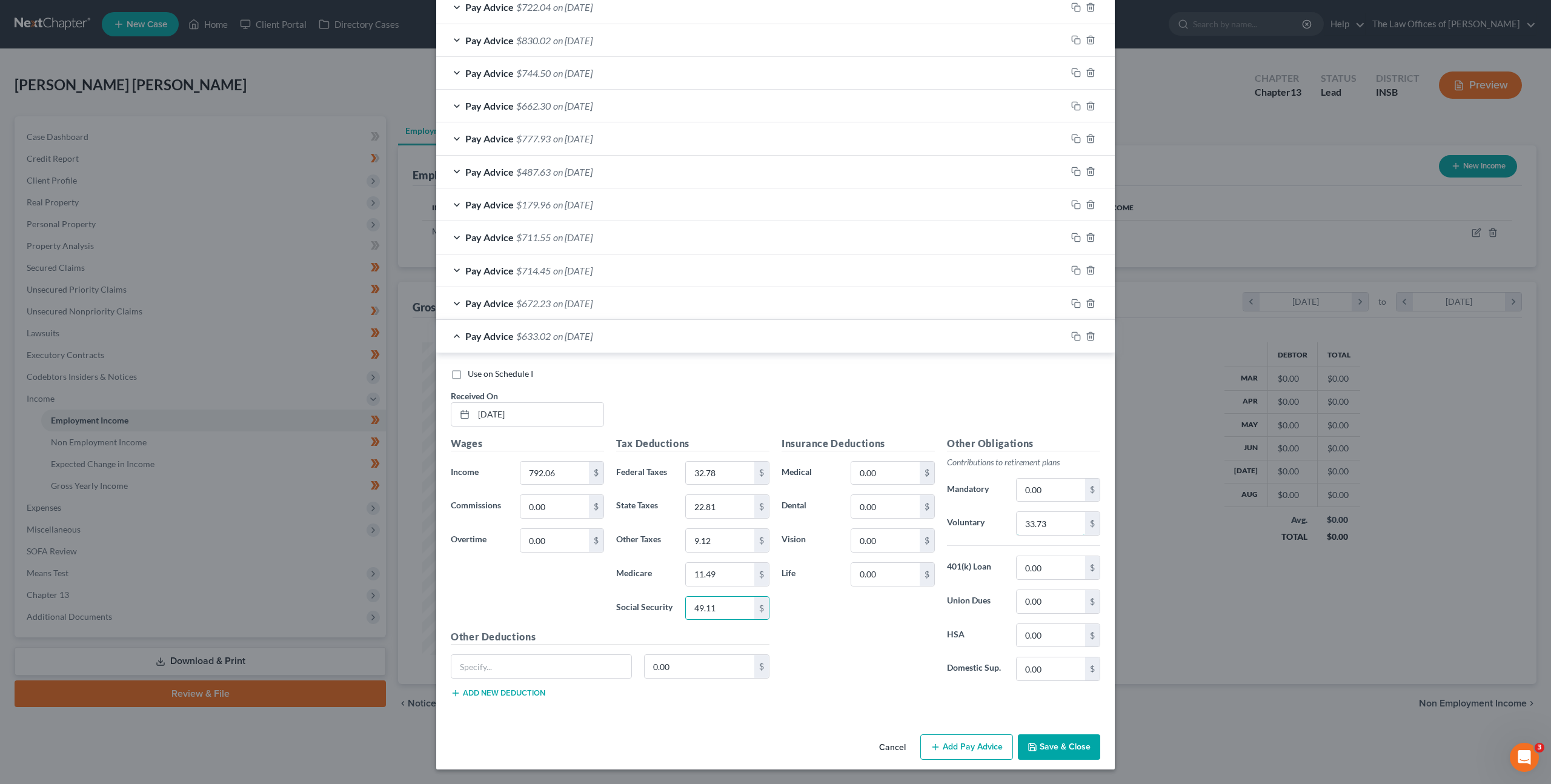
click at [1025, 524] on input "33.73" at bounding box center [1050, 523] width 69 height 23
type input "31.69"
click at [1075, 336] on rect "button" at bounding box center [1077, 338] width 5 height 5
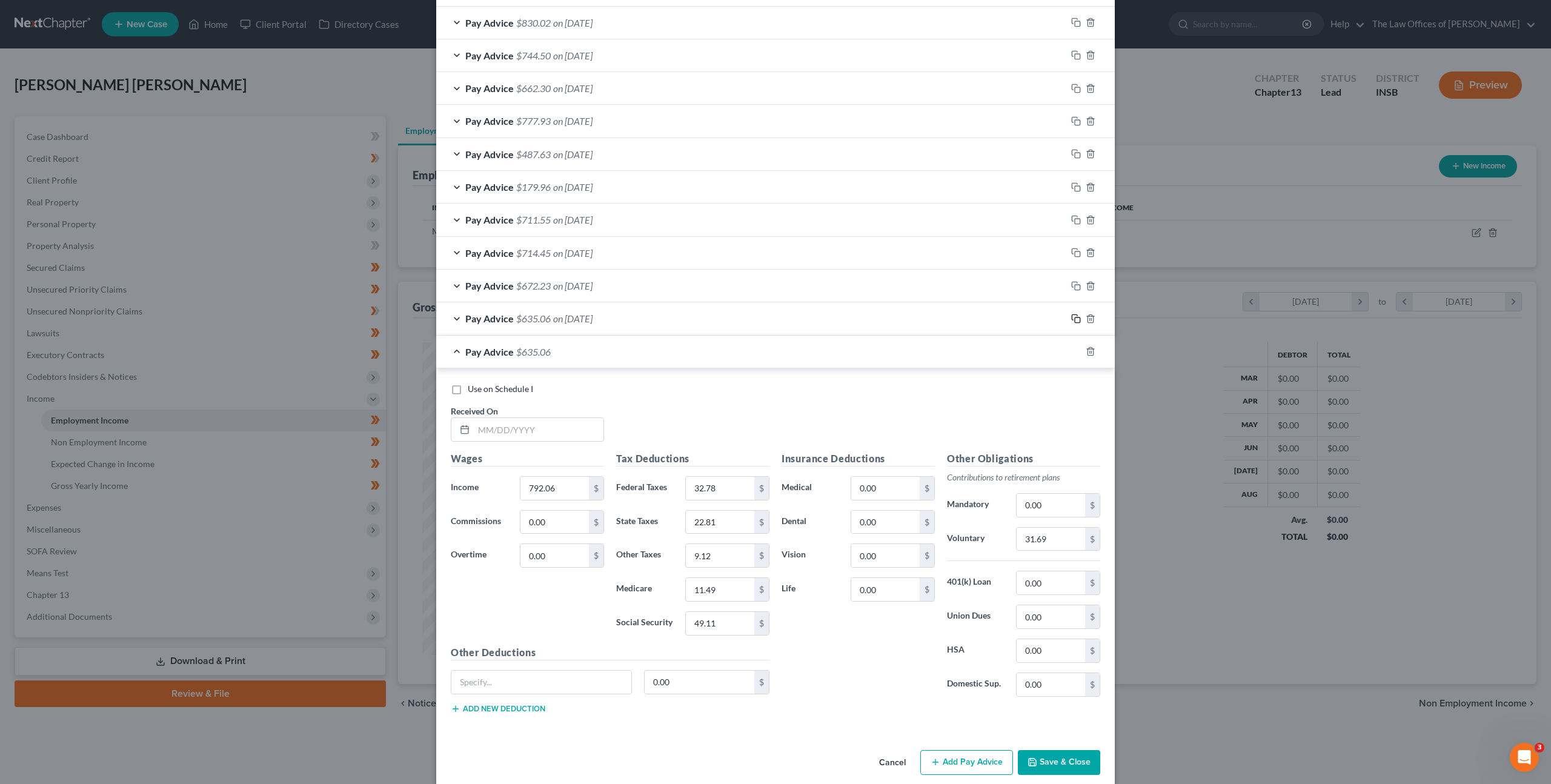
scroll to position [769, 0]
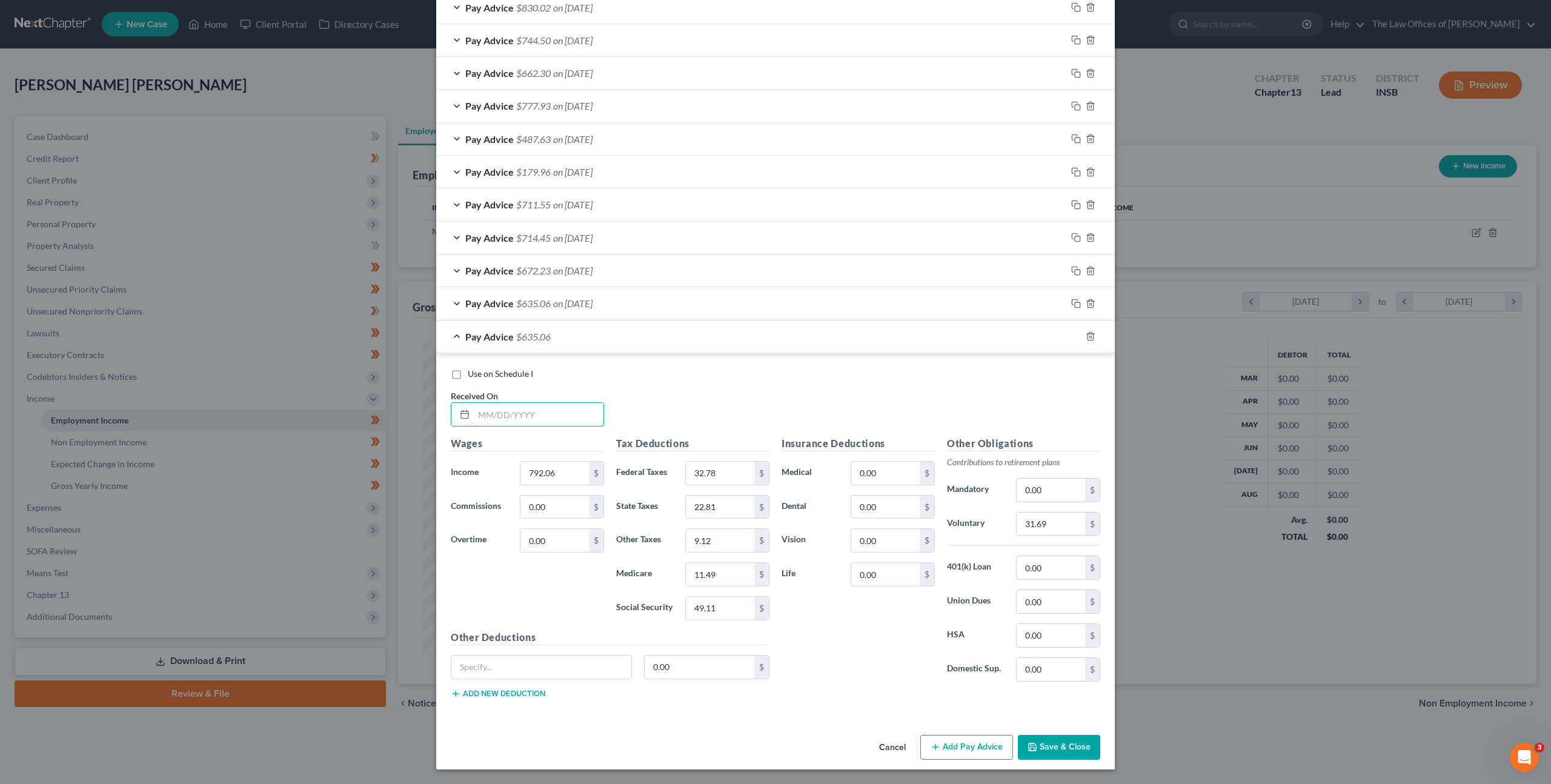
drag, startPoint x: 480, startPoint y: 410, endPoint x: 787, endPoint y: 397, distance: 307.3
click at [482, 410] on input "text" at bounding box center [538, 414] width 130 height 23
type input "[DATE]"
type input "777.74"
type input "31.39"
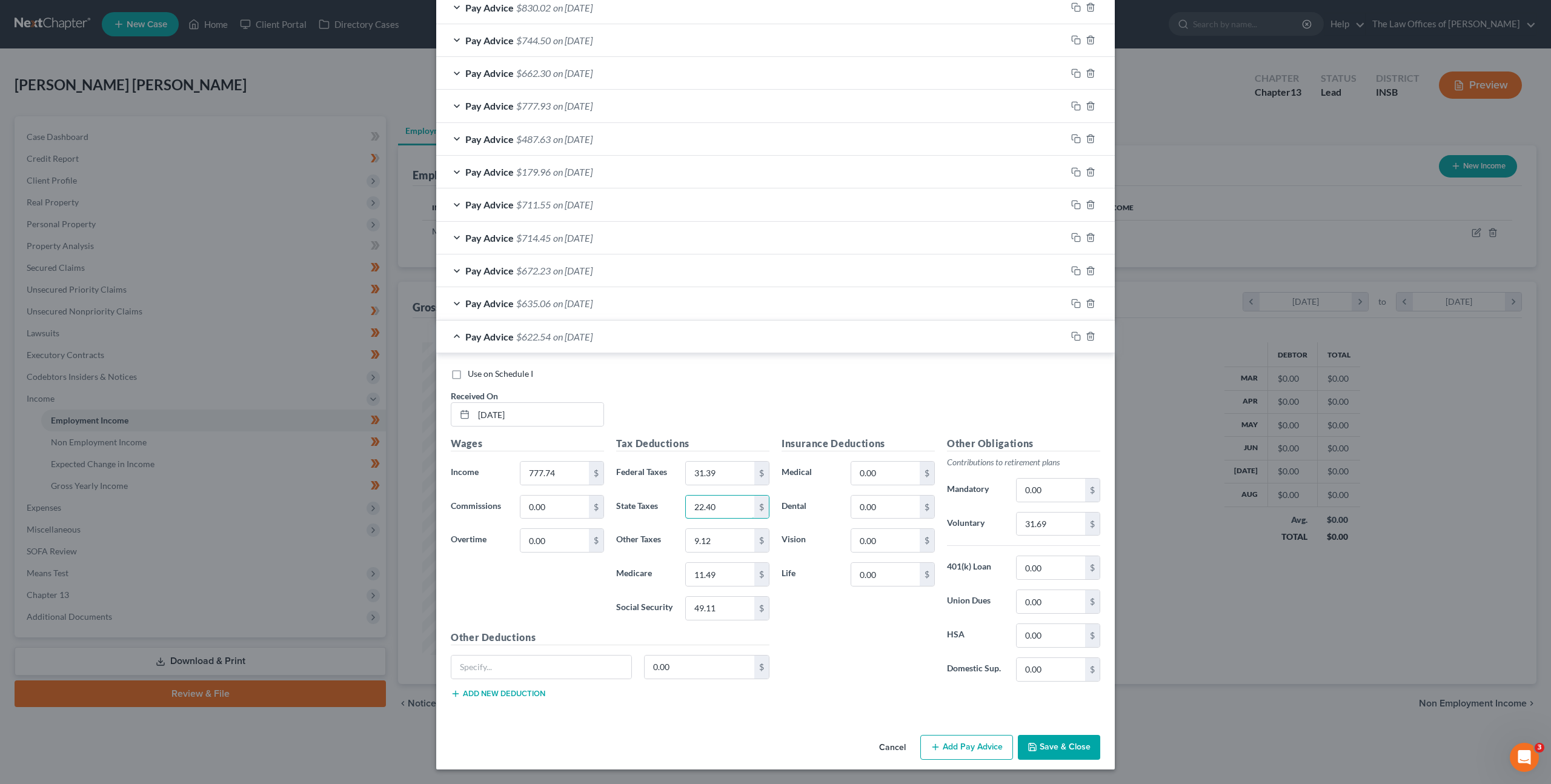
type input "22.40"
type input "8.96"
type input "11.28"
type input "48.22"
click at [1050, 525] on input "31.69" at bounding box center [1050, 524] width 69 height 23
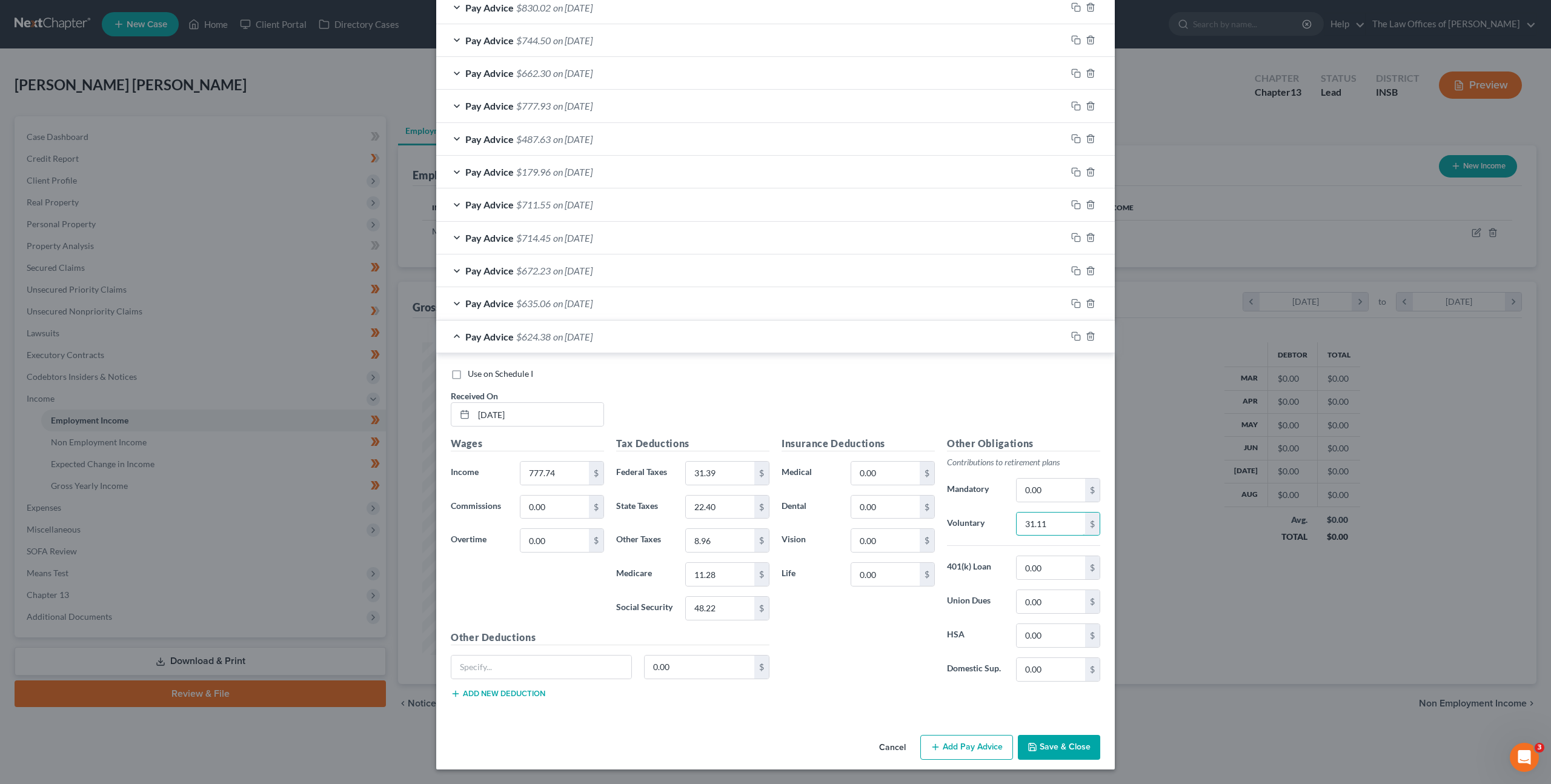
type input "31.11"
click at [1076, 341] on div at bounding box center [1090, 336] width 49 height 19
click at [1071, 338] on icon "button" at bounding box center [1075, 336] width 10 height 10
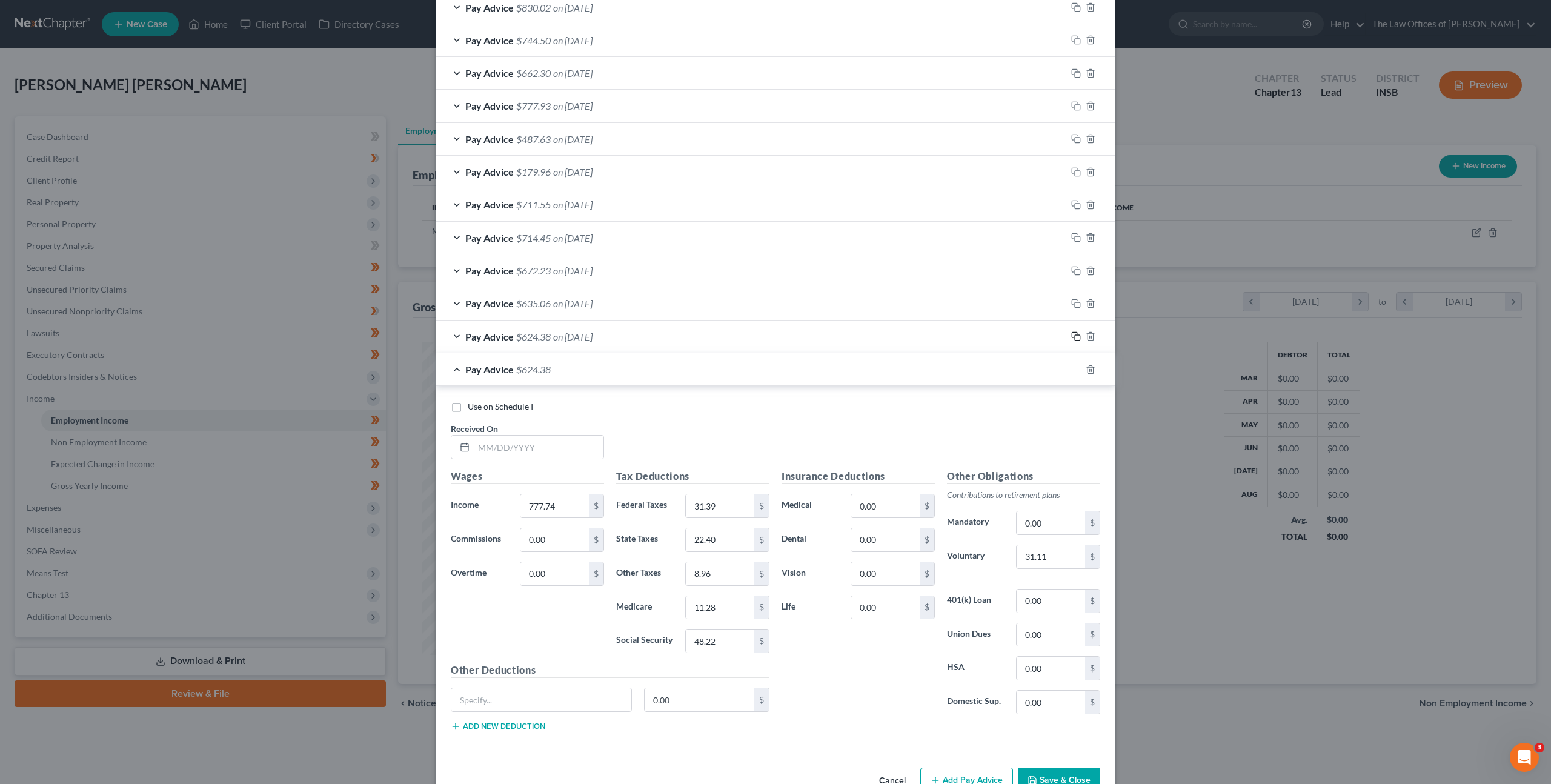
scroll to position [803, 0]
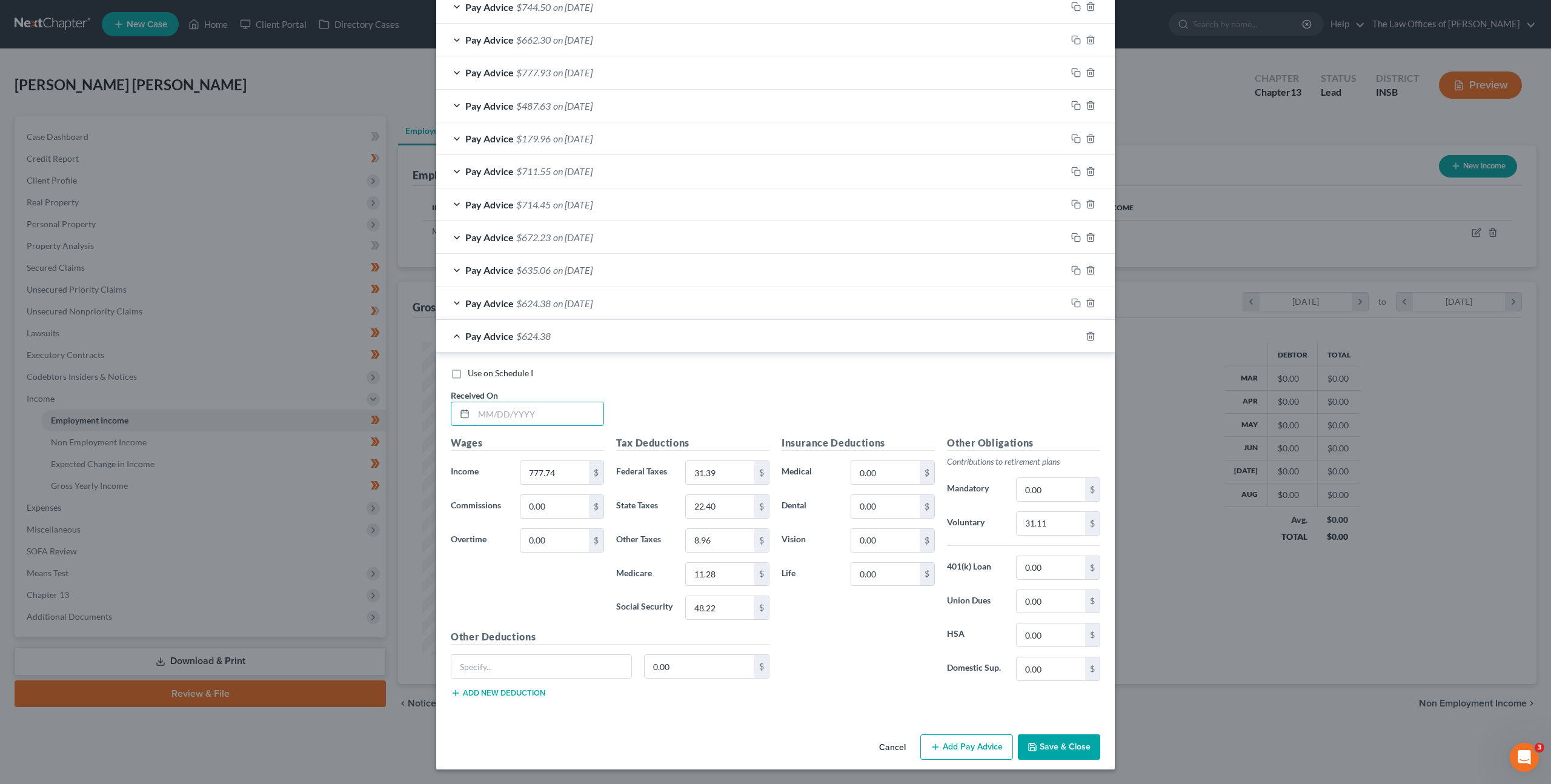
drag, startPoint x: 532, startPoint y: 408, endPoint x: 745, endPoint y: 404, distance: 213.0
click at [533, 408] on input "text" at bounding box center [538, 414] width 130 height 23
type input "[DATE]"
type input "968.27"
type input "53.08"
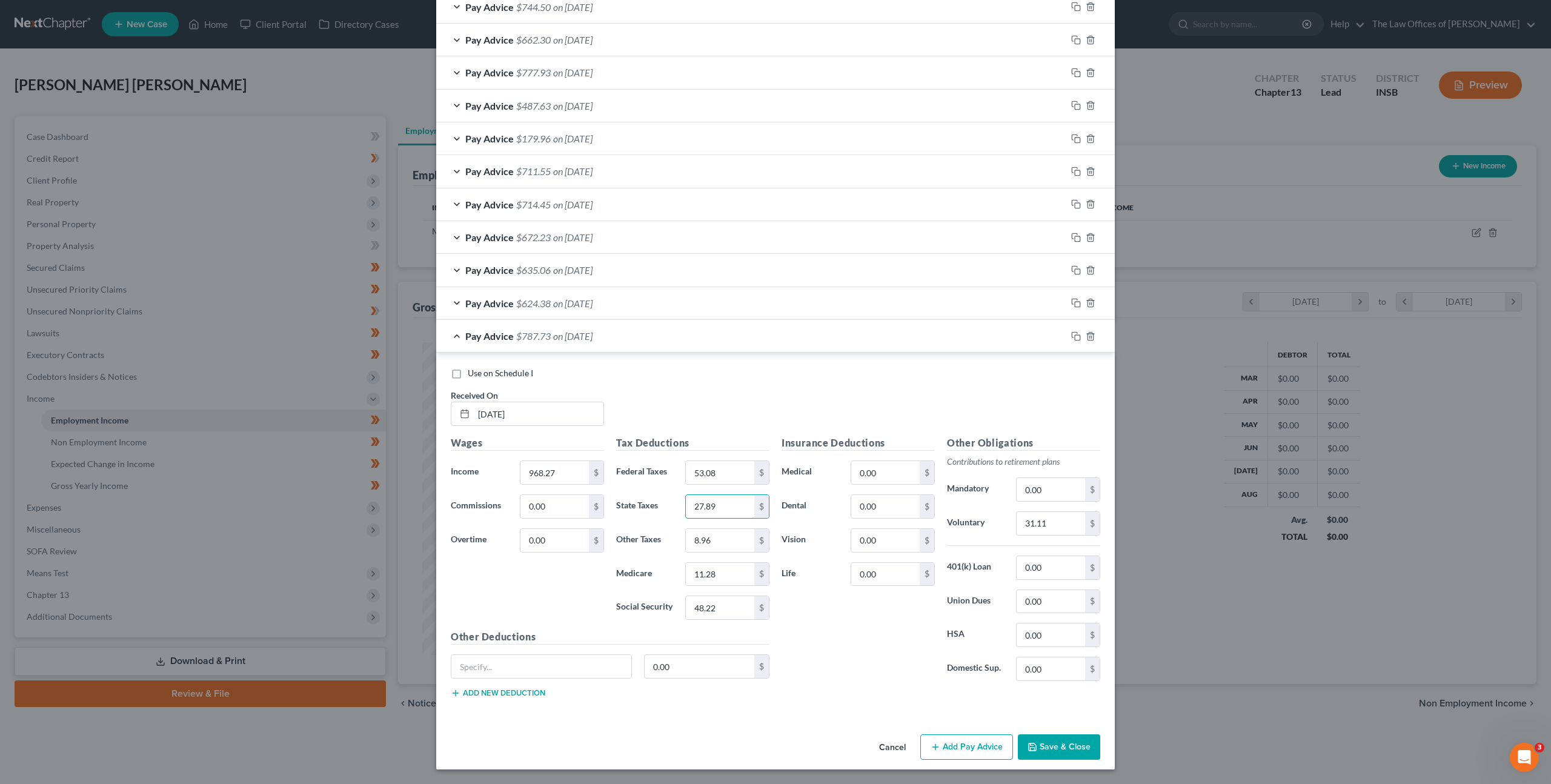
type input "27.89"
type input "11.15"
type input "14.04"
type input "60.03"
click at [1039, 531] on div "Other Obligations Contributions to retirement plans Mandatory 0.00 $ Voluntary …" at bounding box center [1023, 563] width 166 height 255
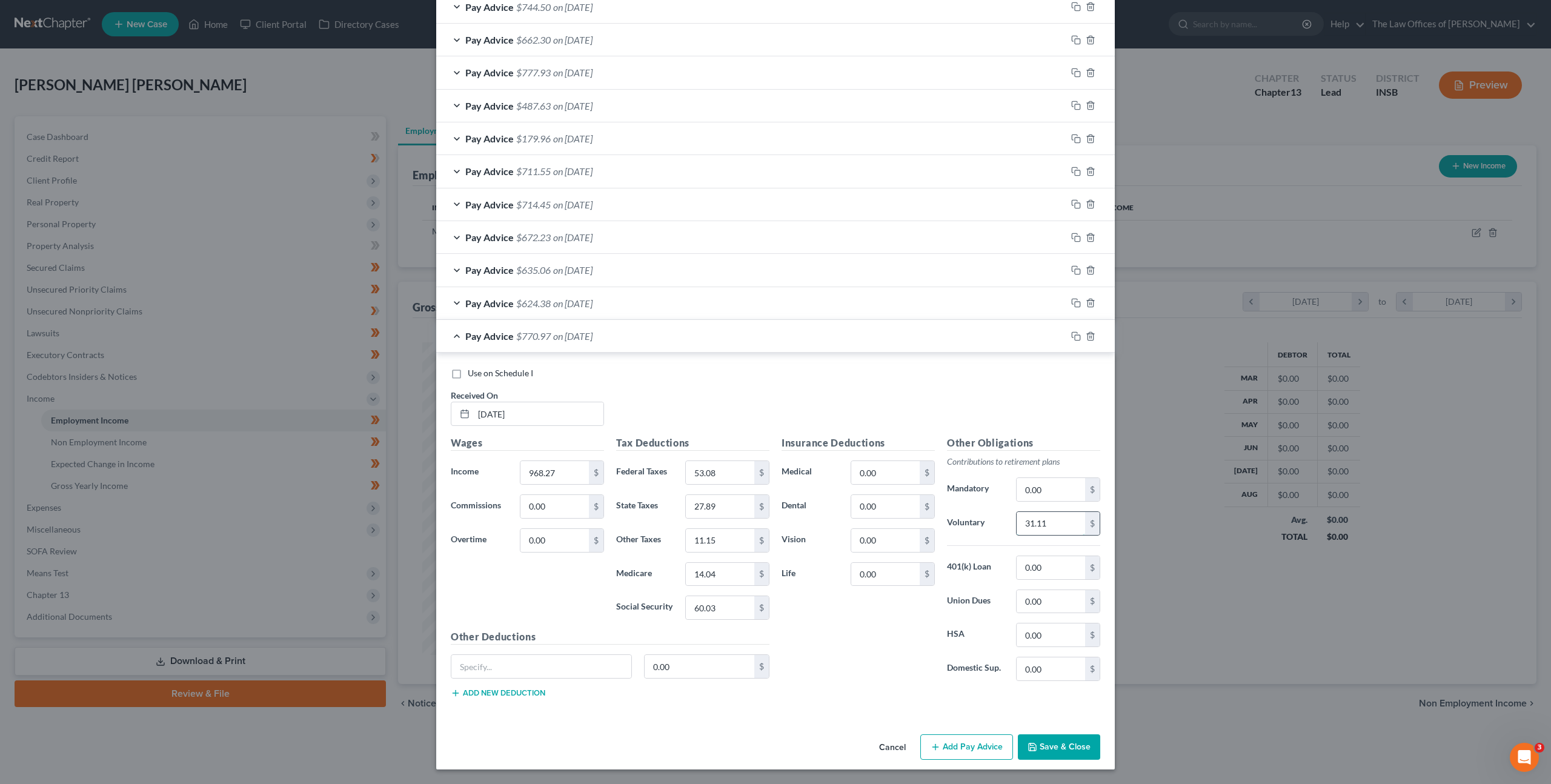
click at [1036, 528] on input "31.11" at bounding box center [1050, 523] width 69 height 23
drag, startPoint x: 1073, startPoint y: 336, endPoint x: 1020, endPoint y: 402, distance: 84.6
click at [1073, 336] on icon "button" at bounding box center [1075, 336] width 10 height 10
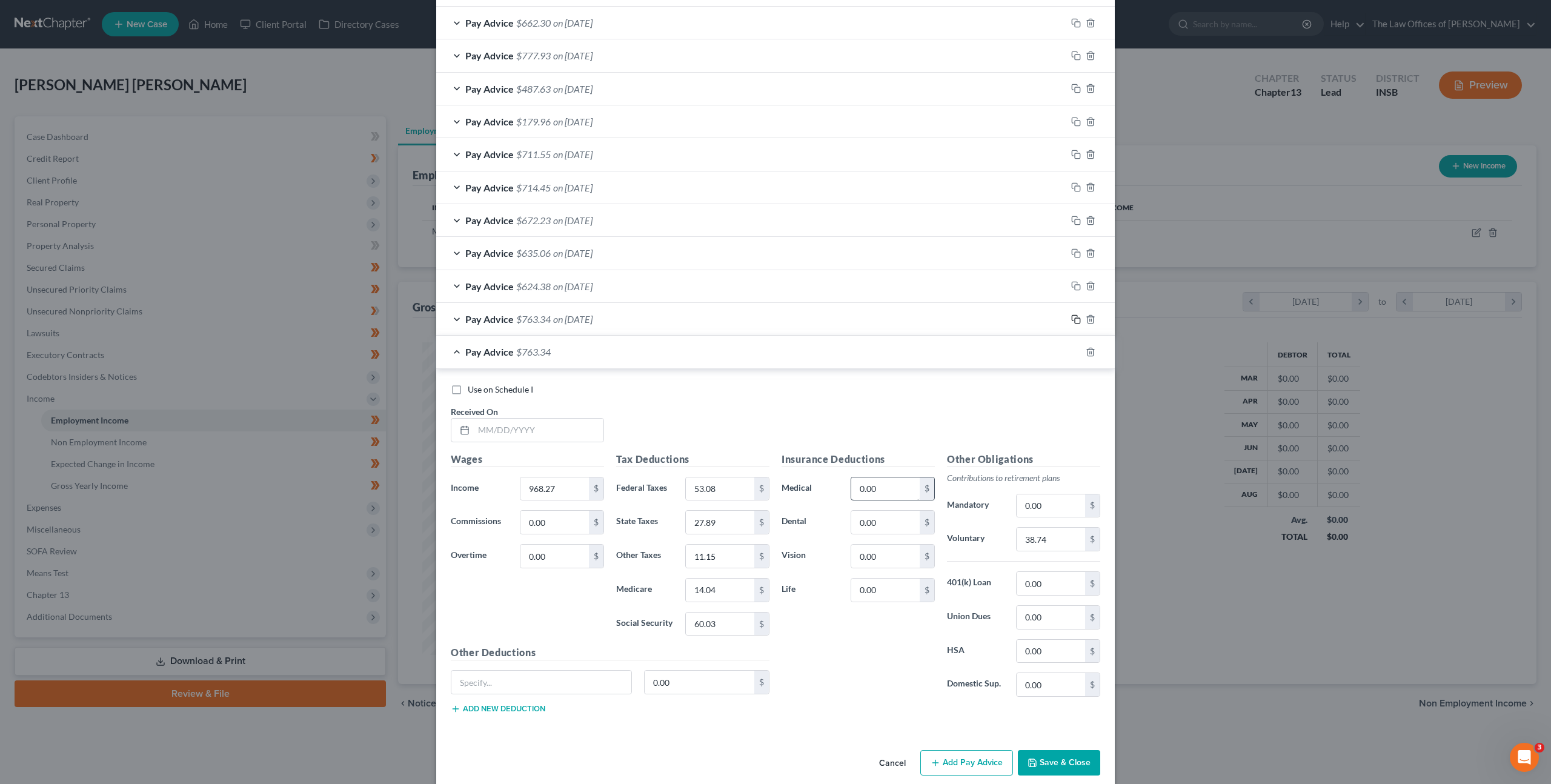
scroll to position [835, 0]
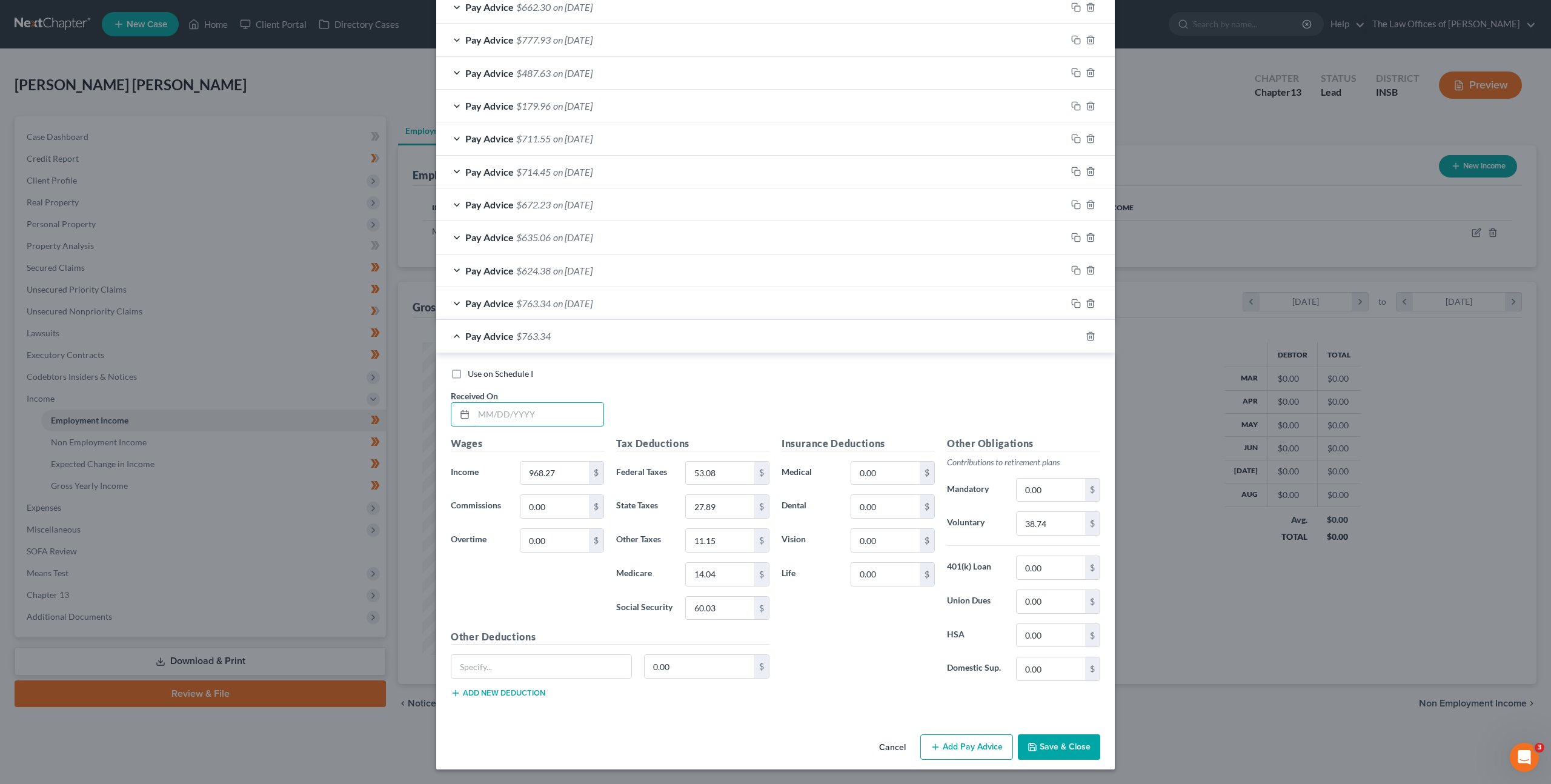
drag, startPoint x: 549, startPoint y: 410, endPoint x: 728, endPoint y: 386, distance: 180.6
click at [549, 409] on input "text" at bounding box center [538, 414] width 130 height 23
click at [1026, 521] on input "38.74" at bounding box center [1050, 523] width 69 height 23
click at [1071, 338] on icon "button" at bounding box center [1075, 336] width 10 height 10
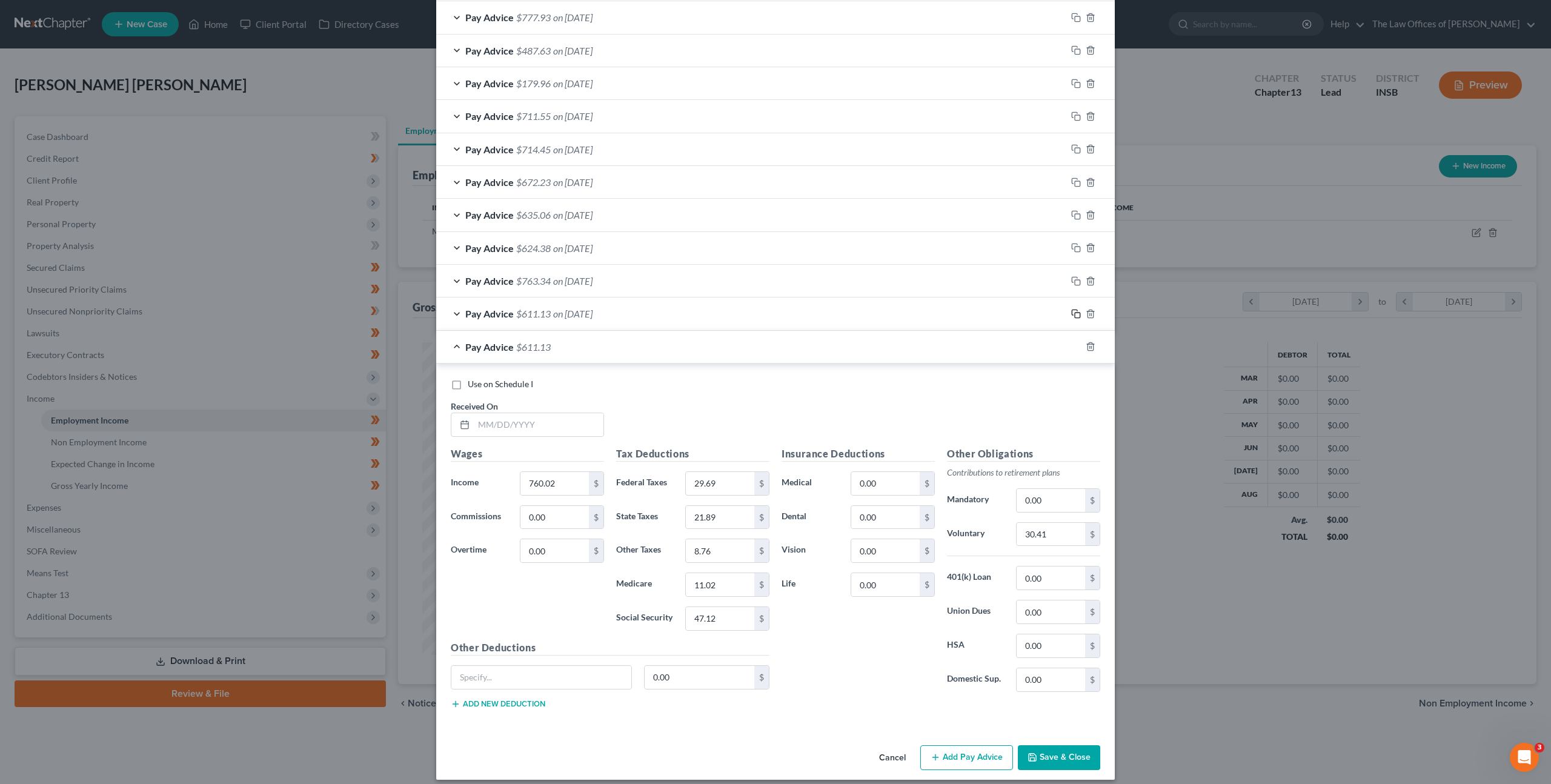
scroll to position [868, 0]
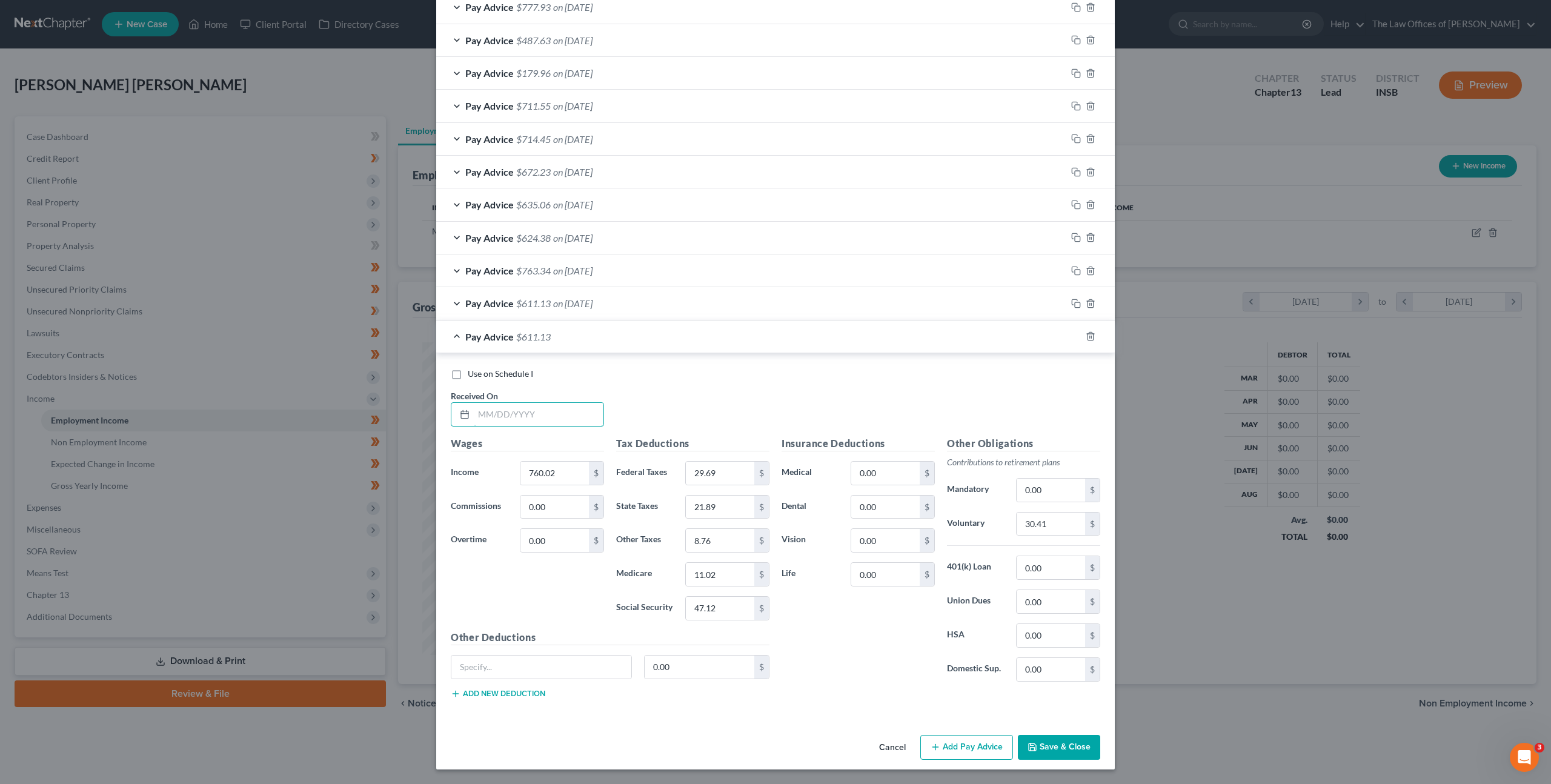
drag, startPoint x: 499, startPoint y: 415, endPoint x: 695, endPoint y: 404, distance: 196.3
click at [499, 415] on input "text" at bounding box center [538, 414] width 130 height 23
click at [1036, 527] on input "30.41" at bounding box center [1050, 524] width 69 height 23
drag, startPoint x: 1049, startPoint y: 525, endPoint x: 1018, endPoint y: 515, distance: 32.6
click at [1049, 525] on input "30.41" at bounding box center [1050, 524] width 69 height 23
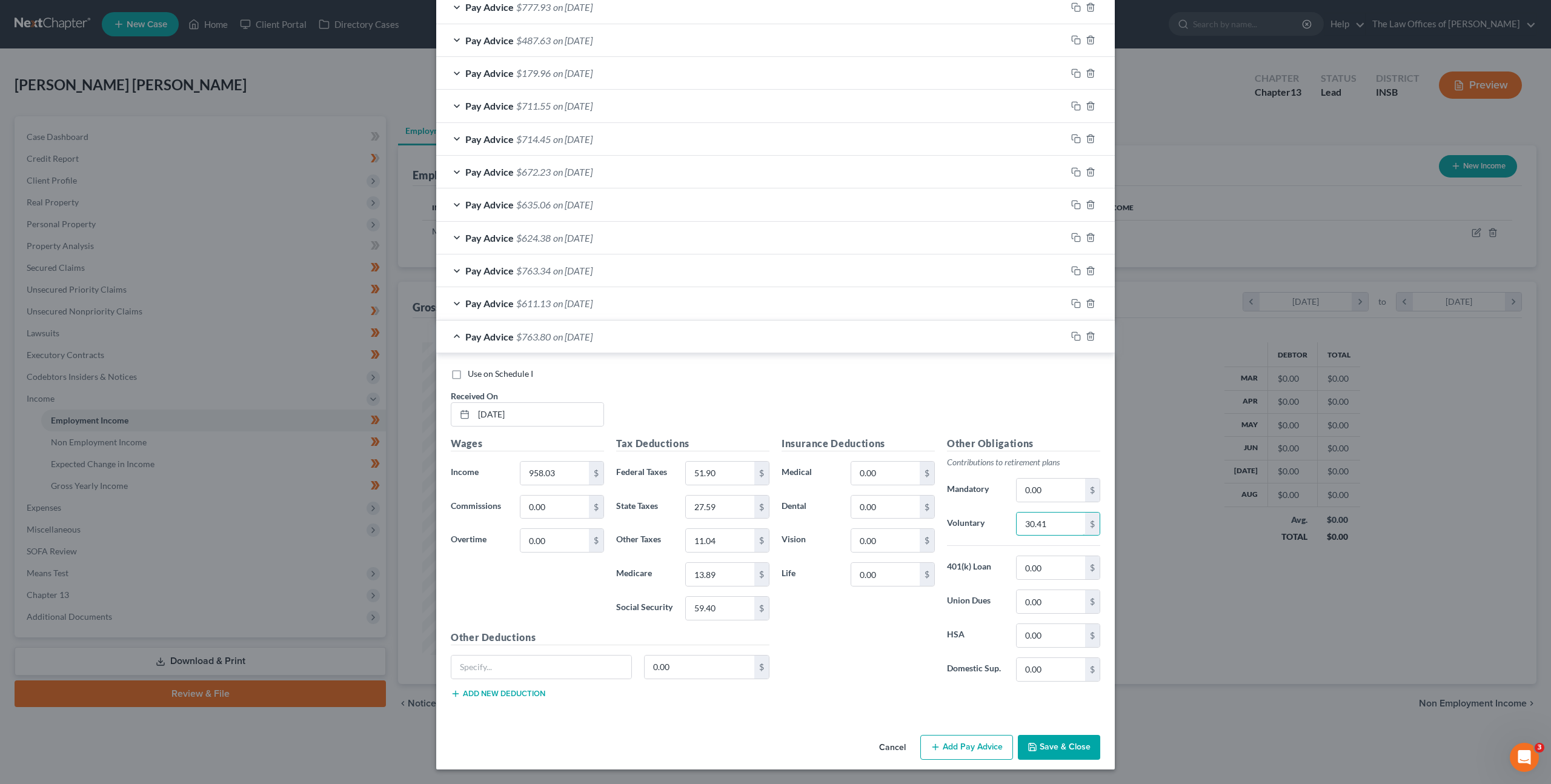
drag, startPoint x: 1049, startPoint y: 522, endPoint x: 956, endPoint y: 512, distance: 93.5
click at [968, 513] on div "Voluntary 30.41 $" at bounding box center [1023, 524] width 166 height 24
drag, startPoint x: 1073, startPoint y: 330, endPoint x: 1066, endPoint y: 336, distance: 9.2
click at [1073, 330] on div at bounding box center [1090, 336] width 49 height 19
click at [1073, 337] on icon "button" at bounding box center [1075, 336] width 10 height 10
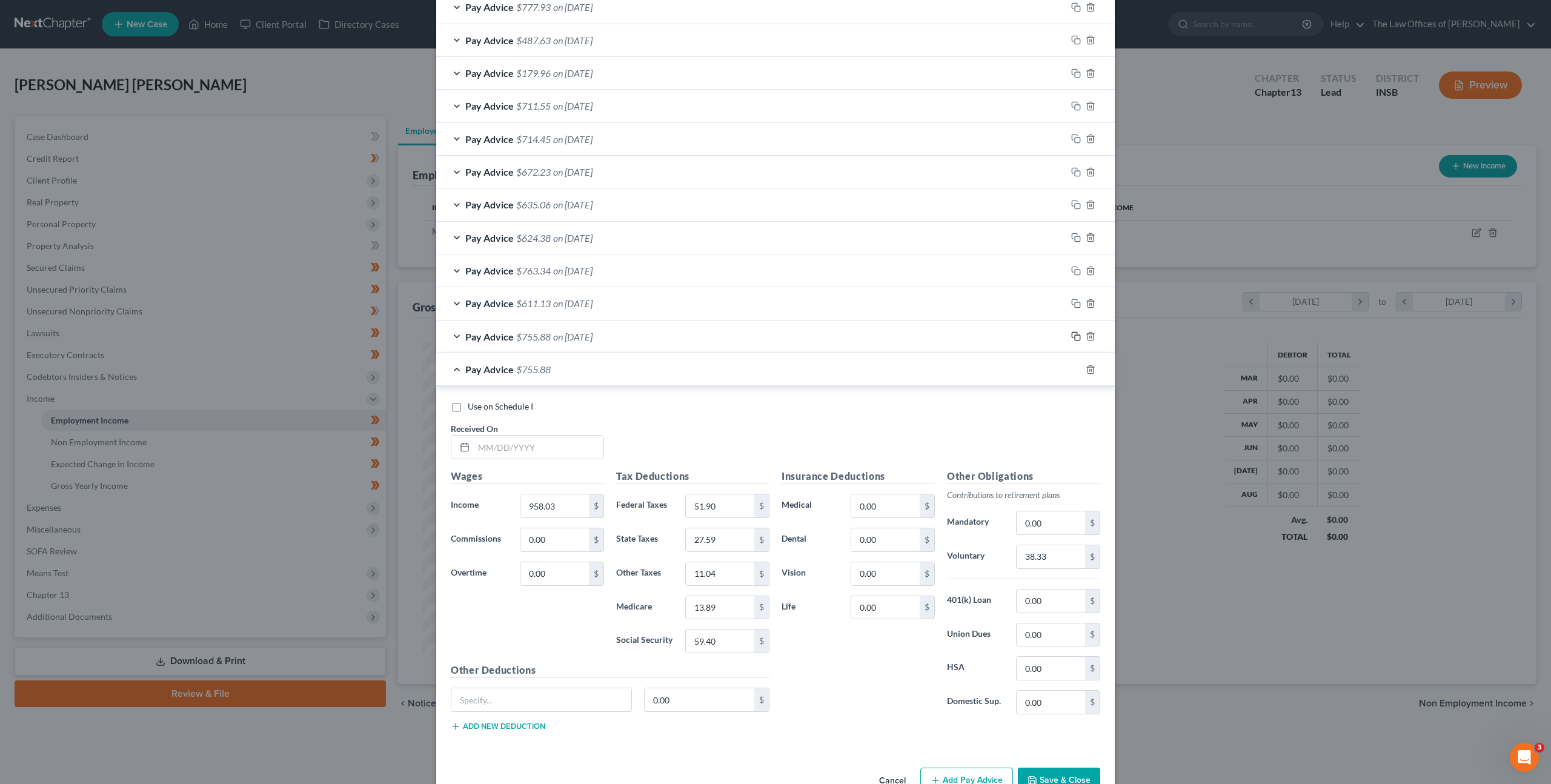
scroll to position [900, 0]
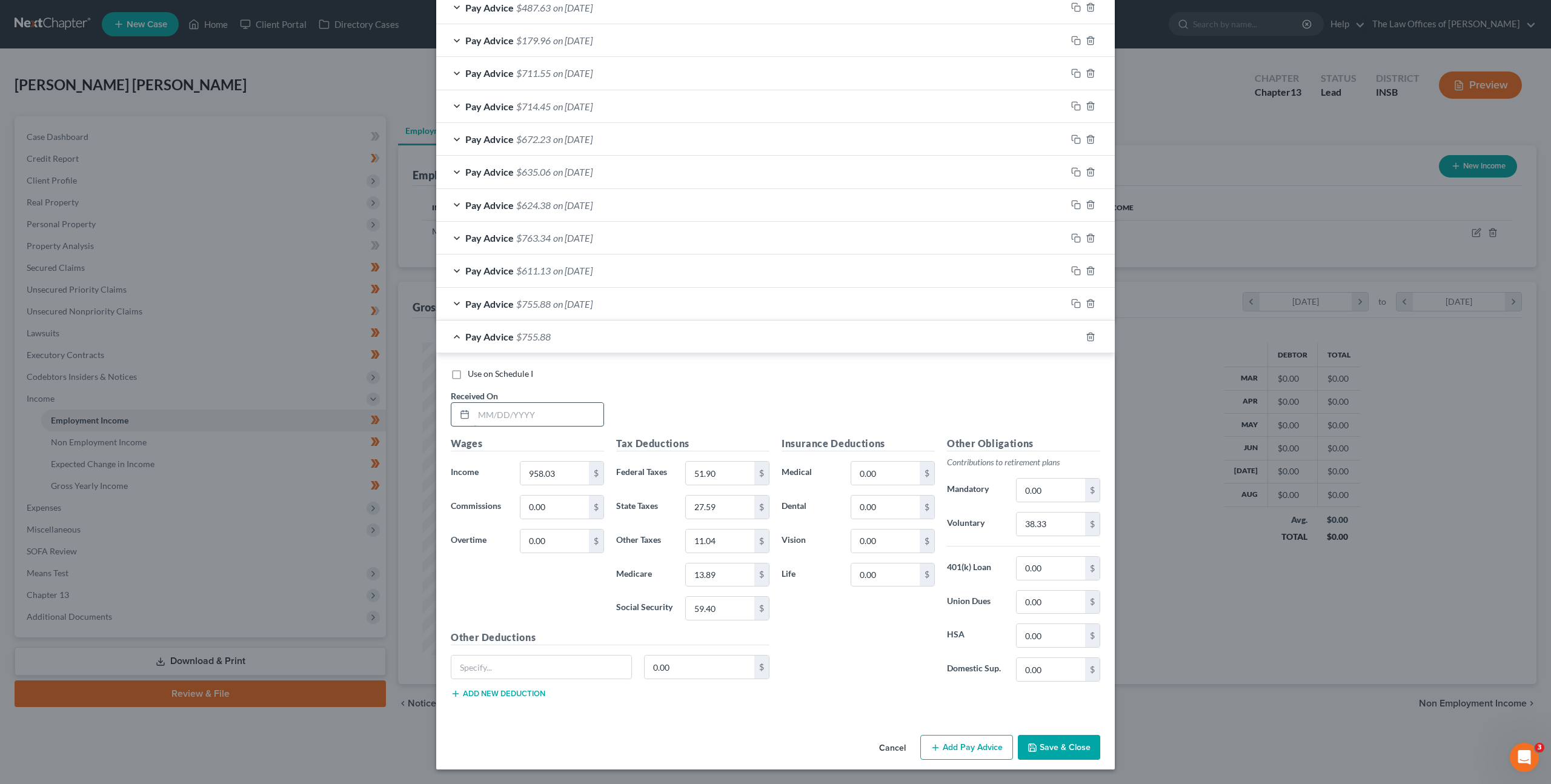
drag, startPoint x: 508, startPoint y: 411, endPoint x: 553, endPoint y: 407, distance: 45.2
click at [508, 411] on input "text" at bounding box center [538, 414] width 130 height 23
click at [1024, 518] on input "38.33" at bounding box center [1050, 524] width 69 height 23
drag, startPoint x: 1050, startPoint y: 526, endPoint x: 979, endPoint y: 515, distance: 71.8
click at [1010, 517] on div "38.33 $" at bounding box center [1058, 524] width 96 height 24
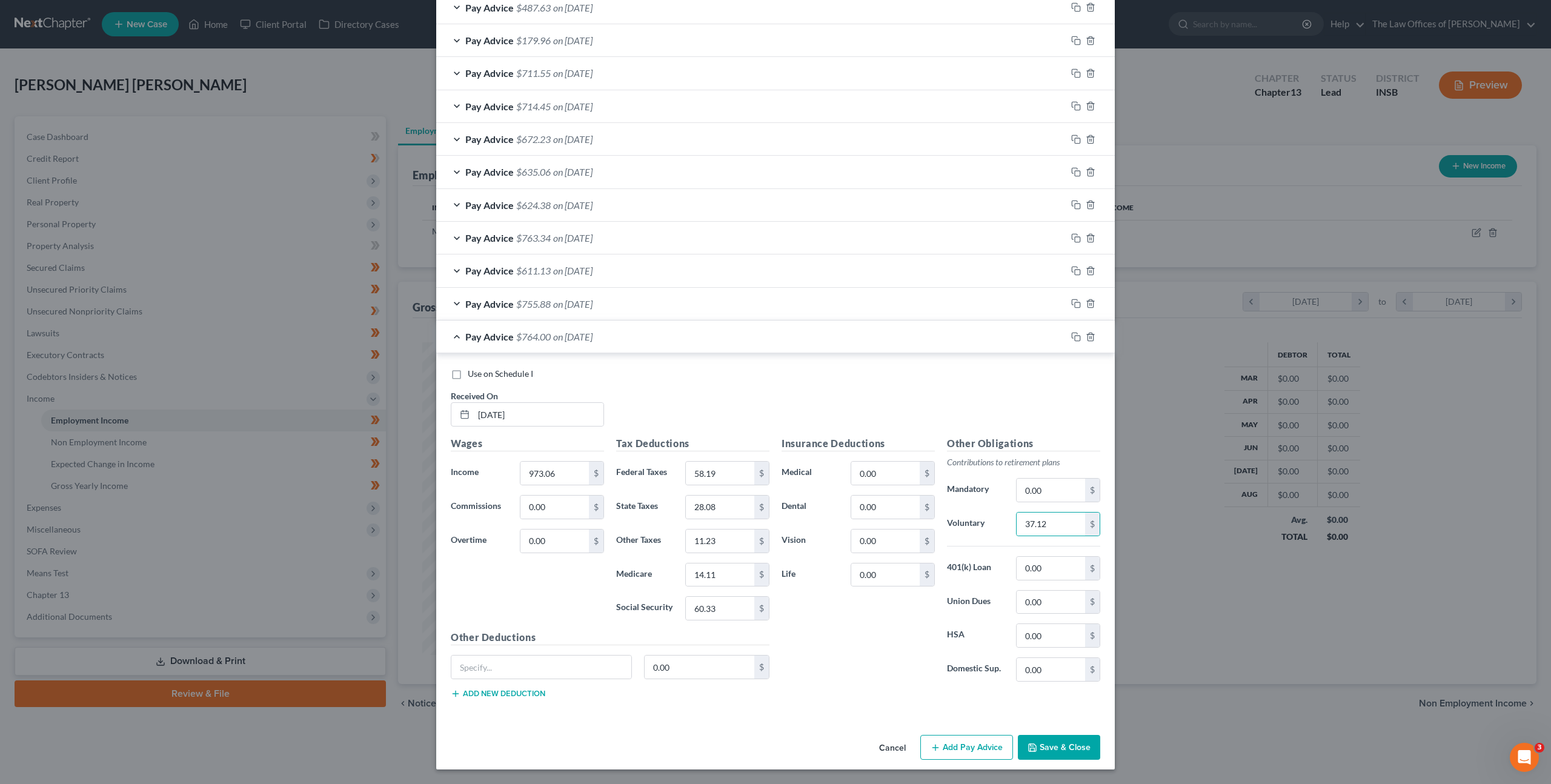
click at [1080, 331] on div at bounding box center [1090, 336] width 49 height 19
click at [1073, 339] on icon "button" at bounding box center [1075, 336] width 10 height 10
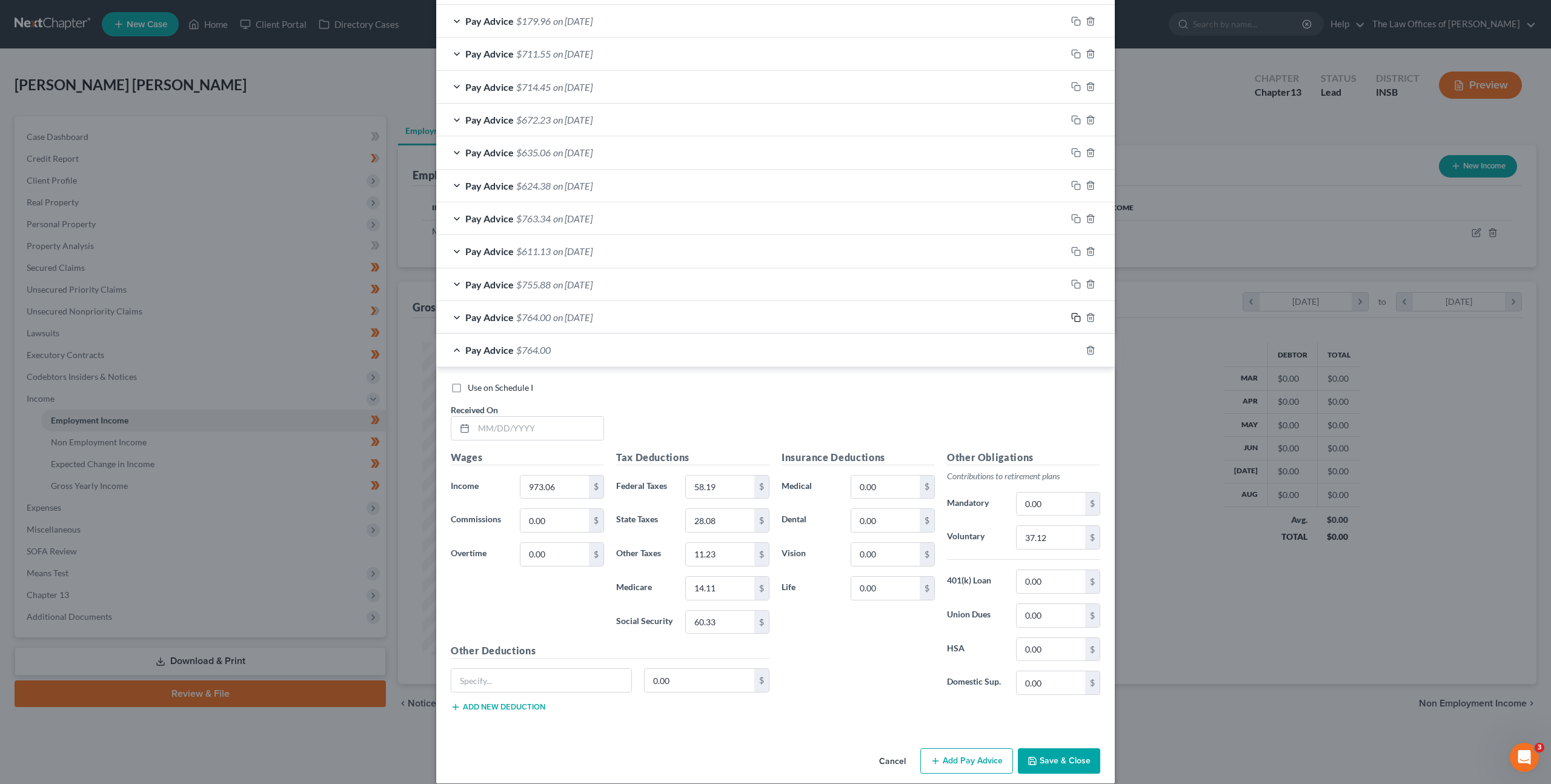
scroll to position [934, 0]
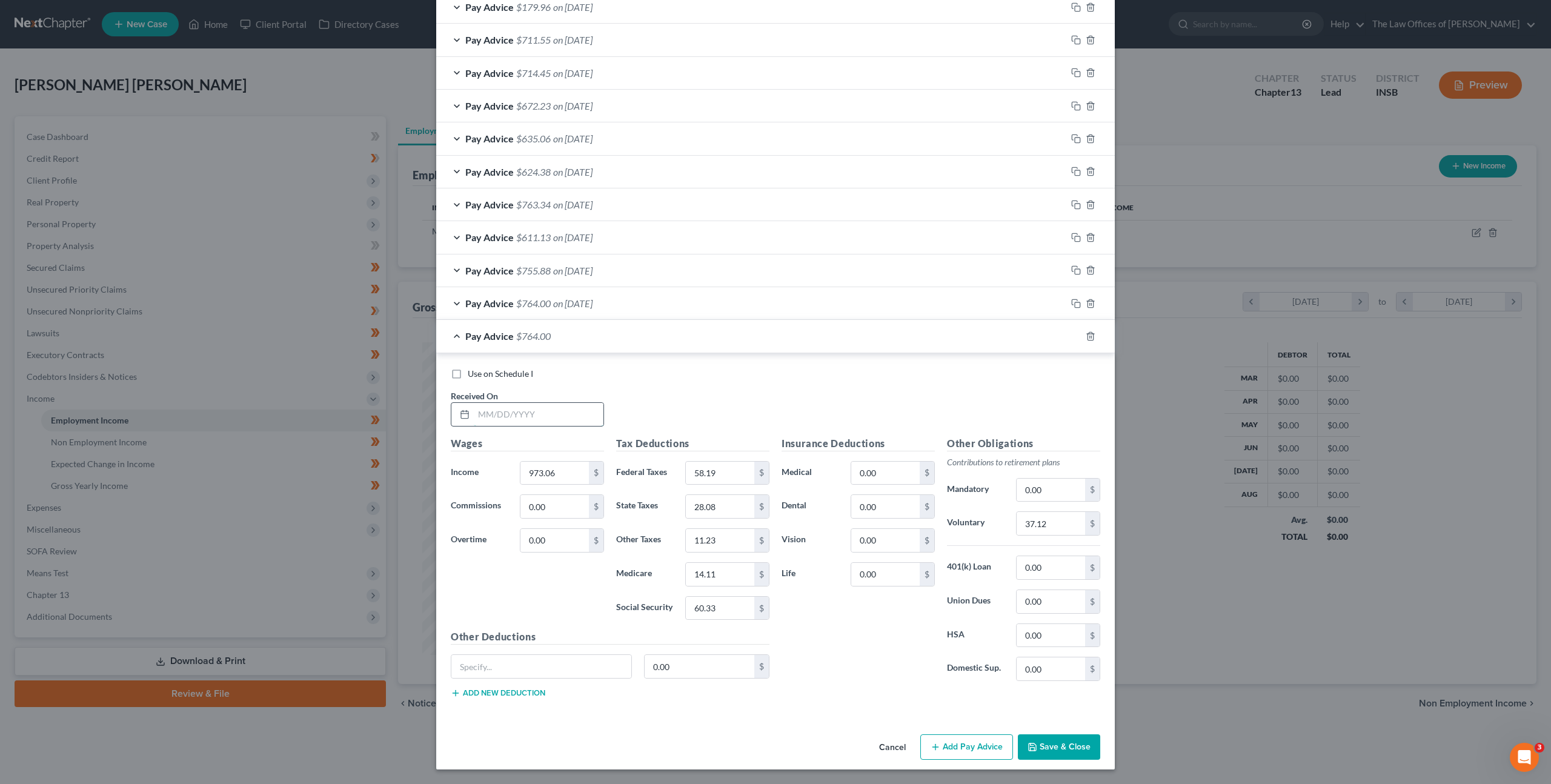
click at [564, 408] on input "text" at bounding box center [538, 414] width 130 height 23
click at [1026, 515] on input "37.12" at bounding box center [1050, 523] width 69 height 23
click at [1075, 335] on rect "button" at bounding box center [1077, 338] width 5 height 5
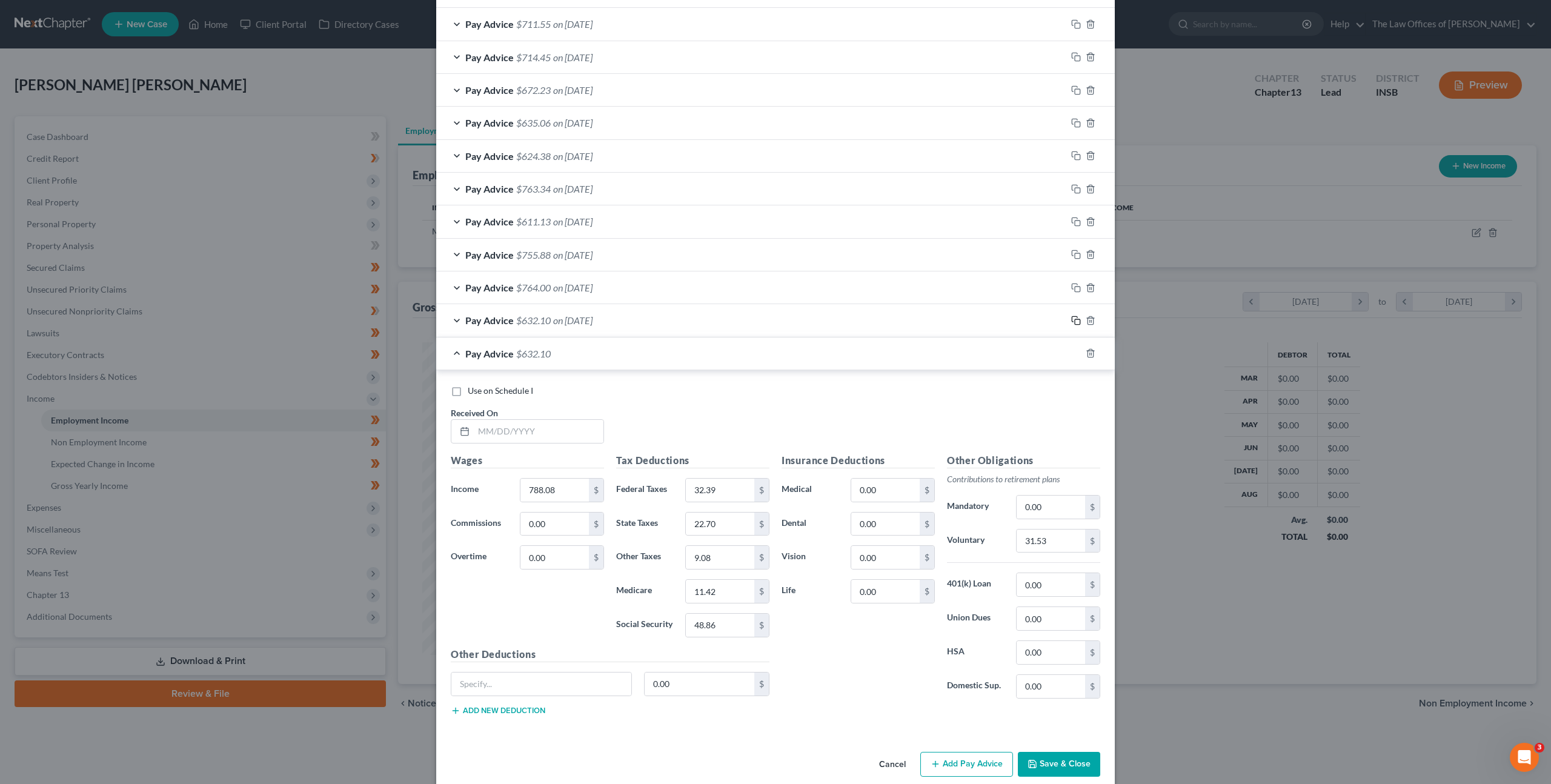
scroll to position [967, 0]
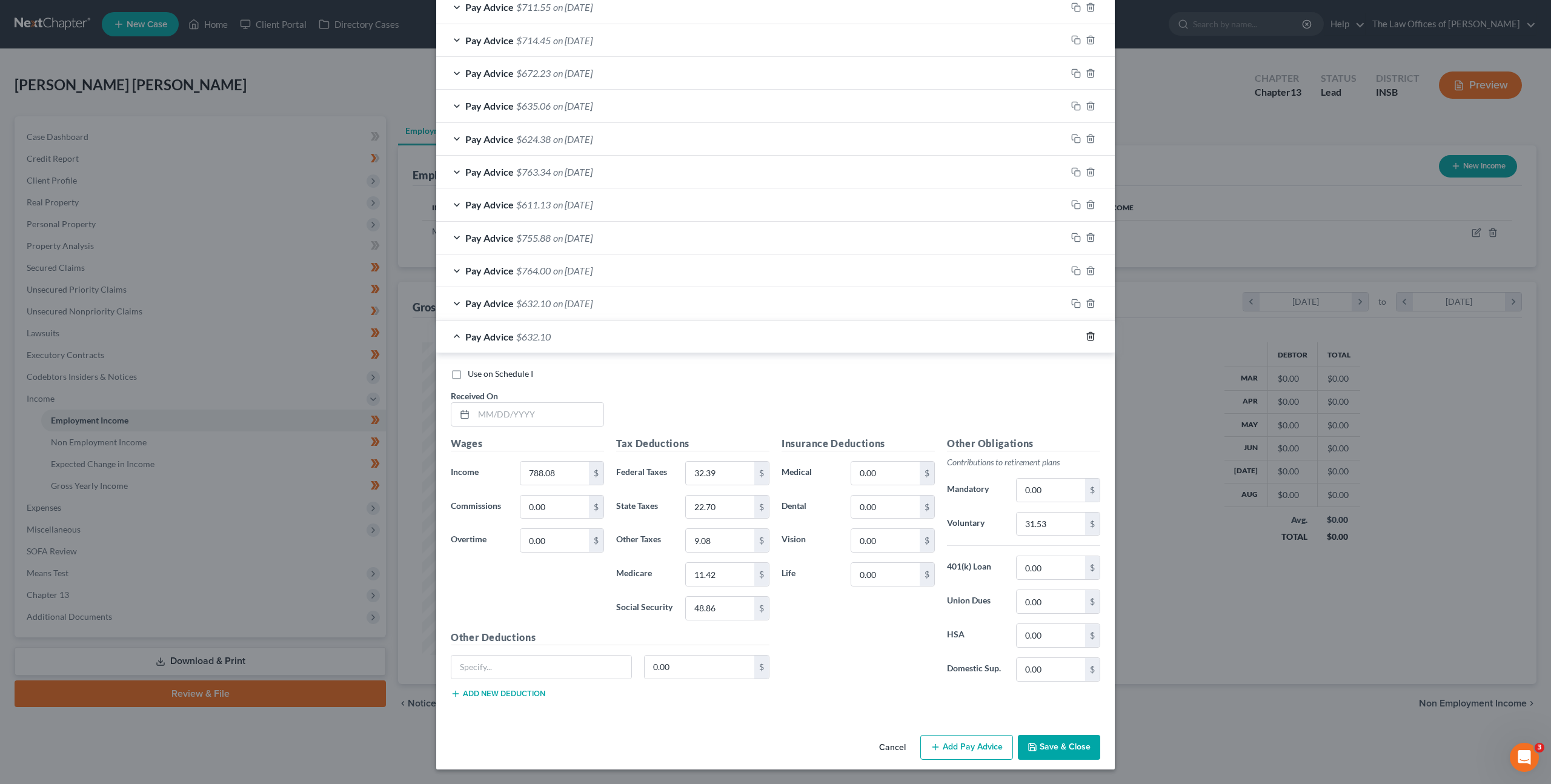
click at [1085, 334] on icon "button" at bounding box center [1090, 336] width 10 height 10
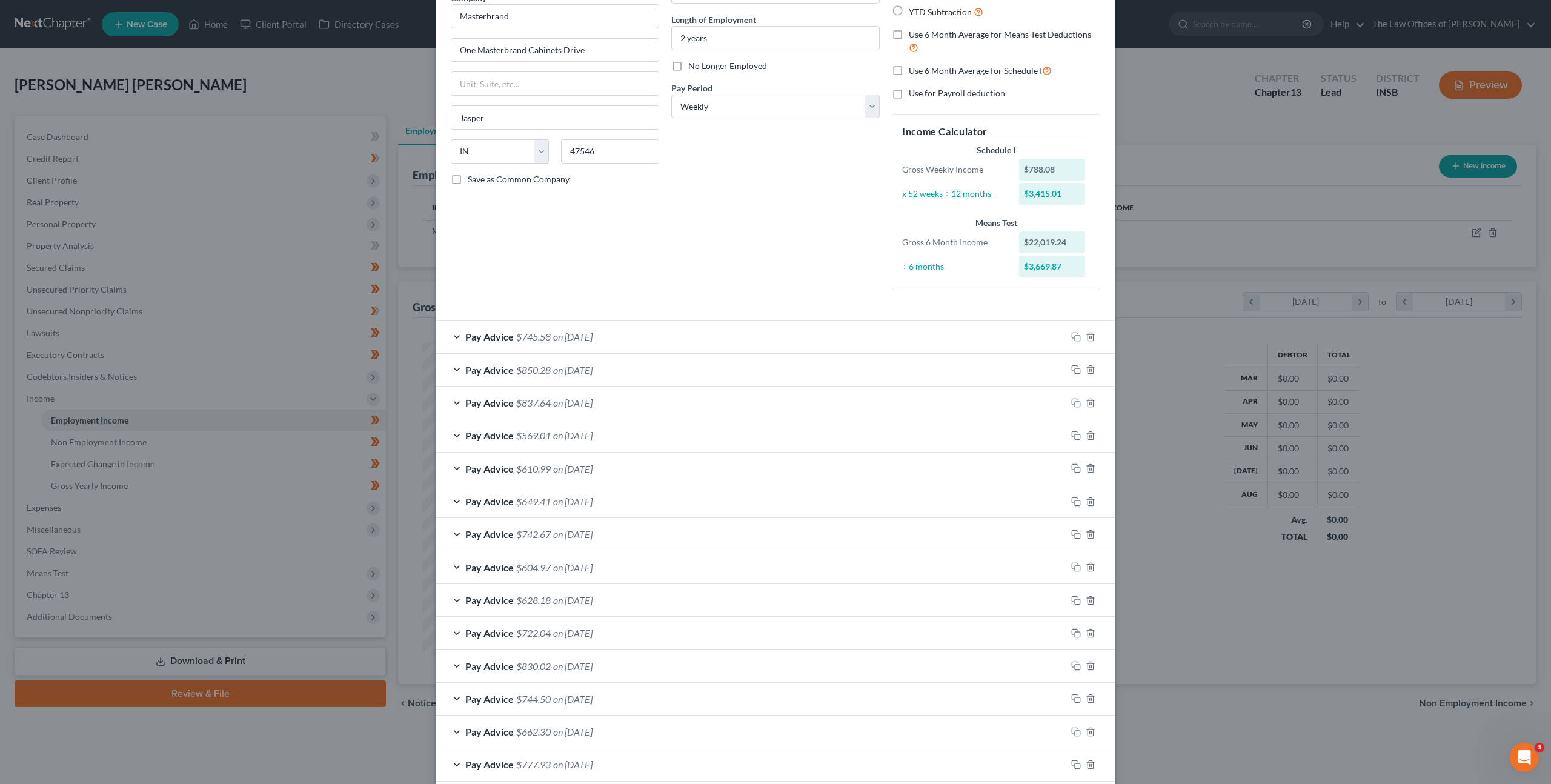
scroll to position [0, 0]
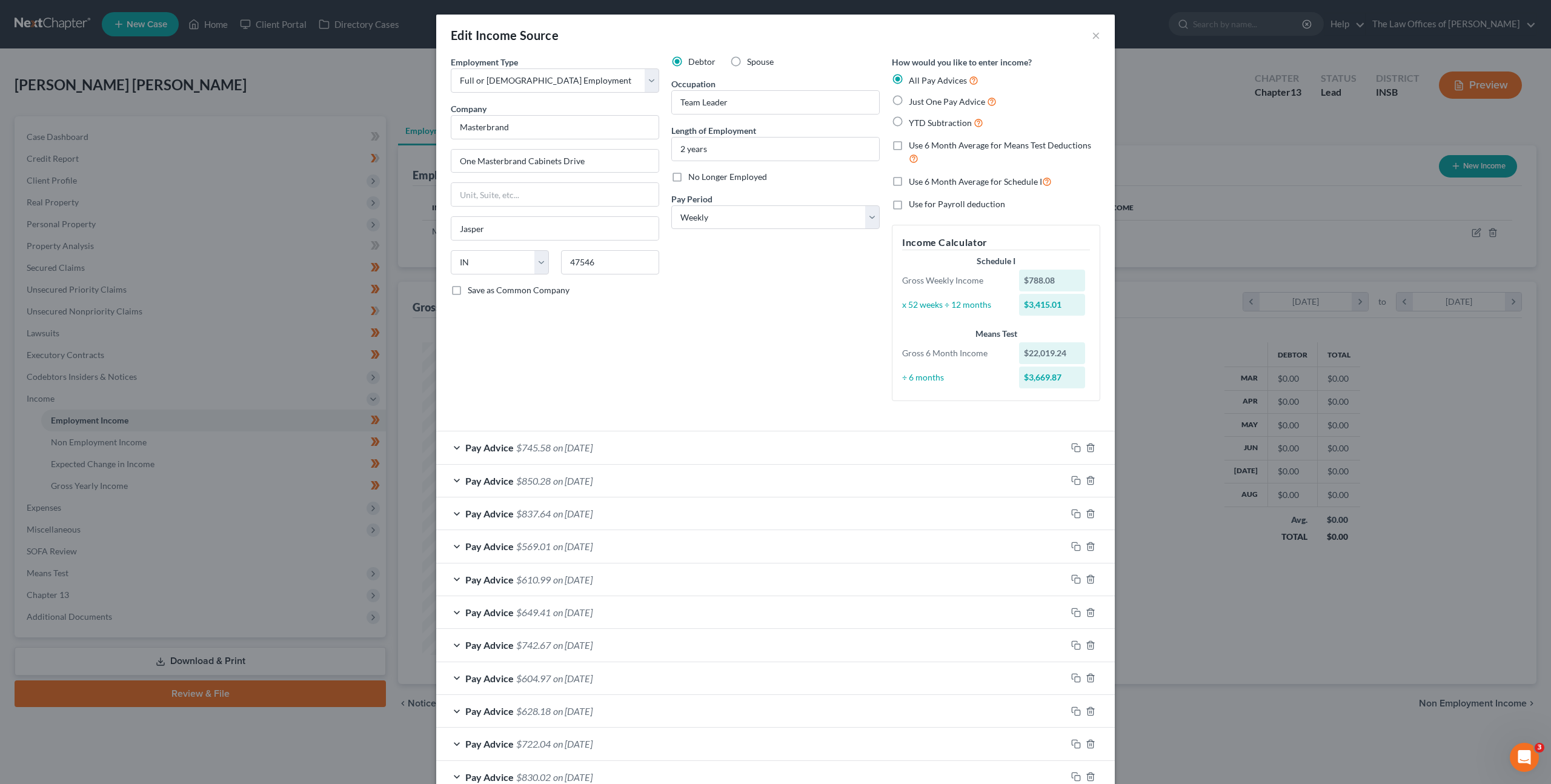
click at [909, 180] on label "Use 6 Month Average for Schedule I" at bounding box center [980, 181] width 143 height 14
click at [913, 180] on input "Use 6 Month Average for Schedule I" at bounding box center [917, 178] width 8 height 8
click at [801, 341] on div "Debtor Spouse Occupation Team Leader Length of Employment 2 years No Longer Emp…" at bounding box center [776, 233] width 221 height 355
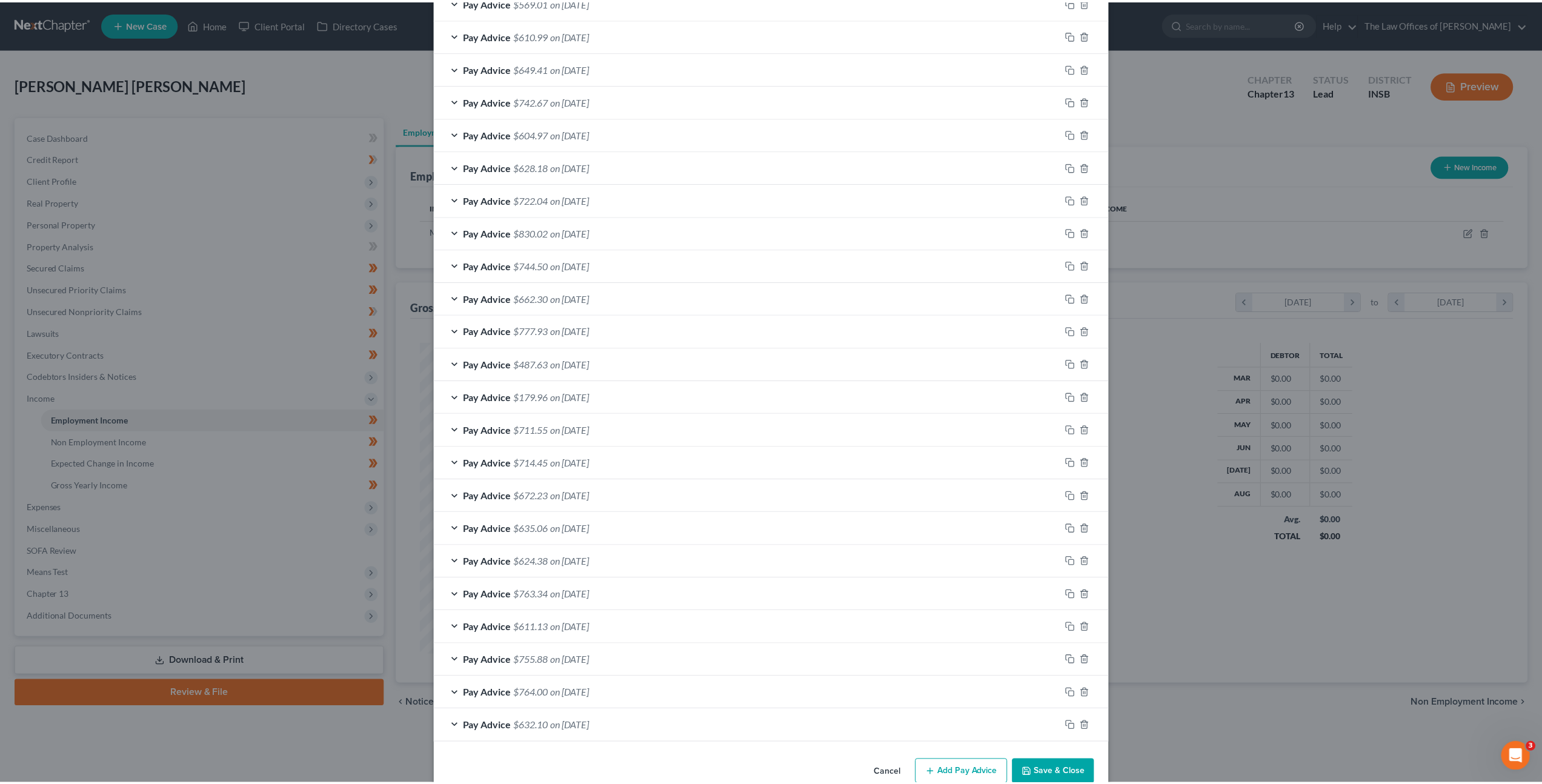
scroll to position [569, 0]
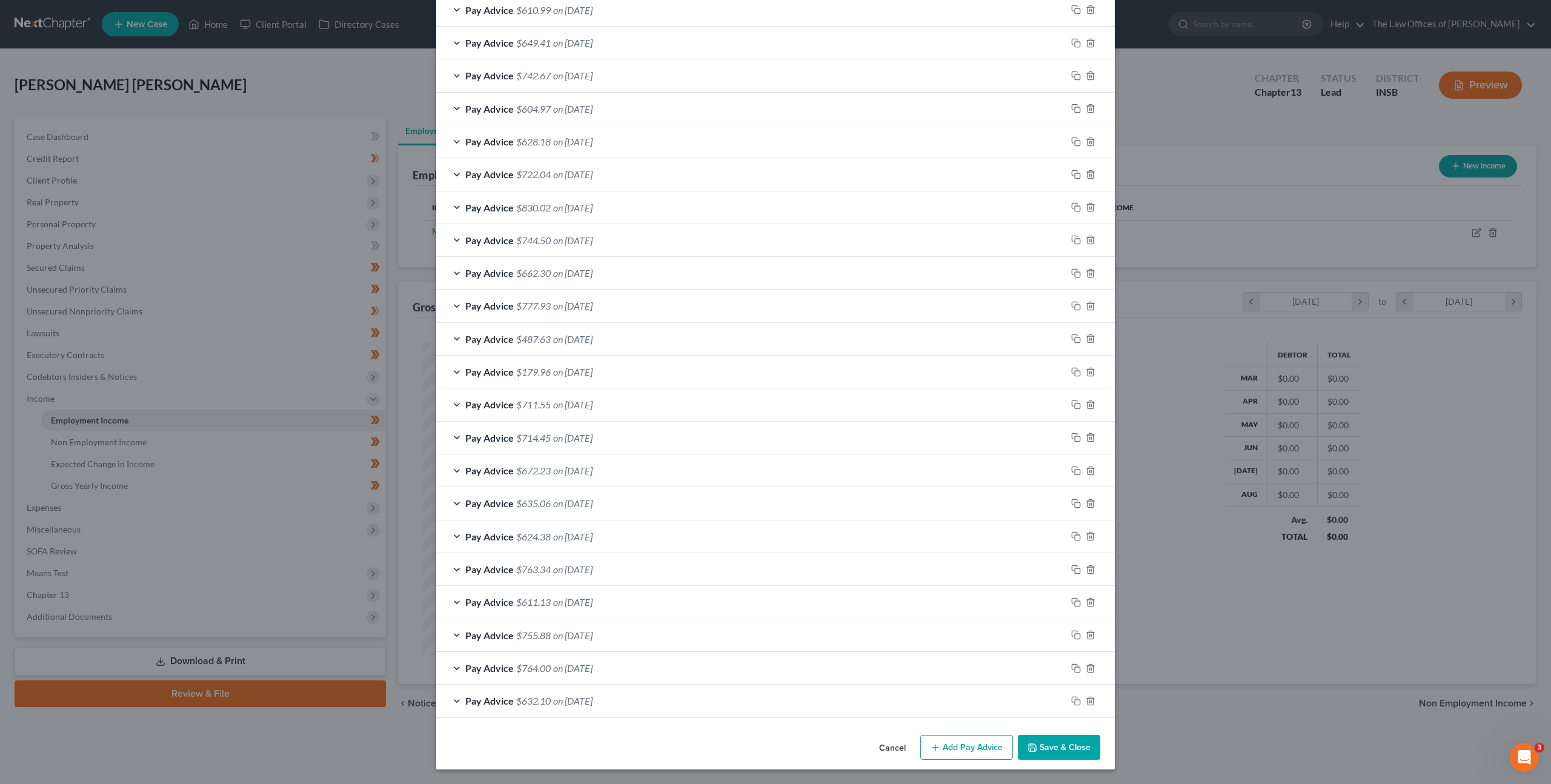
drag, startPoint x: 1048, startPoint y: 739, endPoint x: 1050, endPoint y: 676, distance: 63.0
click at [1048, 739] on button "Save & Close" at bounding box center [1059, 747] width 82 height 25
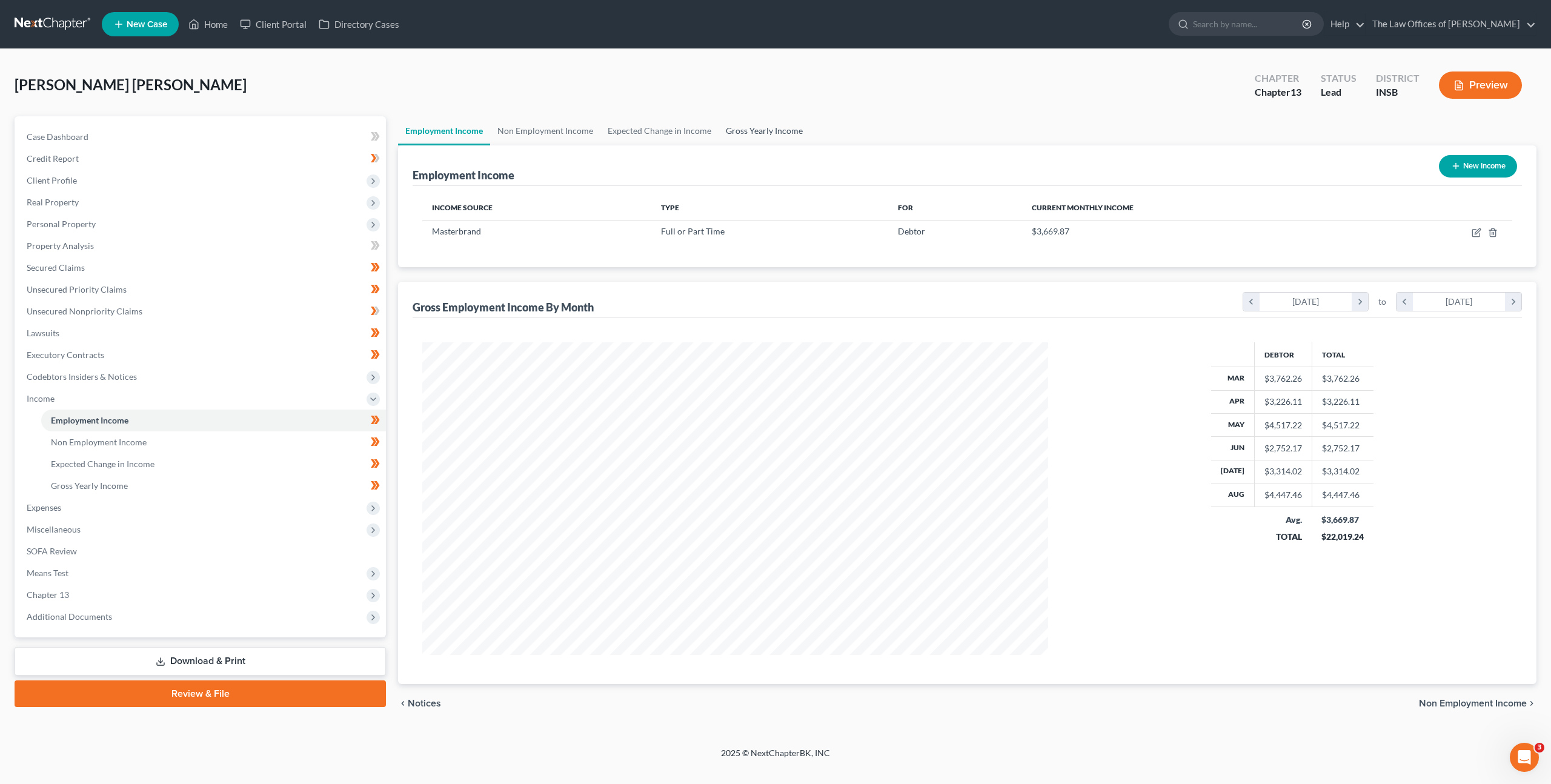
click at [756, 131] on link "Gross Yearly Income" at bounding box center [764, 131] width 92 height 29
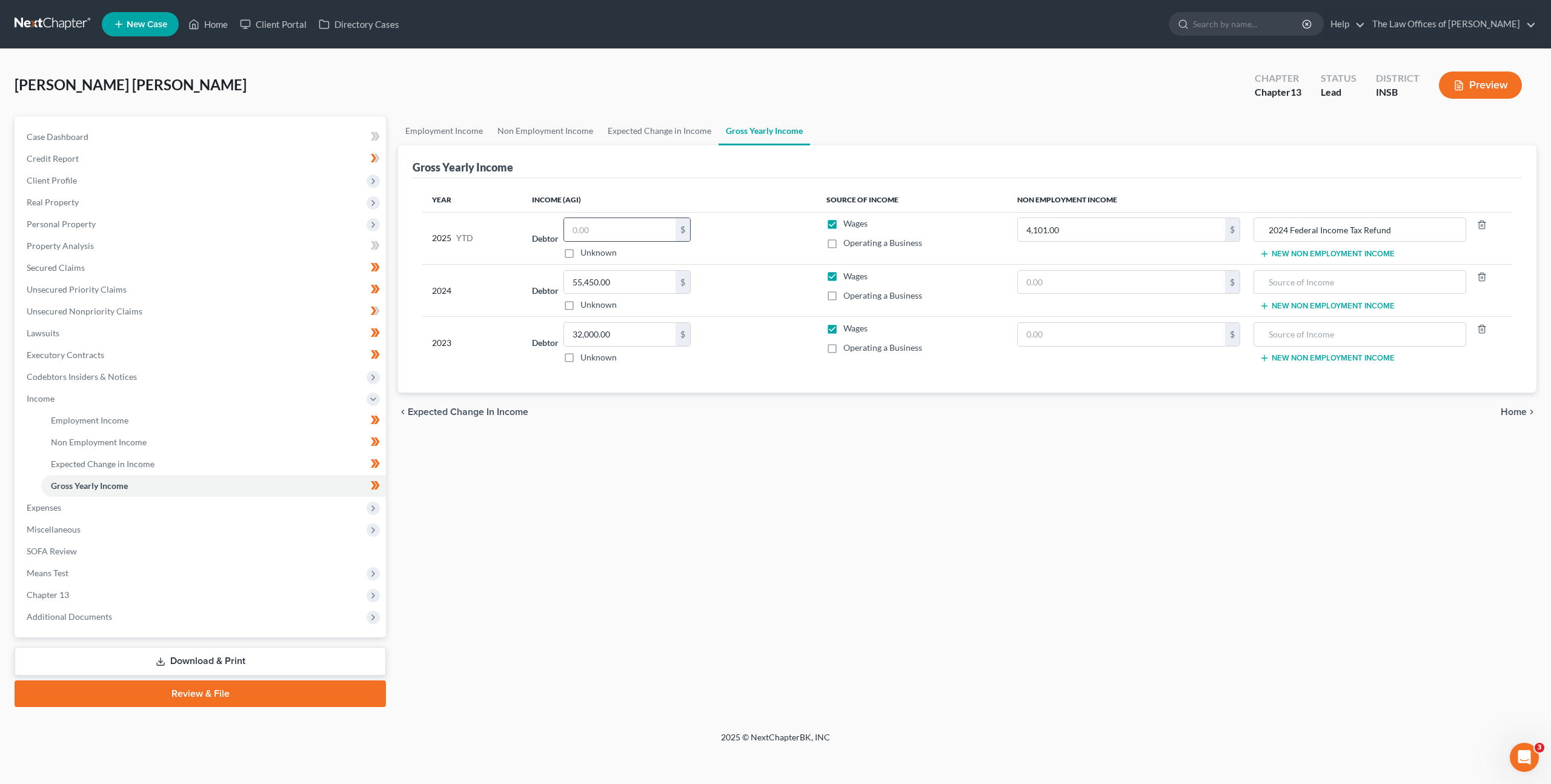
click at [624, 217] on td "Debtor $ Unknown Balance Undetermined $ Unknown" at bounding box center [669, 238] width 295 height 52
click at [625, 221] on input "text" at bounding box center [620, 229] width 112 height 23
drag, startPoint x: 718, startPoint y: 459, endPoint x: 687, endPoint y: 464, distance: 31.4
click at [718, 459] on div "Employment Income Non Employment Income Expected Change in Income Gross Yearly …" at bounding box center [967, 412] width 1151 height 590
click at [298, 510] on span "Expenses" at bounding box center [202, 507] width 369 height 22
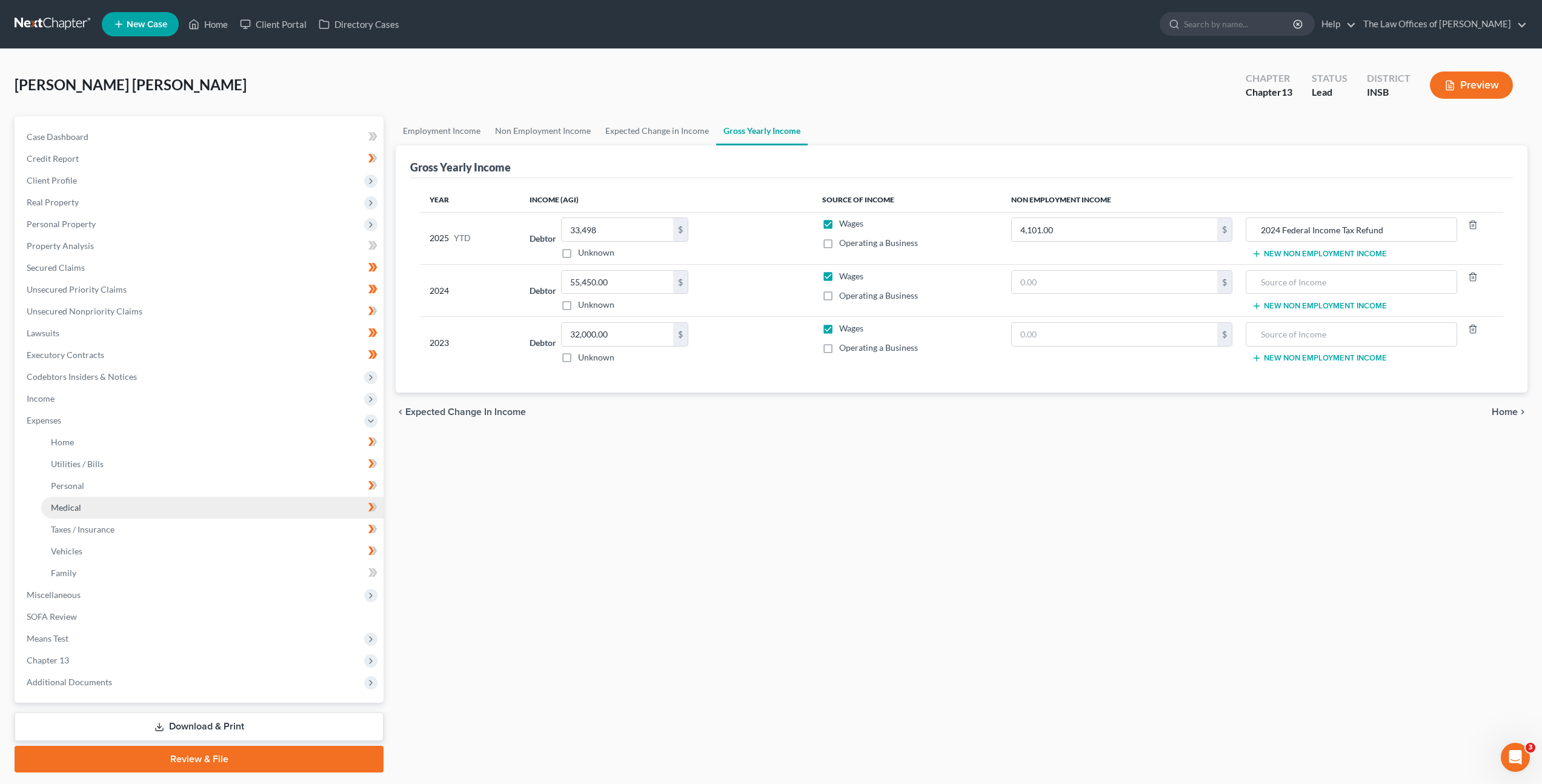
click at [265, 511] on link "Medical" at bounding box center [212, 507] width 343 height 22
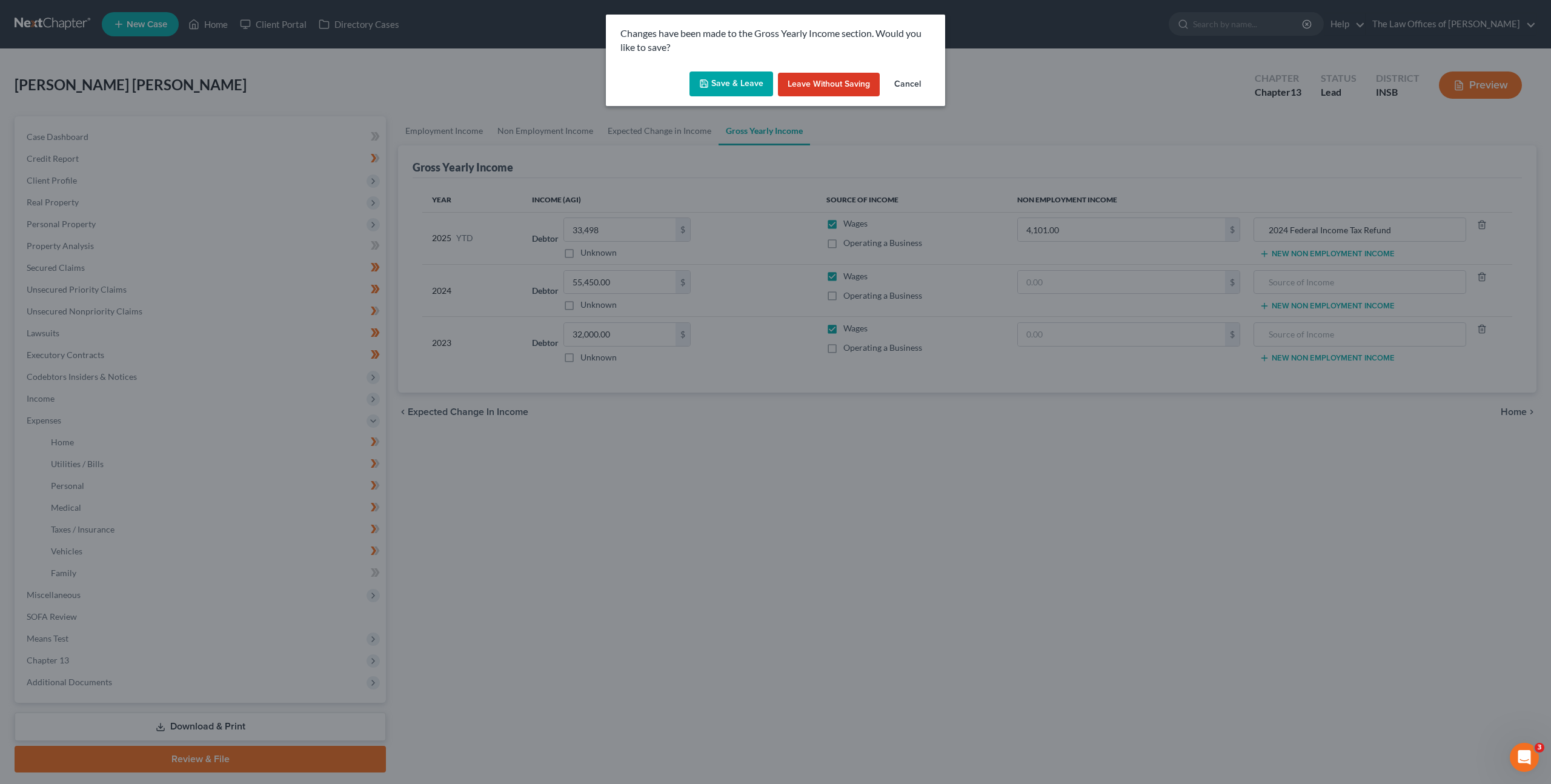
click at [715, 84] on button "Save & Leave" at bounding box center [731, 84] width 84 height 25
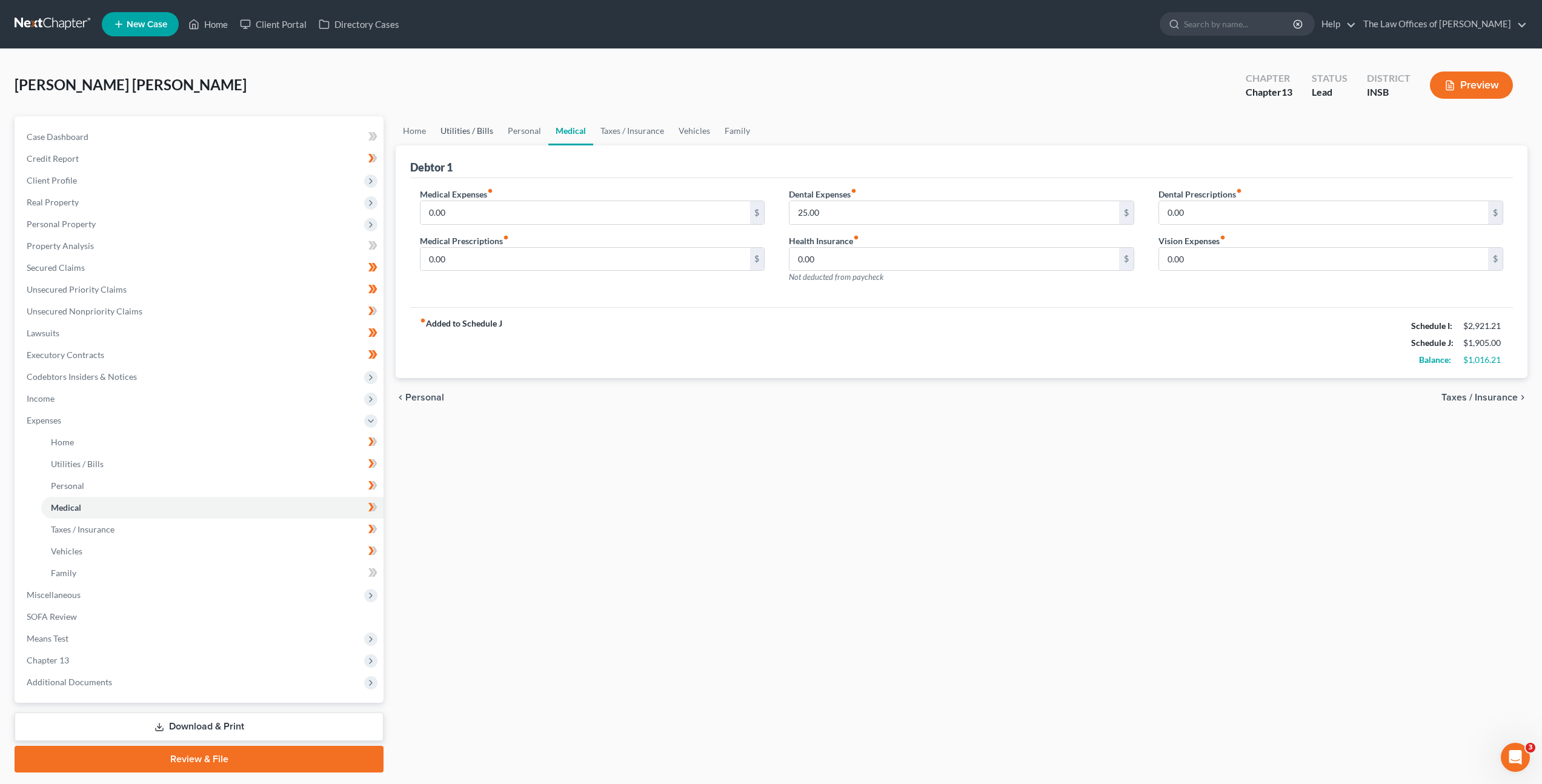
click at [438, 132] on link "Utilities / Bills" at bounding box center [466, 131] width 67 height 29
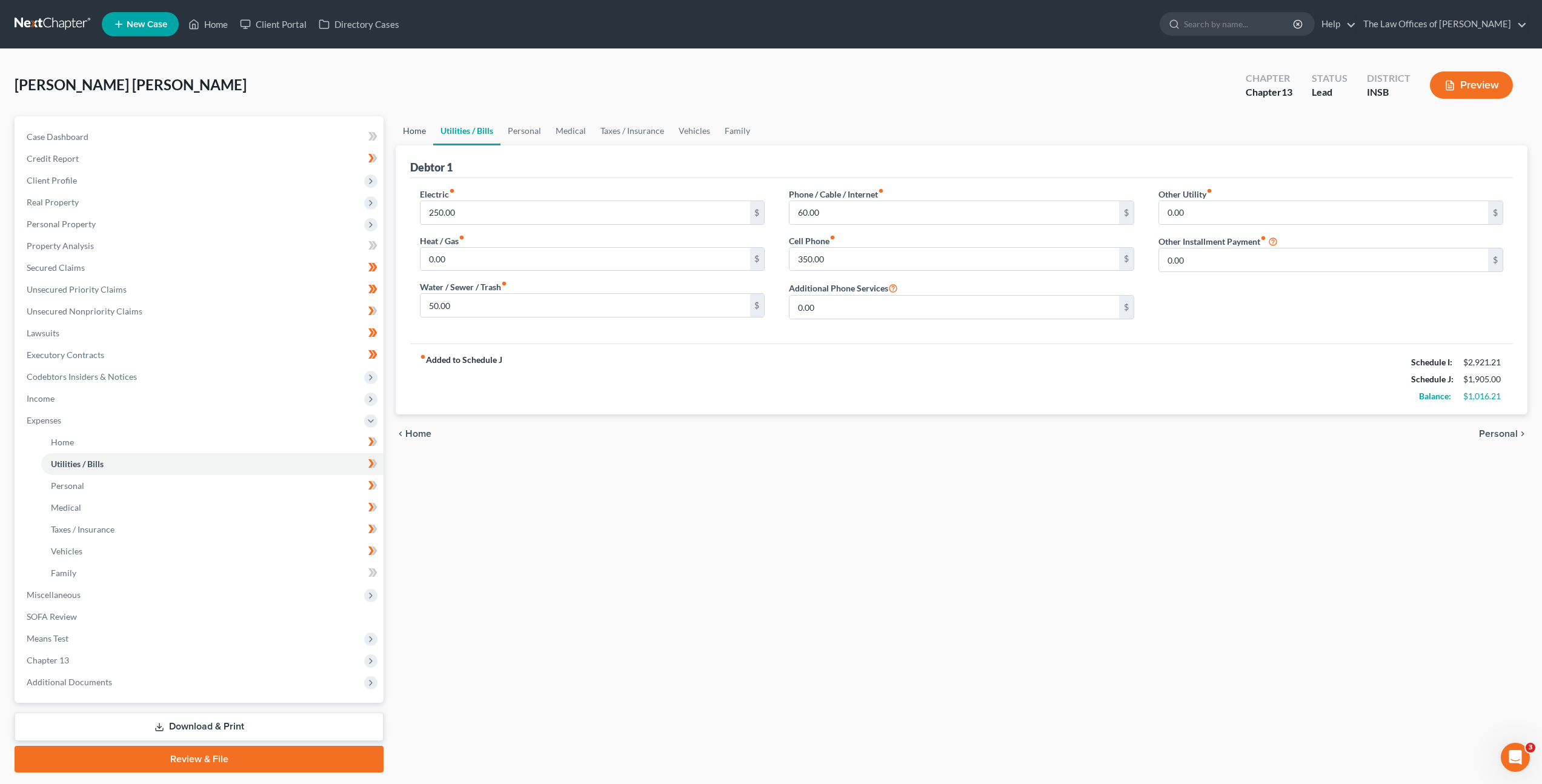
click at [422, 132] on link "Home" at bounding box center [414, 131] width 37 height 29
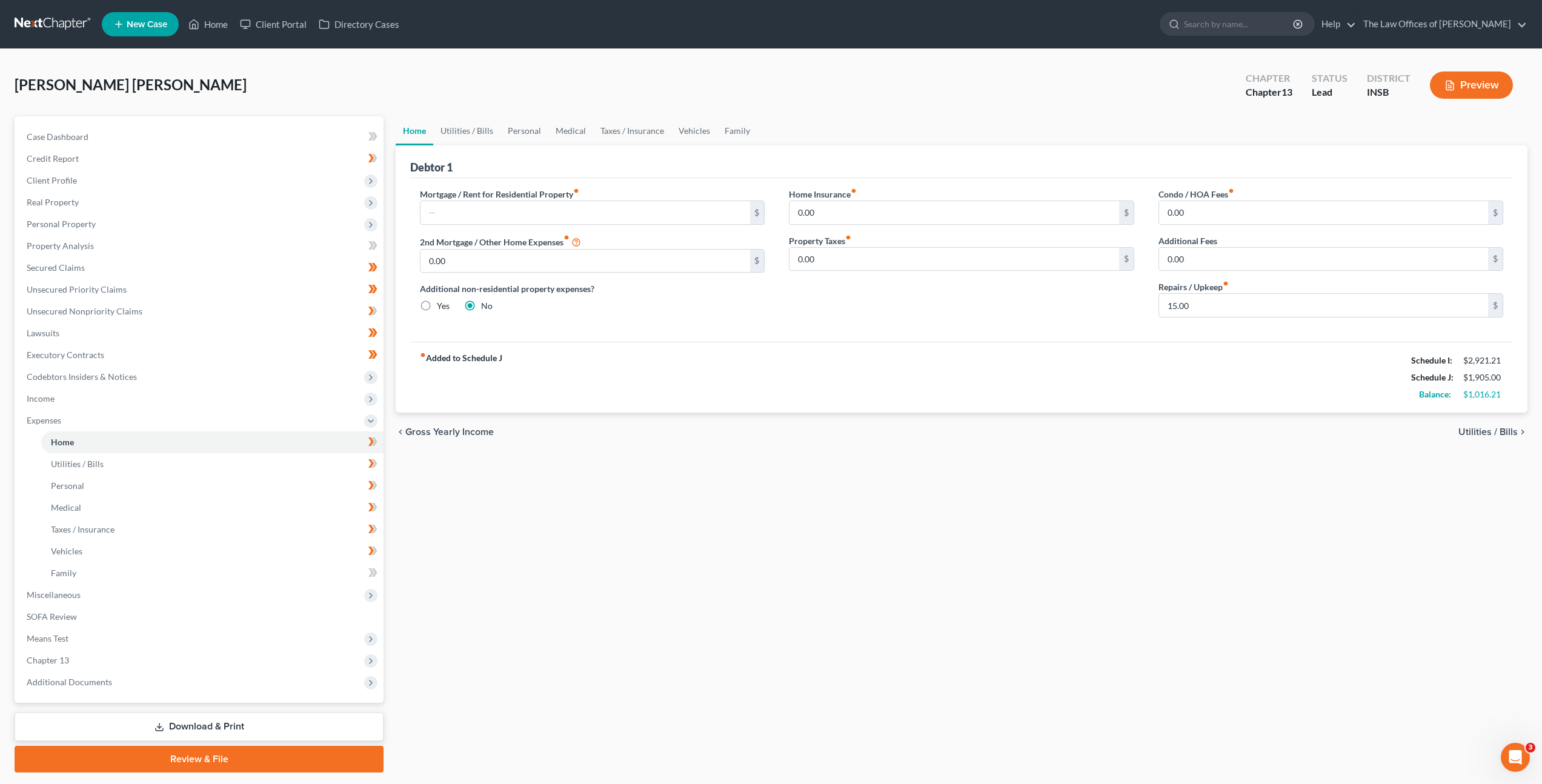
click at [686, 344] on div "fiber_manual_record Added to Schedule J Schedule I: $2,921.21 Schedule J: $1,90…" at bounding box center [962, 377] width 1103 height 71
click at [475, 128] on link "Utilities / Bills" at bounding box center [466, 131] width 67 height 29
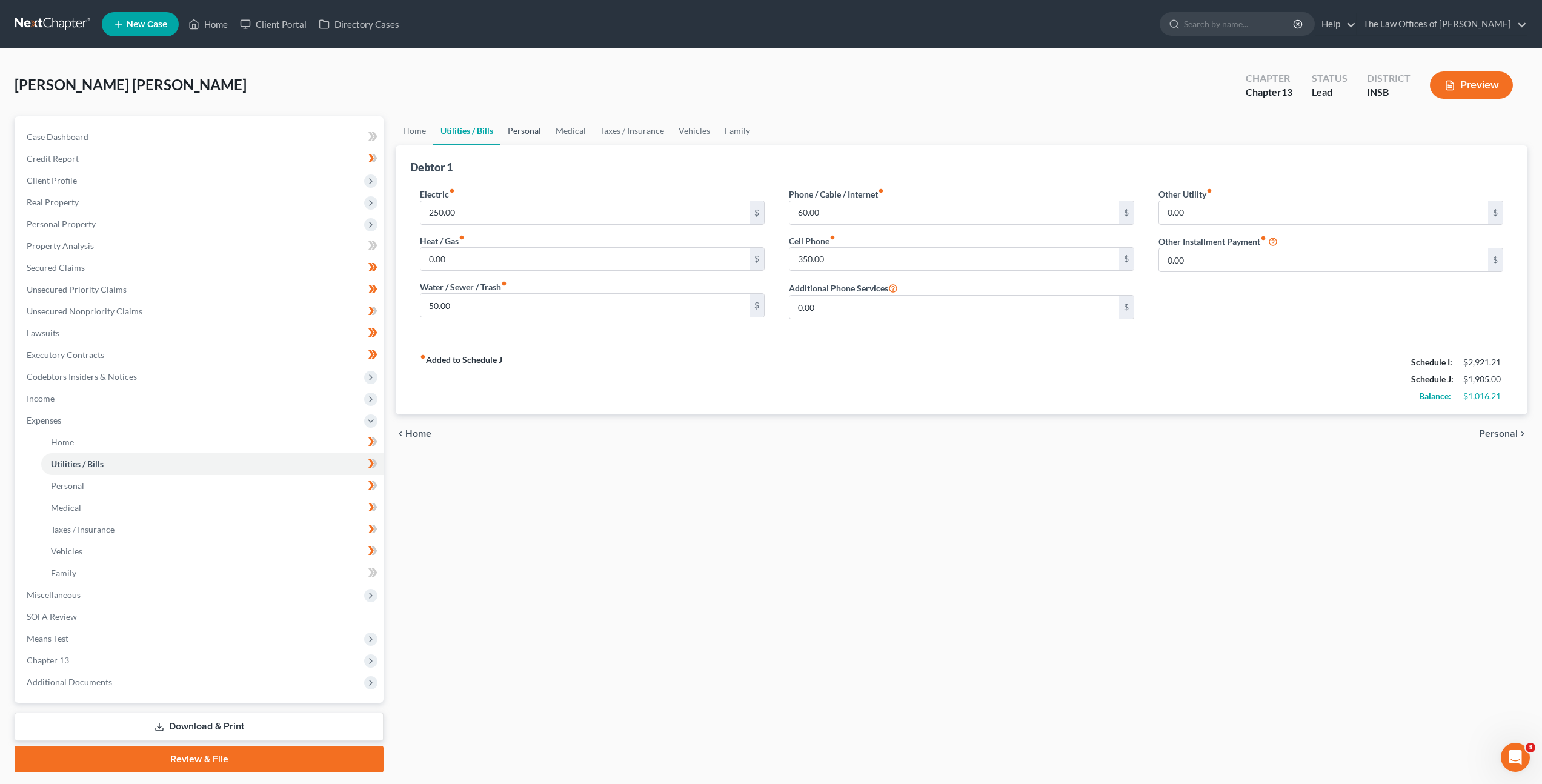
click at [538, 132] on link "Personal" at bounding box center [524, 131] width 48 height 29
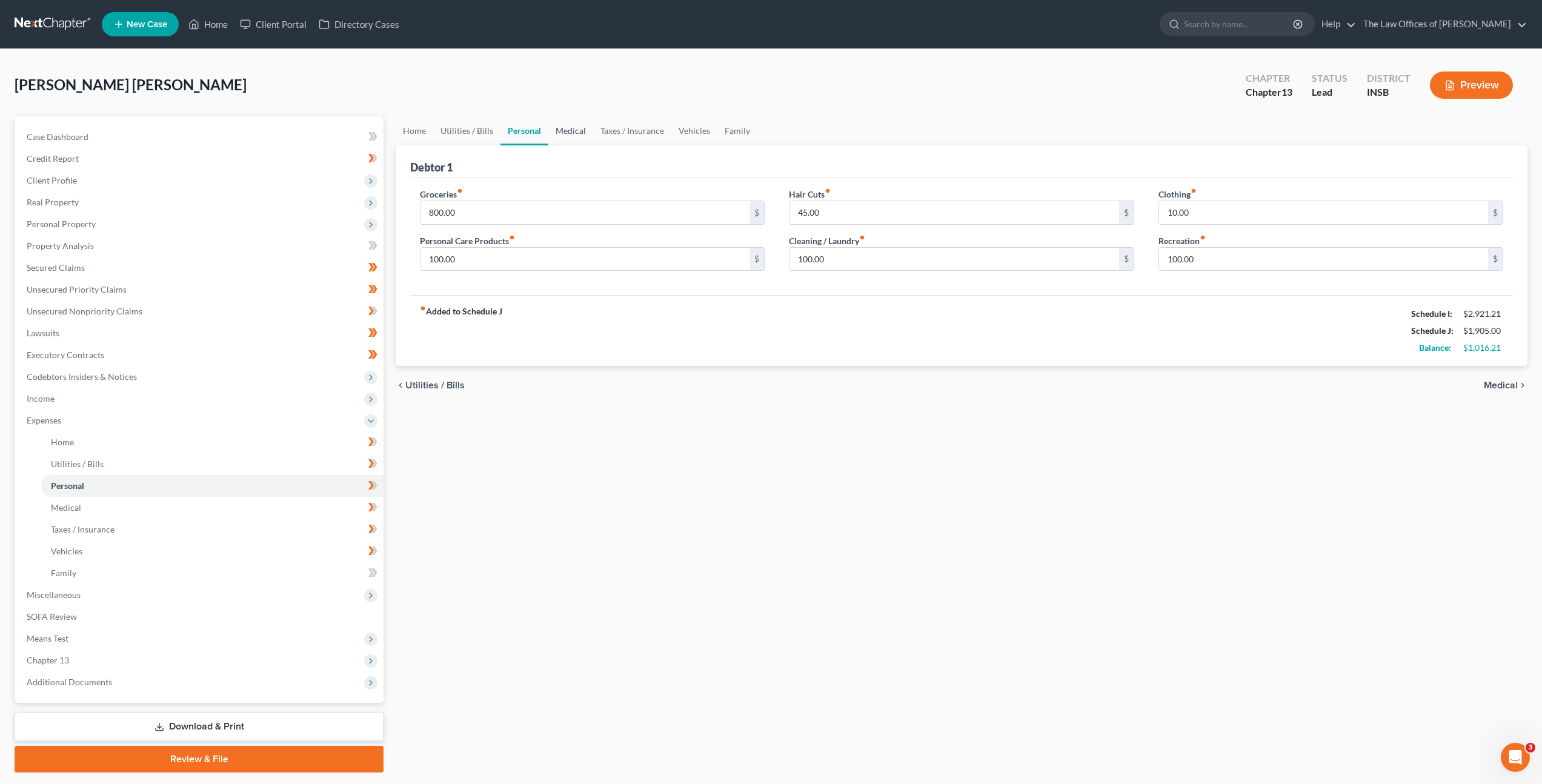
click at [582, 134] on link "Medical" at bounding box center [570, 131] width 45 height 29
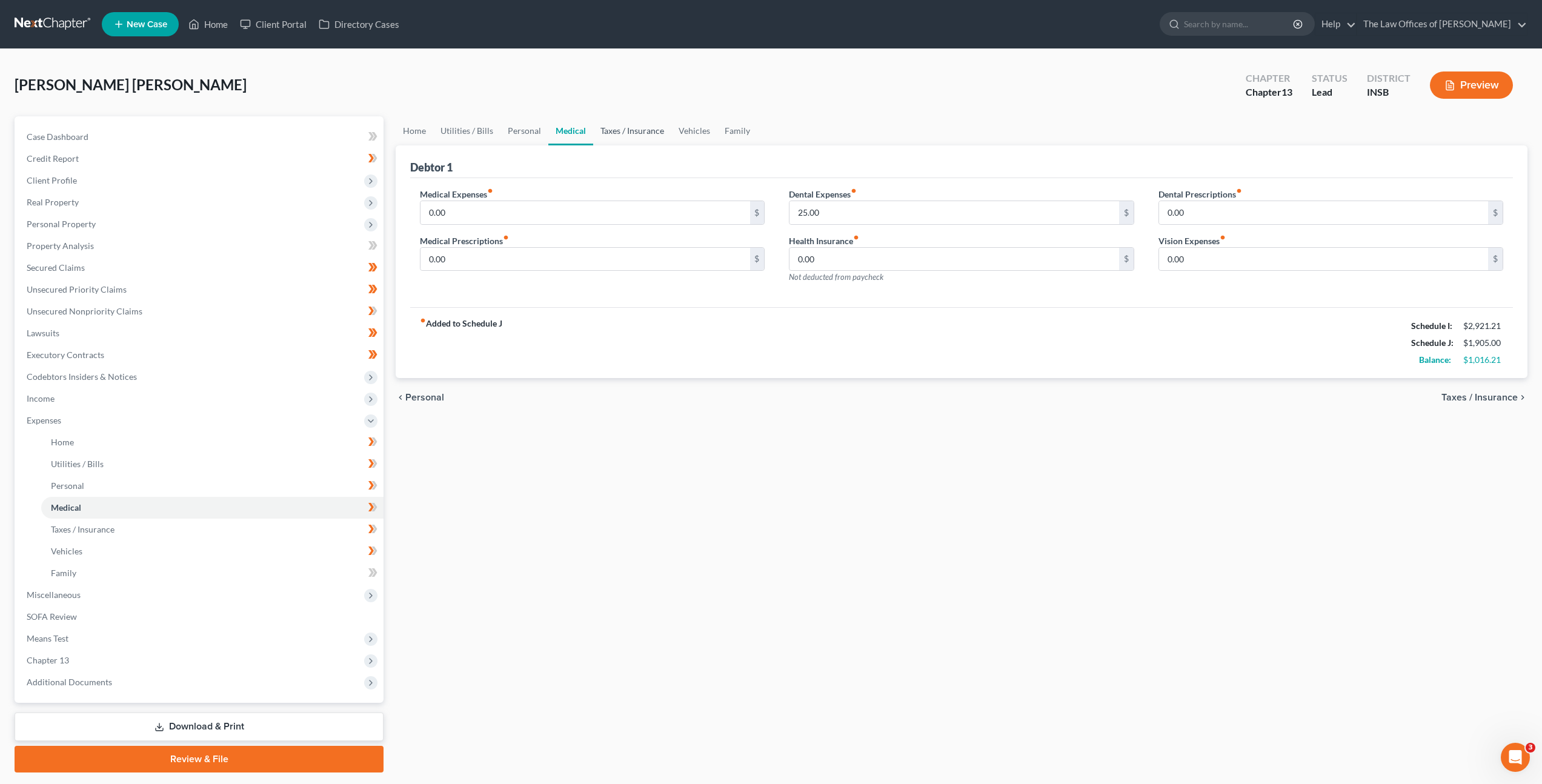
click at [635, 136] on link "Taxes / Insurance" at bounding box center [632, 131] width 78 height 29
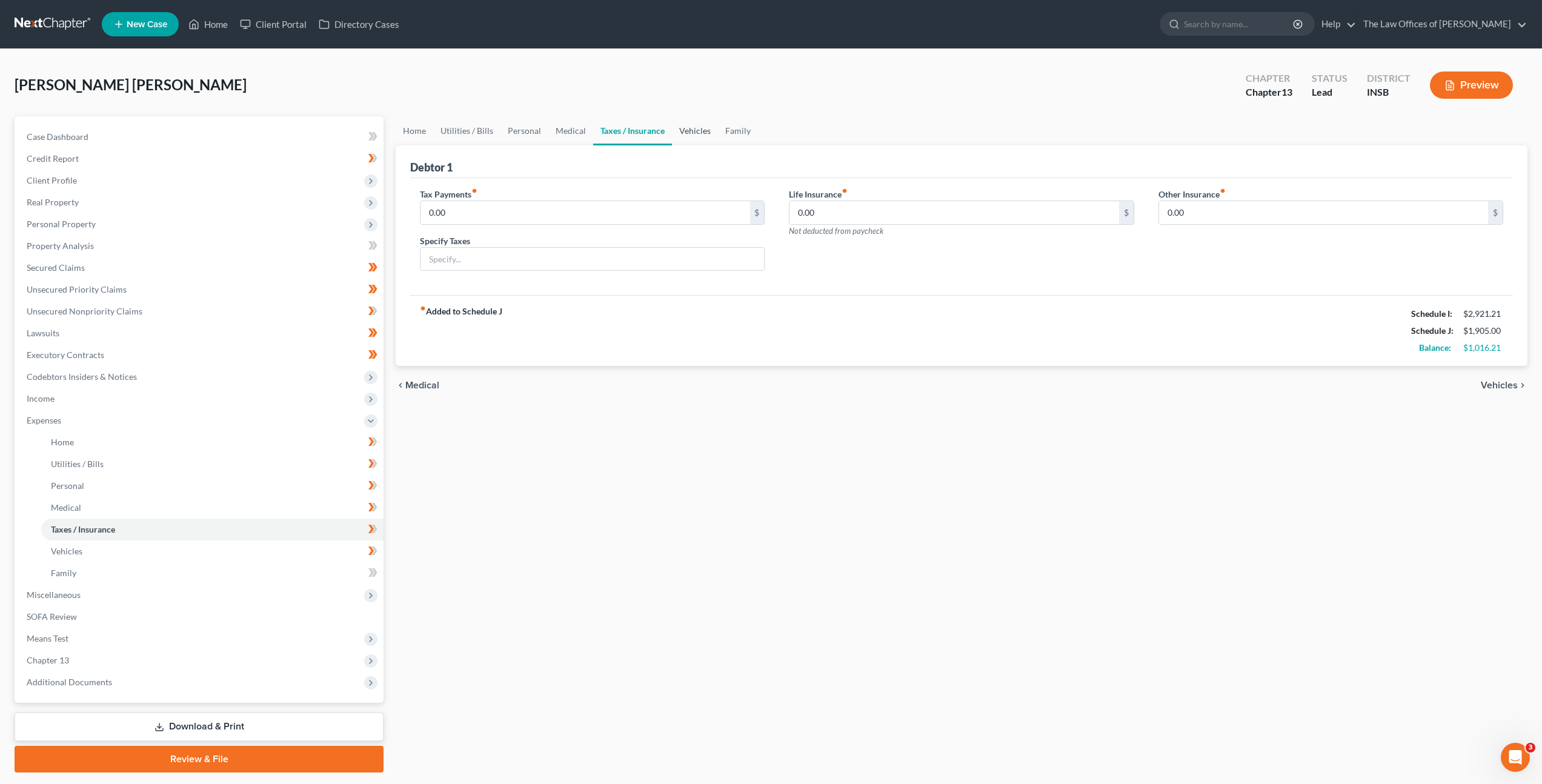
click at [686, 134] on link "Vehicles" at bounding box center [694, 131] width 46 height 29
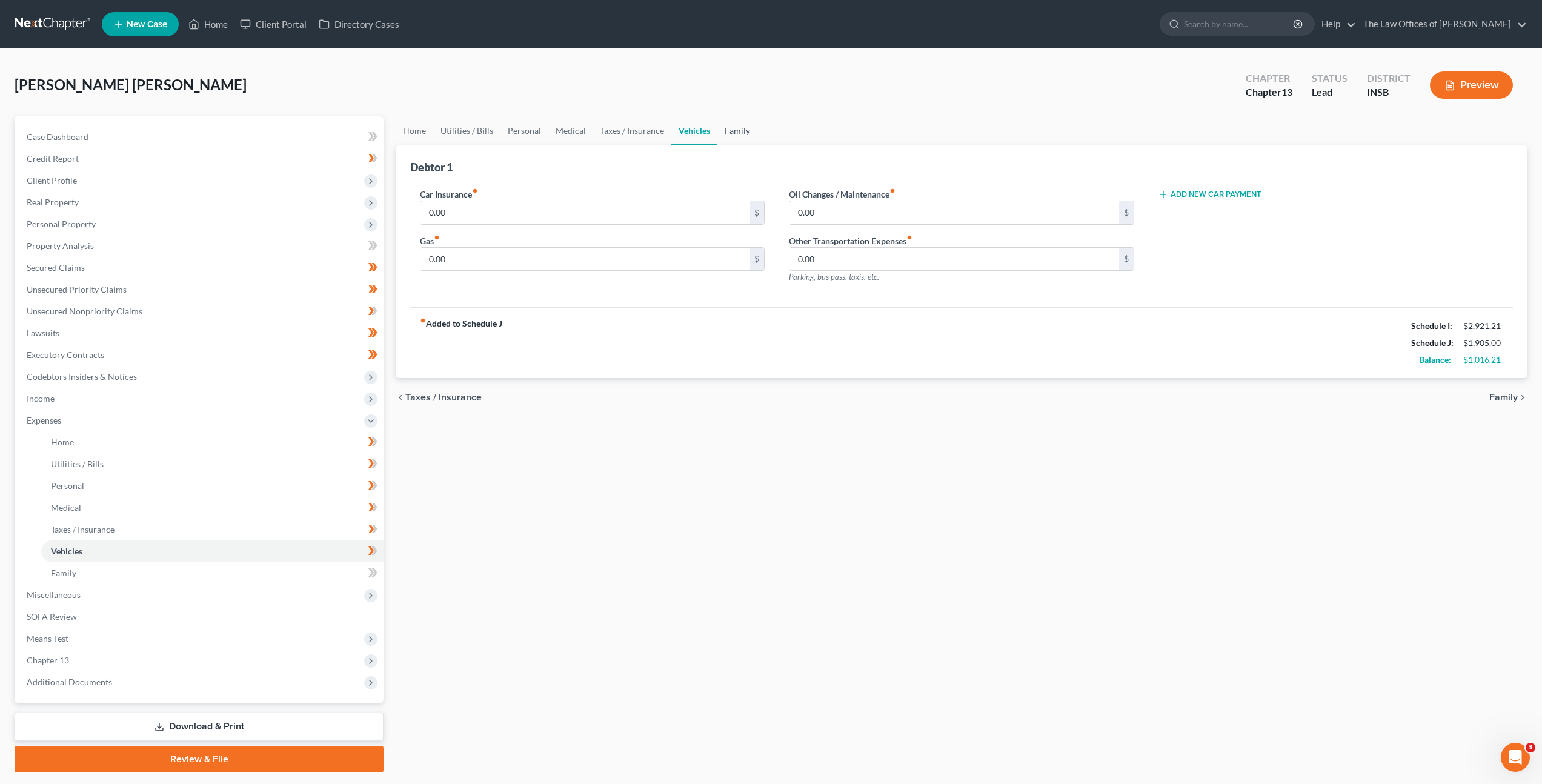
click at [730, 135] on link "Family" at bounding box center [737, 131] width 40 height 29
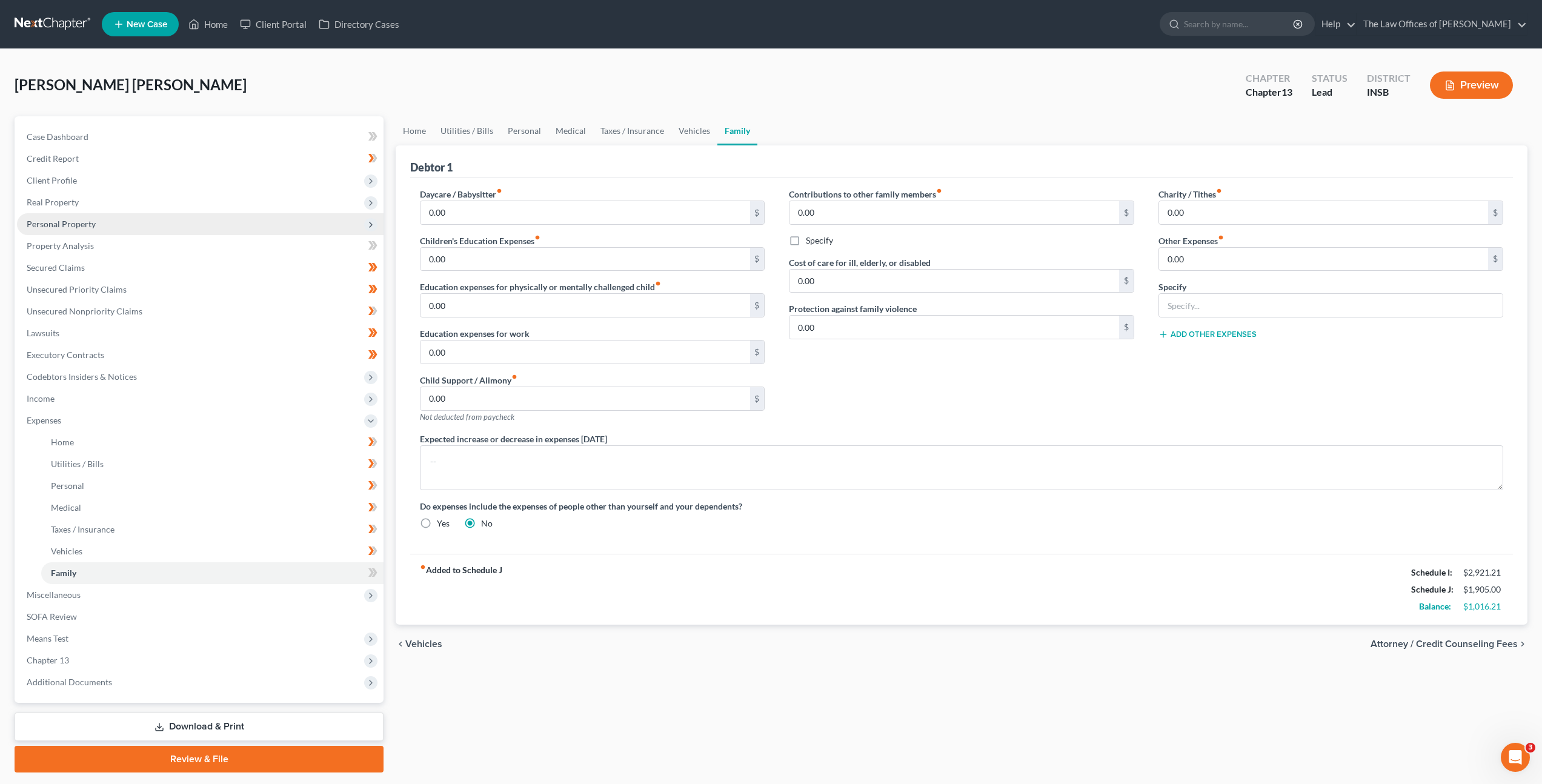
click at [243, 215] on span "Personal Property" at bounding box center [200, 224] width 367 height 22
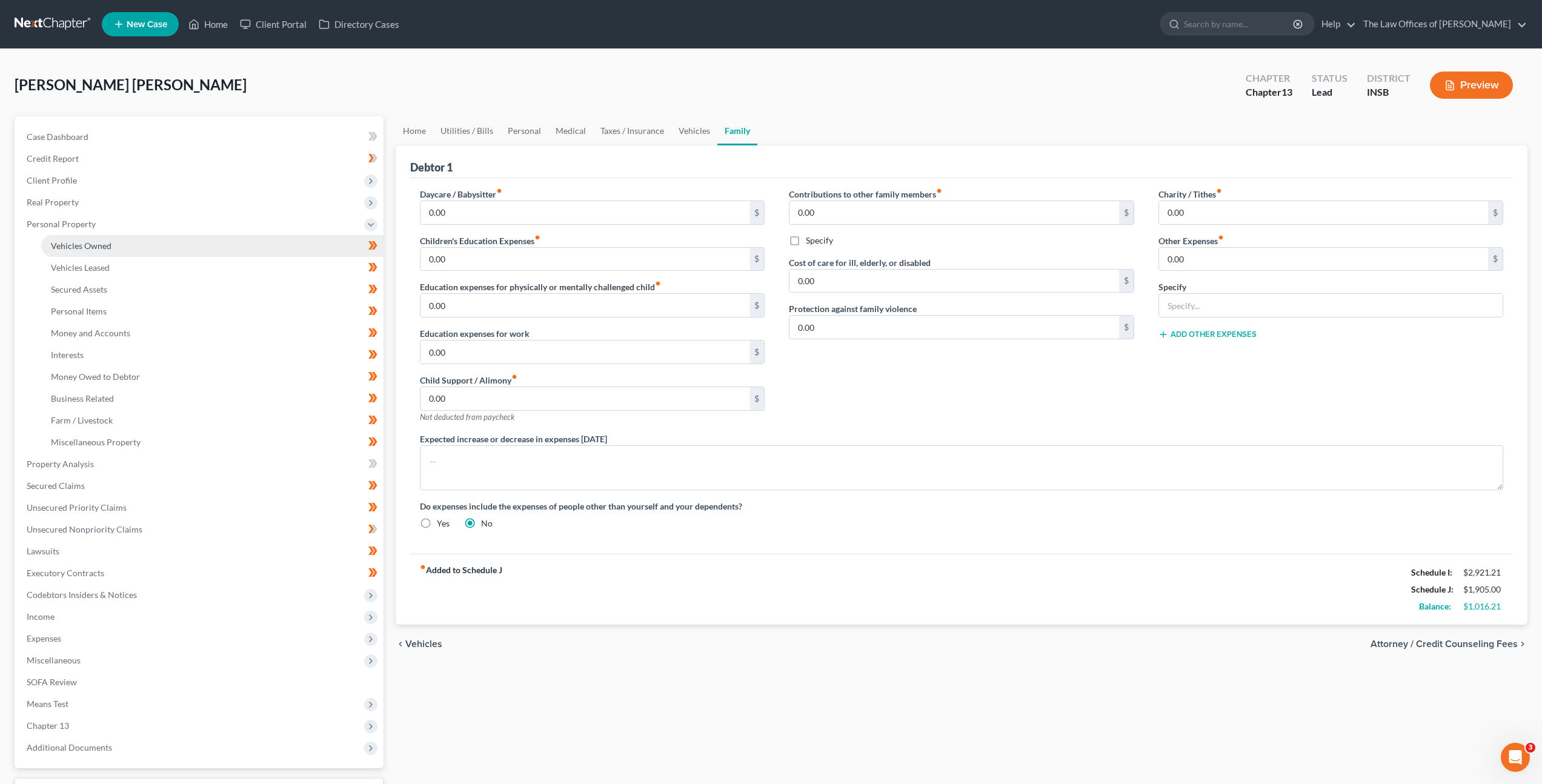
click at [231, 249] on link "Vehicles Owned" at bounding box center [212, 245] width 343 height 22
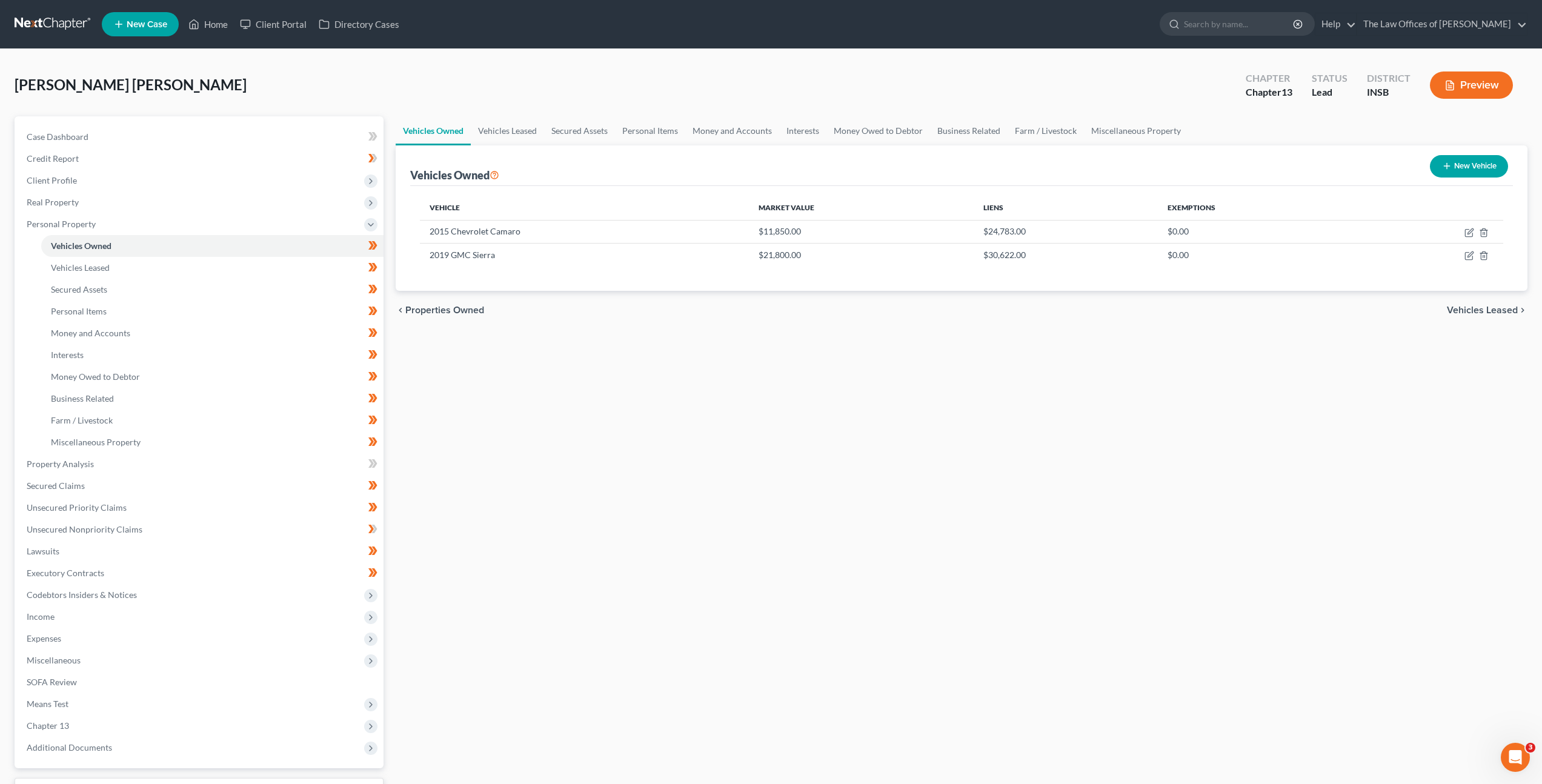
click at [676, 327] on div "chevron_left Properties Owned Vehicles Leased chevron_right" at bounding box center [961, 310] width 1132 height 39
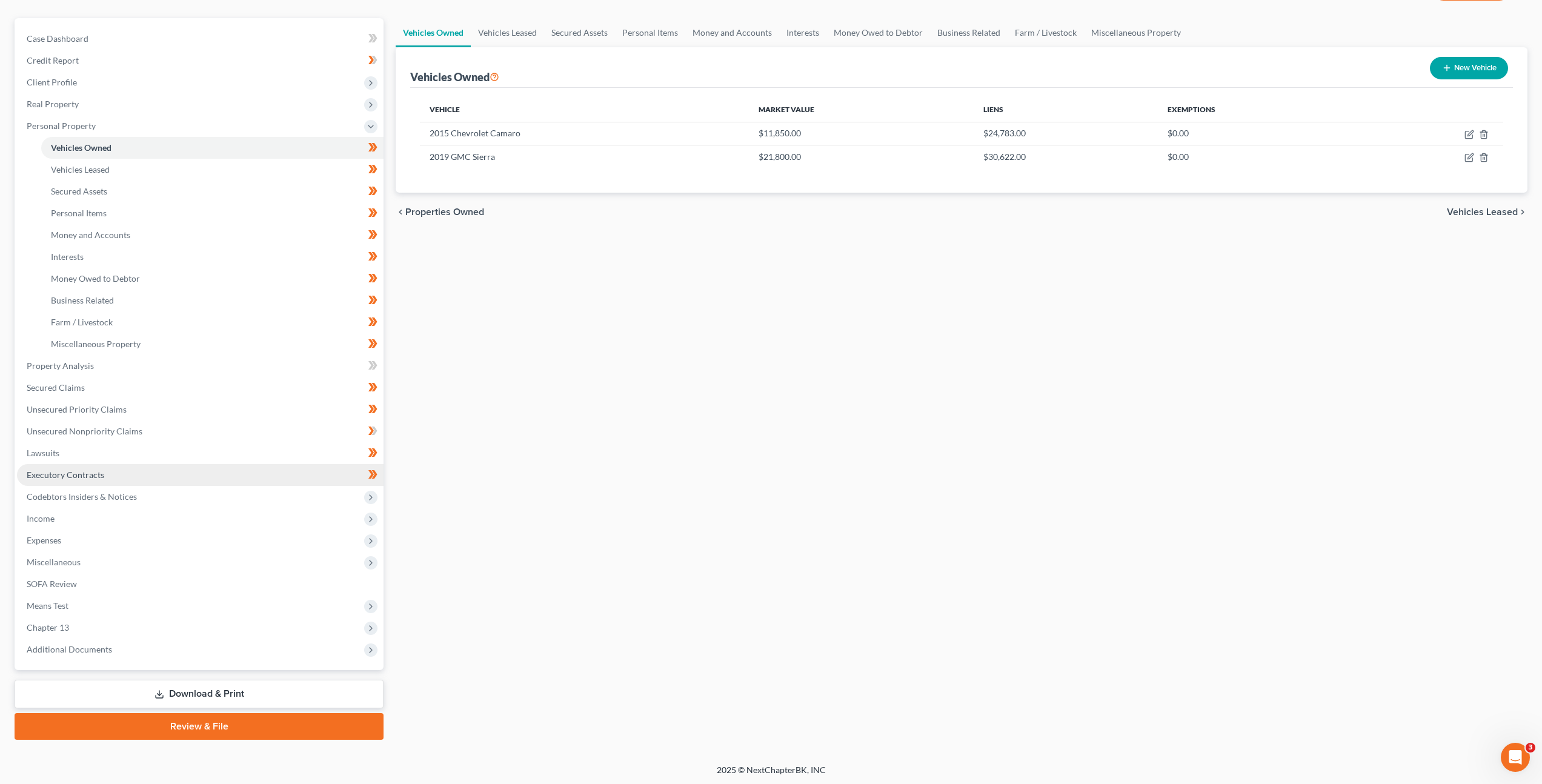
scroll to position [100, 0]
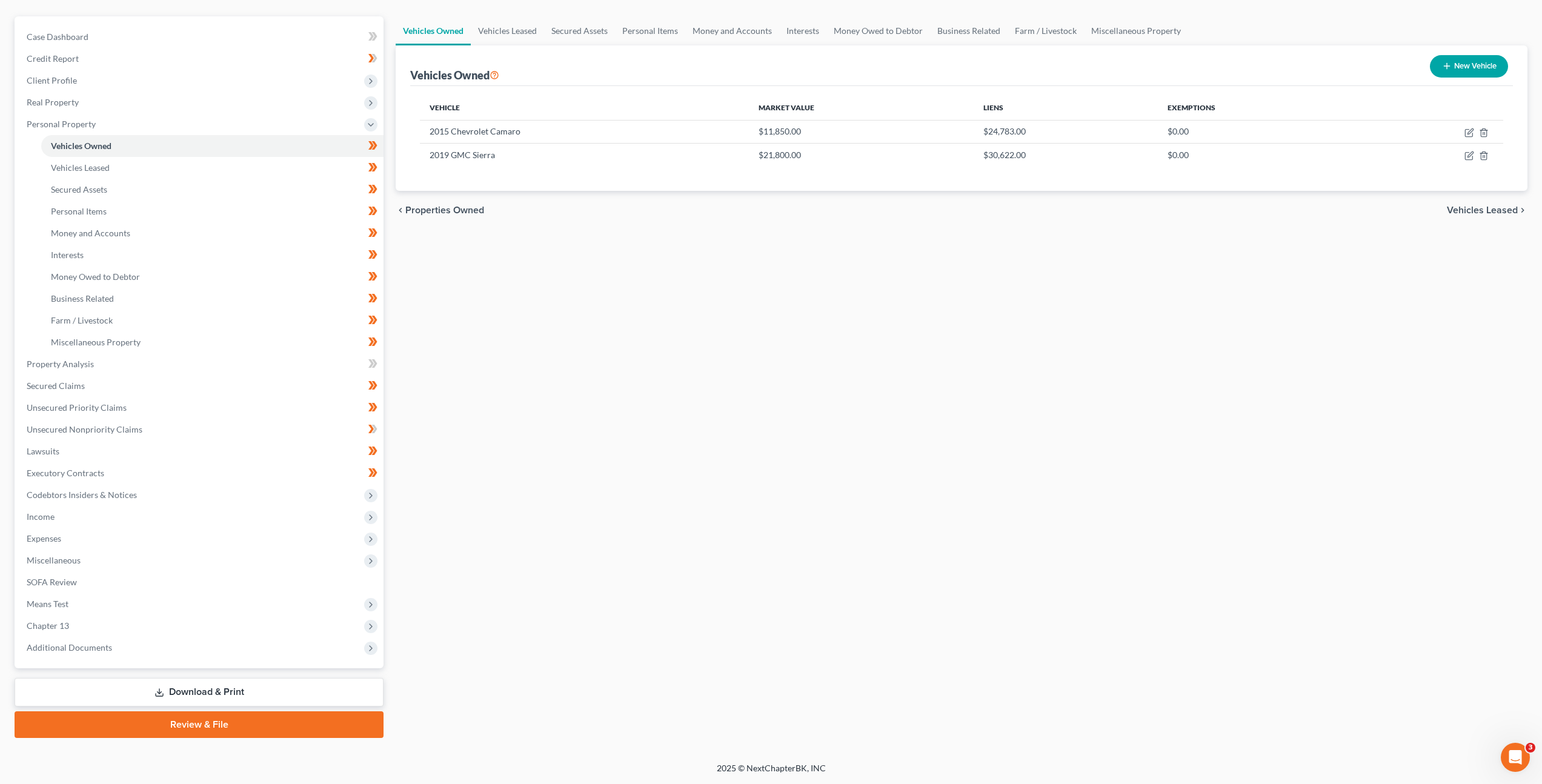
click at [553, 565] on div "Vehicles Owned Vehicles Leased Secured Assets Personal Items Money and Accounts…" at bounding box center [962, 377] width 1144 height 721
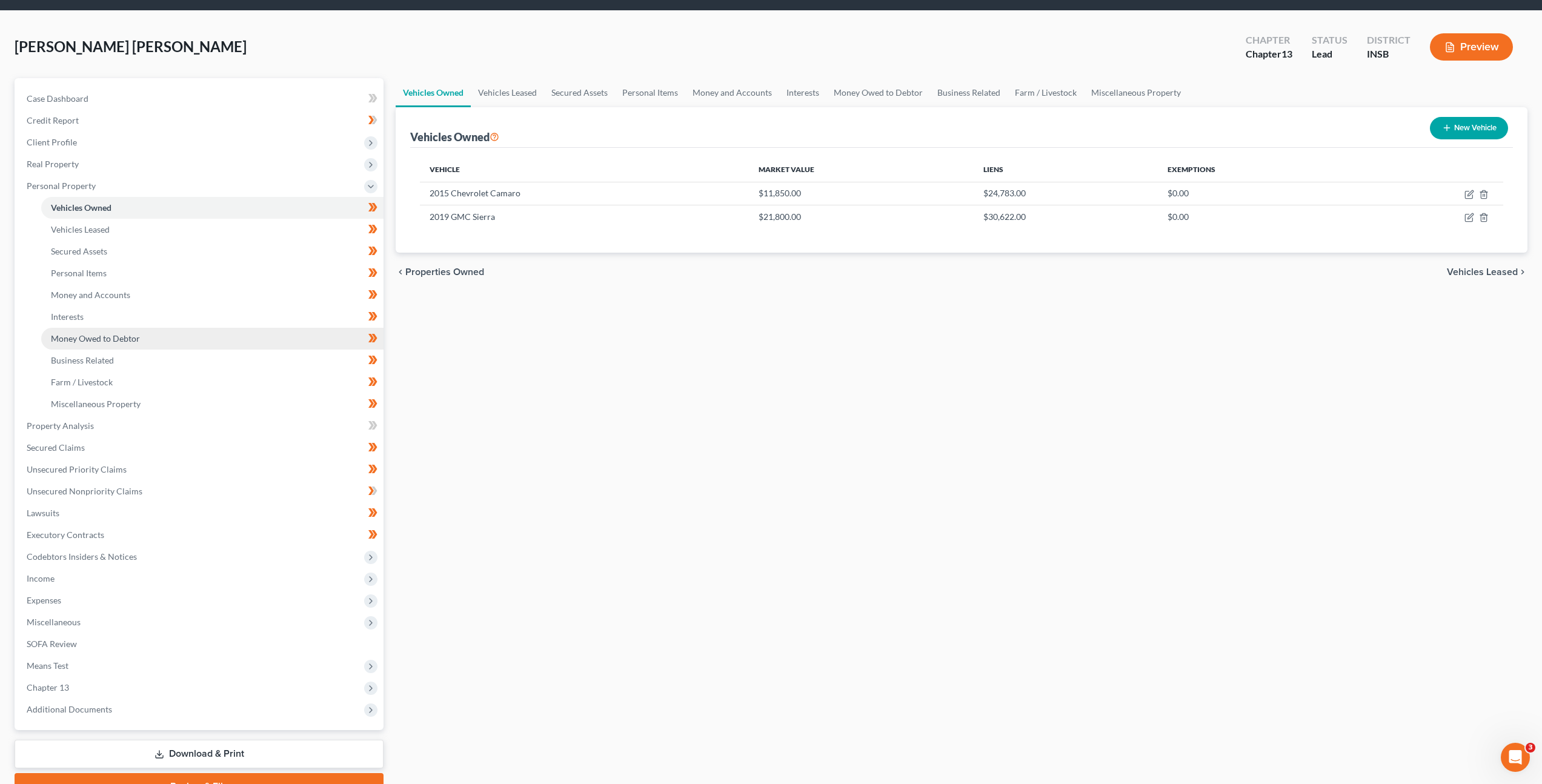
scroll to position [0, 0]
